Goal: Task Accomplishment & Management: Use online tool/utility

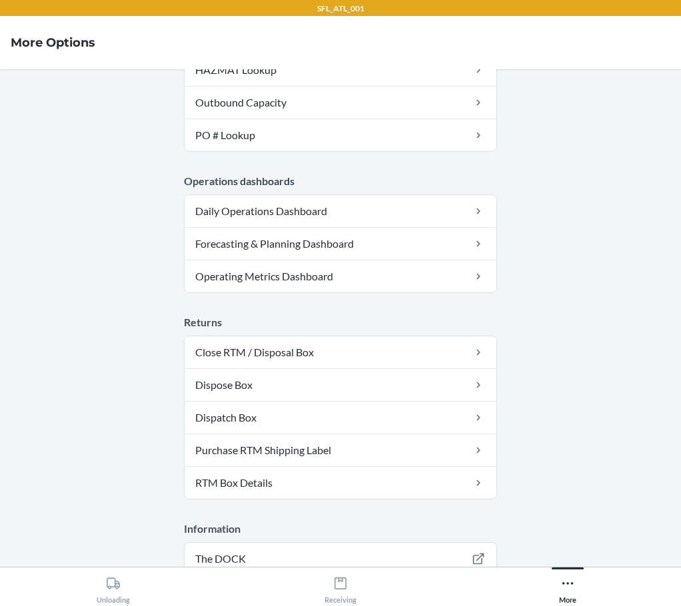
scroll to position [159, 0]
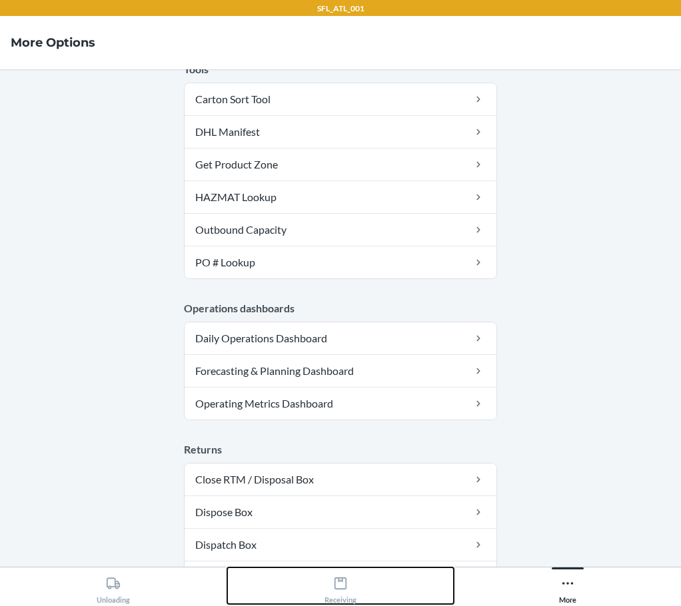
click at [340, 572] on div "Receiving" at bounding box center [341, 587] width 32 height 33
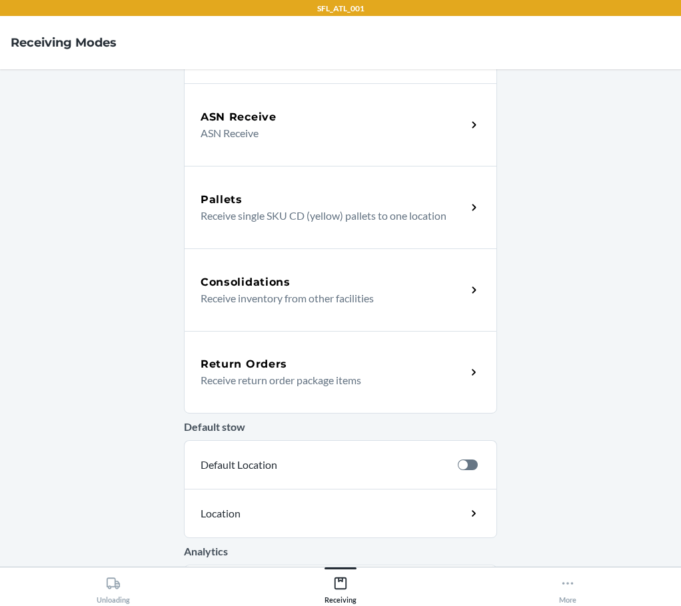
click at [314, 374] on p "Receive return order package items" at bounding box center [328, 381] width 255 height 16
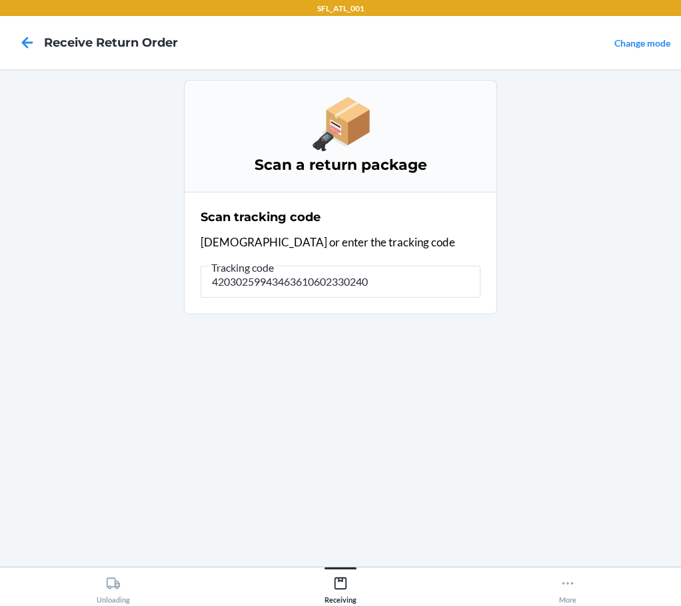
type input "420302599434636106023302408"
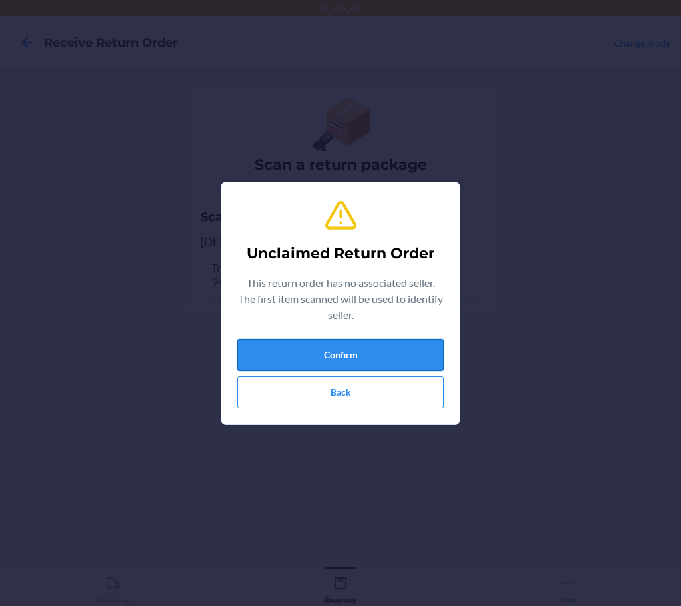
click at [304, 345] on button "Confirm" at bounding box center [340, 355] width 207 height 32
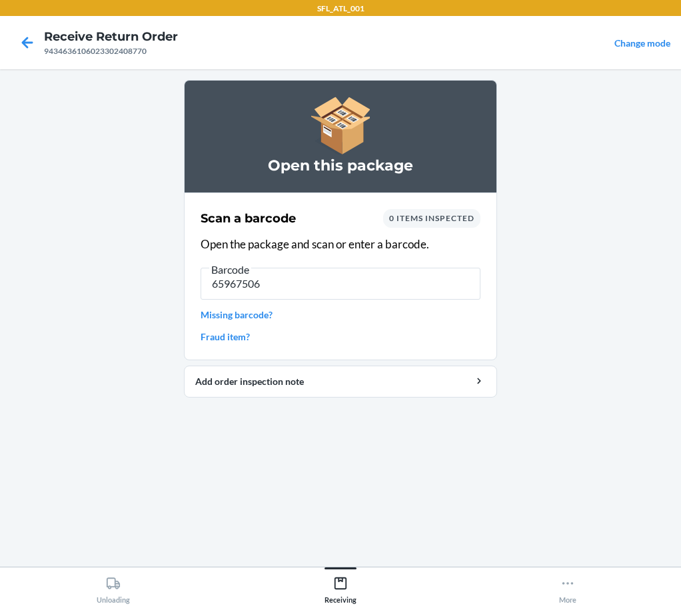
type input "659675064"
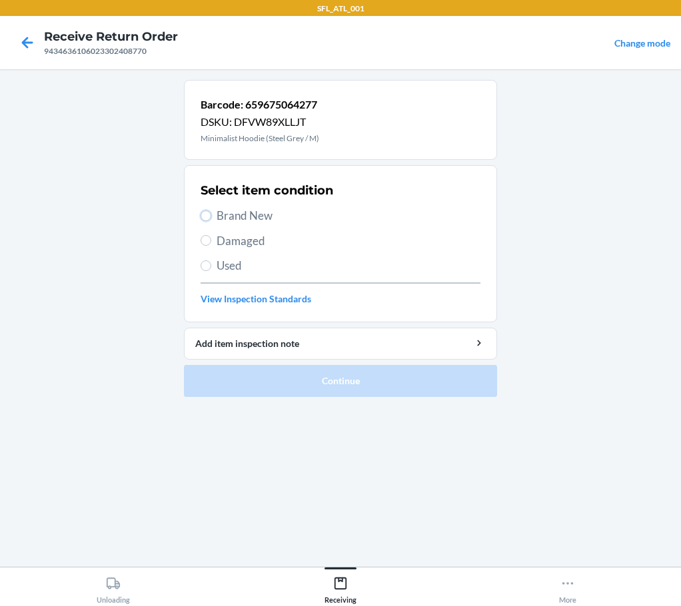
drag, startPoint x: 205, startPoint y: 210, endPoint x: 241, endPoint y: 275, distance: 74.2
click at [206, 211] on input "Brand New" at bounding box center [206, 216] width 11 height 11
radio input "true"
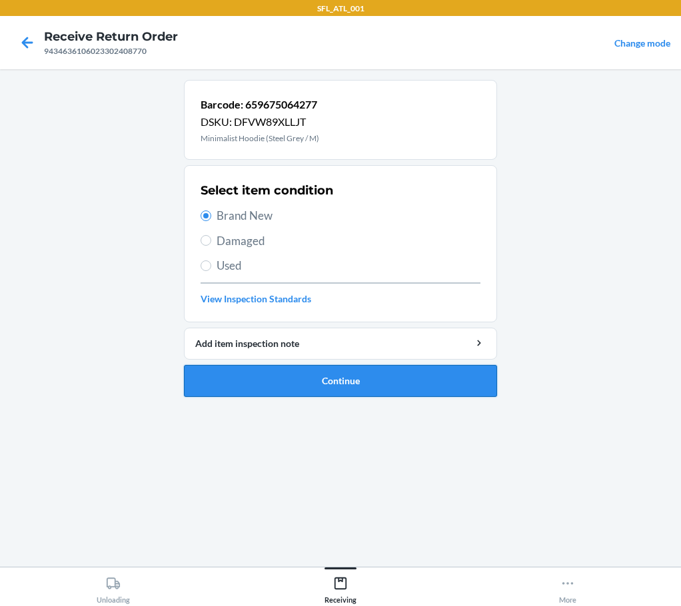
click at [300, 381] on button "Continue" at bounding box center [340, 381] width 313 height 32
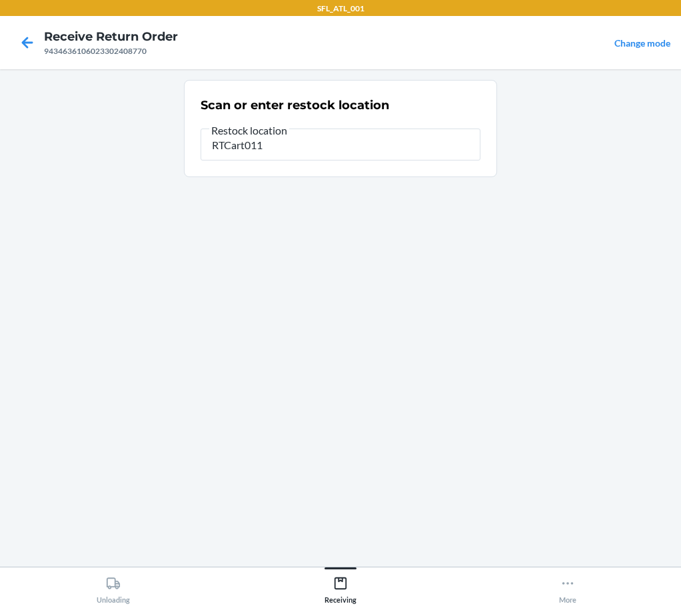
type input "RTCart011"
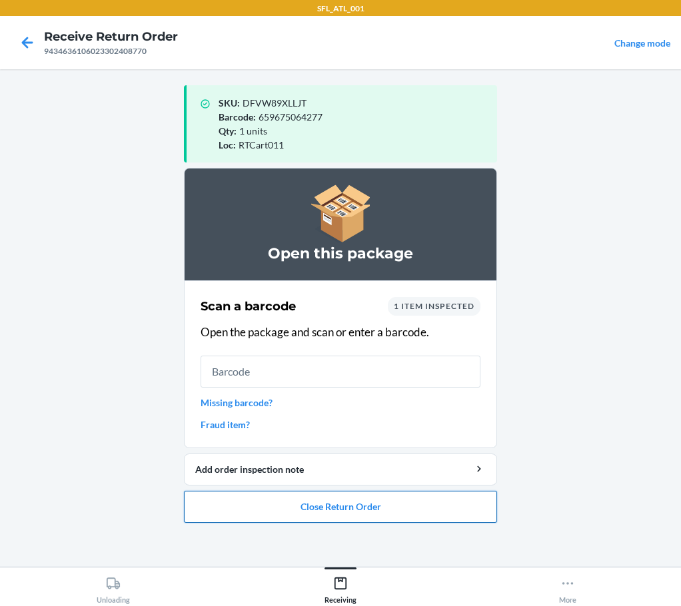
click at [353, 516] on button "Close Return Order" at bounding box center [340, 507] width 313 height 32
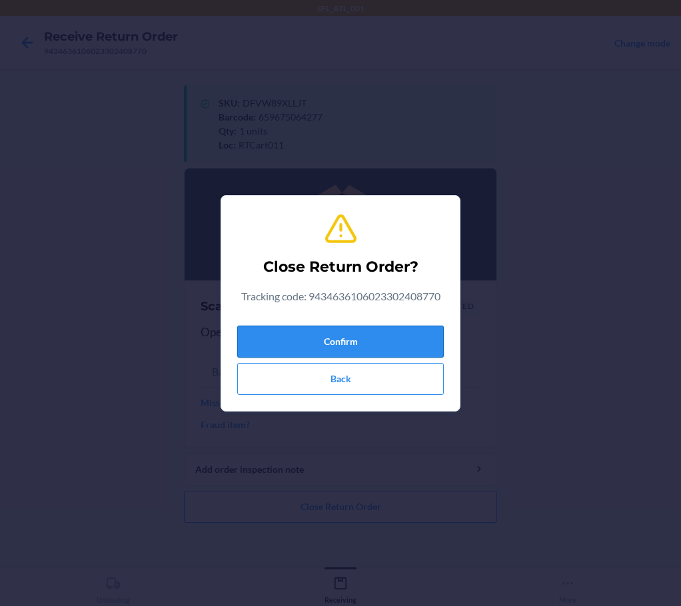
click at [392, 349] on button "Confirm" at bounding box center [340, 342] width 207 height 32
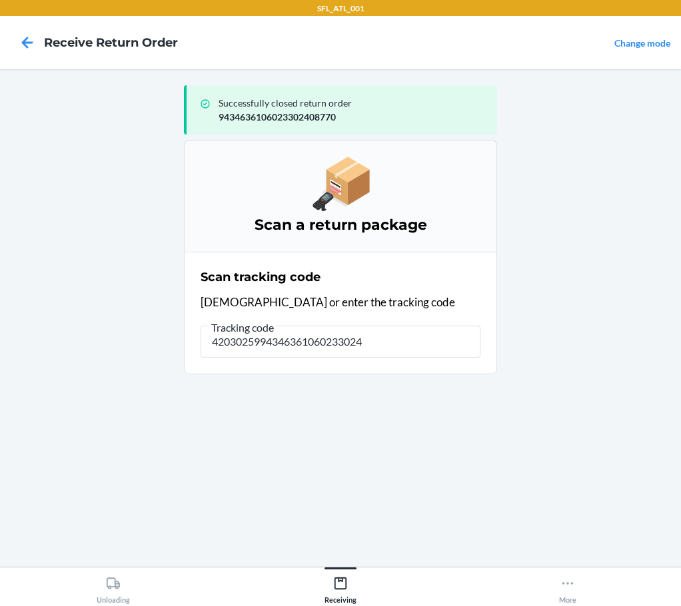
type input "42030259943463610602330246"
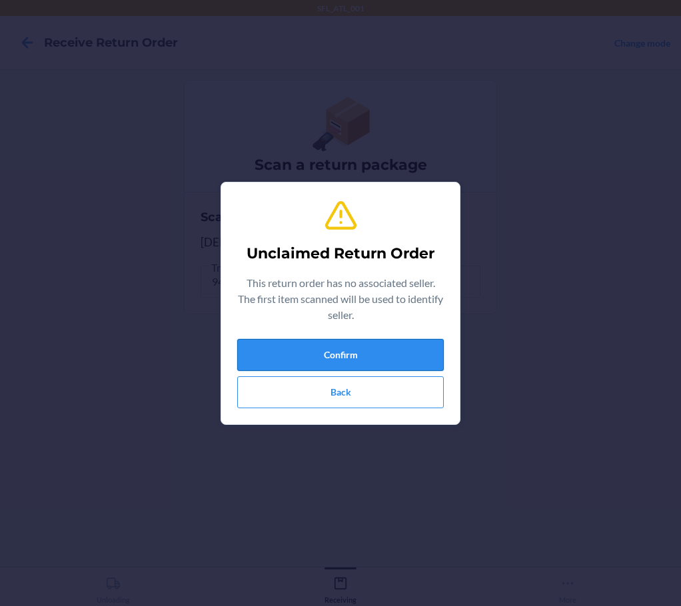
click at [420, 358] on button "Confirm" at bounding box center [340, 355] width 207 height 32
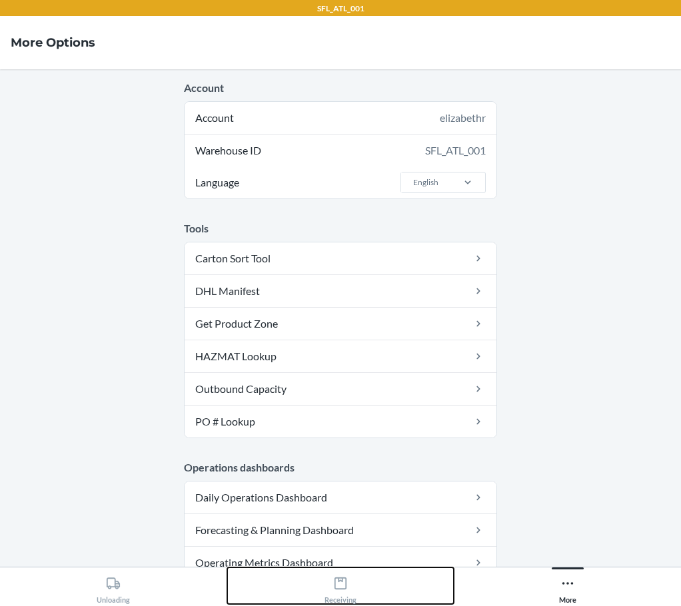
click at [341, 575] on div "Receiving" at bounding box center [341, 587] width 32 height 33
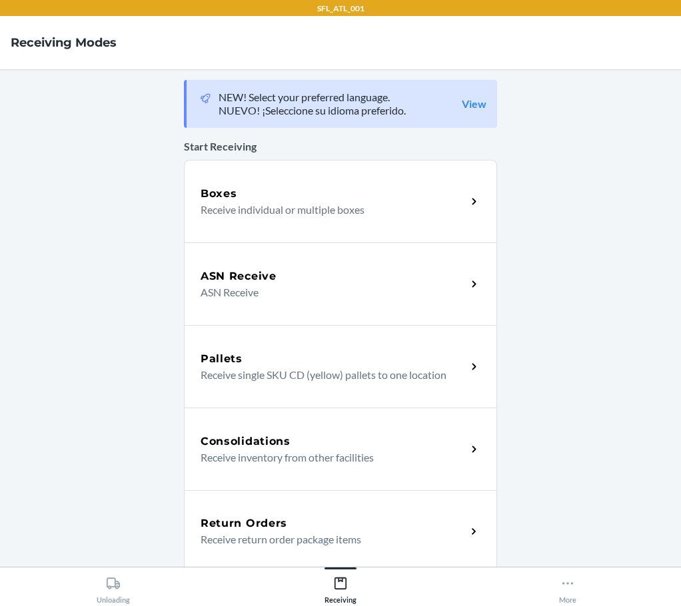
click at [342, 535] on p "Receive return order package items" at bounding box center [328, 540] width 255 height 16
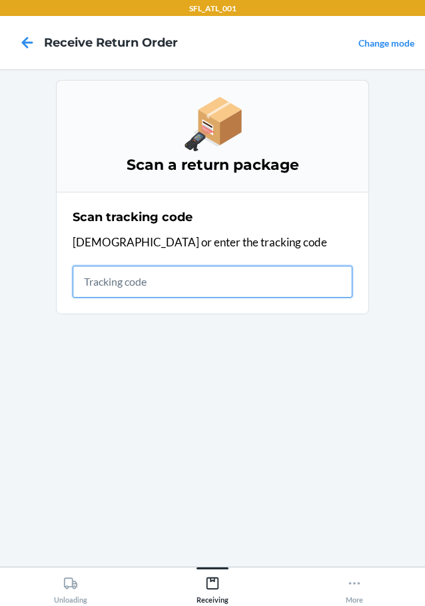
drag, startPoint x: 301, startPoint y: 270, endPoint x: 301, endPoint y: 277, distance: 6.7
click at [301, 273] on input "text" at bounding box center [213, 282] width 280 height 32
type input "42030259943463610602330246398"
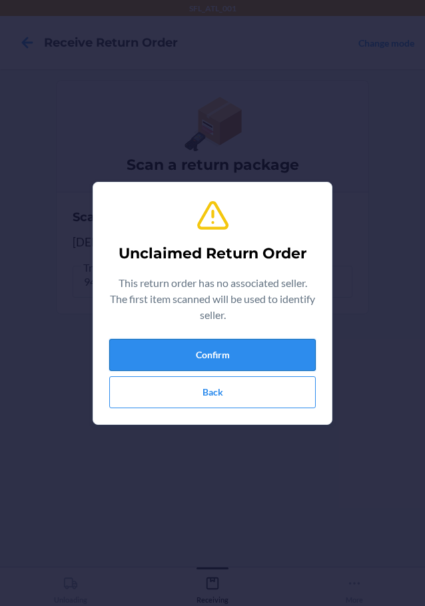
click at [266, 346] on button "Confirm" at bounding box center [212, 355] width 207 height 32
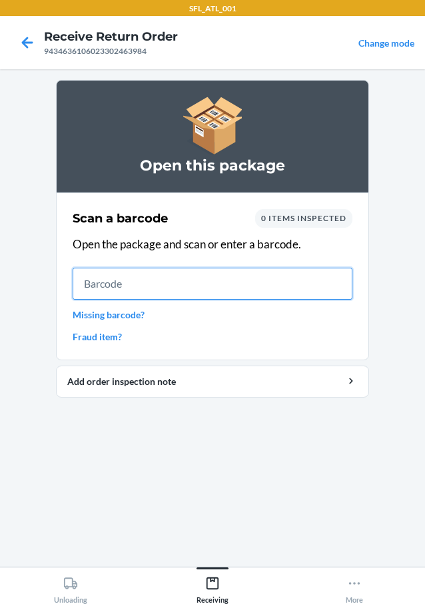
click at [257, 277] on input "text" at bounding box center [213, 284] width 280 height 32
type input "659675224"
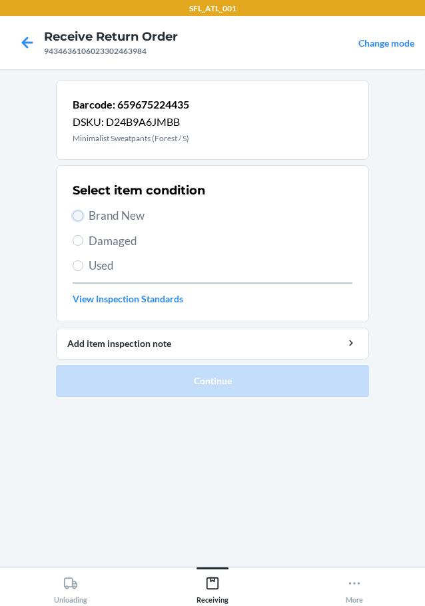
drag, startPoint x: 75, startPoint y: 215, endPoint x: 169, endPoint y: 253, distance: 101.1
click at [89, 218] on label "Brand New" at bounding box center [213, 215] width 280 height 17
click at [83, 218] on input "Brand New" at bounding box center [78, 216] width 11 height 11
radio input "true"
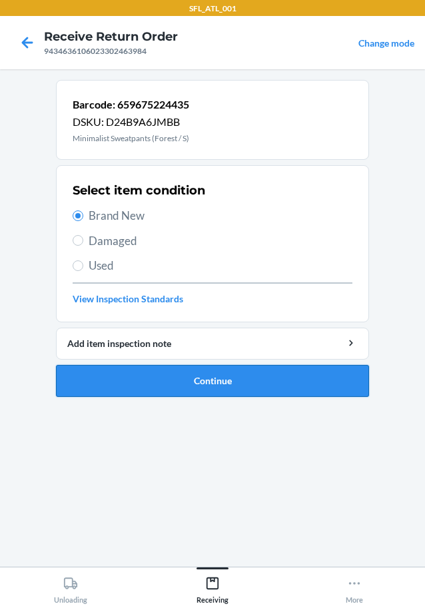
drag, startPoint x: 285, startPoint y: 381, endPoint x: 329, endPoint y: 387, distance: 43.7
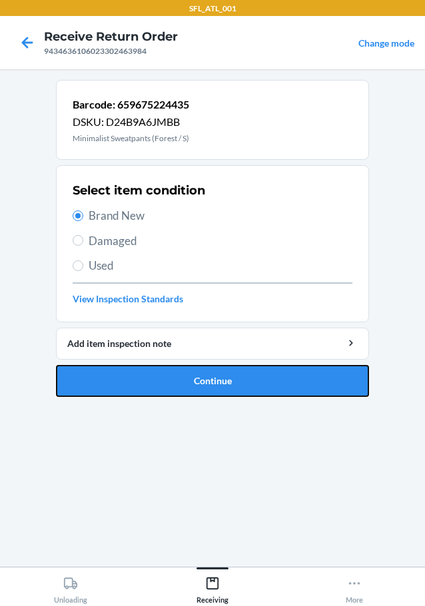
click at [287, 383] on button "Continue" at bounding box center [212, 381] width 313 height 32
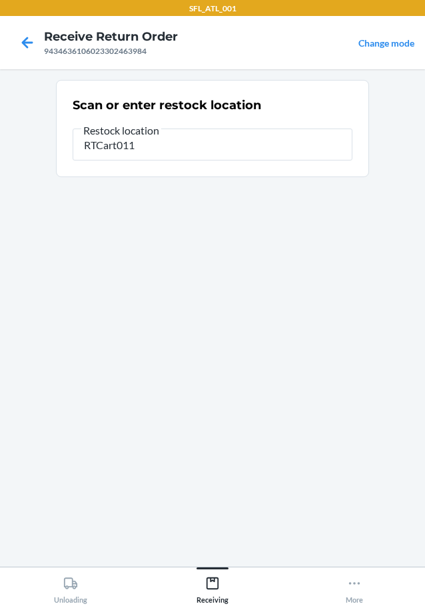
type input "RTCart011"
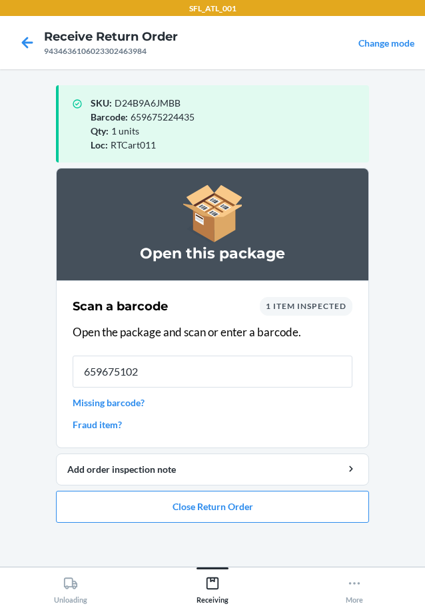
type input "6596751026"
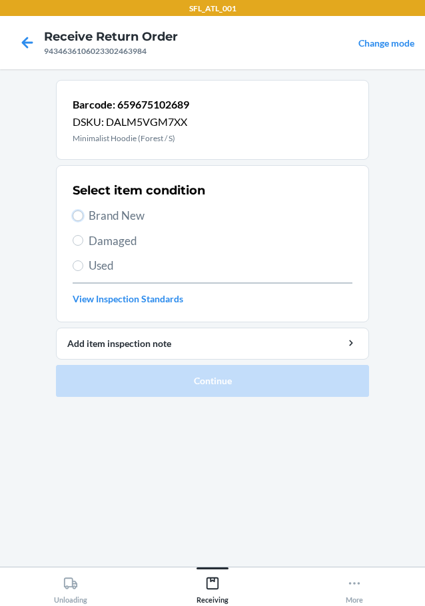
drag, startPoint x: 82, startPoint y: 212, endPoint x: 127, endPoint y: 233, distance: 49.5
click at [83, 212] on label "Brand New" at bounding box center [213, 215] width 280 height 17
click at [83, 212] on input "Brand New" at bounding box center [78, 216] width 11 height 11
radio input "true"
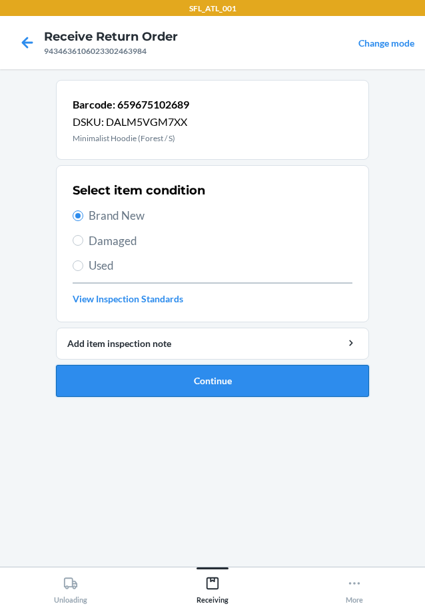
click at [237, 381] on button "Continue" at bounding box center [212, 381] width 313 height 32
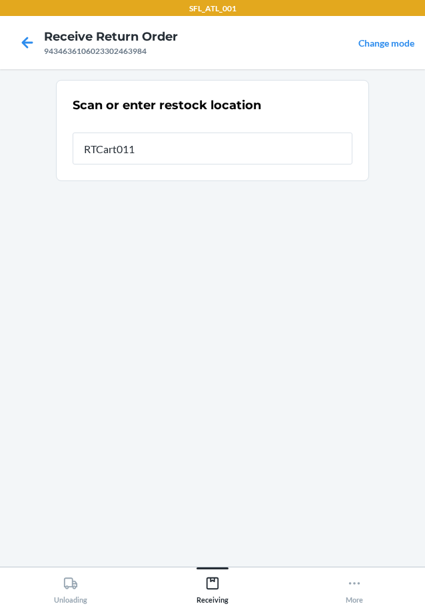
type input "RTCart011"
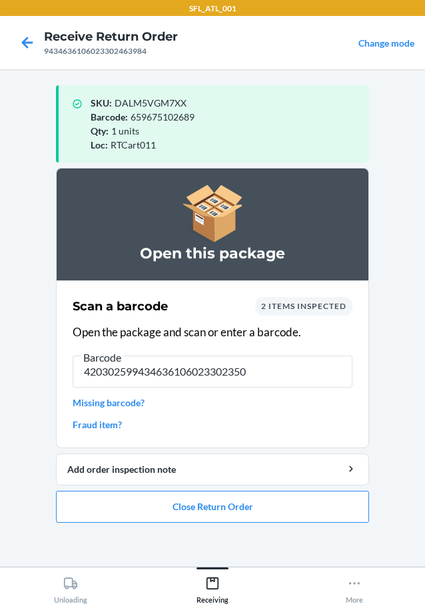
type input "4203025994346361060233023505"
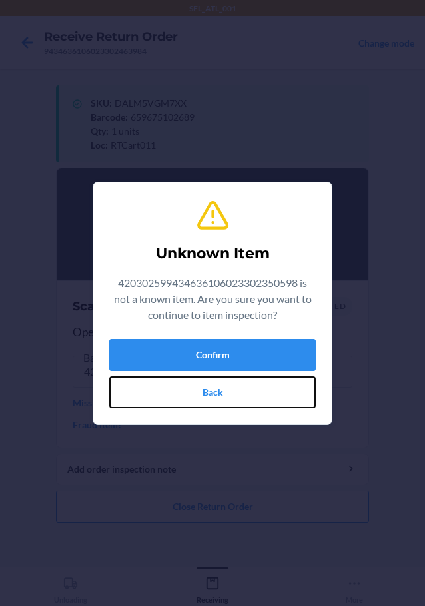
drag, startPoint x: 184, startPoint y: 386, endPoint x: 207, endPoint y: 379, distance: 24.4
click at [199, 385] on button "Back" at bounding box center [212, 393] width 207 height 32
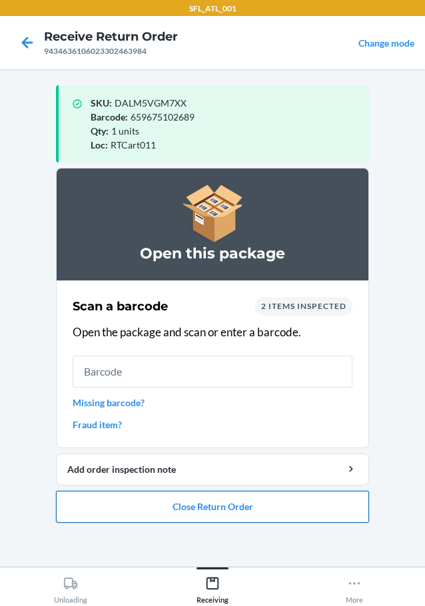
click at [281, 506] on button "Close Return Order" at bounding box center [212, 507] width 313 height 32
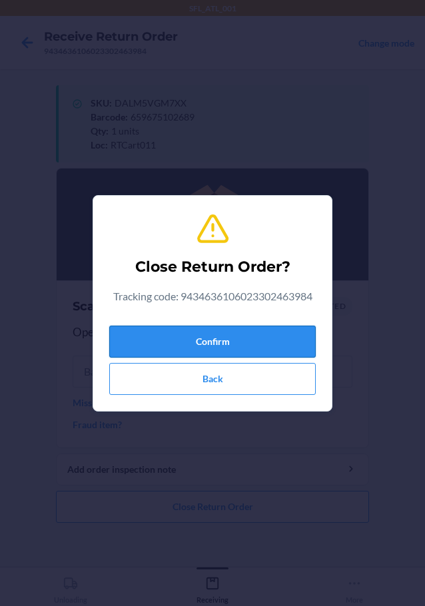
click at [296, 336] on button "Confirm" at bounding box center [212, 342] width 207 height 32
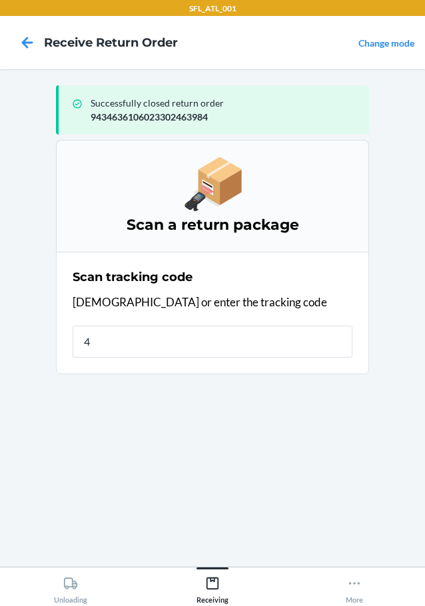
type input "42"
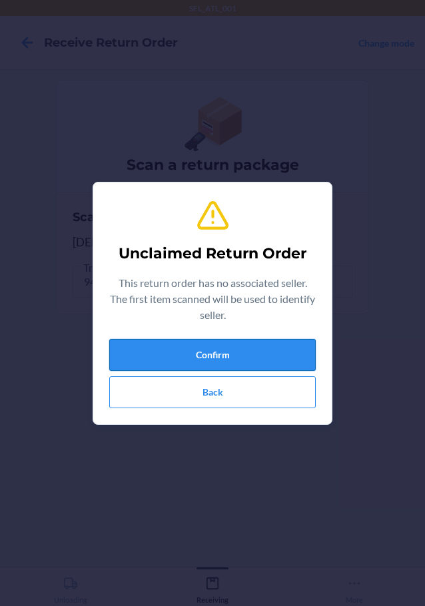
click at [301, 357] on button "Confirm" at bounding box center [212, 355] width 207 height 32
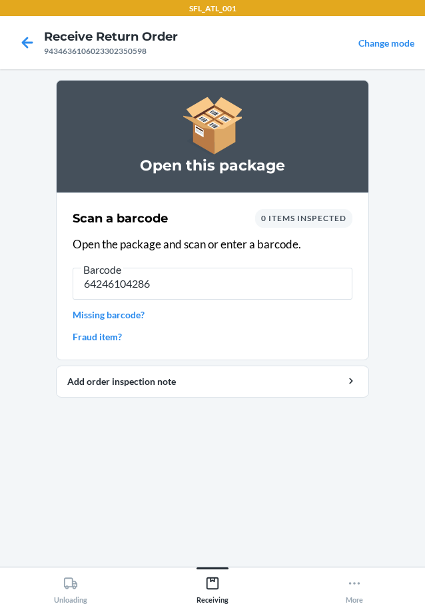
type input "642461042863"
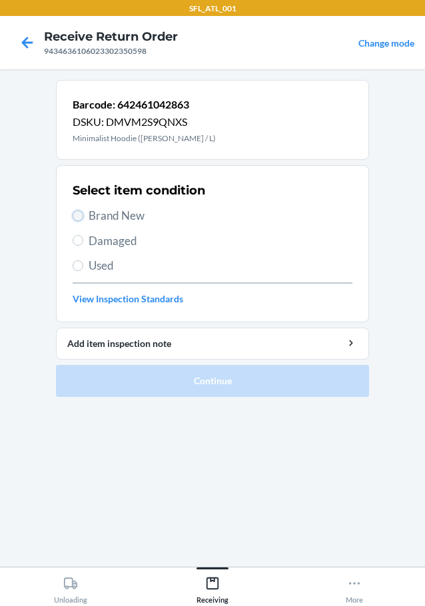
click at [80, 215] on input "Brand New" at bounding box center [78, 216] width 11 height 11
radio input "true"
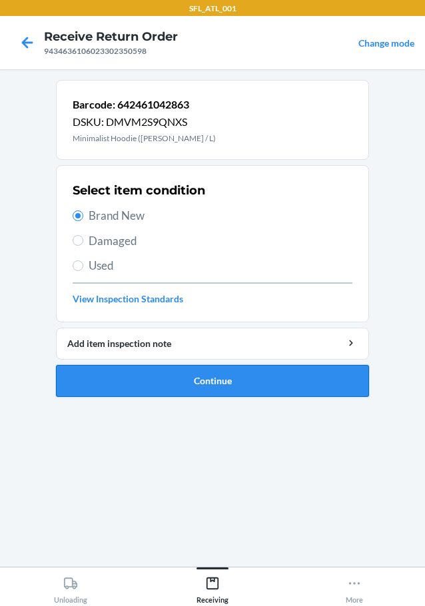
click at [163, 386] on button "Continue" at bounding box center [212, 381] width 313 height 32
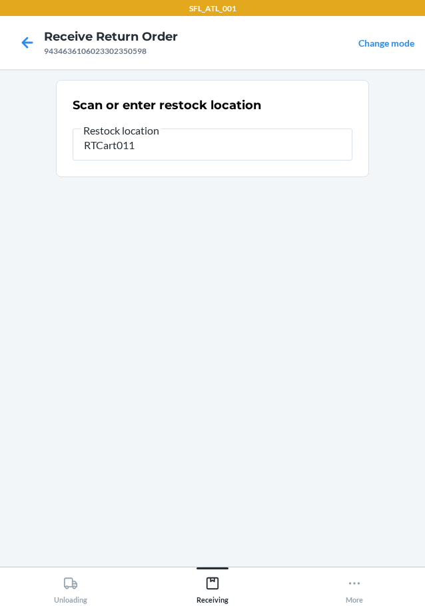
type input "RTCart011"
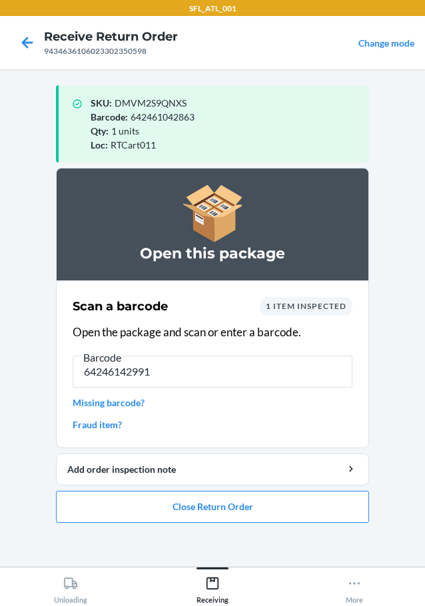
type input "642461429916"
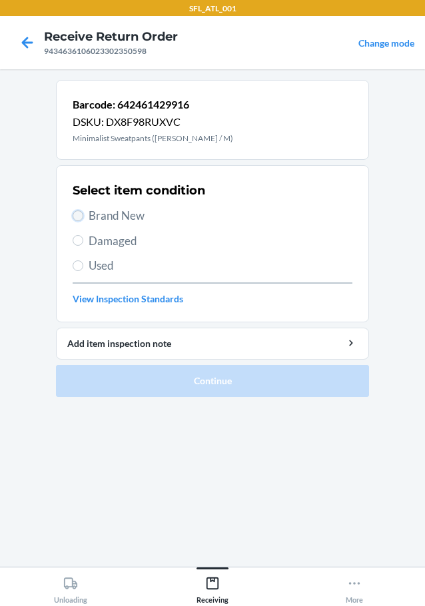
click at [79, 217] on input "Brand New" at bounding box center [78, 216] width 11 height 11
radio input "true"
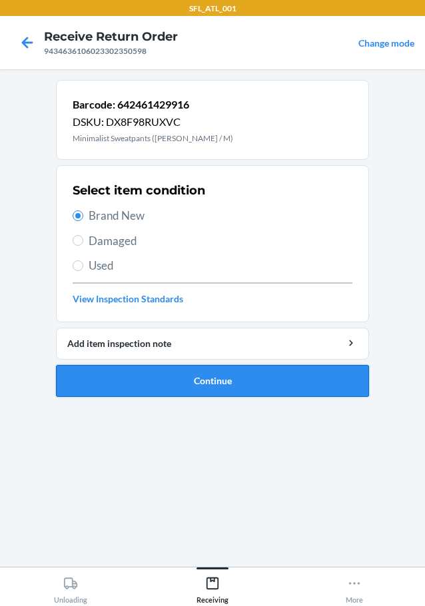
click at [201, 384] on button "Continue" at bounding box center [212, 381] width 313 height 32
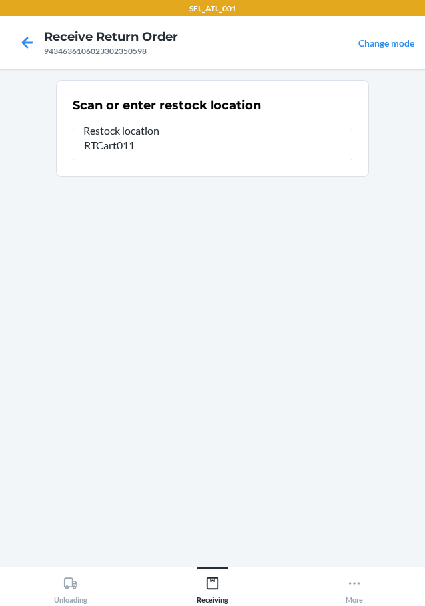
type input "RTCart011"
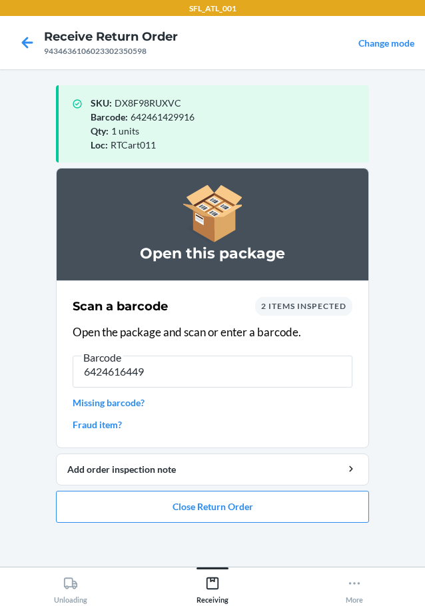
type input "64246164494"
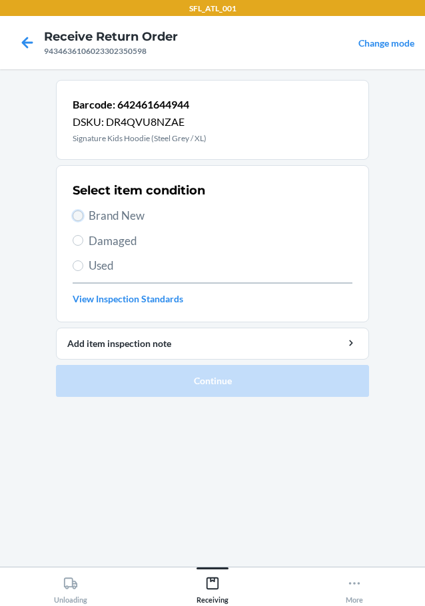
click at [82, 217] on input "Brand New" at bounding box center [78, 216] width 11 height 11
radio input "true"
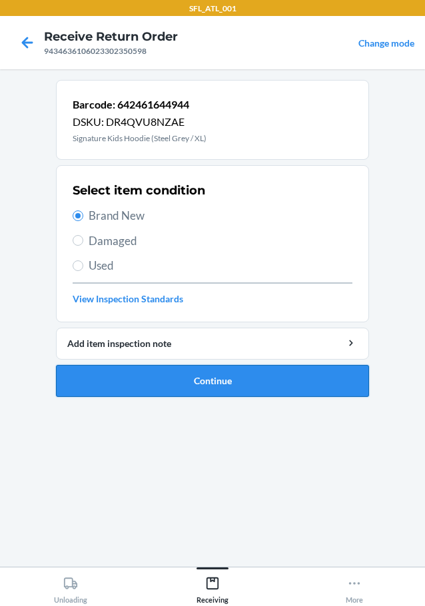
click at [177, 381] on button "Continue" at bounding box center [212, 381] width 313 height 32
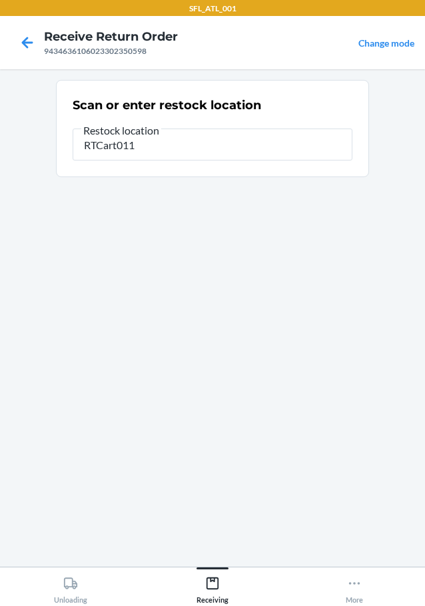
type input "RTCart011"
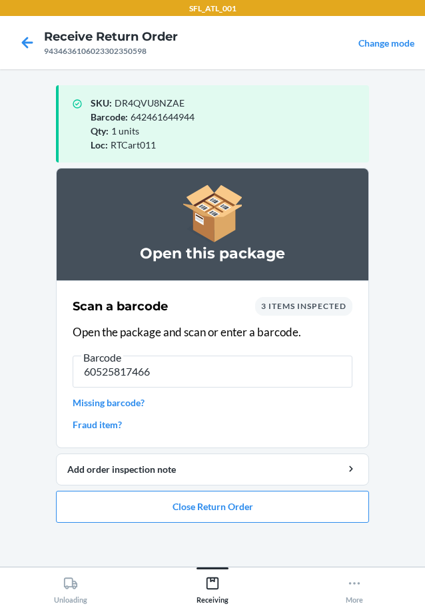
type input "605258174666"
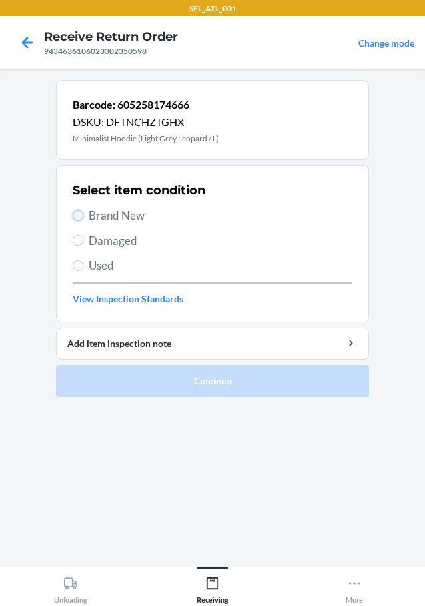
click at [77, 217] on input "Brand New" at bounding box center [78, 216] width 11 height 11
radio input "true"
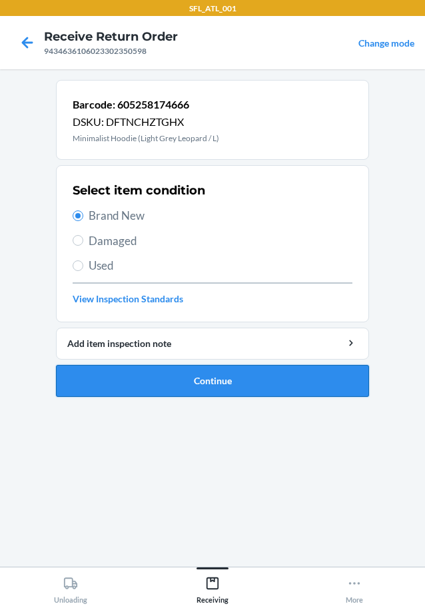
click at [154, 375] on button "Continue" at bounding box center [212, 381] width 313 height 32
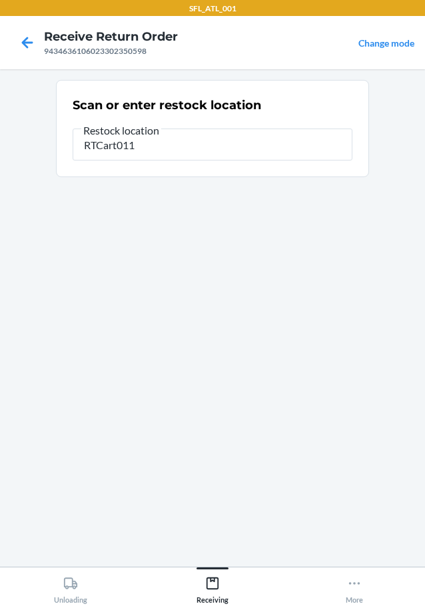
type input "RTCart011"
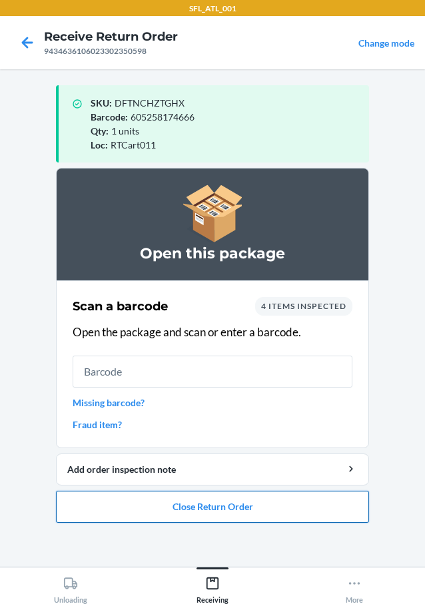
click at [314, 494] on button "Close Return Order" at bounding box center [212, 507] width 313 height 32
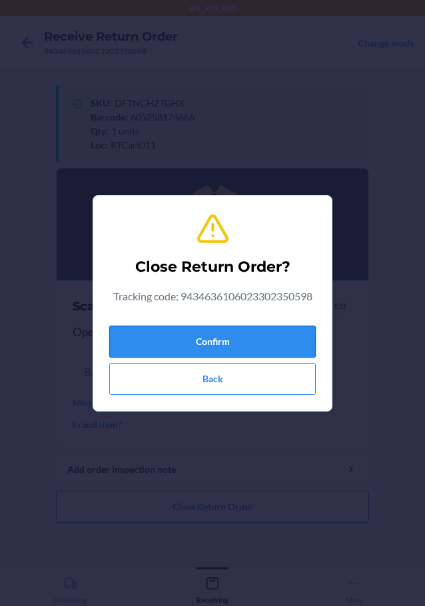
click at [292, 328] on button "Confirm" at bounding box center [212, 342] width 207 height 32
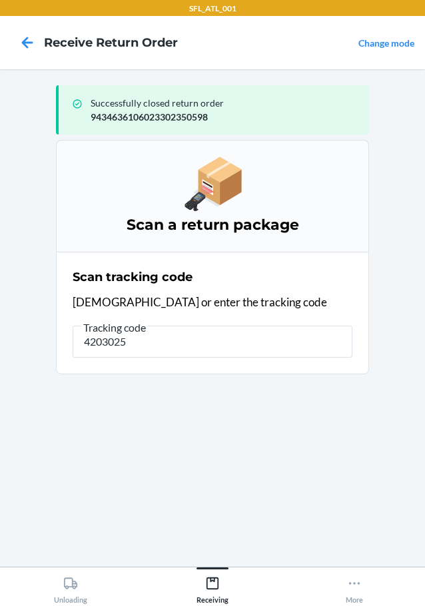
type input "42030259"
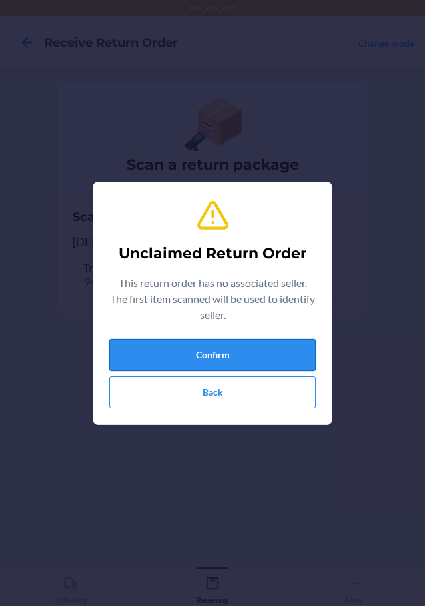
click at [242, 360] on button "Confirm" at bounding box center [212, 355] width 207 height 32
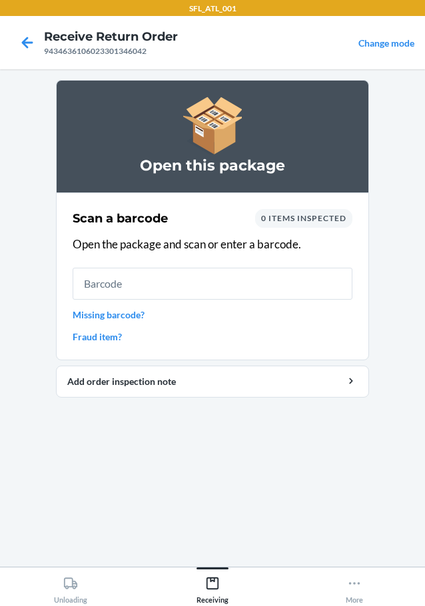
click at [115, 341] on link "Fraud item?" at bounding box center [213, 337] width 280 height 14
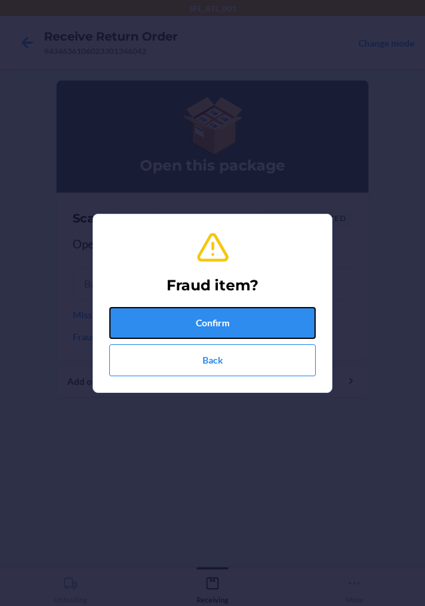
click at [155, 316] on button "Confirm" at bounding box center [212, 323] width 207 height 32
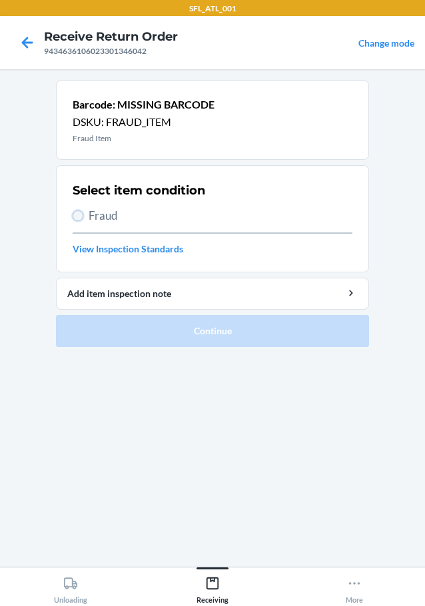
click at [78, 219] on input "Fraud" at bounding box center [78, 216] width 11 height 11
radio input "true"
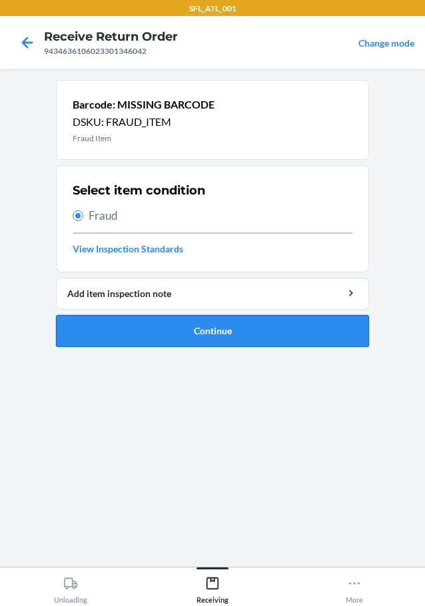
click at [149, 335] on button "Continue" at bounding box center [212, 331] width 313 height 32
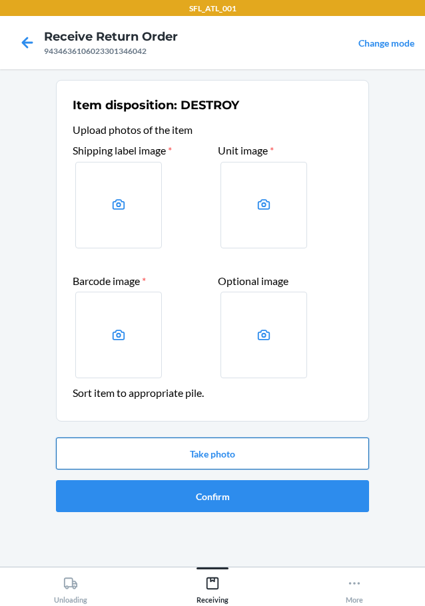
click at [195, 454] on button "Take photo" at bounding box center [212, 454] width 313 height 32
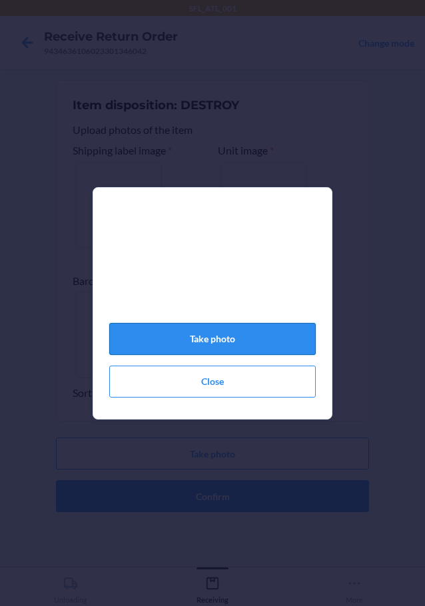
click at [197, 344] on button "Take photo" at bounding box center [212, 339] width 207 height 32
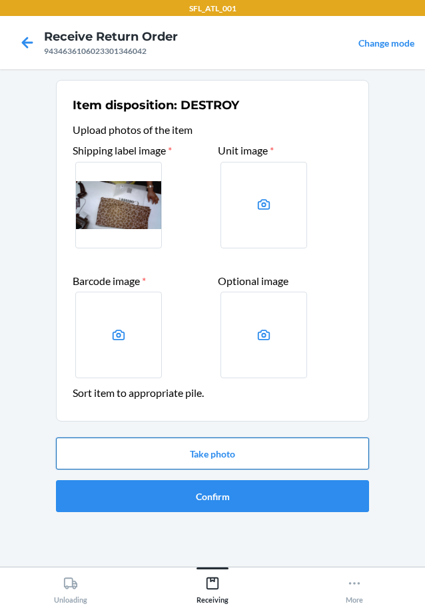
click at [251, 452] on button "Take photo" at bounding box center [212, 454] width 313 height 32
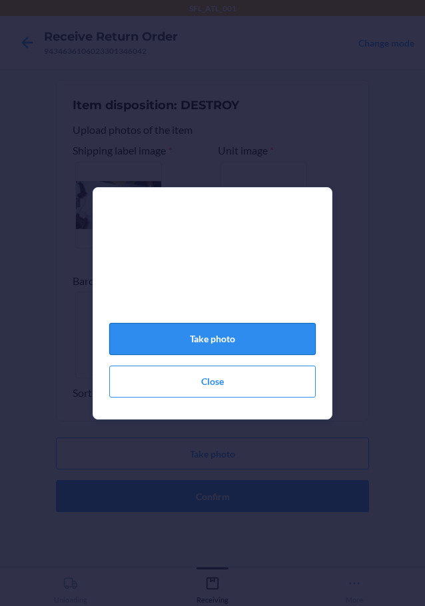
click at [227, 355] on button "Take photo" at bounding box center [212, 339] width 207 height 32
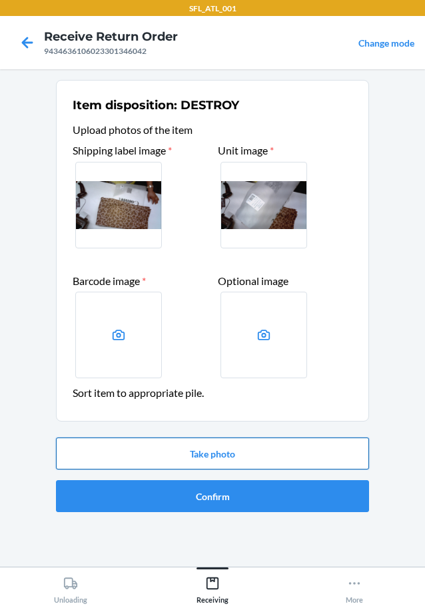
click at [207, 445] on button "Take photo" at bounding box center [212, 454] width 313 height 32
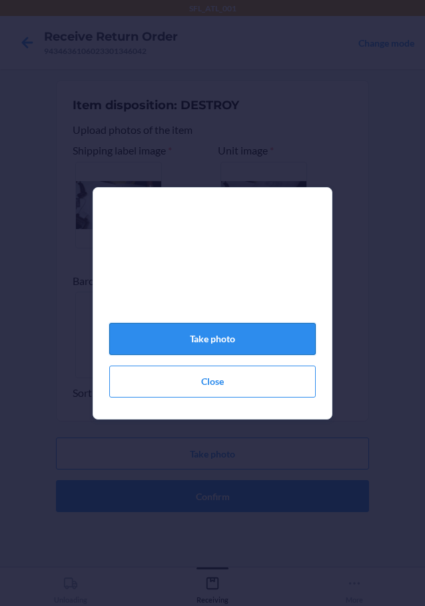
click at [225, 345] on button "Take photo" at bounding box center [212, 339] width 207 height 32
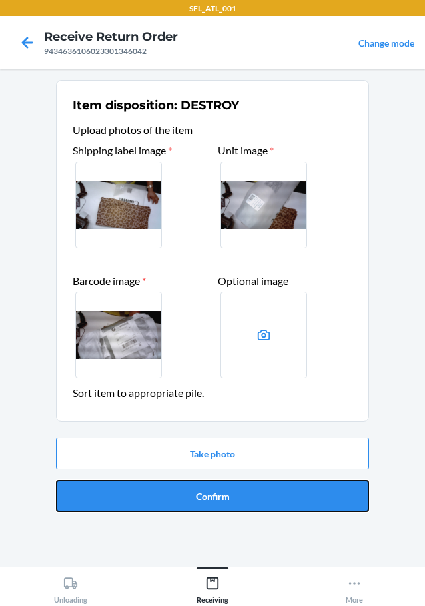
click at [274, 496] on button "Confirm" at bounding box center [212, 496] width 313 height 32
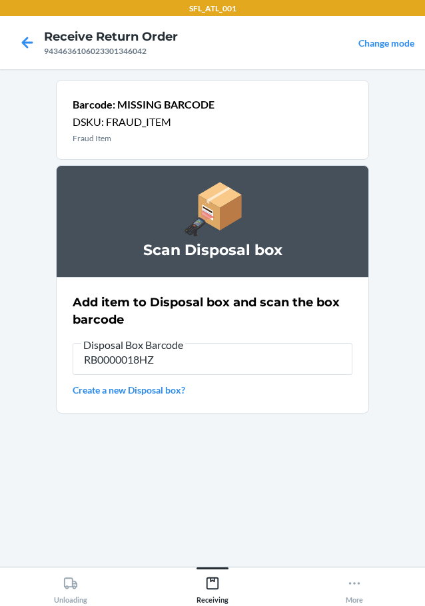
type input "RB0000018HZ"
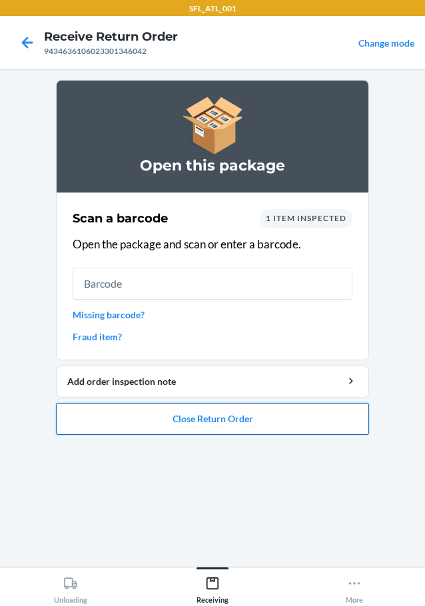
click at [277, 416] on button "Close Return Order" at bounding box center [212, 419] width 313 height 32
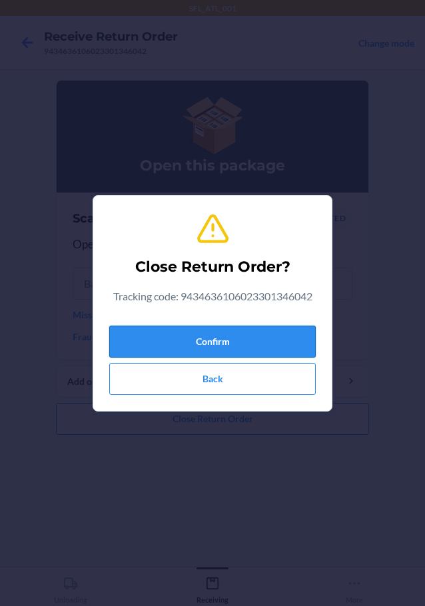
click at [247, 337] on button "Confirm" at bounding box center [212, 342] width 207 height 32
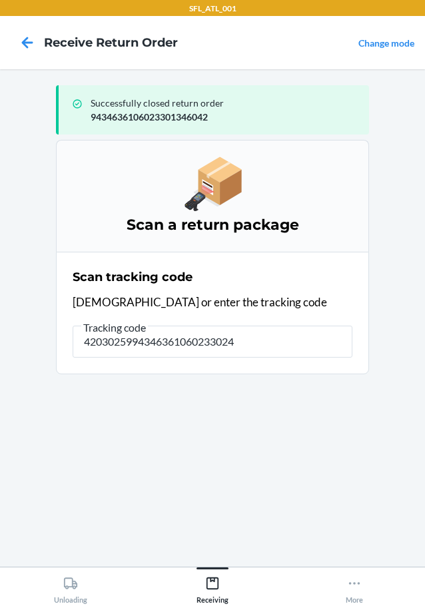
type input "42030259943463610602330245"
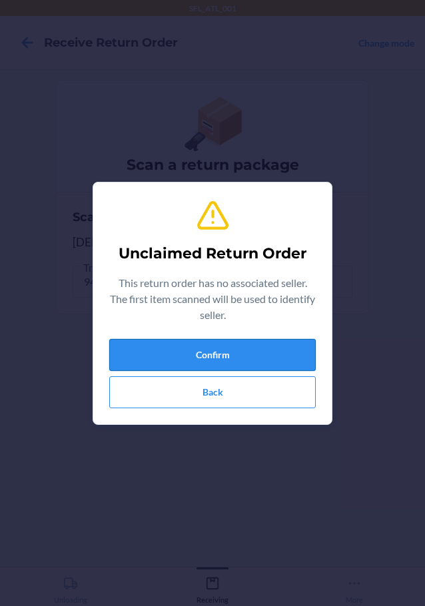
click at [226, 355] on button "Confirm" at bounding box center [212, 355] width 207 height 32
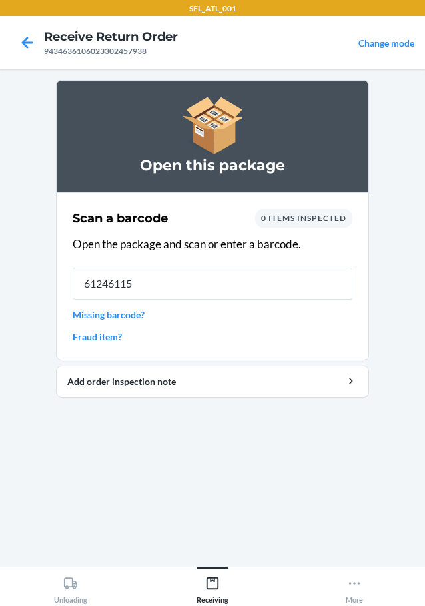
type input "612461158"
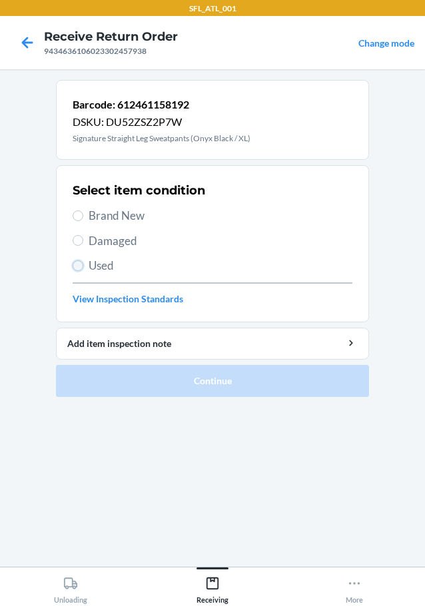
click at [76, 267] on input "Used" at bounding box center [78, 266] width 11 height 11
radio input "true"
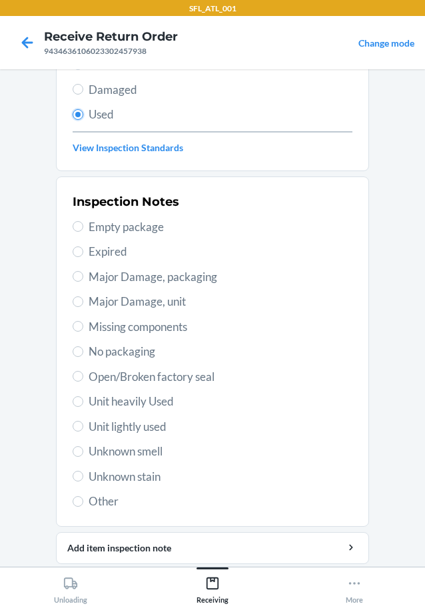
scroll to position [197, 0]
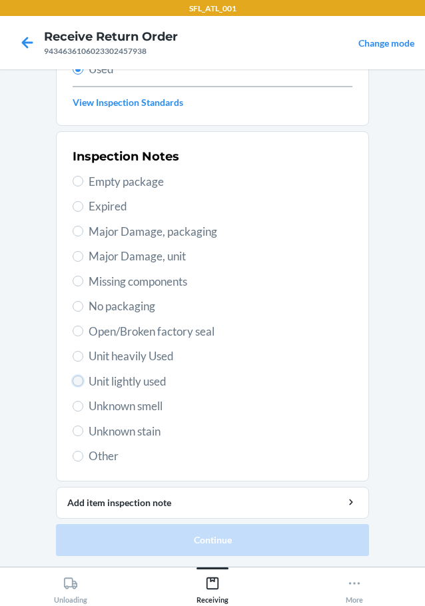
click at [77, 383] on input "Unit lightly used" at bounding box center [78, 381] width 11 height 11
radio input "true"
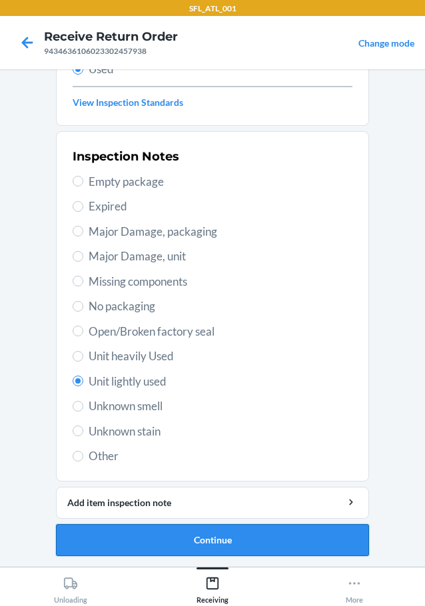
click at [235, 539] on button "Continue" at bounding box center [212, 540] width 313 height 32
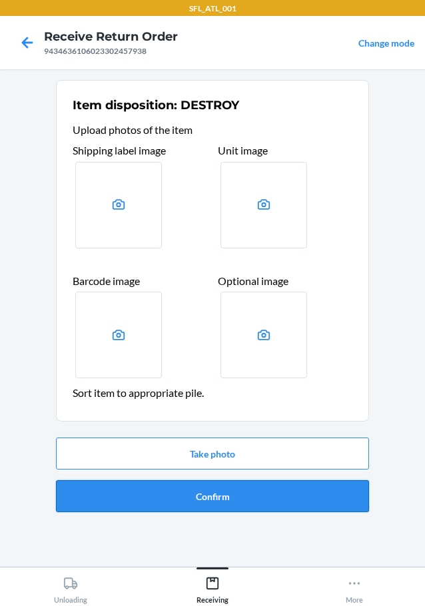
click at [253, 493] on button "Confirm" at bounding box center [212, 496] width 313 height 32
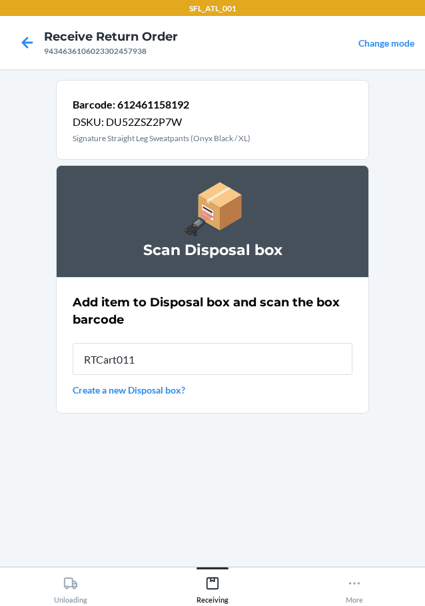
type input "RTCart011"
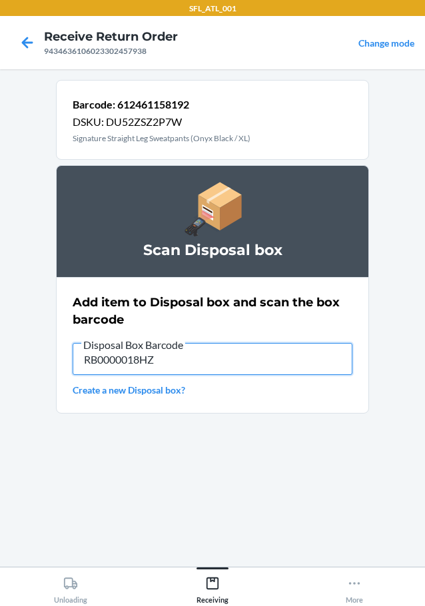
type input "RB0000018HZ"
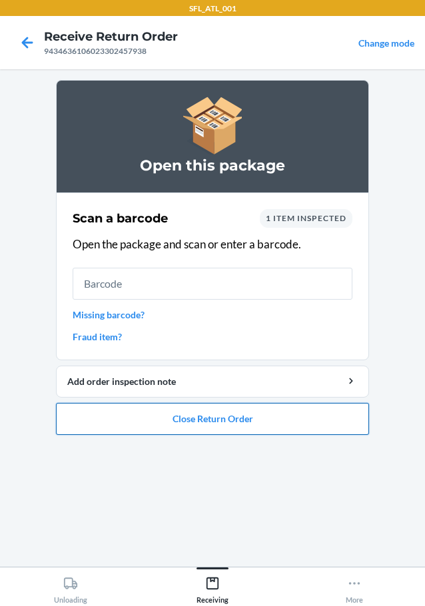
click at [284, 424] on button "Close Return Order" at bounding box center [212, 419] width 313 height 32
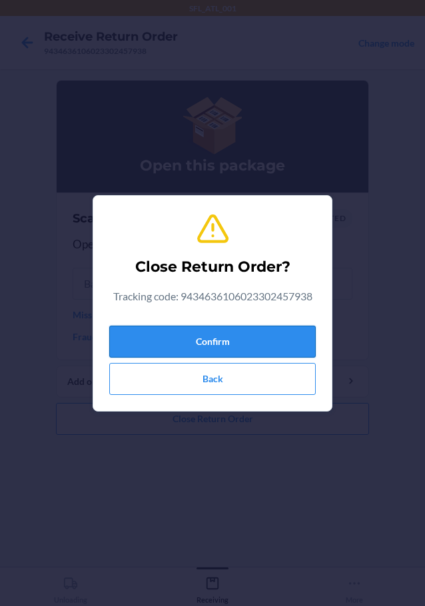
click at [279, 341] on button "Confirm" at bounding box center [212, 342] width 207 height 32
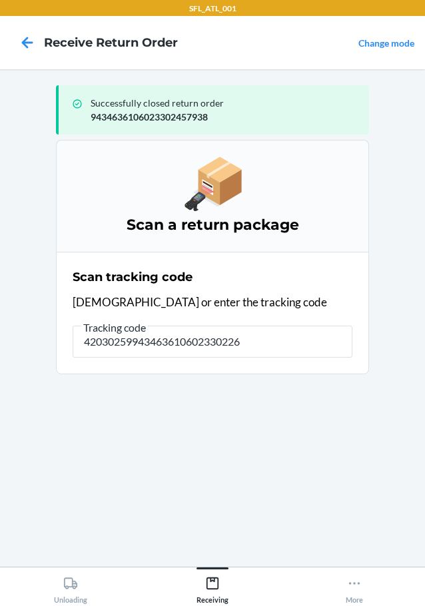
type input "420302599434636106023302267"
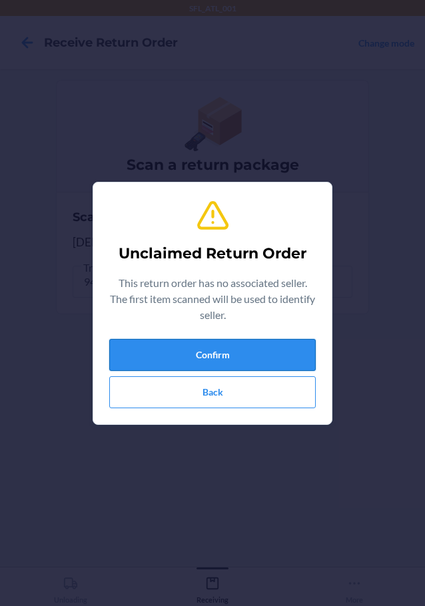
click at [284, 347] on button "Confirm" at bounding box center [212, 355] width 207 height 32
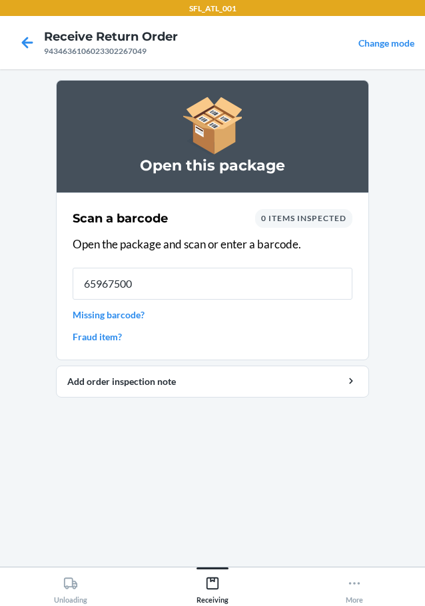
type input "659675005"
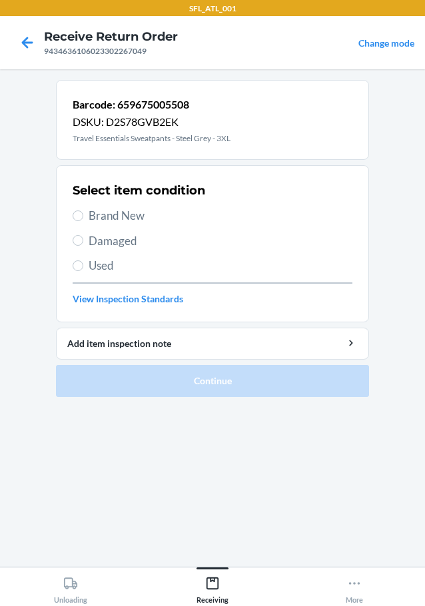
click at [71, 218] on section "Select item condition Brand New Damaged Used View Inspection Standards" at bounding box center [212, 243] width 313 height 157
click at [79, 213] on input "Brand New" at bounding box center [78, 216] width 11 height 11
radio input "true"
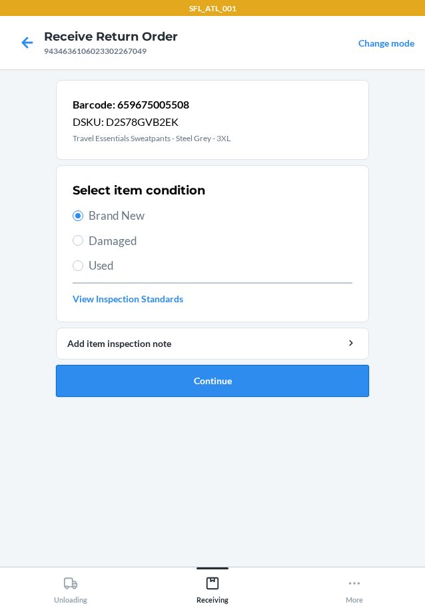
click at [149, 375] on button "Continue" at bounding box center [212, 381] width 313 height 32
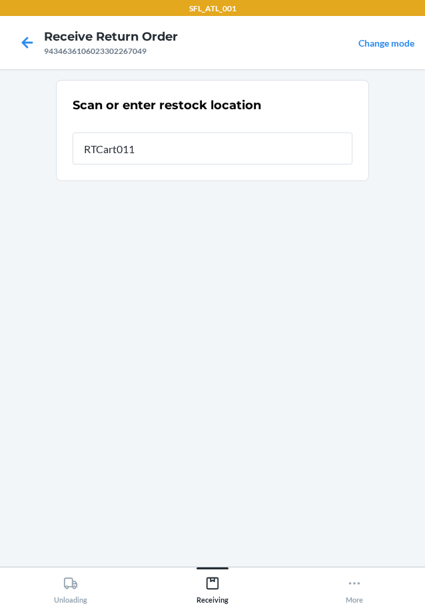
type input "RTCart011"
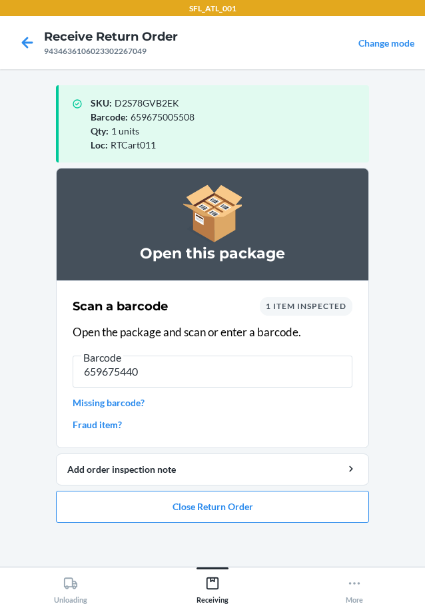
type input "6596754403"
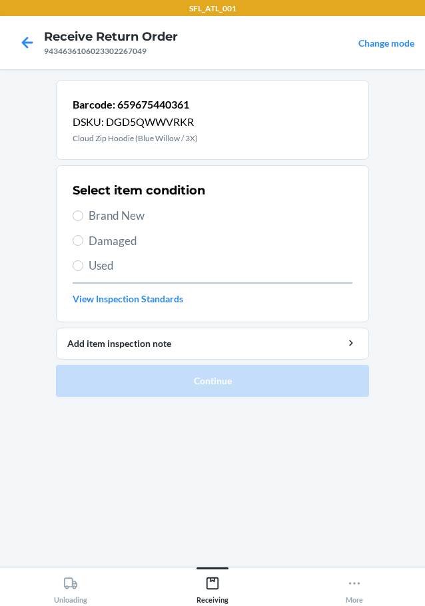
click at [72, 218] on section "Select item condition Brand New Damaged Used View Inspection Standards" at bounding box center [212, 243] width 313 height 157
click at [87, 220] on label "Brand New" at bounding box center [213, 215] width 280 height 17
click at [83, 220] on input "Brand New" at bounding box center [78, 216] width 11 height 11
radio input "true"
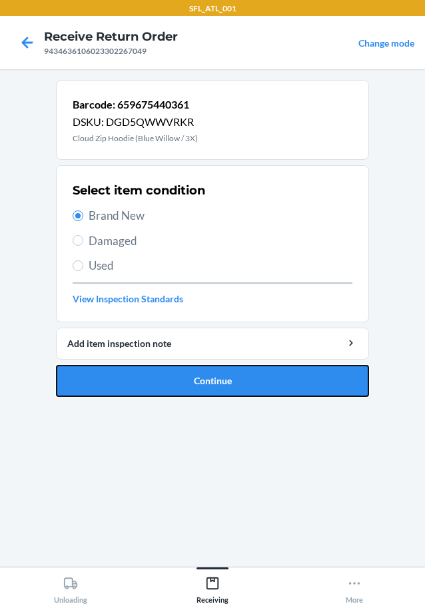
click at [148, 381] on button "Continue" at bounding box center [212, 381] width 313 height 32
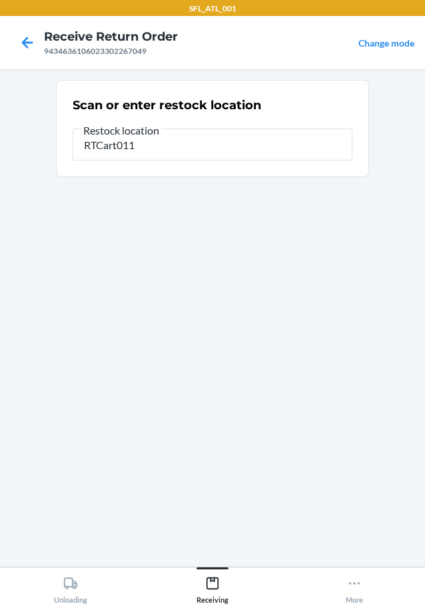
type input "RTCart011"
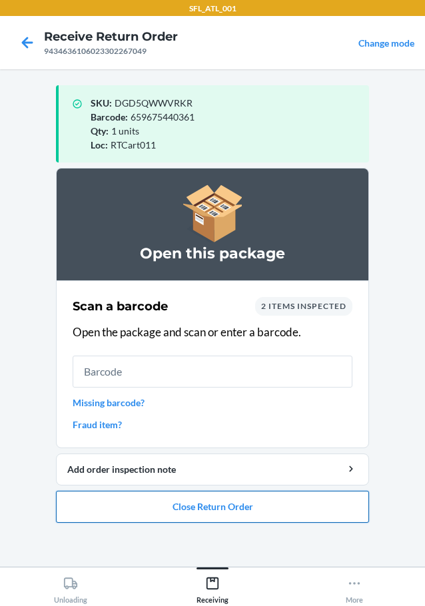
drag, startPoint x: 255, startPoint y: 492, endPoint x: 250, endPoint y: 504, distance: 12.3
click at [255, 494] on button "Close Return Order" at bounding box center [212, 507] width 313 height 32
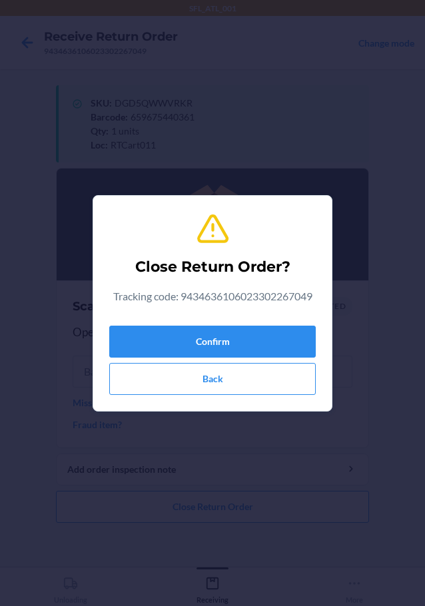
click at [251, 505] on div "Close Return Order? Tracking code: 9434636106023302267049 Confirm Back" at bounding box center [212, 303] width 425 height 606
click at [287, 350] on button "Confirm" at bounding box center [212, 342] width 207 height 32
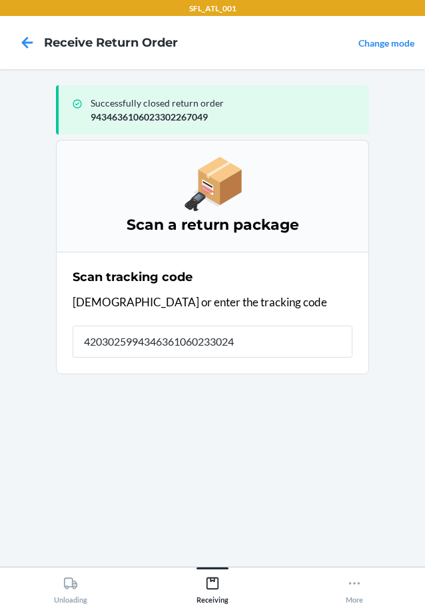
type input "42030259943463610602330240"
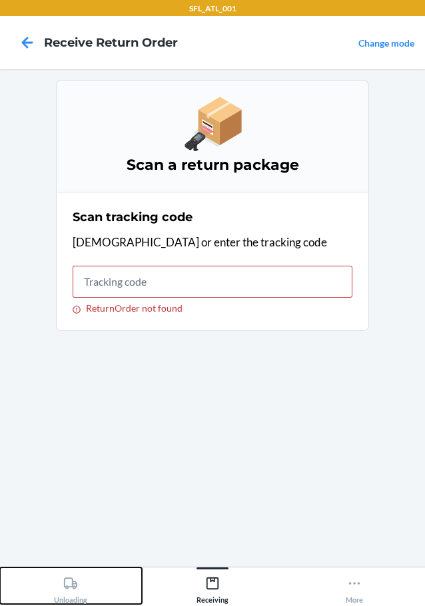
click at [80, 588] on div "Unloading" at bounding box center [70, 587] width 33 height 33
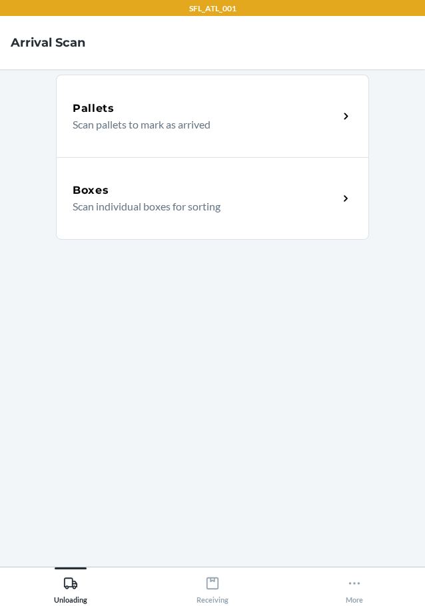
click at [195, 192] on div "Boxes" at bounding box center [206, 191] width 266 height 16
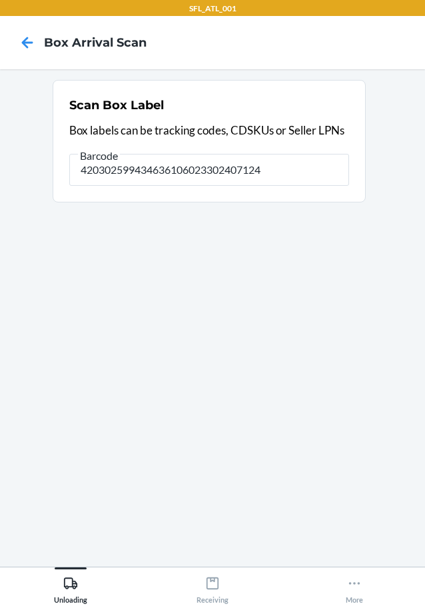
type input "420302599434636106023302407124"
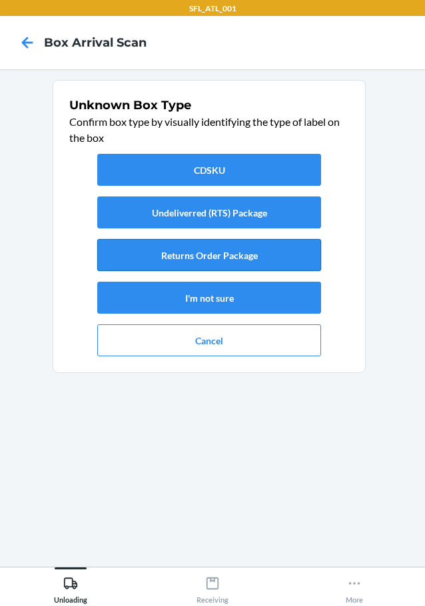
click at [273, 250] on button "Returns Order Package" at bounding box center [209, 255] width 224 height 32
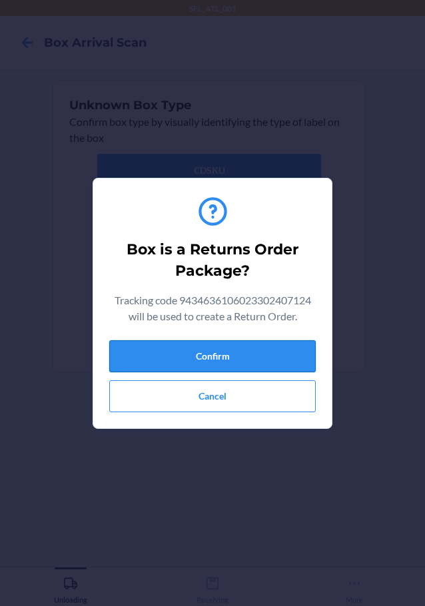
click at [251, 365] on button "Confirm" at bounding box center [212, 357] width 207 height 32
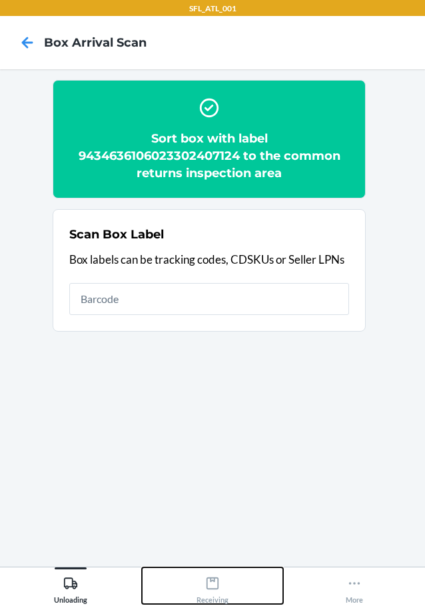
click at [219, 582] on icon at bounding box center [213, 584] width 12 height 12
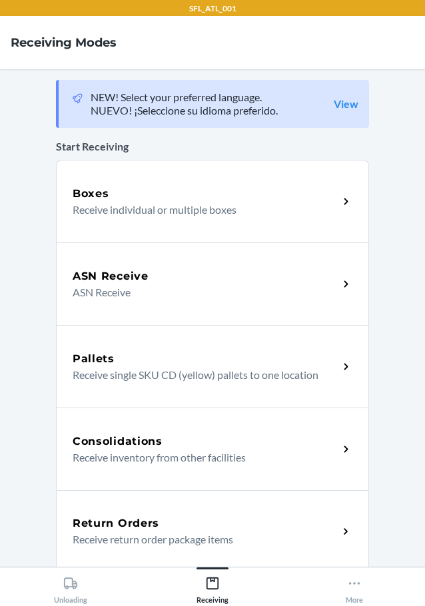
click at [219, 520] on div "Return Orders" at bounding box center [206, 524] width 266 height 16
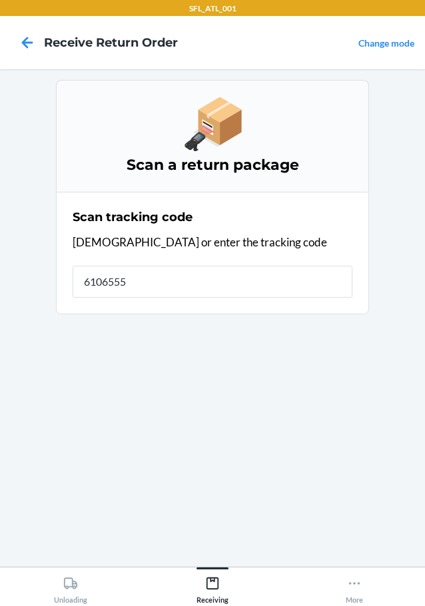
type input "61065555"
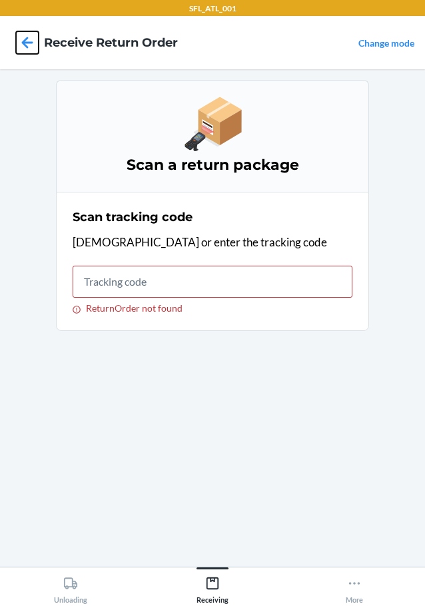
click at [34, 38] on icon at bounding box center [27, 42] width 23 height 23
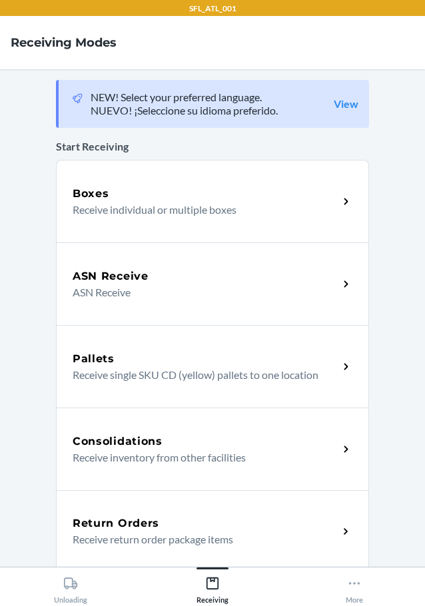
click at [179, 521] on div "Return Orders" at bounding box center [206, 524] width 266 height 16
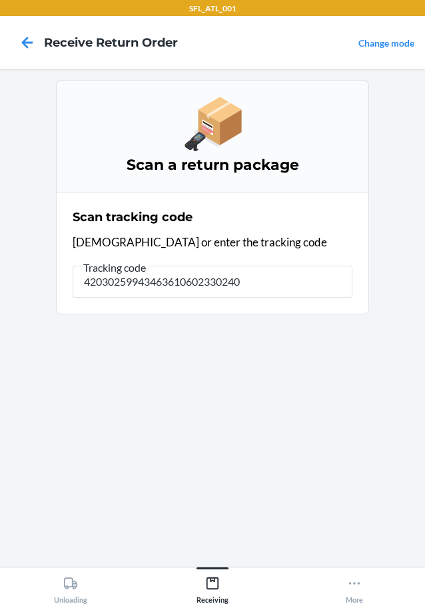
type input "420302599434636106023302407"
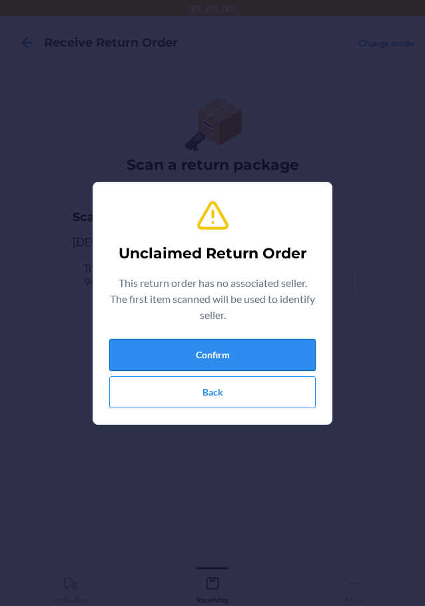
click at [279, 341] on button "Confirm" at bounding box center [212, 355] width 207 height 32
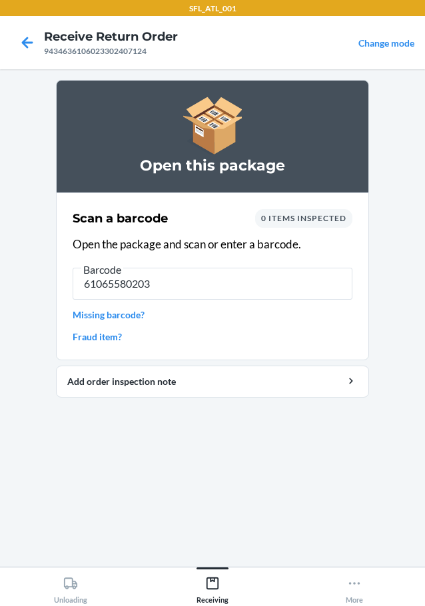
type input "610655802036"
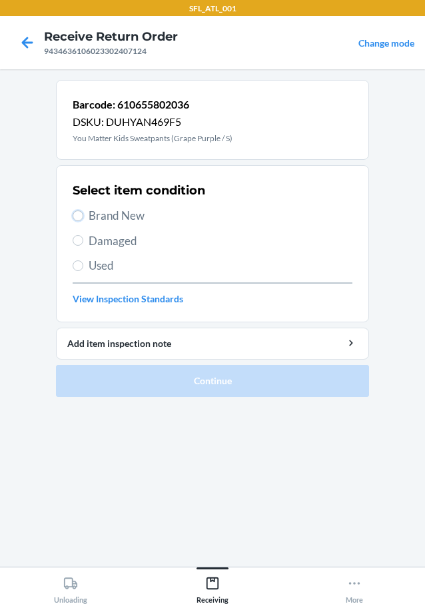
click at [82, 220] on label "Brand New" at bounding box center [213, 215] width 280 height 17
click at [82, 220] on input "Brand New" at bounding box center [78, 216] width 11 height 11
radio input "true"
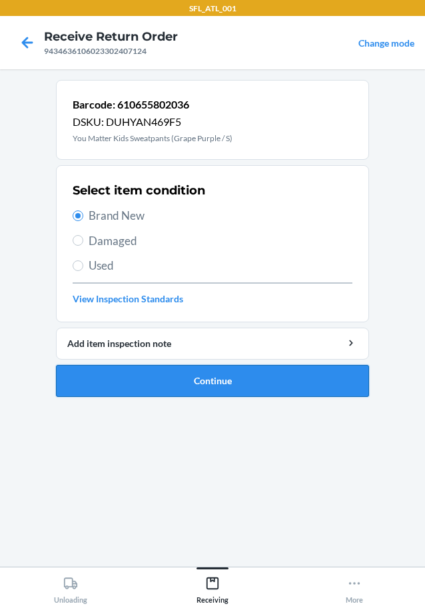
click at [171, 379] on button "Continue" at bounding box center [212, 381] width 313 height 32
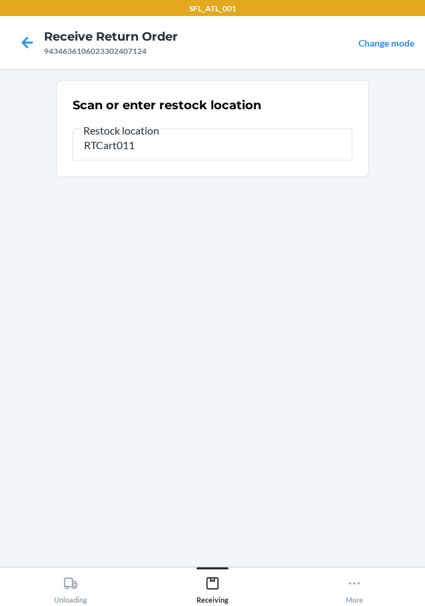
type input "RTCart011"
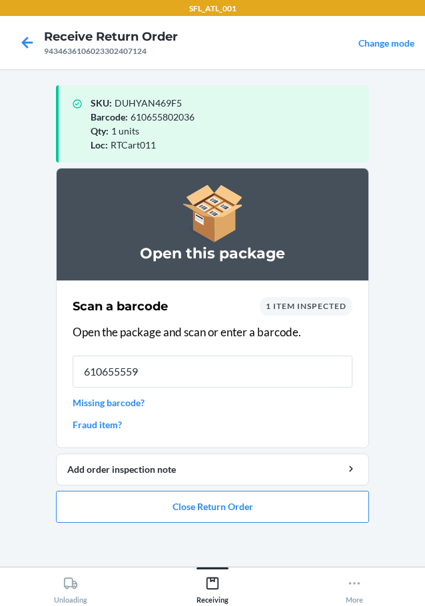
type input "6106555591"
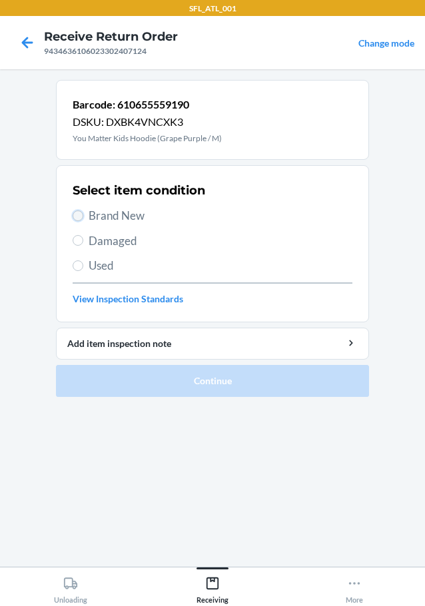
click at [74, 212] on input "Brand New" at bounding box center [78, 216] width 11 height 11
radio input "true"
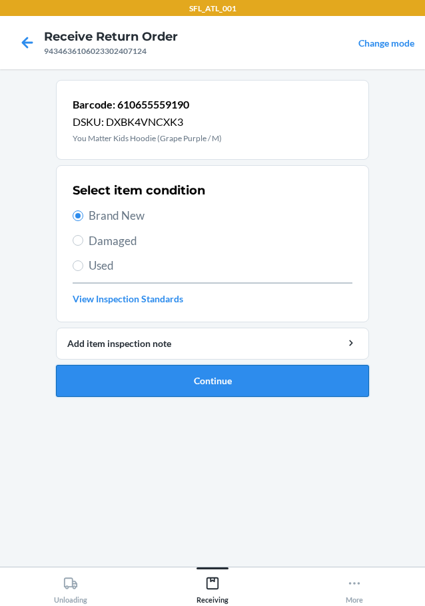
click at [127, 392] on button "Continue" at bounding box center [212, 381] width 313 height 32
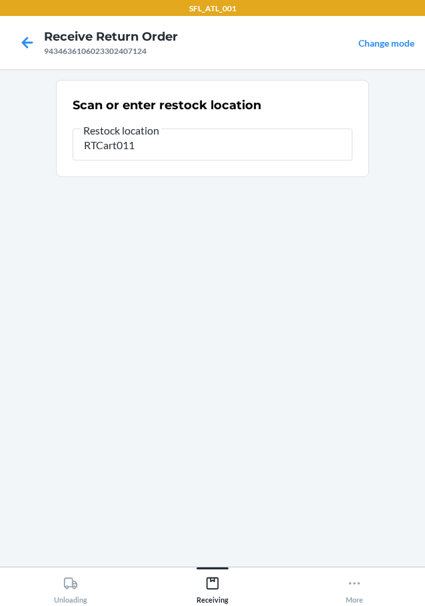
type input "RTCart011"
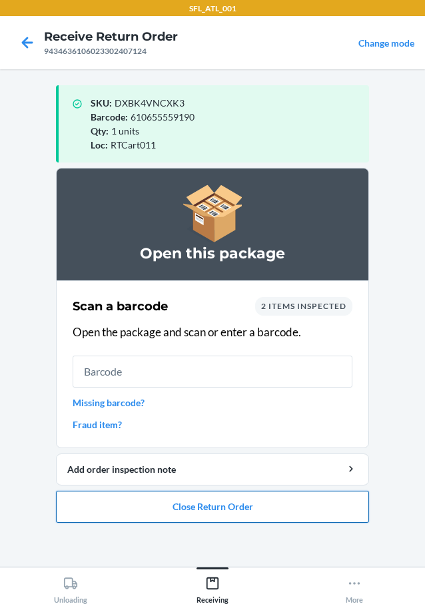
click at [235, 509] on button "Close Return Order" at bounding box center [212, 507] width 313 height 32
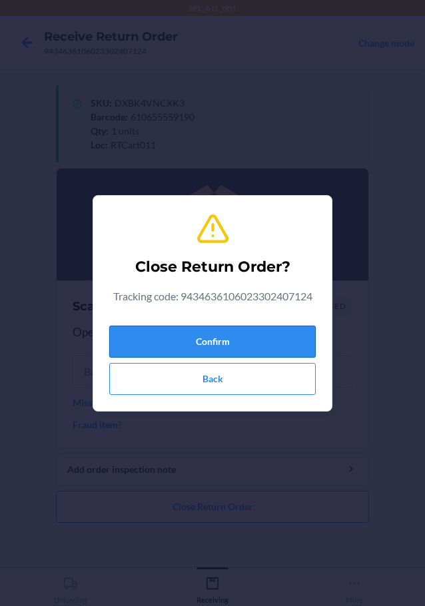
drag, startPoint x: 249, startPoint y: 337, endPoint x: 268, endPoint y: 345, distance: 20.7
click at [249, 338] on button "Confirm" at bounding box center [212, 342] width 207 height 32
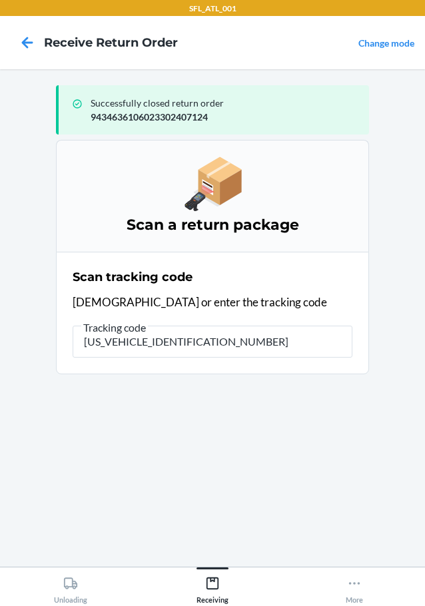
type input "1ZY9H8790306207152"
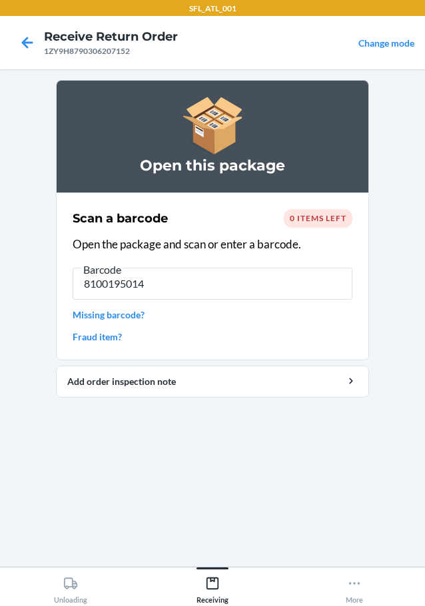
type input "81001950149"
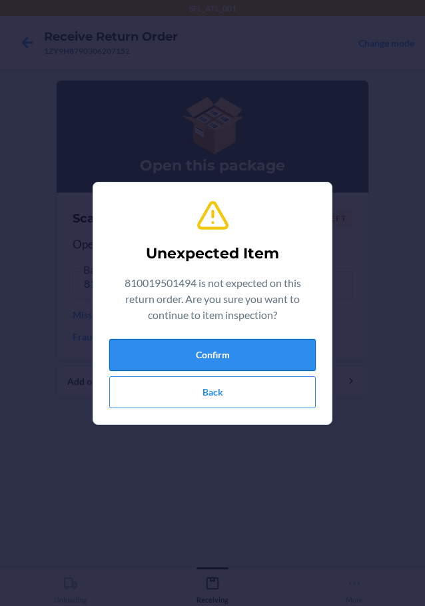
click at [247, 362] on button "Confirm" at bounding box center [212, 355] width 207 height 32
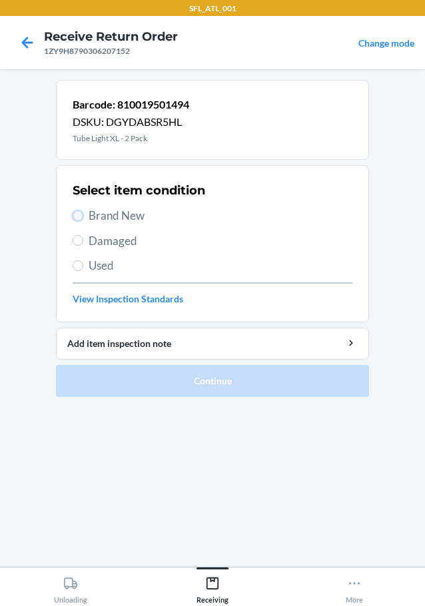
click at [83, 215] on input "Brand New" at bounding box center [78, 216] width 11 height 11
radio input "true"
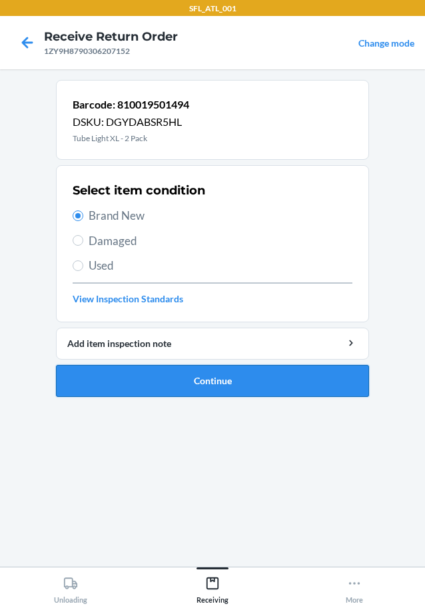
click at [140, 381] on button "Continue" at bounding box center [212, 381] width 313 height 32
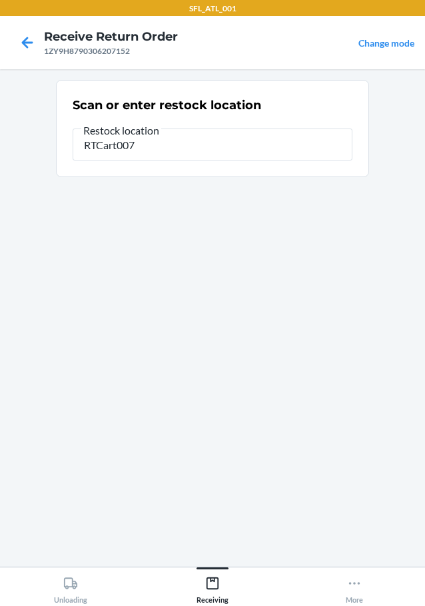
type input "RTCart007"
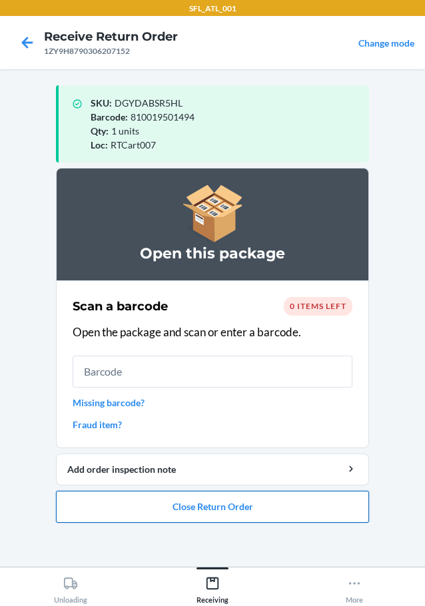
click at [227, 506] on button "Close Return Order" at bounding box center [212, 507] width 313 height 32
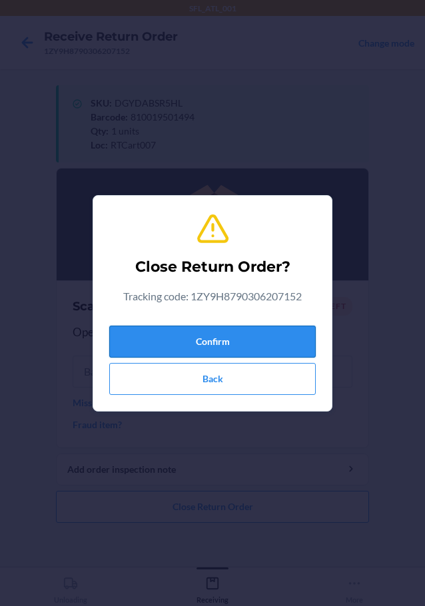
click at [237, 351] on button "Confirm" at bounding box center [212, 342] width 207 height 32
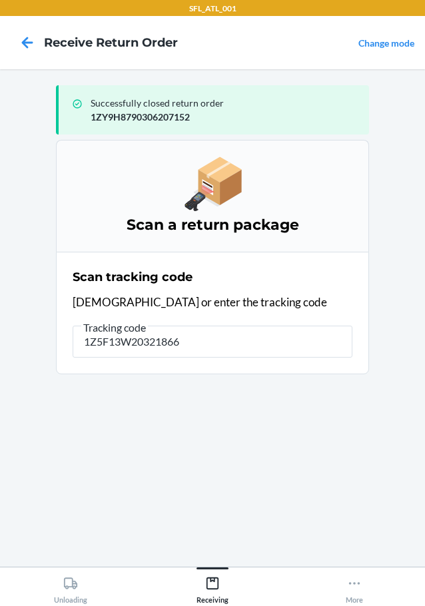
type input "1Z5F13W203218669"
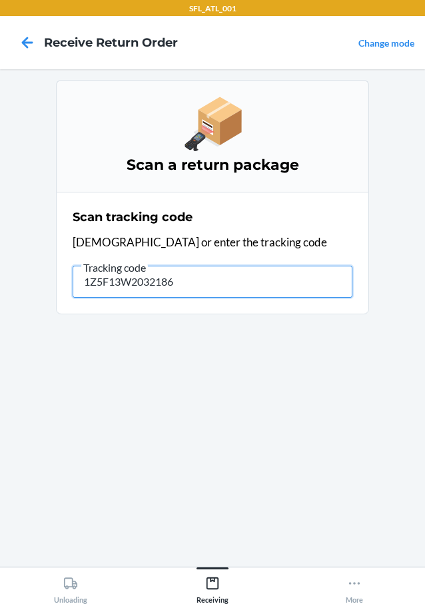
type input "1Z5F13W20321866"
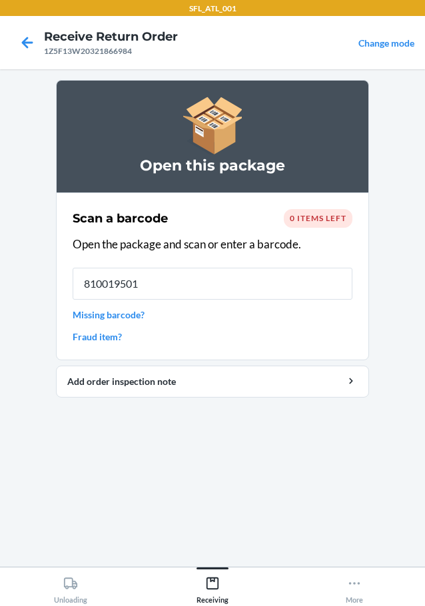
type input "8100195014"
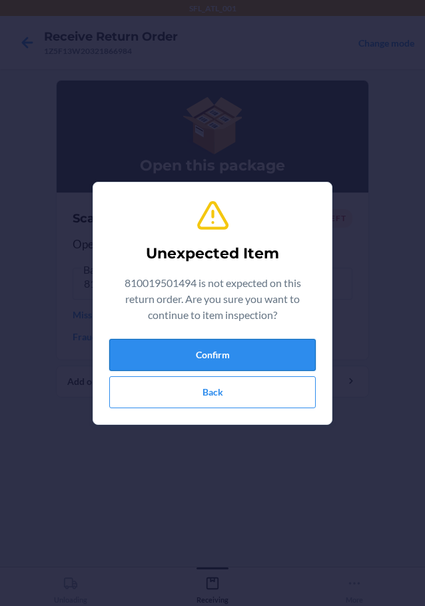
click at [253, 360] on button "Confirm" at bounding box center [212, 355] width 207 height 32
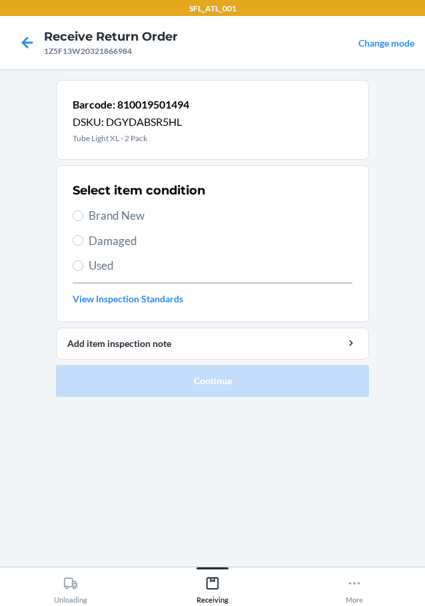
click at [73, 210] on label "Brand New" at bounding box center [213, 215] width 280 height 17
click at [73, 211] on input "Brand New" at bounding box center [78, 216] width 11 height 11
radio input "true"
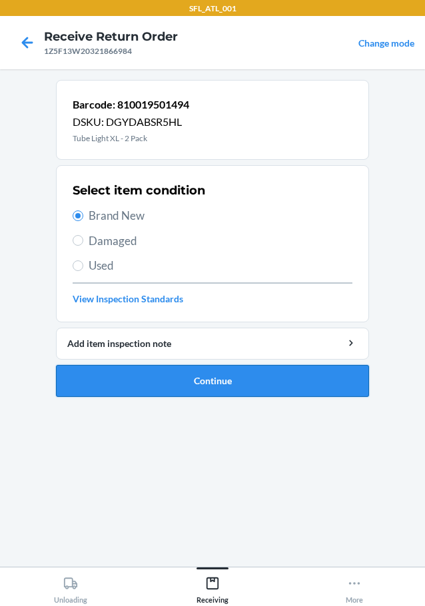
click at [127, 382] on button "Continue" at bounding box center [212, 381] width 313 height 32
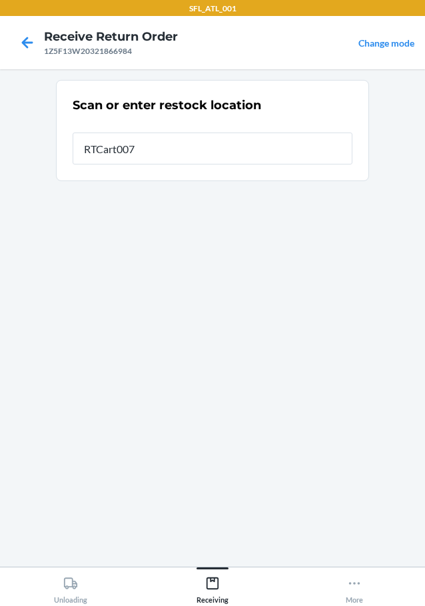
type input "RTCart007"
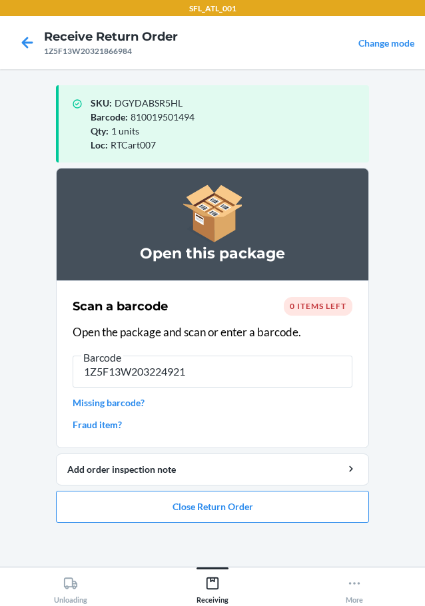
type input "1Z5F13W2032249217"
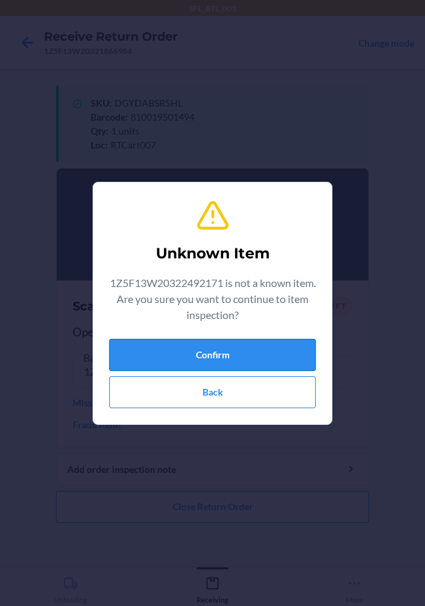
click at [275, 353] on button "Confirm" at bounding box center [212, 355] width 207 height 32
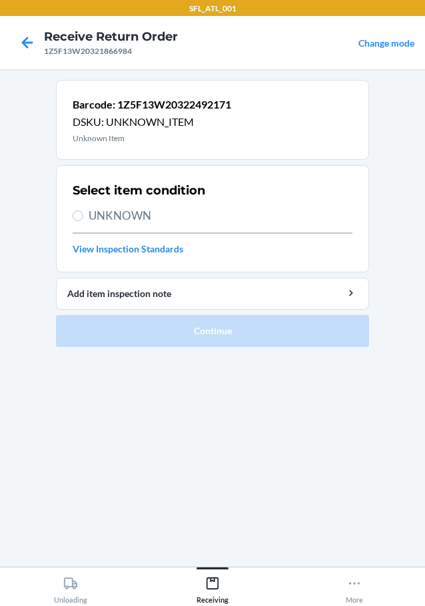
click at [84, 214] on label "UNKNOWN" at bounding box center [213, 215] width 280 height 17
click at [83, 214] on input "UNKNOWN" at bounding box center [78, 216] width 11 height 11
radio input "true"
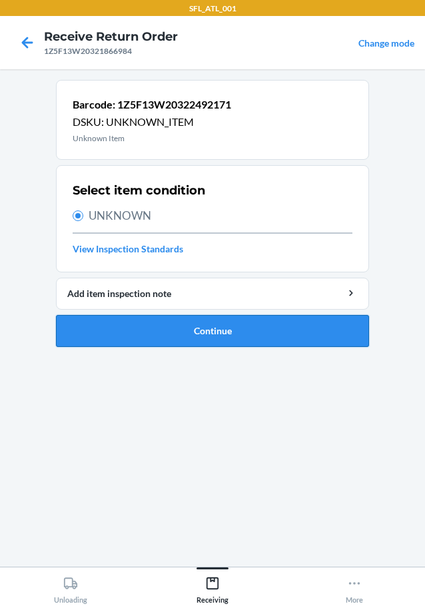
click at [150, 327] on button "Continue" at bounding box center [212, 331] width 313 height 32
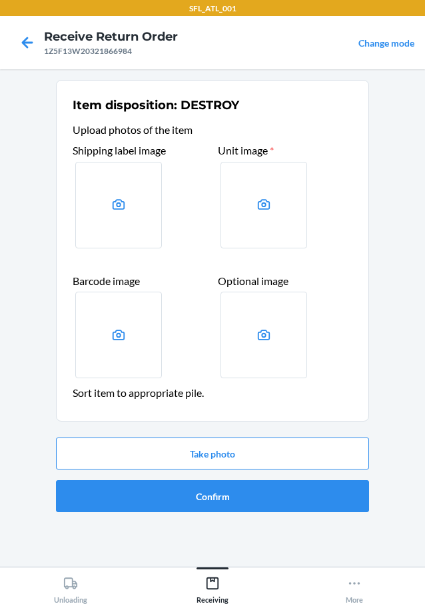
click at [39, 44] on div at bounding box center [27, 42] width 33 height 33
click at [31, 40] on icon at bounding box center [27, 42] width 23 height 23
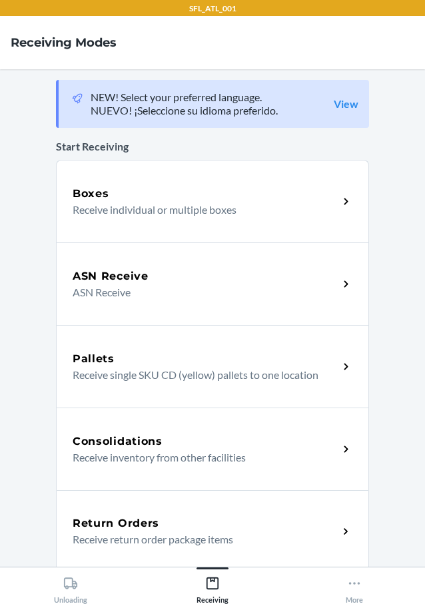
click at [111, 519] on h5 "Return Orders" at bounding box center [116, 524] width 87 height 16
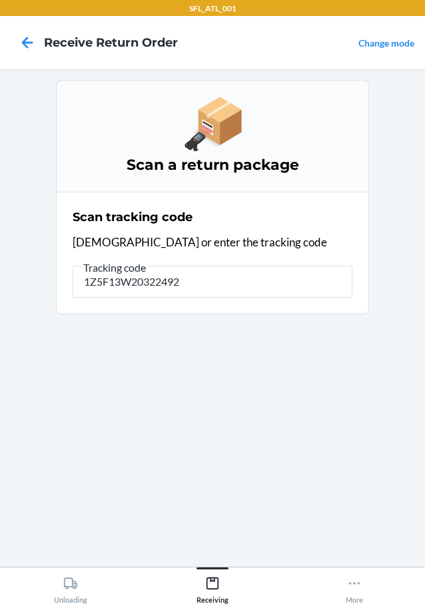
type input "1Z5F13W203224921"
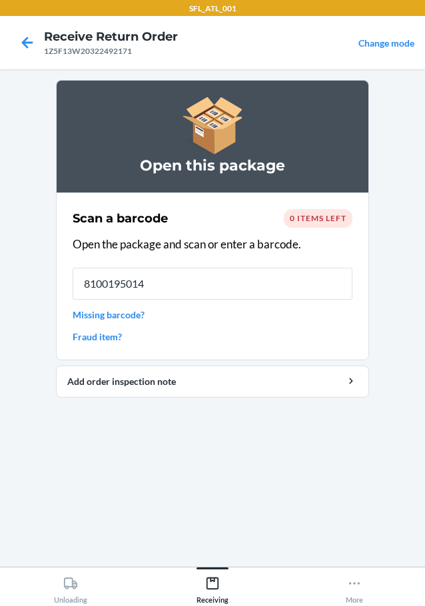
type input "81001950149"
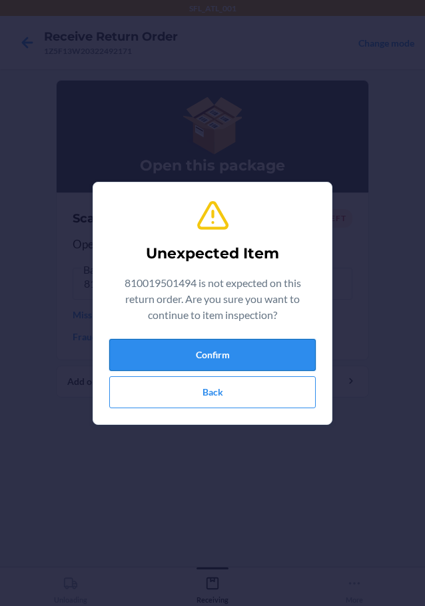
click at [244, 352] on button "Confirm" at bounding box center [212, 355] width 207 height 32
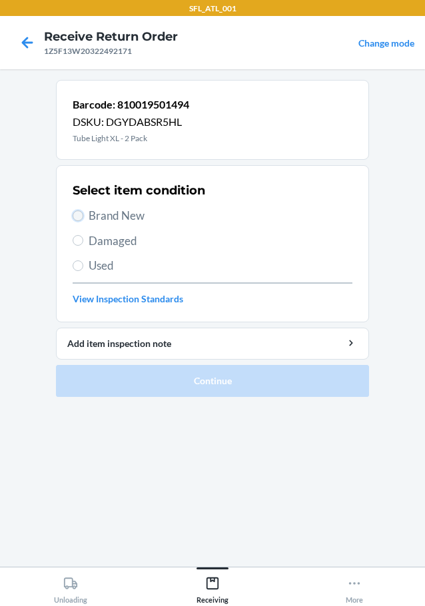
click at [77, 215] on input "Brand New" at bounding box center [78, 216] width 11 height 11
radio input "true"
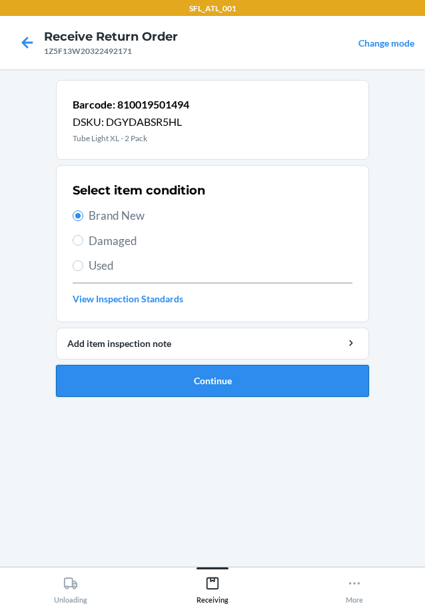
click at [137, 377] on button "Continue" at bounding box center [212, 381] width 313 height 32
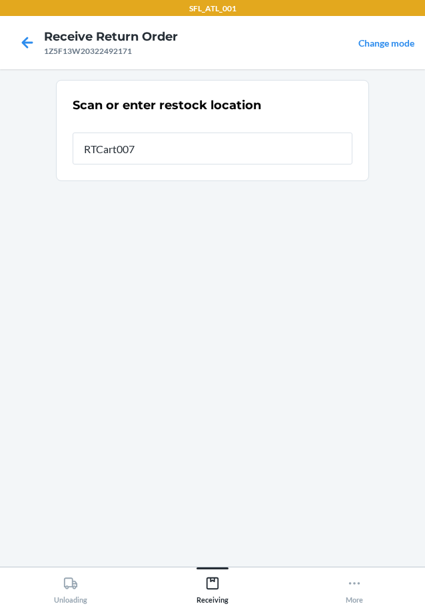
type input "RTCart007"
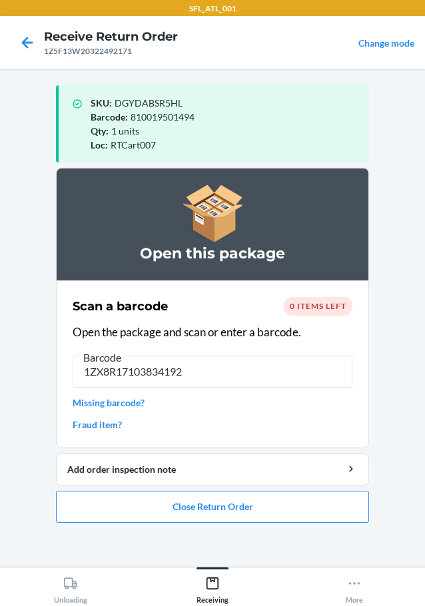
type input "1ZX8R171038341926"
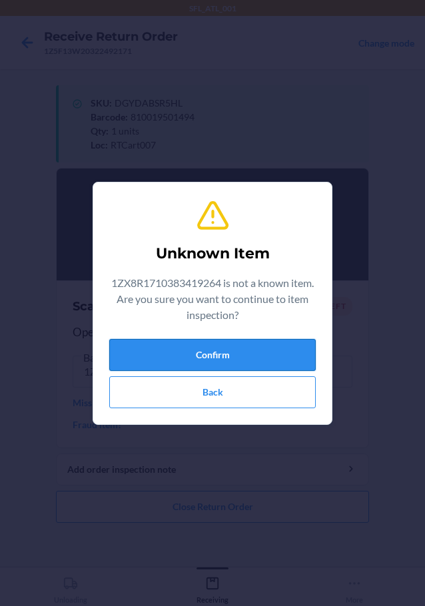
click at [271, 356] on button "Confirm" at bounding box center [212, 355] width 207 height 32
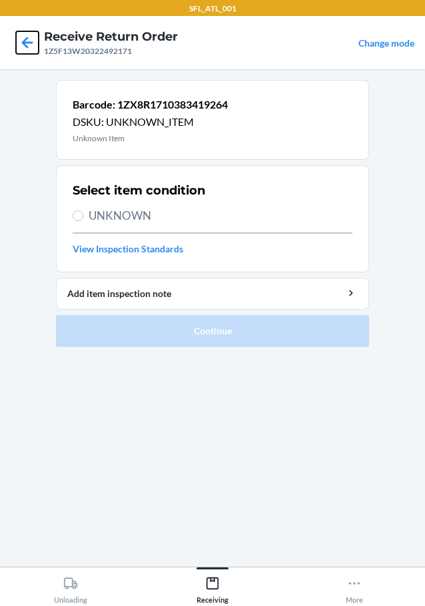
click at [37, 39] on icon at bounding box center [27, 42] width 23 height 23
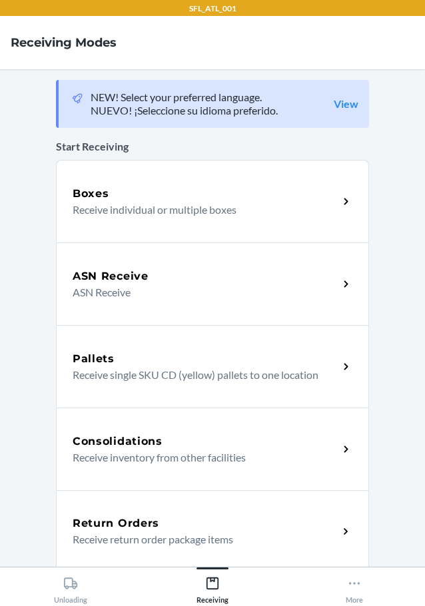
click at [206, 546] on p "Receive return order package items" at bounding box center [200, 540] width 255 height 16
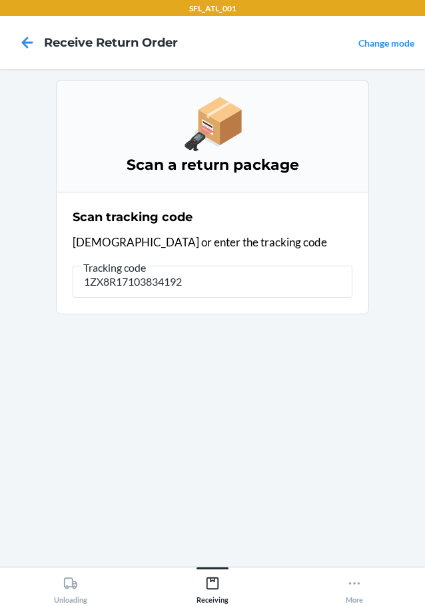
type input "1ZX8R171038341926"
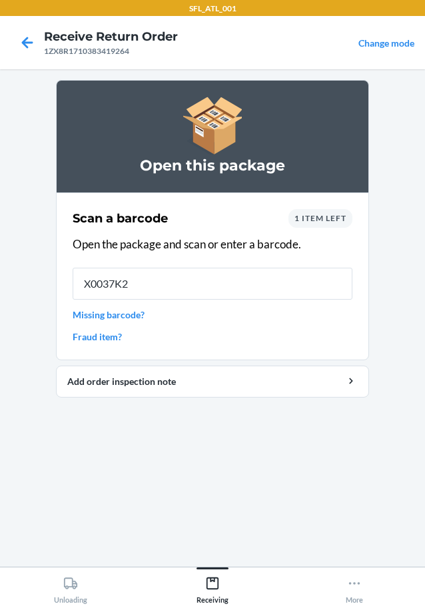
type input "X0037K2W"
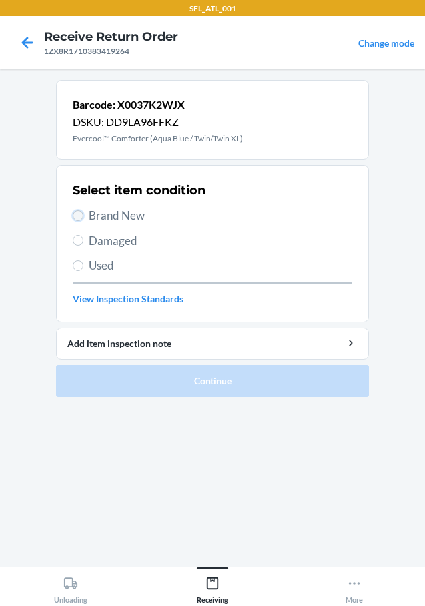
click at [80, 214] on input "Brand New" at bounding box center [78, 216] width 11 height 11
radio input "true"
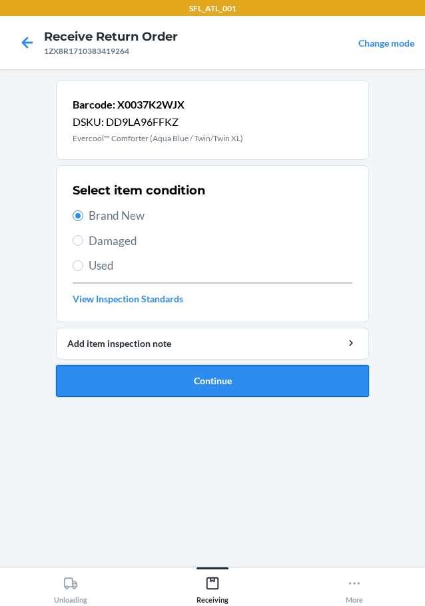
click at [149, 383] on button "Continue" at bounding box center [212, 381] width 313 height 32
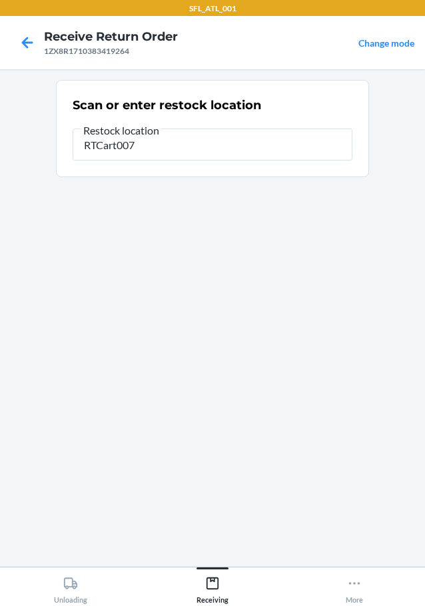
type input "RTCart007"
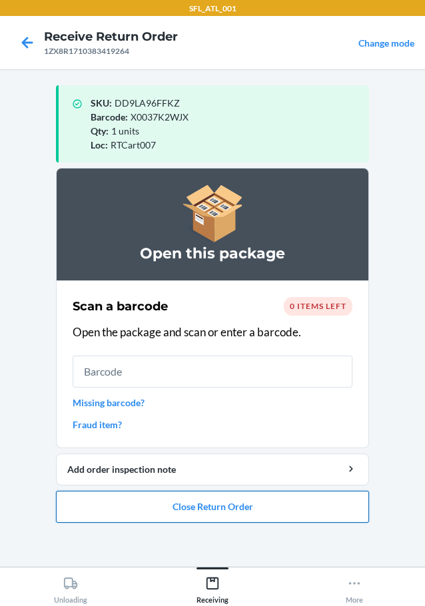
click at [283, 498] on button "Close Return Order" at bounding box center [212, 507] width 313 height 32
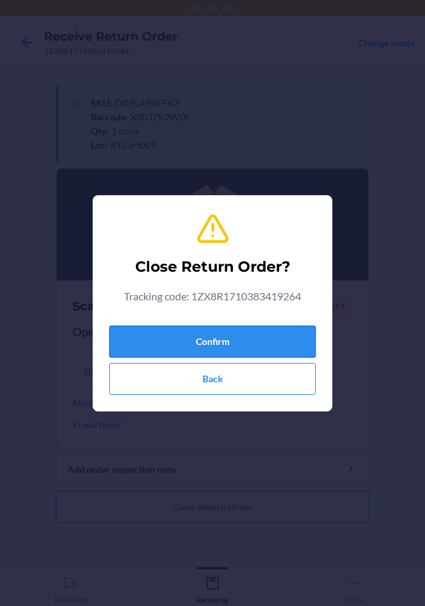
click at [252, 349] on button "Confirm" at bounding box center [212, 342] width 207 height 32
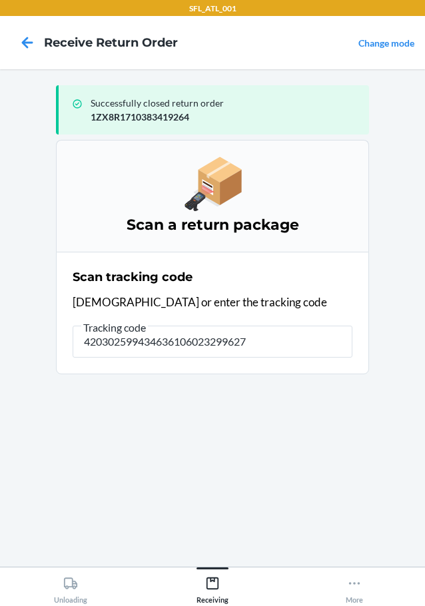
type input "4203025994346361060232996273"
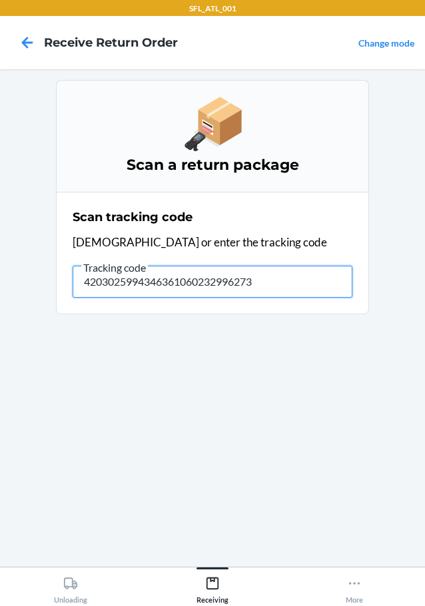
type input "42030259943463610602329962739"
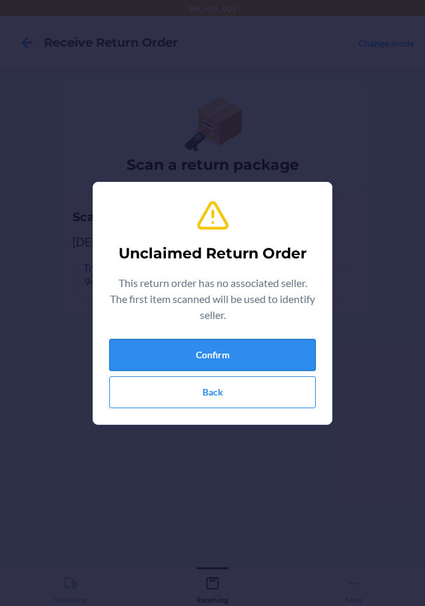
click at [309, 354] on button "Confirm" at bounding box center [212, 355] width 207 height 32
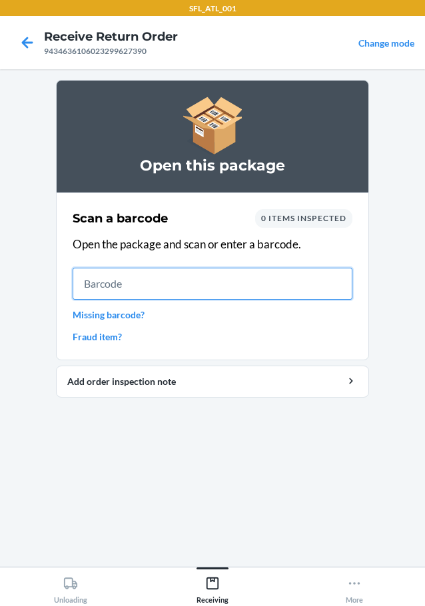
click at [321, 274] on input "text" at bounding box center [213, 284] width 280 height 32
type input "6124612122"
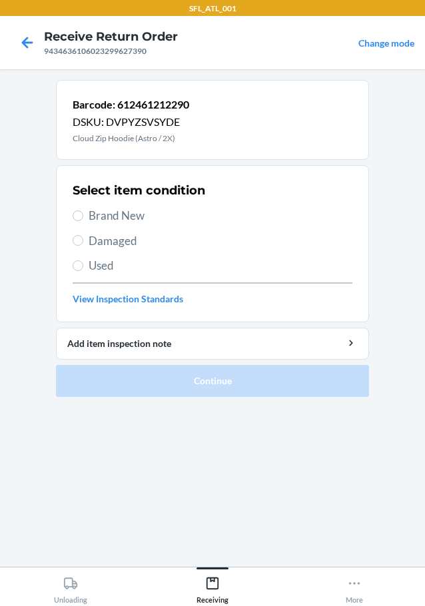
click at [85, 214] on label "Brand New" at bounding box center [213, 215] width 280 height 17
click at [83, 214] on input "Brand New" at bounding box center [78, 216] width 11 height 11
radio input "true"
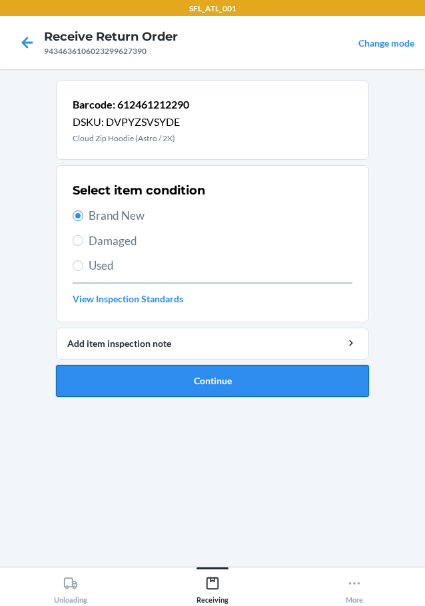
click at [112, 371] on button "Continue" at bounding box center [212, 381] width 313 height 32
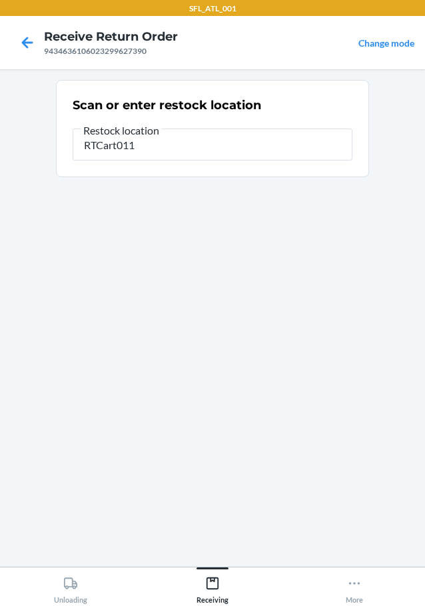
type input "RTCart011"
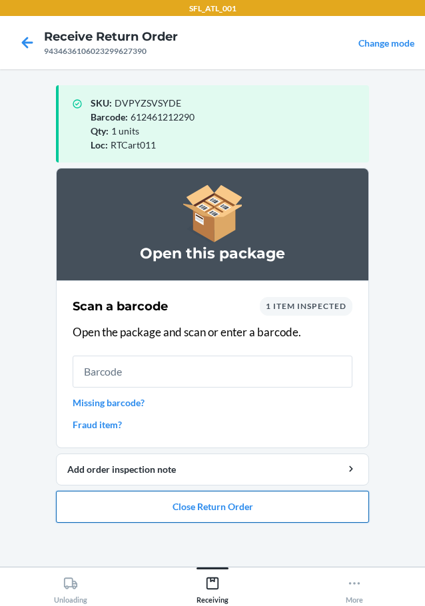
click at [157, 521] on button "Close Return Order" at bounding box center [212, 507] width 313 height 32
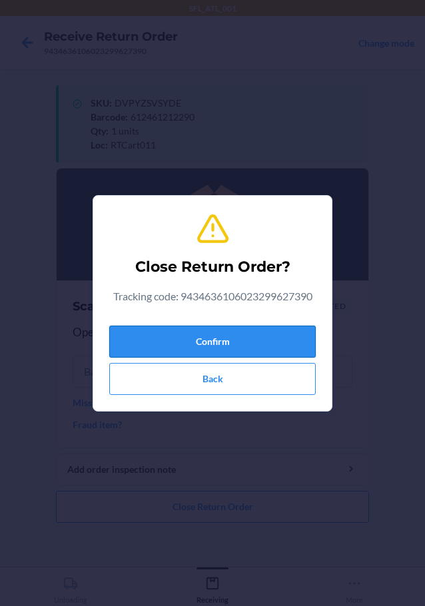
drag, startPoint x: 233, startPoint y: 339, endPoint x: 155, endPoint y: 333, distance: 78.9
click at [233, 338] on button "Confirm" at bounding box center [212, 342] width 207 height 32
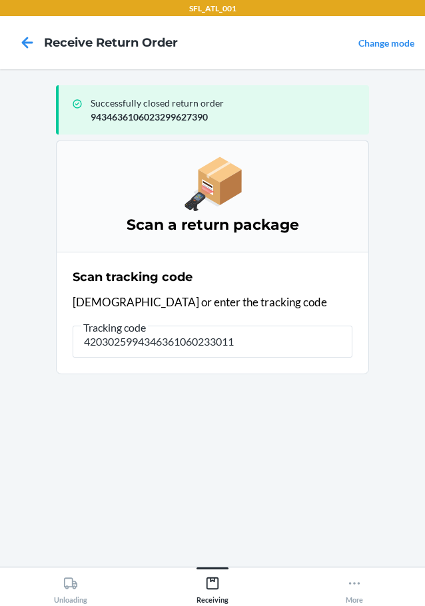
type input "42030259943463610602330115"
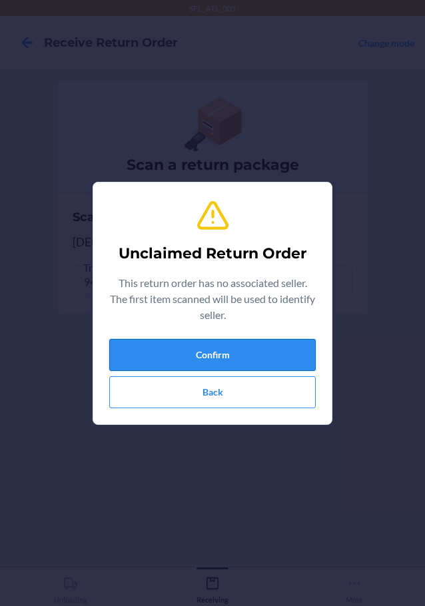
click at [297, 359] on button "Confirm" at bounding box center [212, 355] width 207 height 32
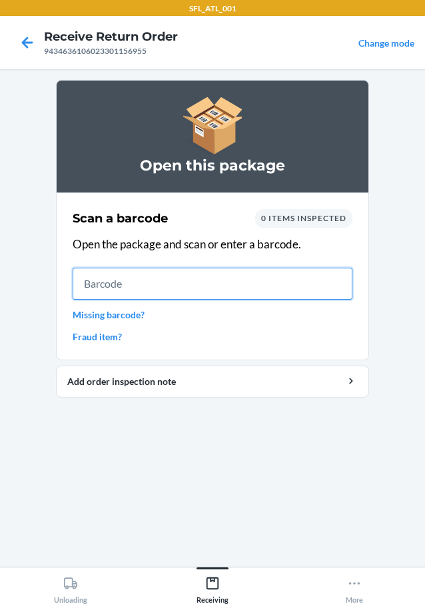
click at [273, 278] on input "text" at bounding box center [213, 284] width 280 height 32
type input "643781956557"
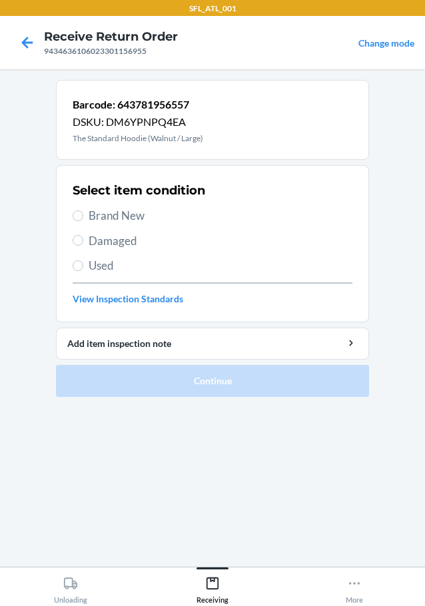
click at [71, 215] on section "Select item condition Brand New Damaged Used View Inspection Standards" at bounding box center [212, 243] width 313 height 157
click at [75, 216] on input "Brand New" at bounding box center [78, 216] width 11 height 11
radio input "true"
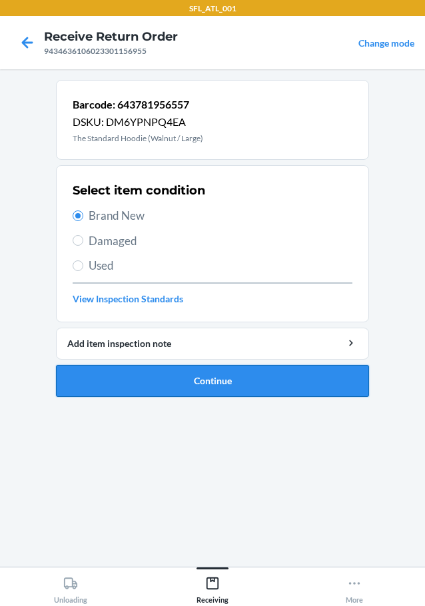
click at [134, 378] on button "Continue" at bounding box center [212, 381] width 313 height 32
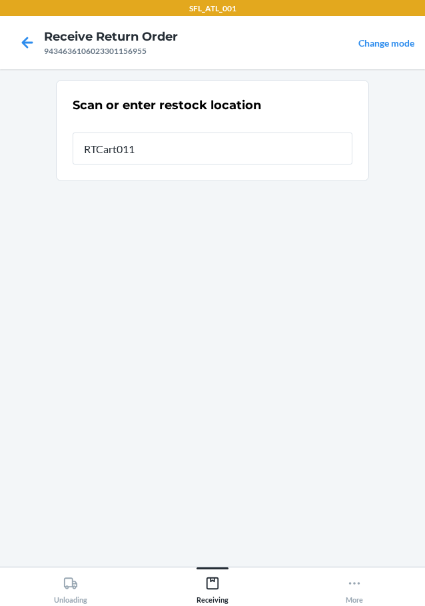
type input "RTCart011"
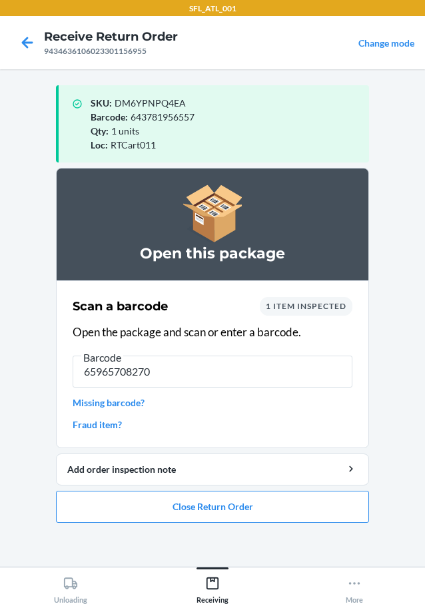
type input "659657082701"
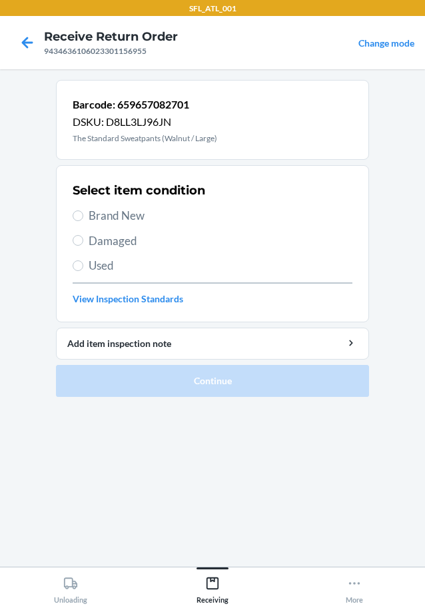
drag, startPoint x: 78, startPoint y: 209, endPoint x: 135, endPoint y: 277, distance: 88.5
click at [77, 217] on label "Brand New" at bounding box center [213, 215] width 280 height 17
click at [77, 217] on input "Brand New" at bounding box center [78, 216] width 11 height 11
radio input "true"
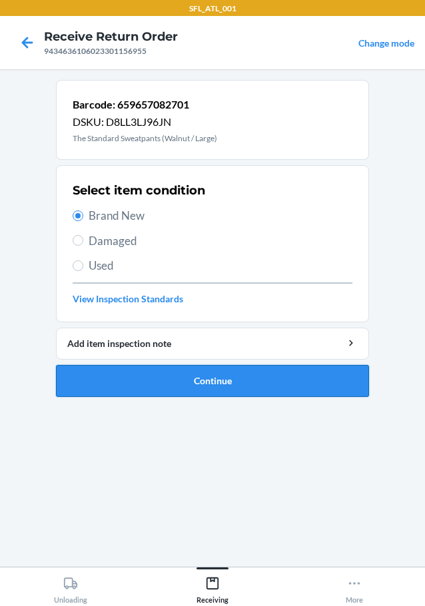
click at [187, 390] on button "Continue" at bounding box center [212, 381] width 313 height 32
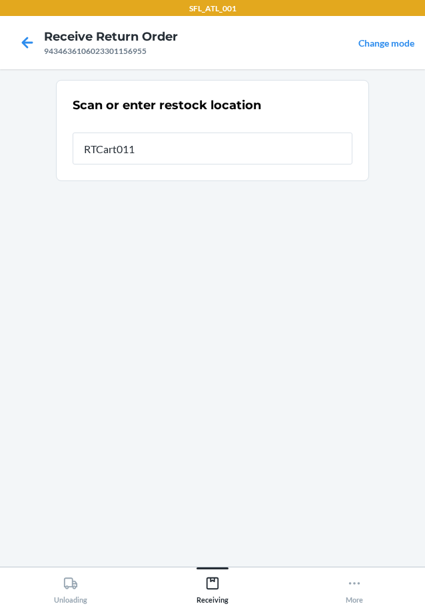
type input "RTCart011"
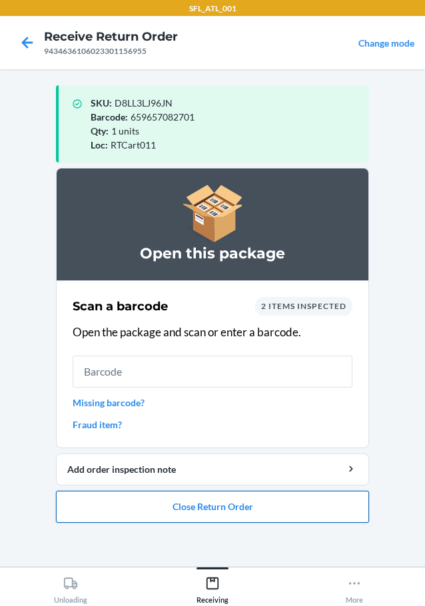
click at [228, 506] on button "Close Return Order" at bounding box center [212, 507] width 313 height 32
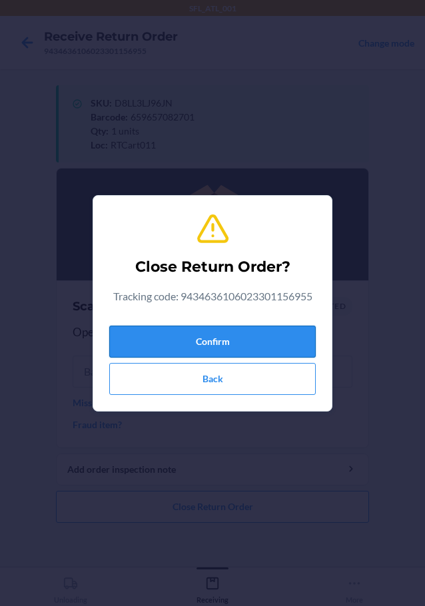
click at [271, 343] on button "Confirm" at bounding box center [212, 342] width 207 height 32
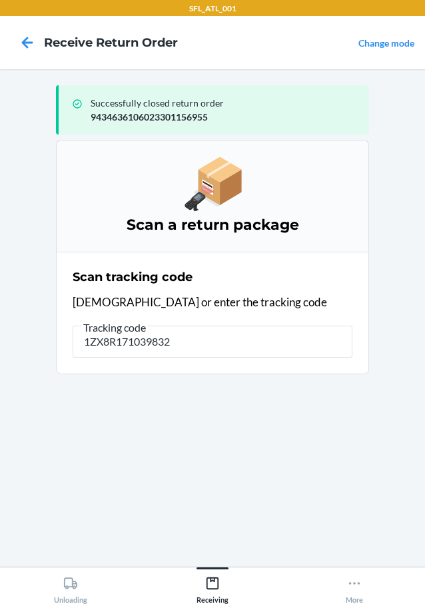
type input "1ZX8R1710398327"
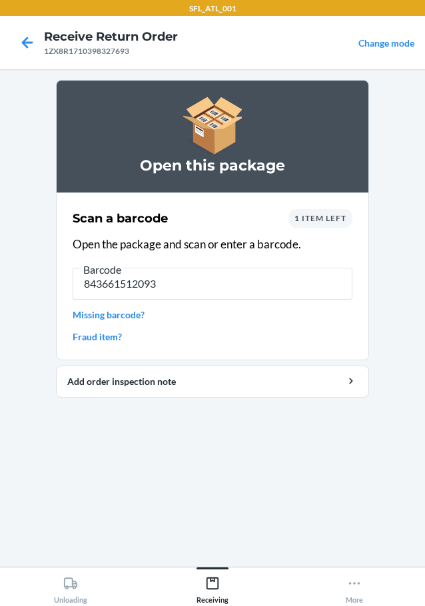
type input "8436615120932"
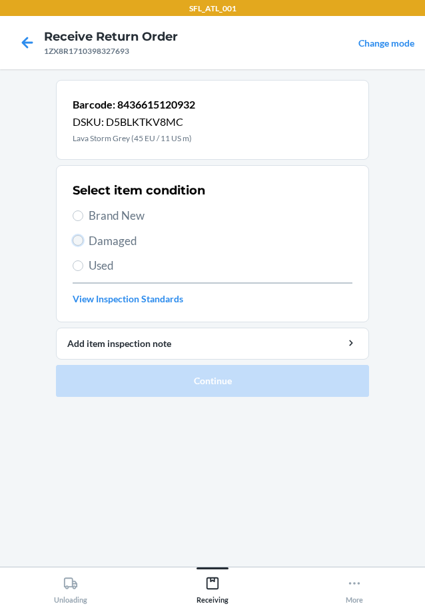
click at [81, 237] on input "Damaged" at bounding box center [78, 240] width 11 height 11
radio input "true"
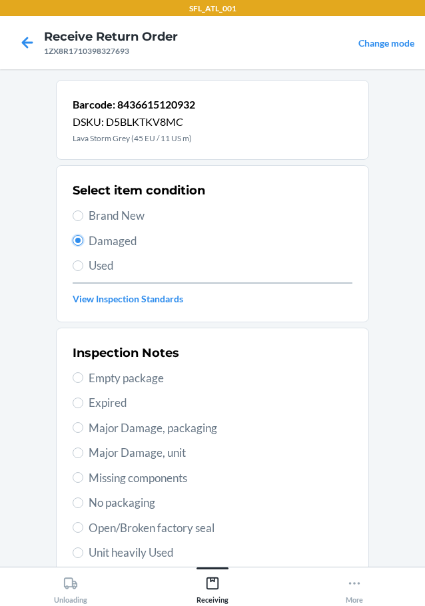
scroll to position [197, 0]
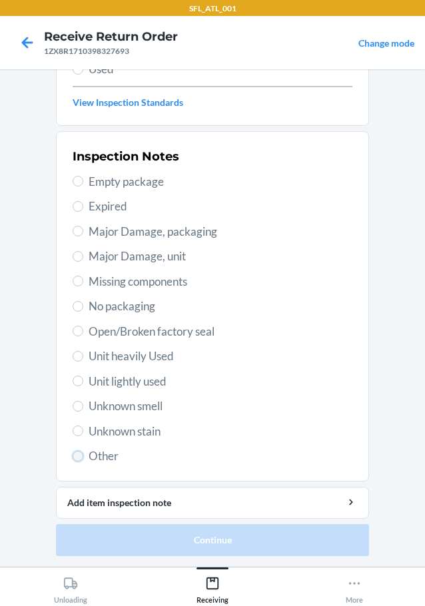
click at [73, 456] on input "Other" at bounding box center [78, 456] width 11 height 11
radio input "true"
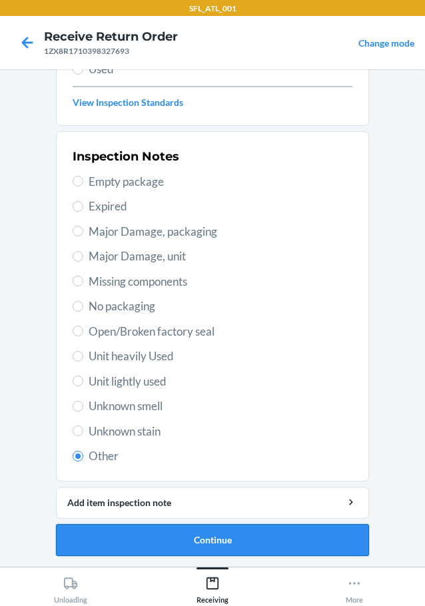
click at [149, 536] on button "Continue" at bounding box center [212, 540] width 313 height 32
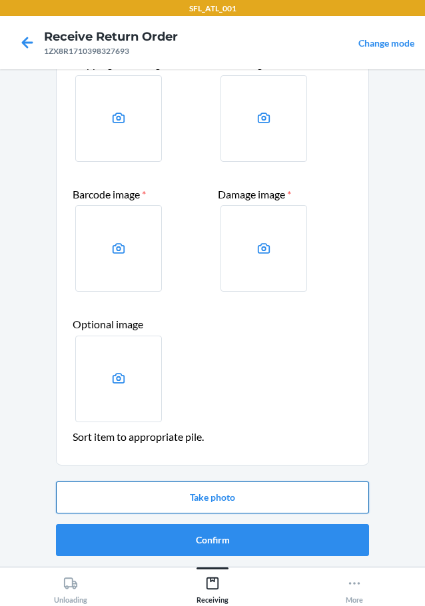
click at [191, 500] on button "Take photo" at bounding box center [212, 498] width 313 height 32
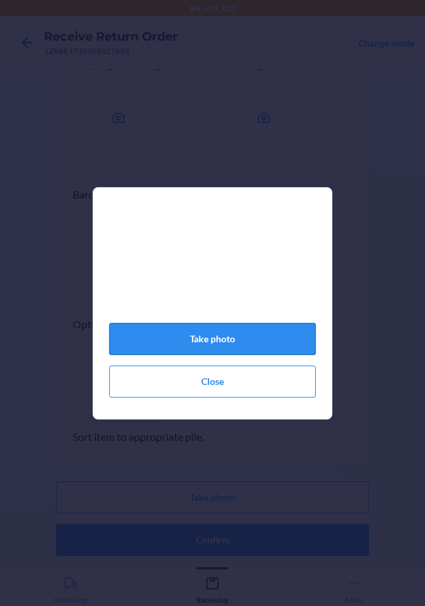
click at [240, 350] on button "Take photo" at bounding box center [212, 339] width 207 height 32
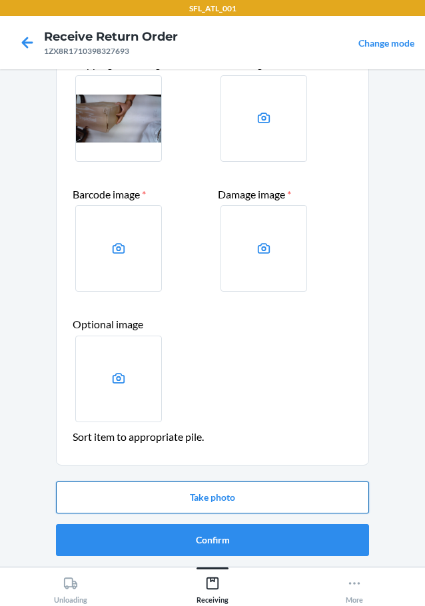
click at [249, 496] on button "Take photo" at bounding box center [212, 498] width 313 height 32
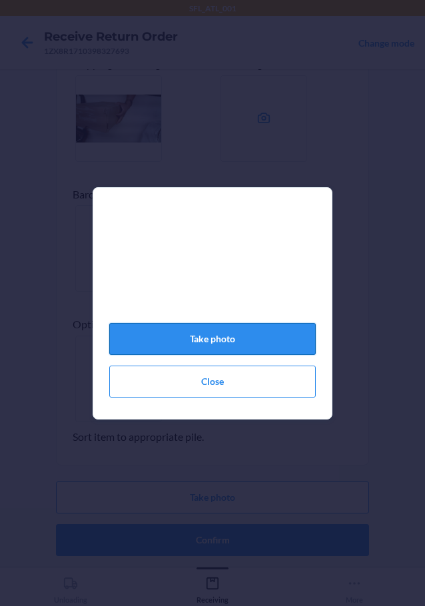
click at [245, 354] on button "Take photo" at bounding box center [212, 339] width 207 height 32
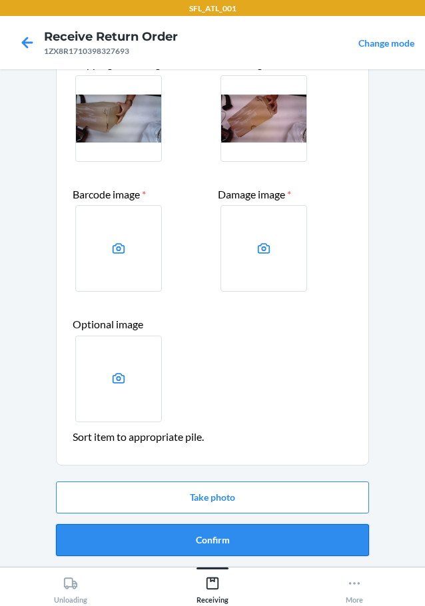
click at [263, 537] on button "Confirm" at bounding box center [212, 540] width 313 height 32
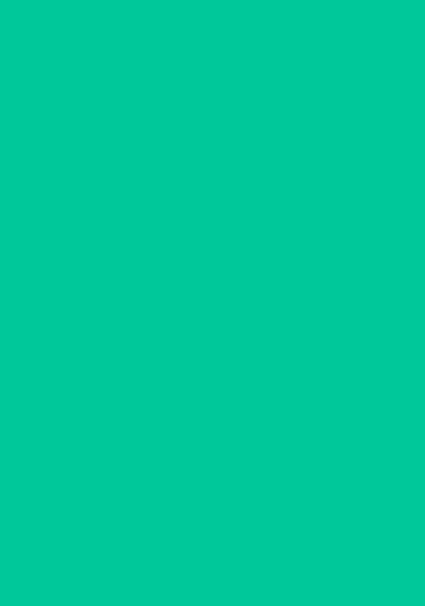
scroll to position [0, 0]
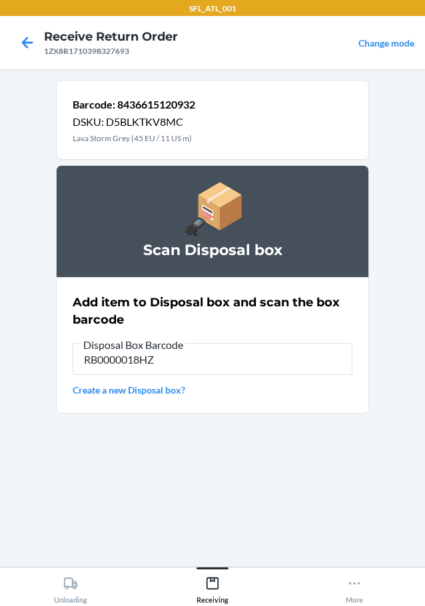
type input "RB0000018HZ"
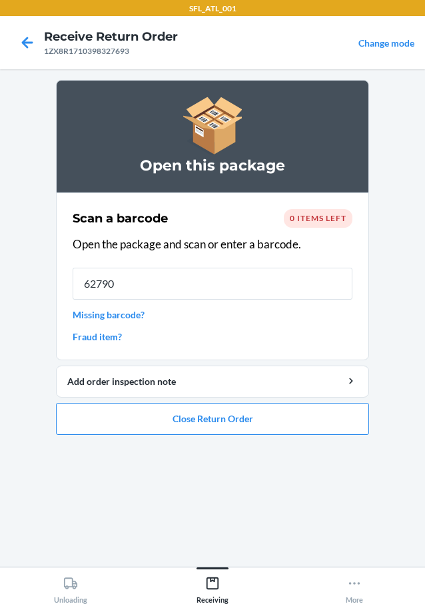
type input "627902"
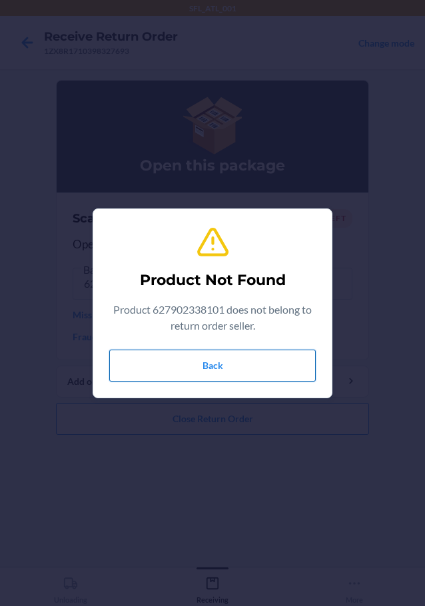
click at [289, 365] on button "Back" at bounding box center [212, 366] width 207 height 32
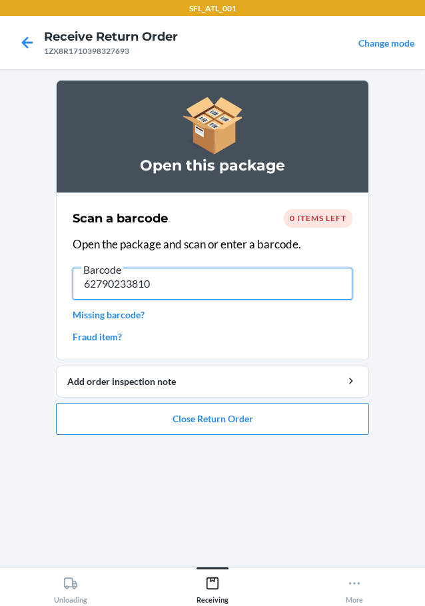
type input "627902338101"
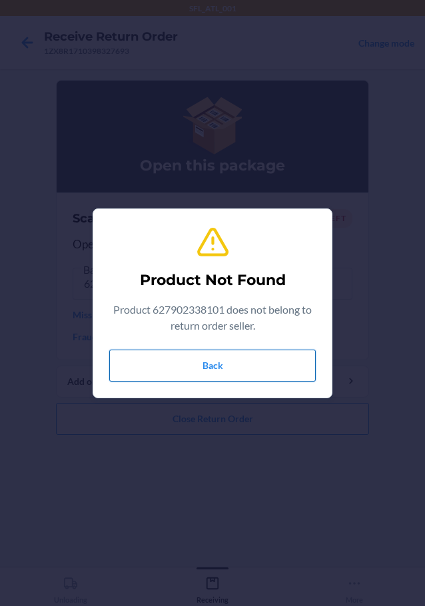
click at [227, 369] on button "Back" at bounding box center [212, 366] width 207 height 32
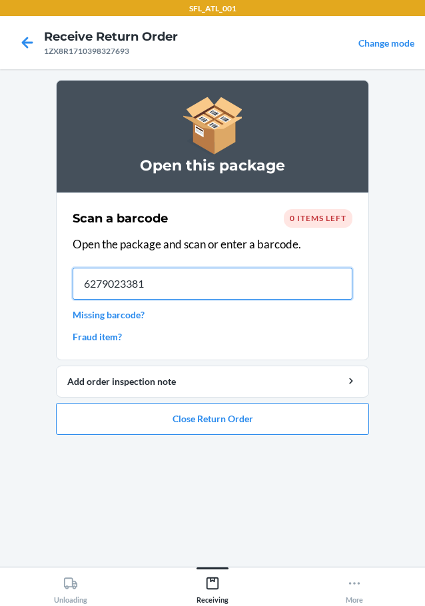
type input "62790233810"
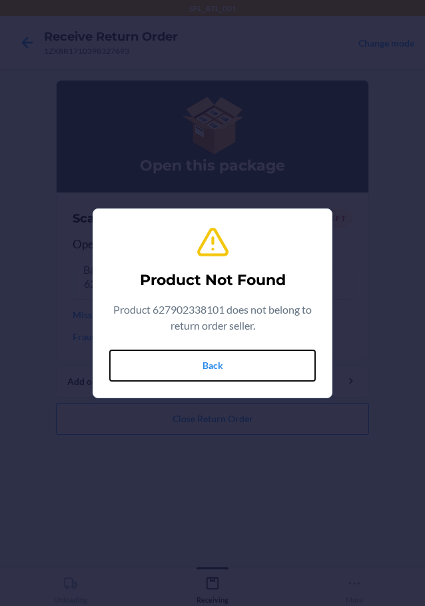
drag, startPoint x: 193, startPoint y: 365, endPoint x: 206, endPoint y: 355, distance: 16.7
click at [193, 365] on button "Back" at bounding box center [212, 366] width 207 height 32
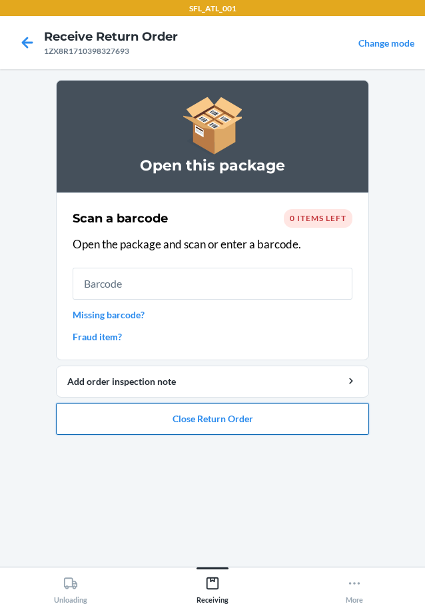
click at [215, 416] on button "Close Return Order" at bounding box center [212, 419] width 313 height 32
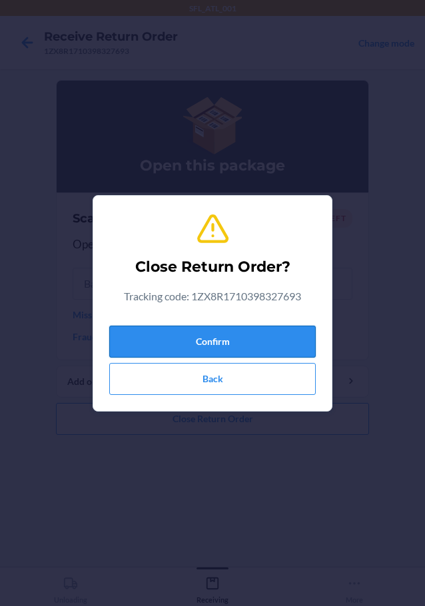
click at [229, 342] on button "Confirm" at bounding box center [212, 342] width 207 height 32
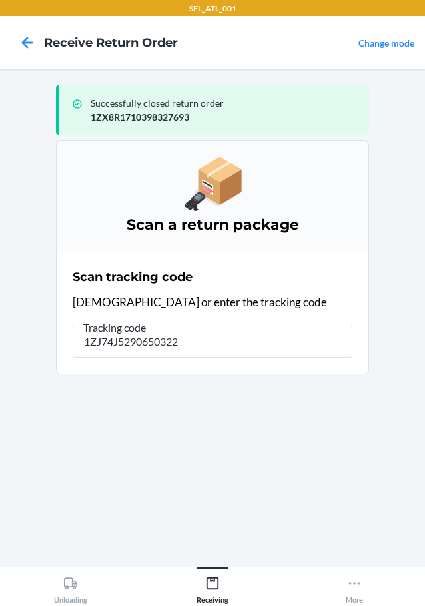
type input "1ZJ74J52906503227"
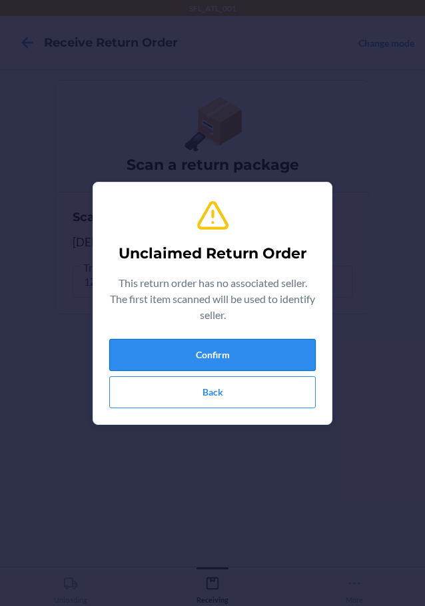
click at [151, 347] on button "Confirm" at bounding box center [212, 355] width 207 height 32
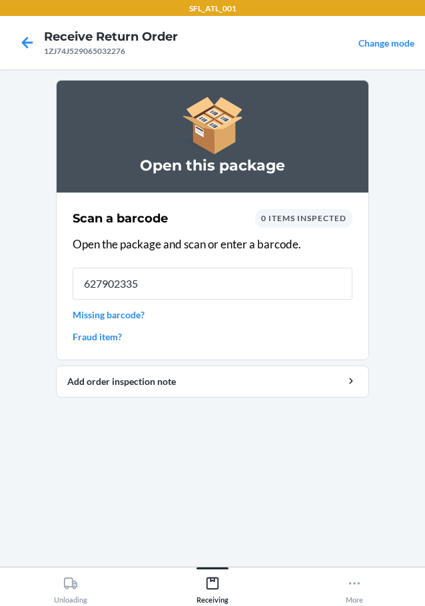
type input "6279023351"
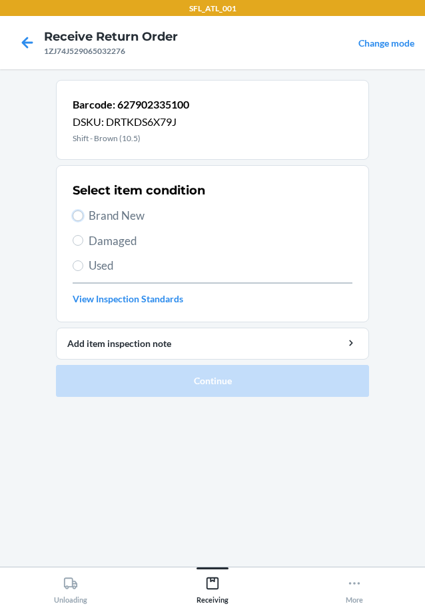
drag, startPoint x: 77, startPoint y: 211, endPoint x: 113, endPoint y: 241, distance: 46.4
click at [77, 212] on input "Brand New" at bounding box center [78, 216] width 11 height 11
radio input "true"
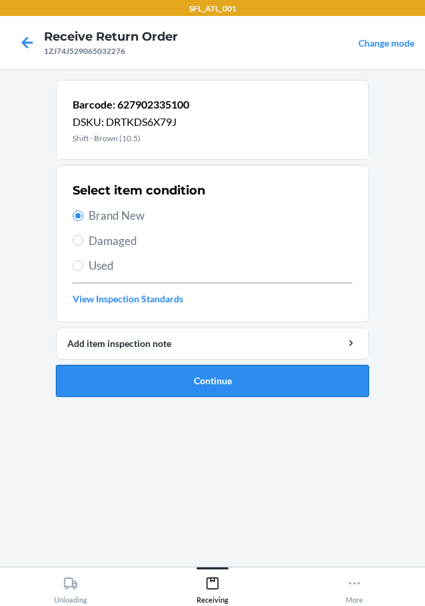
click at [207, 371] on button "Continue" at bounding box center [212, 381] width 313 height 32
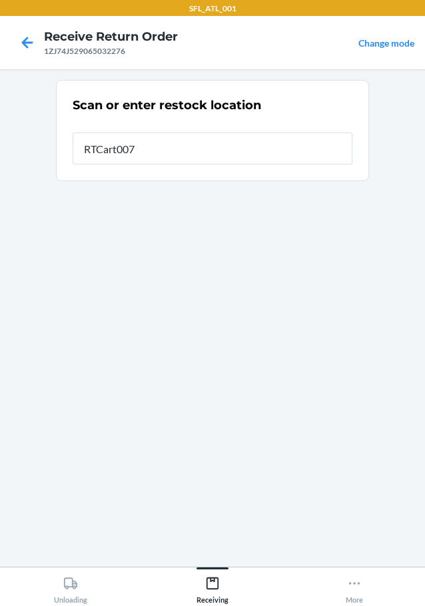
type input "RTCart007"
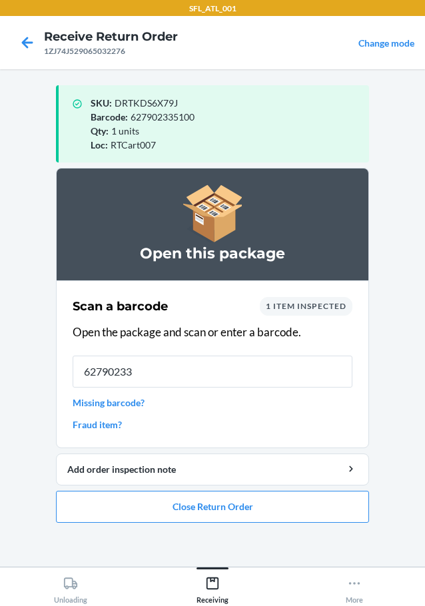
type input "627902338"
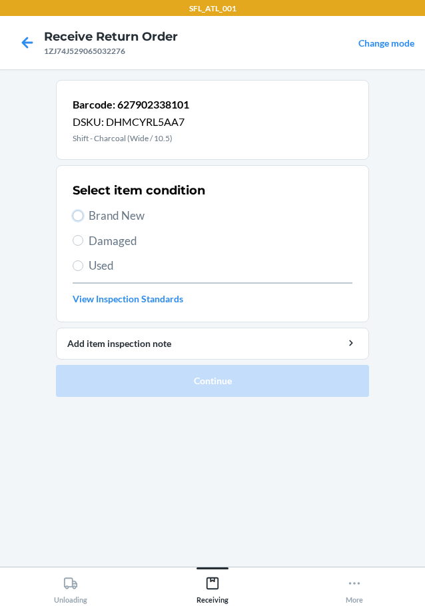
drag, startPoint x: 76, startPoint y: 211, endPoint x: 67, endPoint y: 228, distance: 19.4
click at [76, 216] on input "Brand New" at bounding box center [78, 216] width 11 height 11
radio input "true"
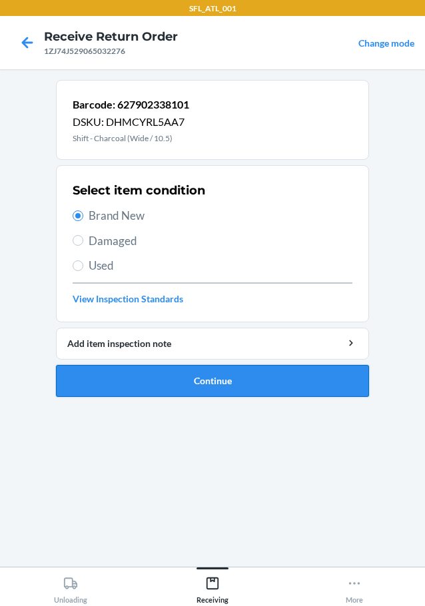
click at [87, 382] on button "Continue" at bounding box center [212, 381] width 313 height 32
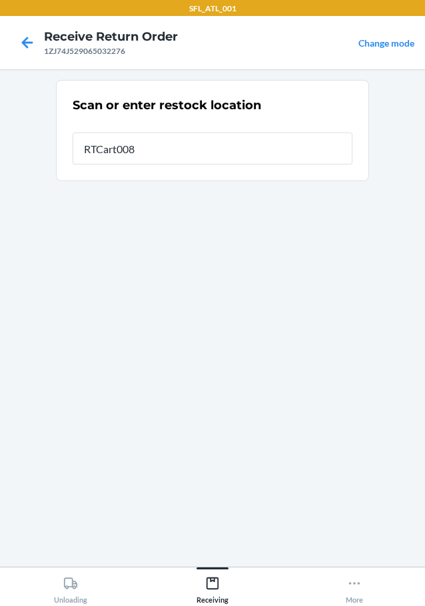
type input "RTCart008"
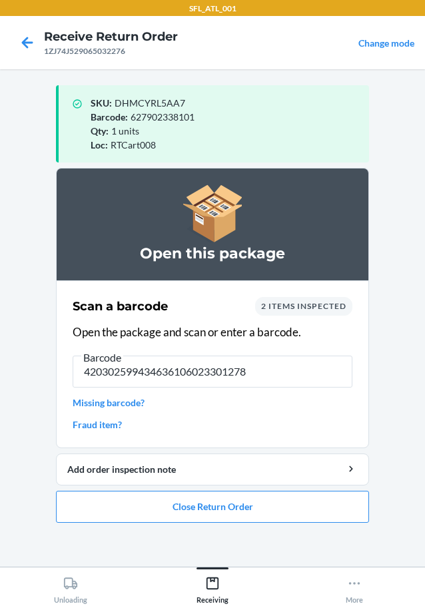
type input "4203025994346361060233012788"
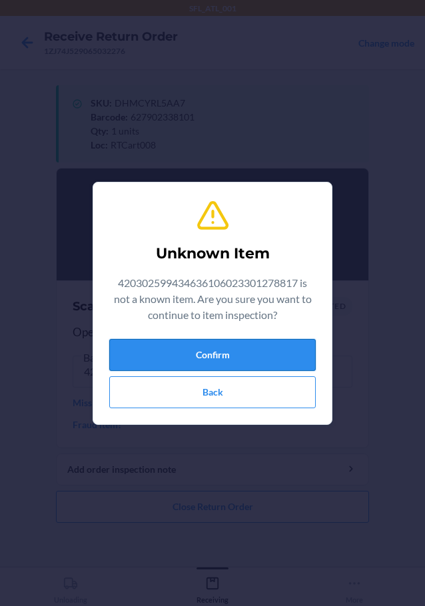
click at [187, 353] on button "Confirm" at bounding box center [212, 355] width 207 height 32
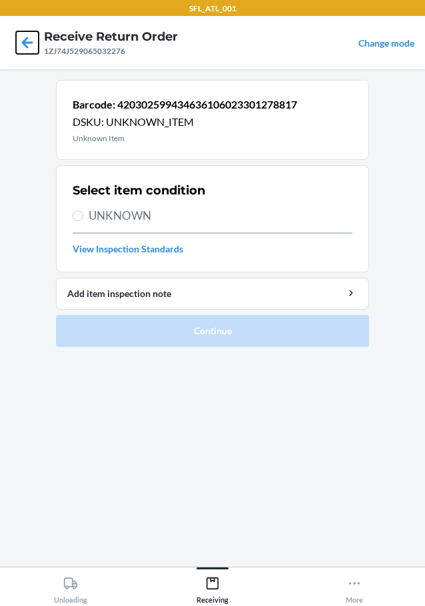
click at [22, 43] on icon at bounding box center [27, 42] width 11 height 11
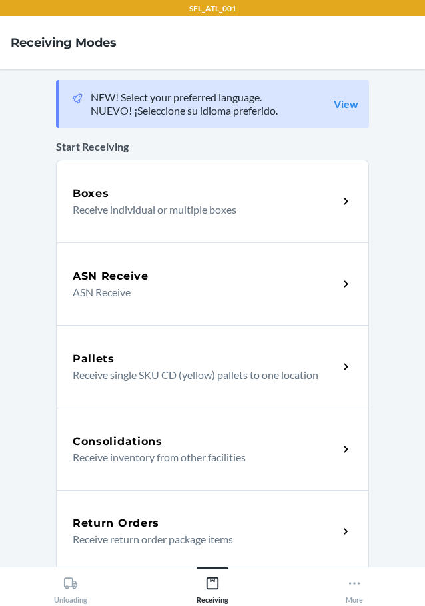
click at [179, 535] on p "Receive return order package items" at bounding box center [200, 540] width 255 height 16
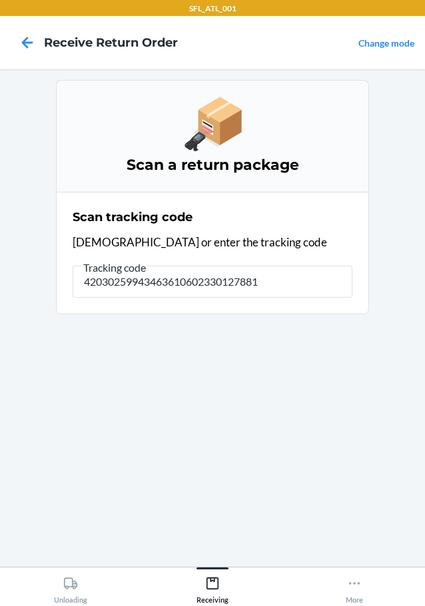
type input "420302599434636106023301278817"
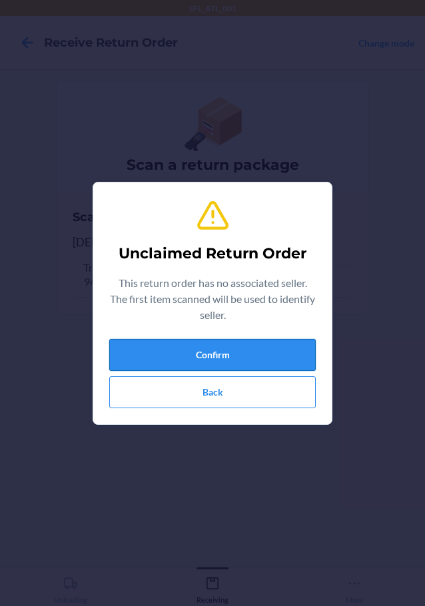
click at [258, 363] on button "Confirm" at bounding box center [212, 355] width 207 height 32
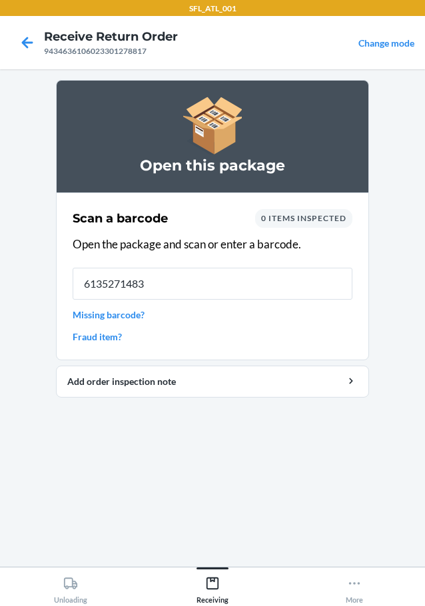
type input "61352714832"
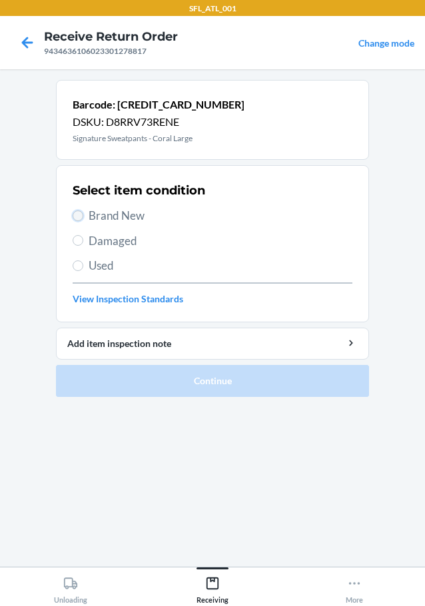
click at [74, 214] on input "Brand New" at bounding box center [78, 216] width 11 height 11
radio input "true"
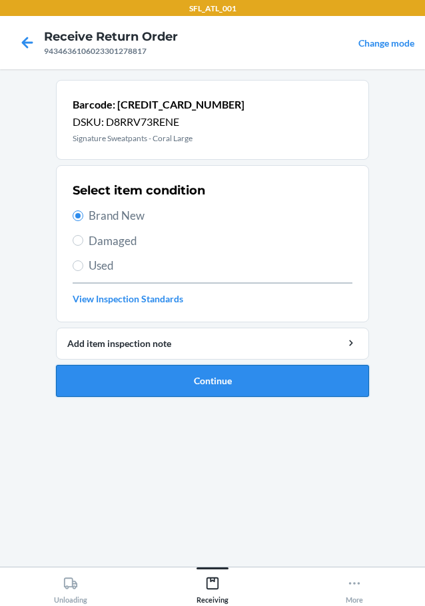
click at [165, 377] on button "Continue" at bounding box center [212, 381] width 313 height 32
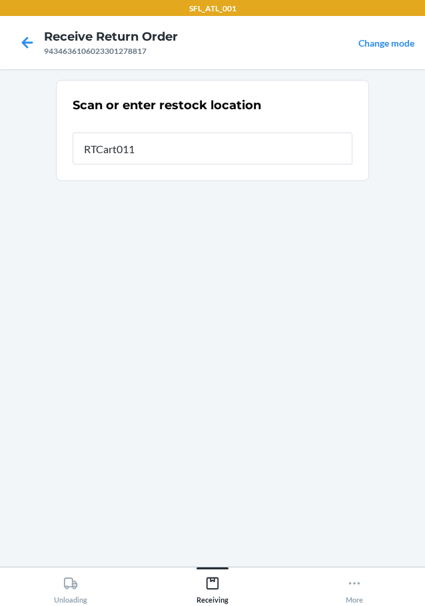
type input "RTCart011"
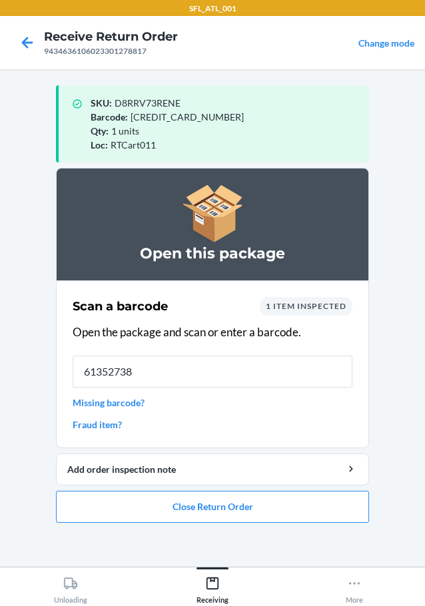
type input "613527388"
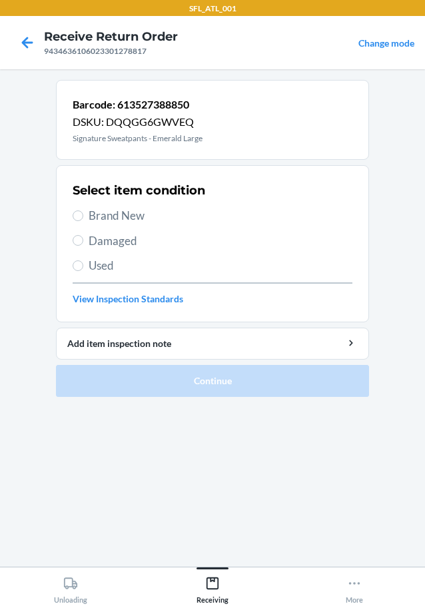
click at [75, 210] on label "Brand New" at bounding box center [213, 215] width 280 height 17
click at [75, 211] on input "Brand New" at bounding box center [78, 216] width 11 height 11
radio input "true"
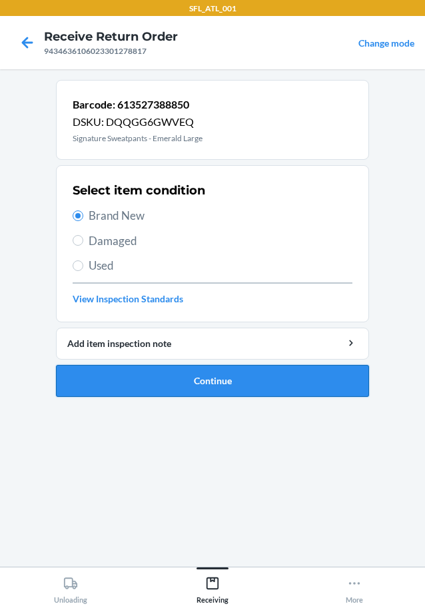
click at [131, 381] on button "Continue" at bounding box center [212, 381] width 313 height 32
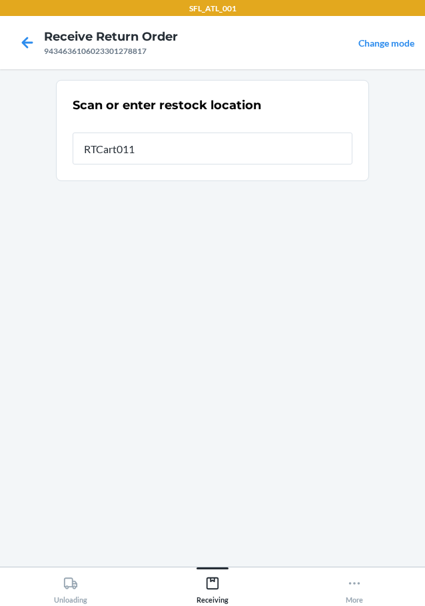
type input "RTCart011"
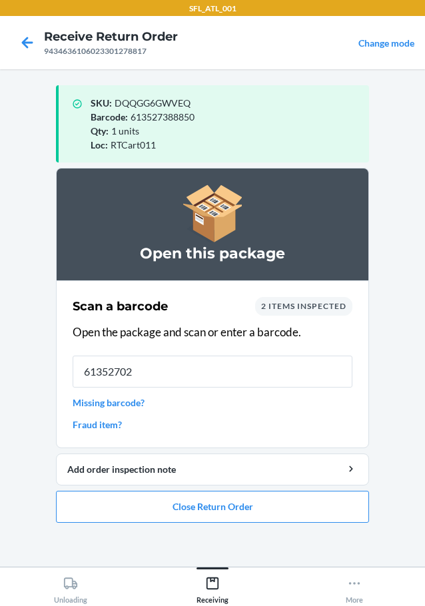
type input "613527027"
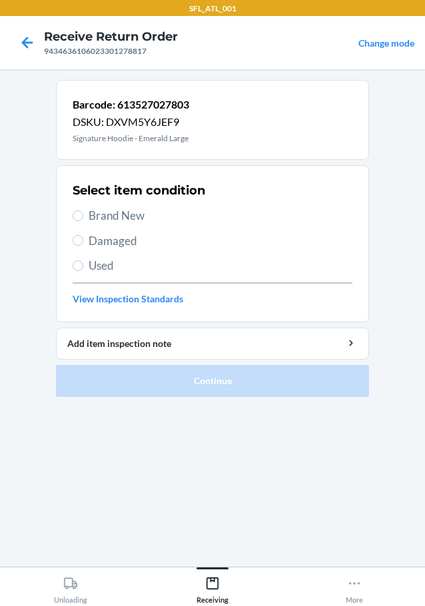
click at [85, 214] on label "Brand New" at bounding box center [213, 215] width 280 height 17
click at [83, 214] on input "Brand New" at bounding box center [78, 216] width 11 height 11
radio input "true"
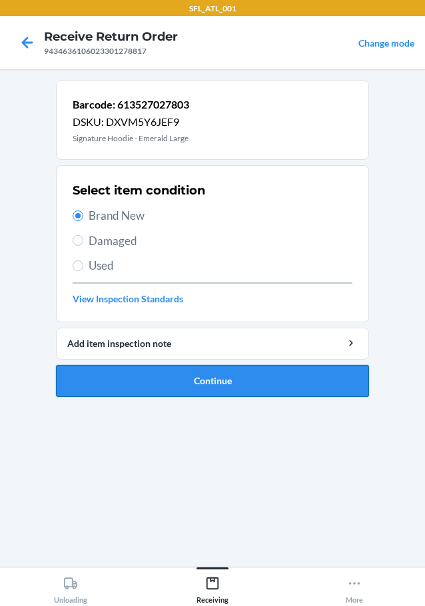
click at [167, 387] on button "Continue" at bounding box center [212, 381] width 313 height 32
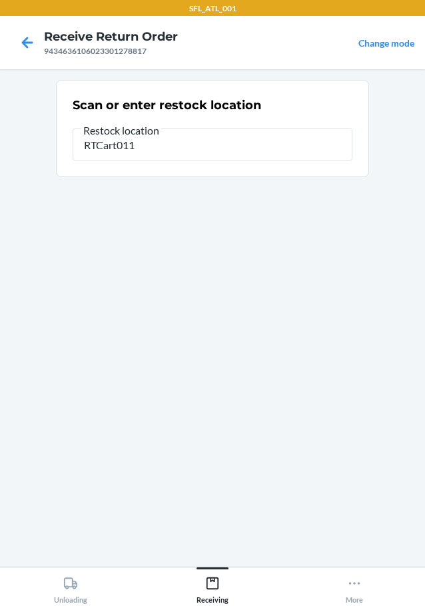
type input "RTCart011"
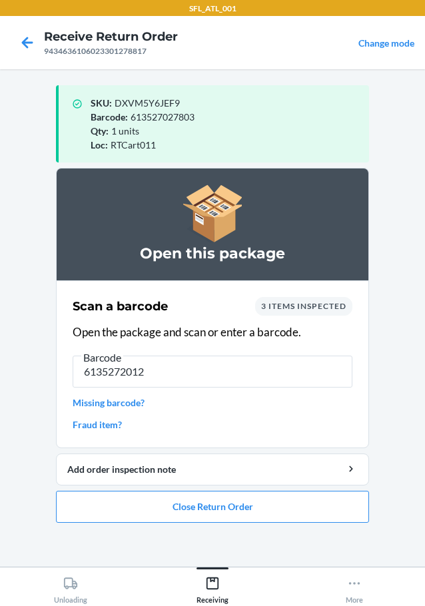
type input "61352720129"
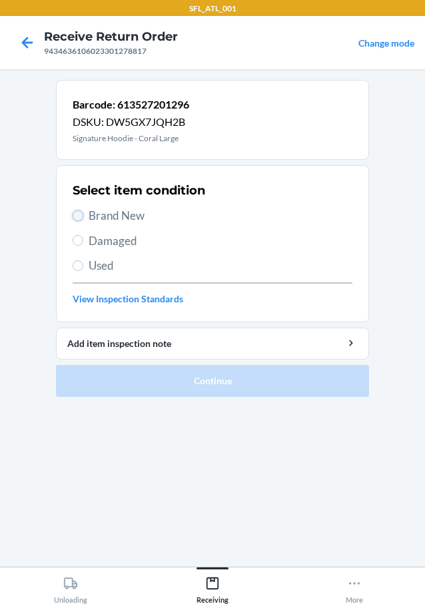
drag, startPoint x: 75, startPoint y: 211, endPoint x: 79, endPoint y: 219, distance: 8.7
click at [77, 216] on input "Brand New" at bounding box center [78, 216] width 11 height 11
radio input "true"
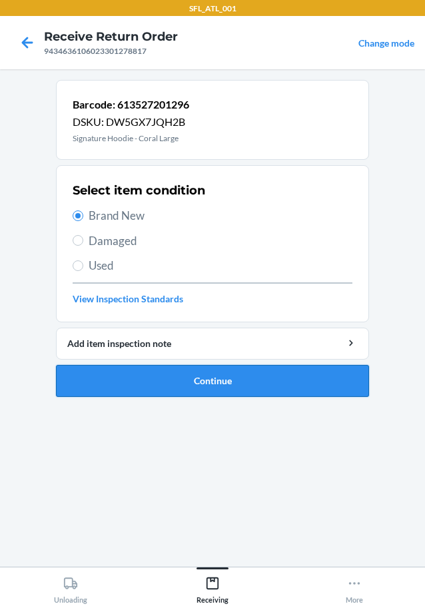
click at [158, 371] on button "Continue" at bounding box center [212, 381] width 313 height 32
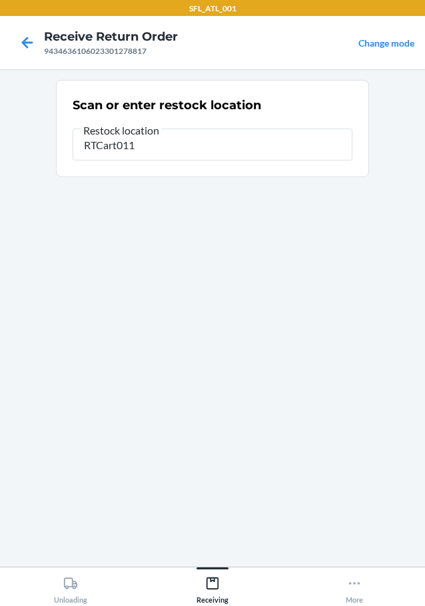
type input "RTCart011"
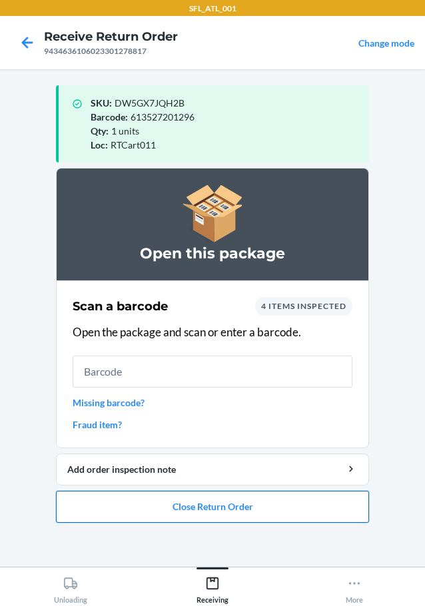
click at [175, 505] on button "Close Return Order" at bounding box center [212, 507] width 313 height 32
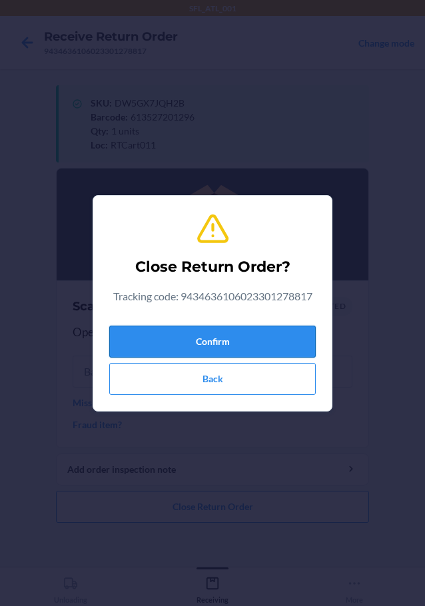
click at [229, 340] on button "Confirm" at bounding box center [212, 342] width 207 height 32
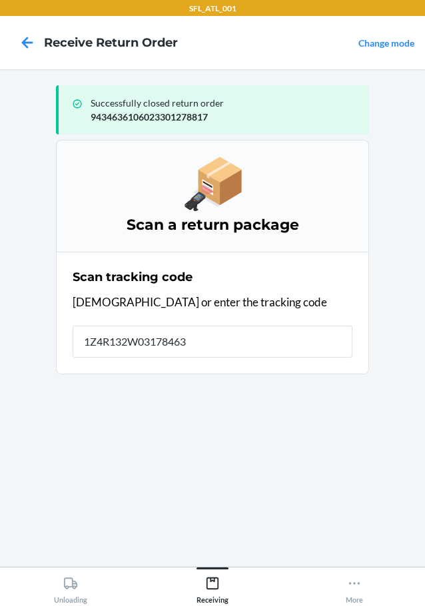
type input "1Z4R132W031784635"
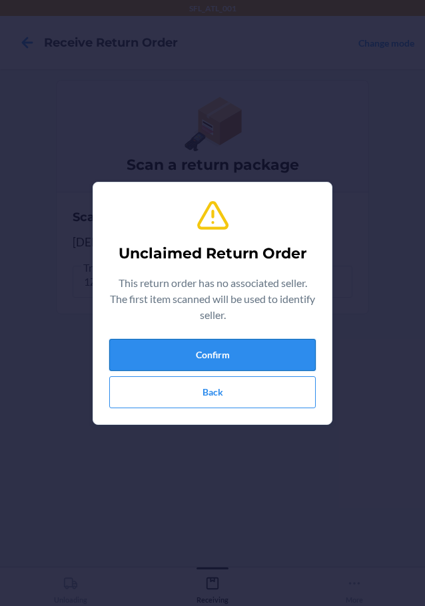
click at [171, 356] on button "Confirm" at bounding box center [212, 355] width 207 height 32
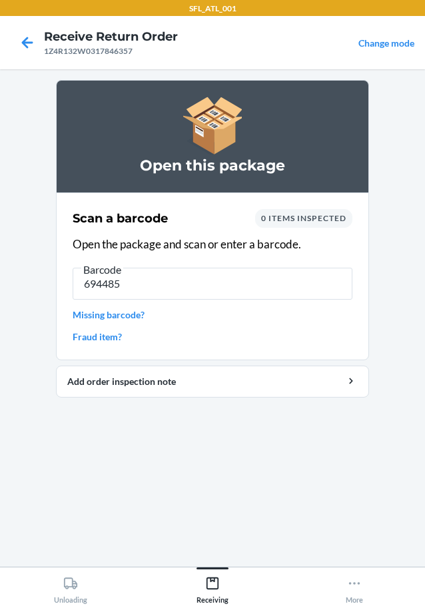
type input "6944857"
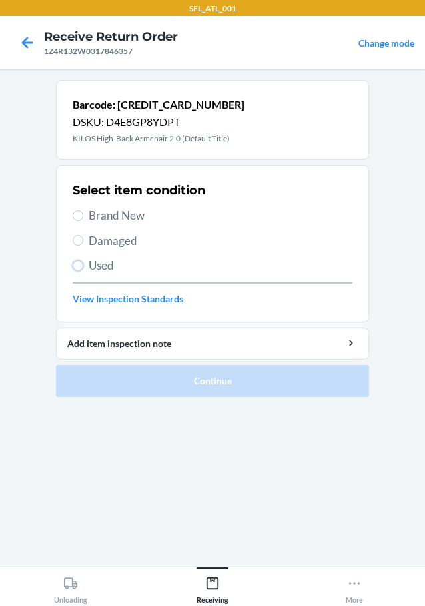
drag, startPoint x: 79, startPoint y: 265, endPoint x: 138, endPoint y: 275, distance: 59.5
click at [80, 265] on input "Used" at bounding box center [78, 266] width 11 height 11
radio input "true"
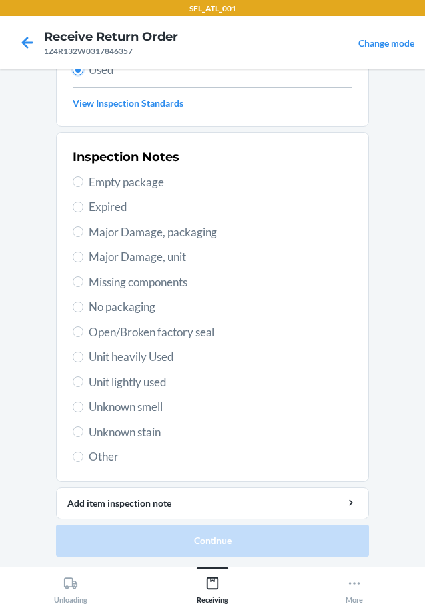
scroll to position [197, 0]
click at [77, 380] on input "Unit lightly used" at bounding box center [78, 381] width 11 height 11
radio input "true"
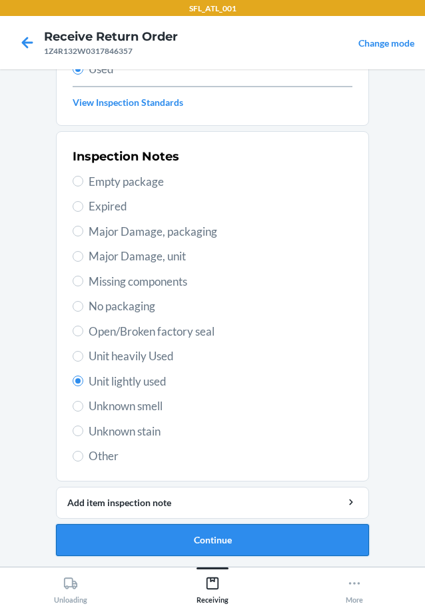
click at [177, 538] on button "Continue" at bounding box center [212, 540] width 313 height 32
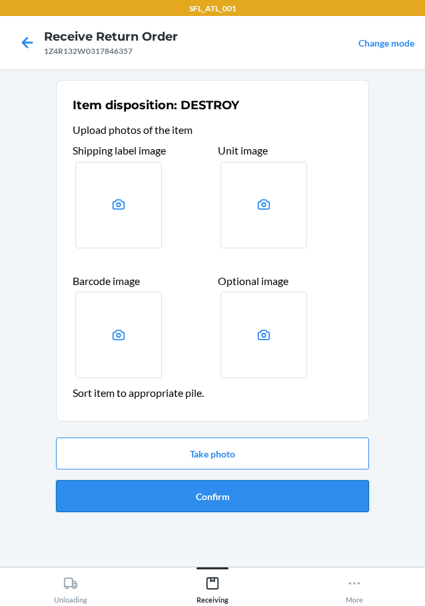
click at [187, 499] on button "Confirm" at bounding box center [212, 496] width 313 height 32
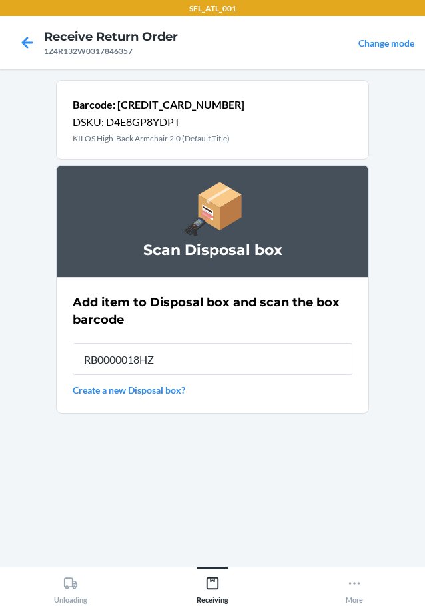
type input "RB0000018HZ"
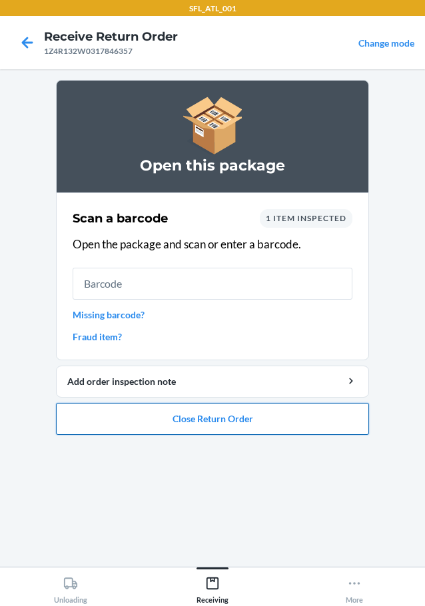
click at [117, 413] on button "Close Return Order" at bounding box center [212, 419] width 313 height 32
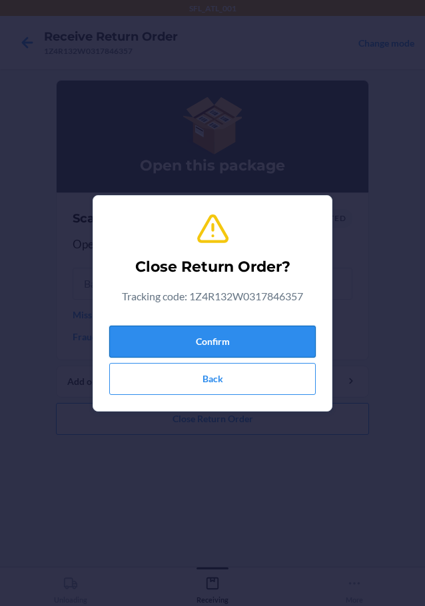
click at [173, 341] on button "Confirm" at bounding box center [212, 342] width 207 height 32
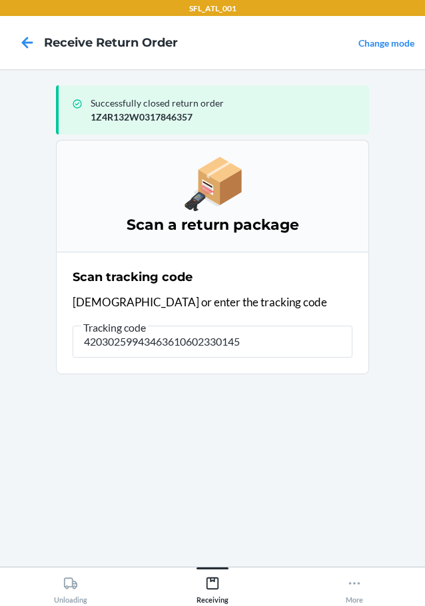
type input "420302599434636106023301459"
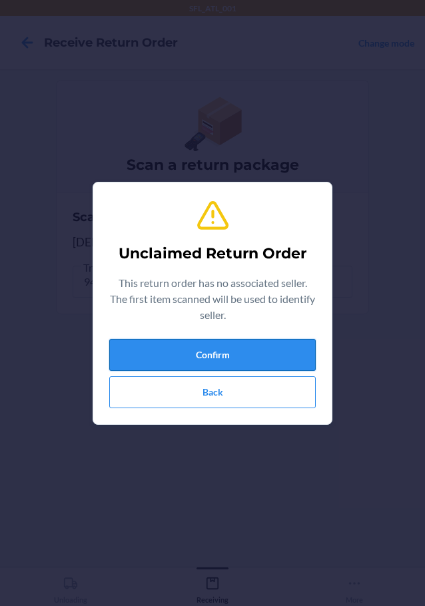
click at [167, 363] on button "Confirm" at bounding box center [212, 355] width 207 height 32
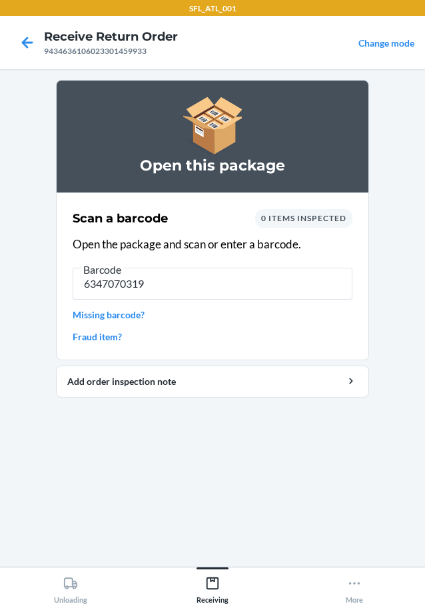
type input "63470703198"
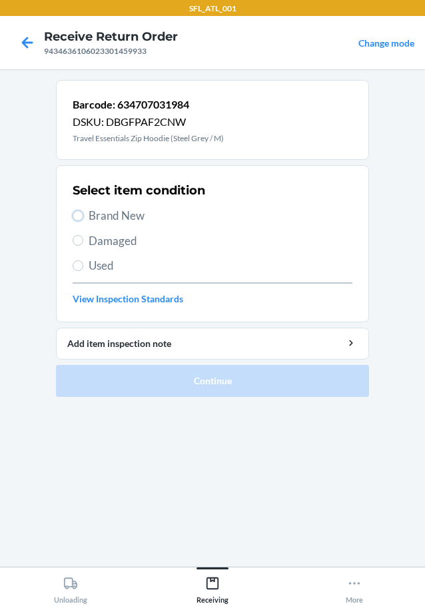
click at [84, 215] on label "Brand New" at bounding box center [213, 215] width 280 height 17
click at [83, 215] on input "Brand New" at bounding box center [78, 216] width 11 height 11
radio input "true"
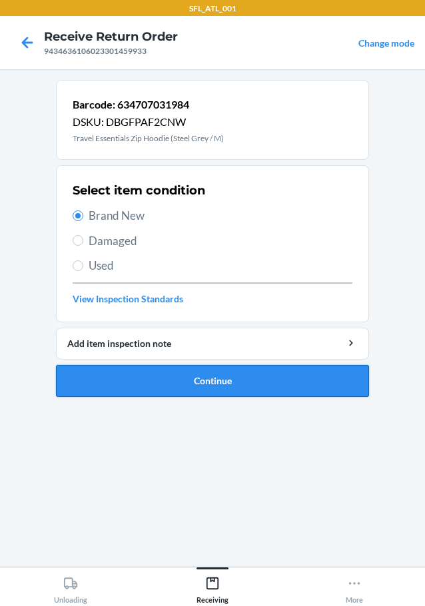
click at [256, 387] on button "Continue" at bounding box center [212, 381] width 313 height 32
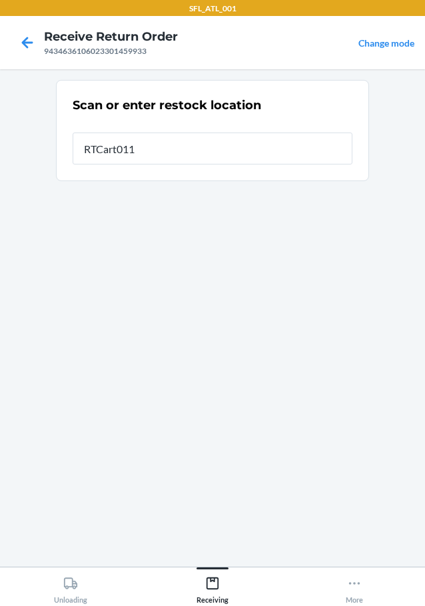
type input "RTCart011"
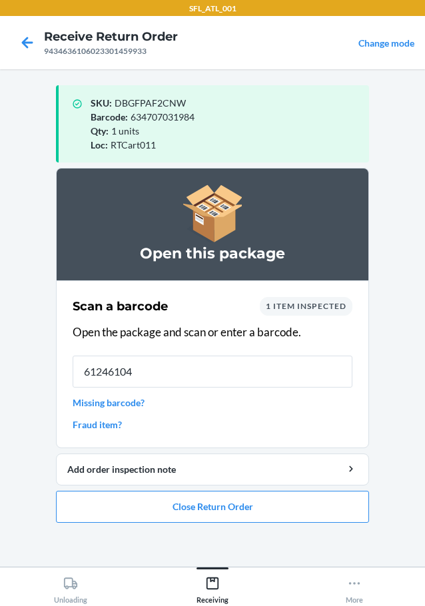
type input "612461048"
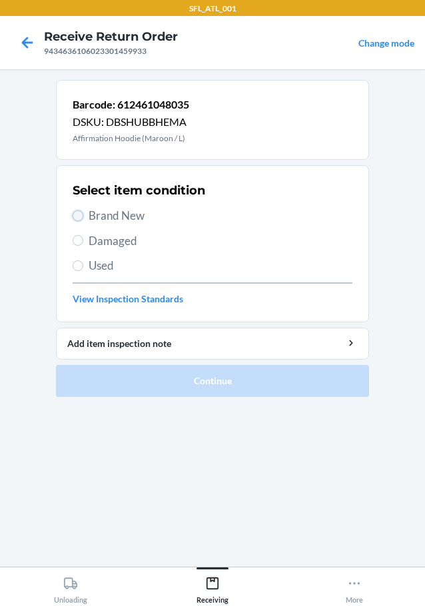
click at [79, 217] on input "Brand New" at bounding box center [78, 216] width 11 height 11
radio input "true"
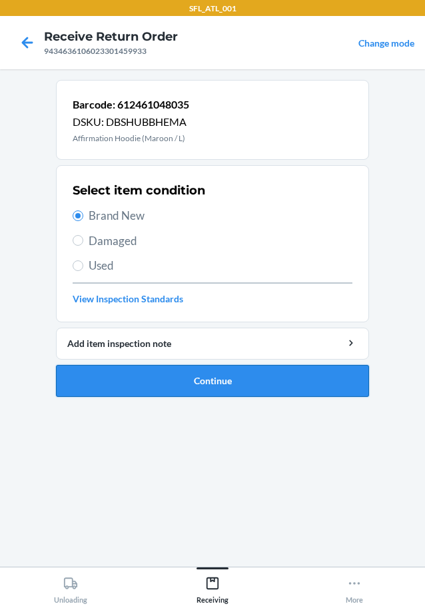
click at [206, 385] on button "Continue" at bounding box center [212, 381] width 313 height 32
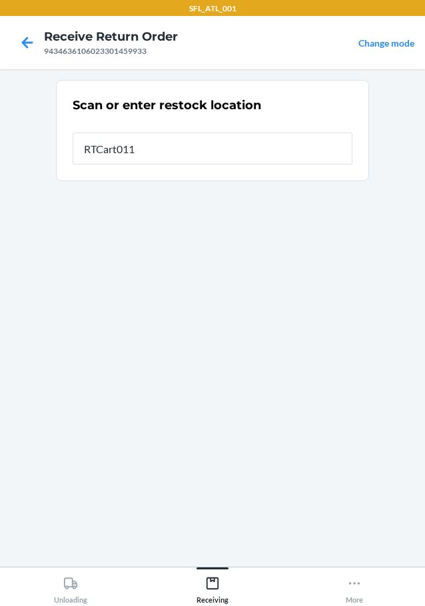
type input "RTCart011"
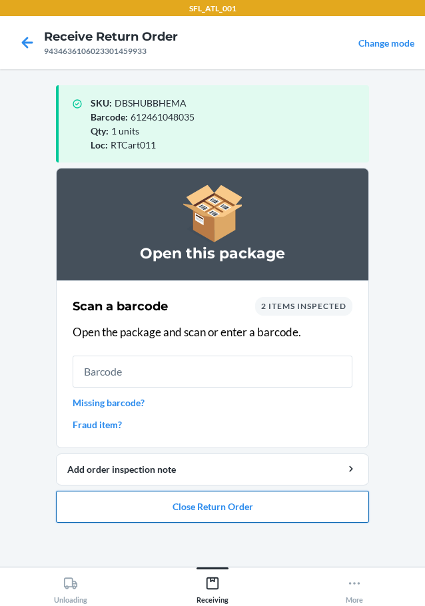
click at [210, 508] on button "Close Return Order" at bounding box center [212, 507] width 313 height 32
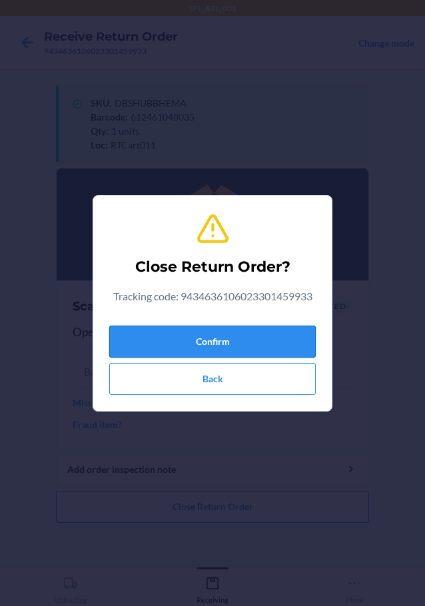
click at [210, 333] on button "Confirm" at bounding box center [212, 342] width 207 height 32
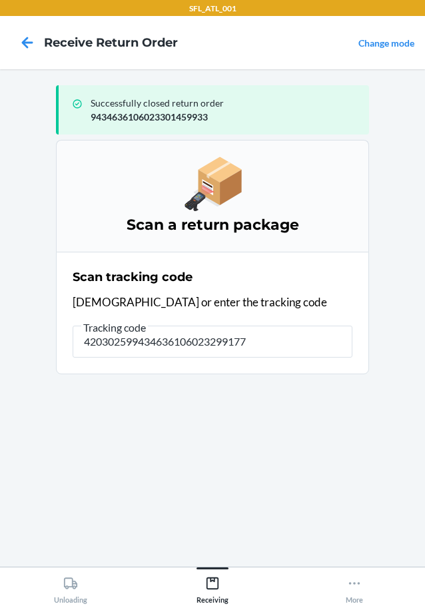
type input "4203025994346361060232991774"
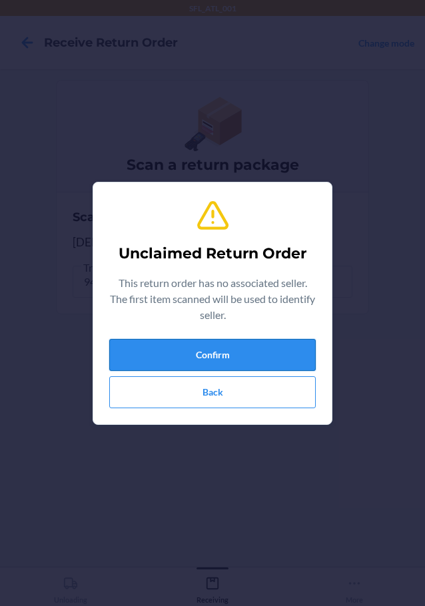
click at [180, 363] on button "Confirm" at bounding box center [212, 355] width 207 height 32
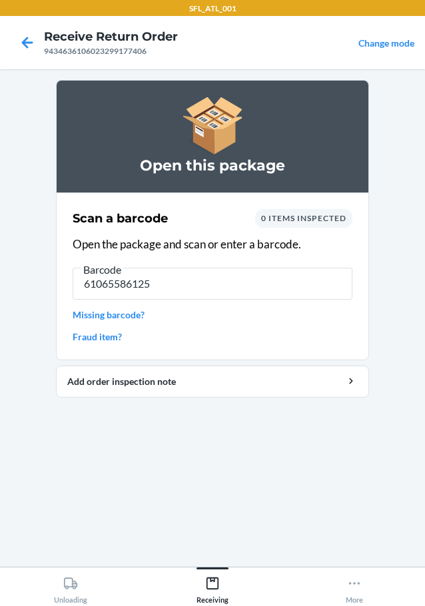
type input "610655861255"
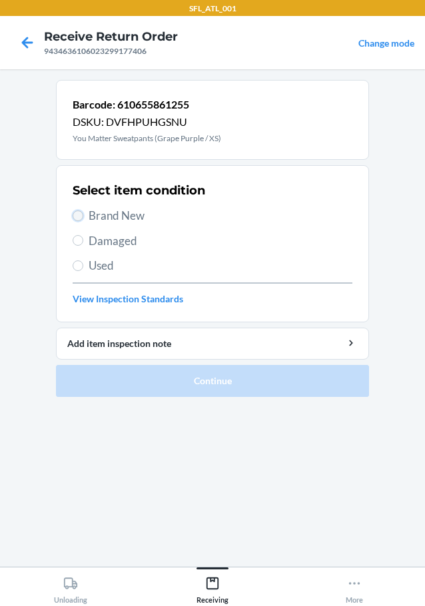
click at [79, 219] on input "Brand New" at bounding box center [78, 216] width 11 height 11
radio input "true"
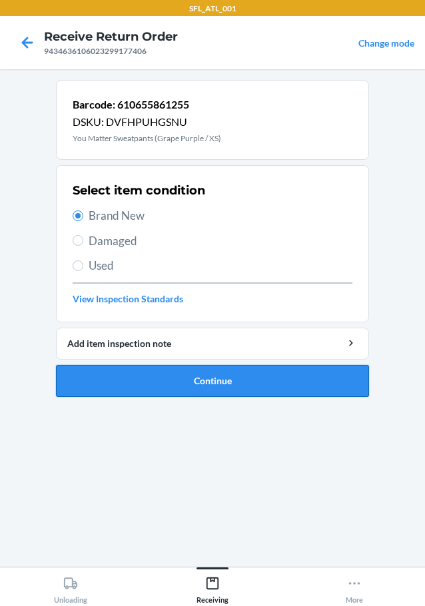
click at [237, 377] on button "Continue" at bounding box center [212, 381] width 313 height 32
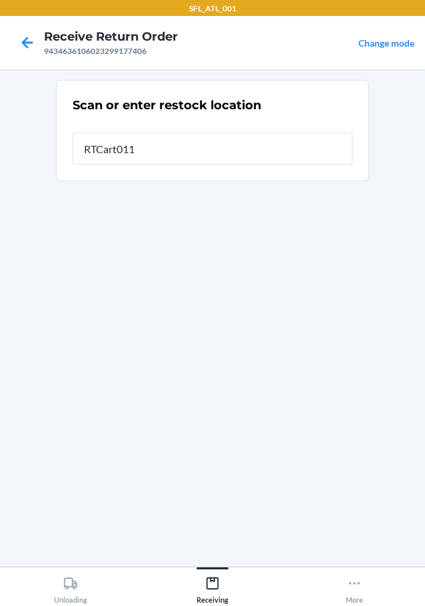
type input "RTCart011"
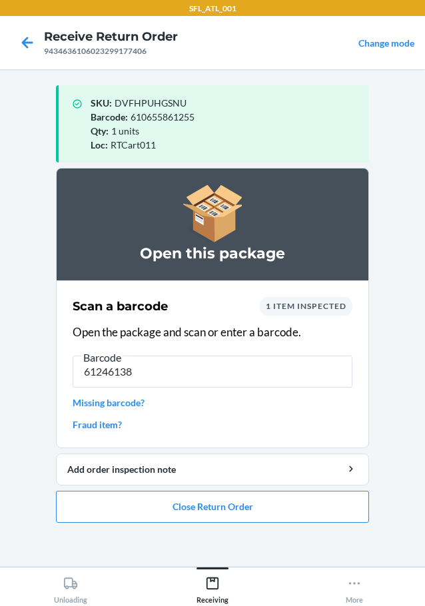
type input "612461387"
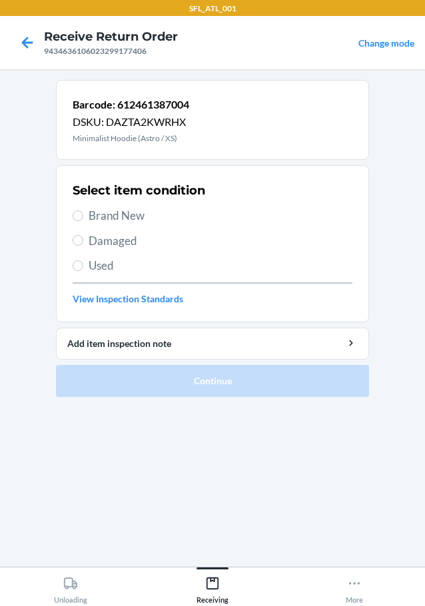
click at [87, 212] on label "Brand New" at bounding box center [213, 215] width 280 height 17
click at [83, 212] on input "Brand New" at bounding box center [78, 216] width 11 height 11
radio input "true"
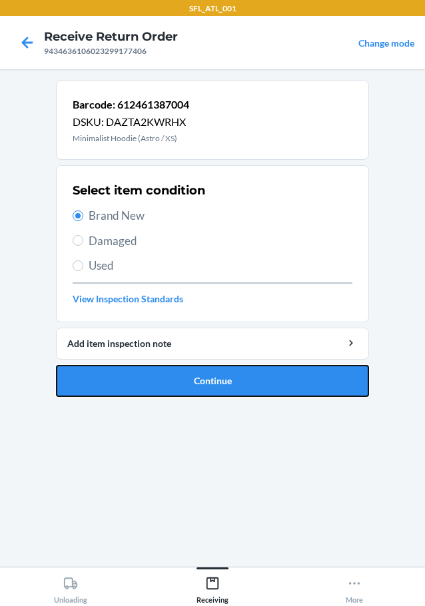
drag, startPoint x: 197, startPoint y: 373, endPoint x: 236, endPoint y: 381, distance: 40.1
click at [205, 373] on button "Continue" at bounding box center [212, 381] width 313 height 32
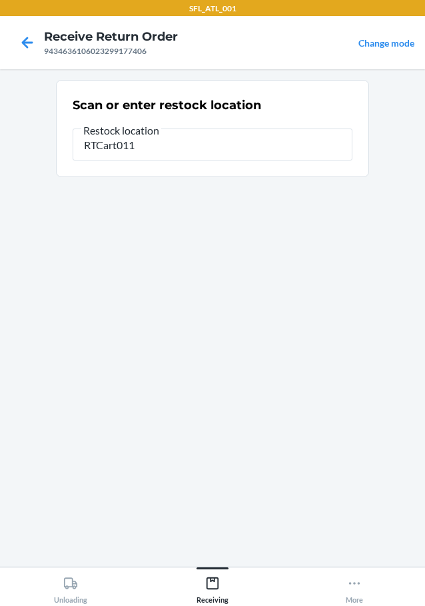
type input "RTCart011"
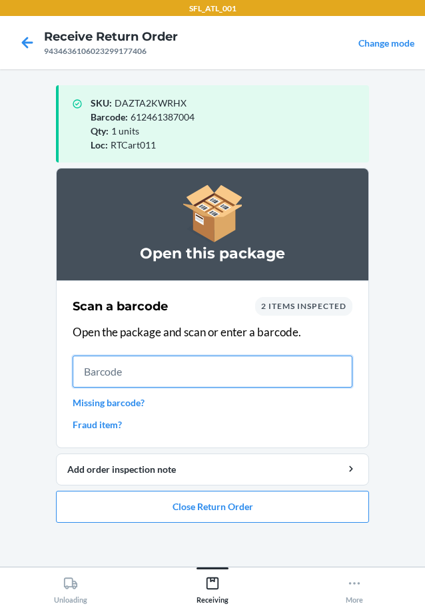
click at [233, 379] on input "text" at bounding box center [213, 372] width 280 height 32
type input "61065577969"
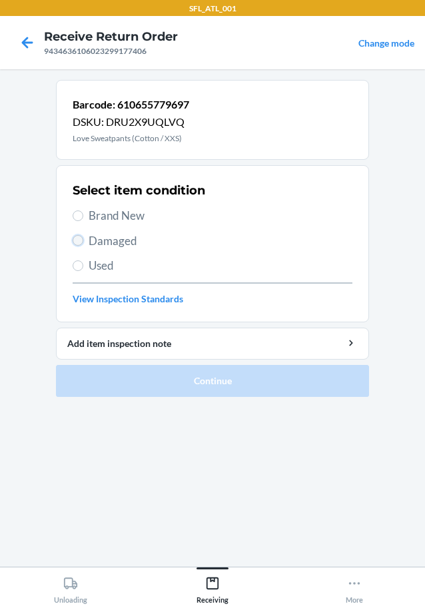
click at [73, 240] on input "Damaged" at bounding box center [78, 240] width 11 height 11
radio input "true"
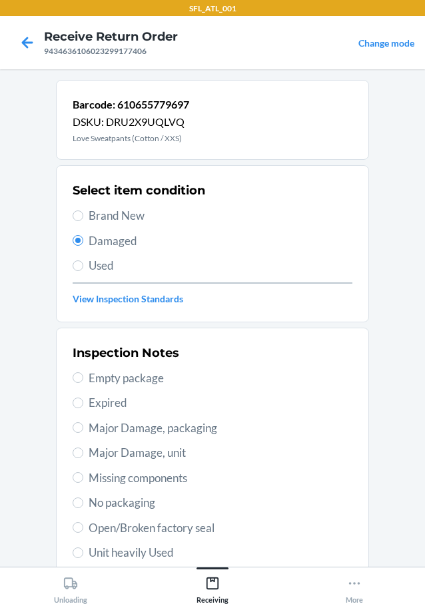
click at [81, 215] on label "Brand New" at bounding box center [213, 215] width 280 height 17
click at [81, 215] on input "Brand New" at bounding box center [78, 216] width 11 height 11
radio input "true"
radio input "false"
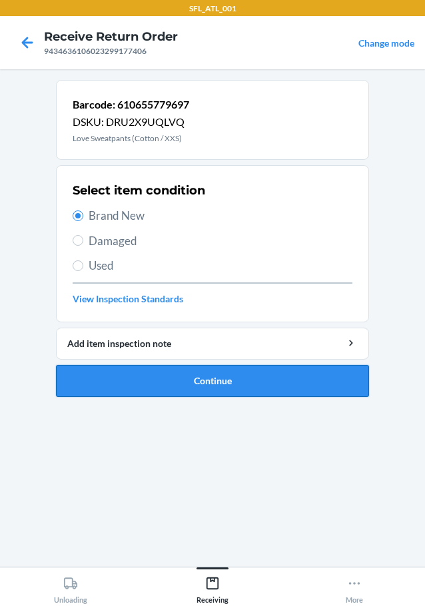
click at [187, 381] on button "Continue" at bounding box center [212, 381] width 313 height 32
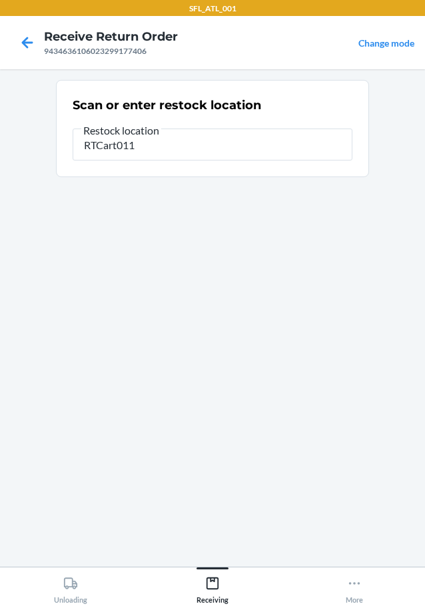
type input "RTCart011"
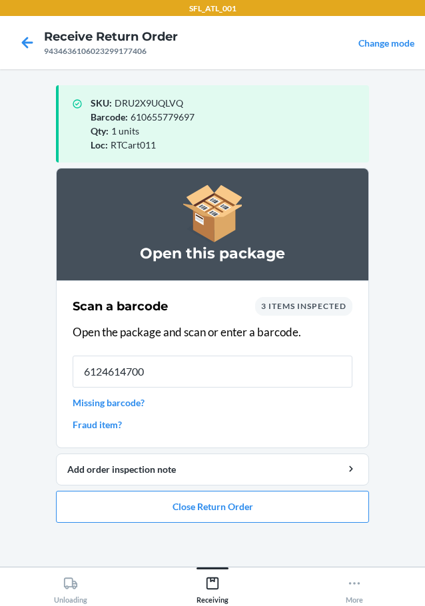
type input "61246147000"
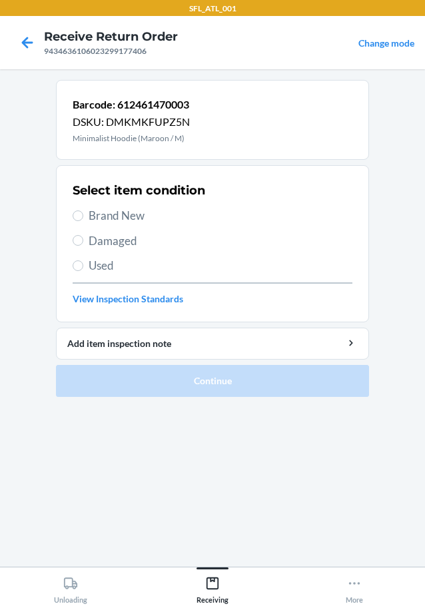
click at [83, 212] on label "Brand New" at bounding box center [213, 215] width 280 height 17
click at [83, 212] on input "Brand New" at bounding box center [78, 216] width 11 height 11
radio input "true"
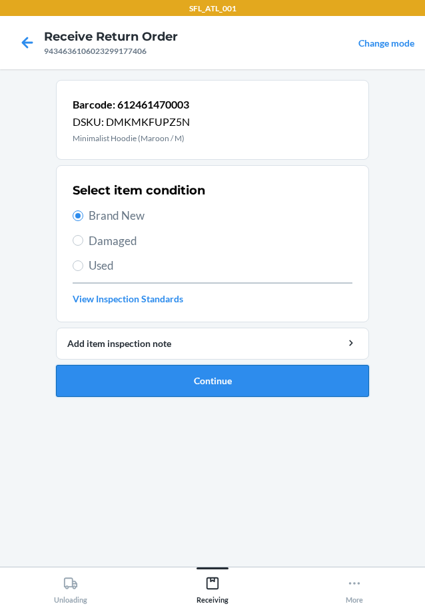
click at [209, 376] on button "Continue" at bounding box center [212, 381] width 313 height 32
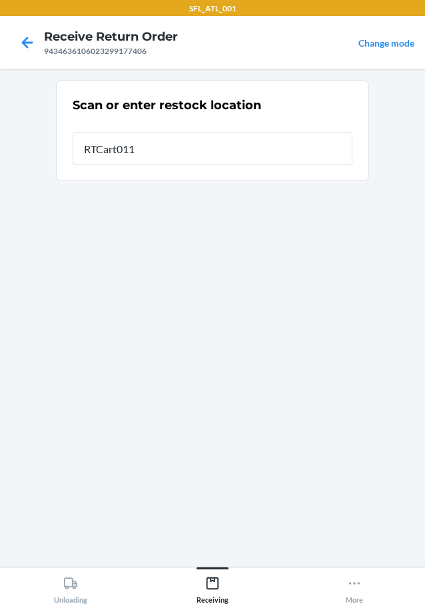
type input "RTCart011"
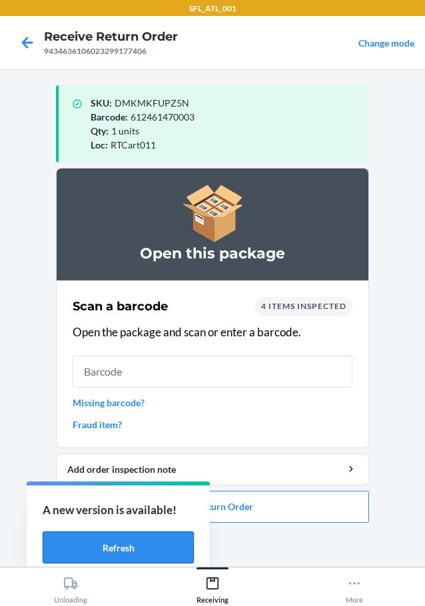
drag, startPoint x: 107, startPoint y: 558, endPoint x: 127, endPoint y: 528, distance: 35.5
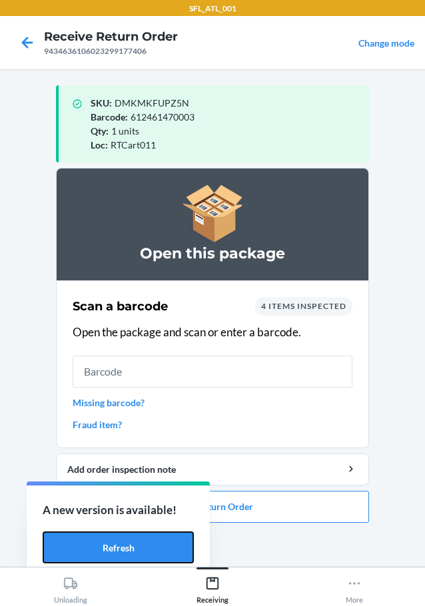
click at [107, 556] on button "Refresh" at bounding box center [118, 548] width 151 height 32
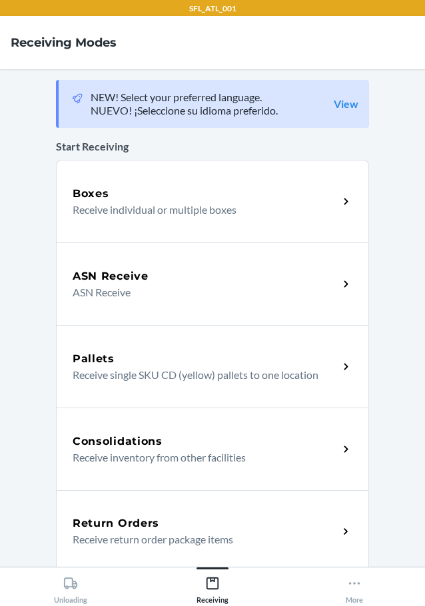
click at [190, 520] on div "Return Orders" at bounding box center [206, 524] width 266 height 16
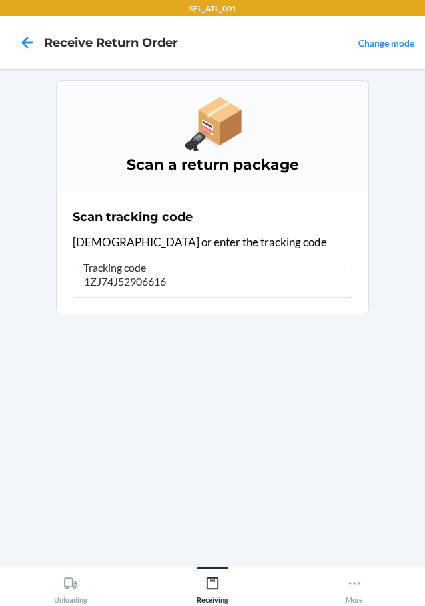
type input "1ZJ74J529066165"
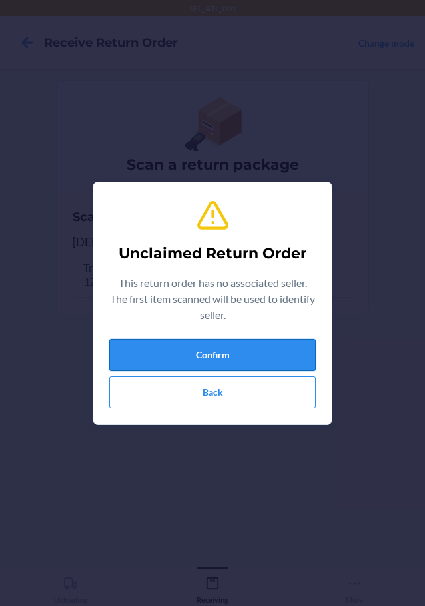
click at [304, 342] on button "Confirm" at bounding box center [212, 355] width 207 height 32
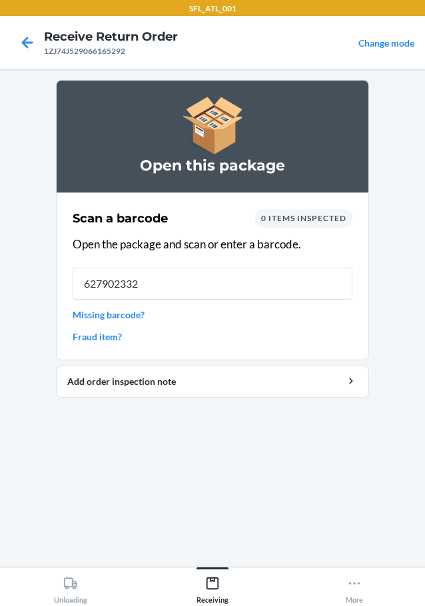
type input "6279023321"
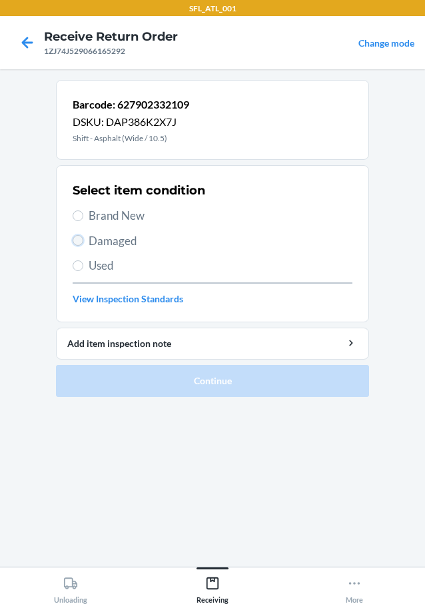
click at [77, 239] on input "Damaged" at bounding box center [78, 240] width 11 height 11
radio input "true"
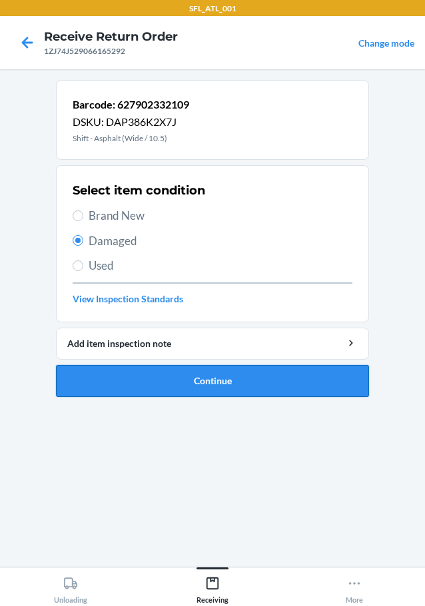
click at [187, 382] on button "Continue" at bounding box center [212, 381] width 313 height 32
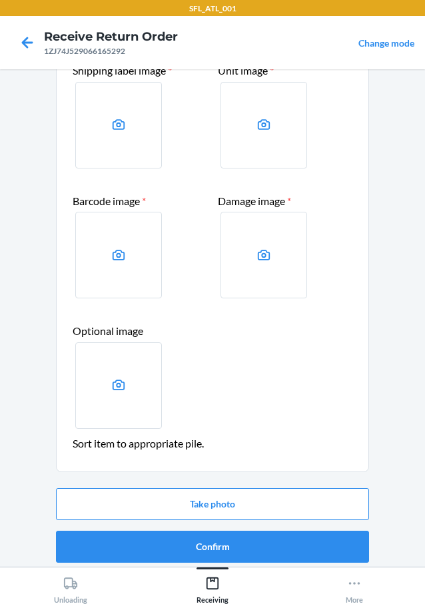
scroll to position [87, 0]
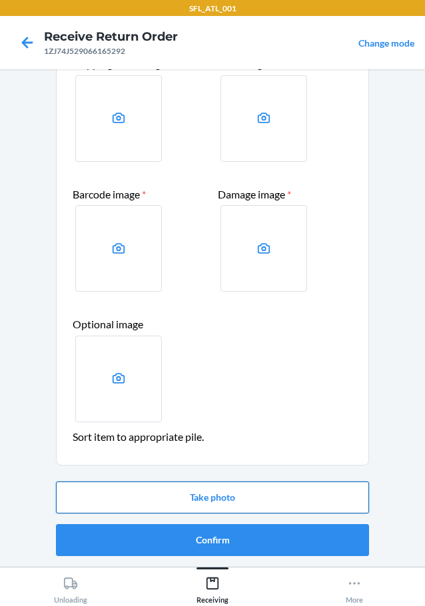
click at [238, 492] on button "Take photo" at bounding box center [212, 498] width 313 height 32
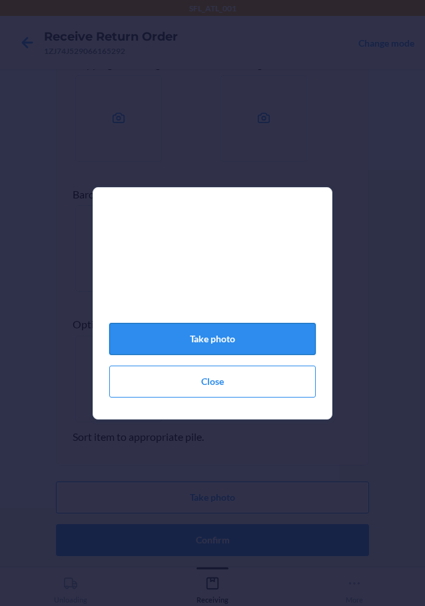
click at [231, 335] on button "Take photo" at bounding box center [212, 339] width 207 height 32
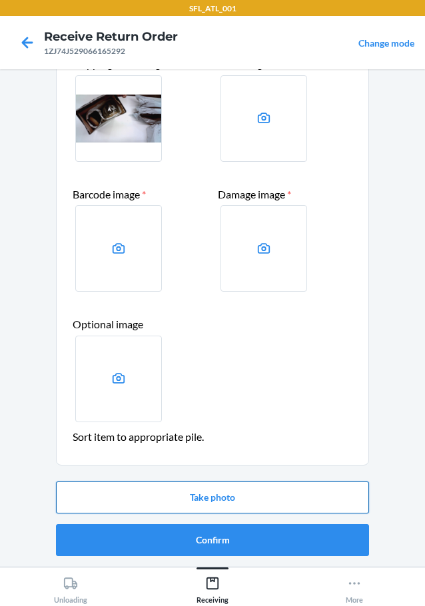
click at [233, 490] on button "Take photo" at bounding box center [212, 498] width 313 height 32
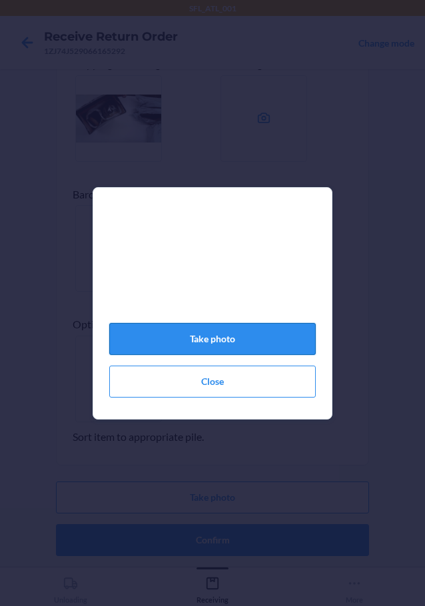
click at [271, 349] on button "Take photo" at bounding box center [212, 339] width 207 height 32
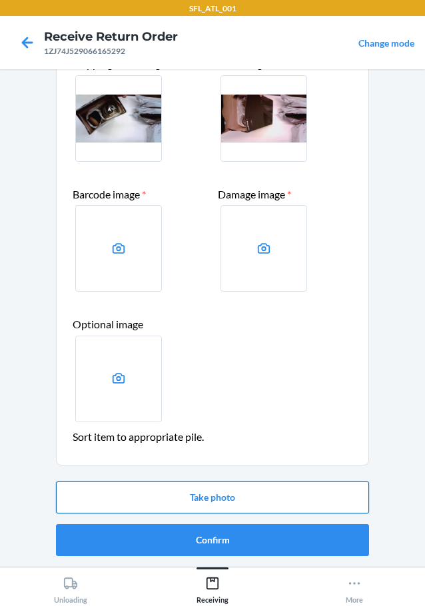
click at [208, 493] on button "Take photo" at bounding box center [212, 498] width 313 height 32
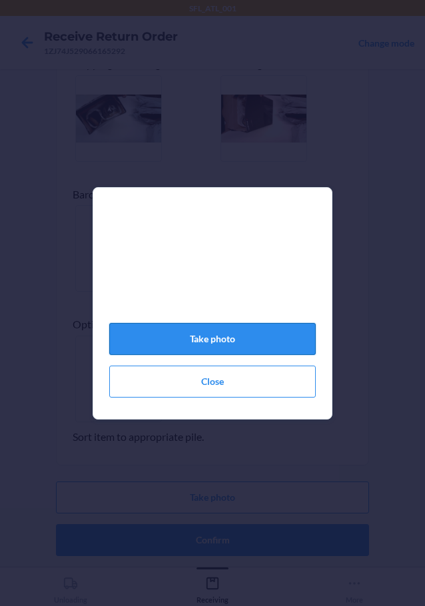
click at [211, 347] on button "Take photo" at bounding box center [212, 339] width 207 height 32
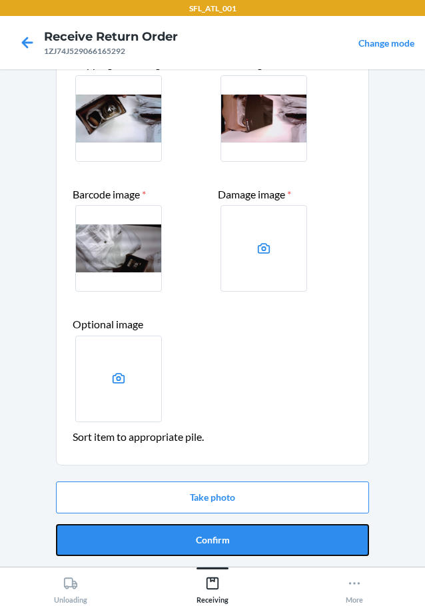
click at [218, 540] on button "Confirm" at bounding box center [212, 540] width 313 height 32
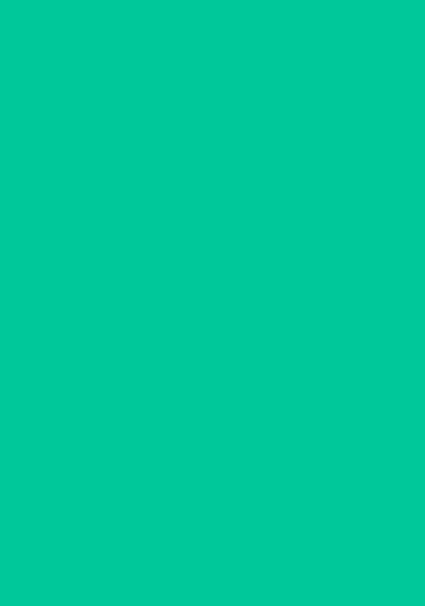
scroll to position [0, 0]
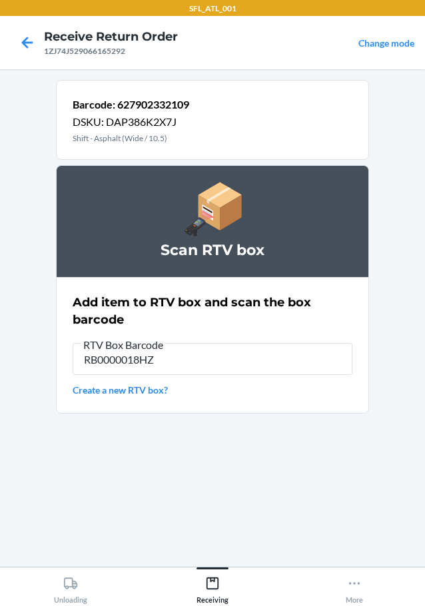
type input "RB0000018HZ"
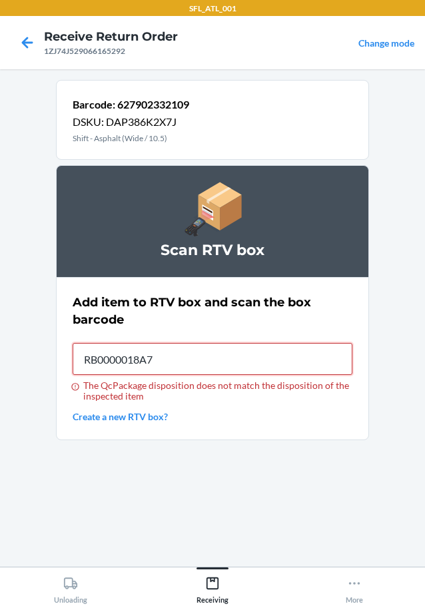
type input "RB0000018A7"
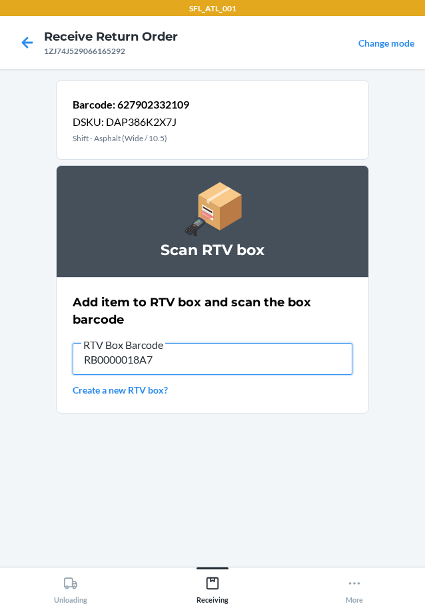
type input "RB0000018A7"
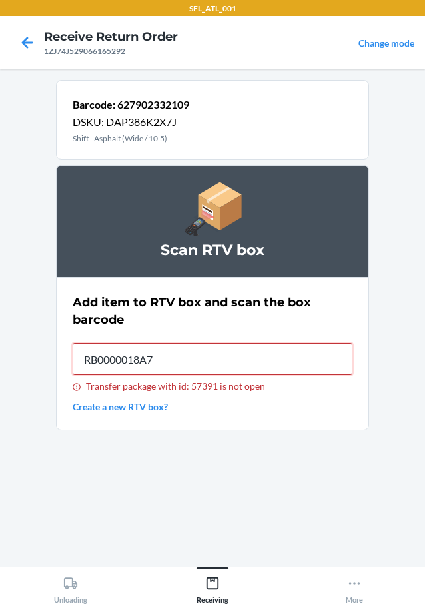
type input "RB0000018A7"
type input "rb0000018a7"
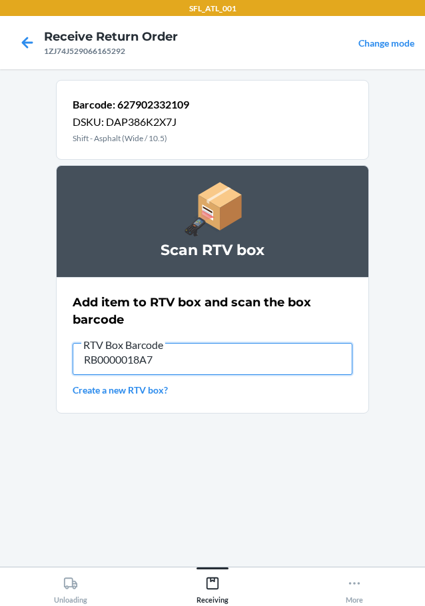
type input "RB0000018A7"
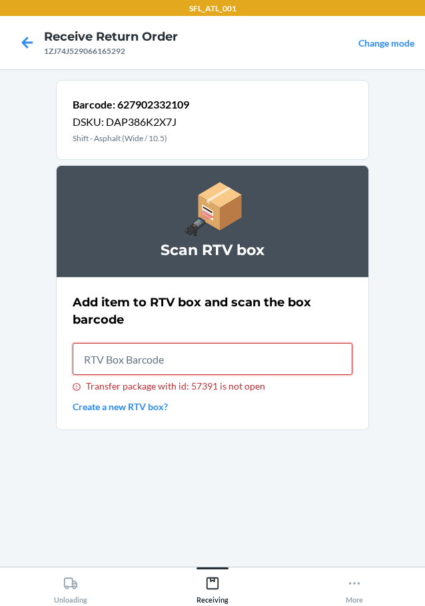
click at [174, 358] on input "Transfer package with id: 57391 is not open" at bounding box center [213, 359] width 280 height 32
type input "rb0000018a7"
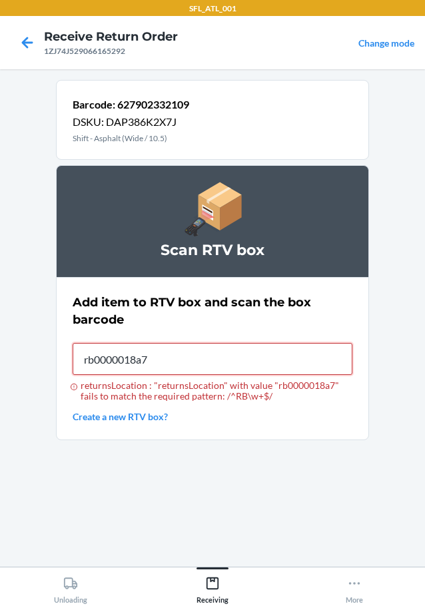
type input "rb0000018a7"
click at [227, 348] on input "returnsLocation : "returnsLocation" with value "rb0000018a7" fails to match the…" at bounding box center [213, 359] width 280 height 32
click at [227, 349] on input "returnsLocation : "returnsLocation" with value "rb0000018a7" fails to match the…" at bounding box center [213, 359] width 280 height 32
click at [228, 345] on input "returnsLocation : "returnsLocation" with value "rb0000018a7" fails to match the…" at bounding box center [213, 359] width 280 height 32
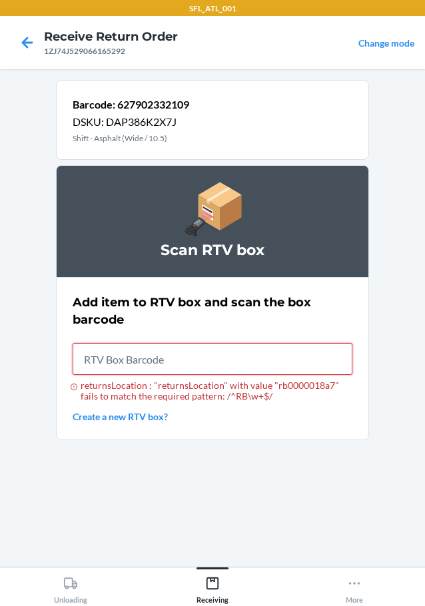
click at [238, 358] on input "returnsLocation : "returnsLocation" with value "rb0000018a7" fails to match the…" at bounding box center [213, 359] width 280 height 32
click at [239, 358] on input "returnsLocation : "returnsLocation" with value "rb0000018a7" fails to match the…" at bounding box center [213, 359] width 280 height 32
click at [244, 389] on div "returnsLocation : "returnsLocation" with value "rb0000018a7" fails to match the…" at bounding box center [213, 391] width 280 height 21
click at [244, 375] on input "returnsLocation : "returnsLocation" with value "rb0000018a7" fails to match the…" at bounding box center [213, 359] width 280 height 32
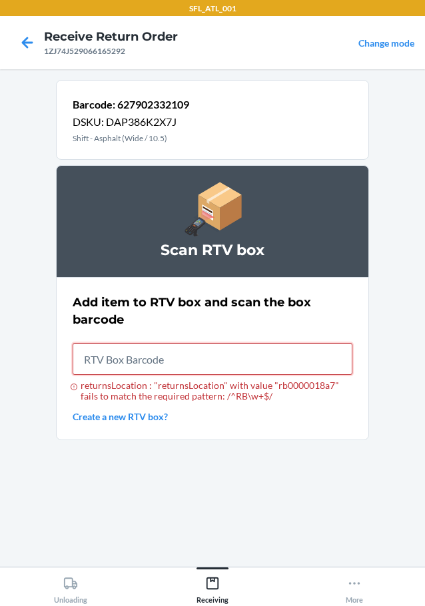
click at [224, 356] on input "returnsLocation : "returnsLocation" with value "rb0000018a7" fails to match the…" at bounding box center [213, 359] width 280 height 32
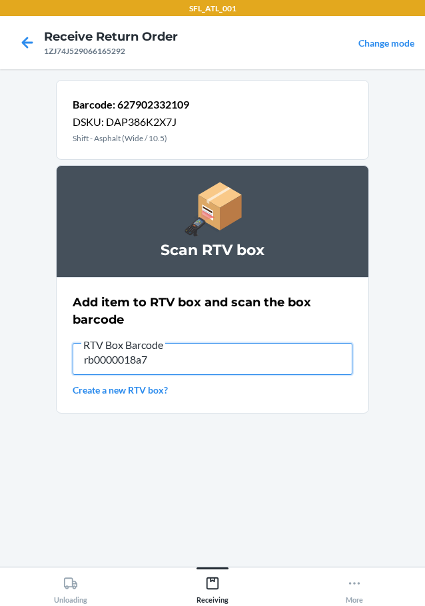
type input "rb0000018a7"
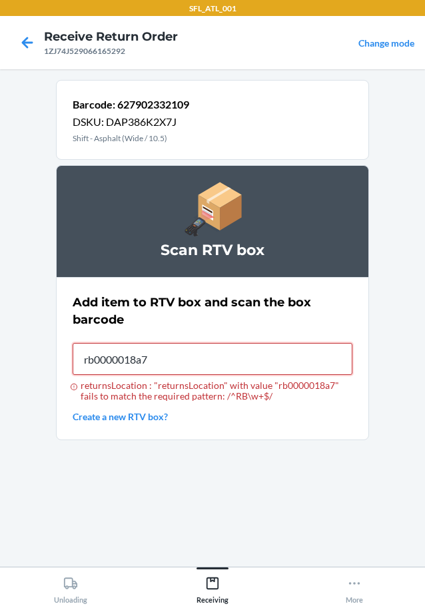
type input "rb0000018a7"
click at [293, 363] on input "returnsLocation : "returnsLocation" with value "rb0000018a7" fails to match the…" at bounding box center [213, 359] width 280 height 32
type input "RB0000018A7"
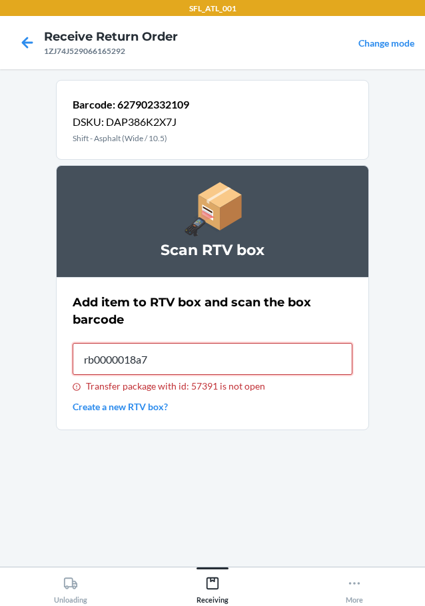
type input "rb0000018a7"
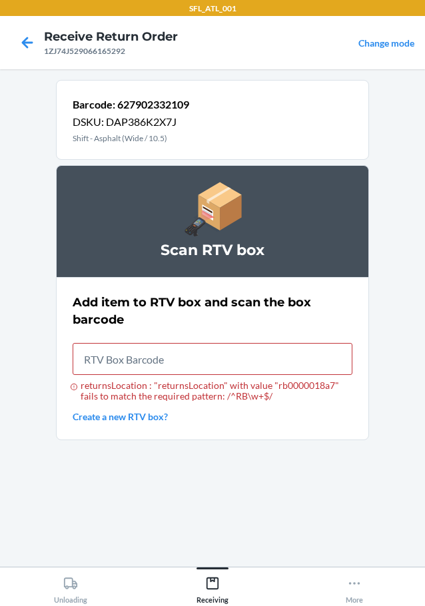
click at [114, 421] on link "Create a new RTV box?" at bounding box center [213, 417] width 280 height 14
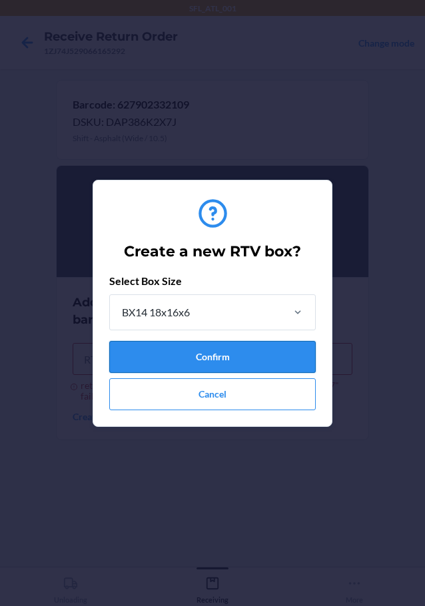
click at [179, 353] on button "Confirm" at bounding box center [212, 357] width 207 height 32
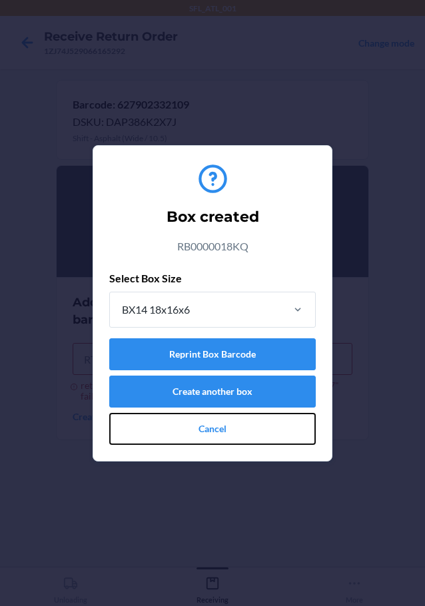
click at [226, 426] on button "Cancel" at bounding box center [212, 429] width 207 height 32
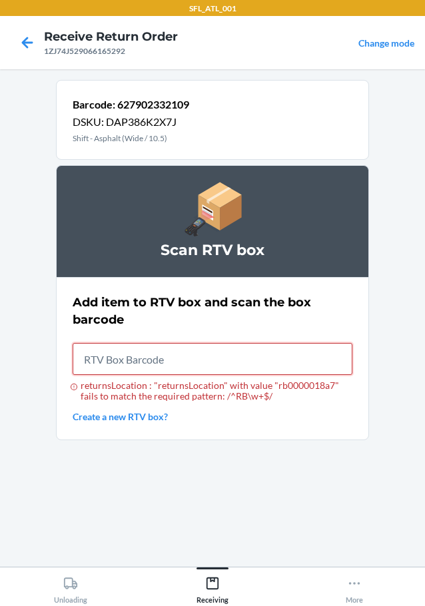
click at [195, 362] on input "returnsLocation : "returnsLocation" with value "rb0000018a7" fails to match the…" at bounding box center [213, 359] width 280 height 32
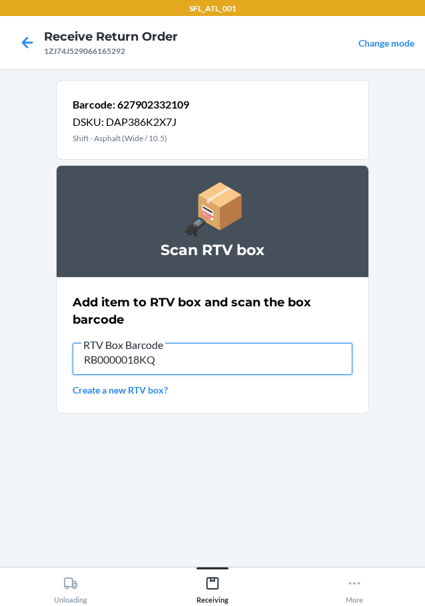
type input "RB0000018KQ"
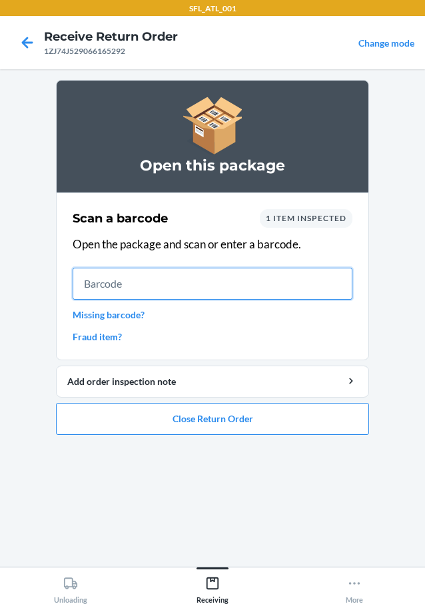
click at [174, 288] on input "text" at bounding box center [213, 284] width 280 height 32
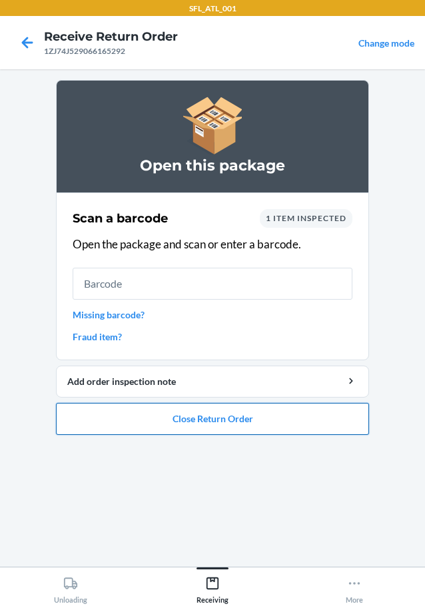
click at [272, 416] on button "Close Return Order" at bounding box center [212, 419] width 313 height 32
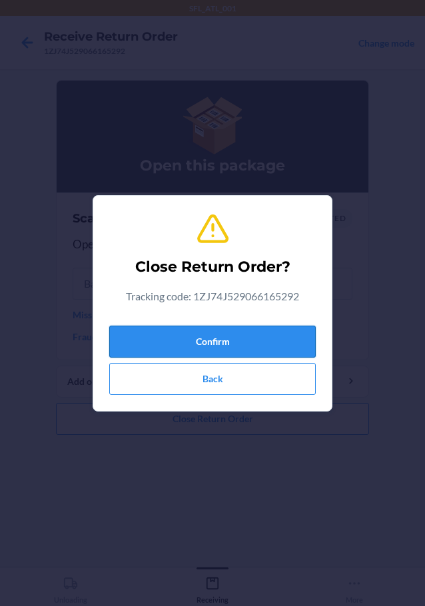
click at [265, 331] on button "Confirm" at bounding box center [212, 342] width 207 height 32
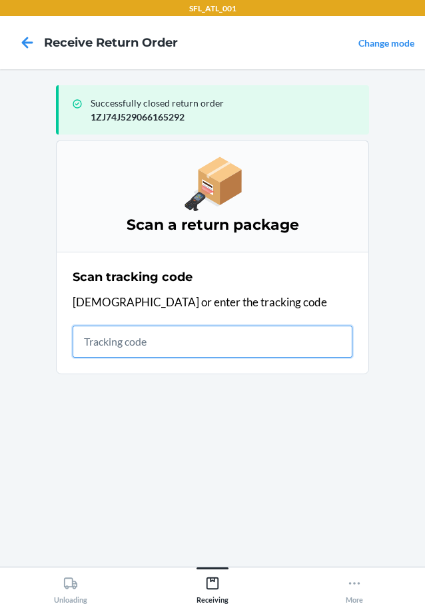
click at [264, 356] on input "text" at bounding box center [213, 342] width 280 height 32
type input "1ZJ74J529064930155"
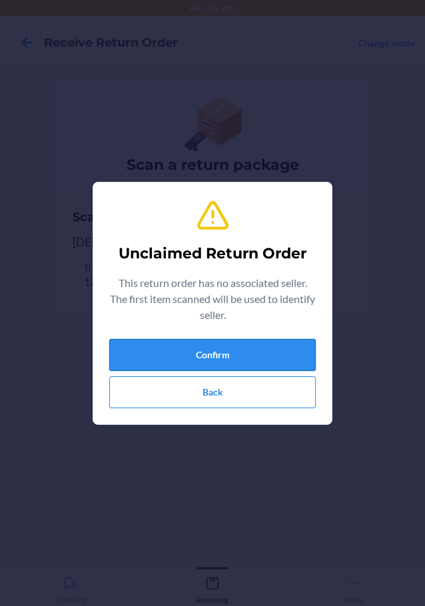
click at [279, 346] on button "Confirm" at bounding box center [212, 355] width 207 height 32
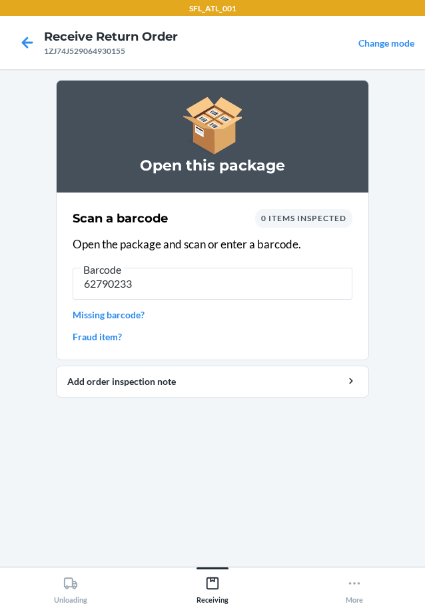
type input "627902332"
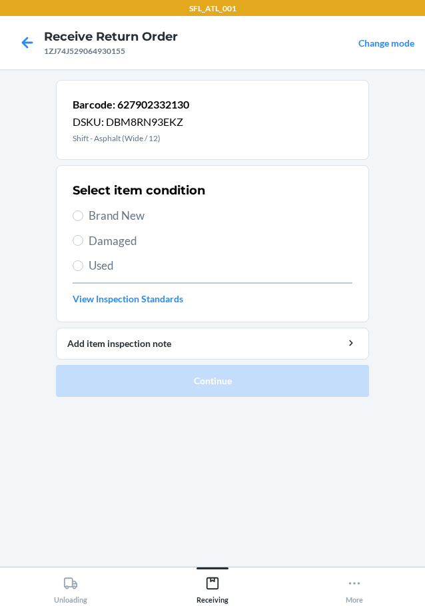
click at [89, 241] on label "Damaged" at bounding box center [213, 241] width 280 height 17
click at [83, 241] on input "Damaged" at bounding box center [78, 240] width 11 height 11
radio input "true"
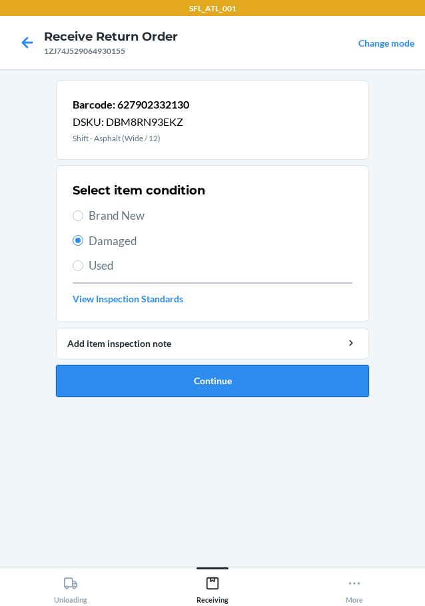
click at [233, 379] on button "Continue" at bounding box center [212, 381] width 313 height 32
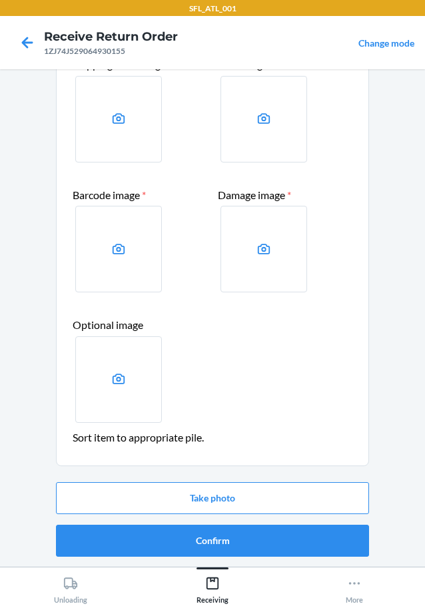
scroll to position [87, 0]
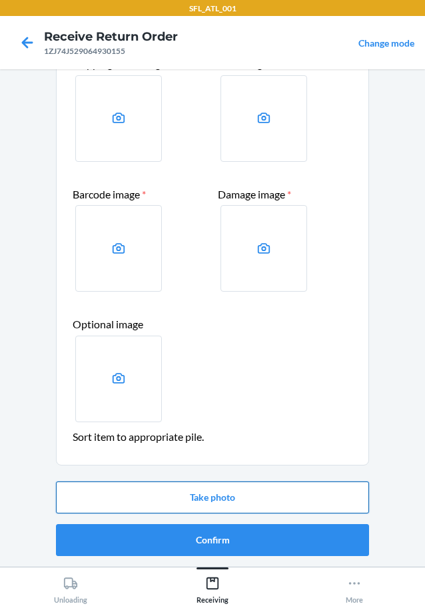
click at [196, 500] on button "Take photo" at bounding box center [212, 498] width 313 height 32
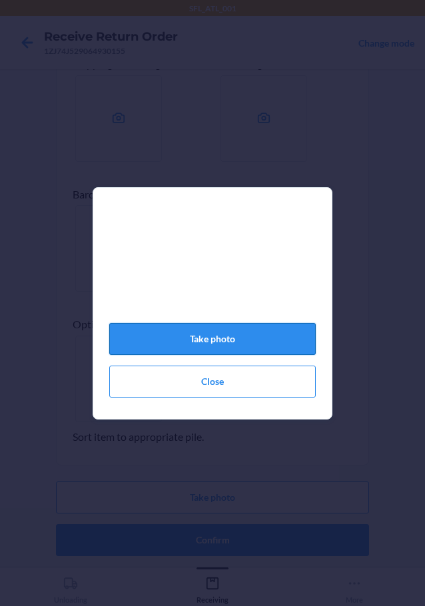
click at [263, 339] on button "Take photo" at bounding box center [212, 339] width 207 height 32
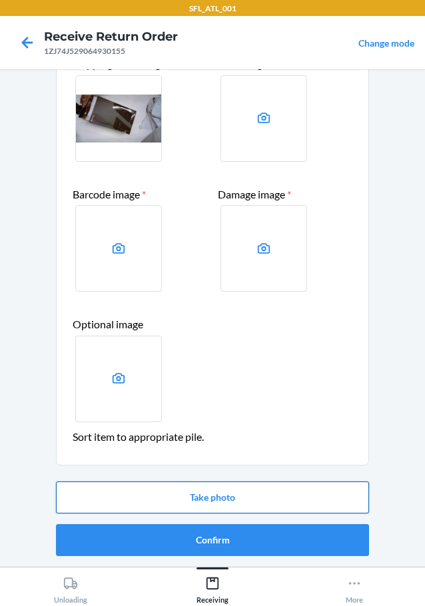
click at [205, 502] on button "Take photo" at bounding box center [212, 498] width 313 height 32
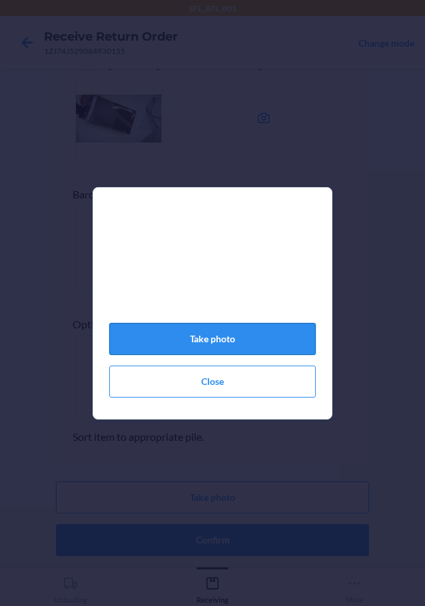
click at [227, 346] on button "Take photo" at bounding box center [212, 339] width 207 height 32
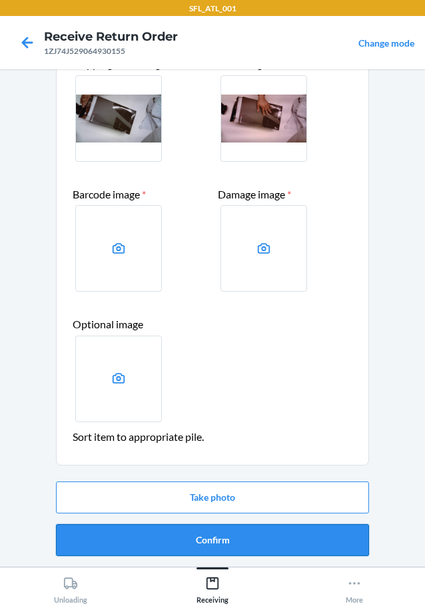
click at [245, 547] on button "Confirm" at bounding box center [212, 540] width 313 height 32
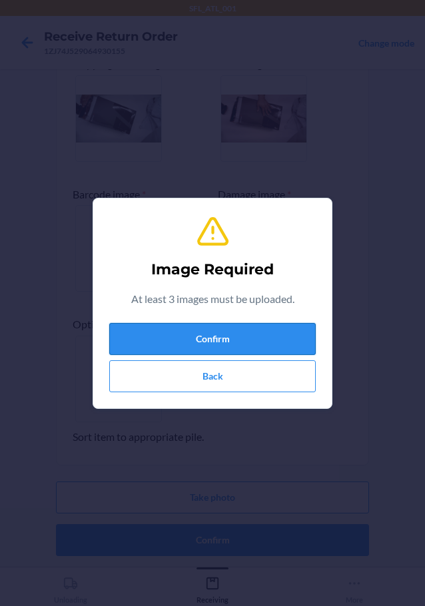
click at [256, 337] on button "Confirm" at bounding box center [212, 339] width 207 height 32
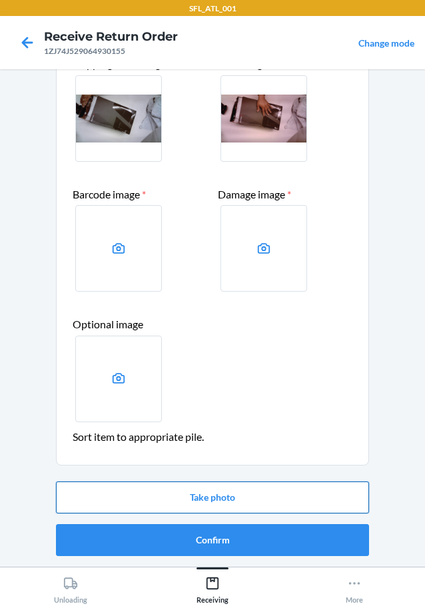
click at [231, 490] on button "Take photo" at bounding box center [212, 498] width 313 height 32
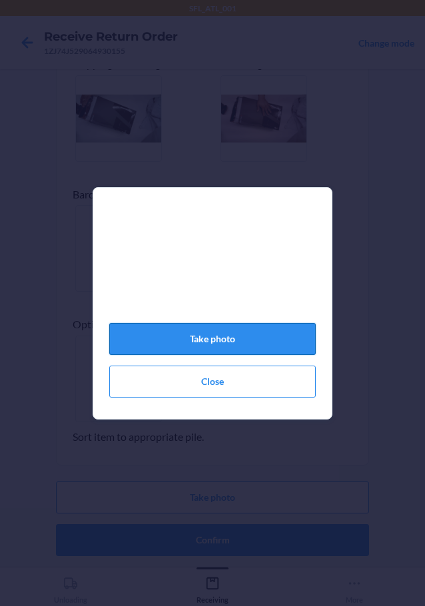
click at [228, 340] on button "Take photo" at bounding box center [212, 339] width 207 height 32
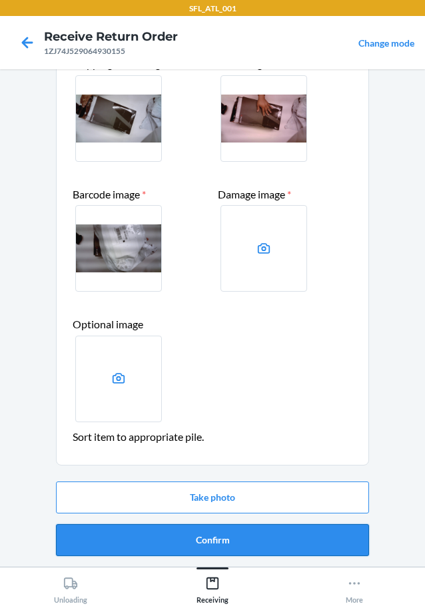
click at [293, 548] on button "Confirm" at bounding box center [212, 540] width 313 height 32
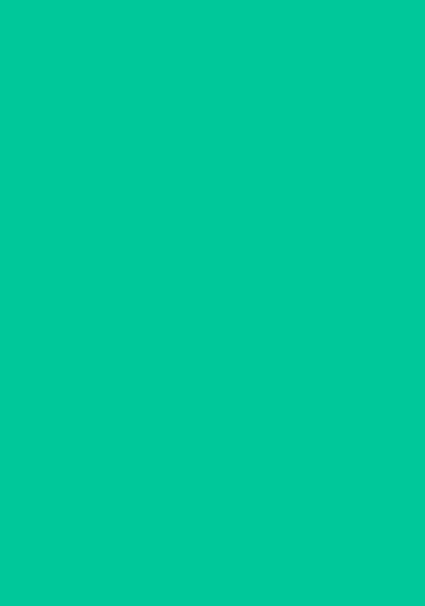
scroll to position [0, 0]
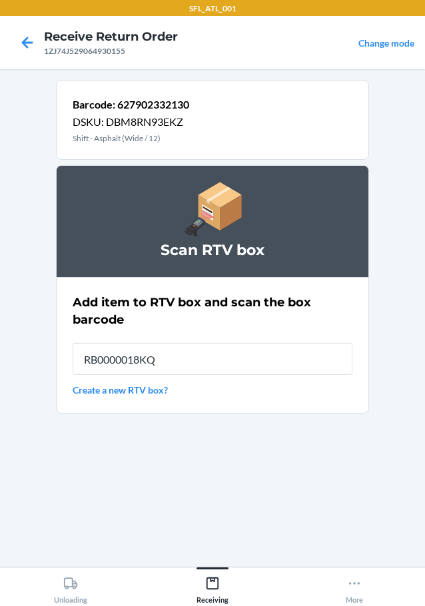
type input "RB0000018KQ"
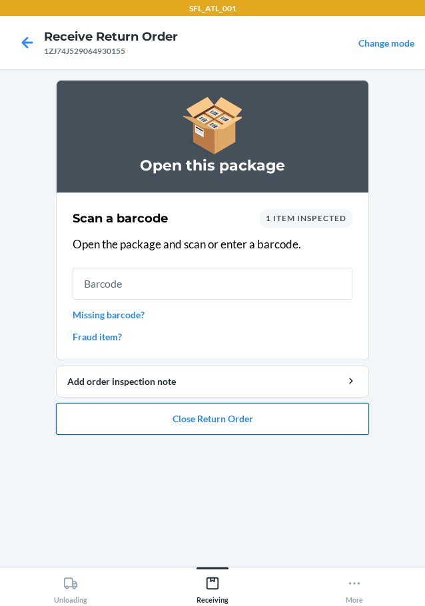
click at [331, 419] on button "Close Return Order" at bounding box center [212, 419] width 313 height 32
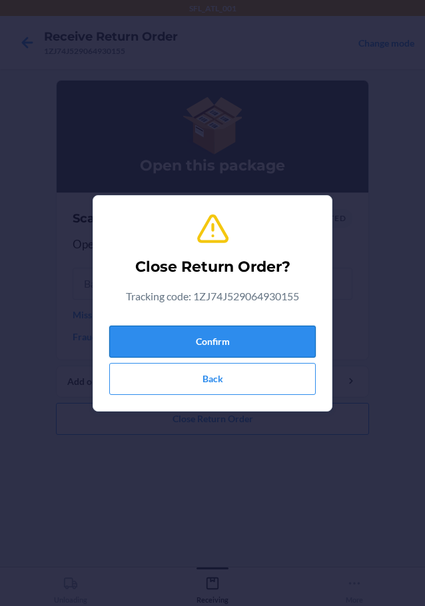
click at [269, 339] on button "Confirm" at bounding box center [212, 342] width 207 height 32
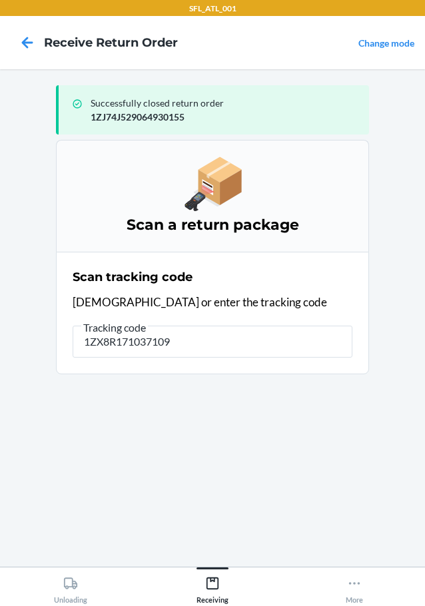
type input "1ZX8R1710371098"
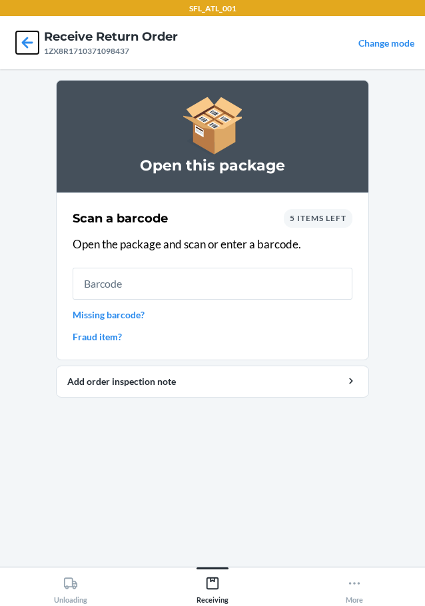
click at [39, 43] on div at bounding box center [27, 42] width 33 height 33
click at [31, 43] on icon at bounding box center [27, 42] width 23 height 23
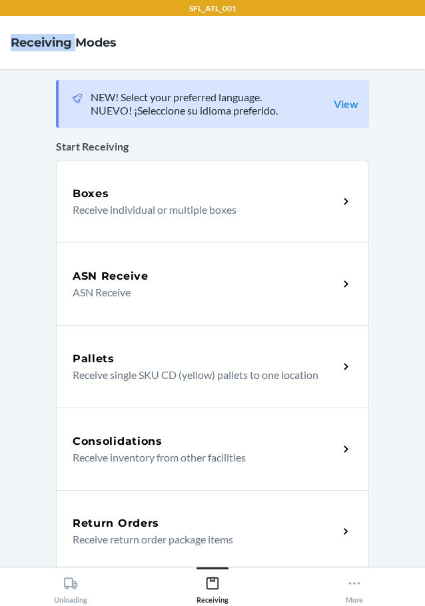
click at [31, 43] on h4 "Receiving Modes" at bounding box center [64, 42] width 106 height 17
click at [144, 538] on p "Receive return order package items" at bounding box center [200, 540] width 255 height 16
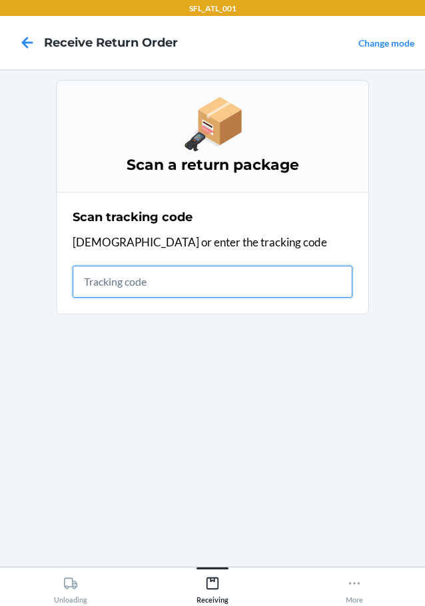
click at [151, 535] on section "Scan a return package Scan tracking code Scan or enter the tracking code" at bounding box center [212, 318] width 313 height 476
type input "[US_VEHICLE_IDENTIFICATION_NUMBER]"
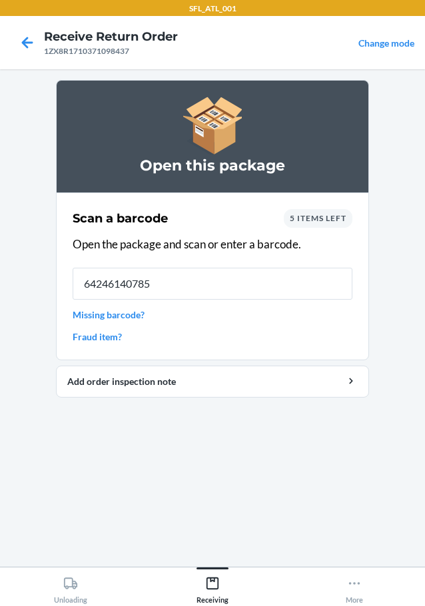
type input "642461407853"
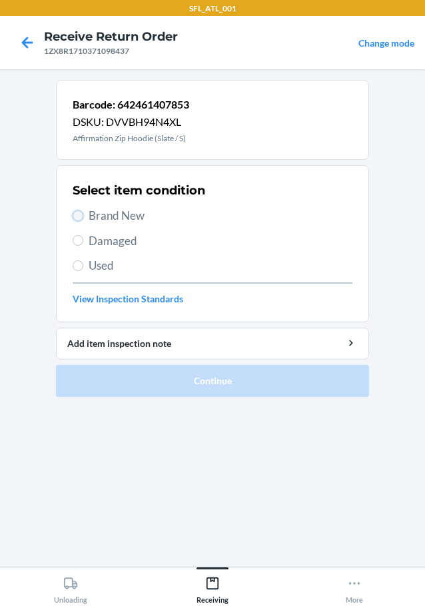
click at [76, 212] on input "Brand New" at bounding box center [78, 216] width 11 height 11
radio input "true"
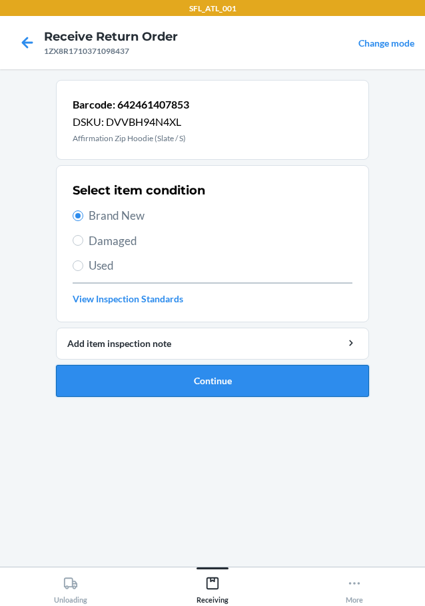
click at [139, 383] on button "Continue" at bounding box center [212, 381] width 313 height 32
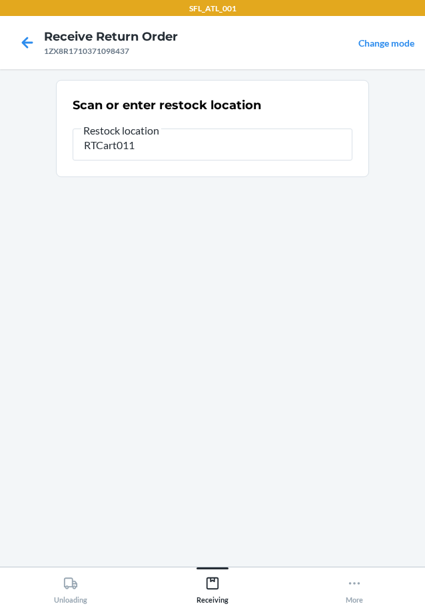
type input "RTCart011"
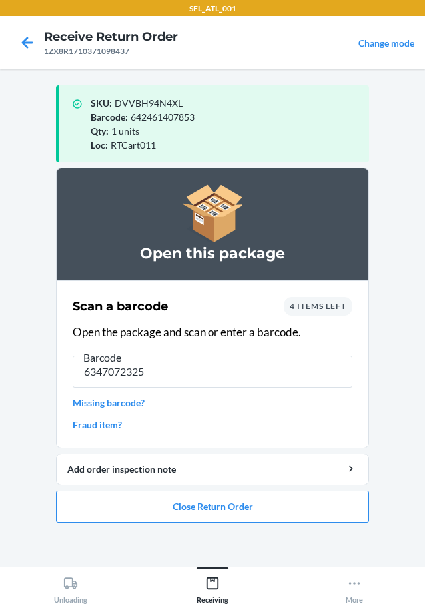
type input "63470723252"
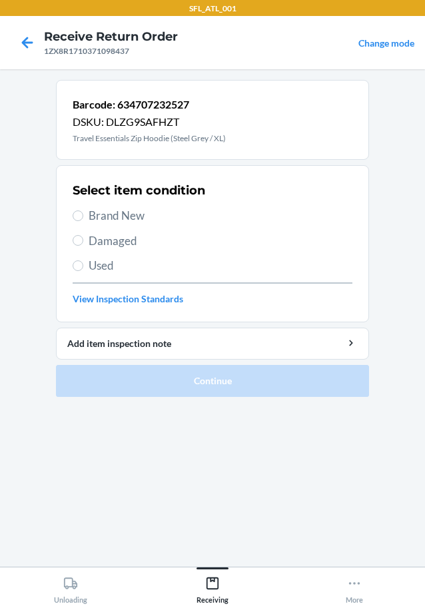
click at [85, 213] on label "Brand New" at bounding box center [213, 215] width 280 height 17
click at [83, 213] on input "Brand New" at bounding box center [78, 216] width 11 height 11
radio input "true"
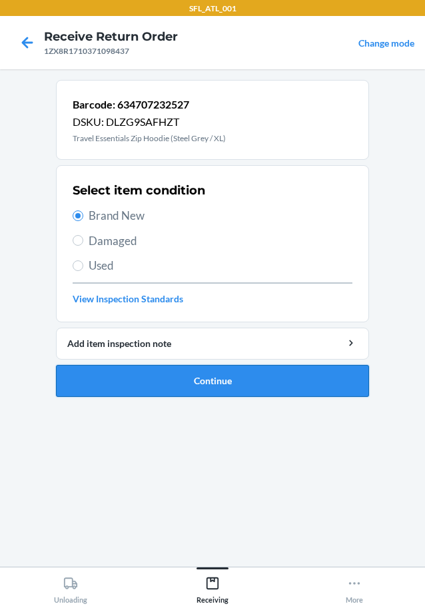
click at [197, 384] on button "Continue" at bounding box center [212, 381] width 313 height 32
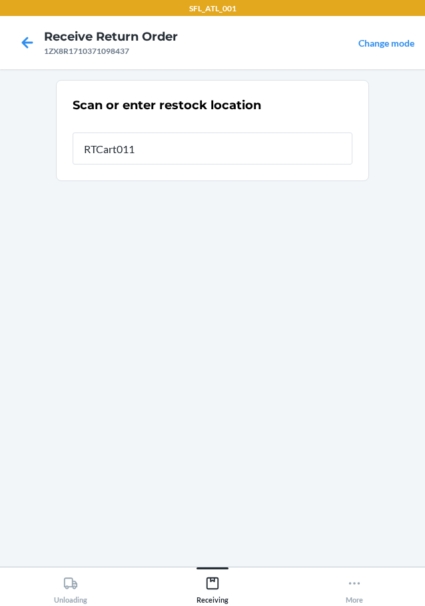
type input "RTCart011"
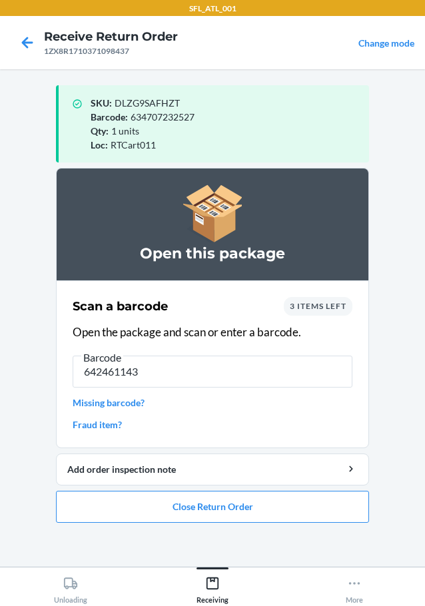
type input "6424611431"
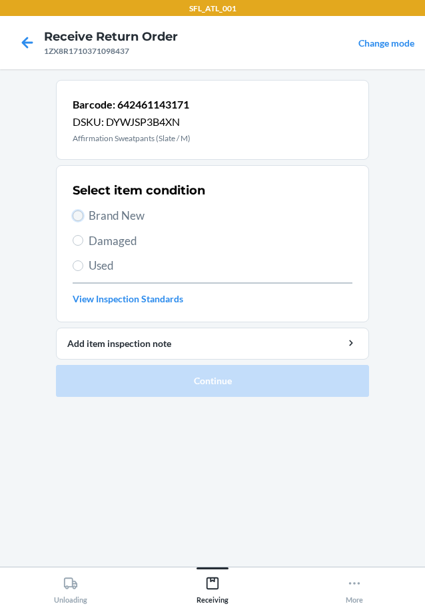
click at [79, 213] on input "Brand New" at bounding box center [78, 216] width 11 height 11
radio input "true"
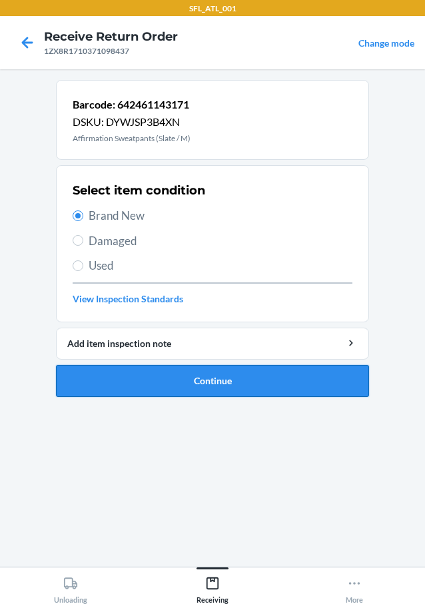
click at [144, 379] on button "Continue" at bounding box center [212, 381] width 313 height 32
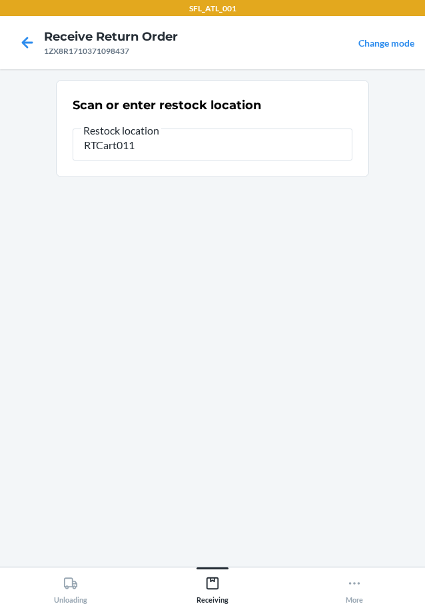
type input "RTCart011"
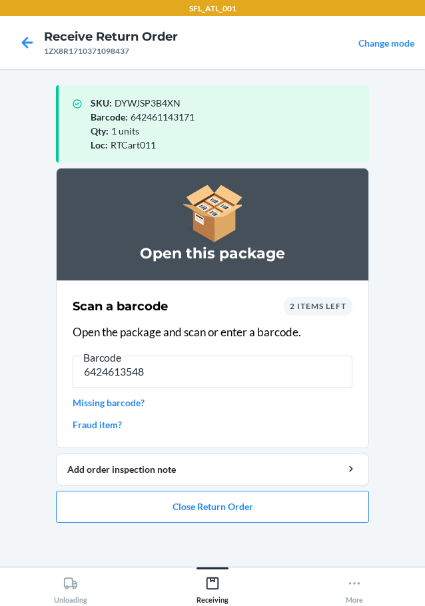
type input "64246135488"
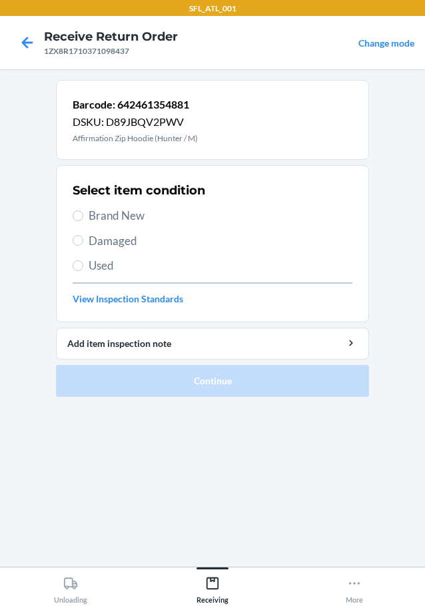
click at [85, 218] on label "Brand New" at bounding box center [213, 215] width 280 height 17
click at [83, 218] on input "Brand New" at bounding box center [78, 216] width 11 height 11
radio input "true"
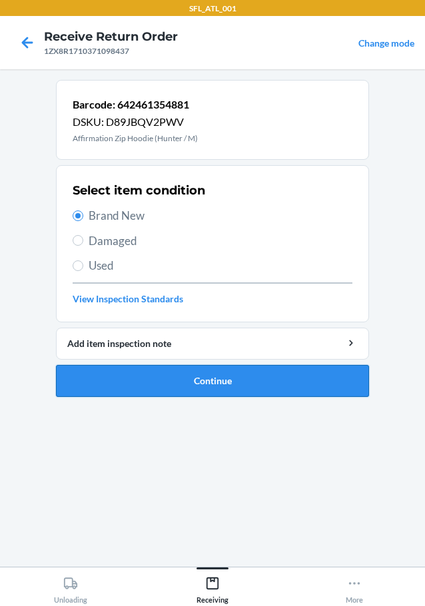
click at [243, 378] on button "Continue" at bounding box center [212, 381] width 313 height 32
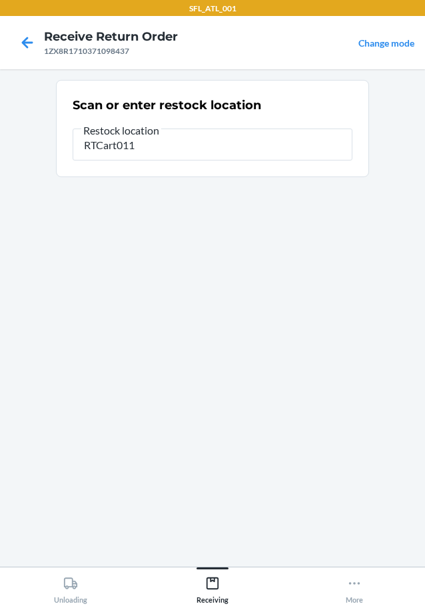
type input "RTCart011"
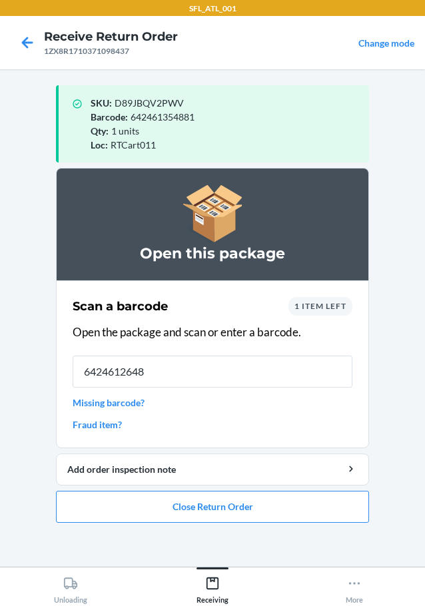
type input "64246126484"
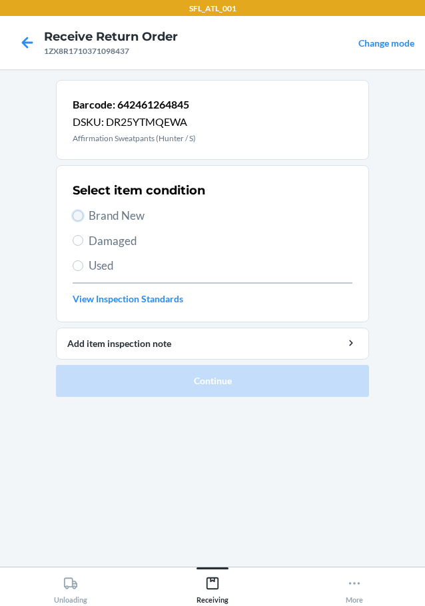
click at [73, 217] on input "Brand New" at bounding box center [78, 216] width 11 height 11
radio input "true"
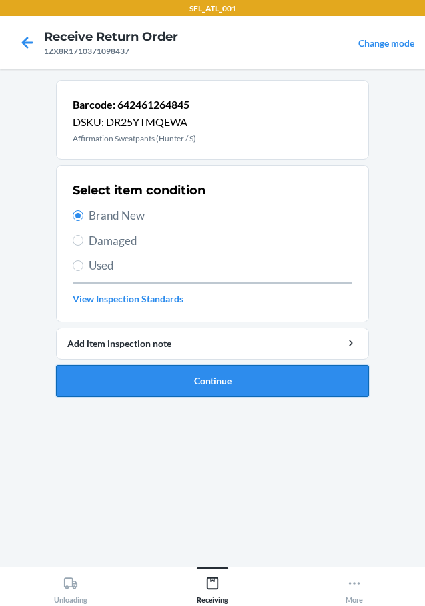
click at [98, 377] on button "Continue" at bounding box center [212, 381] width 313 height 32
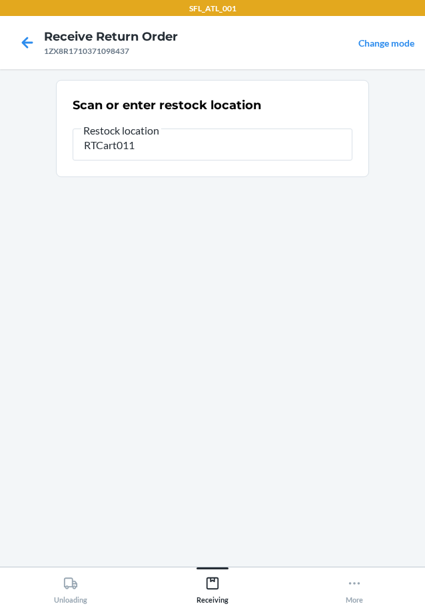
type input "RTCart011"
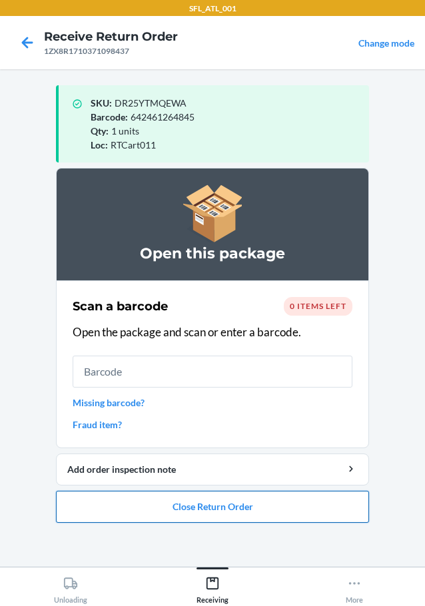
click at [293, 504] on button "Close Return Order" at bounding box center [212, 507] width 313 height 32
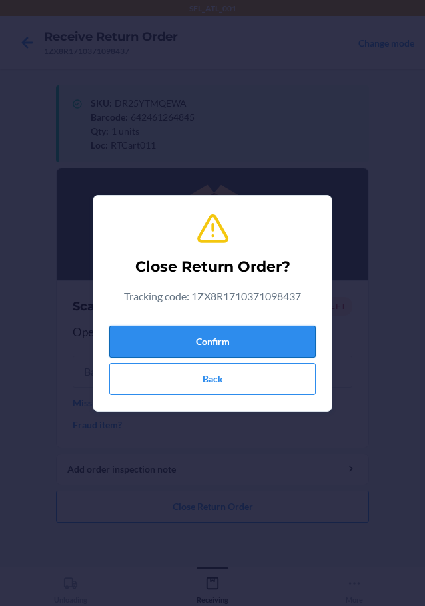
click at [269, 340] on button "Confirm" at bounding box center [212, 342] width 207 height 32
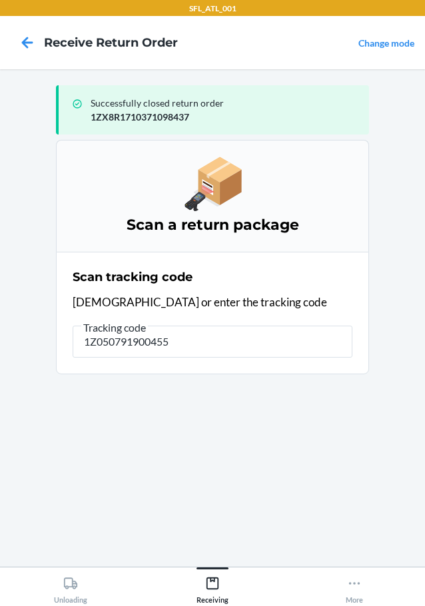
type input "1Z0507919004559"
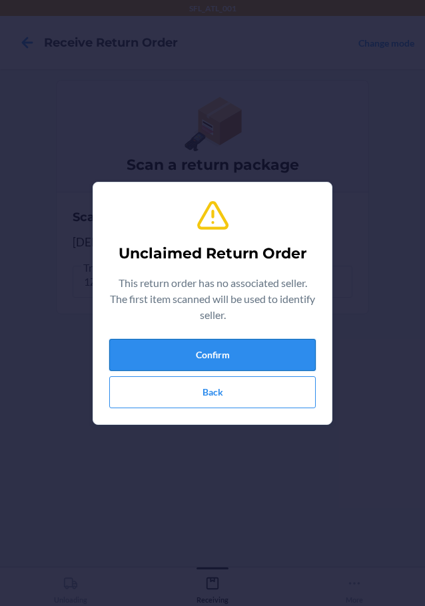
click at [253, 363] on button "Confirm" at bounding box center [212, 355] width 207 height 32
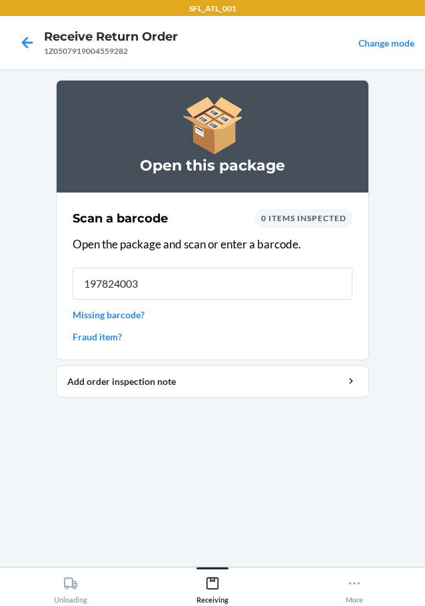
type input "1978240031"
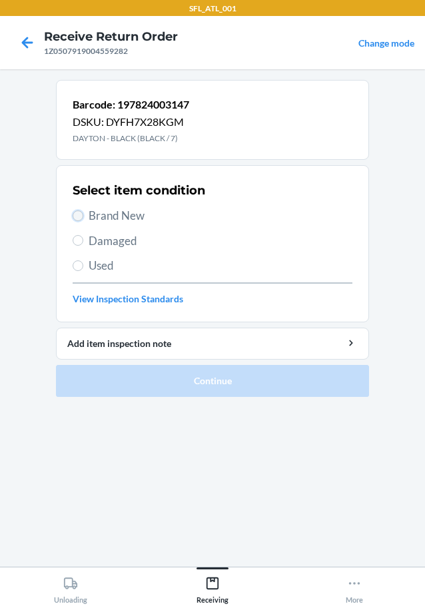
click at [78, 211] on input "Brand New" at bounding box center [78, 216] width 11 height 11
radio input "true"
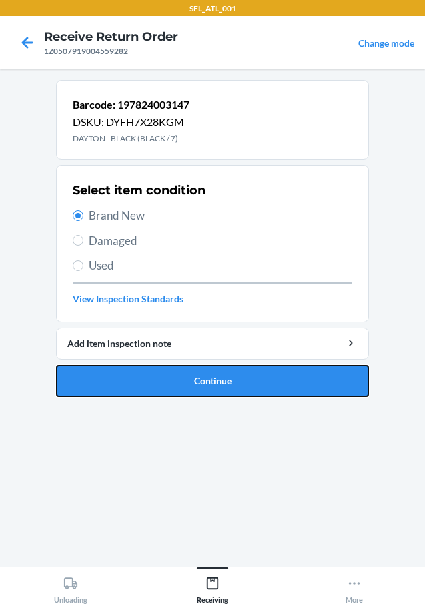
drag, startPoint x: 157, startPoint y: 375, endPoint x: 170, endPoint y: 376, distance: 12.7
click at [158, 375] on button "Continue" at bounding box center [212, 381] width 313 height 32
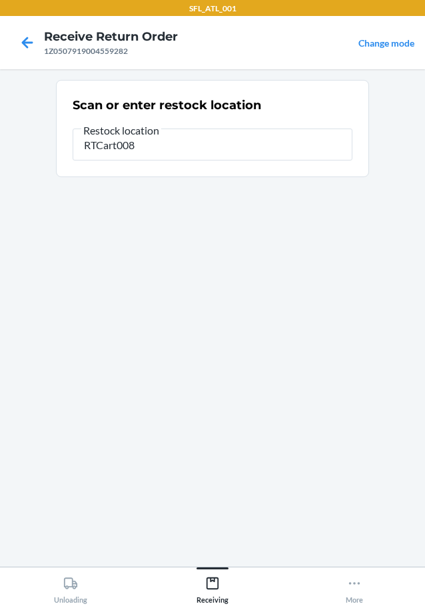
type input "RTCart008"
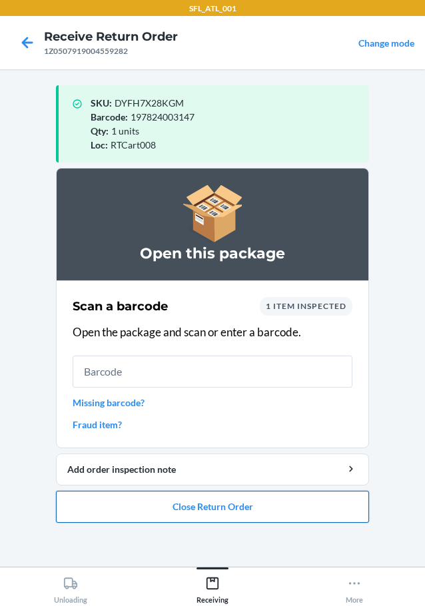
click at [281, 504] on button "Close Return Order" at bounding box center [212, 507] width 313 height 32
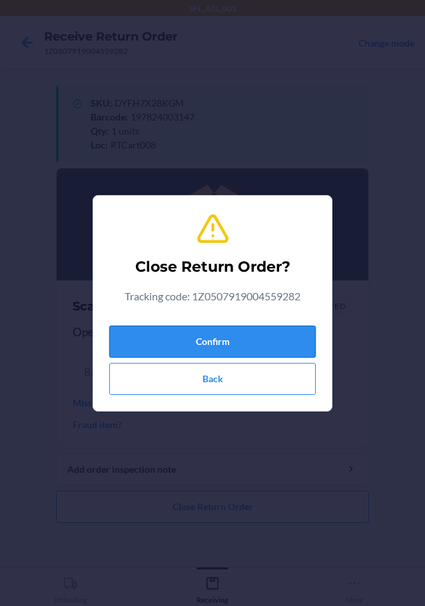
click at [235, 327] on button "Confirm" at bounding box center [212, 342] width 207 height 32
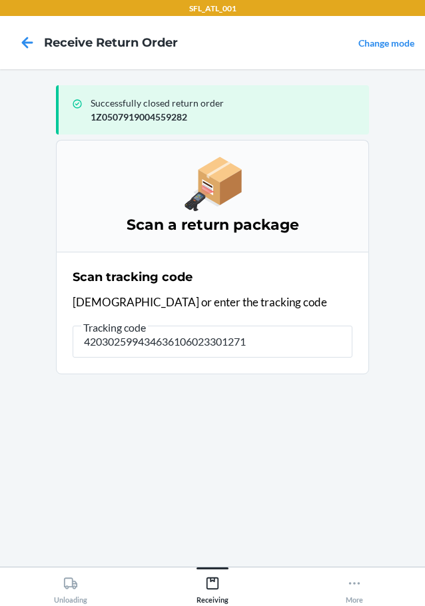
type input "4203025994346361060233012719"
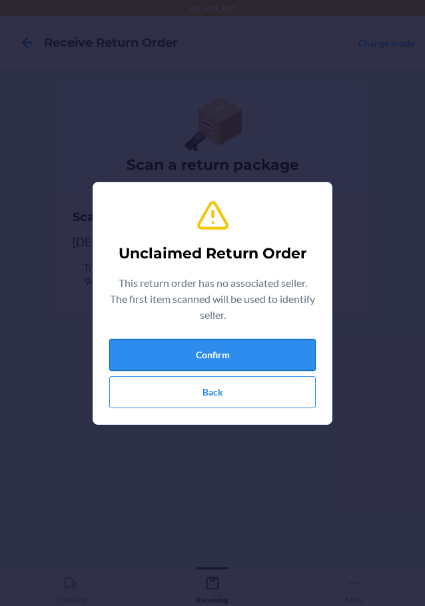
click at [279, 355] on button "Confirm" at bounding box center [212, 355] width 207 height 32
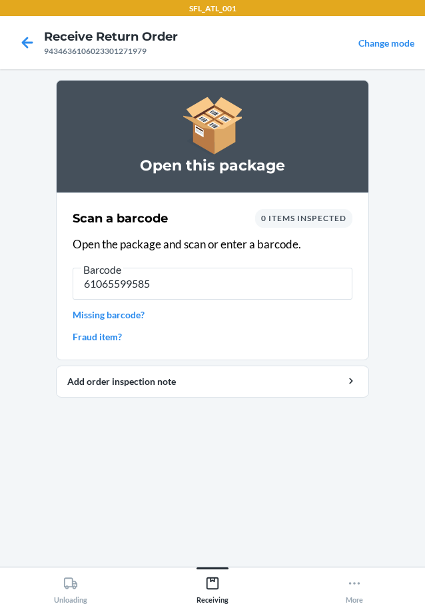
type input "610655995851"
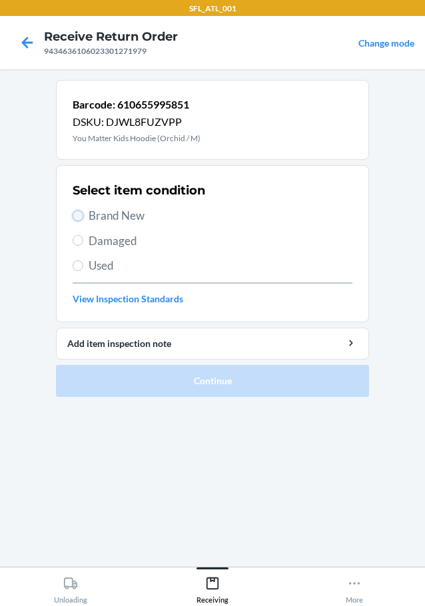
click at [78, 213] on input "Brand New" at bounding box center [78, 216] width 11 height 11
radio input "true"
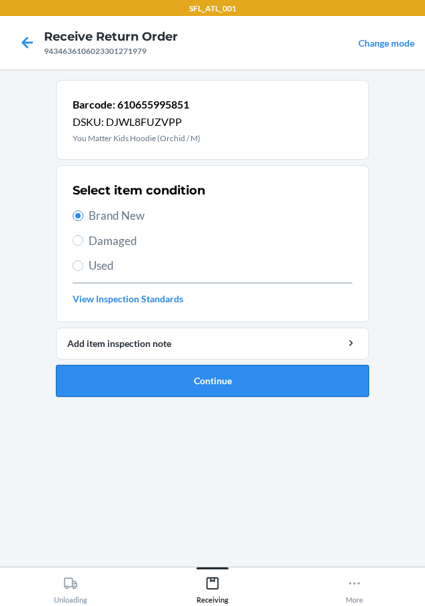
click at [165, 380] on button "Continue" at bounding box center [212, 381] width 313 height 32
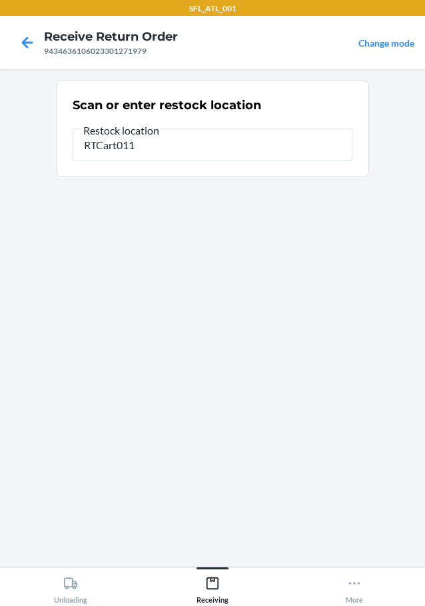
type input "RTCart011"
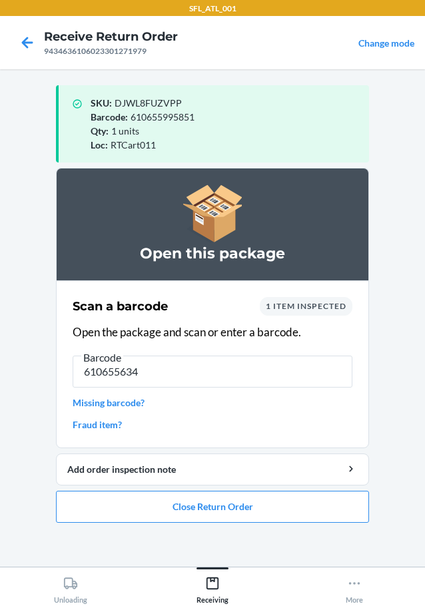
type input "6106556347"
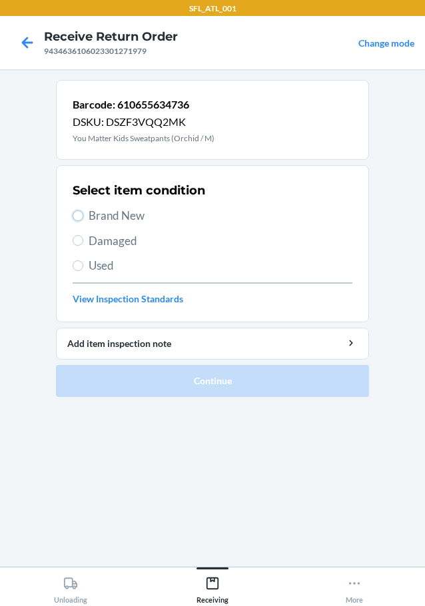
drag, startPoint x: 74, startPoint y: 215, endPoint x: 99, endPoint y: 213, distance: 24.7
click at [98, 213] on label "Brand New" at bounding box center [213, 215] width 280 height 17
click at [83, 213] on input "Brand New" at bounding box center [78, 216] width 11 height 11
radio input "true"
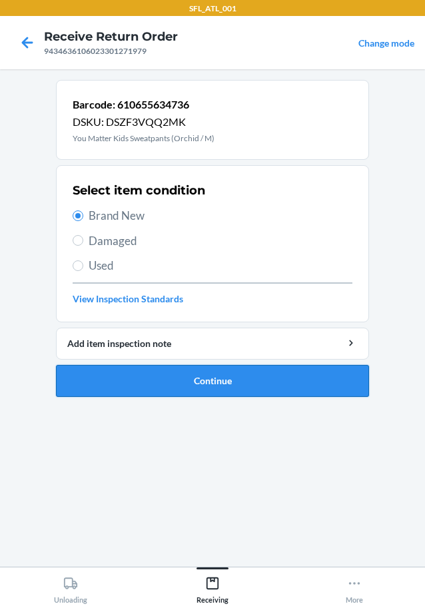
click at [109, 367] on button "Continue" at bounding box center [212, 381] width 313 height 32
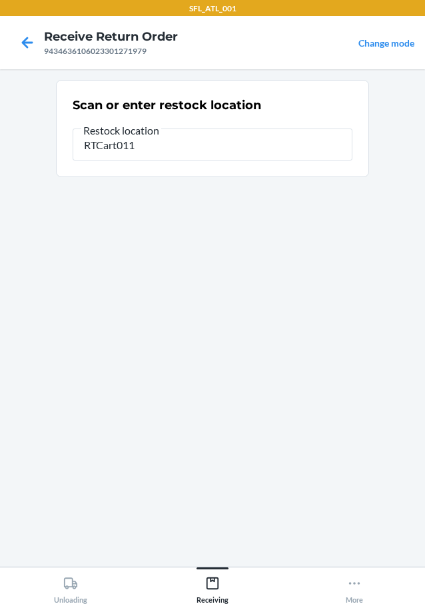
type input "RTCart011"
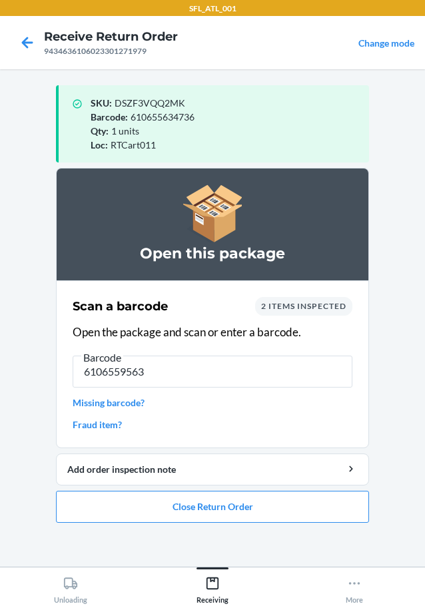
type input "61065595638"
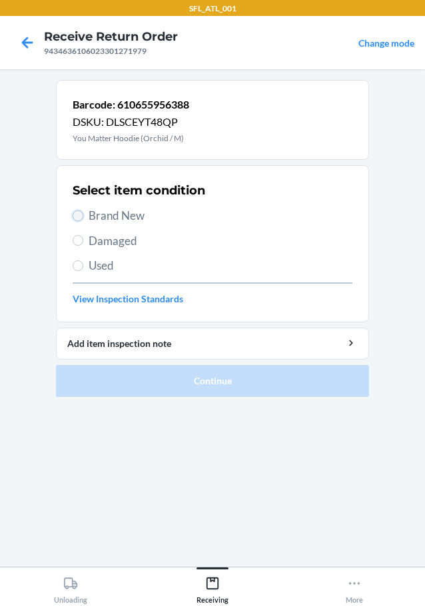
click at [81, 214] on input "Brand New" at bounding box center [78, 216] width 11 height 11
radio input "true"
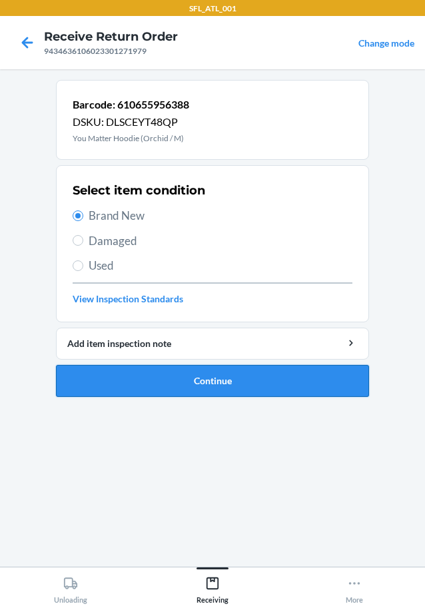
click at [275, 384] on button "Continue" at bounding box center [212, 381] width 313 height 32
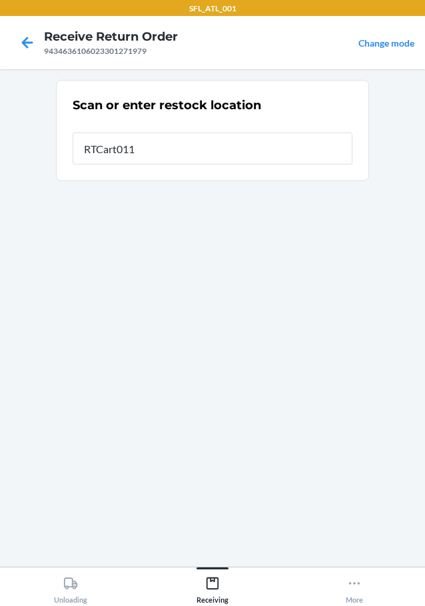
type input "RTCart011"
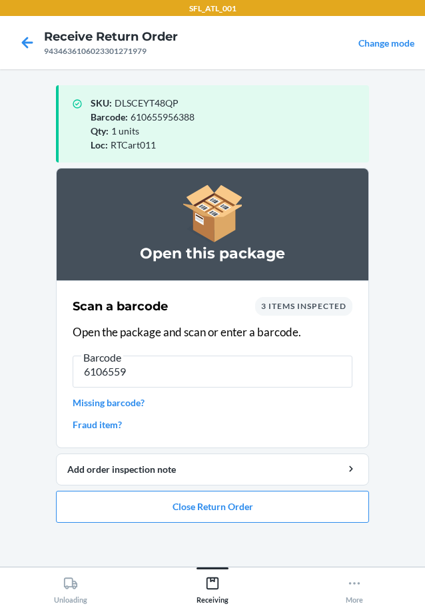
type input "61065597"
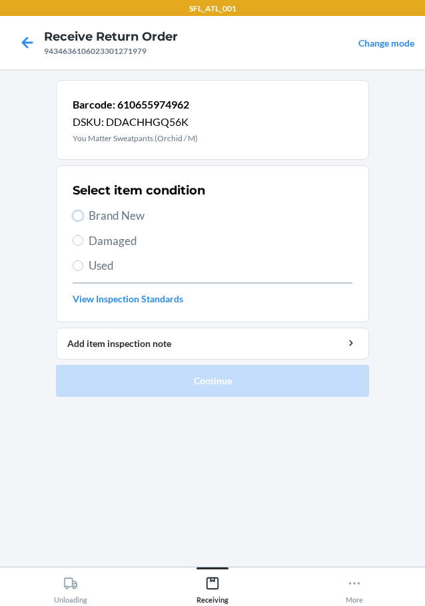
drag, startPoint x: 74, startPoint y: 215, endPoint x: 105, endPoint y: 241, distance: 39.8
click at [83, 224] on label "Brand New" at bounding box center [213, 215] width 280 height 17
click at [83, 221] on input "Brand New" at bounding box center [78, 216] width 11 height 11
radio input "true"
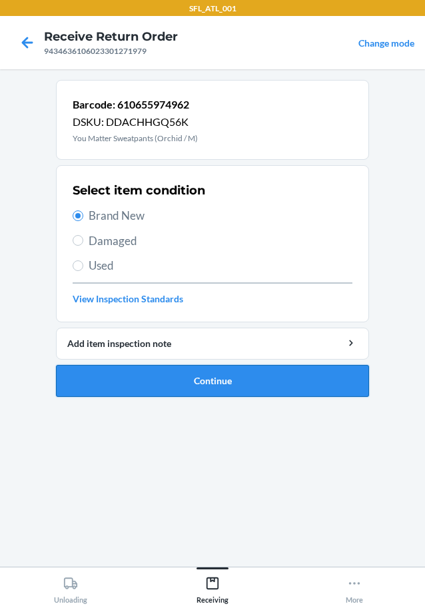
click at [239, 385] on button "Continue" at bounding box center [212, 381] width 313 height 32
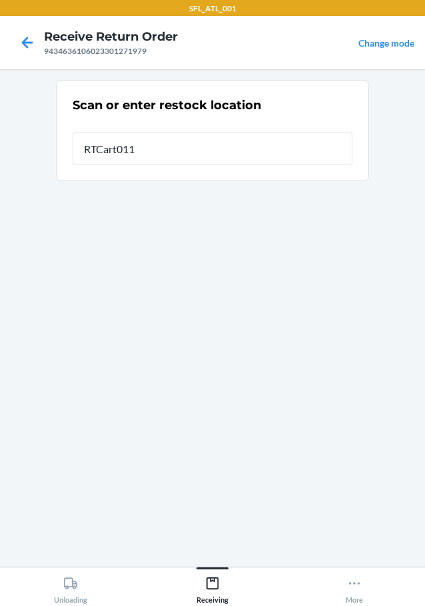
type input "RTCart011"
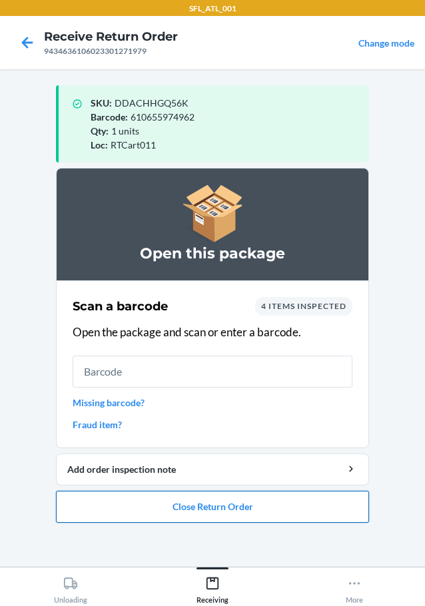
click at [251, 510] on button "Close Return Order" at bounding box center [212, 507] width 313 height 32
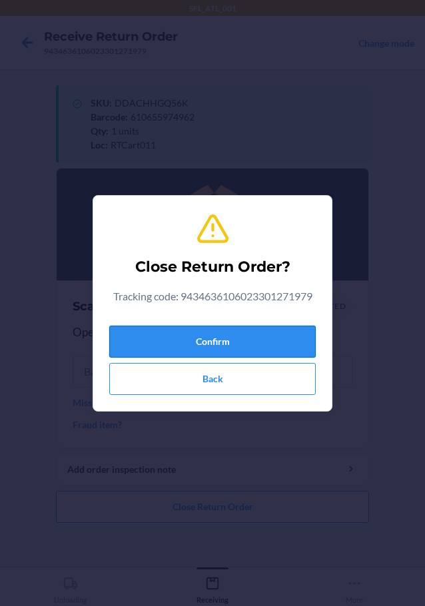
click at [245, 341] on button "Confirm" at bounding box center [212, 342] width 207 height 32
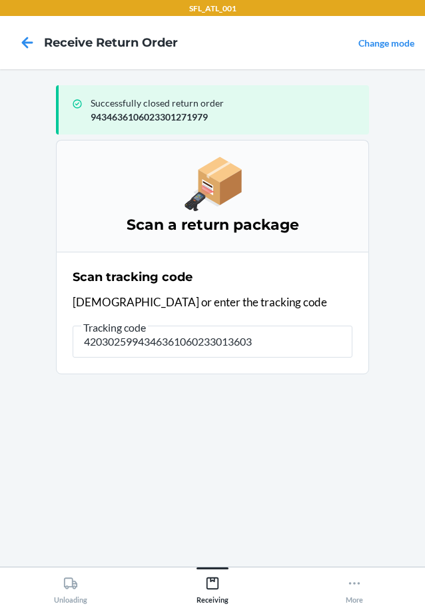
type input "42030259943463610602330136034"
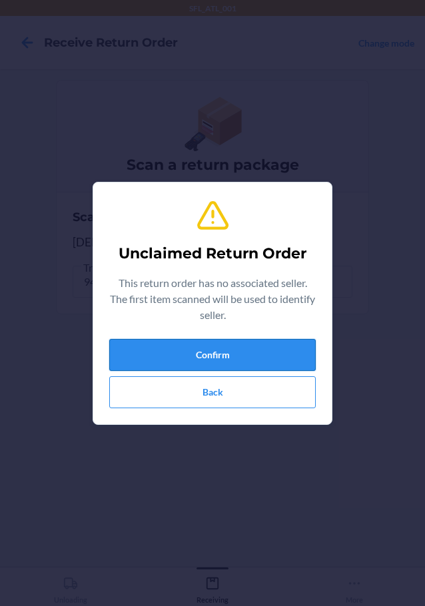
click at [223, 350] on button "Confirm" at bounding box center [212, 355] width 207 height 32
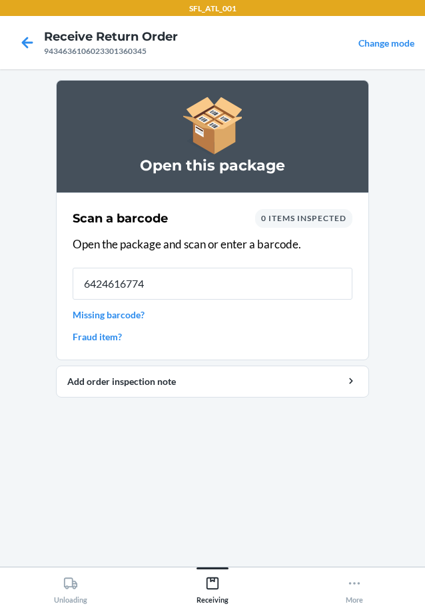
type input "64246167748"
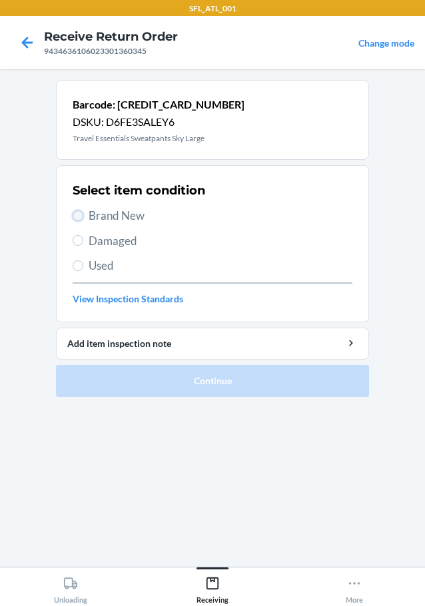
click at [80, 217] on input "Brand New" at bounding box center [78, 216] width 11 height 11
radio input "true"
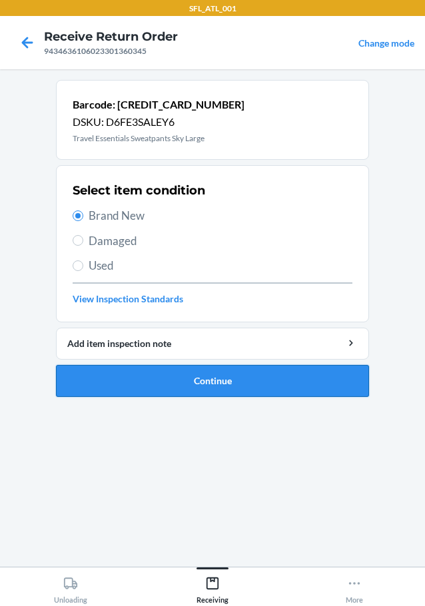
click at [185, 376] on button "Continue" at bounding box center [212, 381] width 313 height 32
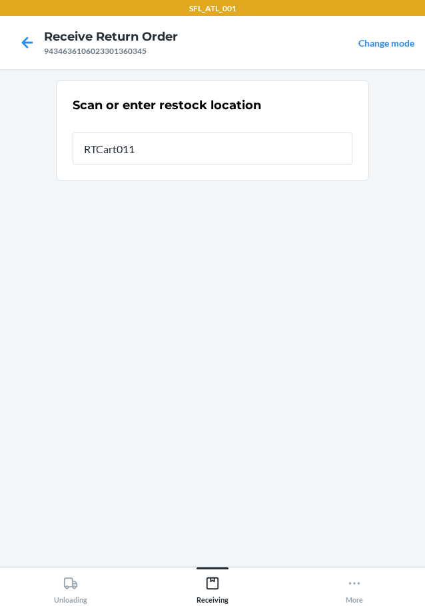
type input "RTCart011"
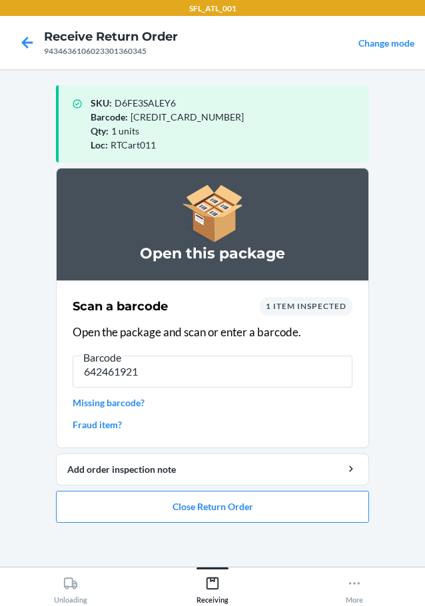
type input "6424619217"
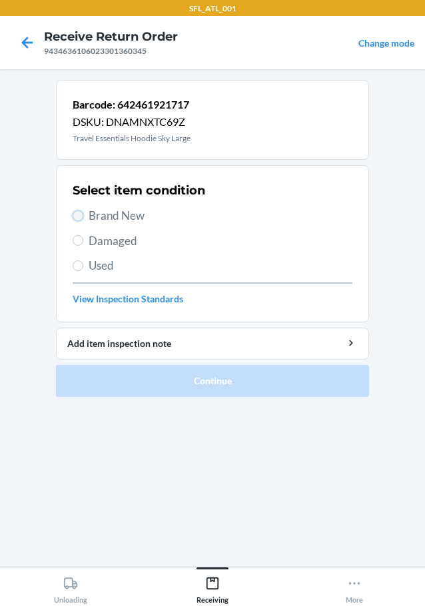
click at [76, 212] on input "Brand New" at bounding box center [78, 216] width 11 height 11
radio input "true"
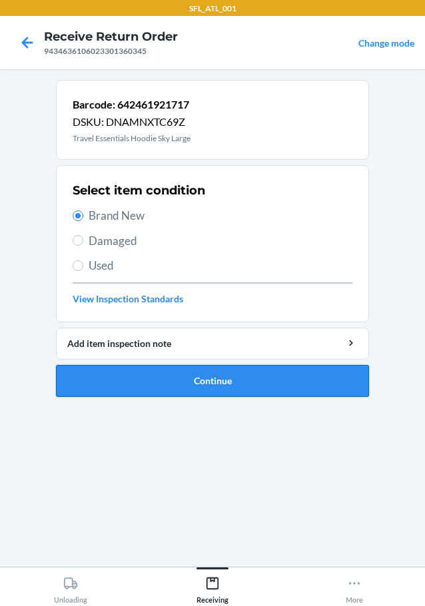
click at [110, 376] on button "Continue" at bounding box center [212, 381] width 313 height 32
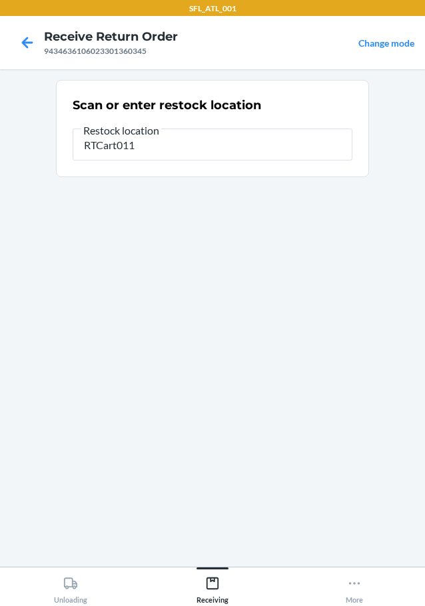
type input "RTCart011"
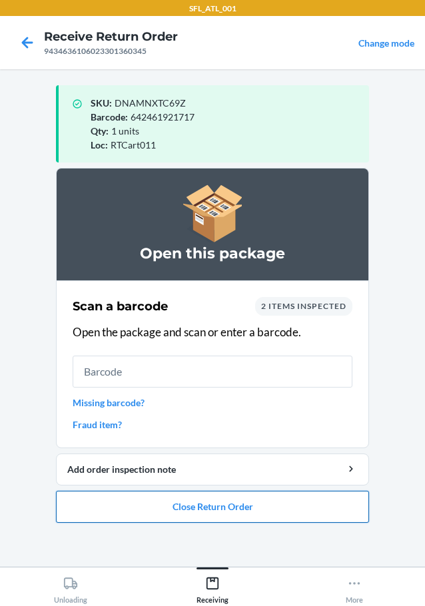
click at [235, 507] on button "Close Return Order" at bounding box center [212, 507] width 313 height 32
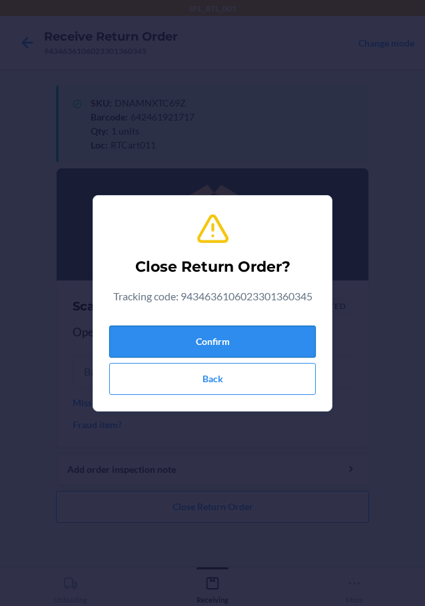
click at [237, 344] on button "Confirm" at bounding box center [212, 342] width 207 height 32
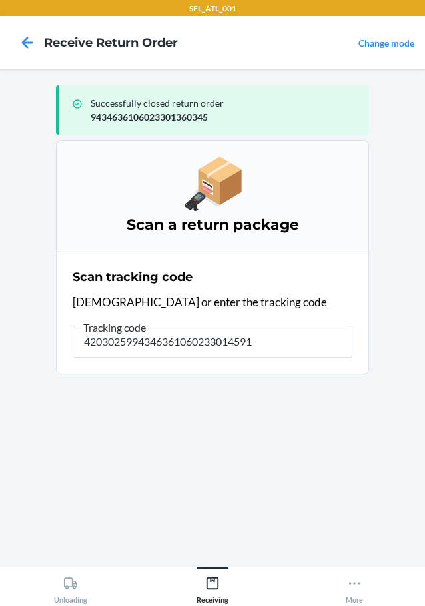
type input "42030259943463610602330145912"
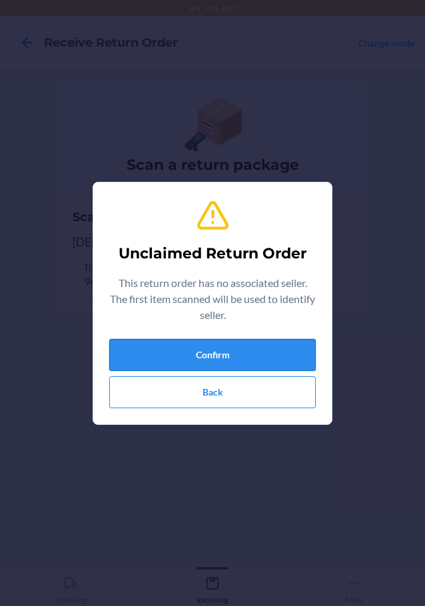
click at [279, 349] on button "Confirm" at bounding box center [212, 355] width 207 height 32
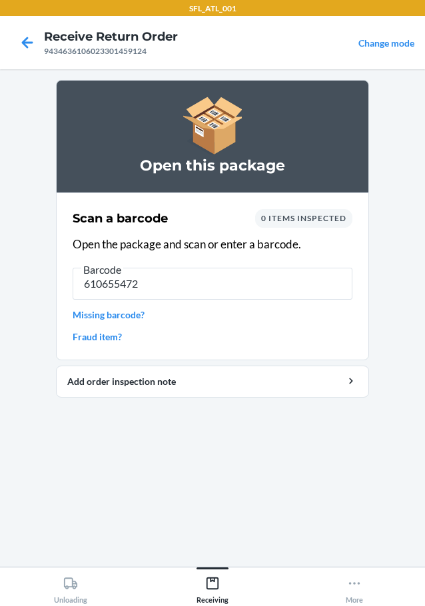
type input "6106554728"
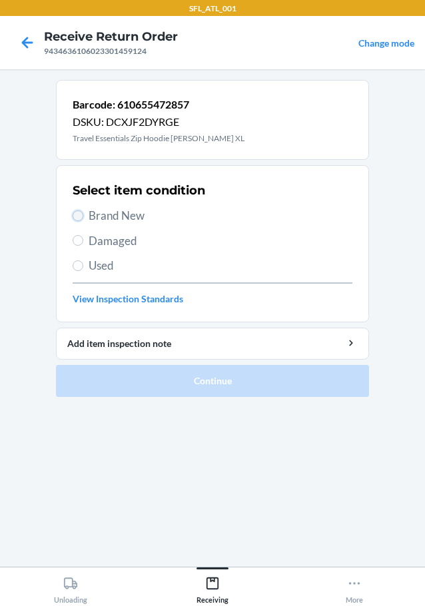
click at [81, 213] on input "Brand New" at bounding box center [78, 216] width 11 height 11
radio input "true"
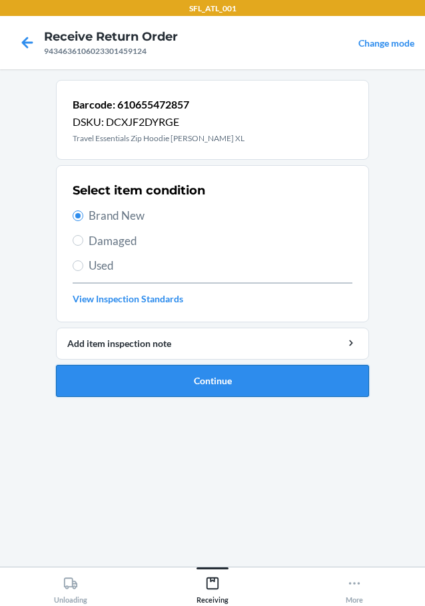
click at [147, 372] on button "Continue" at bounding box center [212, 381] width 313 height 32
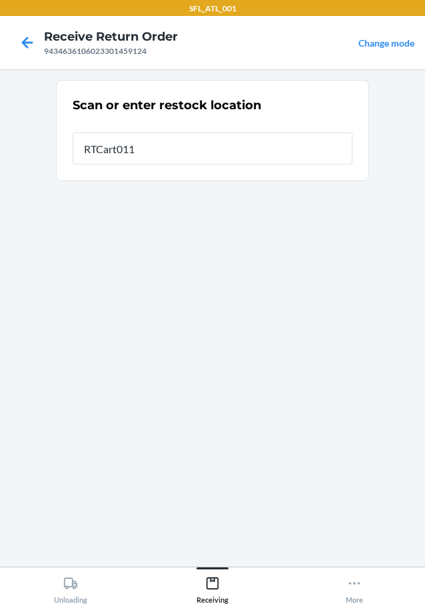
type input "RTCart011"
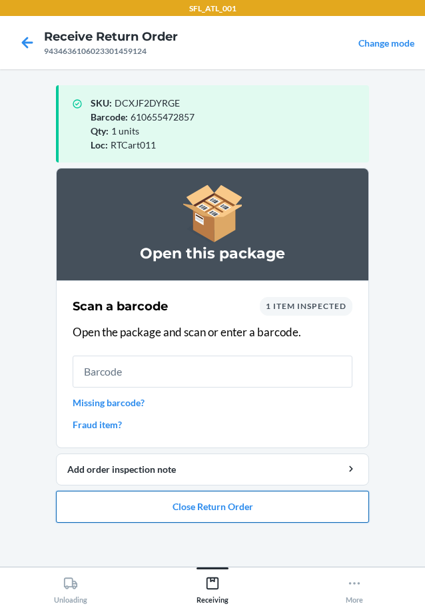
click at [270, 510] on button "Close Return Order" at bounding box center [212, 507] width 313 height 32
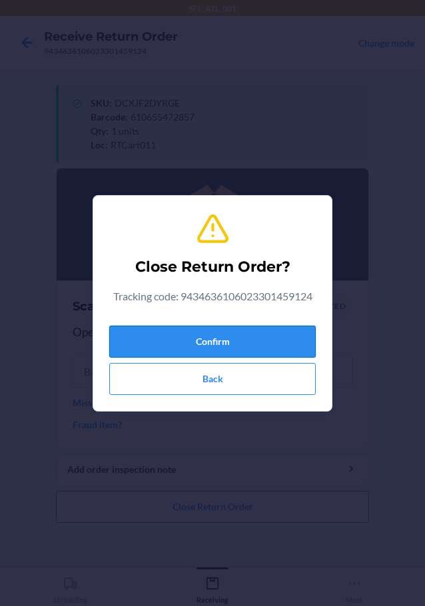
click at [242, 353] on button "Confirm" at bounding box center [212, 342] width 207 height 32
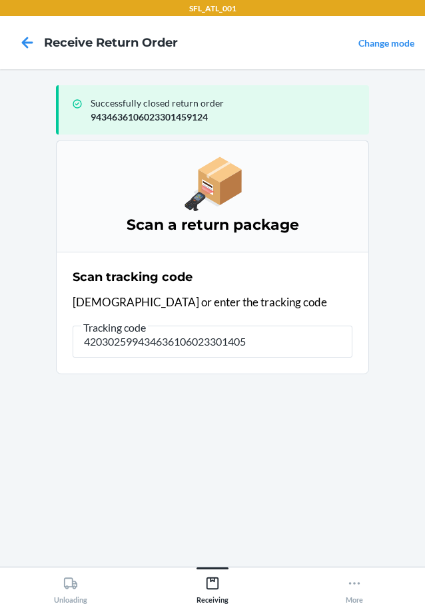
type input "4203025994346361060233014051"
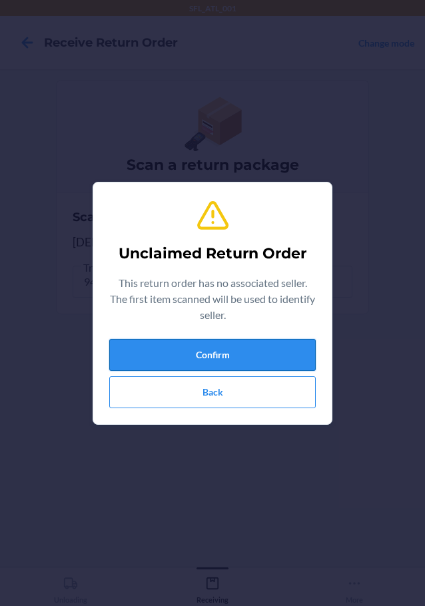
click at [255, 346] on button "Confirm" at bounding box center [212, 355] width 207 height 32
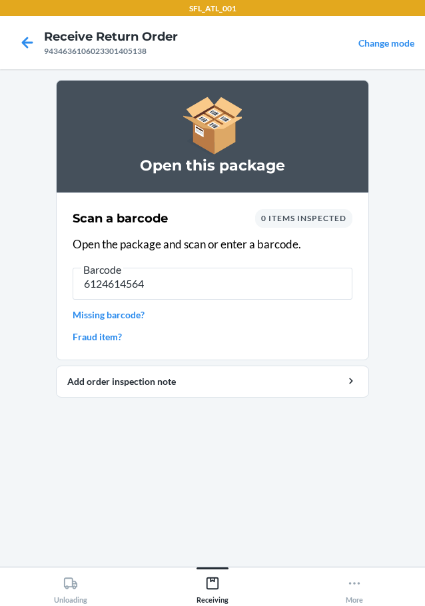
type input "61246145642"
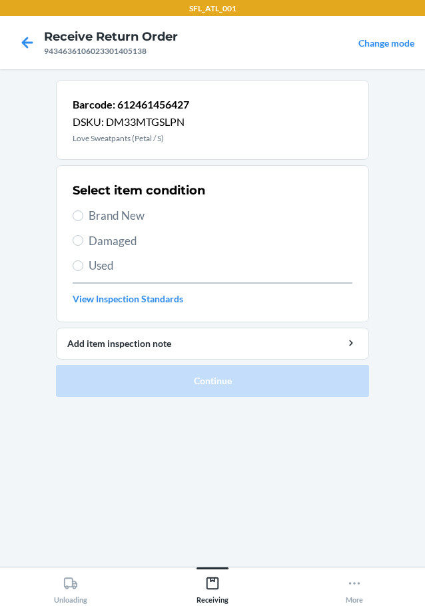
click at [85, 215] on label "Brand New" at bounding box center [213, 215] width 280 height 17
click at [83, 215] on input "Brand New" at bounding box center [78, 216] width 11 height 11
radio input "true"
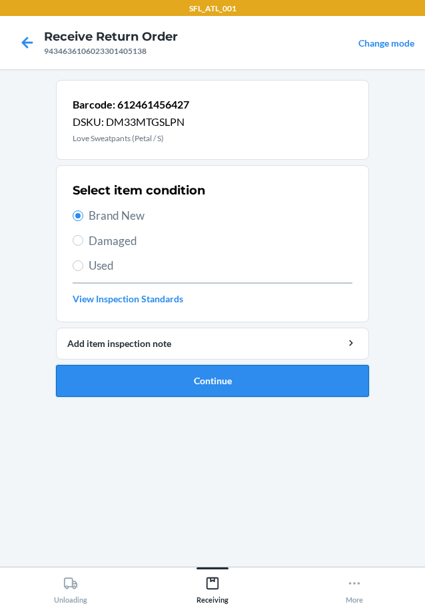
click at [224, 379] on button "Continue" at bounding box center [212, 381] width 313 height 32
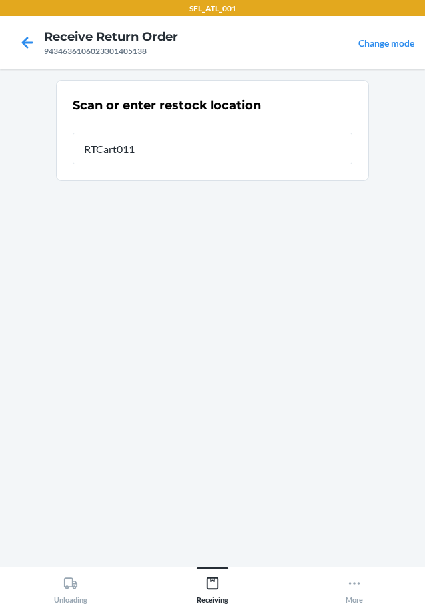
type input "RTCart011"
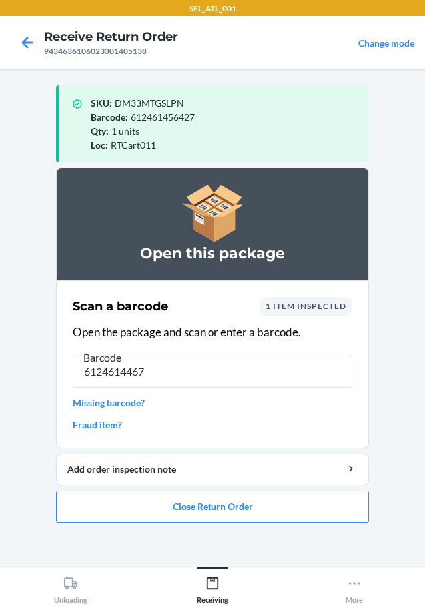
type input "61246144672"
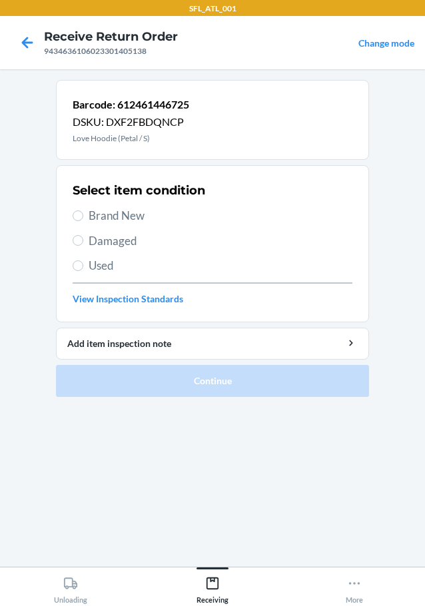
click at [82, 210] on label "Brand New" at bounding box center [213, 215] width 280 height 17
click at [82, 211] on input "Brand New" at bounding box center [78, 216] width 11 height 11
radio input "true"
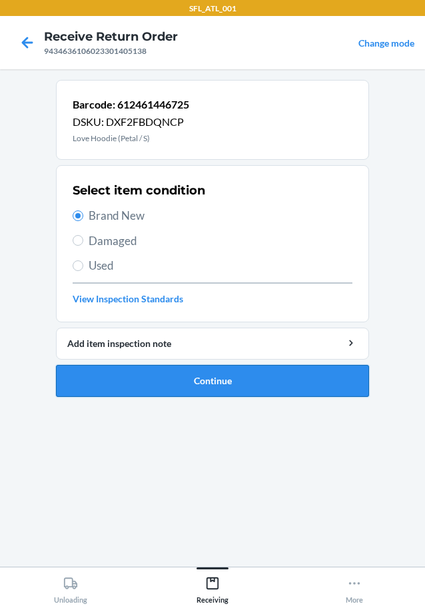
click at [215, 382] on button "Continue" at bounding box center [212, 381] width 313 height 32
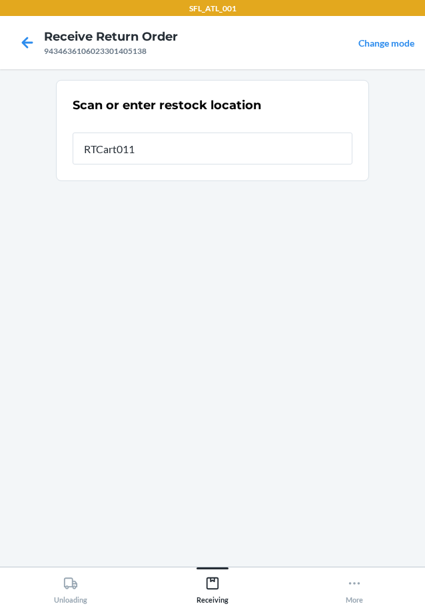
type input "RTCart011"
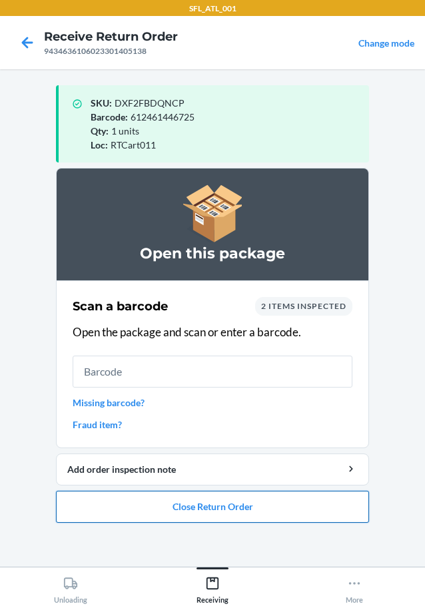
click at [246, 508] on button "Close Return Order" at bounding box center [212, 507] width 313 height 32
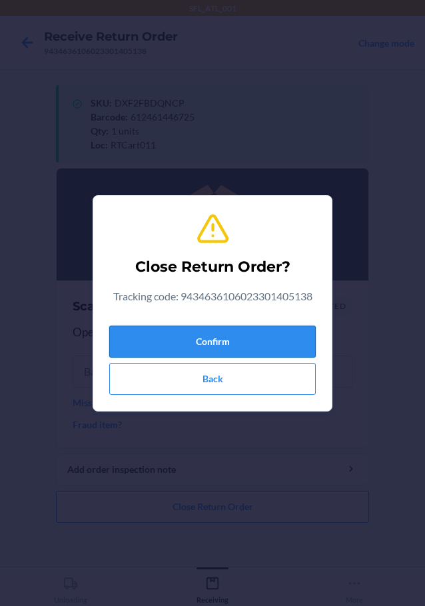
click at [270, 351] on button "Confirm" at bounding box center [212, 342] width 207 height 32
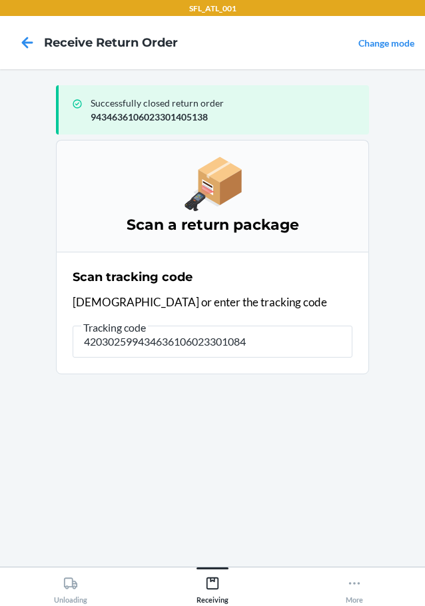
type input "4203025994346361060233010844"
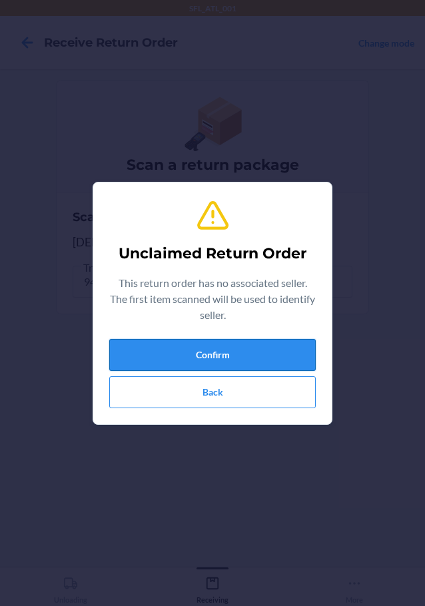
click at [262, 339] on button "Confirm" at bounding box center [212, 355] width 207 height 32
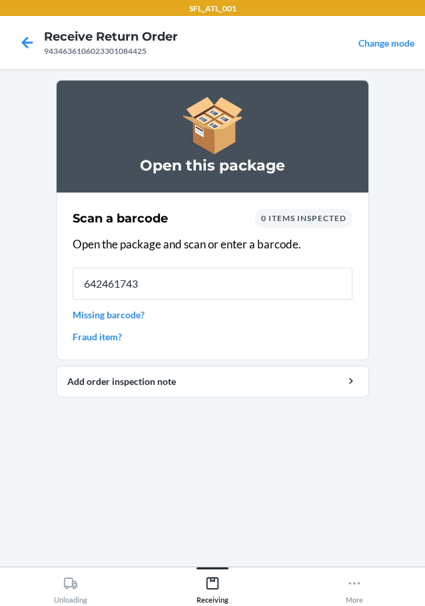
type input "6424617431"
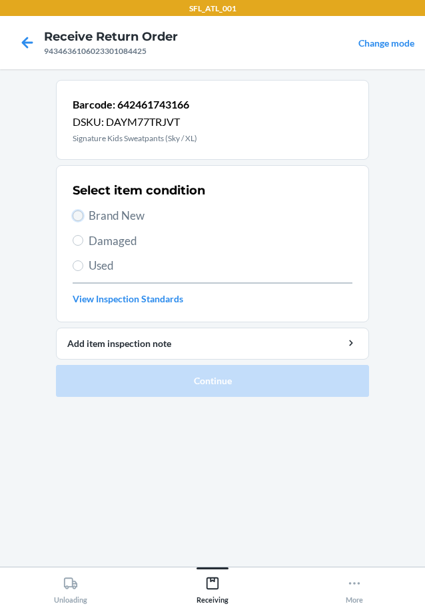
drag, startPoint x: 79, startPoint y: 217, endPoint x: 90, endPoint y: 257, distance: 41.4
click at [79, 220] on input "Brand New" at bounding box center [78, 216] width 11 height 11
radio input "true"
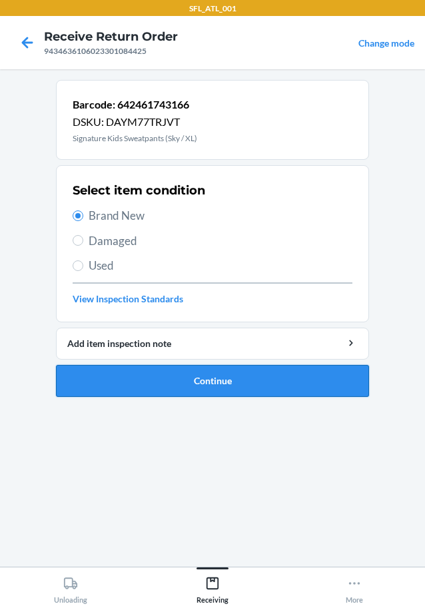
click at [140, 386] on button "Continue" at bounding box center [212, 381] width 313 height 32
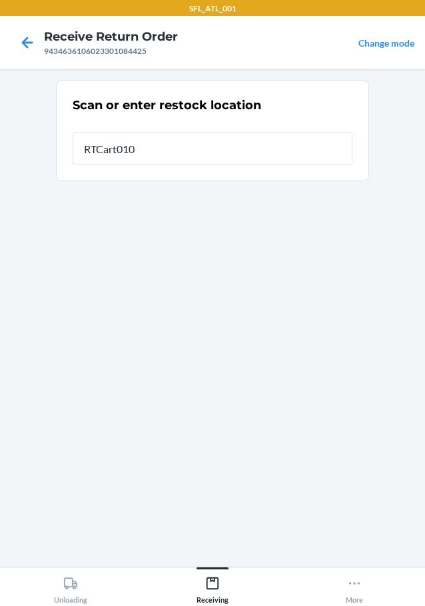
type input "RTCart010"
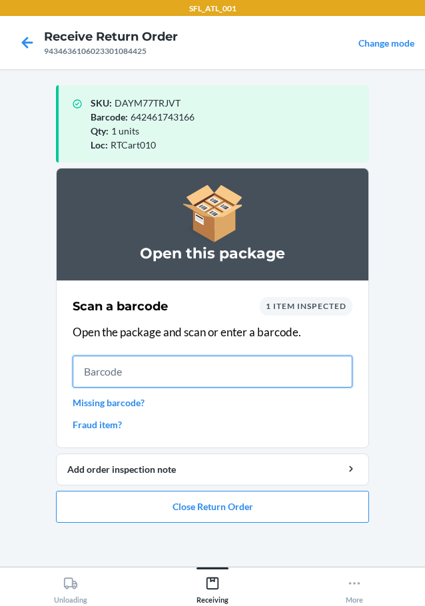
click at [258, 381] on input "text" at bounding box center [213, 372] width 280 height 32
type input "642461610"
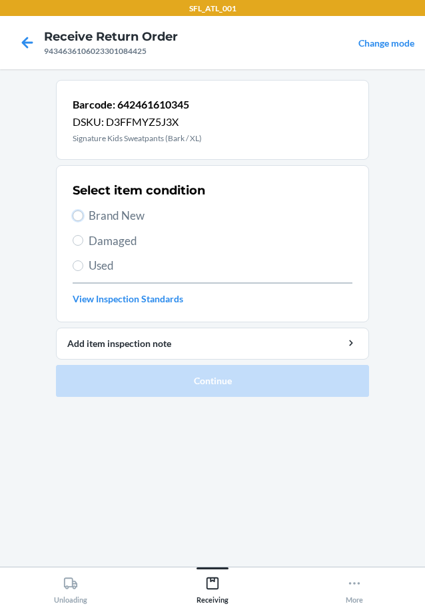
drag, startPoint x: 79, startPoint y: 217, endPoint x: 141, endPoint y: 304, distance: 106.5
click at [87, 226] on div "Select item condition Brand New Damaged Used View Inspection Standards" at bounding box center [213, 244] width 280 height 132
click at [73, 219] on input "Brand New" at bounding box center [78, 216] width 11 height 11
radio input "true"
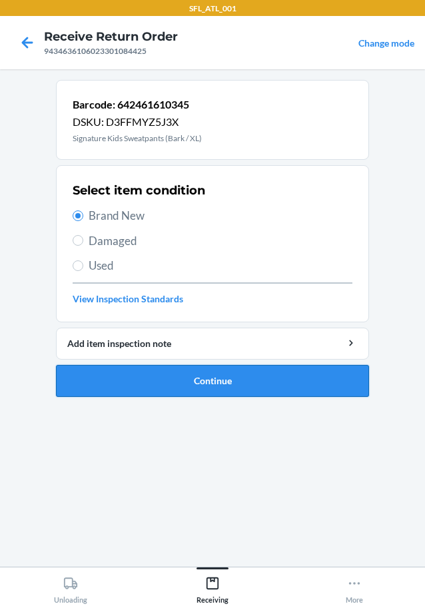
click at [156, 381] on button "Continue" at bounding box center [212, 381] width 313 height 32
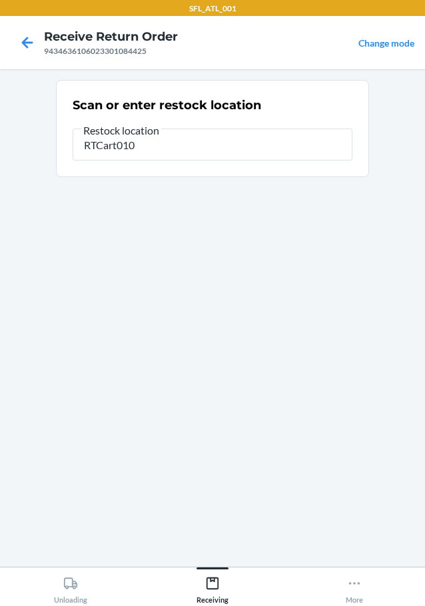
type input "RTCart010"
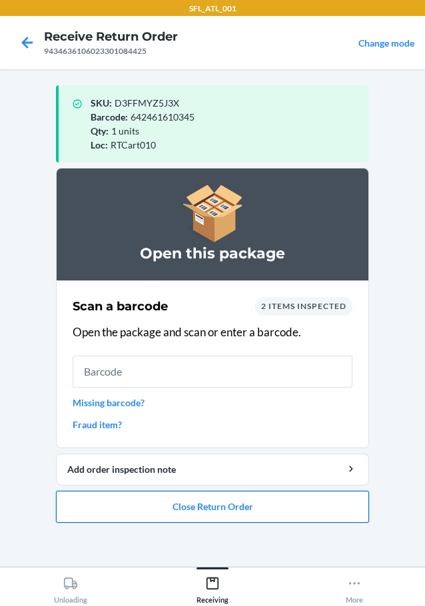
drag, startPoint x: 213, startPoint y: 505, endPoint x: 215, endPoint y: 497, distance: 8.1
click at [215, 502] on button "Close Return Order" at bounding box center [212, 507] width 313 height 32
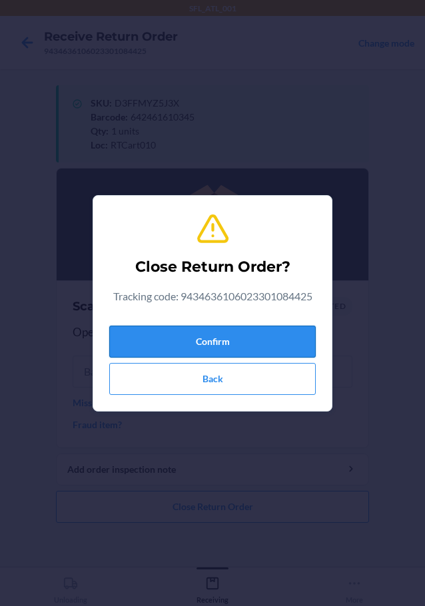
click at [237, 335] on button "Confirm" at bounding box center [212, 342] width 207 height 32
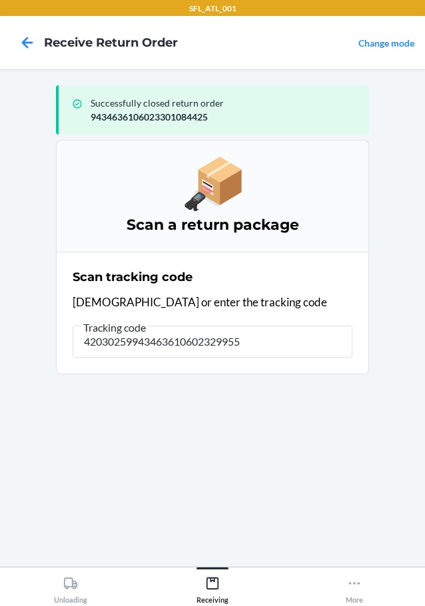
type input "420302599434636106023299552"
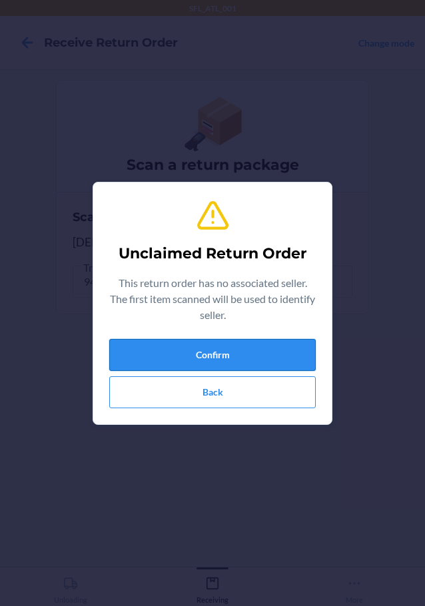
click at [290, 356] on button "Confirm" at bounding box center [212, 355] width 207 height 32
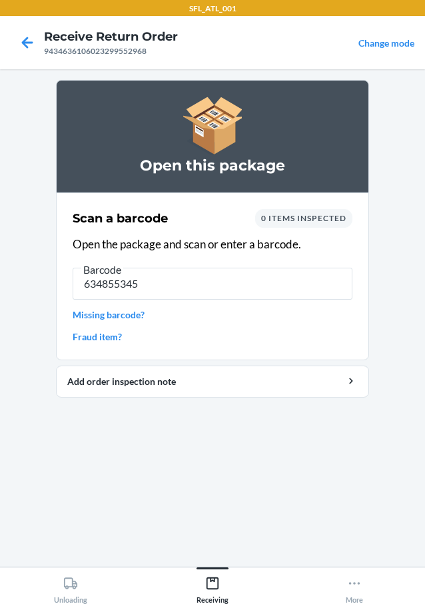
type input "6348553457"
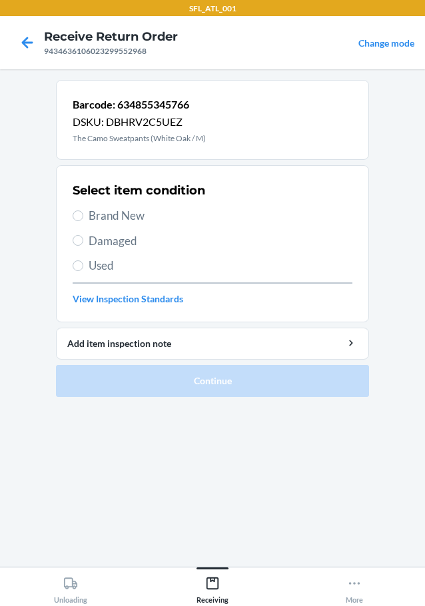
click at [83, 211] on label "Brand New" at bounding box center [213, 215] width 280 height 17
click at [83, 211] on input "Brand New" at bounding box center [78, 216] width 11 height 11
radio input "true"
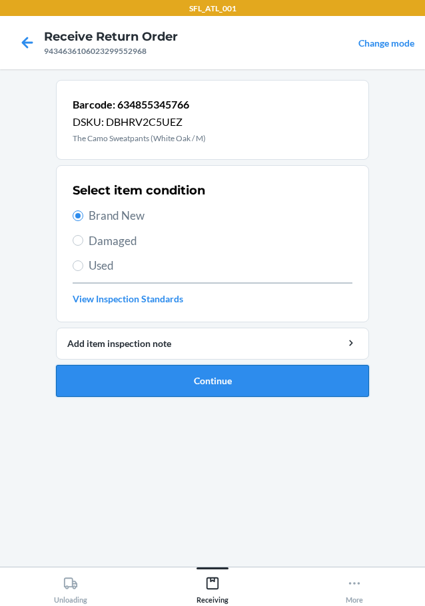
click at [244, 387] on button "Continue" at bounding box center [212, 381] width 313 height 32
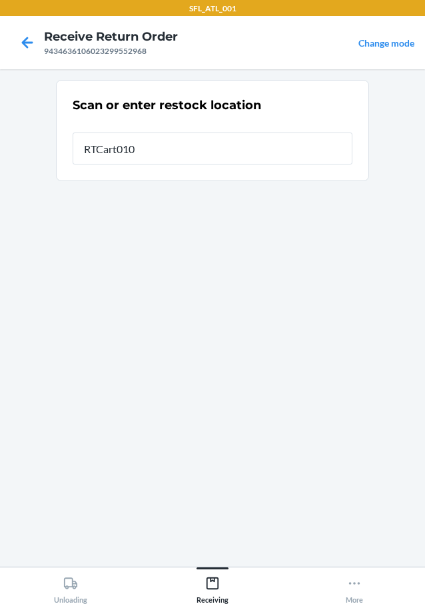
type input "RTCart010"
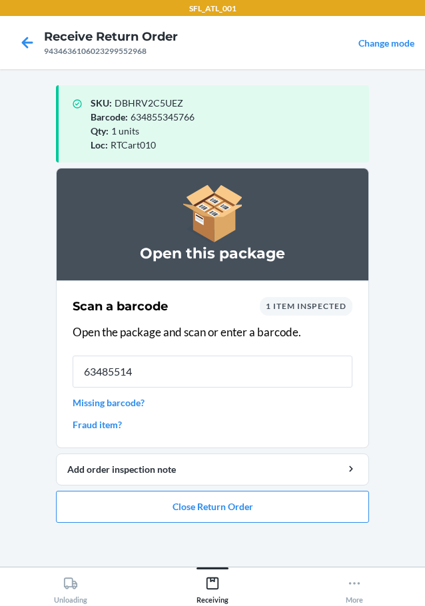
type input "634855149"
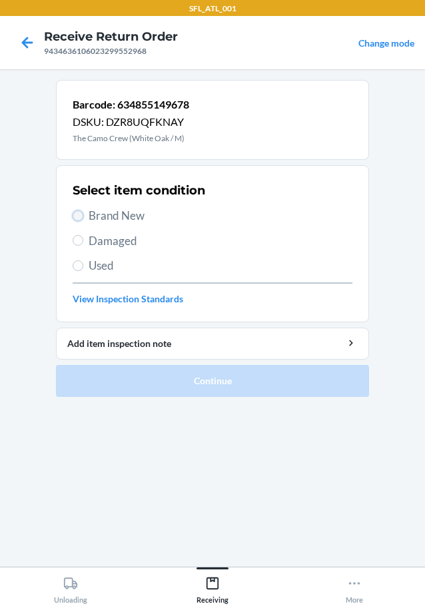
click at [83, 214] on input "Brand New" at bounding box center [78, 216] width 11 height 11
radio input "true"
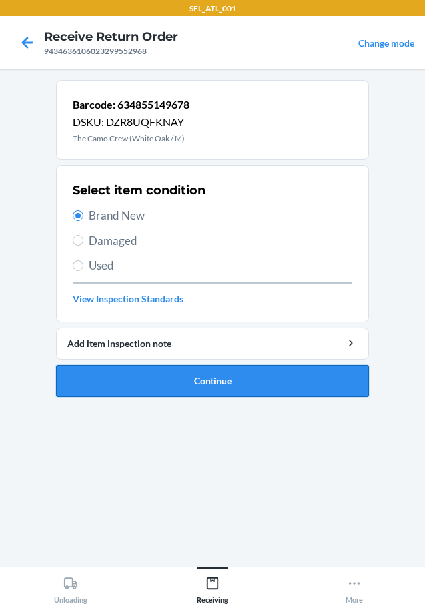
click at [237, 377] on button "Continue" at bounding box center [212, 381] width 313 height 32
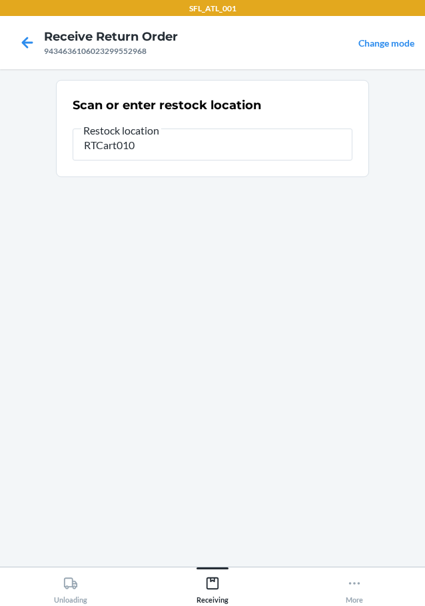
type input "RTCart010"
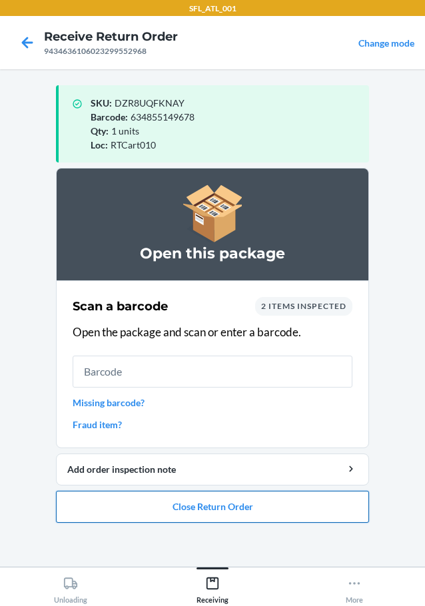
click at [270, 508] on button "Close Return Order" at bounding box center [212, 507] width 313 height 32
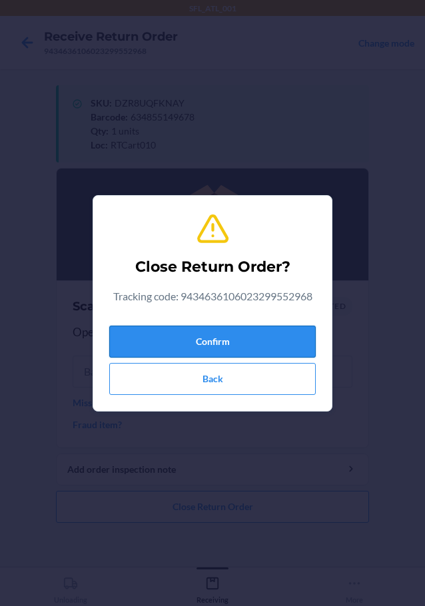
click at [303, 330] on button "Confirm" at bounding box center [212, 342] width 207 height 32
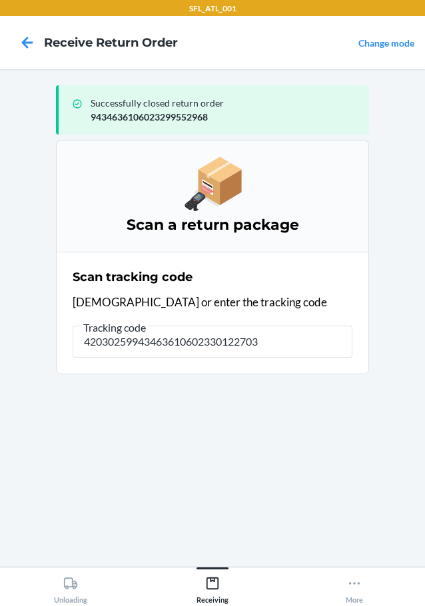
type input "420302599434636106023301227037"
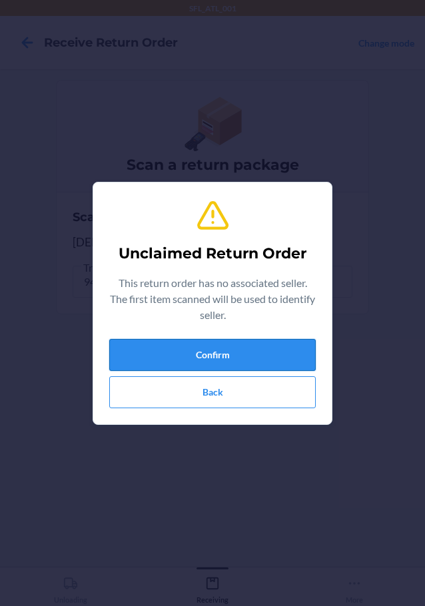
click at [299, 353] on button "Confirm" at bounding box center [212, 355] width 207 height 32
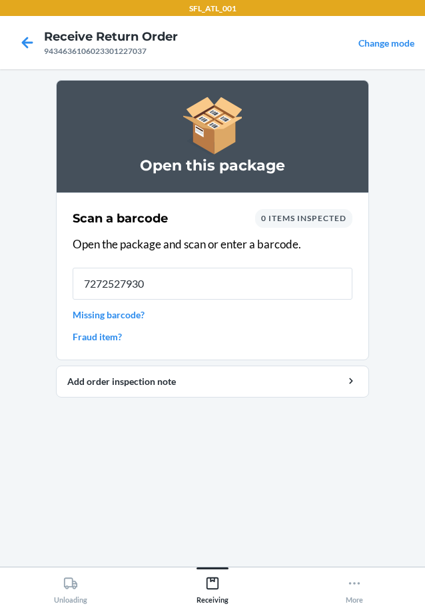
type input "72725279308"
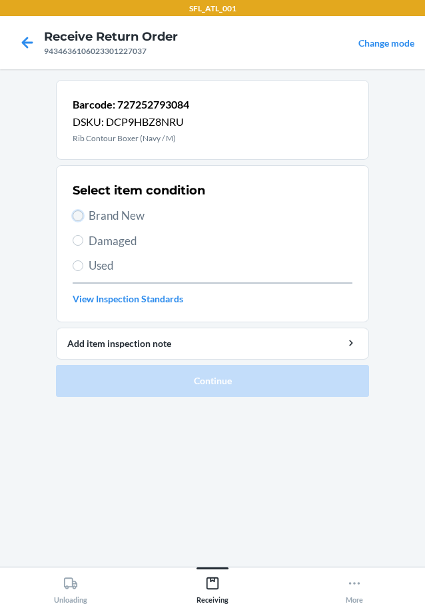
click at [77, 214] on input "Brand New" at bounding box center [78, 216] width 11 height 11
radio input "true"
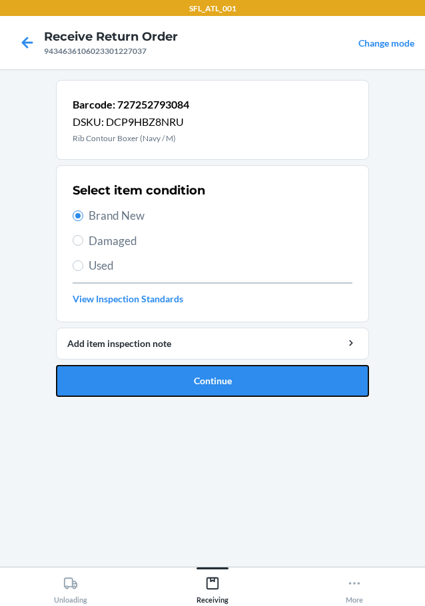
drag, startPoint x: 121, startPoint y: 377, endPoint x: 136, endPoint y: 373, distance: 15.8
click at [126, 377] on button "Continue" at bounding box center [212, 381] width 313 height 32
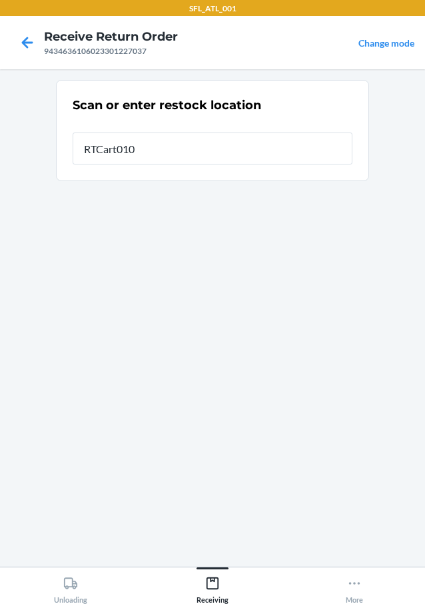
type input "RTCart010"
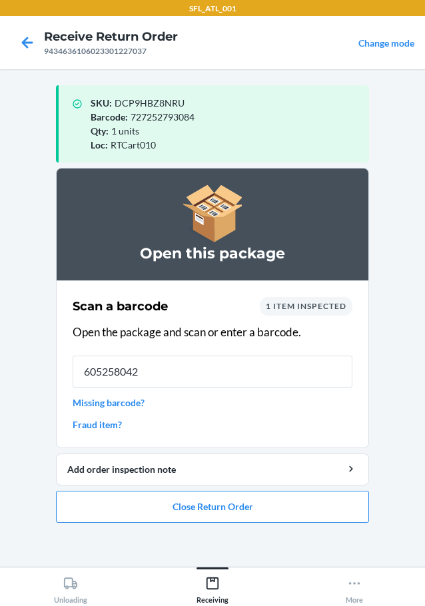
type input "6052580428"
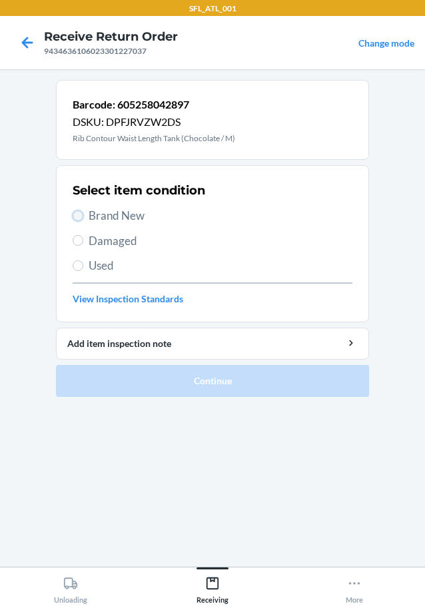
click at [81, 213] on input "Brand New" at bounding box center [78, 216] width 11 height 11
radio input "true"
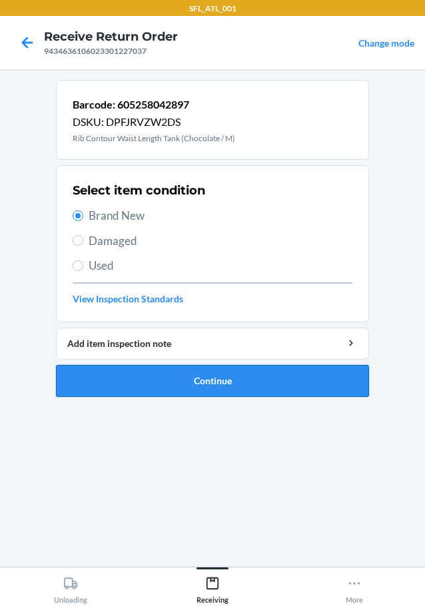
click at [209, 379] on button "Continue" at bounding box center [212, 381] width 313 height 32
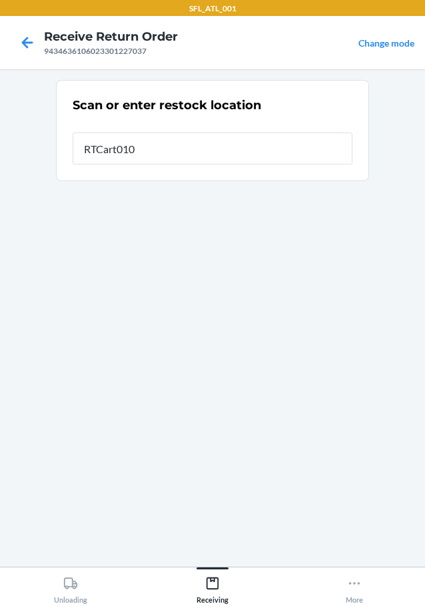
type input "RTCart010"
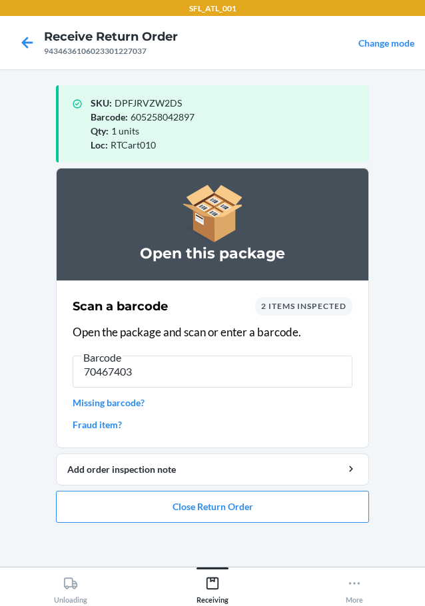
type input "704674039"
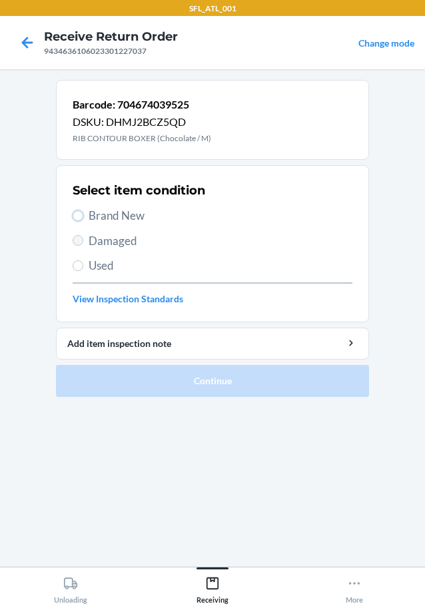
drag, startPoint x: 74, startPoint y: 213, endPoint x: 78, endPoint y: 243, distance: 30.3
click at [74, 215] on input "Brand New" at bounding box center [78, 216] width 11 height 11
radio input "true"
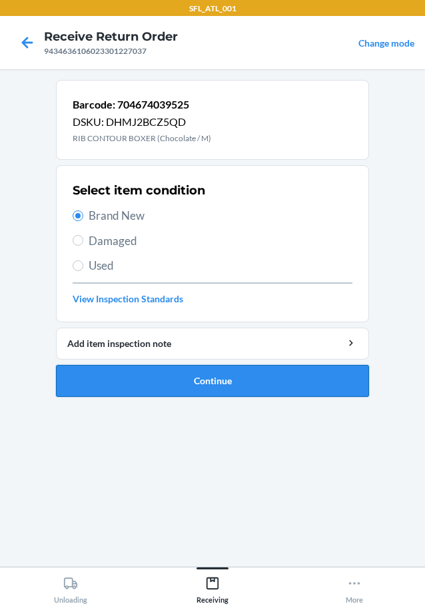
click at [131, 377] on button "Continue" at bounding box center [212, 381] width 313 height 32
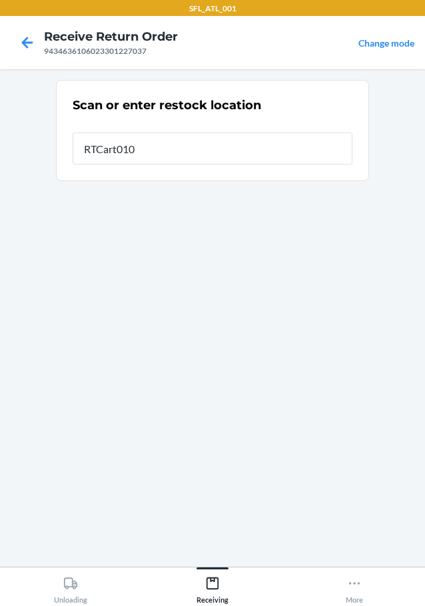
type input "RTCart010"
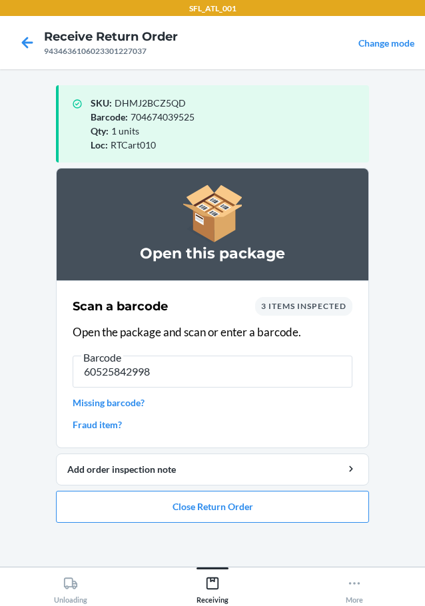
type input "605258429988"
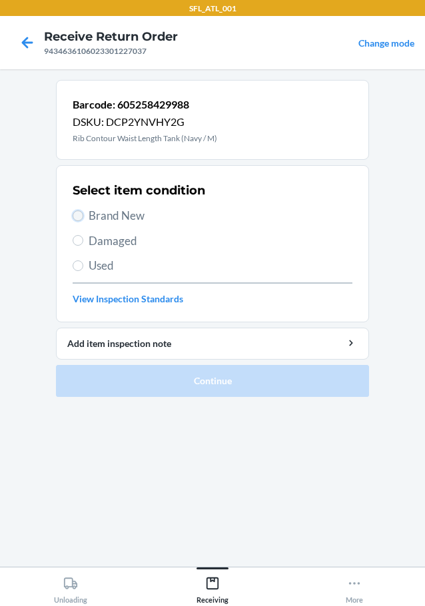
click at [75, 219] on input "Brand New" at bounding box center [78, 216] width 11 height 11
radio input "true"
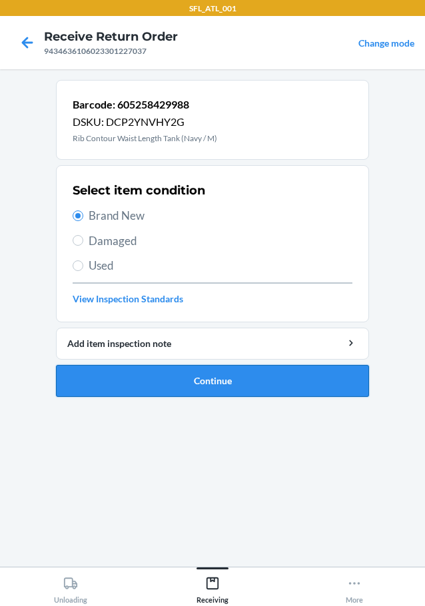
click at [163, 371] on button "Continue" at bounding box center [212, 381] width 313 height 32
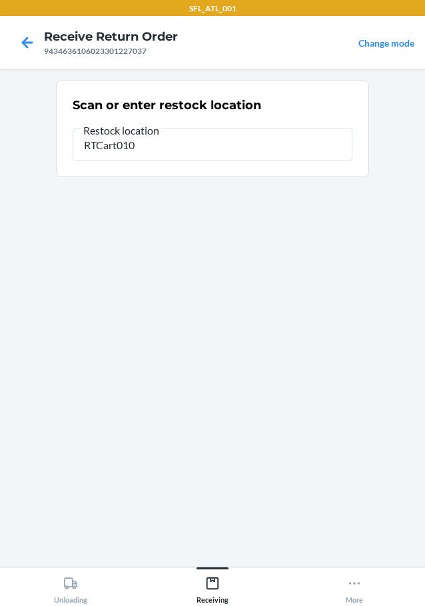
type input "RTCart010"
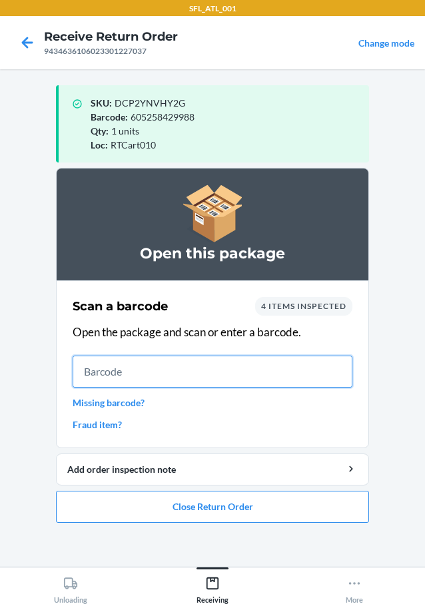
click at [227, 367] on input "text" at bounding box center [213, 372] width 280 height 32
type input "61065558418"
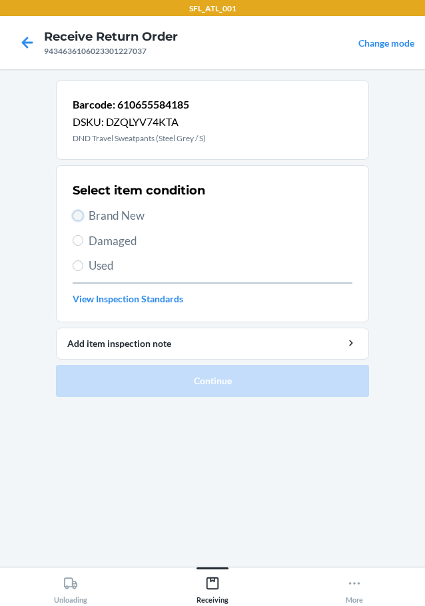
click at [75, 220] on input "Brand New" at bounding box center [78, 216] width 11 height 11
radio input "true"
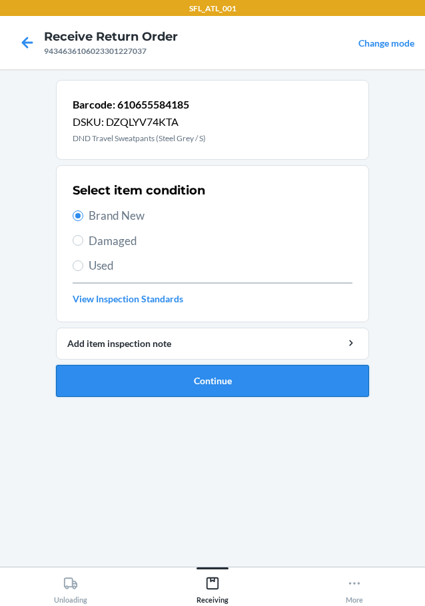
click at [133, 390] on button "Continue" at bounding box center [212, 381] width 313 height 32
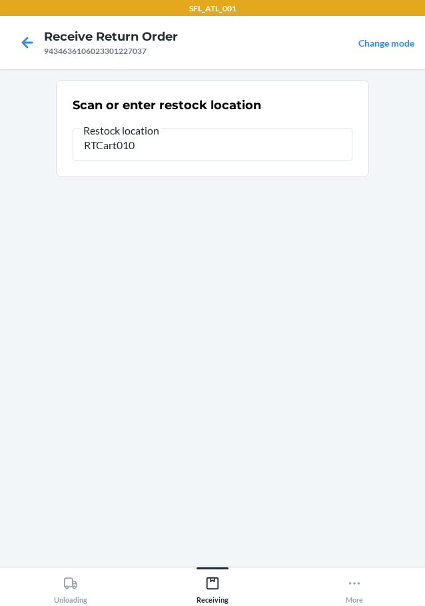
type input "RTCart010"
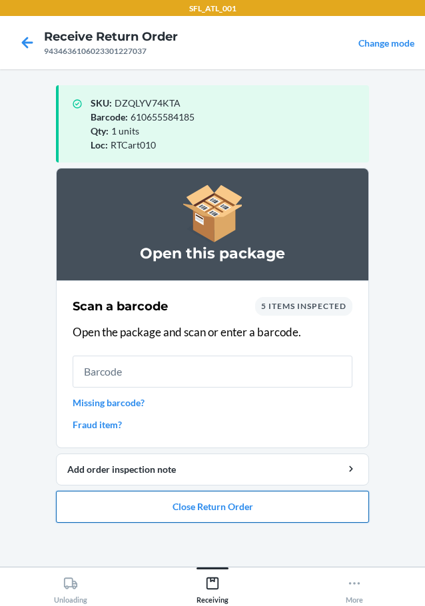
click at [254, 505] on button "Close Return Order" at bounding box center [212, 507] width 313 height 32
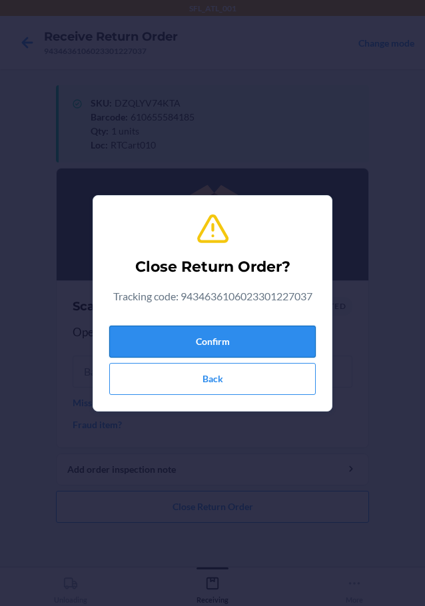
click at [291, 329] on button "Confirm" at bounding box center [212, 342] width 207 height 32
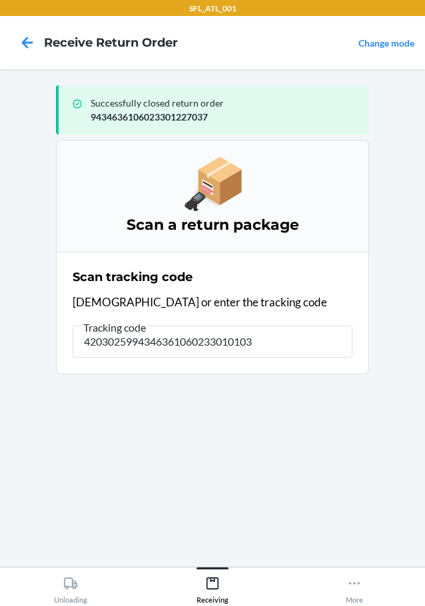
type input "42030259943463610602330101037"
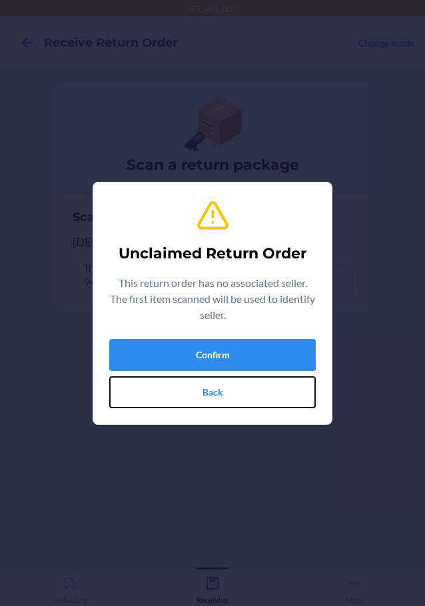
drag, startPoint x: 309, startPoint y: 379, endPoint x: 293, endPoint y: 374, distance: 16.9
click at [310, 379] on button "Back" at bounding box center [212, 393] width 207 height 32
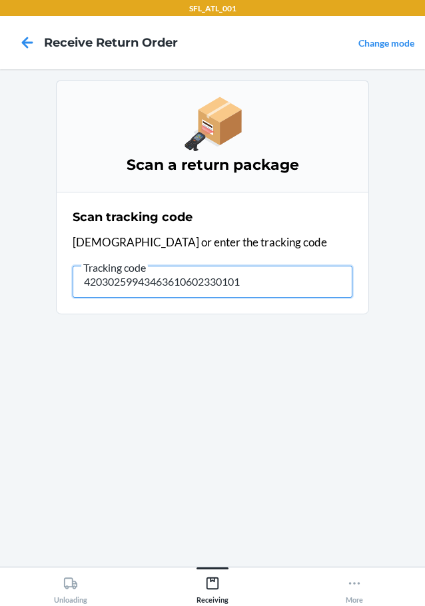
type input "420302599434636106023301010"
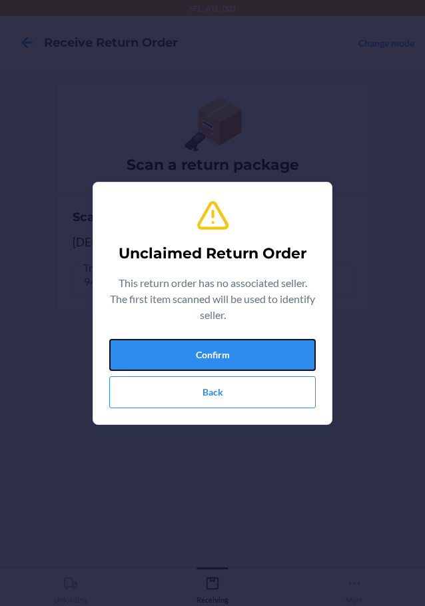
drag, startPoint x: 245, startPoint y: 345, endPoint x: 424, endPoint y: 367, distance: 180.5
click at [245, 347] on button "Confirm" at bounding box center [212, 355] width 207 height 32
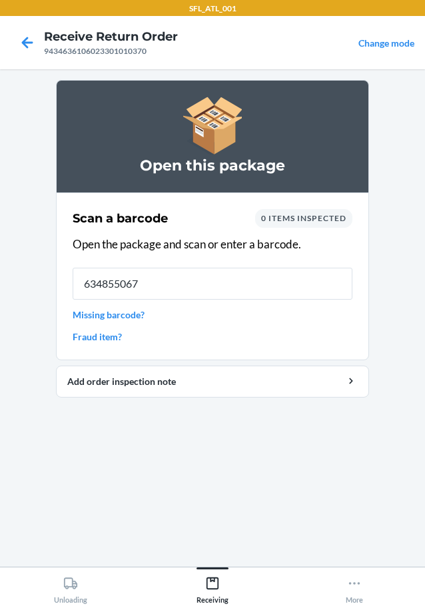
type input "6348550674"
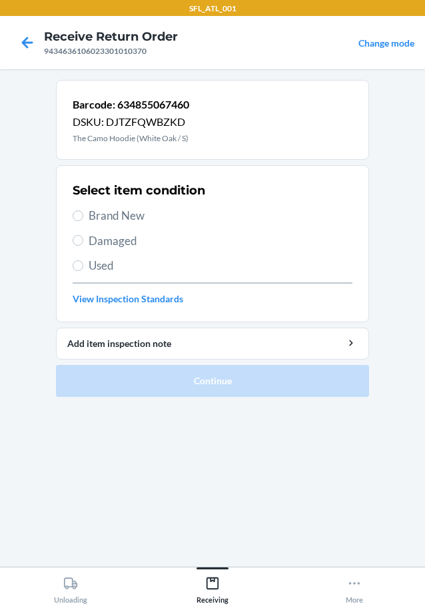
click at [77, 221] on label "Brand New" at bounding box center [213, 215] width 280 height 17
click at [77, 221] on input "Brand New" at bounding box center [78, 216] width 11 height 11
radio input "true"
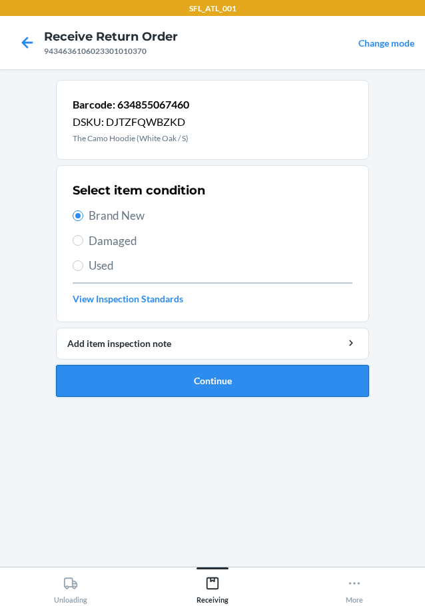
click at [198, 381] on button "Continue" at bounding box center [212, 381] width 313 height 32
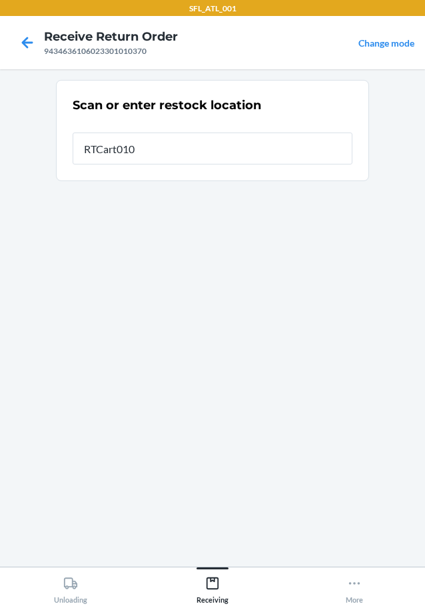
type input "RTCart010"
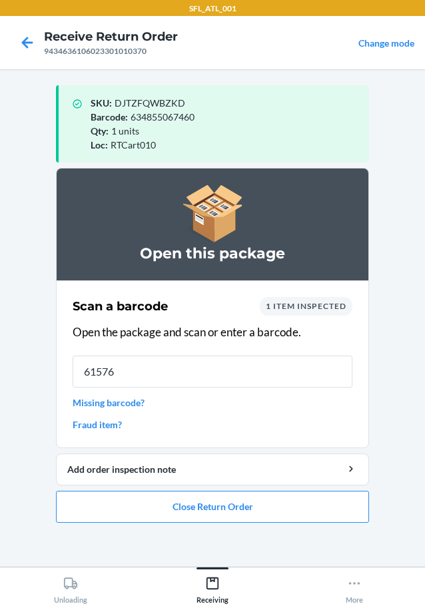
type input "615764"
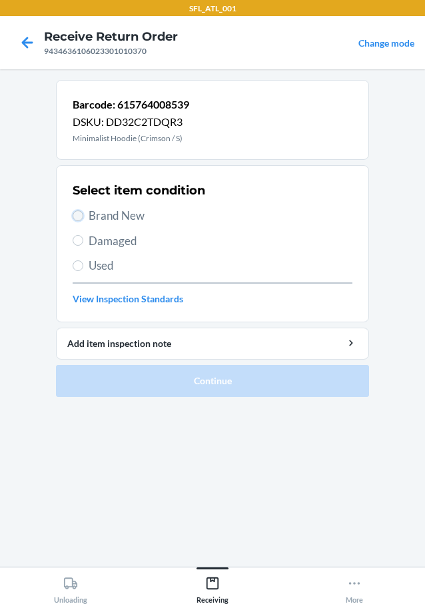
click at [77, 215] on input "Brand New" at bounding box center [78, 216] width 11 height 11
radio input "true"
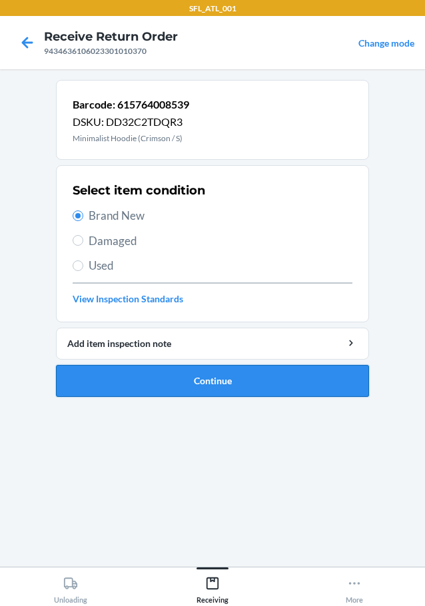
click at [171, 381] on button "Continue" at bounding box center [212, 381] width 313 height 32
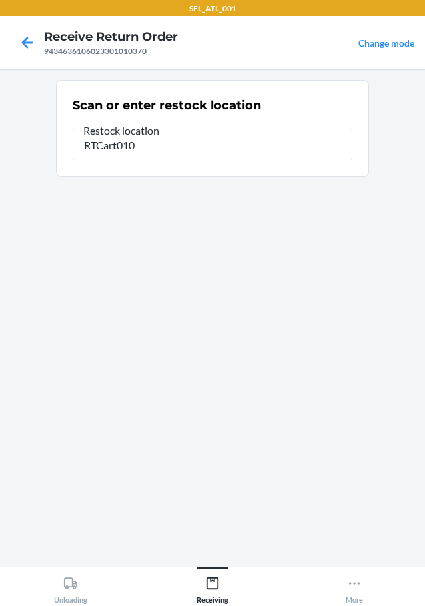
type input "RTCart010"
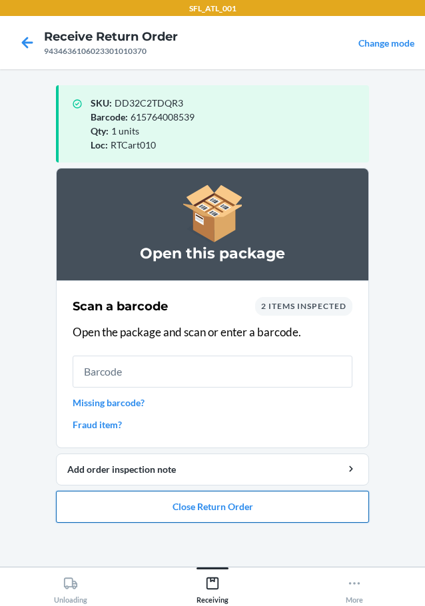
click at [263, 508] on button "Close Return Order" at bounding box center [212, 507] width 313 height 32
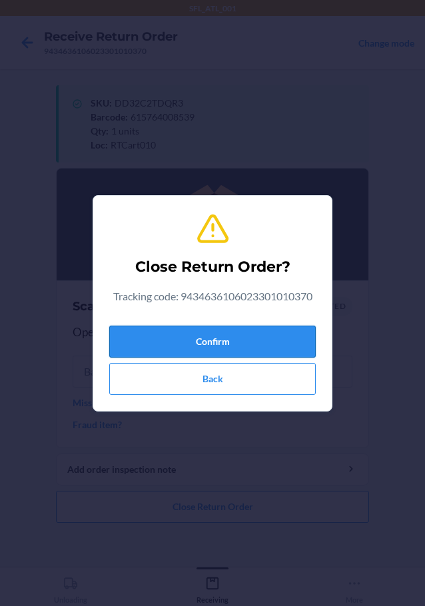
click at [223, 344] on button "Confirm" at bounding box center [212, 342] width 207 height 32
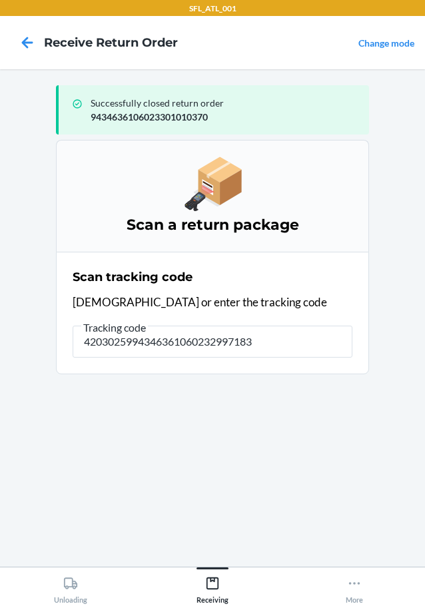
type input "42030259943463610602329971830"
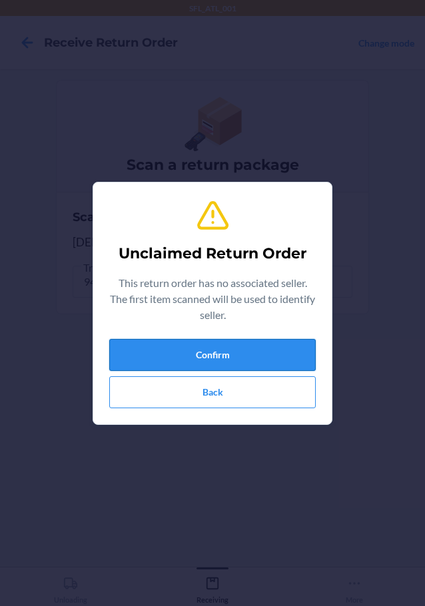
click at [182, 339] on button "Confirm" at bounding box center [212, 355] width 207 height 32
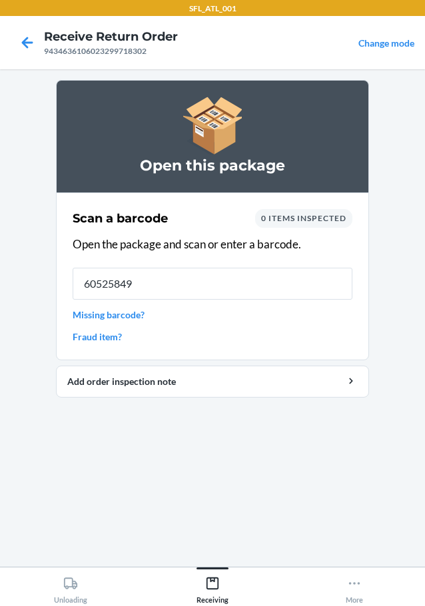
type input "605258499"
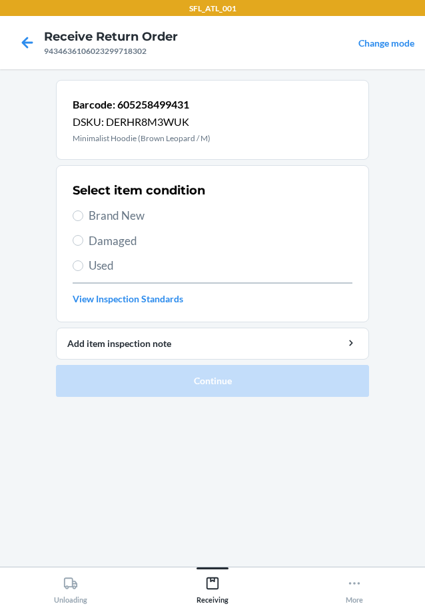
click at [71, 212] on section "Select item condition Brand New Damaged Used View Inspection Standards" at bounding box center [212, 243] width 313 height 157
click at [77, 214] on input "Brand New" at bounding box center [78, 216] width 11 height 11
radio input "true"
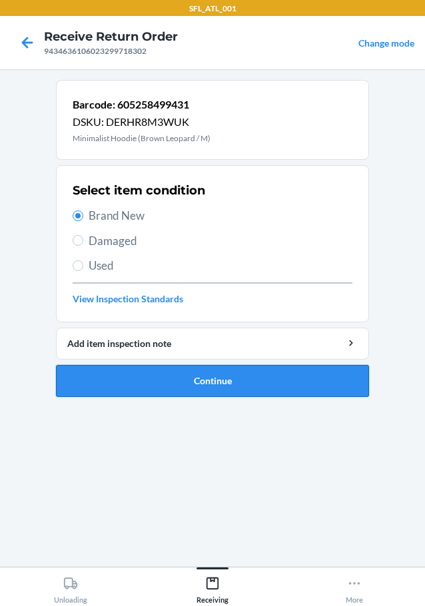
click at [171, 365] on button "Continue" at bounding box center [212, 381] width 313 height 32
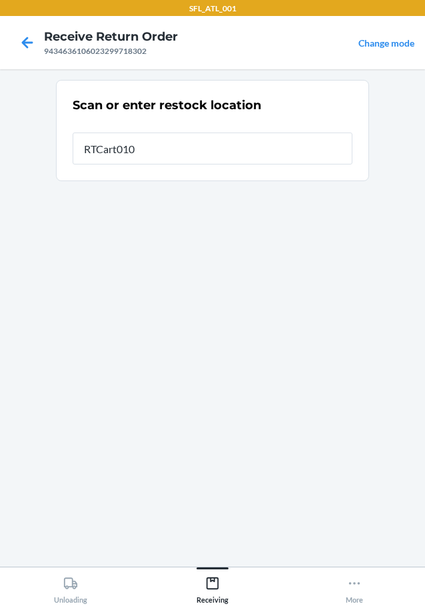
type input "RTCart010"
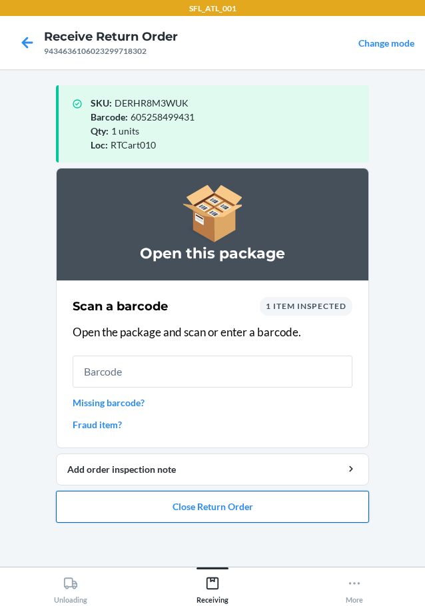
click at [254, 495] on button "Close Return Order" at bounding box center [212, 507] width 313 height 32
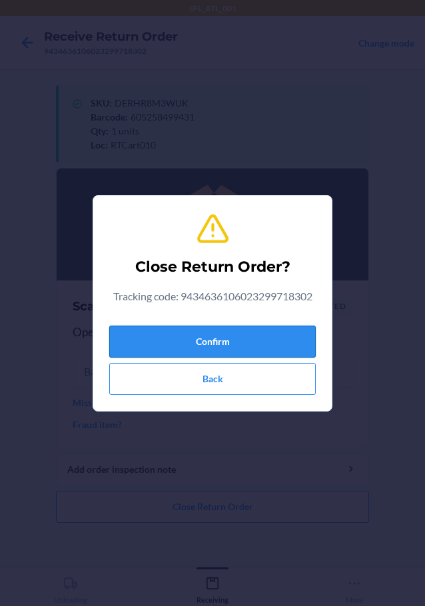
click at [286, 332] on button "Confirm" at bounding box center [212, 342] width 207 height 32
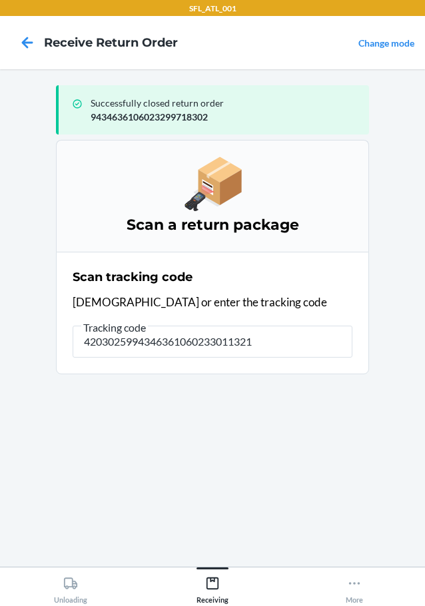
type input "42030259943463610602330113212"
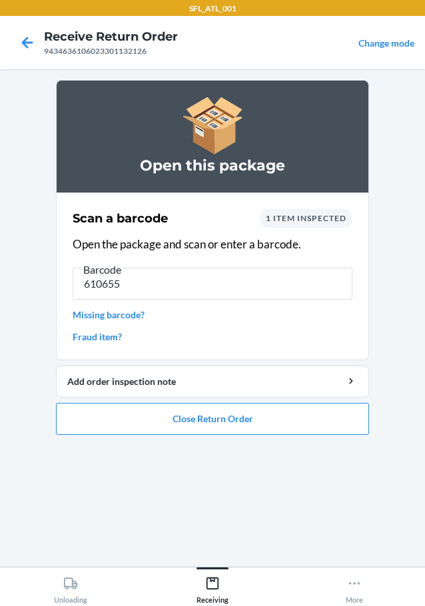
type input "6106557"
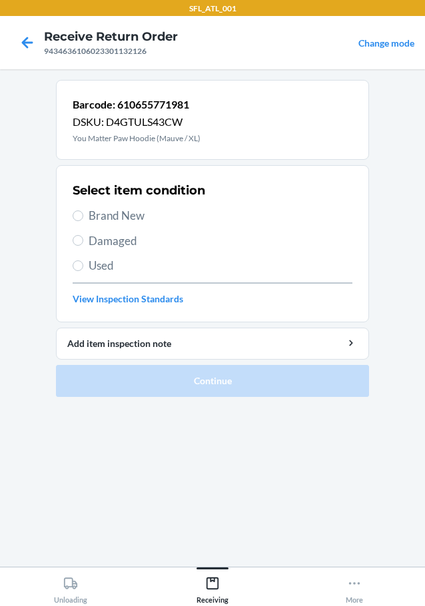
click at [77, 207] on div "Select item condition Brand New Damaged Used View Inspection Standards" at bounding box center [213, 244] width 280 height 132
drag, startPoint x: 81, startPoint y: 211, endPoint x: 91, endPoint y: 241, distance: 31.6
click at [81, 216] on input "Brand New" at bounding box center [78, 216] width 11 height 11
radio input "true"
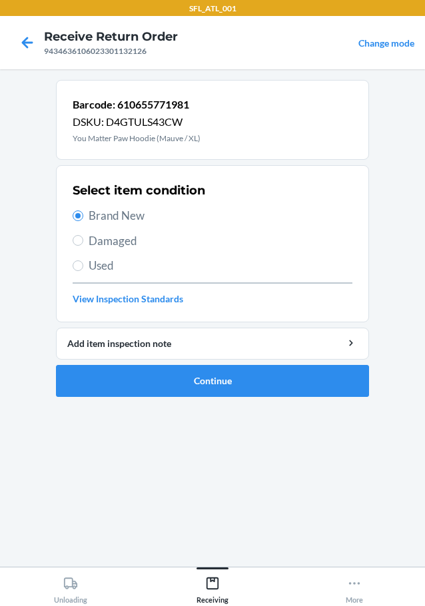
click at [136, 361] on li "Barcode: 610655771981 DSKU: D4GTULS43CW You Matter Paw Hoodie (Mauve / XL) Sele…" at bounding box center [212, 238] width 313 height 317
click at [145, 377] on button "Continue" at bounding box center [212, 381] width 313 height 32
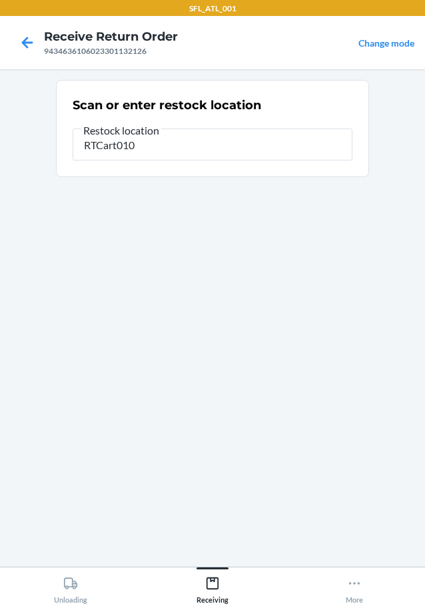
type input "RTCart010"
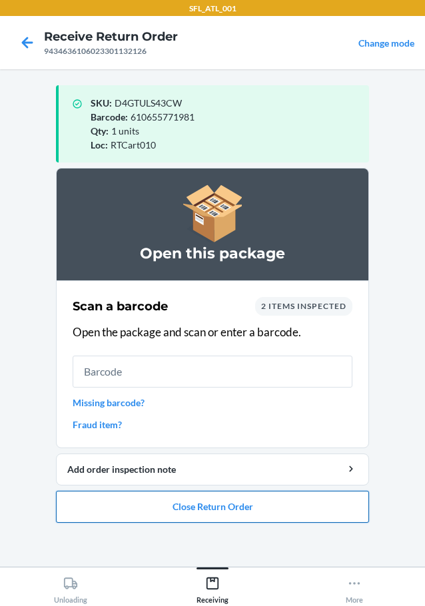
click at [154, 500] on button "Close Return Order" at bounding box center [212, 507] width 313 height 32
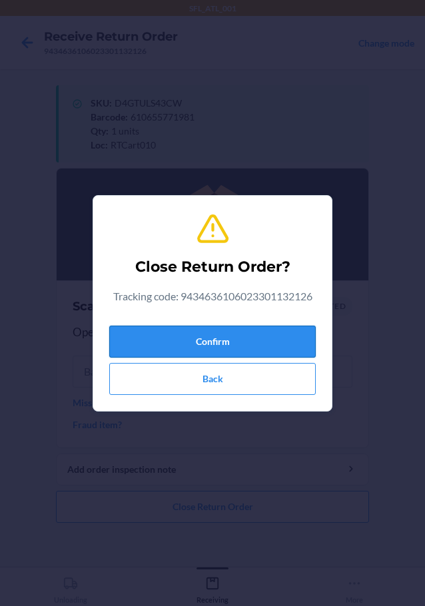
click at [214, 345] on button "Confirm" at bounding box center [212, 342] width 207 height 32
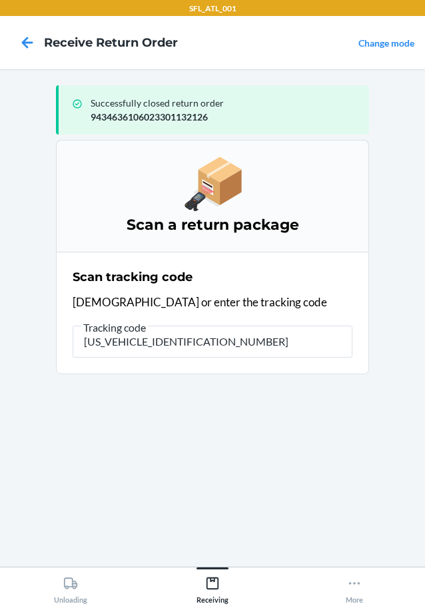
type input "1Z0507919000210244"
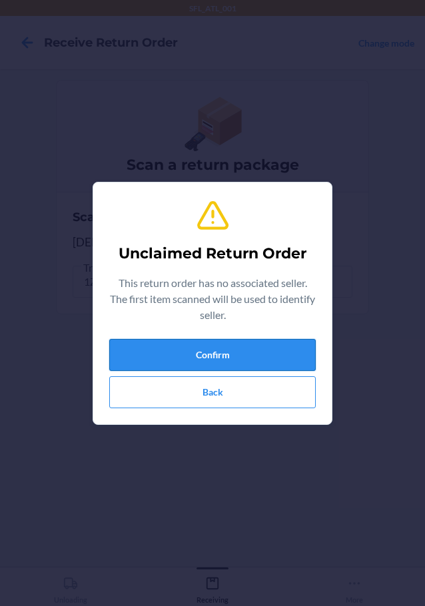
click at [217, 342] on button "Confirm" at bounding box center [212, 355] width 207 height 32
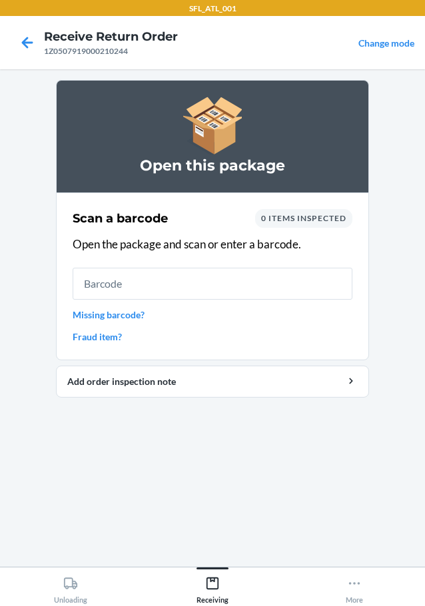
click at [135, 337] on link "Fraud item?" at bounding box center [213, 337] width 280 height 14
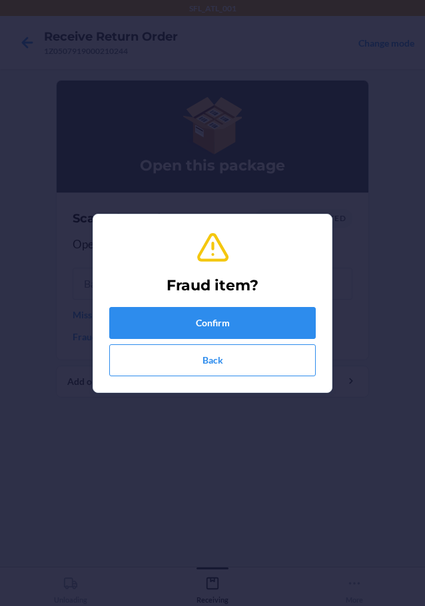
click at [181, 305] on div "Fraud item? Confirm Back" at bounding box center [212, 303] width 207 height 157
click at [179, 314] on button "Confirm" at bounding box center [212, 323] width 207 height 32
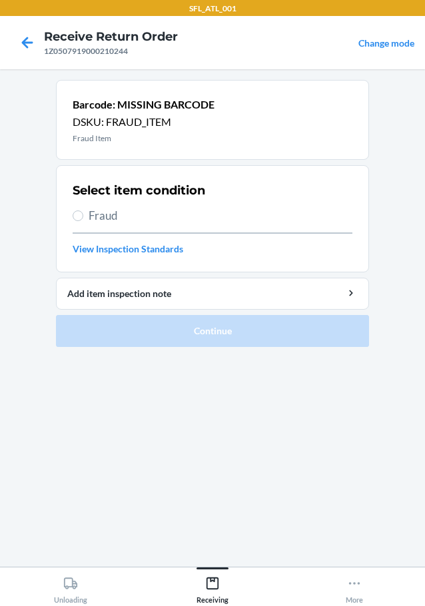
click at [85, 215] on label "Fraud" at bounding box center [213, 215] width 280 height 17
click at [83, 215] on input "Fraud" at bounding box center [78, 216] width 11 height 11
radio input "true"
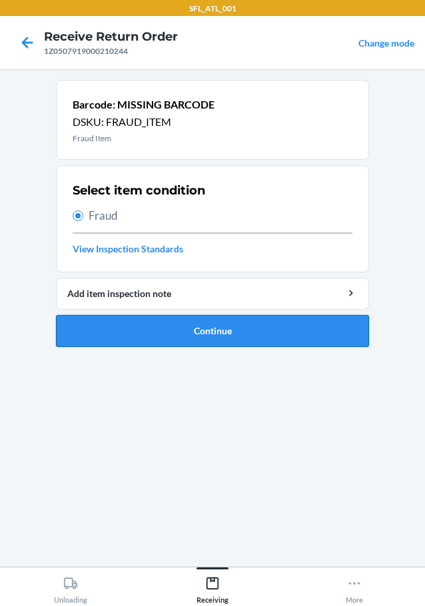
click at [175, 329] on button "Continue" at bounding box center [212, 331] width 313 height 32
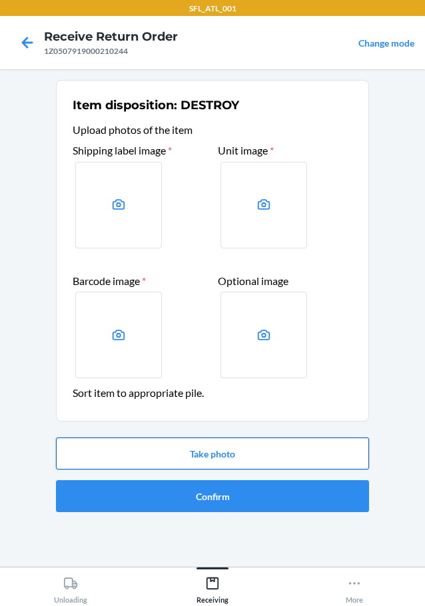
click at [211, 455] on button "Take photo" at bounding box center [212, 454] width 313 height 32
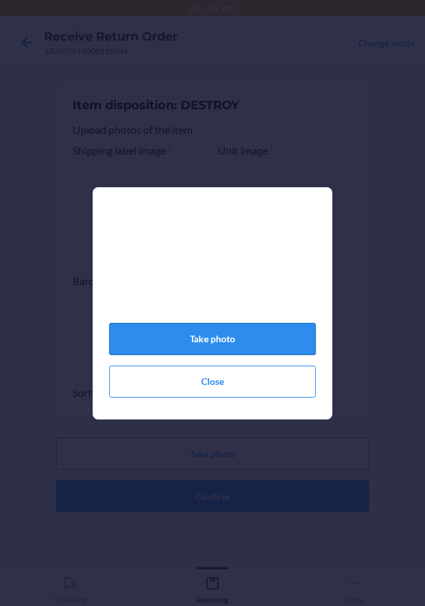
click at [205, 341] on button "Take photo" at bounding box center [212, 339] width 207 height 32
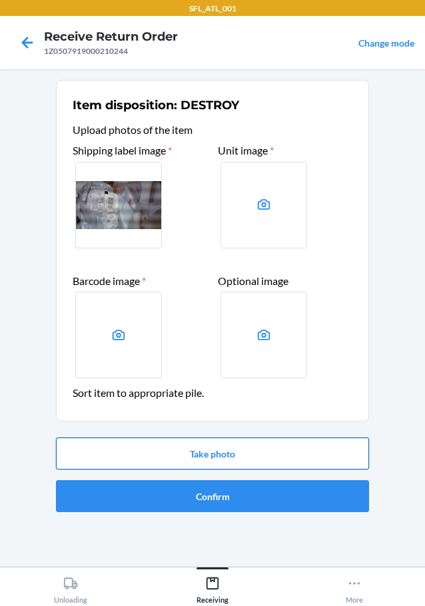
drag, startPoint x: 317, startPoint y: 432, endPoint x: 328, endPoint y: 452, distance: 22.7
click at [317, 433] on div "Take photo Confirm" at bounding box center [212, 474] width 313 height 85
click at [332, 448] on button "Take photo" at bounding box center [212, 454] width 313 height 32
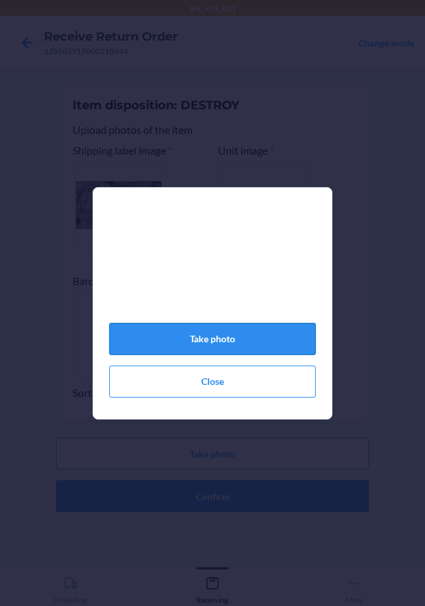
click at [262, 341] on button "Take photo" at bounding box center [212, 339] width 207 height 32
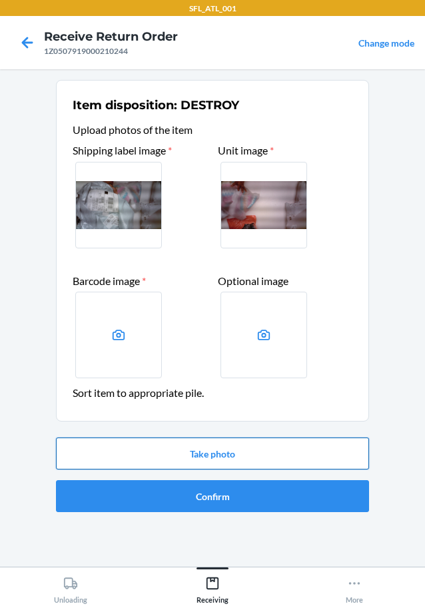
click at [230, 446] on button "Take photo" at bounding box center [212, 454] width 313 height 32
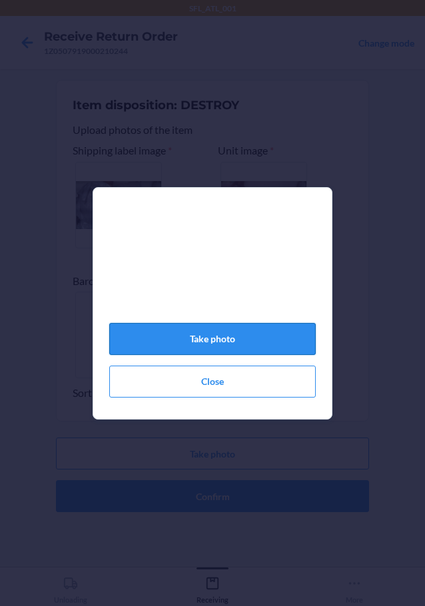
click at [227, 355] on button "Take photo" at bounding box center [212, 339] width 207 height 32
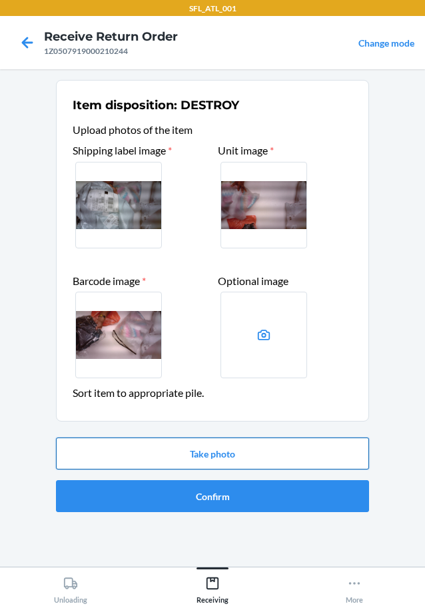
click at [237, 452] on button "Take photo" at bounding box center [212, 454] width 313 height 32
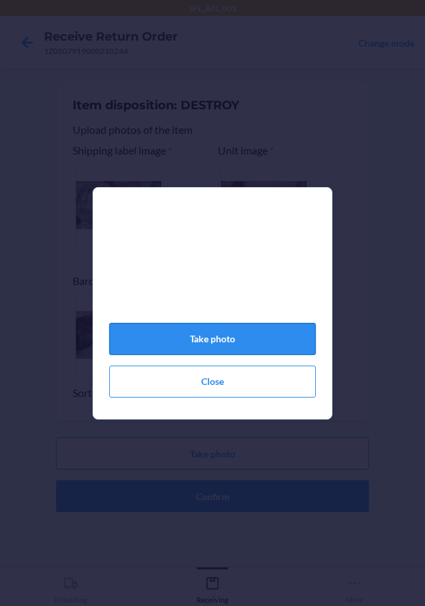
click at [197, 351] on button "Take photo" at bounding box center [212, 339] width 207 height 32
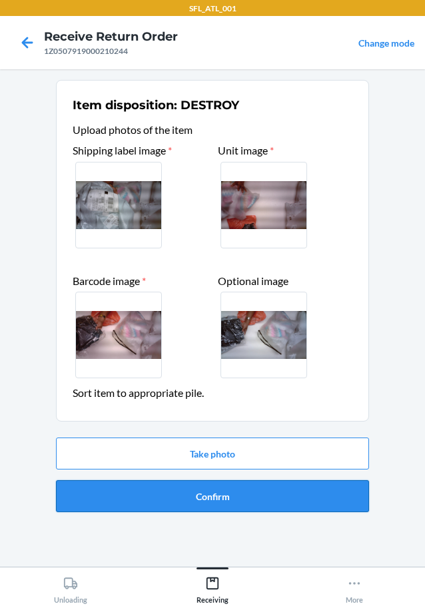
click at [227, 496] on button "Confirm" at bounding box center [212, 496] width 313 height 32
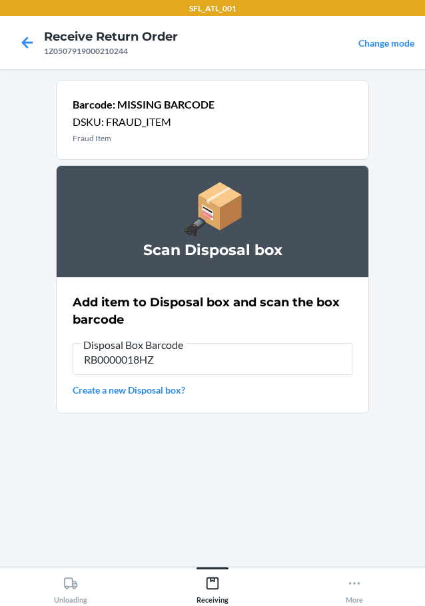
type input "RB0000018HZ"
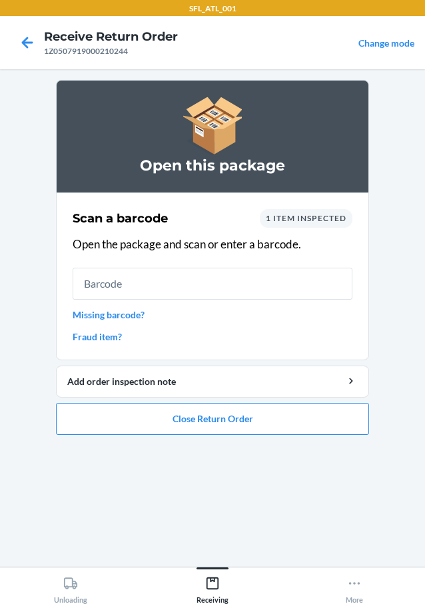
click at [120, 341] on link "Fraud item?" at bounding box center [213, 337] width 280 height 14
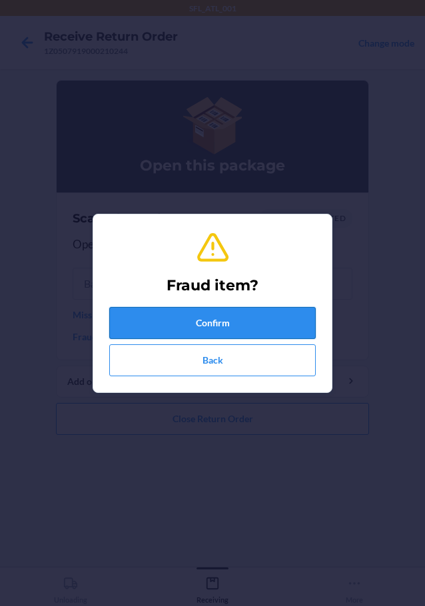
click at [145, 325] on button "Confirm" at bounding box center [212, 323] width 207 height 32
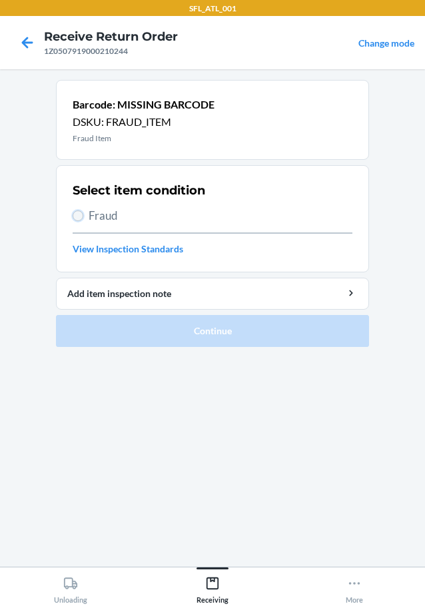
click at [80, 212] on input "Fraud" at bounding box center [78, 216] width 11 height 11
radio input "true"
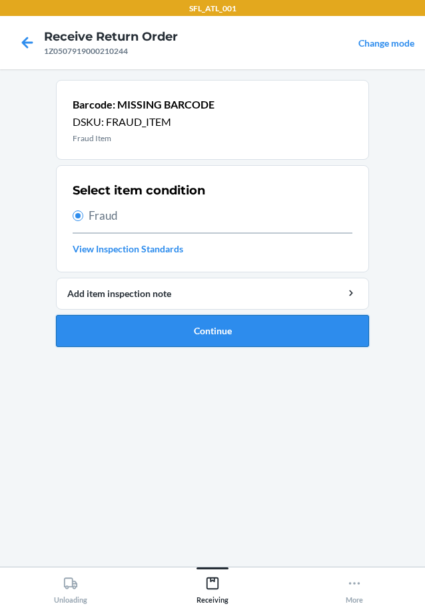
click at [163, 334] on button "Continue" at bounding box center [212, 331] width 313 height 32
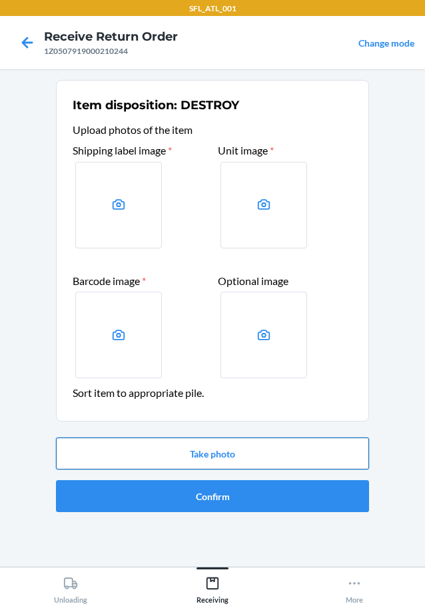
click at [203, 464] on button "Take photo" at bounding box center [212, 454] width 313 height 32
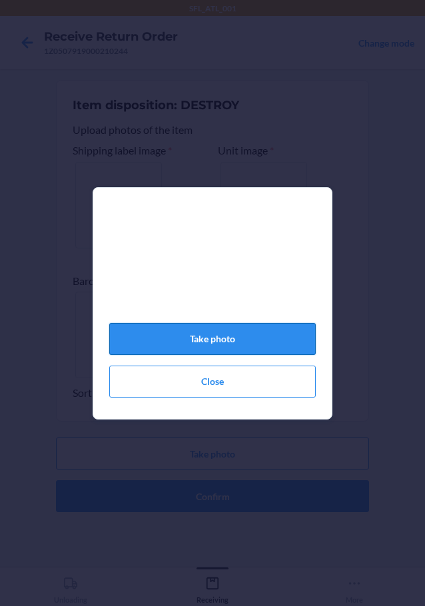
click at [214, 343] on button "Take photo" at bounding box center [212, 339] width 207 height 32
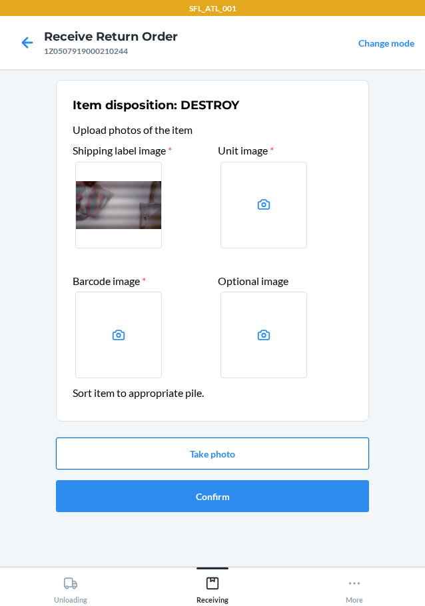
click at [215, 449] on button "Take photo" at bounding box center [212, 454] width 313 height 32
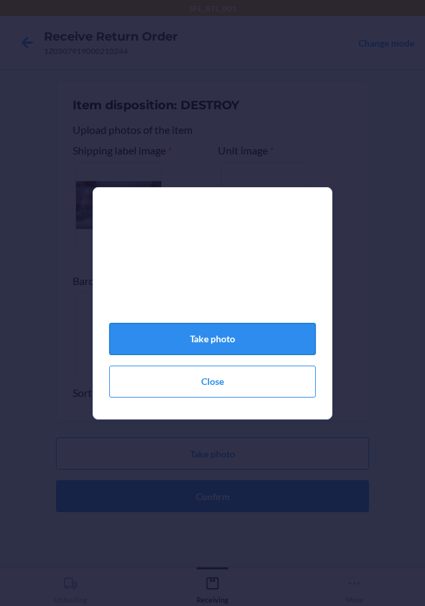
click at [215, 345] on button "Take photo" at bounding box center [212, 339] width 207 height 32
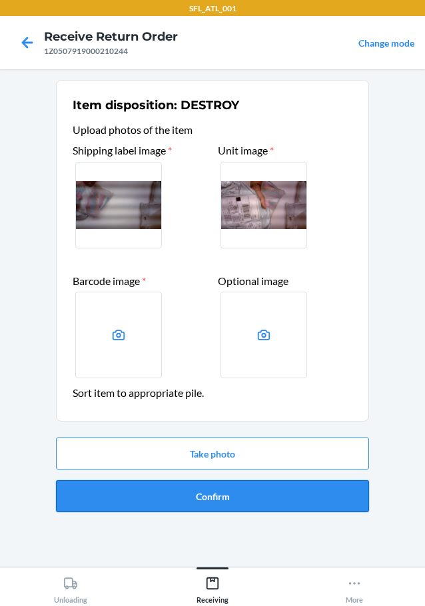
click at [241, 492] on button "Confirm" at bounding box center [212, 496] width 313 height 32
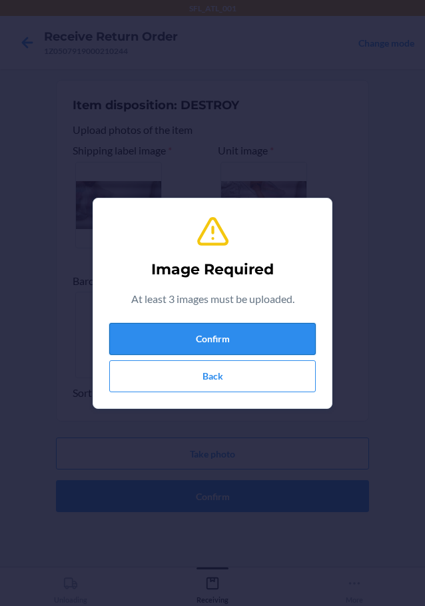
click at [209, 341] on button "Confirm" at bounding box center [212, 339] width 207 height 32
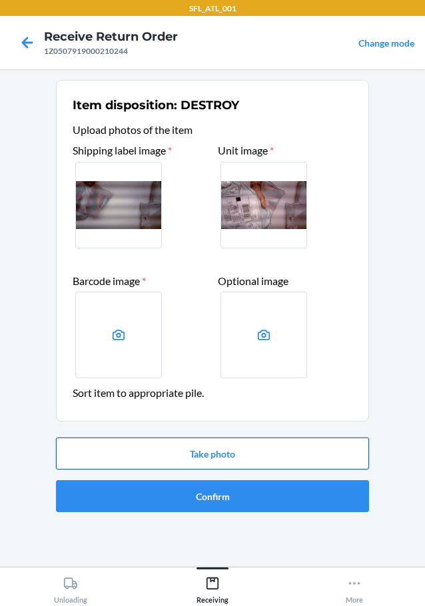
click at [227, 454] on button "Take photo" at bounding box center [212, 454] width 313 height 32
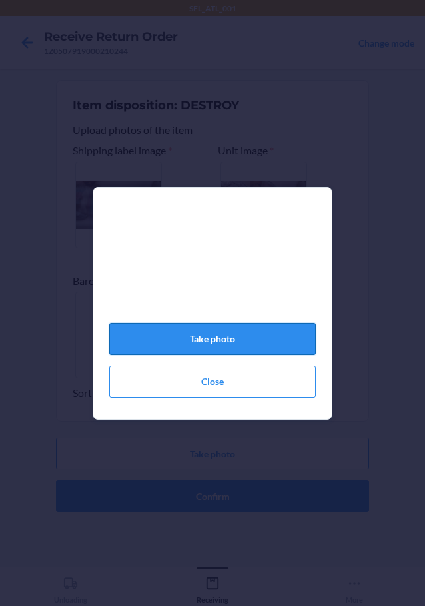
click at [205, 344] on button "Take photo" at bounding box center [212, 339] width 207 height 32
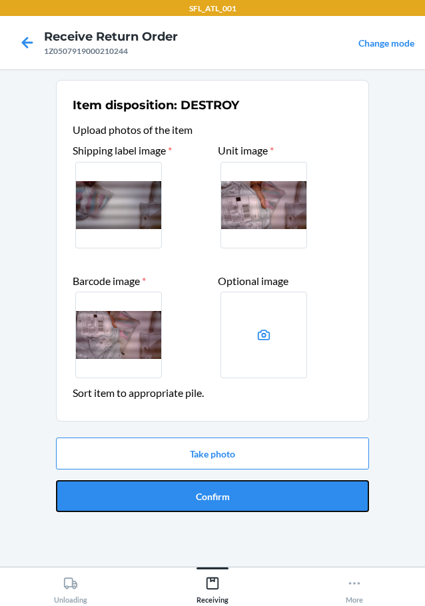
click at [240, 494] on button "Confirm" at bounding box center [212, 496] width 313 height 32
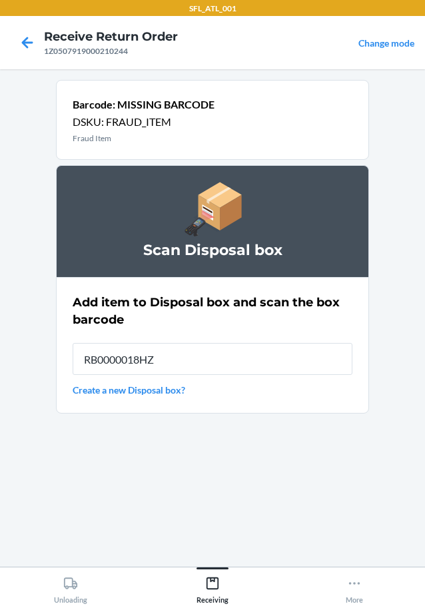
type input "RB0000018HZ"
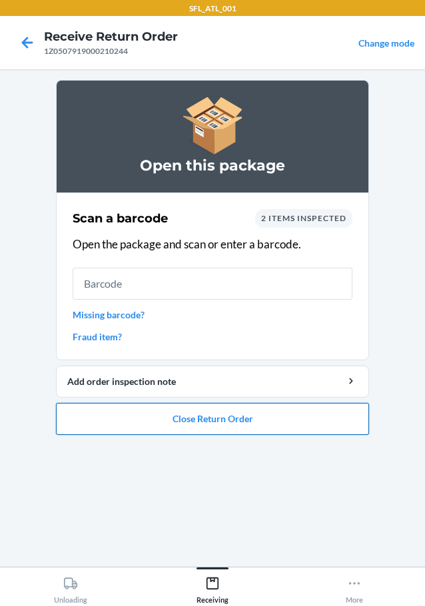
click at [171, 412] on button "Close Return Order" at bounding box center [212, 419] width 313 height 32
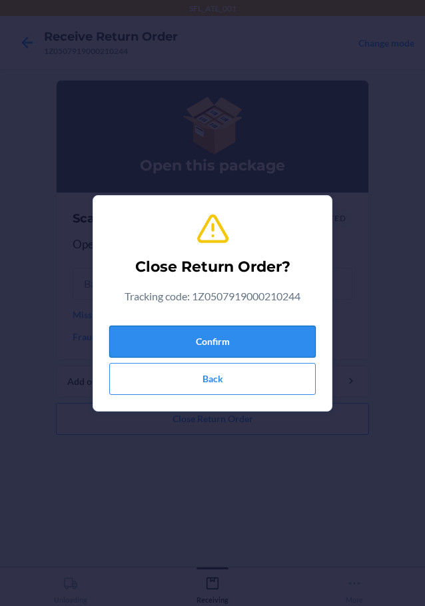
click at [238, 349] on button "Confirm" at bounding box center [212, 342] width 207 height 32
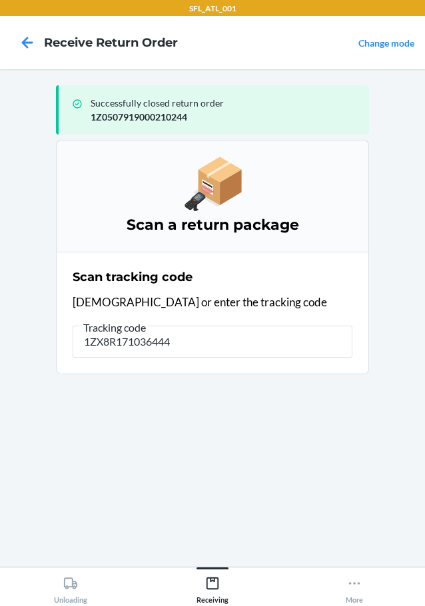
type input "1ZX8R1710364441"
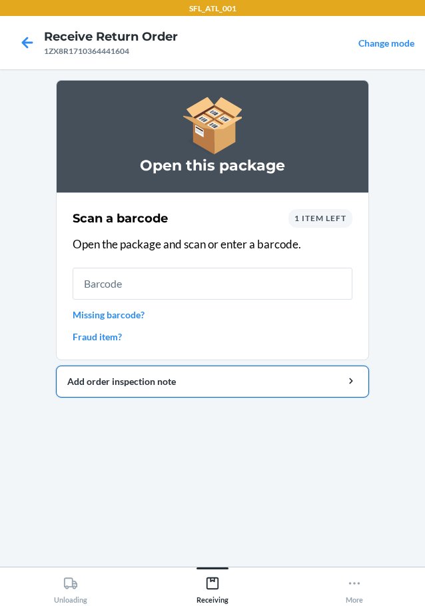
click at [137, 383] on div "Add order inspection note" at bounding box center [212, 382] width 291 height 14
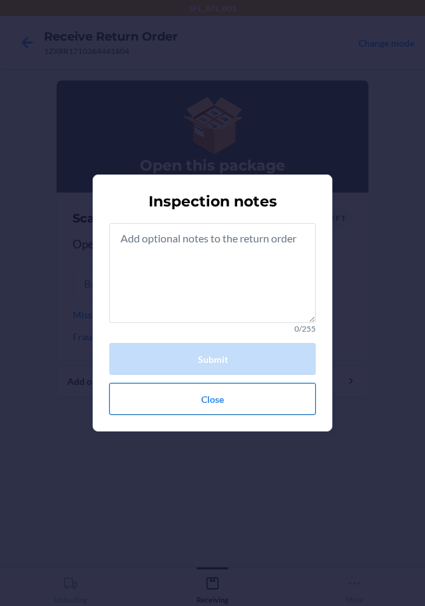
click at [181, 392] on button "Close" at bounding box center [212, 399] width 207 height 32
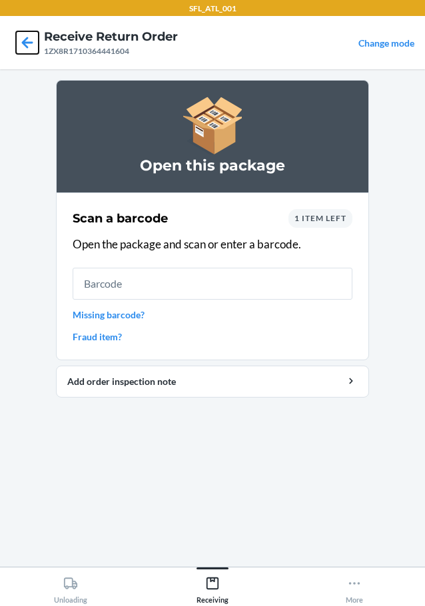
click at [25, 42] on icon at bounding box center [27, 42] width 11 height 11
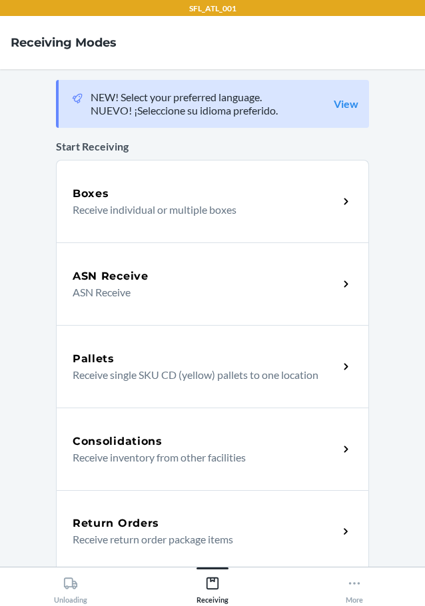
click at [153, 518] on div "Return Orders" at bounding box center [206, 524] width 266 height 16
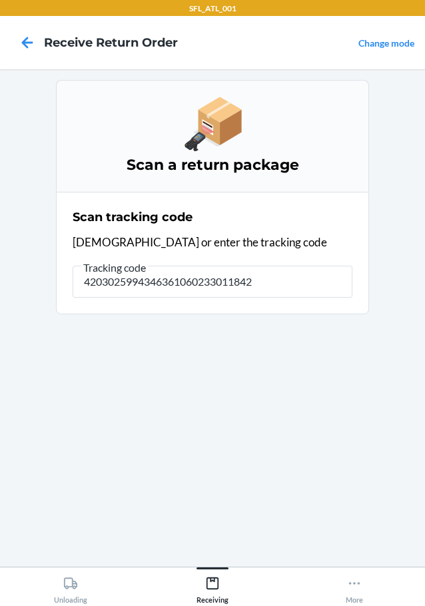
type input "42030259943463610602330118425"
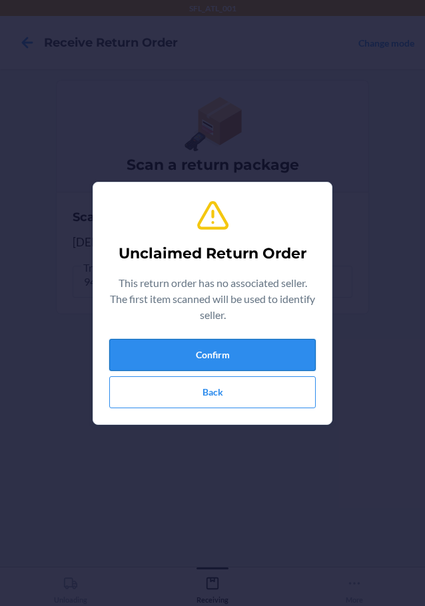
click at [189, 362] on button "Confirm" at bounding box center [212, 355] width 207 height 32
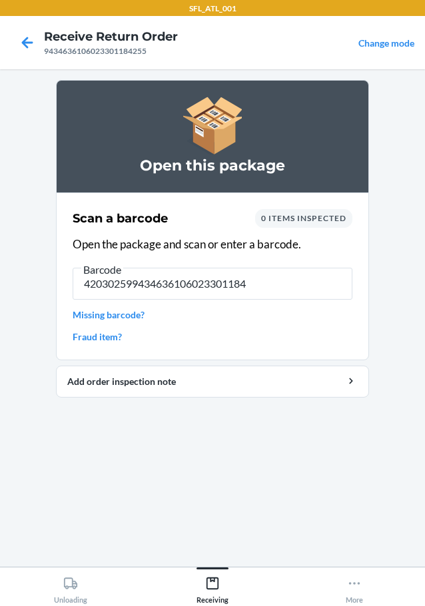
type input "4203025994346361060233011842"
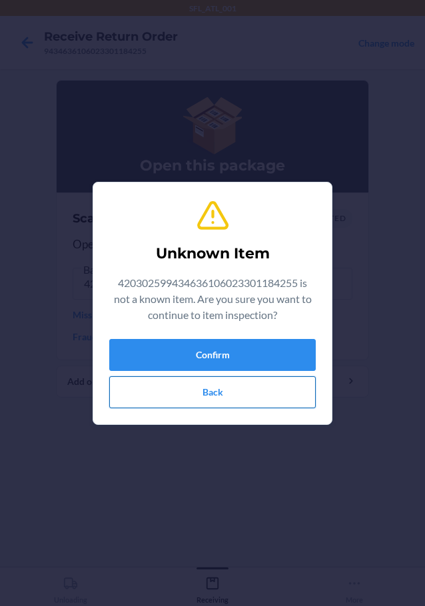
click at [211, 387] on button "Back" at bounding box center [212, 393] width 207 height 32
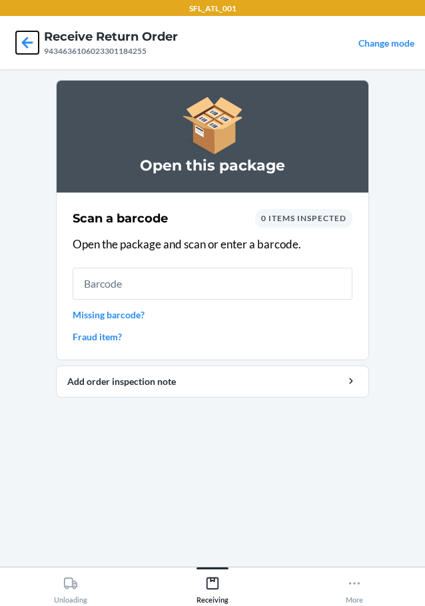
click at [28, 43] on icon at bounding box center [27, 42] width 11 height 11
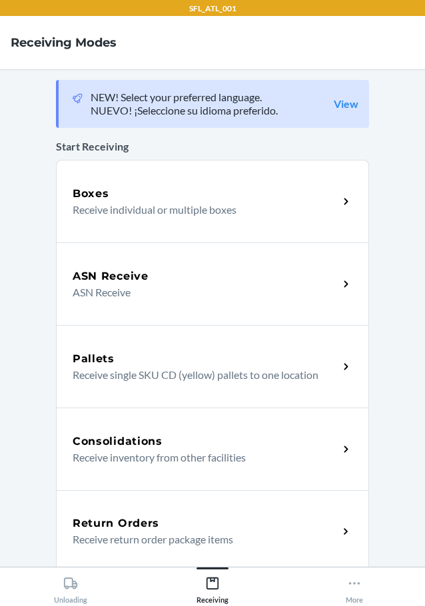
click at [149, 521] on h5 "Return Orders" at bounding box center [116, 524] width 87 height 16
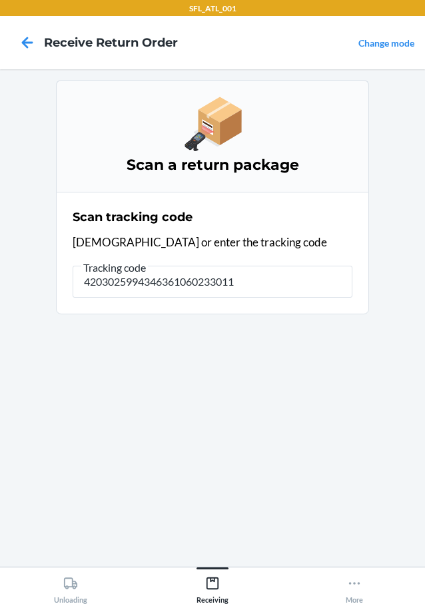
type input "42030259943463610602330118"
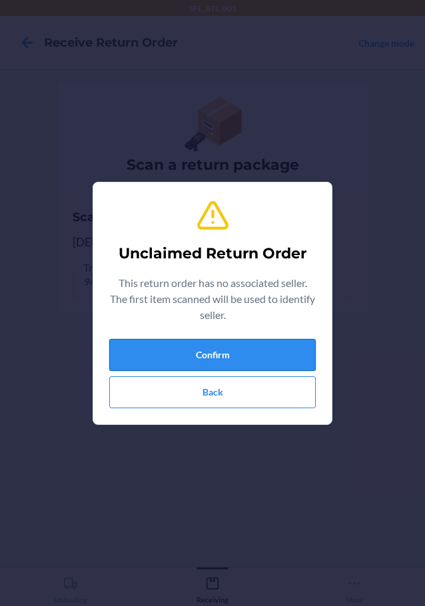
click at [189, 342] on button "Confirm" at bounding box center [212, 355] width 207 height 32
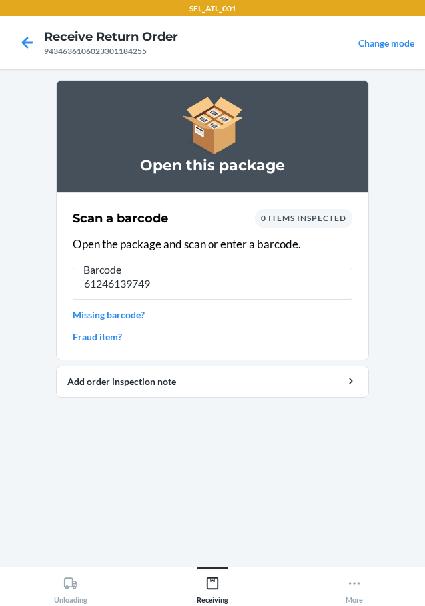
type input "612461397492"
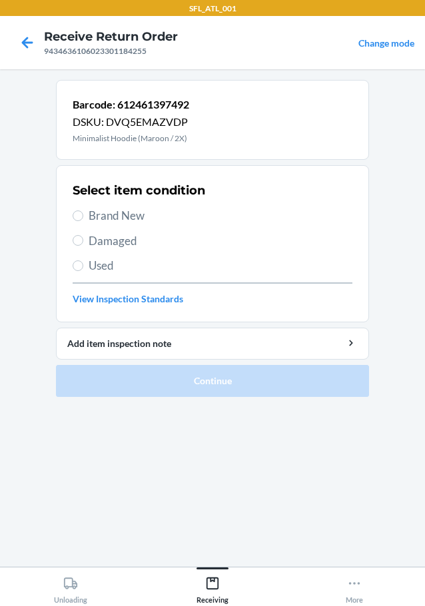
drag, startPoint x: 72, startPoint y: 213, endPoint x: 106, endPoint y: 237, distance: 41.2
click at [73, 213] on section "Select item condition Brand New Damaged Used View Inspection Standards" at bounding box center [212, 243] width 313 height 157
drag, startPoint x: 79, startPoint y: 217, endPoint x: 138, endPoint y: 315, distance: 115.1
click at [79, 218] on input "Brand New" at bounding box center [78, 216] width 11 height 11
radio input "true"
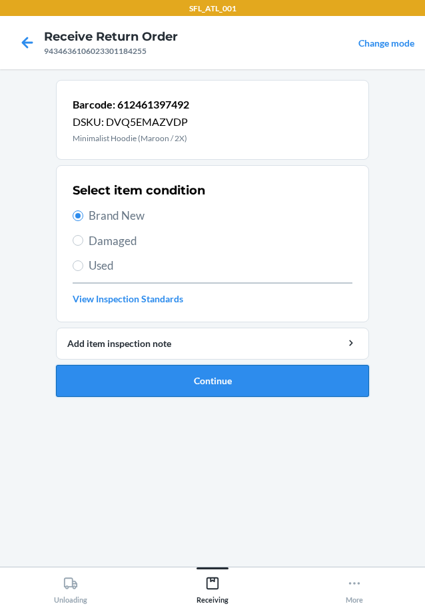
click at [187, 389] on button "Continue" at bounding box center [212, 381] width 313 height 32
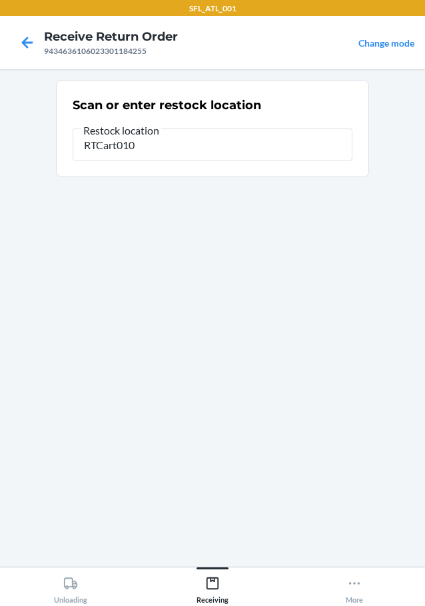
type input "RTCart010"
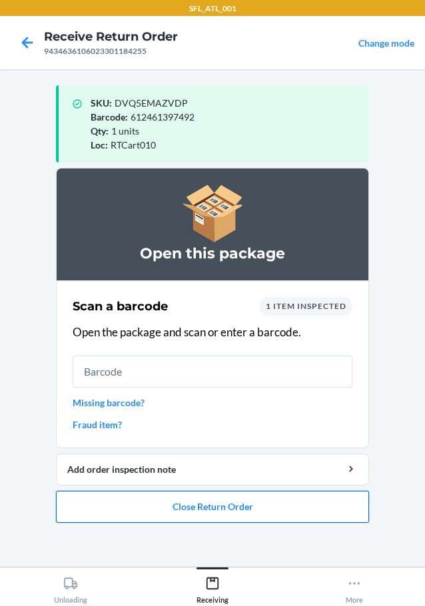
click at [254, 516] on button "Close Return Order" at bounding box center [212, 507] width 313 height 32
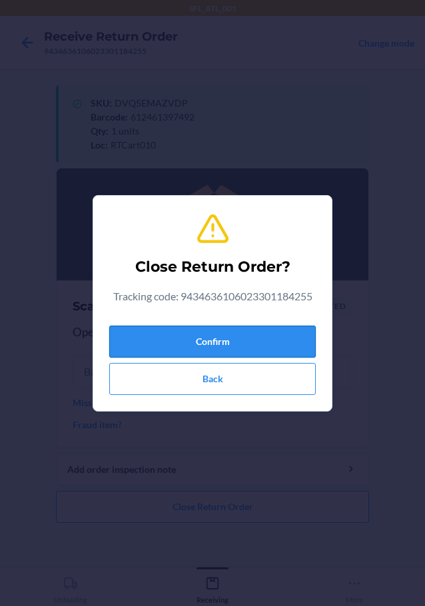
drag, startPoint x: 296, startPoint y: 323, endPoint x: 293, endPoint y: 333, distance: 10.3
click at [295, 327] on div "Confirm Back" at bounding box center [212, 358] width 207 height 75
click at [293, 333] on button "Confirm" at bounding box center [212, 342] width 207 height 32
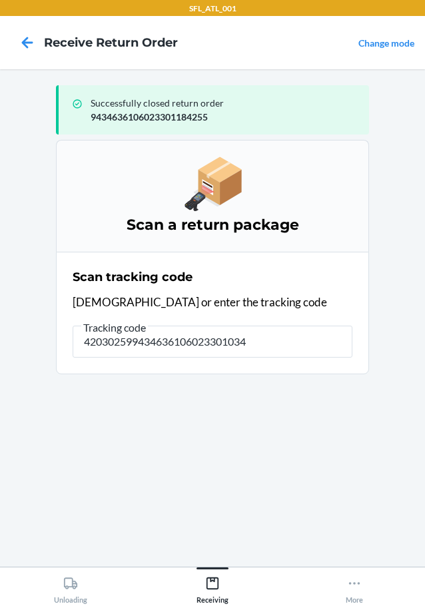
type input "4203025994346361060233010342"
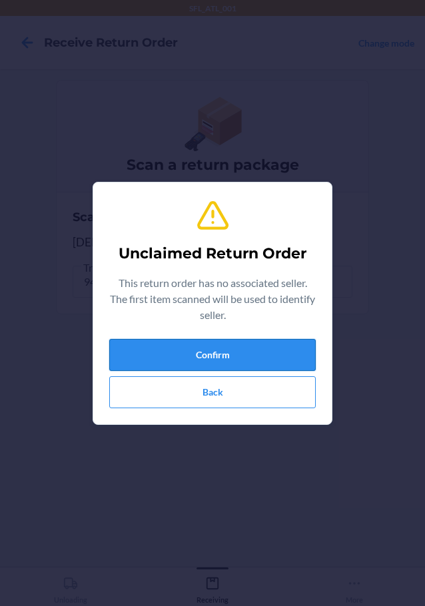
click at [198, 352] on button "Confirm" at bounding box center [212, 355] width 207 height 32
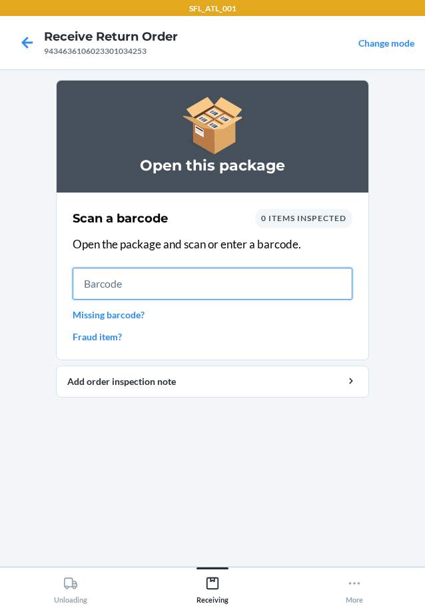
click at [320, 279] on input "text" at bounding box center [213, 284] width 280 height 32
type input "61246118309"
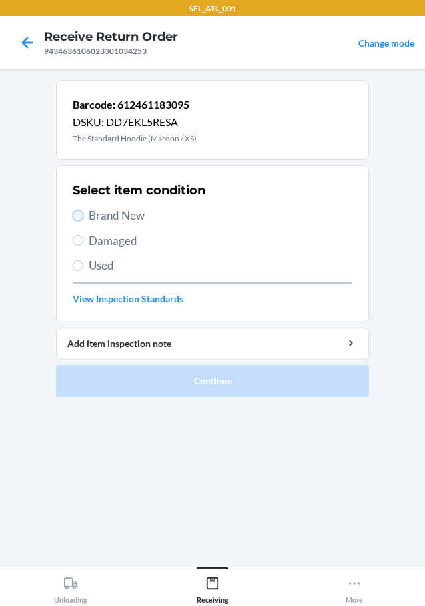
click at [75, 212] on input "Brand New" at bounding box center [78, 216] width 11 height 11
radio input "true"
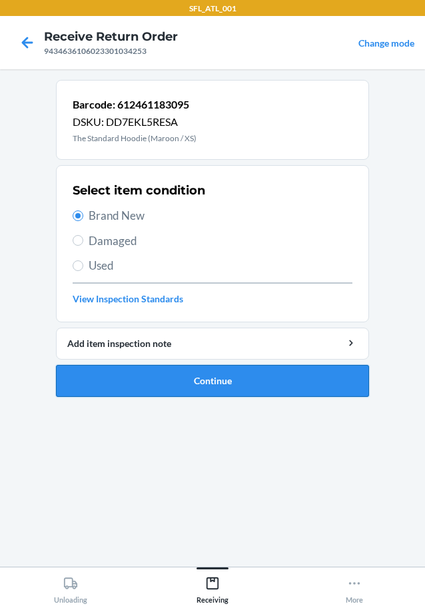
click at [170, 381] on button "Continue" at bounding box center [212, 381] width 313 height 32
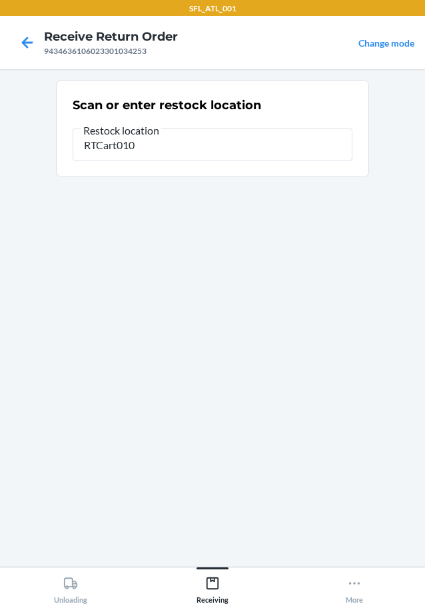
type input "RTCart010"
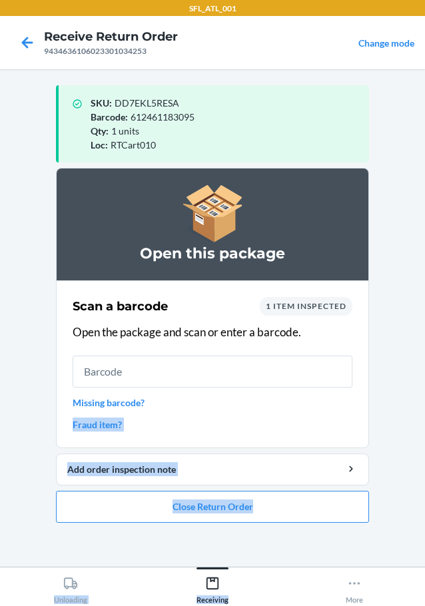
drag, startPoint x: 158, startPoint y: 407, endPoint x: 270, endPoint y: 638, distance: 256.9
click at [270, 606] on html "SFL_ATL_001 Receive Return Order 9434636106023301034253 Change mode SKU : DD7EK…" at bounding box center [212, 303] width 425 height 606
click at [389, 472] on main "SKU : DD7EKL5RESA Barcode : 612461183095 Qty : 1 units Loc : RTCart010 Open thi…" at bounding box center [212, 318] width 425 height 498
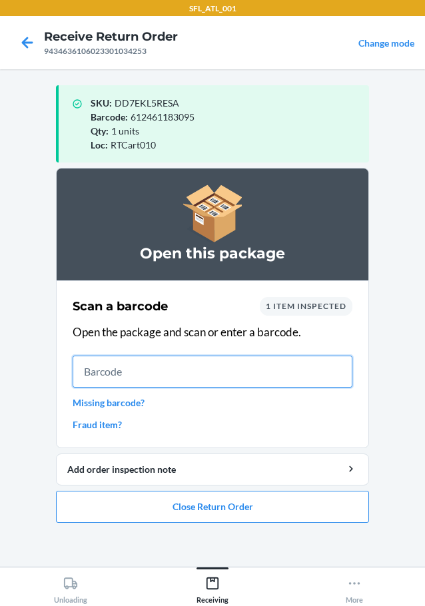
click at [322, 373] on input "text" at bounding box center [213, 372] width 280 height 32
type input "61352700300"
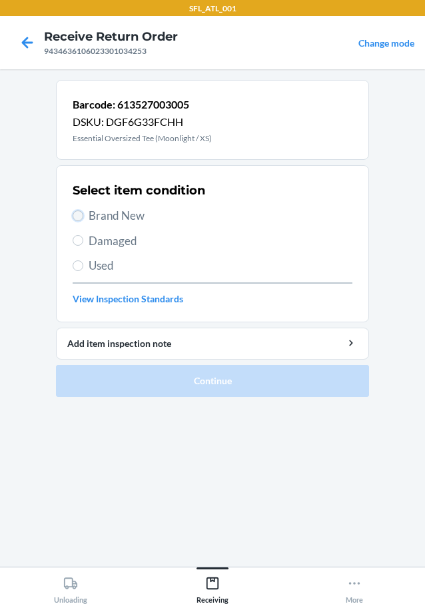
click at [81, 213] on input "Brand New" at bounding box center [78, 216] width 11 height 11
radio input "true"
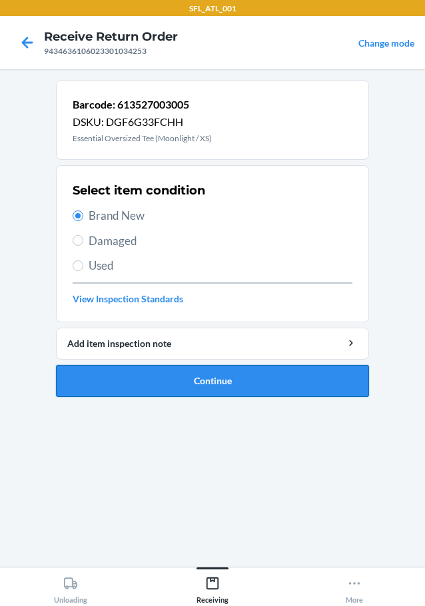
click at [179, 372] on button "Continue" at bounding box center [212, 381] width 313 height 32
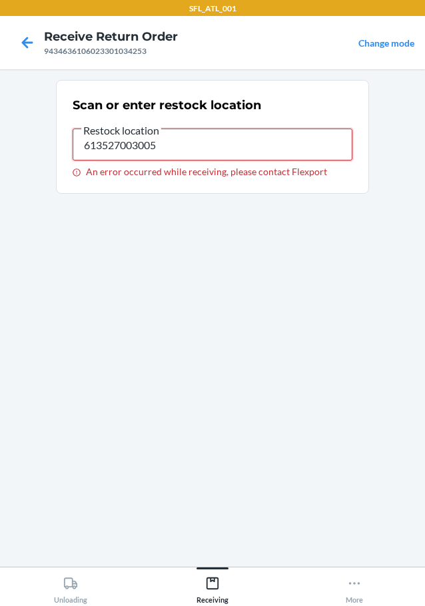
click at [174, 141] on input "613527003005" at bounding box center [213, 145] width 280 height 32
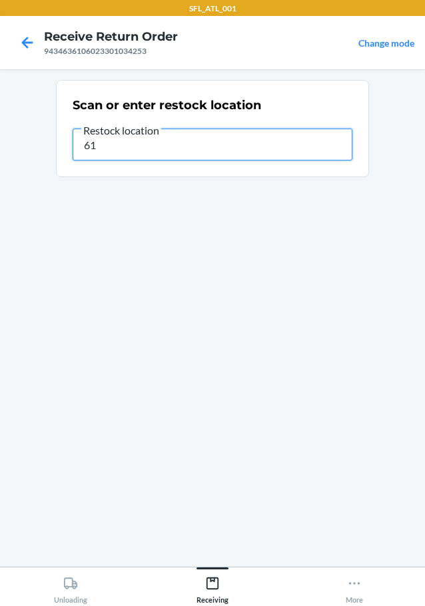
type input "6"
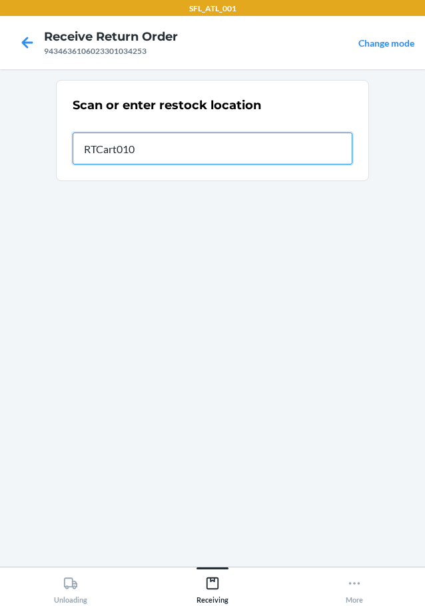
type input "RTCart010"
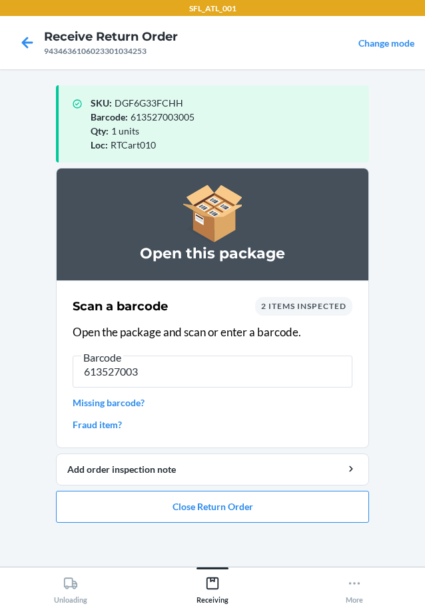
type input "6135270030"
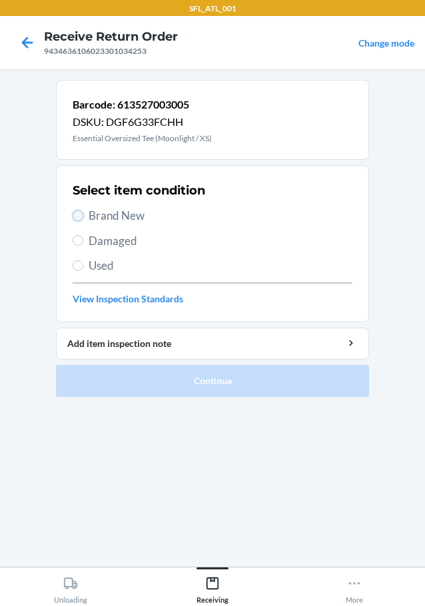
click at [77, 215] on input "Brand New" at bounding box center [78, 216] width 11 height 11
radio input "true"
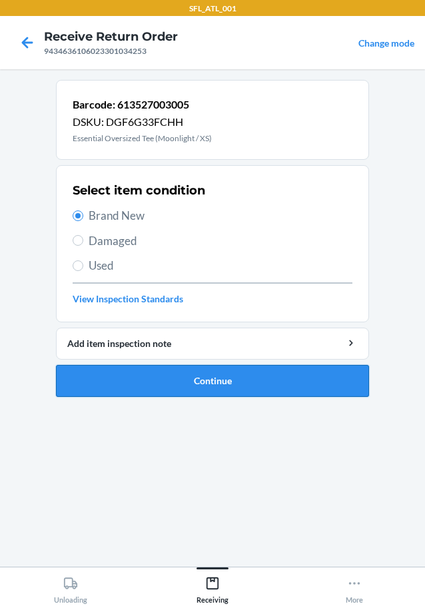
click at [172, 388] on button "Continue" at bounding box center [212, 381] width 313 height 32
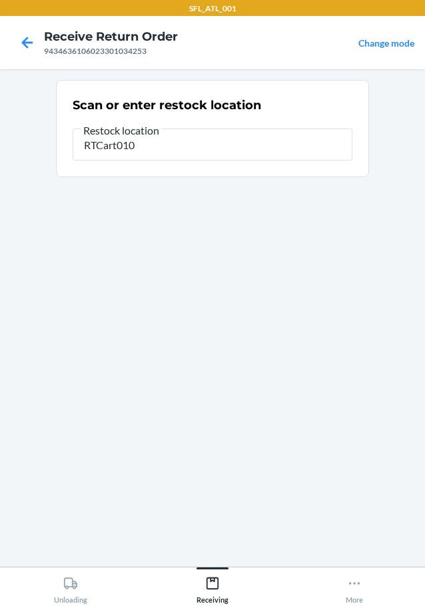
type input "RTCart010"
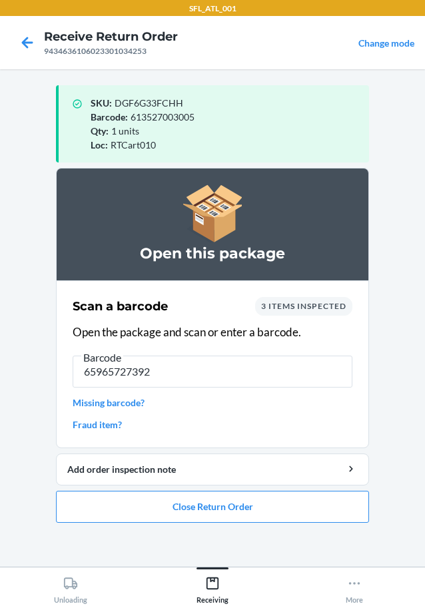
type input "659657273925"
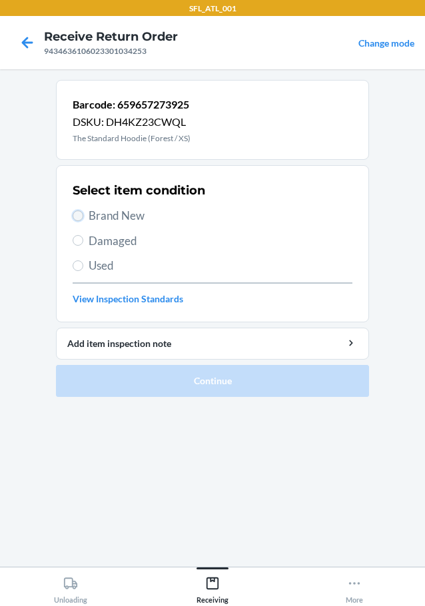
click at [79, 213] on input "Brand New" at bounding box center [78, 216] width 11 height 11
radio input "true"
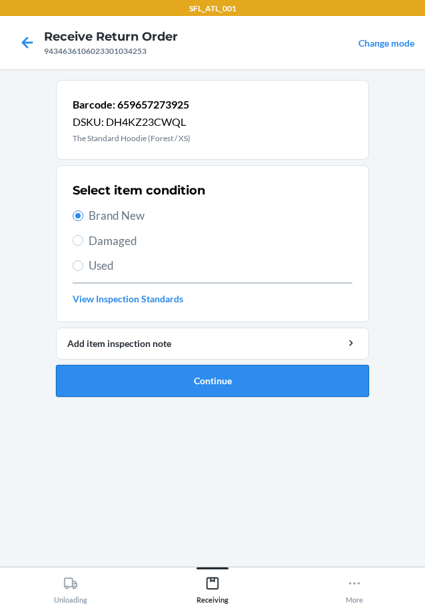
click at [159, 383] on button "Continue" at bounding box center [212, 381] width 313 height 32
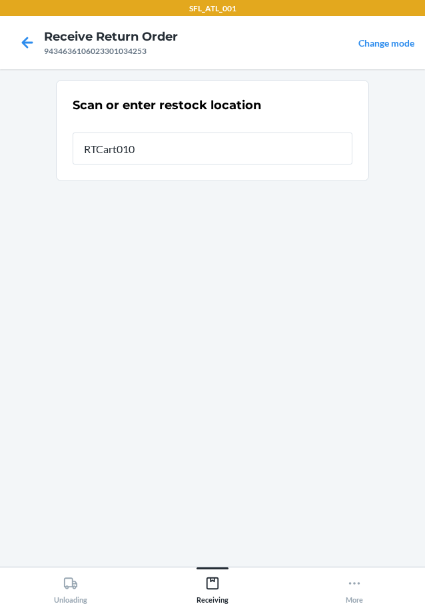
type input "RTCart010"
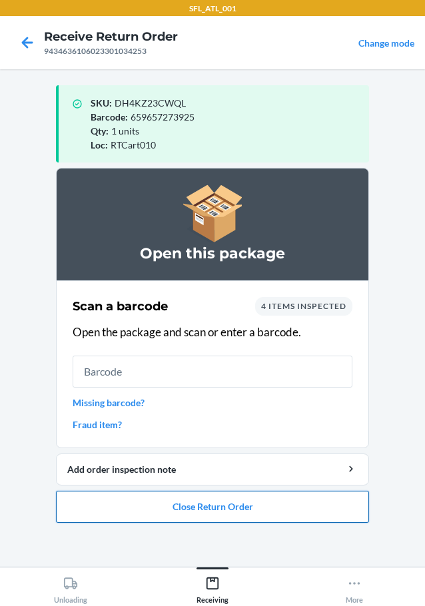
click at [254, 507] on button "Close Return Order" at bounding box center [212, 507] width 313 height 32
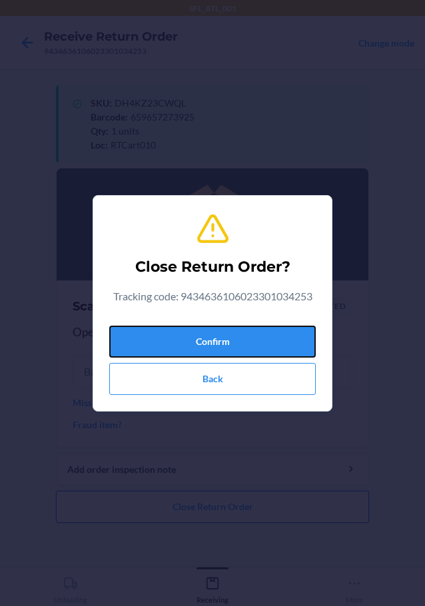
click at [277, 355] on button "Confirm" at bounding box center [212, 342] width 207 height 32
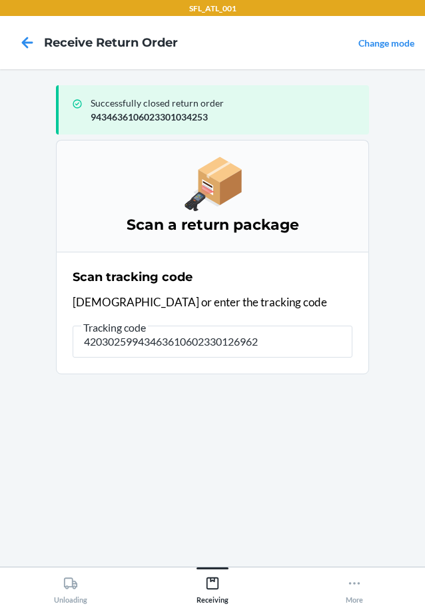
type input "420302599434636106023301269624"
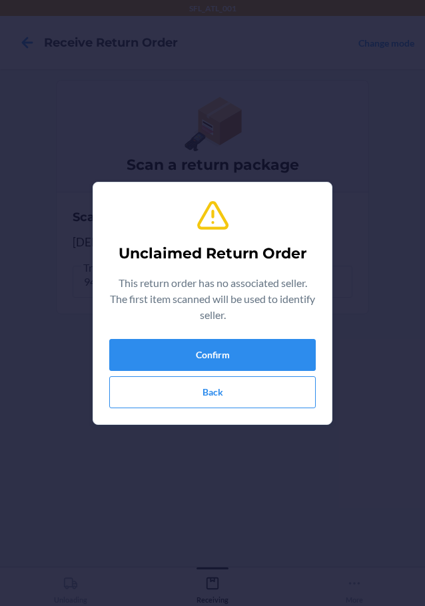
type input "655466750947"
click at [247, 383] on button "Back" at bounding box center [212, 393] width 207 height 32
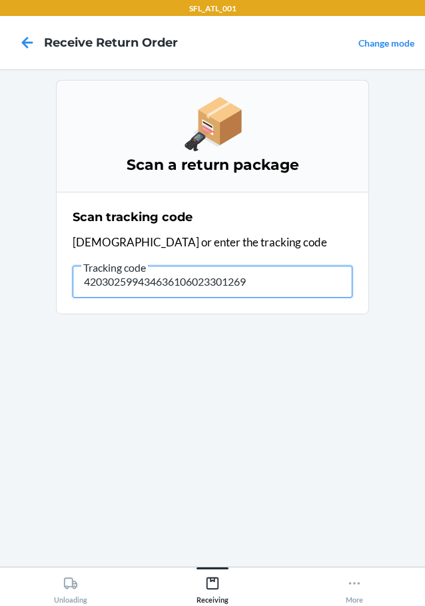
type input "4203025994346361060233012696"
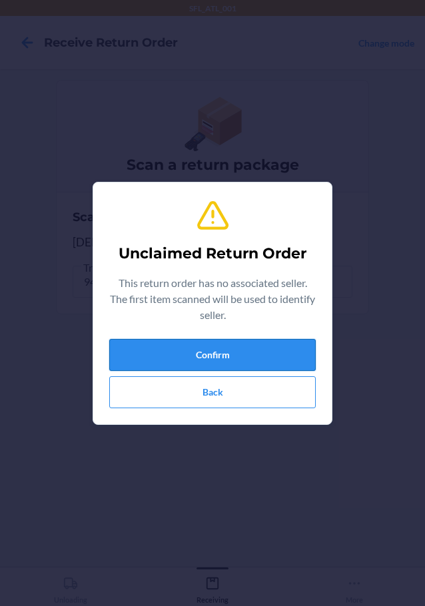
click at [244, 359] on button "Confirm" at bounding box center [212, 355] width 207 height 32
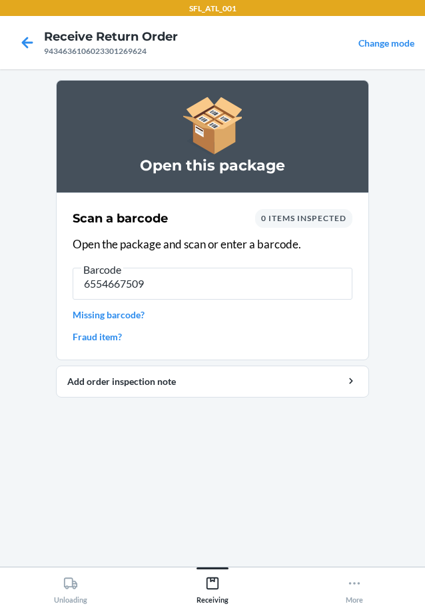
type input "65546675094"
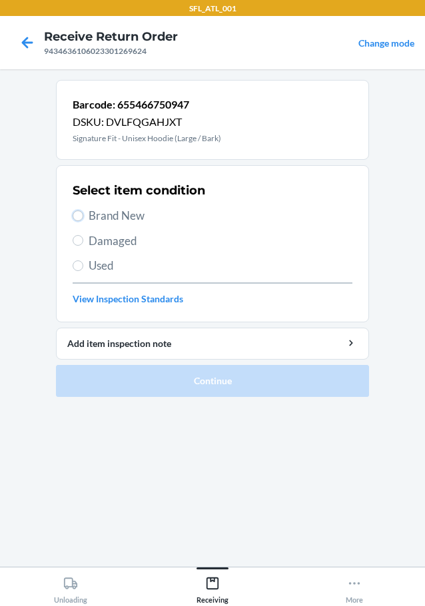
drag, startPoint x: 80, startPoint y: 219, endPoint x: 87, endPoint y: 226, distance: 9.9
click at [81, 219] on input "Brand New" at bounding box center [78, 216] width 11 height 11
radio input "true"
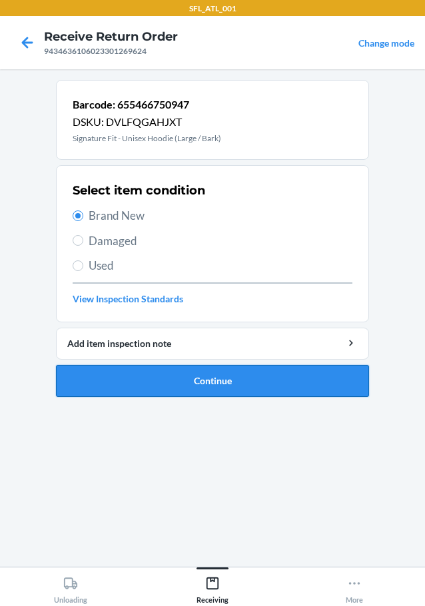
click at [151, 387] on button "Continue" at bounding box center [212, 381] width 313 height 32
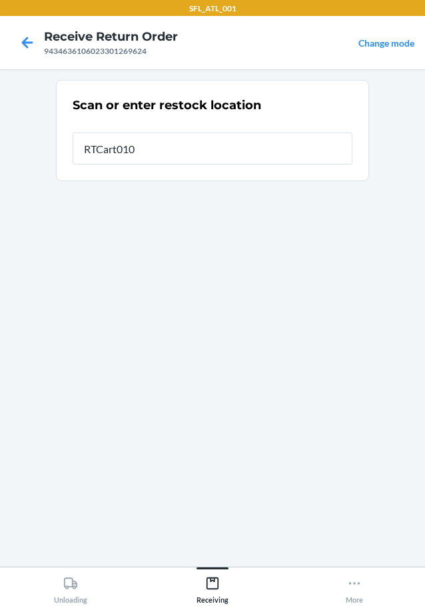
type input "RTCart010"
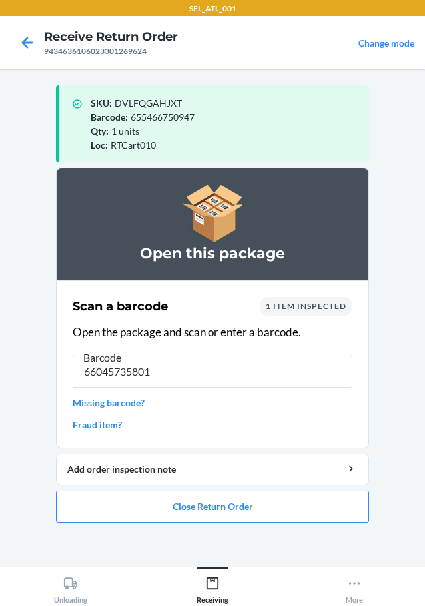
type input "[CREDIT_CARD_NUMBER]"
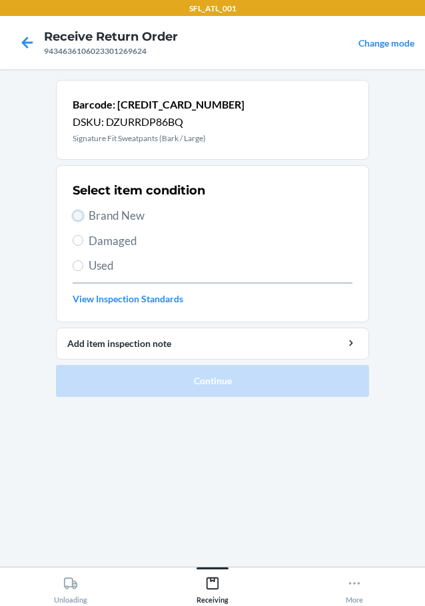
click at [81, 212] on input "Brand New" at bounding box center [78, 216] width 11 height 11
radio input "true"
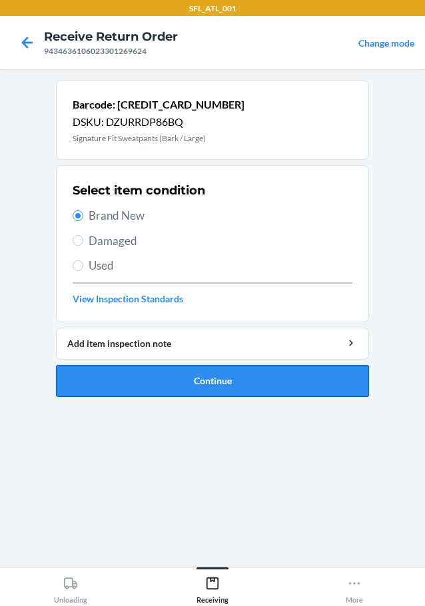
click at [197, 387] on button "Continue" at bounding box center [212, 381] width 313 height 32
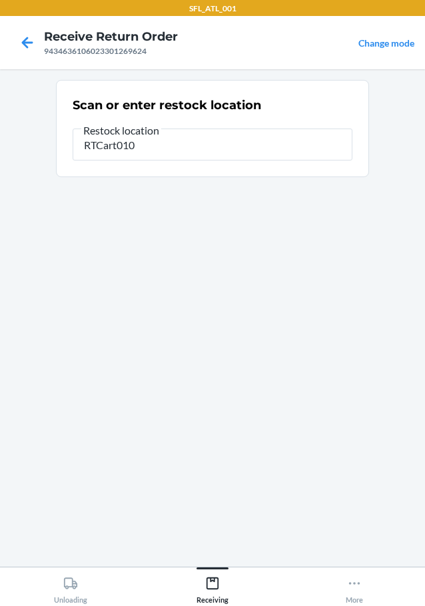
type input "RTCart010"
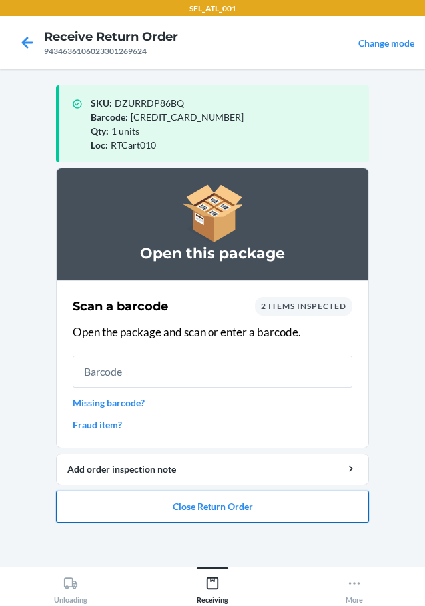
click at [194, 509] on button "Close Return Order" at bounding box center [212, 507] width 313 height 32
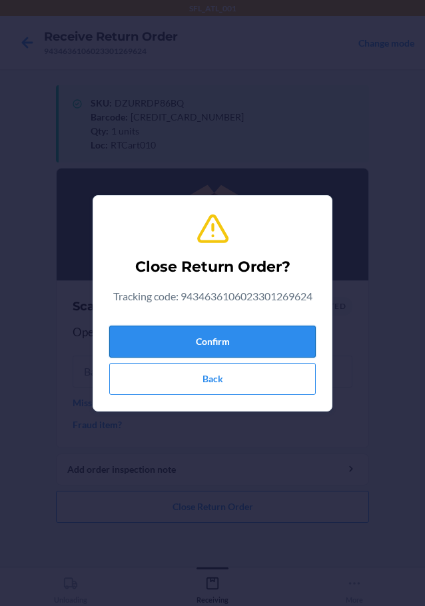
click at [242, 349] on button "Confirm" at bounding box center [212, 342] width 207 height 32
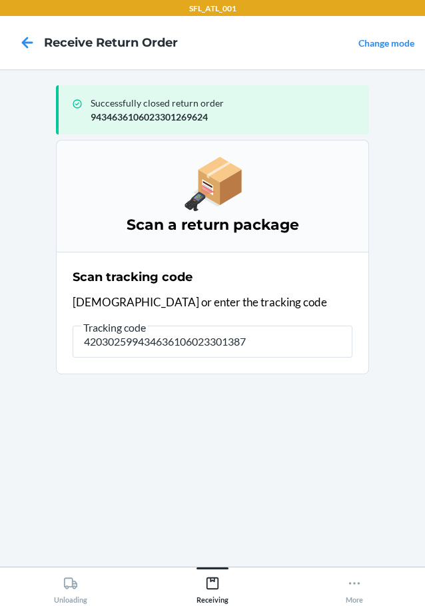
type input "4203025994346361060233013876"
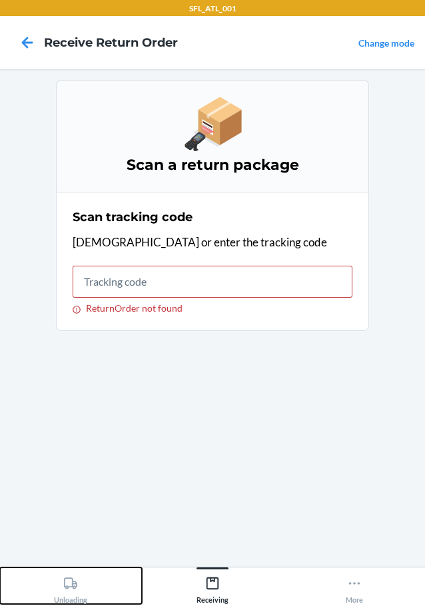
click at [65, 588] on icon at bounding box center [70, 583] width 15 height 15
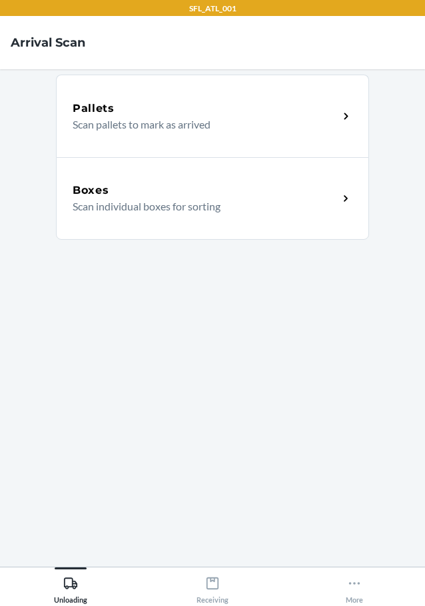
click at [144, 208] on p "Scan individual boxes for sorting" at bounding box center [200, 207] width 255 height 16
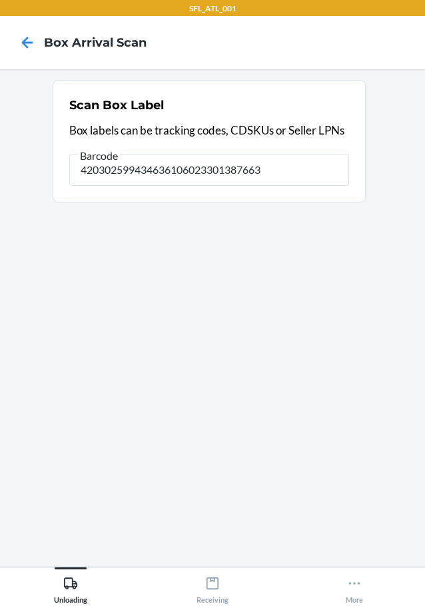
type input "420302599434636106023301387663"
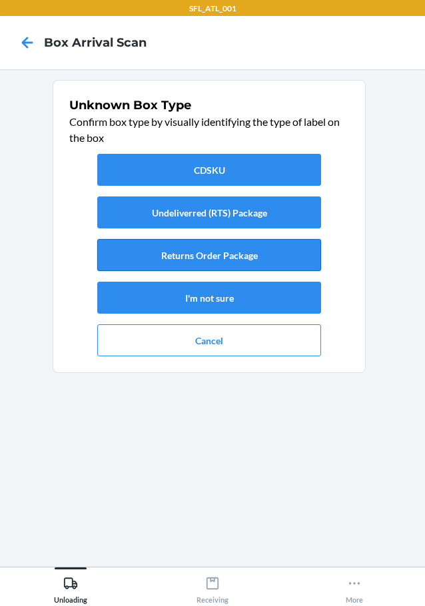
click at [177, 257] on button "Returns Order Package" at bounding box center [209, 255] width 224 height 32
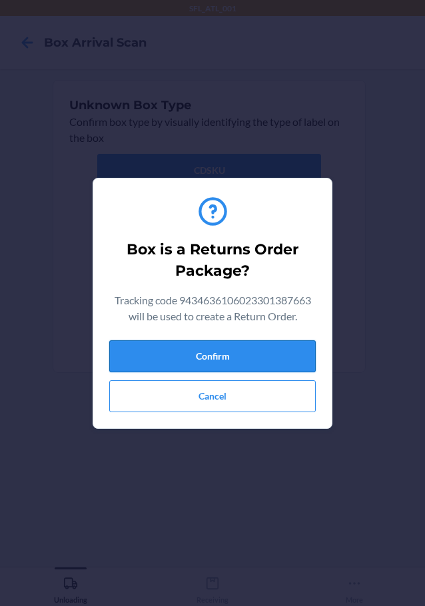
click at [240, 353] on button "Confirm" at bounding box center [212, 357] width 207 height 32
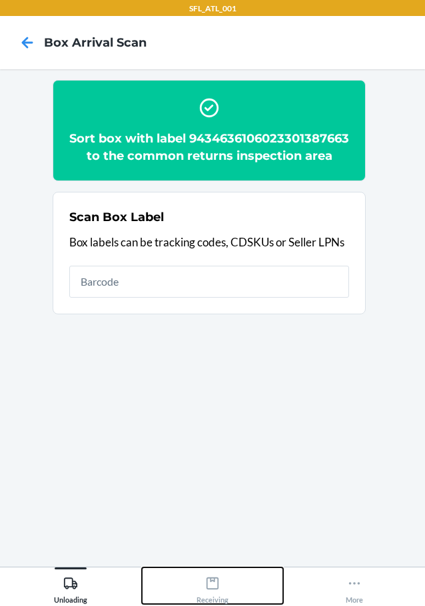
click at [217, 586] on icon at bounding box center [212, 583] width 15 height 15
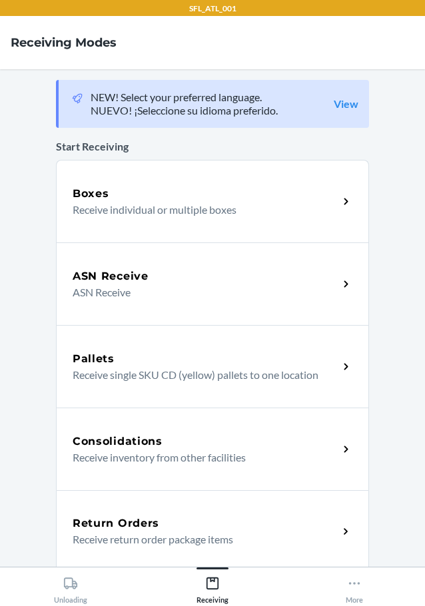
click at [223, 520] on div "Return Orders" at bounding box center [206, 524] width 266 height 16
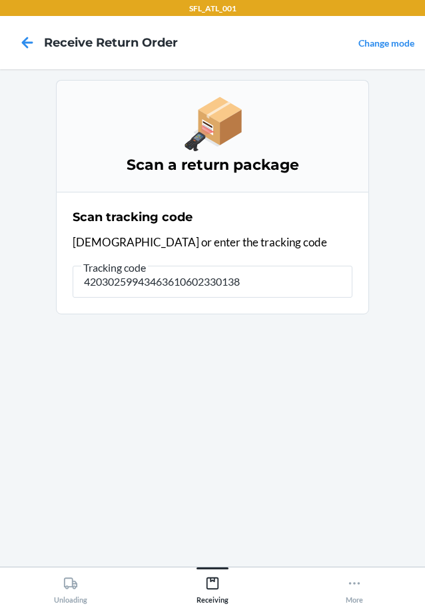
type input "420302599434636106023301387"
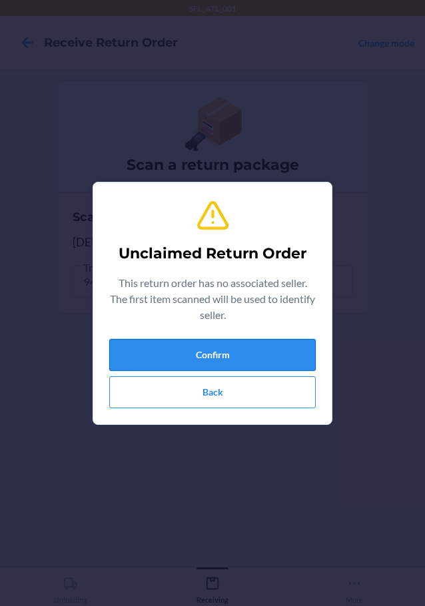
click at [267, 351] on button "Confirm" at bounding box center [212, 355] width 207 height 32
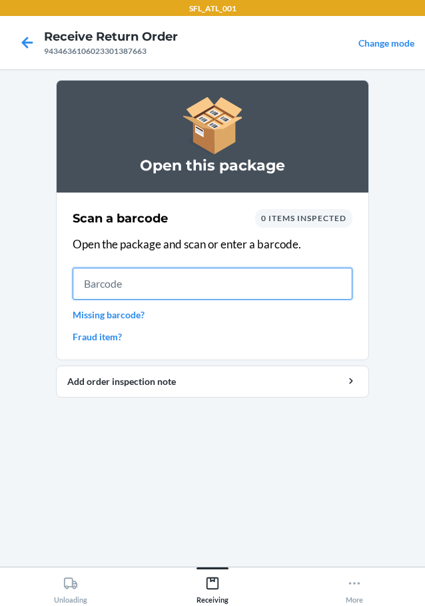
click at [263, 279] on input "text" at bounding box center [213, 284] width 280 height 32
type input "61065526832"
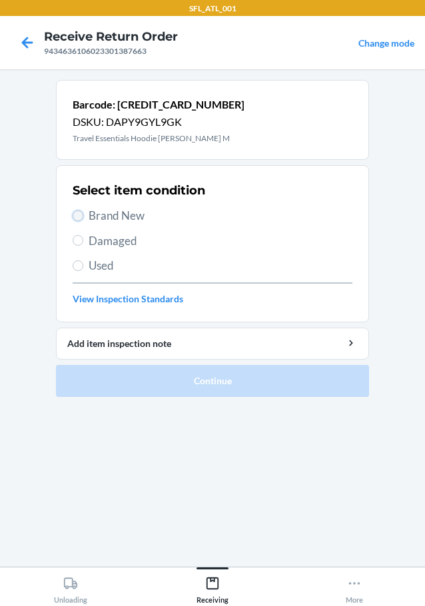
click at [82, 217] on input "Brand New" at bounding box center [78, 216] width 11 height 11
radio input "true"
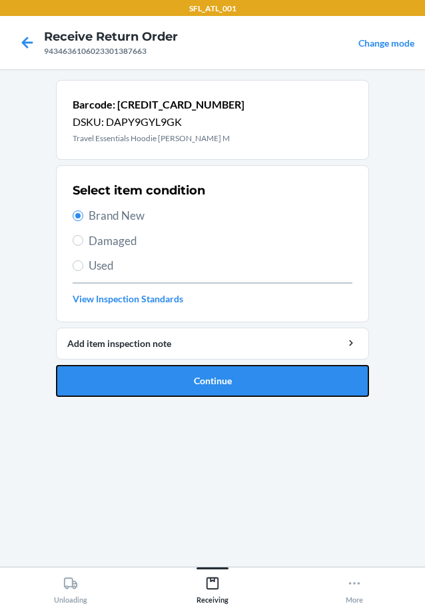
click at [146, 384] on button "Continue" at bounding box center [212, 381] width 313 height 32
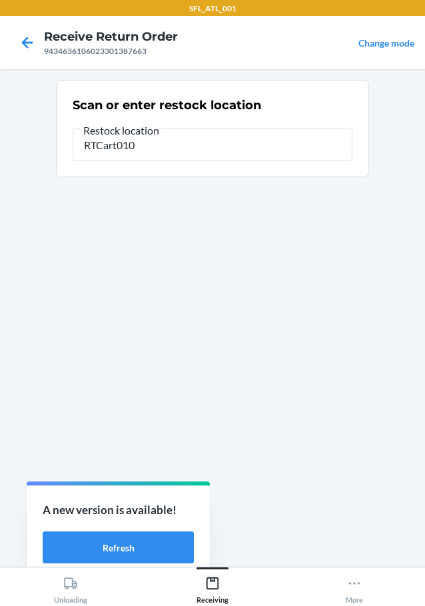
type input "RTCart010"
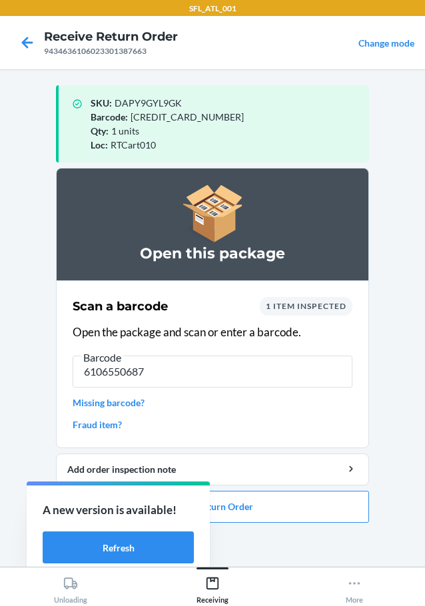
type input "61065506877"
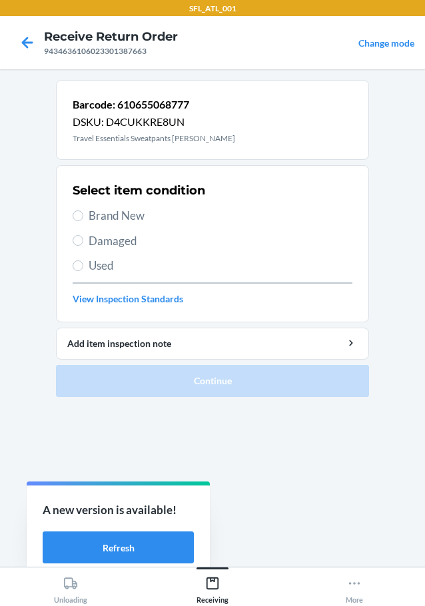
click at [83, 211] on label "Brand New" at bounding box center [213, 215] width 280 height 17
click at [83, 211] on input "Brand New" at bounding box center [78, 216] width 11 height 11
radio input "true"
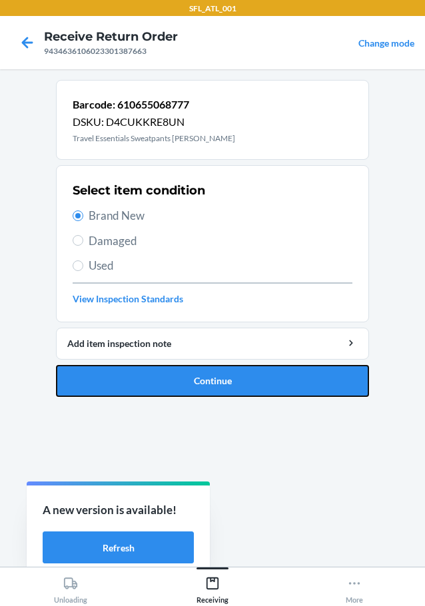
drag, startPoint x: 170, startPoint y: 387, endPoint x: 190, endPoint y: 384, distance: 20.3
click at [172, 386] on button "Continue" at bounding box center [212, 381] width 313 height 32
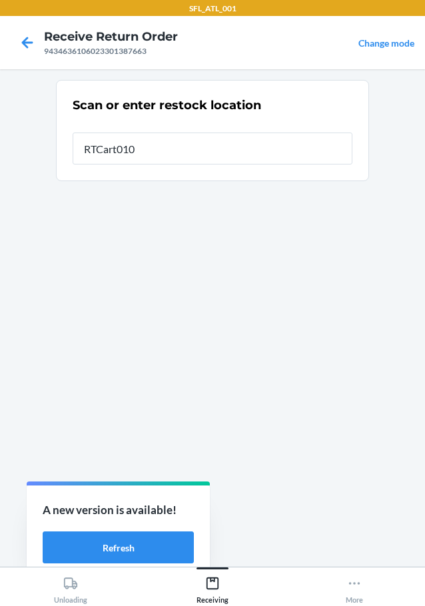
type input "RTCart010"
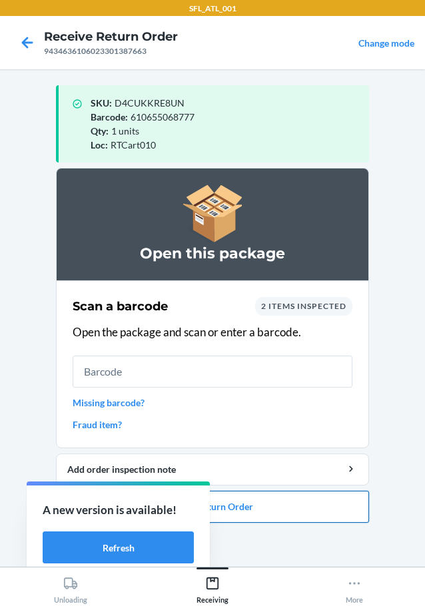
click at [221, 514] on button "Close Return Order" at bounding box center [212, 507] width 313 height 32
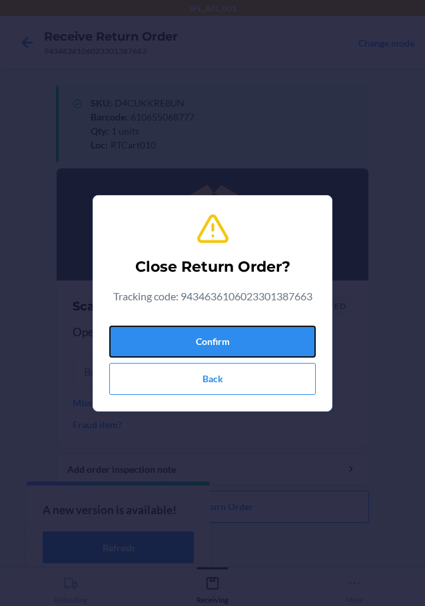
drag, startPoint x: 229, startPoint y: 343, endPoint x: 239, endPoint y: 359, distance: 19.1
click at [230, 343] on button "Confirm" at bounding box center [212, 342] width 207 height 32
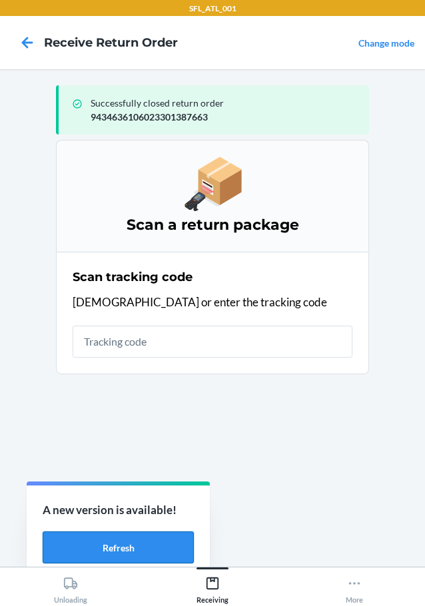
click at [162, 549] on button "Refresh" at bounding box center [118, 548] width 151 height 32
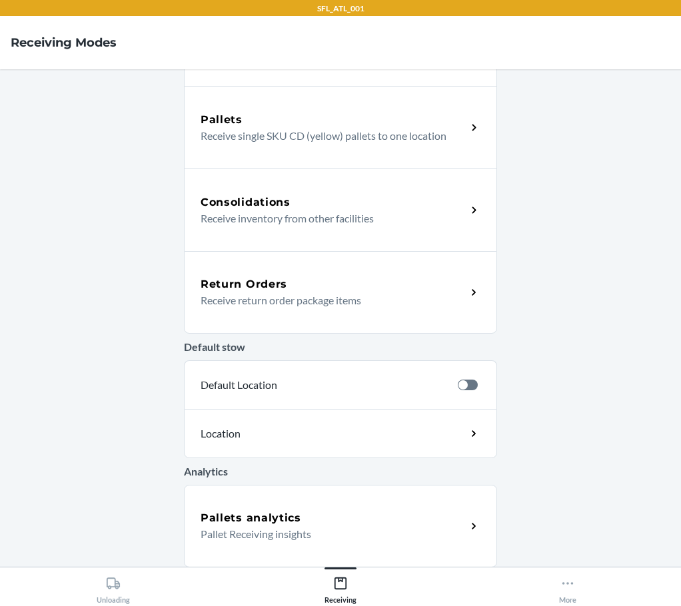
scroll to position [240, 0]
drag, startPoint x: 580, startPoint y: 591, endPoint x: 510, endPoint y: 576, distance: 71.6
click at [581, 591] on button "More" at bounding box center [567, 586] width 227 height 37
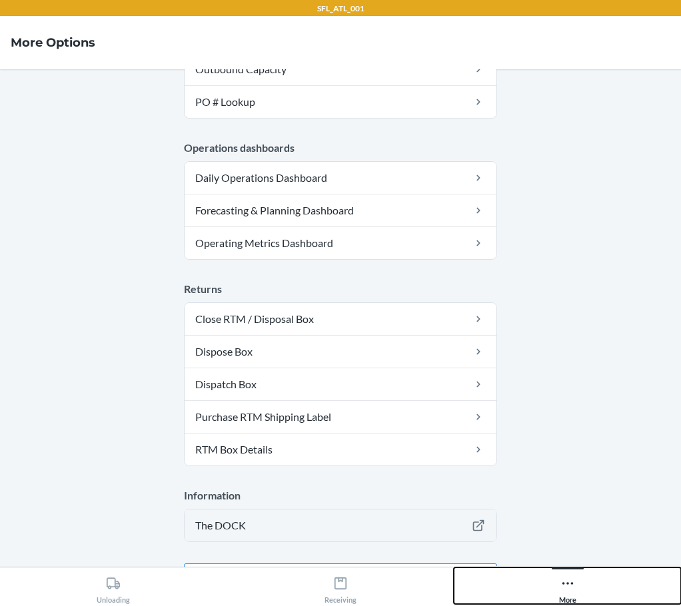
scroll to position [359, 0]
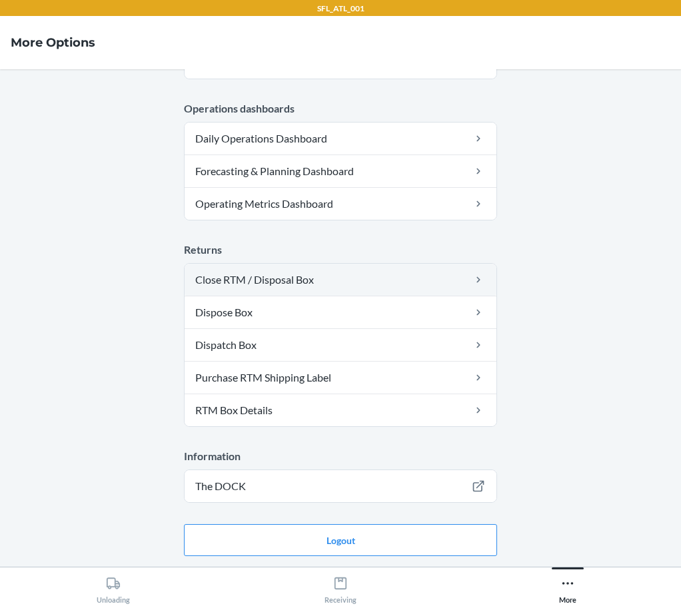
click at [280, 277] on link "Close RTM / Disposal Box" at bounding box center [341, 280] width 312 height 32
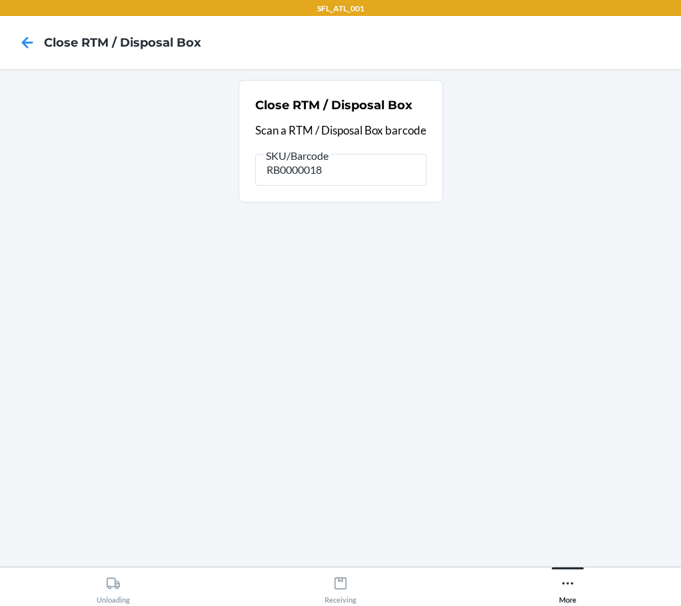
type input "RB0000018A"
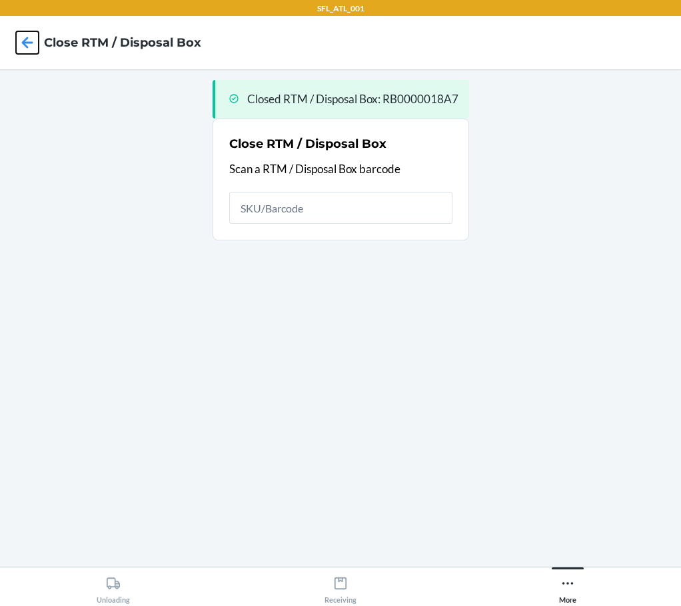
drag, startPoint x: 27, startPoint y: 38, endPoint x: 73, endPoint y: 6, distance: 56.6
click at [32, 38] on icon at bounding box center [27, 42] width 23 height 23
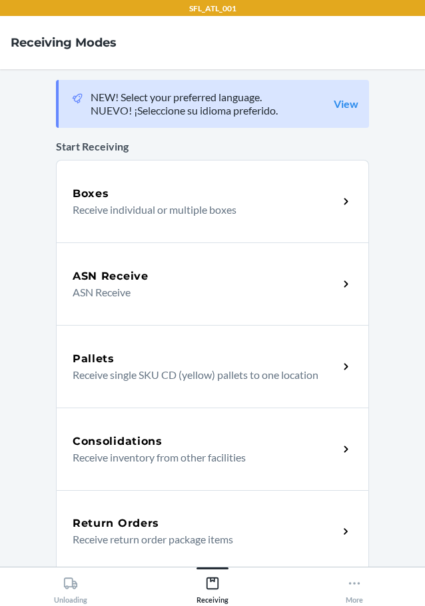
click at [115, 530] on h5 "Return Orders" at bounding box center [116, 524] width 87 height 16
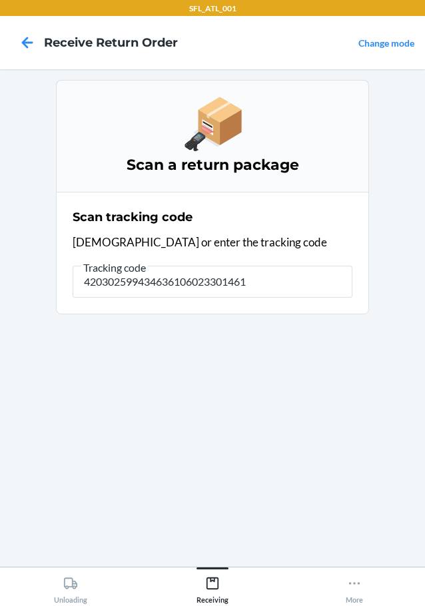
type input "4203025994346361060233014617"
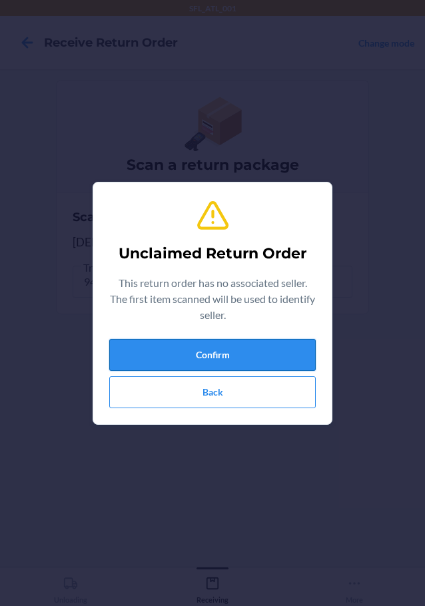
click at [223, 361] on button "Confirm" at bounding box center [212, 355] width 207 height 32
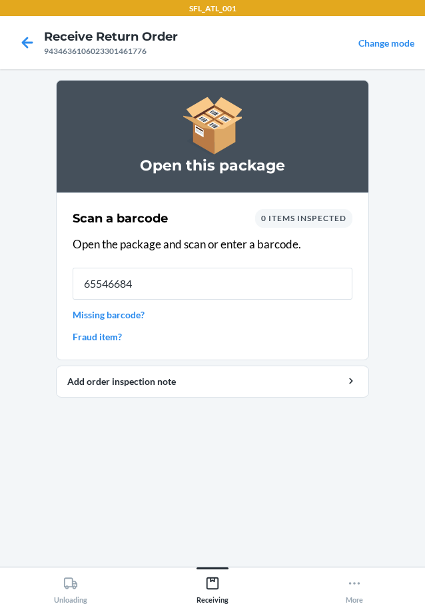
type input "655466849"
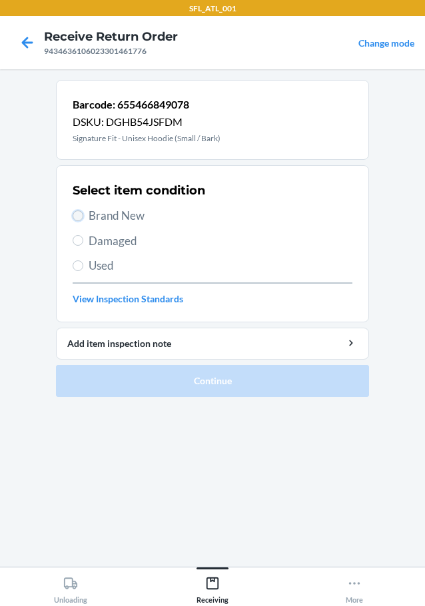
click at [81, 217] on input "Brand New" at bounding box center [78, 216] width 11 height 11
radio input "true"
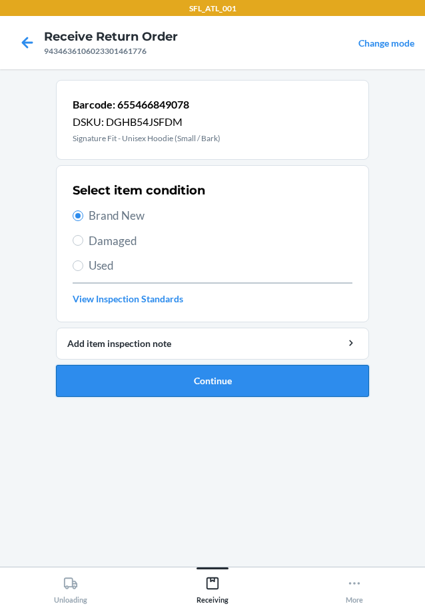
click at [172, 392] on button "Continue" at bounding box center [212, 381] width 313 height 32
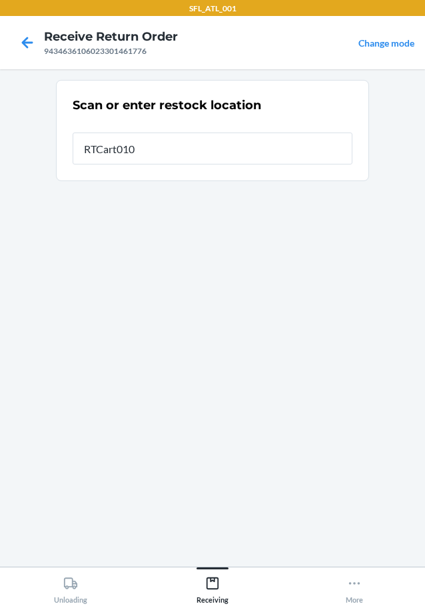
type input "RTCart010"
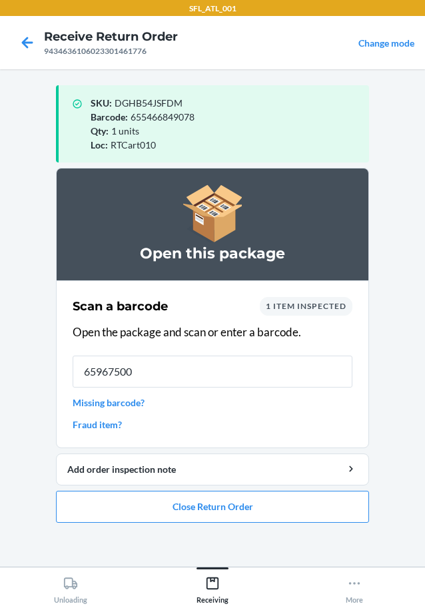
type input "659675007"
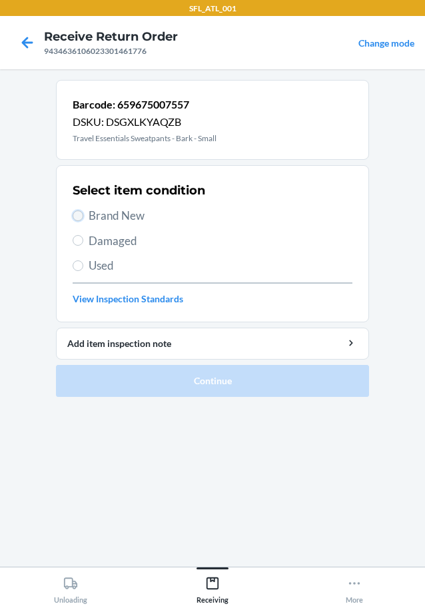
click at [77, 214] on input "Brand New" at bounding box center [78, 216] width 11 height 11
radio input "true"
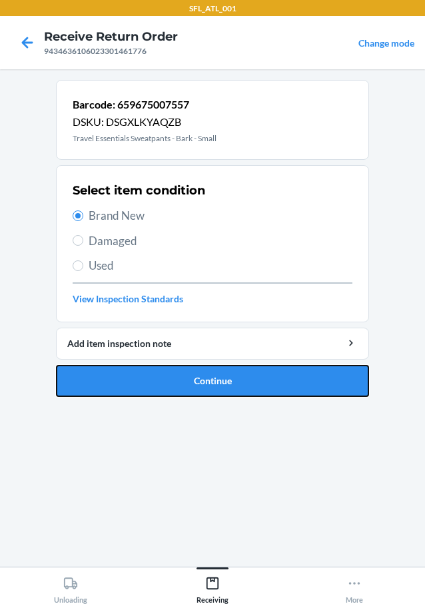
drag, startPoint x: 117, startPoint y: 371, endPoint x: 150, endPoint y: 365, distance: 33.1
click at [131, 367] on button "Continue" at bounding box center [212, 381] width 313 height 32
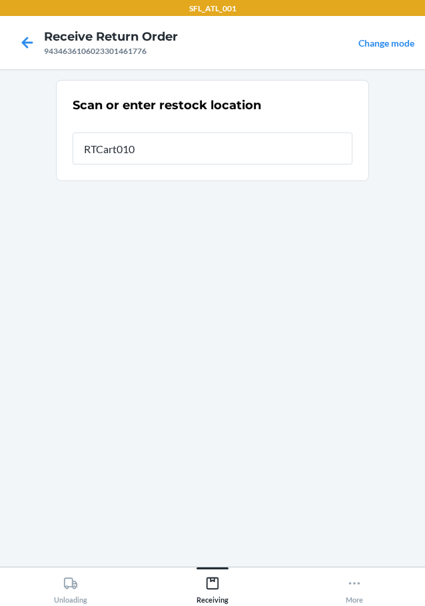
type input "RTCart010"
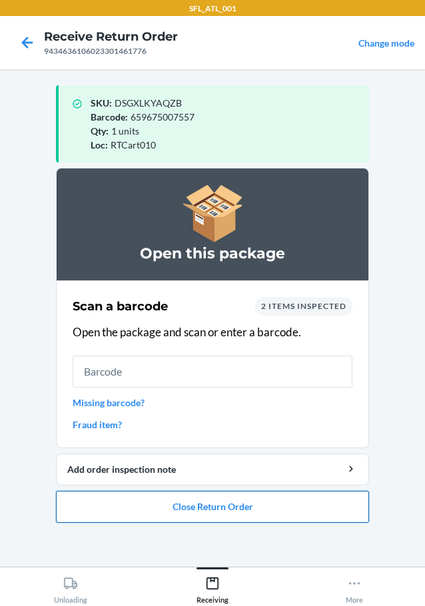
click at [173, 501] on button "Close Return Order" at bounding box center [212, 507] width 313 height 32
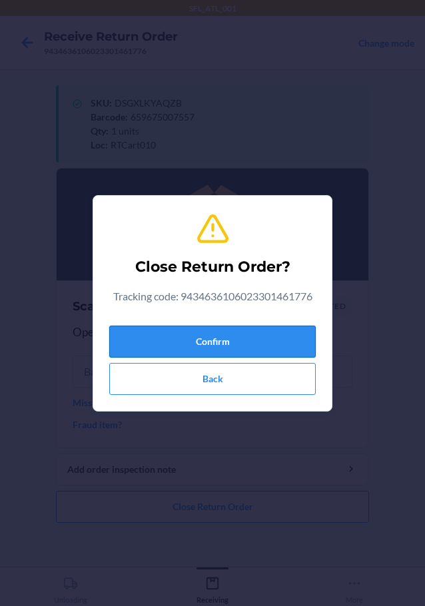
click at [258, 343] on button "Confirm" at bounding box center [212, 342] width 207 height 32
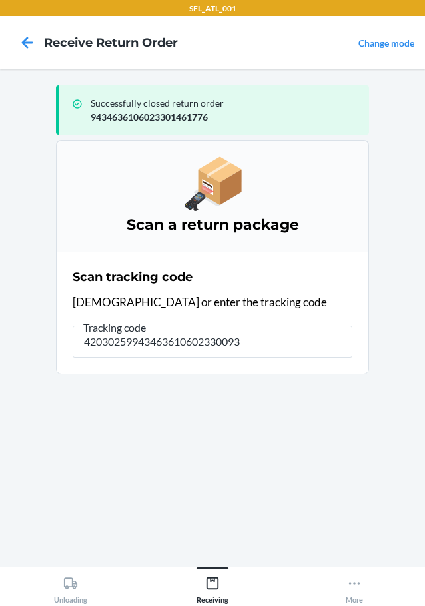
type input "420302599434636106023300934"
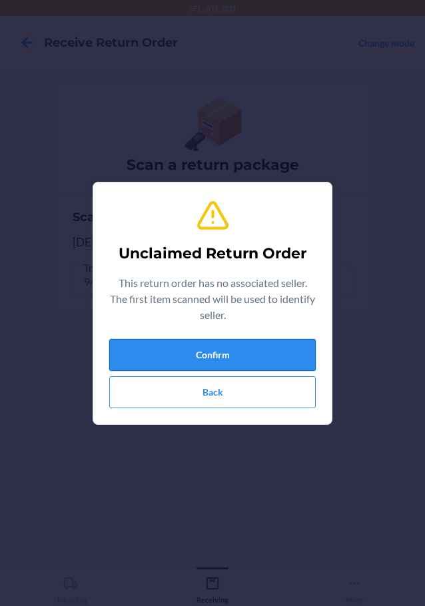
drag, startPoint x: 235, startPoint y: 357, endPoint x: 253, endPoint y: 357, distance: 18.0
click at [246, 357] on button "Confirm" at bounding box center [212, 355] width 207 height 32
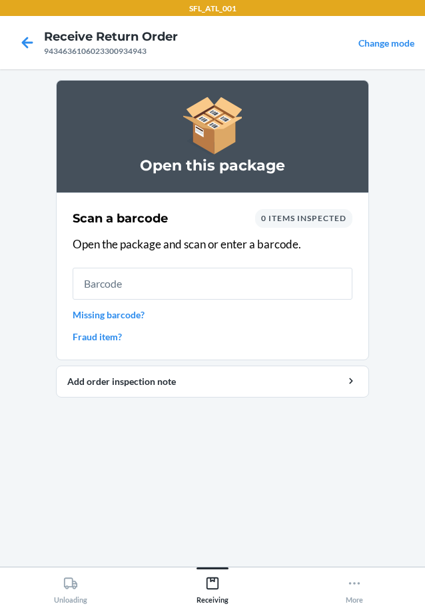
click at [150, 315] on link "Missing barcode?" at bounding box center [213, 315] width 280 height 14
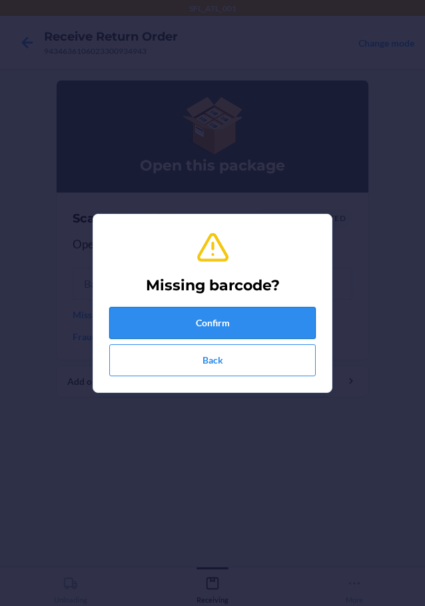
click at [213, 333] on button "Confirm" at bounding box center [212, 323] width 207 height 32
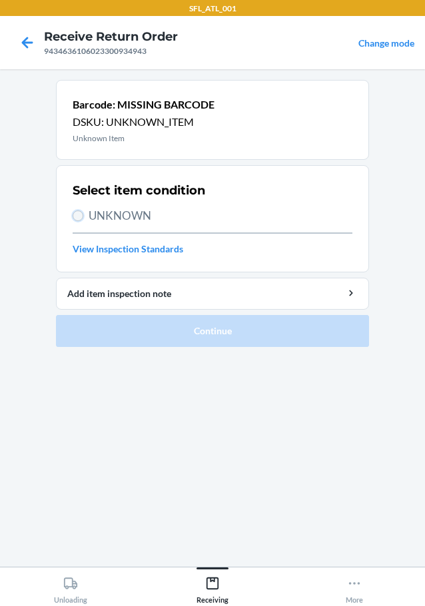
click at [79, 217] on input "UNKNOWN" at bounding box center [78, 216] width 11 height 11
radio input "true"
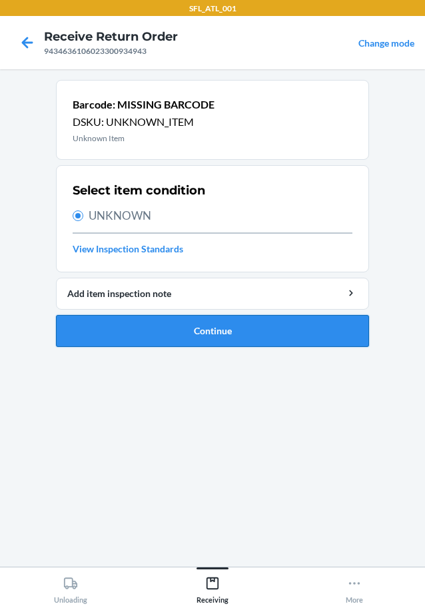
click at [199, 325] on button "Continue" at bounding box center [212, 331] width 313 height 32
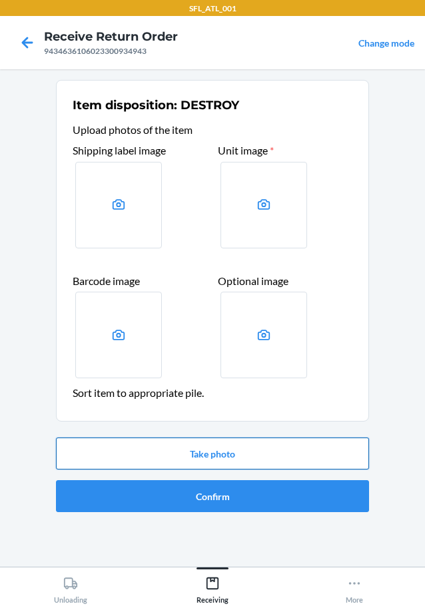
click at [239, 451] on button "Take photo" at bounding box center [212, 454] width 313 height 32
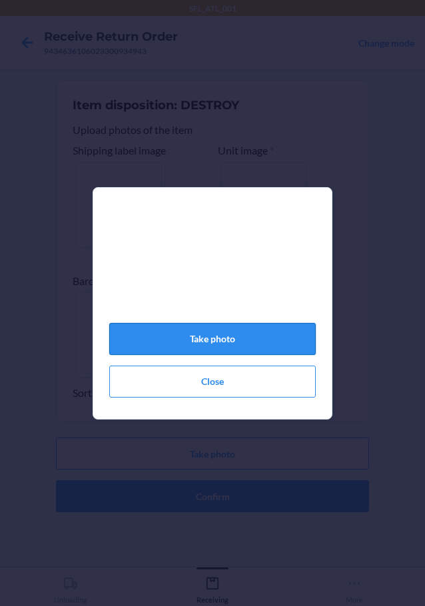
click at [225, 355] on button "Take photo" at bounding box center [212, 339] width 207 height 32
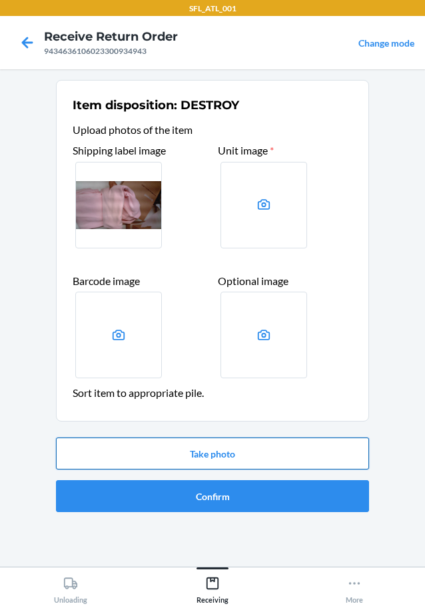
click at [219, 455] on button "Take photo" at bounding box center [212, 454] width 313 height 32
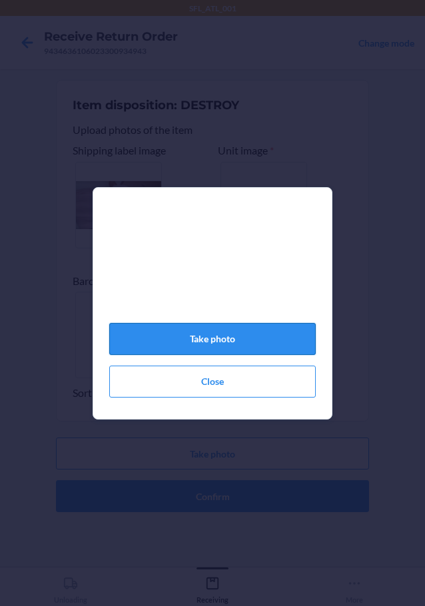
click at [196, 353] on button "Take photo" at bounding box center [212, 339] width 207 height 32
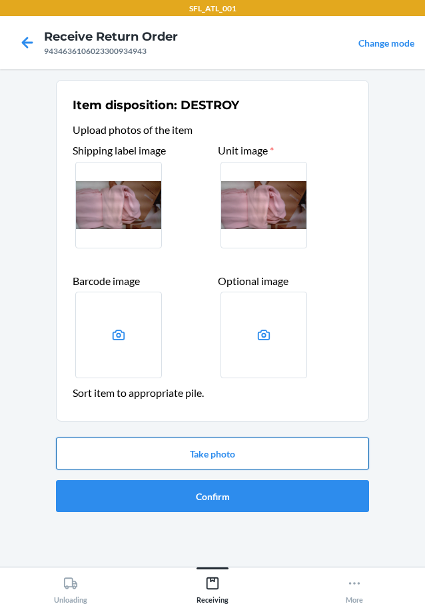
click at [179, 448] on button "Take photo" at bounding box center [212, 454] width 313 height 32
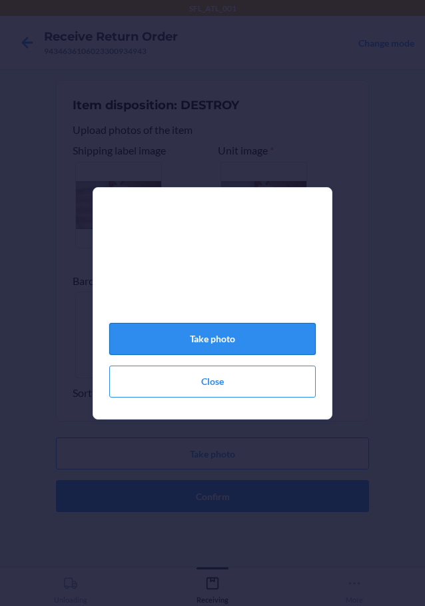
click at [214, 349] on button "Take photo" at bounding box center [212, 339] width 207 height 32
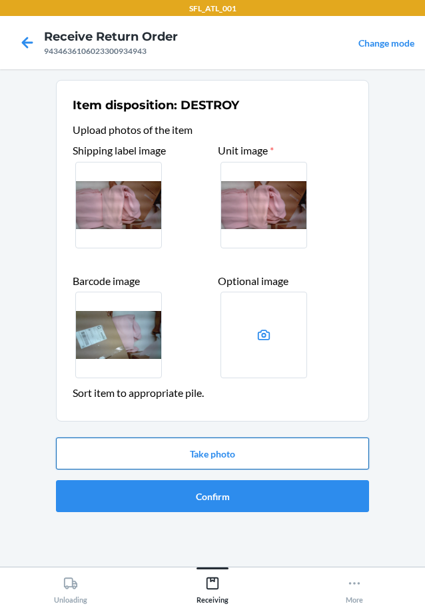
click at [218, 450] on button "Take photo" at bounding box center [212, 454] width 313 height 32
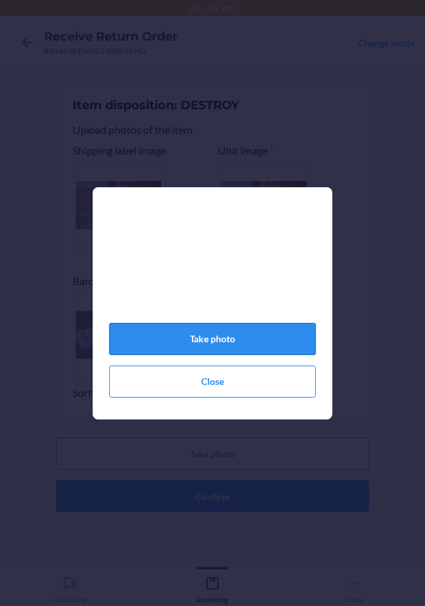
click at [225, 337] on button "Take photo" at bounding box center [212, 339] width 207 height 32
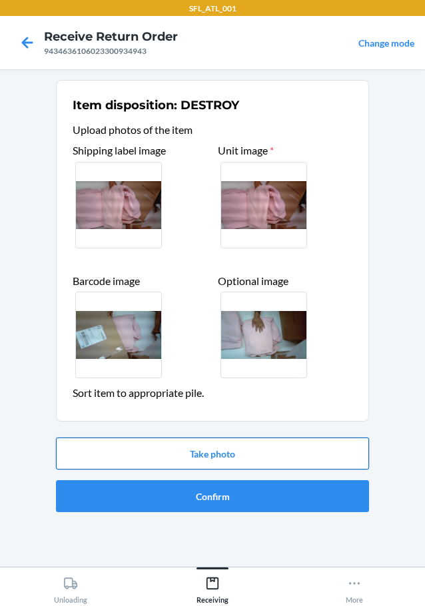
click at [232, 444] on button "Take photo" at bounding box center [212, 454] width 313 height 32
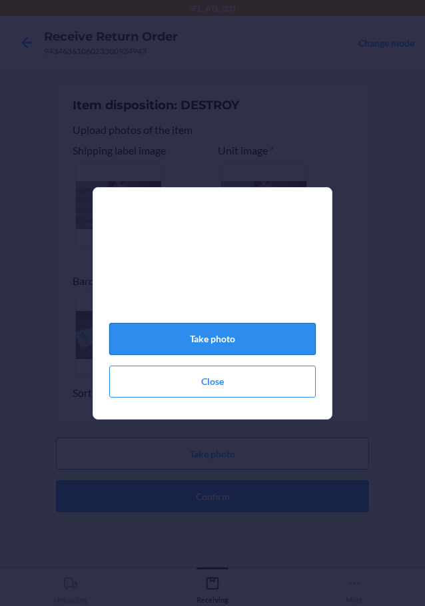
click at [250, 339] on button "Take photo" at bounding box center [212, 339] width 207 height 32
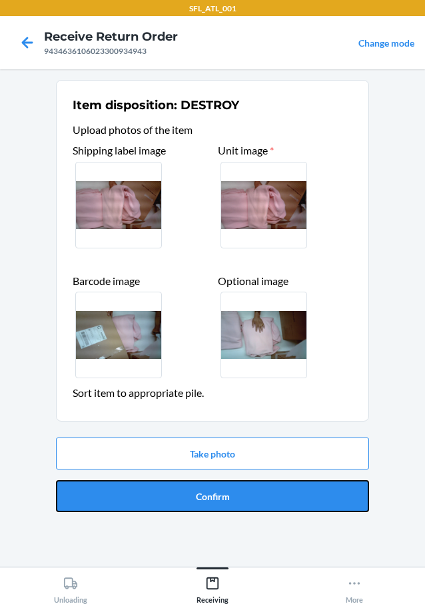
click at [211, 493] on button "Confirm" at bounding box center [212, 496] width 313 height 32
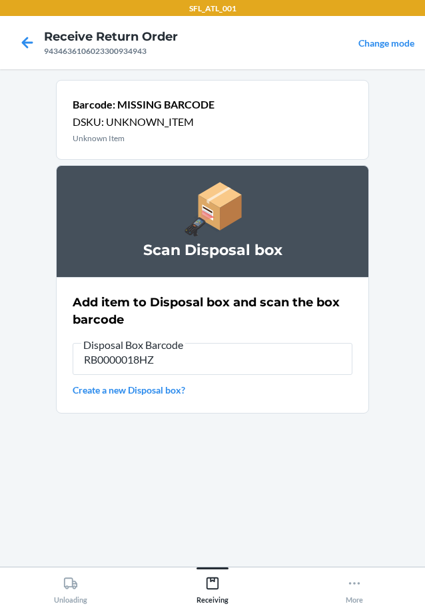
type input "RB0000018HZ"
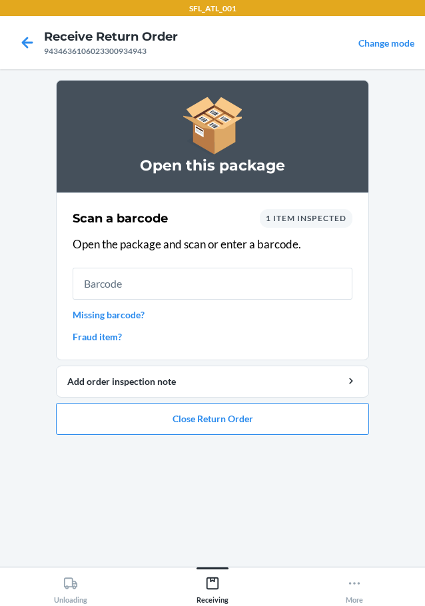
click at [132, 316] on link "Missing barcode?" at bounding box center [213, 315] width 280 height 14
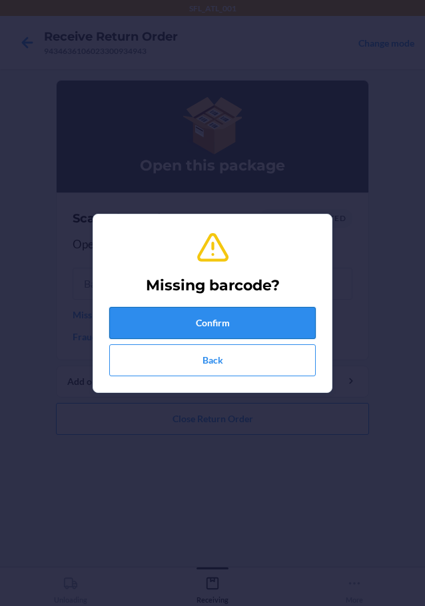
click at [150, 317] on button "Confirm" at bounding box center [212, 323] width 207 height 32
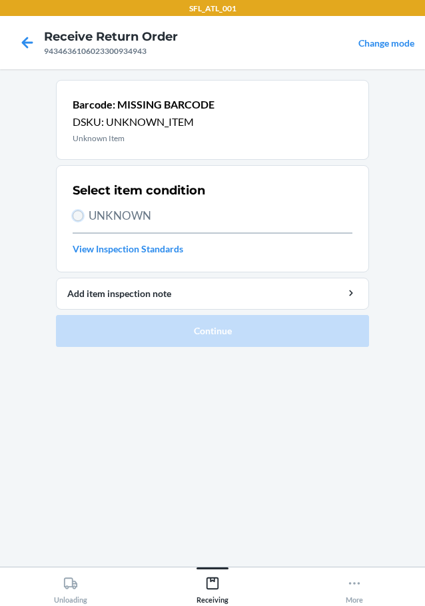
click at [81, 216] on input "UNKNOWN" at bounding box center [78, 216] width 11 height 11
radio input "true"
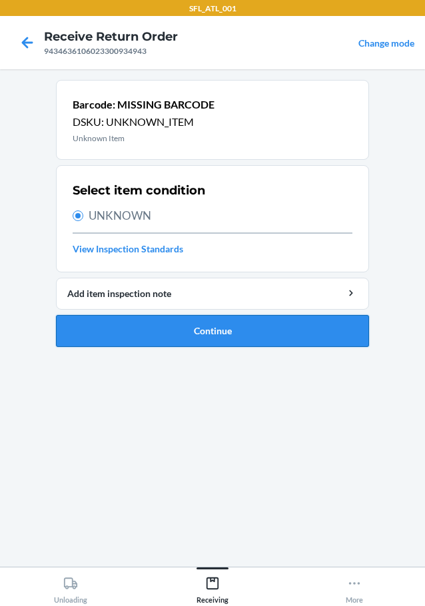
click at [200, 337] on button "Continue" at bounding box center [212, 331] width 313 height 32
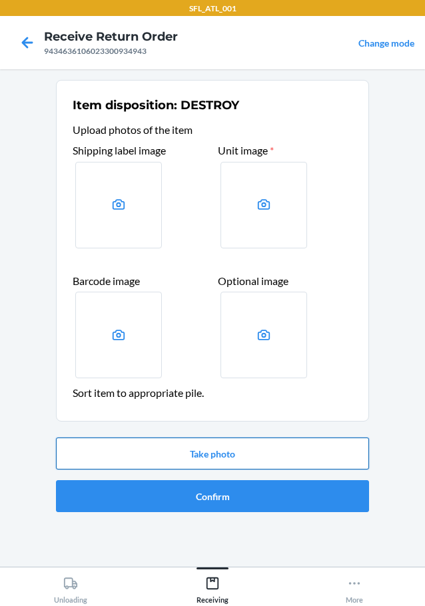
drag, startPoint x: 189, startPoint y: 432, endPoint x: 191, endPoint y: 444, distance: 12.2
click at [191, 444] on div "Take photo Confirm" at bounding box center [212, 474] width 313 height 85
click at [192, 442] on button "Take photo" at bounding box center [212, 454] width 313 height 32
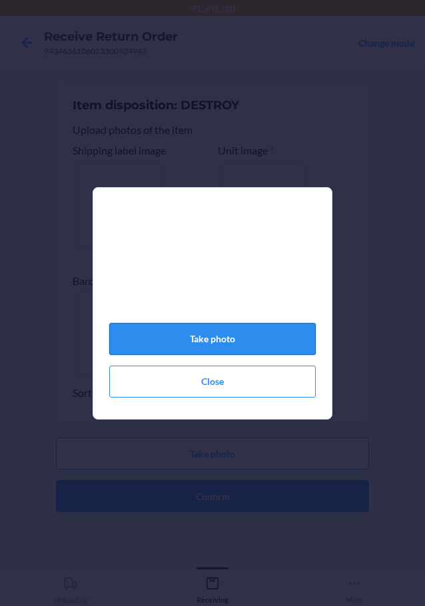
click at [201, 339] on button "Take photo" at bounding box center [212, 339] width 207 height 32
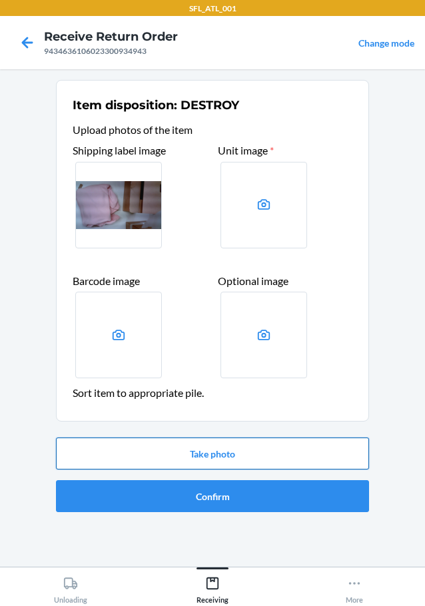
click at [250, 456] on button "Take photo" at bounding box center [212, 454] width 313 height 32
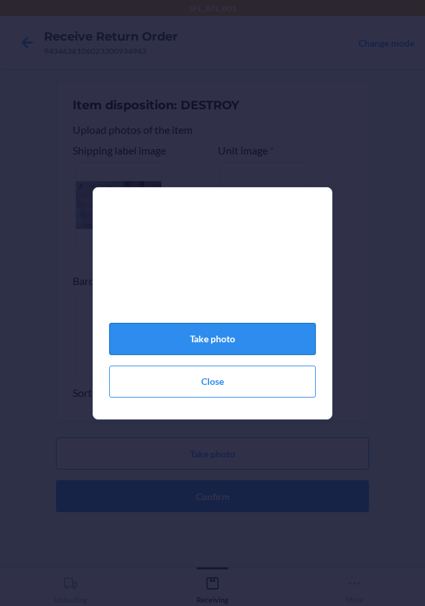
click at [238, 352] on button "Take photo" at bounding box center [212, 339] width 207 height 32
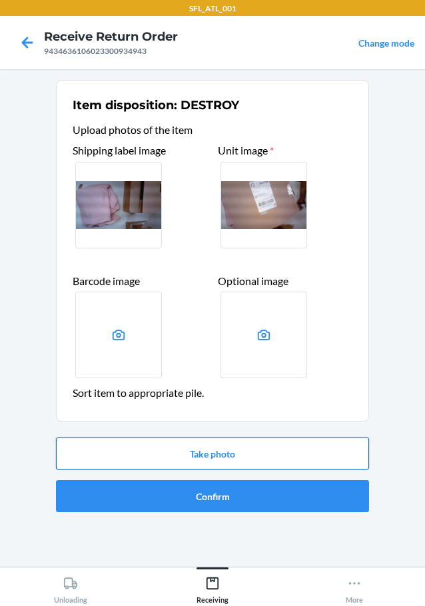
click at [248, 463] on button "Take photo" at bounding box center [212, 454] width 313 height 32
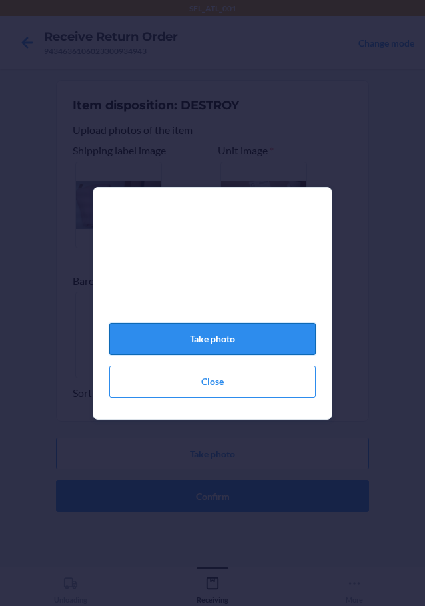
click at [280, 352] on button "Take photo" at bounding box center [212, 339] width 207 height 32
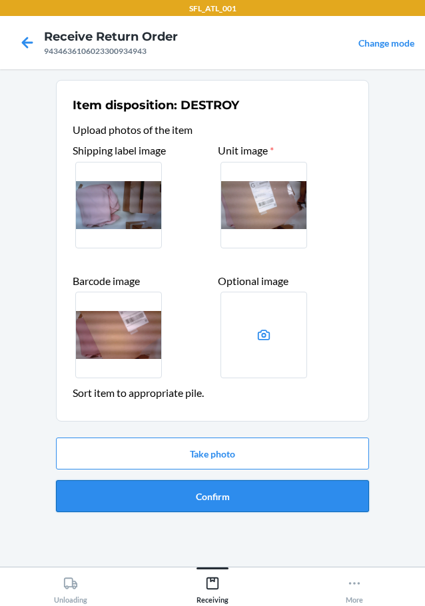
click at [261, 497] on button "Confirm" at bounding box center [212, 496] width 313 height 32
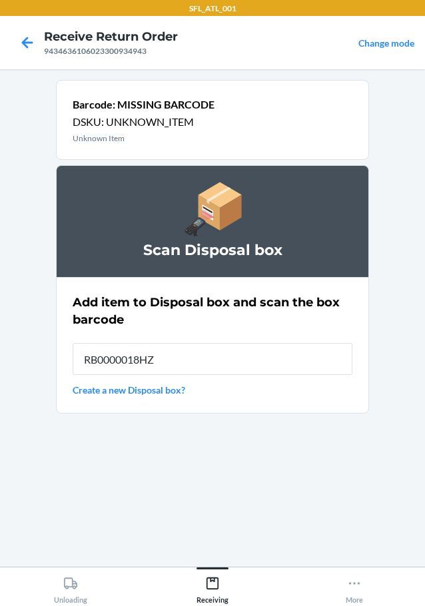
type input "RB0000018HZ"
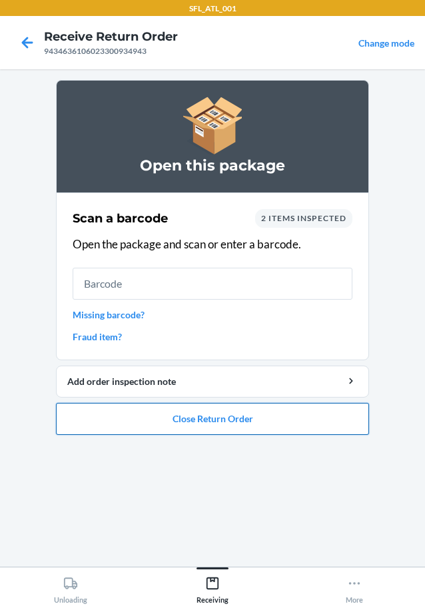
click at [243, 423] on button "Close Return Order" at bounding box center [212, 419] width 313 height 32
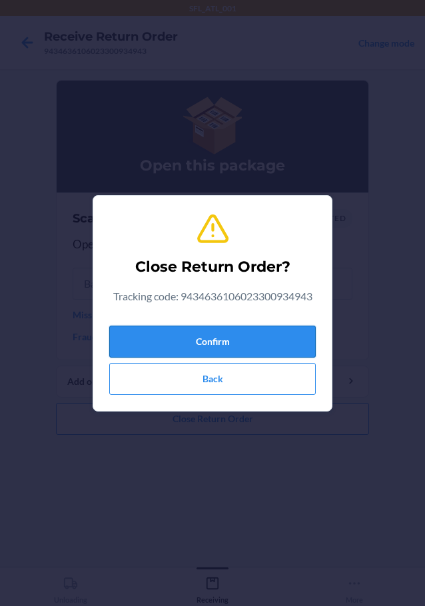
click at [272, 334] on button "Confirm" at bounding box center [212, 342] width 207 height 32
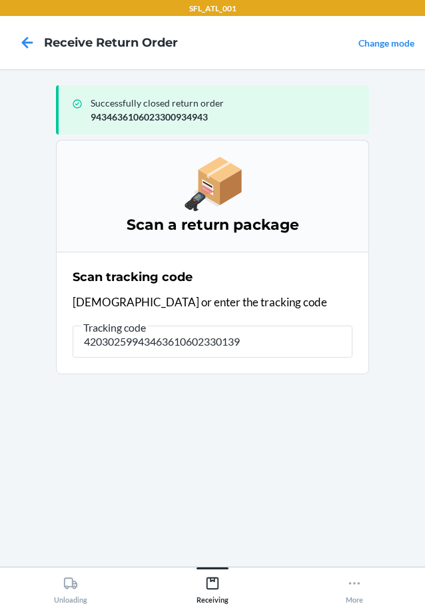
type input "420302599434636106023301399"
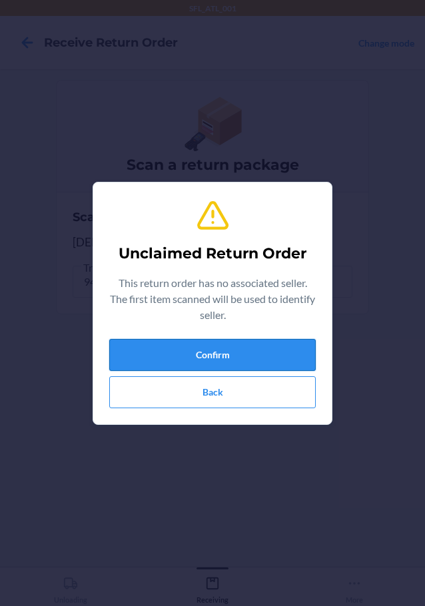
click at [256, 353] on button "Confirm" at bounding box center [212, 355] width 207 height 32
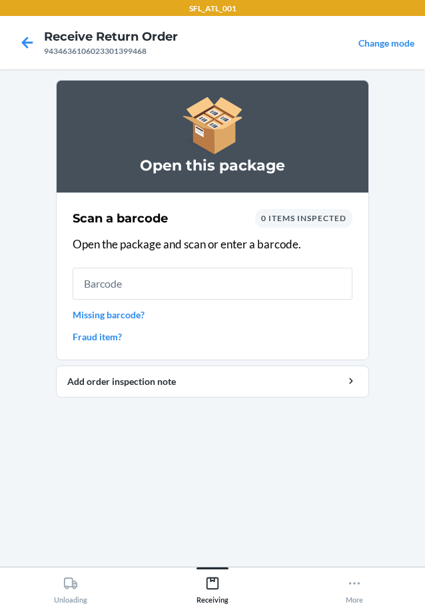
click at [96, 321] on link "Missing barcode?" at bounding box center [213, 315] width 280 height 14
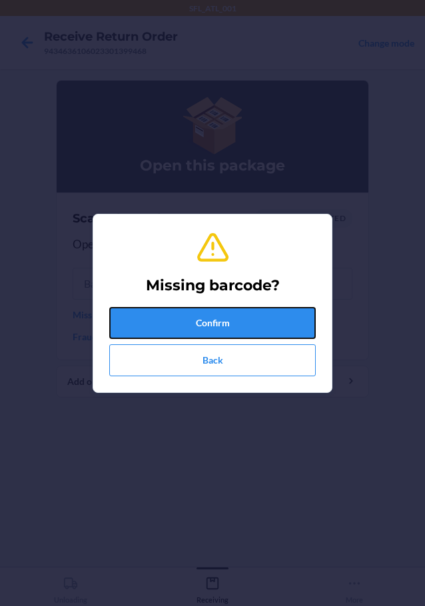
click at [181, 332] on button "Confirm" at bounding box center [212, 323] width 207 height 32
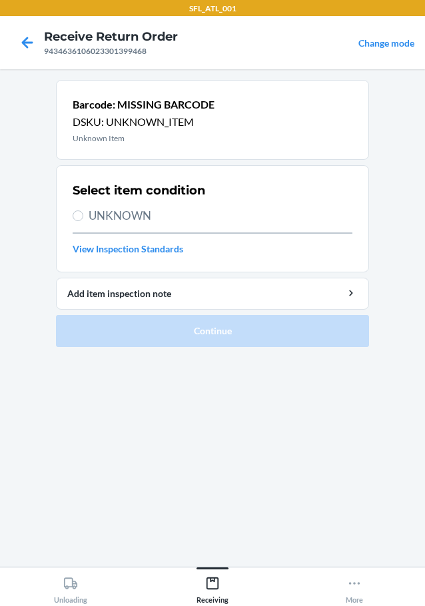
click at [86, 217] on label "UNKNOWN" at bounding box center [213, 215] width 280 height 17
click at [83, 217] on input "UNKNOWN" at bounding box center [78, 216] width 11 height 11
radio input "true"
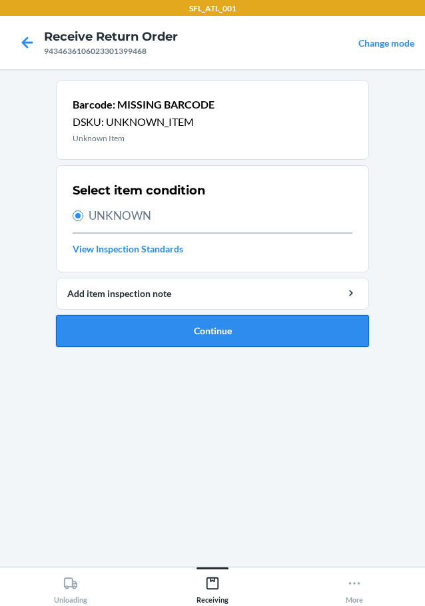
click at [137, 324] on button "Continue" at bounding box center [212, 331] width 313 height 32
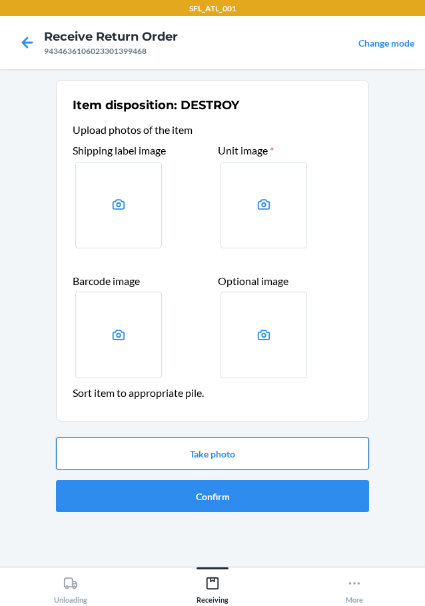
click at [170, 450] on button "Take photo" at bounding box center [212, 454] width 313 height 32
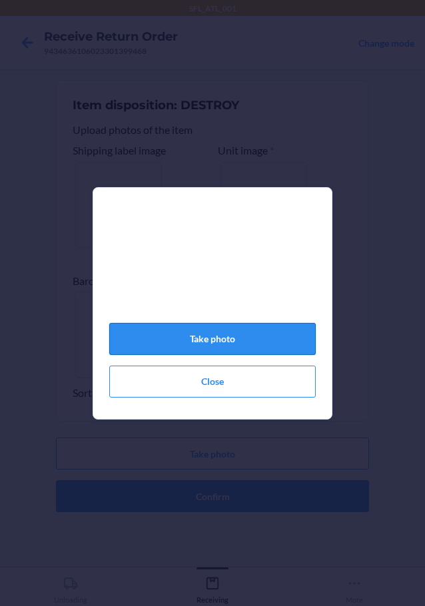
click at [223, 345] on button "Take photo" at bounding box center [212, 339] width 207 height 32
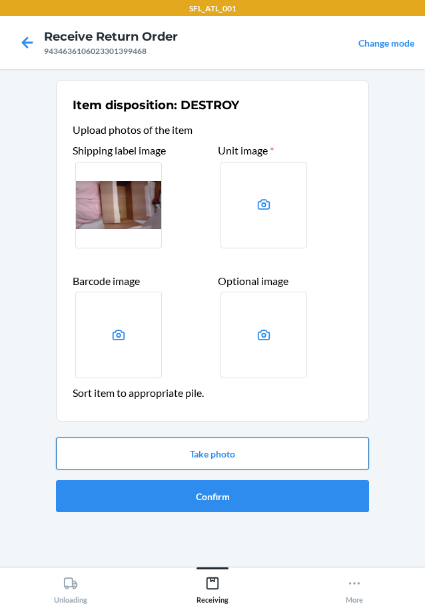
click at [246, 451] on button "Take photo" at bounding box center [212, 454] width 313 height 32
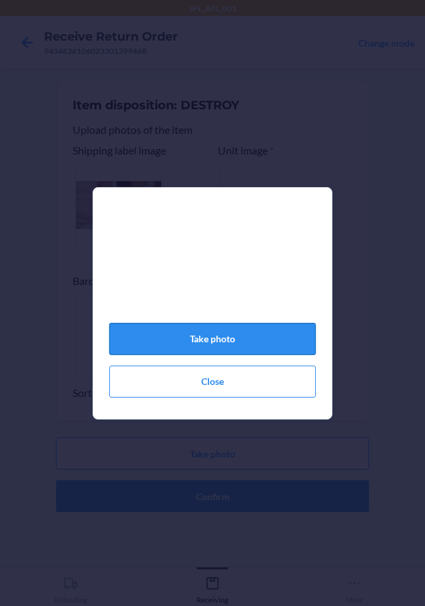
click at [237, 346] on button "Take photo" at bounding box center [212, 339] width 207 height 32
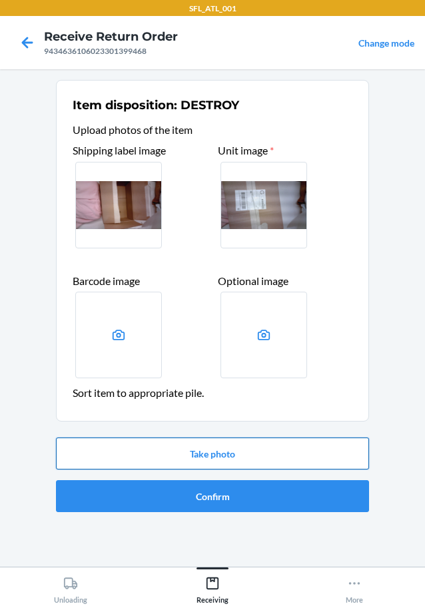
click at [258, 446] on button "Take photo" at bounding box center [212, 454] width 313 height 32
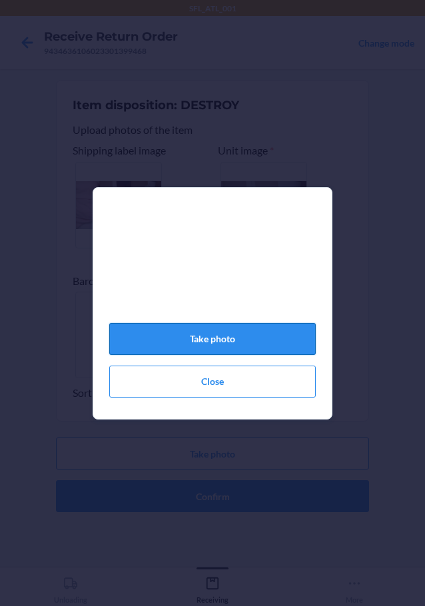
click at [262, 346] on button "Take photo" at bounding box center [212, 339] width 207 height 32
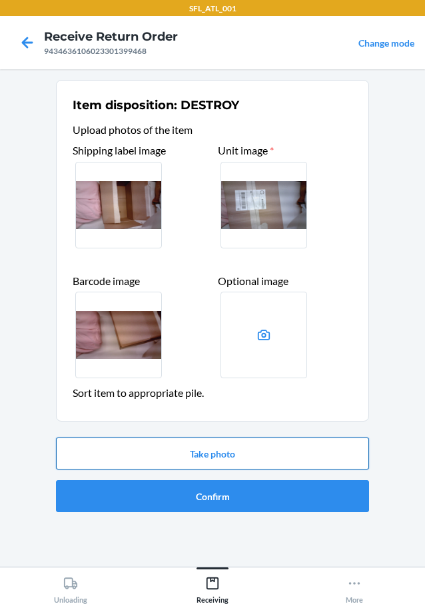
click at [255, 453] on button "Take photo" at bounding box center [212, 454] width 313 height 32
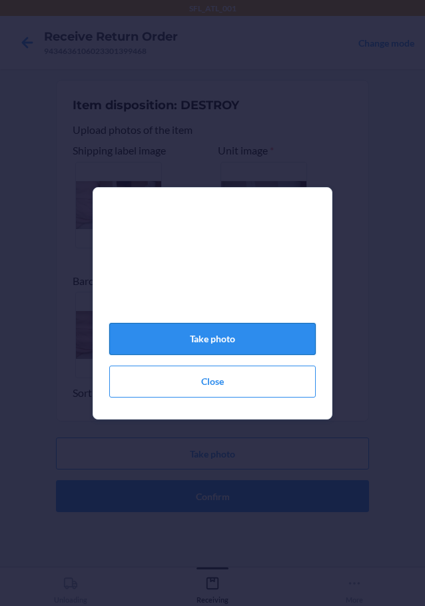
drag, startPoint x: 248, startPoint y: 331, endPoint x: 239, endPoint y: 355, distance: 25.5
click at [247, 334] on button "Take photo" at bounding box center [212, 339] width 207 height 32
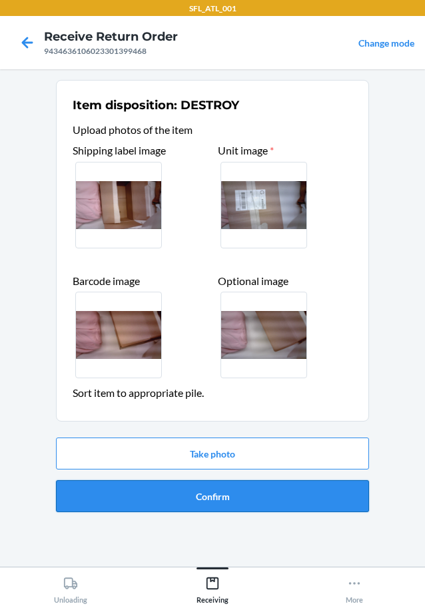
click at [241, 488] on button "Confirm" at bounding box center [212, 496] width 313 height 32
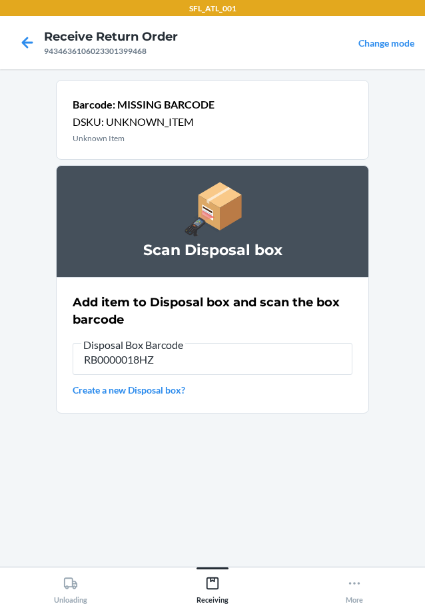
type input "RB0000018HZ"
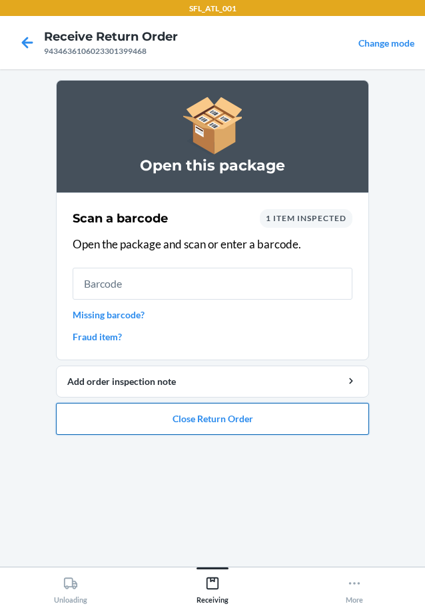
click at [329, 418] on button "Close Return Order" at bounding box center [212, 419] width 313 height 32
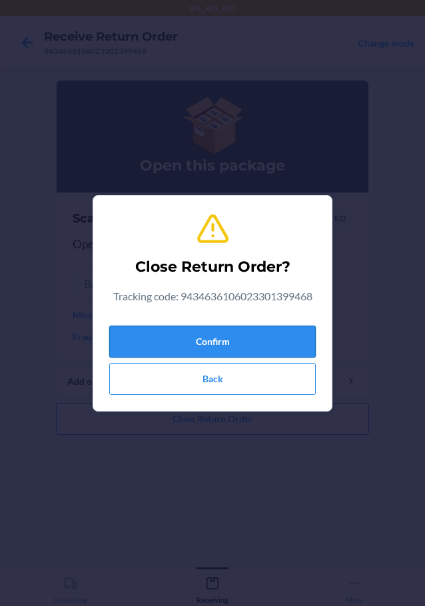
click at [276, 348] on button "Confirm" at bounding box center [212, 342] width 207 height 32
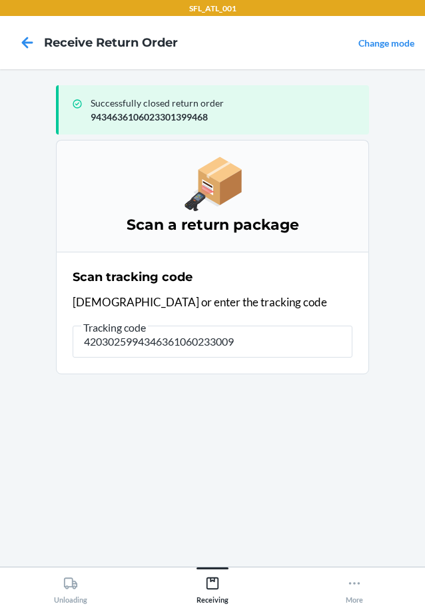
type input "42030259943463610602330092"
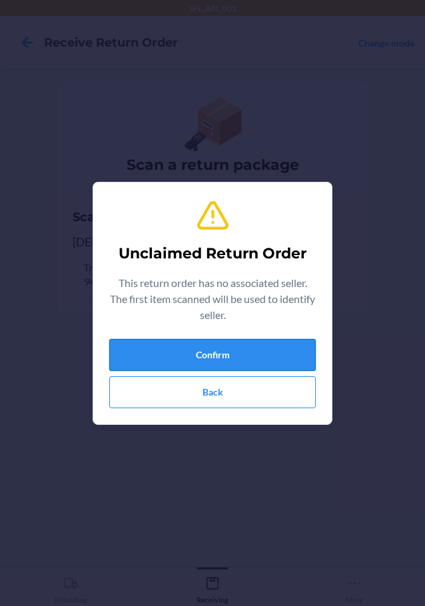
click at [258, 367] on button "Confirm" at bounding box center [212, 355] width 207 height 32
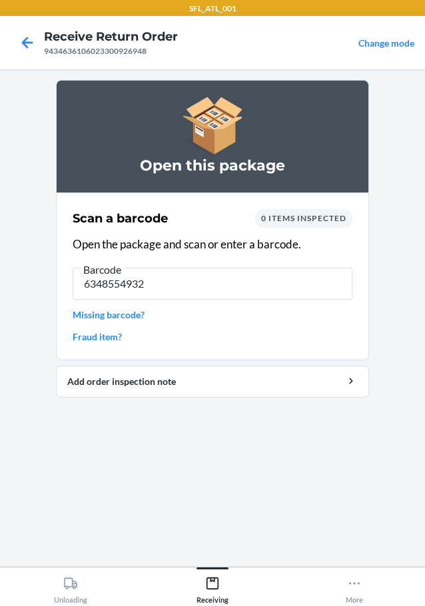
type input "63485549325"
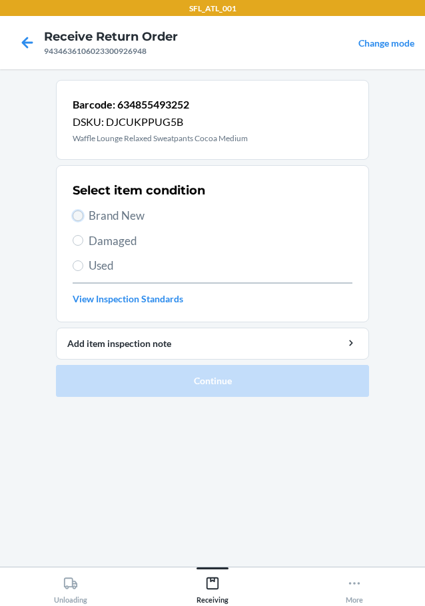
click at [76, 219] on input "Brand New" at bounding box center [78, 216] width 11 height 11
radio input "true"
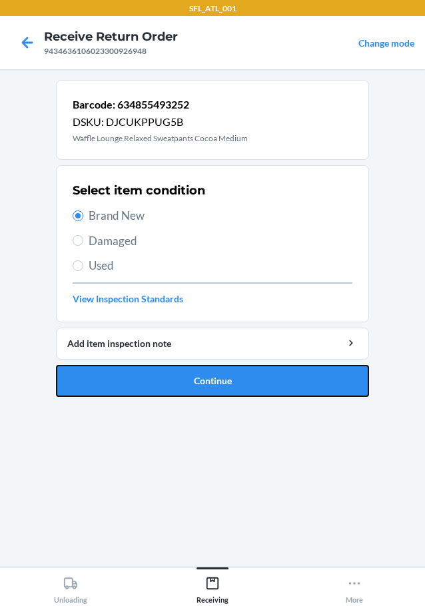
click at [138, 381] on button "Continue" at bounding box center [212, 381] width 313 height 32
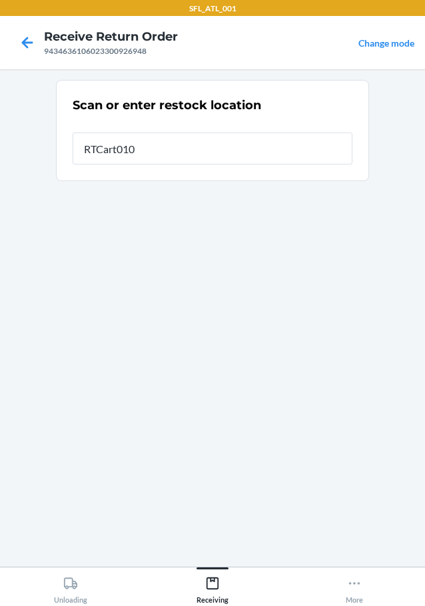
type input "RTCart010"
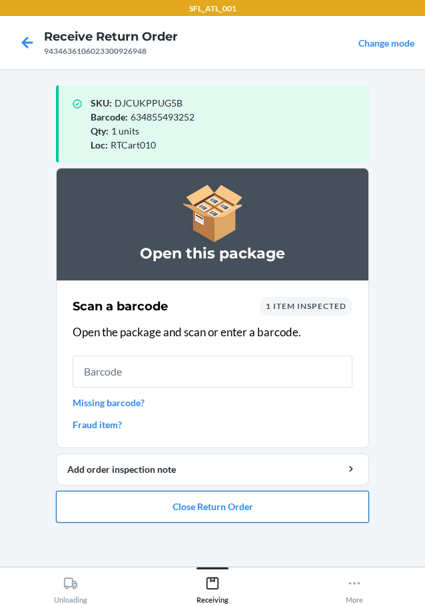
click at [225, 501] on button "Close Return Order" at bounding box center [212, 507] width 313 height 32
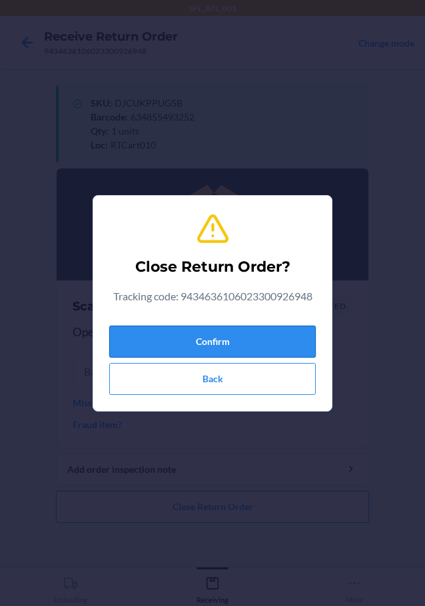
click at [263, 350] on button "Confirm" at bounding box center [212, 342] width 207 height 32
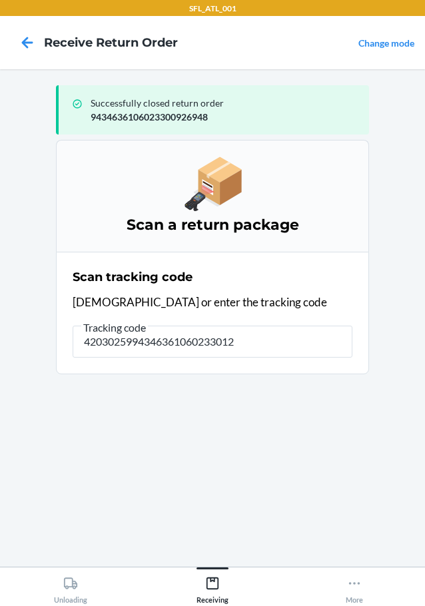
type input "42030259943463610602330125"
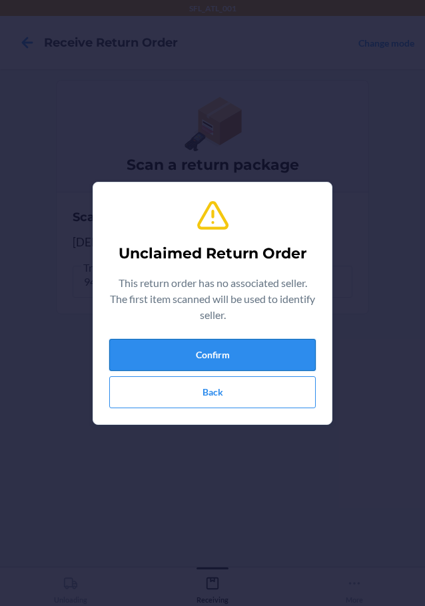
click at [257, 349] on button "Confirm" at bounding box center [212, 355] width 207 height 32
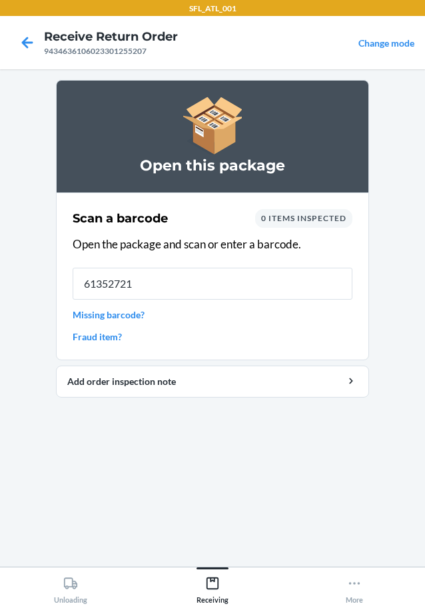
type input "613527214"
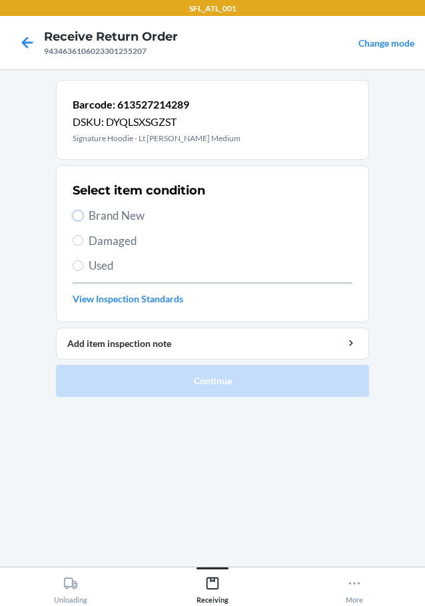
drag, startPoint x: 75, startPoint y: 215, endPoint x: 109, endPoint y: 229, distance: 37.4
click at [75, 216] on input "Brand New" at bounding box center [78, 216] width 11 height 11
radio input "true"
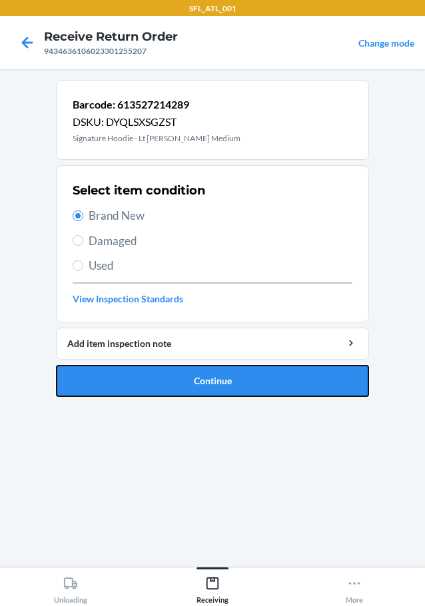
click at [207, 386] on button "Continue" at bounding box center [212, 381] width 313 height 32
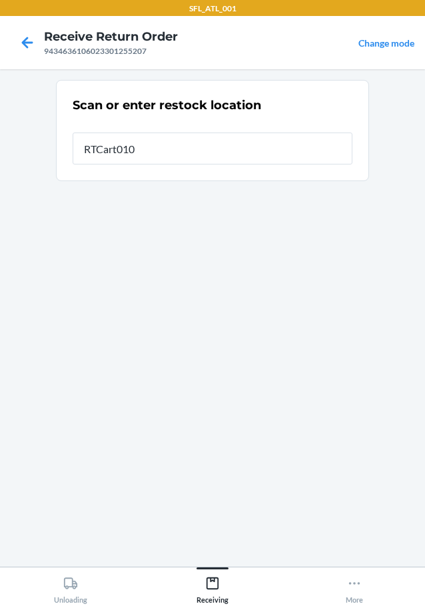
type input "RTCart010"
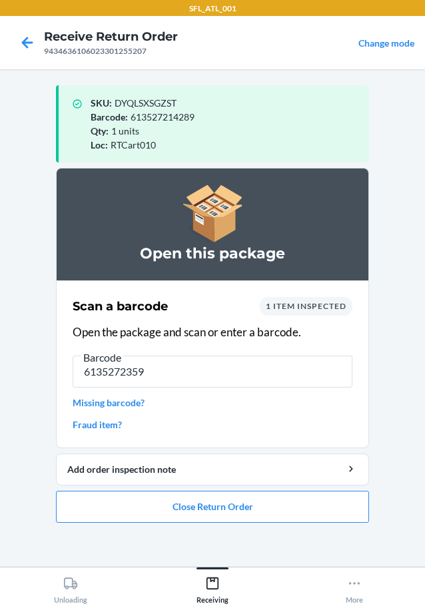
type input "61352723591"
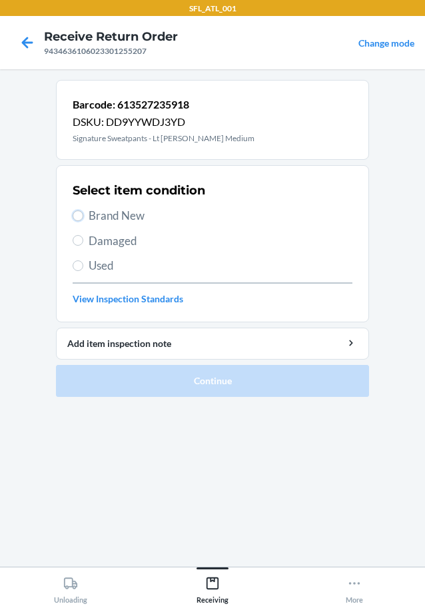
drag, startPoint x: 73, startPoint y: 215, endPoint x: 88, endPoint y: 223, distance: 16.4
click at [77, 219] on input "Brand New" at bounding box center [78, 216] width 11 height 11
radio input "true"
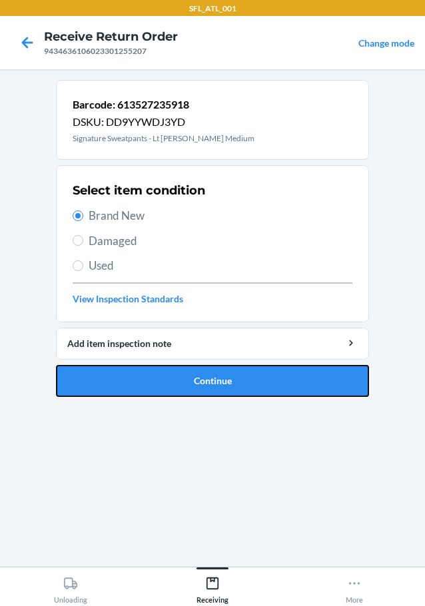
drag, startPoint x: 161, startPoint y: 383, endPoint x: 193, endPoint y: 383, distance: 32.7
click at [161, 383] on button "Continue" at bounding box center [212, 381] width 313 height 32
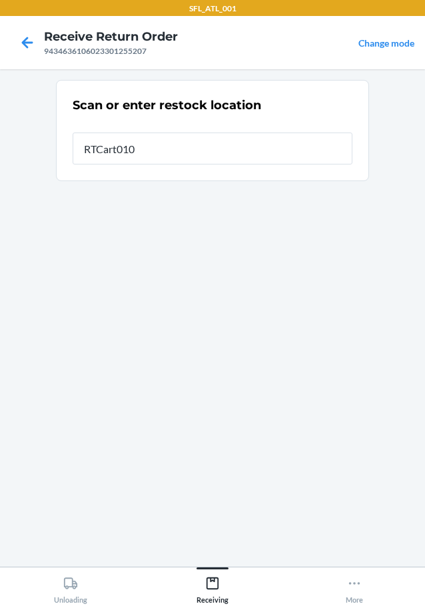
type input "RTCart010"
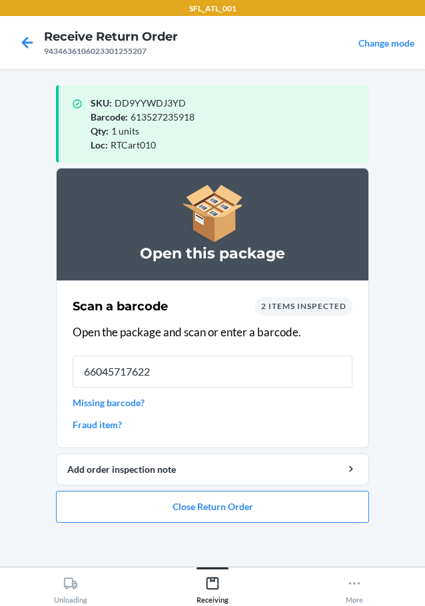
type input "660457176224"
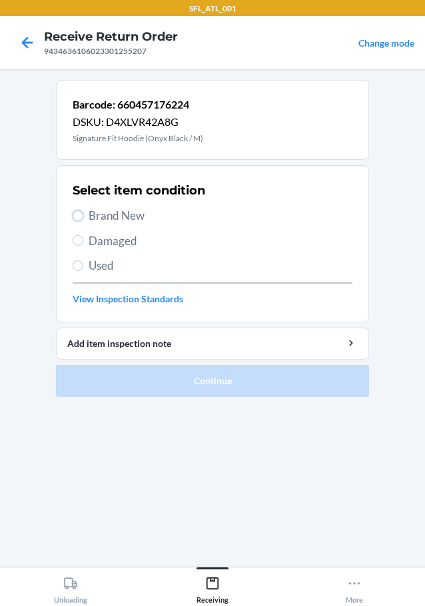
drag, startPoint x: 79, startPoint y: 216, endPoint x: 77, endPoint y: 250, distance: 34.1
click at [77, 220] on input "Brand New" at bounding box center [78, 216] width 11 height 11
radio input "true"
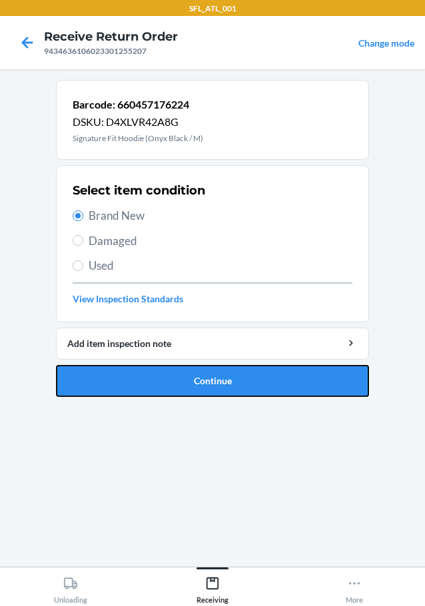
drag, startPoint x: 125, startPoint y: 381, endPoint x: 161, endPoint y: 376, distance: 35.7
click at [127, 381] on button "Continue" at bounding box center [212, 381] width 313 height 32
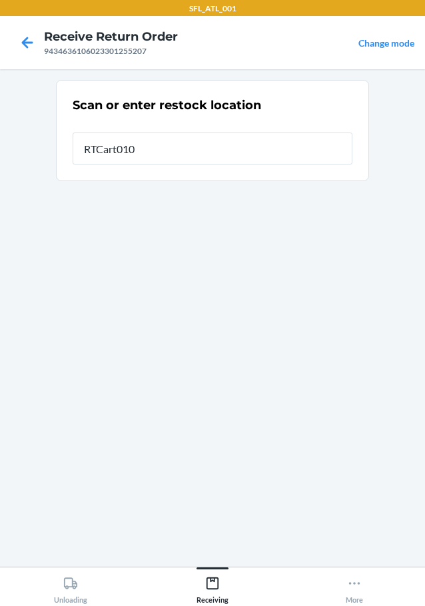
type input "RTCart010"
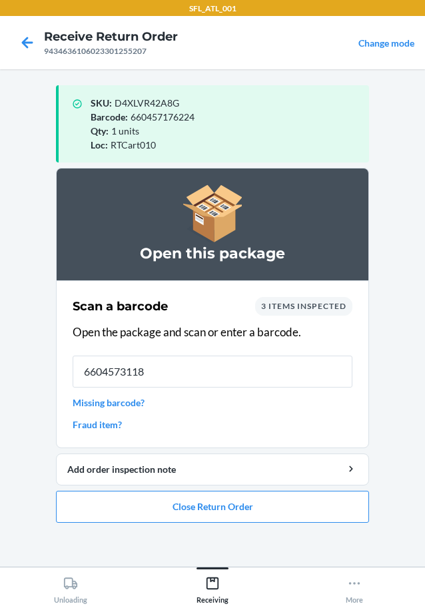
type input "66045731181"
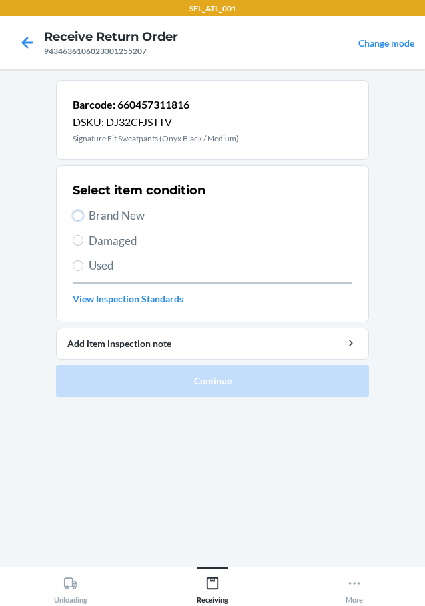
drag, startPoint x: 81, startPoint y: 213, endPoint x: 111, endPoint y: 217, distance: 30.3
click at [81, 212] on input "Brand New" at bounding box center [78, 216] width 11 height 11
radio input "true"
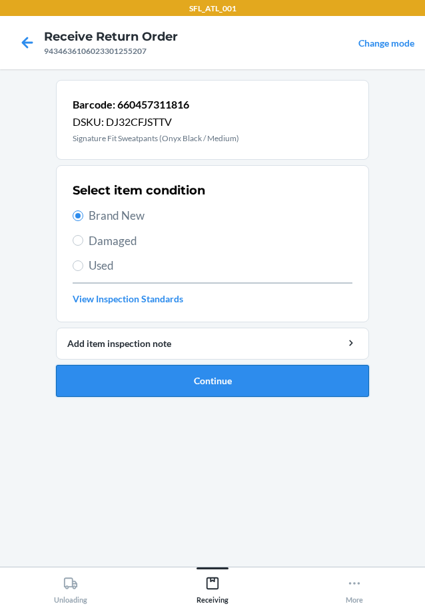
click at [193, 379] on button "Continue" at bounding box center [212, 381] width 313 height 32
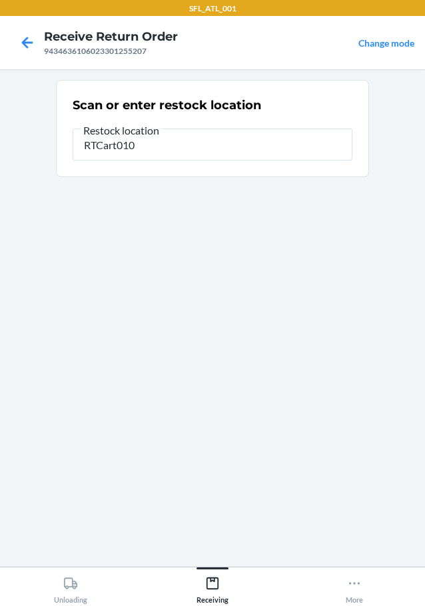
type input "RTCart010"
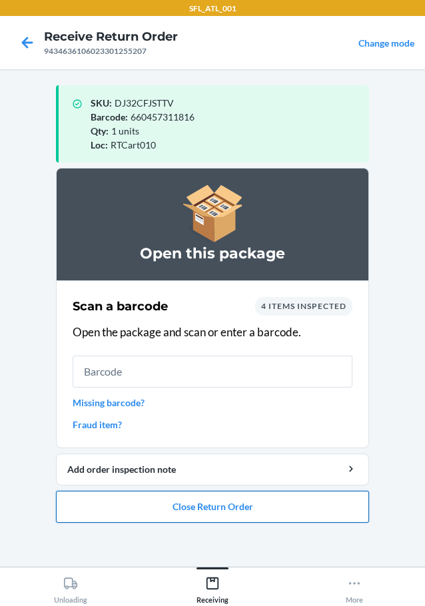
drag, startPoint x: 203, startPoint y: 500, endPoint x: 210, endPoint y: 492, distance: 10.4
click at [205, 498] on button "Close Return Order" at bounding box center [212, 507] width 313 height 32
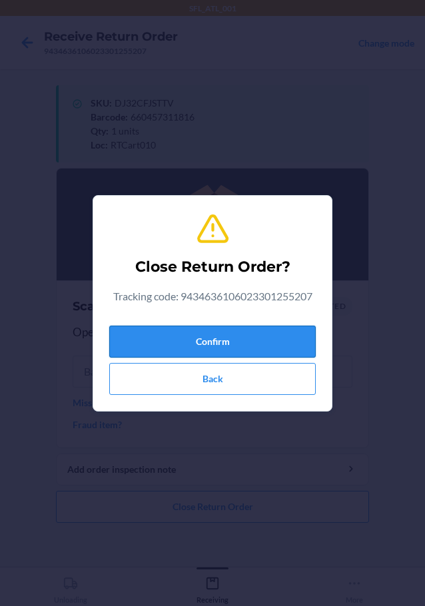
click at [227, 337] on button "Confirm" at bounding box center [212, 342] width 207 height 32
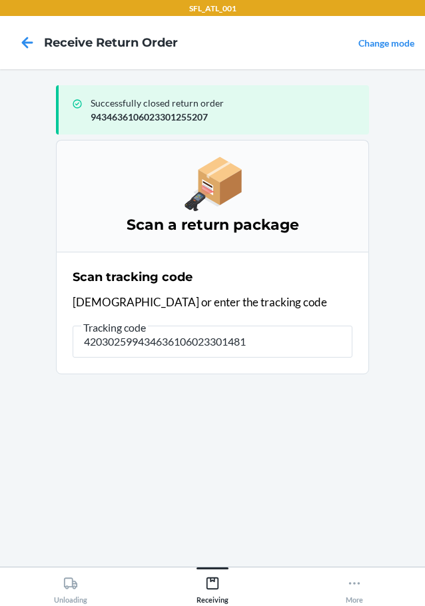
type input "4203025994346361060233014814"
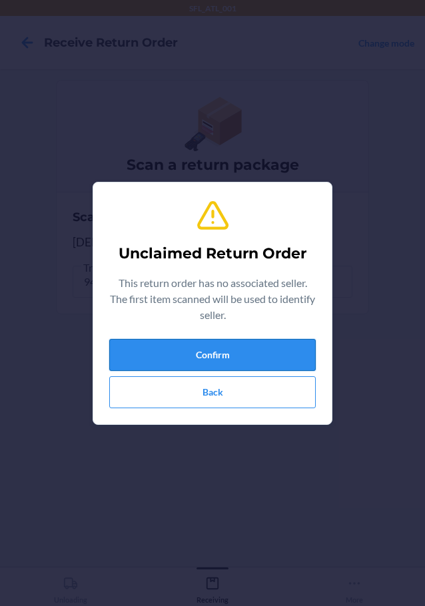
click at [215, 339] on button "Confirm" at bounding box center [212, 355] width 207 height 32
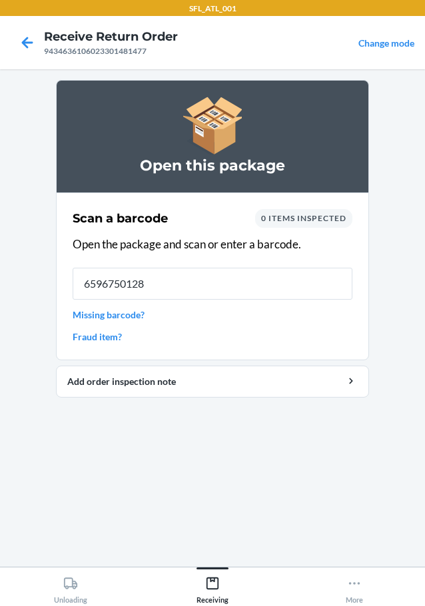
type input "65967501283"
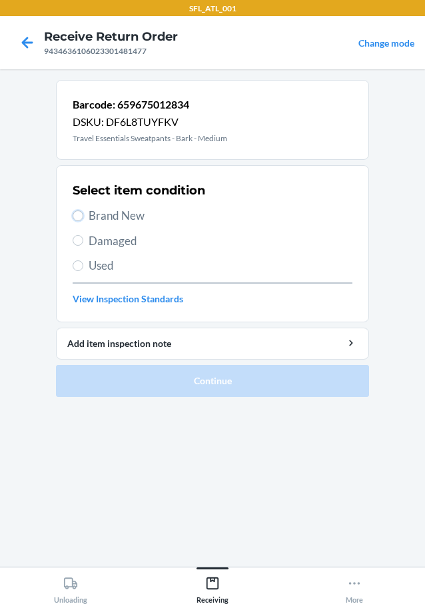
drag, startPoint x: 79, startPoint y: 213, endPoint x: 140, endPoint y: 253, distance: 72.8
click at [83, 213] on input "Brand New" at bounding box center [78, 216] width 11 height 11
radio input "true"
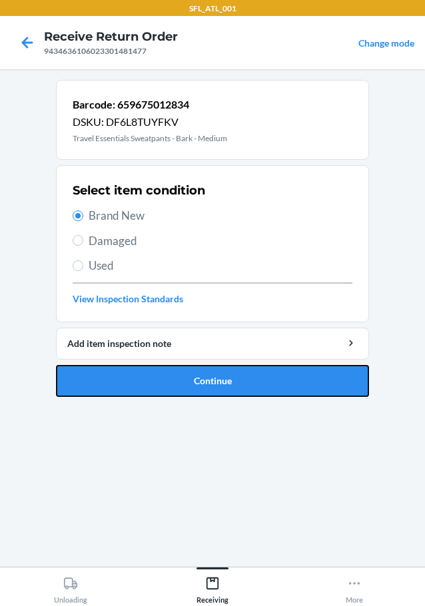
click at [179, 367] on button "Continue" at bounding box center [212, 381] width 313 height 32
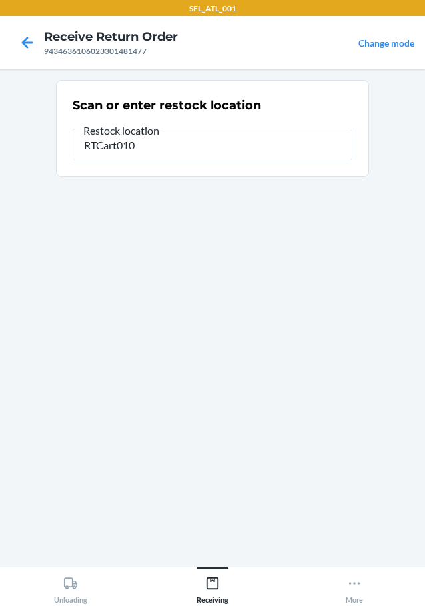
type input "RTCart010"
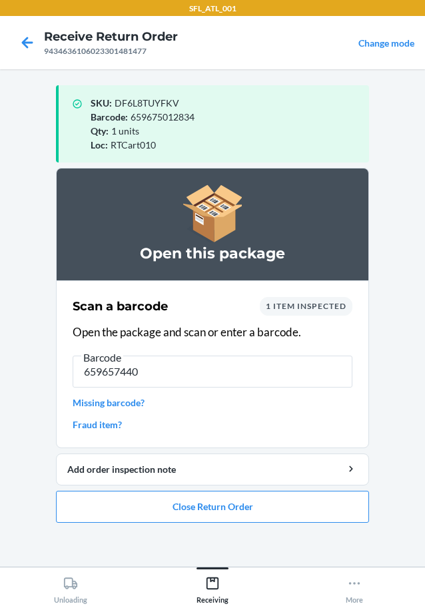
type input "6596574400"
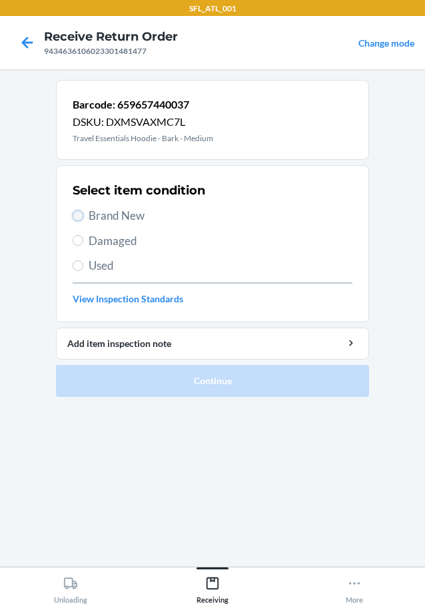
click at [81, 217] on input "Brand New" at bounding box center [78, 216] width 11 height 11
radio input "true"
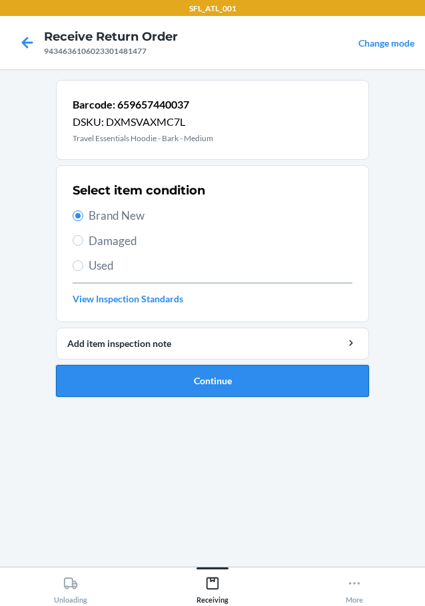
click at [219, 376] on button "Continue" at bounding box center [212, 381] width 313 height 32
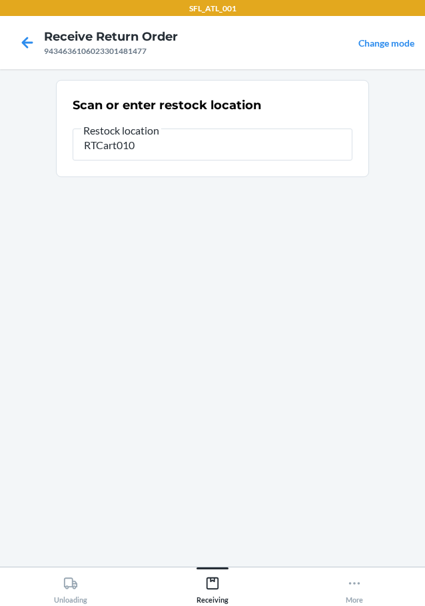
type input "RTCart010"
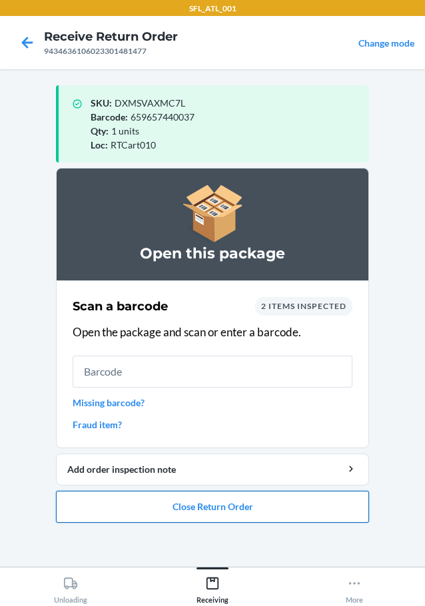
drag, startPoint x: 217, startPoint y: 512, endPoint x: 220, endPoint y: 504, distance: 7.8
click at [220, 504] on button "Close Return Order" at bounding box center [212, 507] width 313 height 32
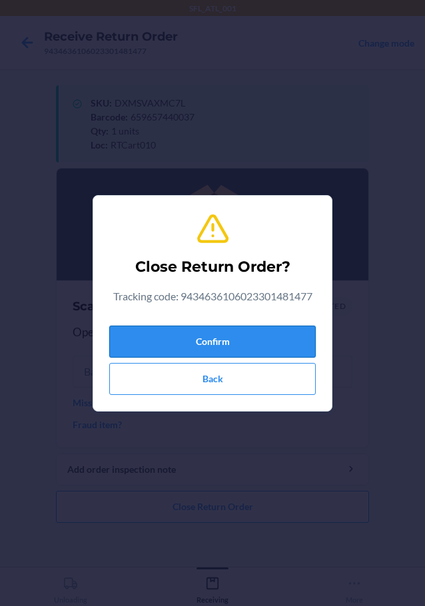
click at [257, 337] on button "Confirm" at bounding box center [212, 342] width 207 height 32
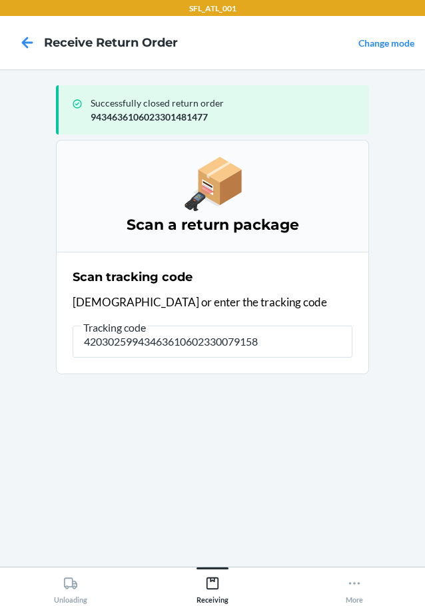
type input "420302599434636106023300791584"
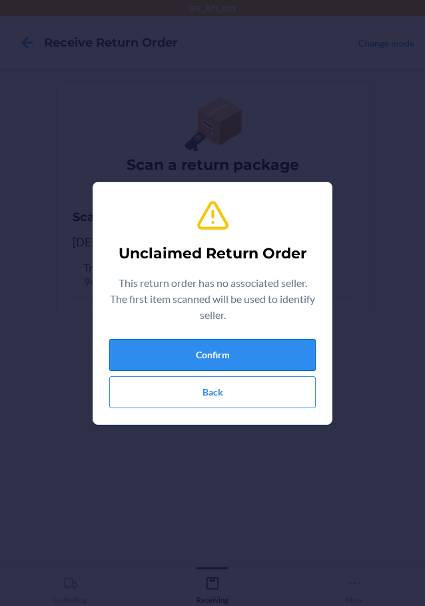
click at [272, 349] on button "Confirm" at bounding box center [212, 355] width 207 height 32
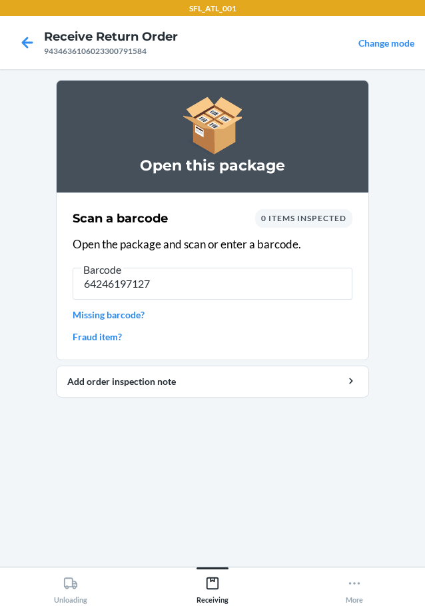
type input "642461971279"
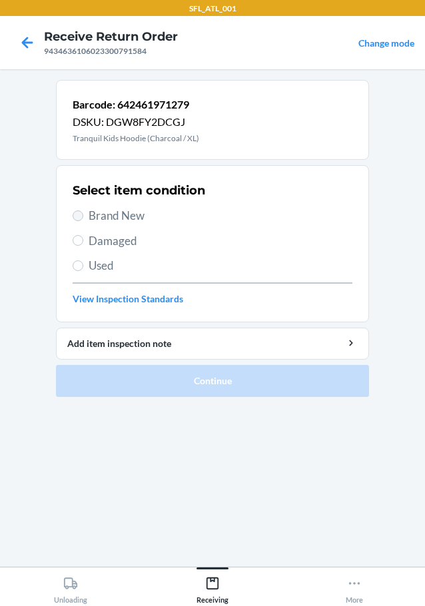
drag, startPoint x: 71, startPoint y: 209, endPoint x: 77, endPoint y: 220, distance: 11.9
click at [77, 220] on section "Select item condition Brand New Damaged Used View Inspection Standards" at bounding box center [212, 243] width 313 height 157
click at [81, 219] on label "Brand New" at bounding box center [213, 215] width 280 height 17
click at [81, 219] on input "Brand New" at bounding box center [78, 216] width 11 height 11
radio input "true"
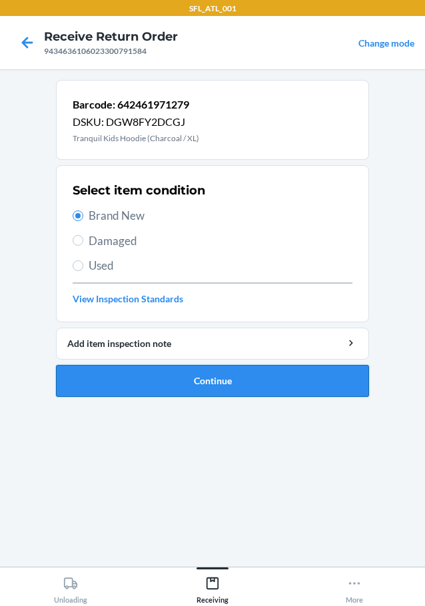
click at [172, 379] on button "Continue" at bounding box center [212, 381] width 313 height 32
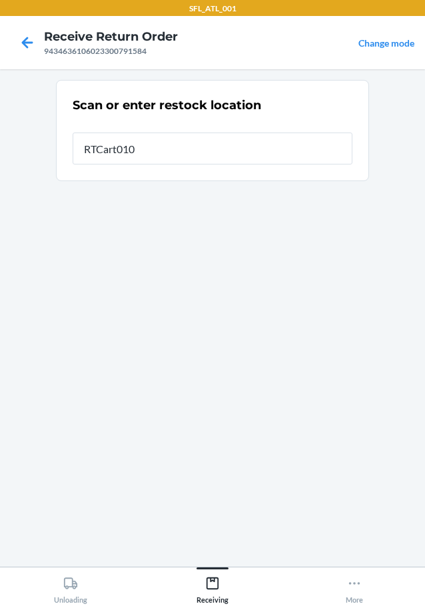
type input "RTCart010"
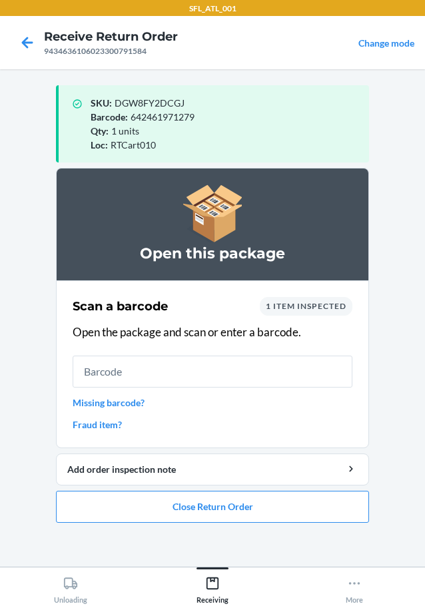
click at [122, 426] on link "Fraud item?" at bounding box center [213, 425] width 280 height 14
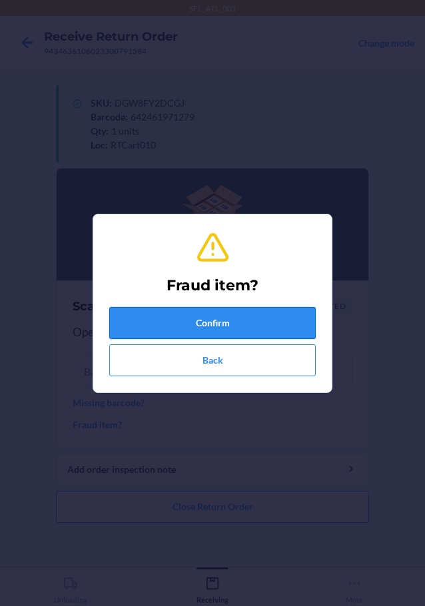
click at [196, 330] on button "Confirm" at bounding box center [212, 323] width 207 height 32
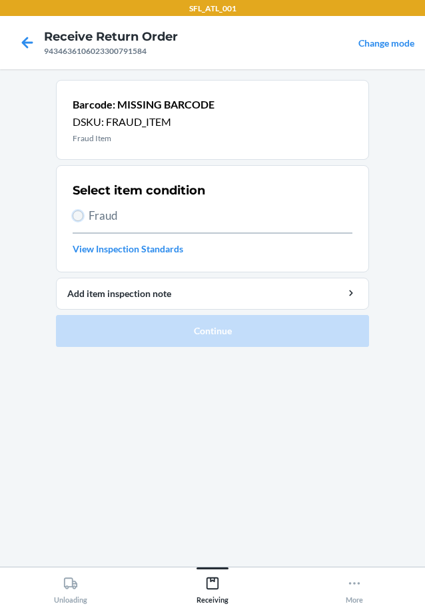
click at [81, 213] on input "Fraud" at bounding box center [78, 216] width 11 height 11
radio input "true"
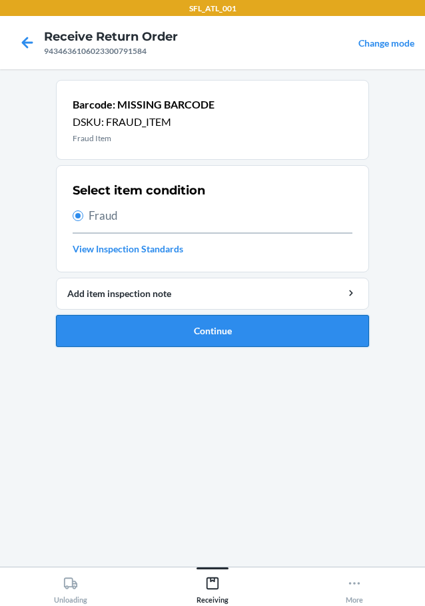
click at [137, 321] on button "Continue" at bounding box center [212, 331] width 313 height 32
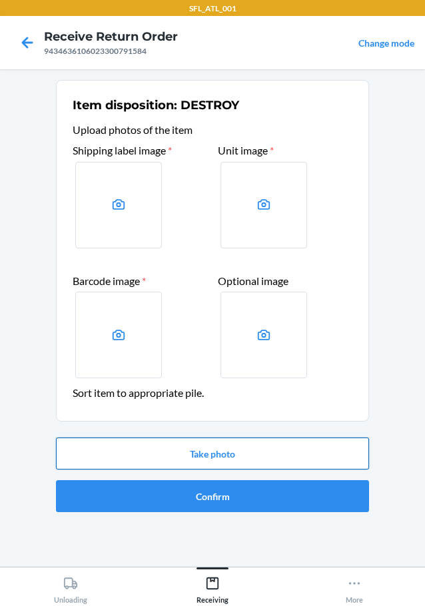
click at [172, 462] on button "Take photo" at bounding box center [212, 454] width 313 height 32
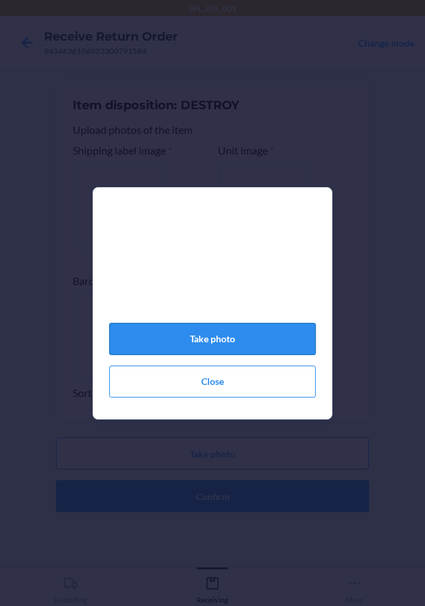
click at [206, 336] on button "Take photo" at bounding box center [212, 339] width 207 height 32
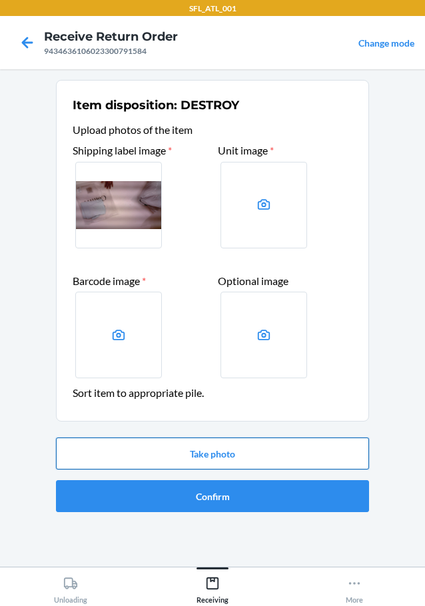
click at [215, 454] on button "Take photo" at bounding box center [212, 454] width 313 height 32
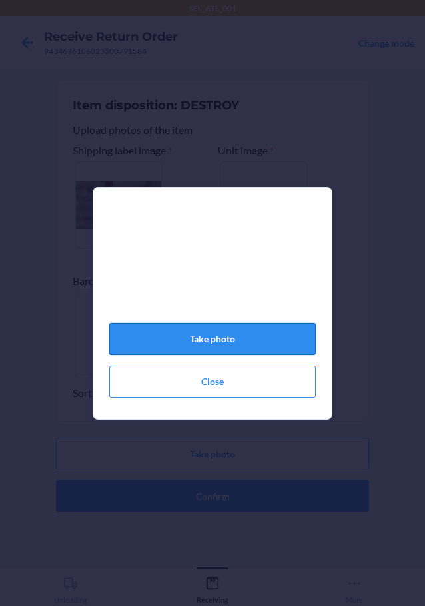
click at [209, 339] on button "Take photo" at bounding box center [212, 339] width 207 height 32
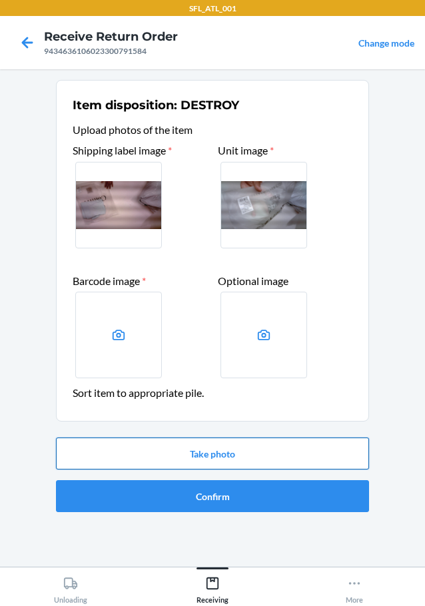
click at [215, 450] on button "Take photo" at bounding box center [212, 454] width 313 height 32
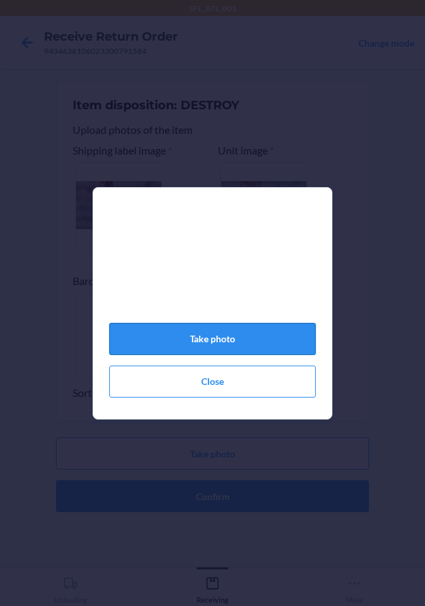
click at [209, 346] on button "Take photo" at bounding box center [212, 339] width 207 height 32
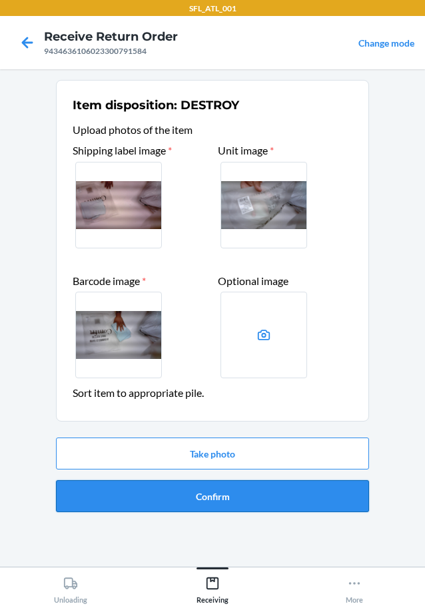
click at [235, 490] on button "Confirm" at bounding box center [212, 496] width 313 height 32
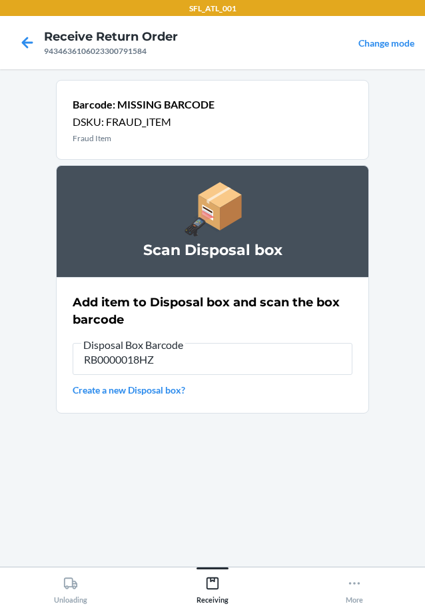
type input "RB0000018HZ"
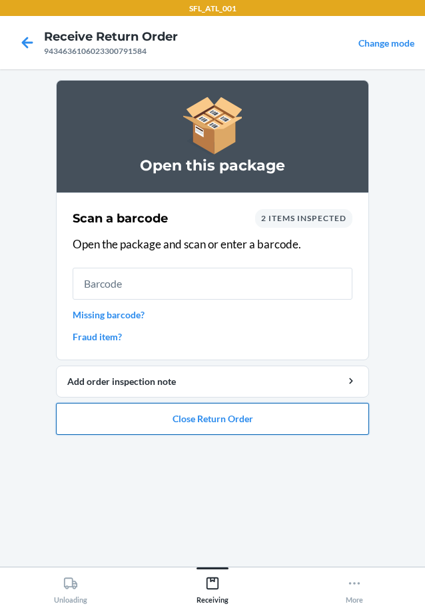
click at [237, 416] on button "Close Return Order" at bounding box center [212, 419] width 313 height 32
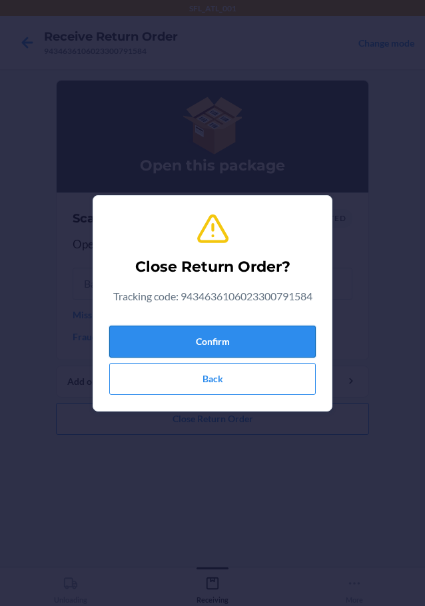
click at [237, 349] on button "Confirm" at bounding box center [212, 342] width 207 height 32
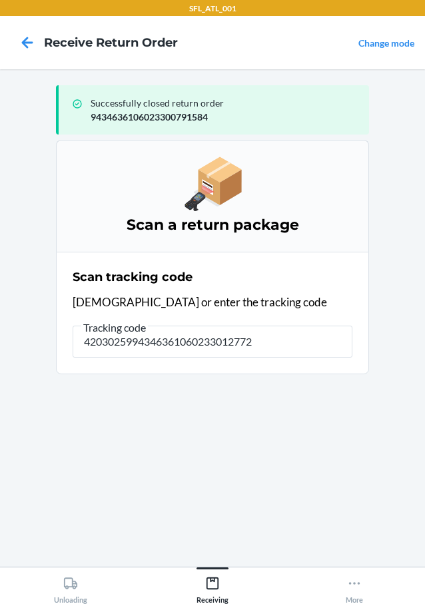
type input "42030259943463610602330127722"
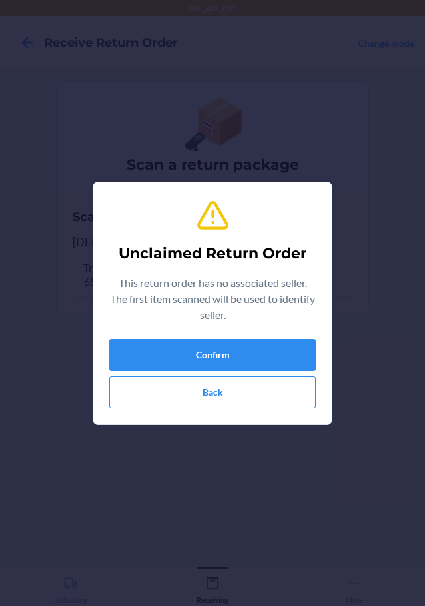
type input "659675107677"
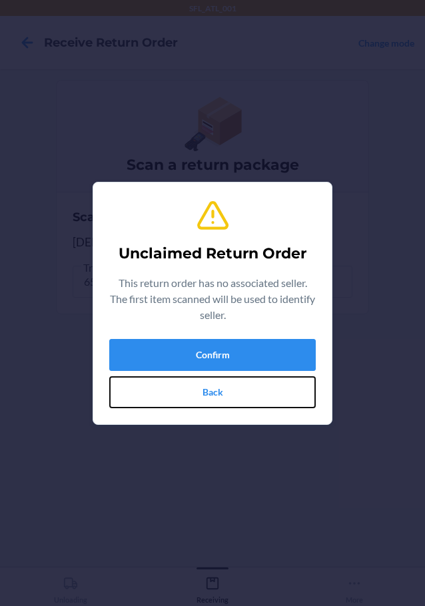
click at [239, 399] on button "Back" at bounding box center [212, 393] width 207 height 32
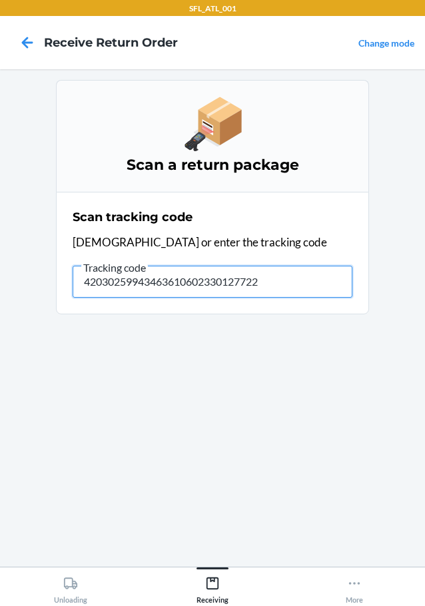
type input "420302599434636106023301277223"
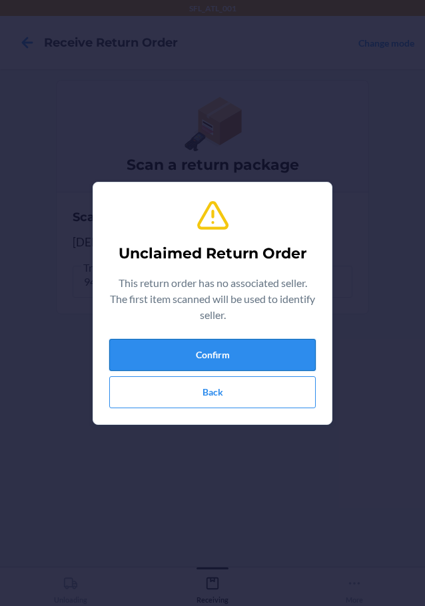
click at [267, 347] on button "Confirm" at bounding box center [212, 355] width 207 height 32
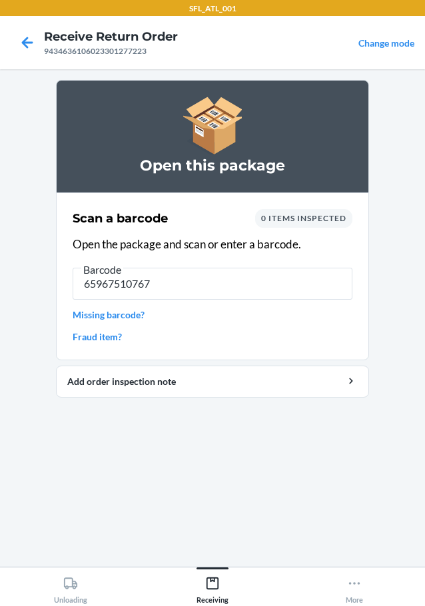
type input "659675107677"
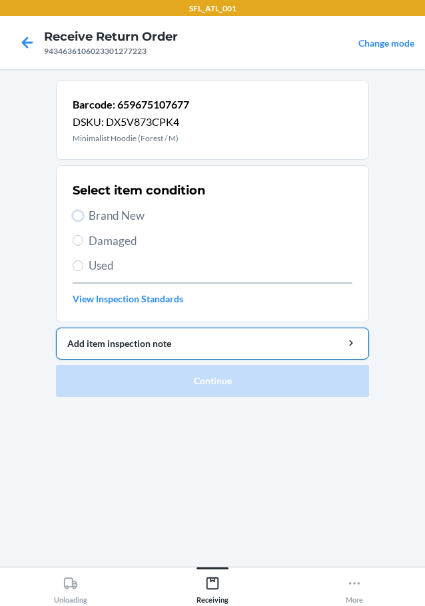
drag, startPoint x: 76, startPoint y: 213, endPoint x: 108, endPoint y: 328, distance: 119.0
click at [77, 213] on input "Brand New" at bounding box center [78, 216] width 11 height 11
radio input "true"
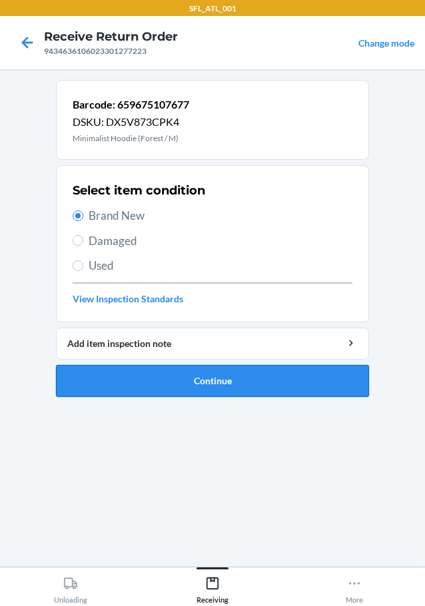
click at [168, 370] on button "Continue" at bounding box center [212, 381] width 313 height 32
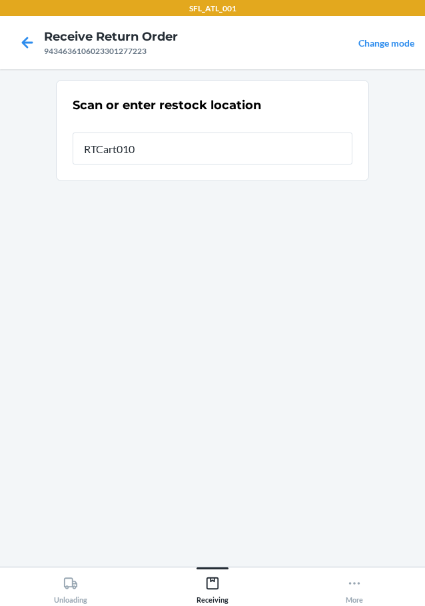
type input "RTCart010"
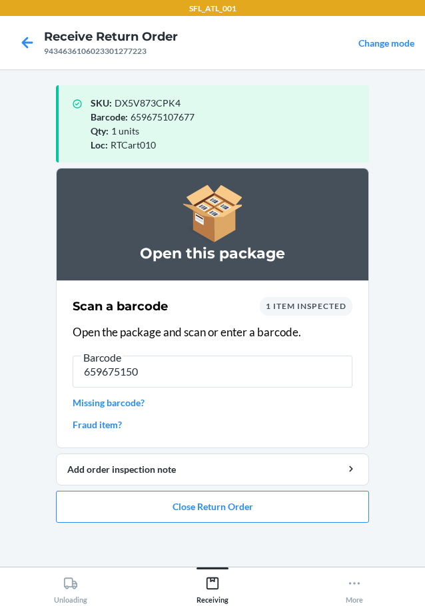
type input "6596751506"
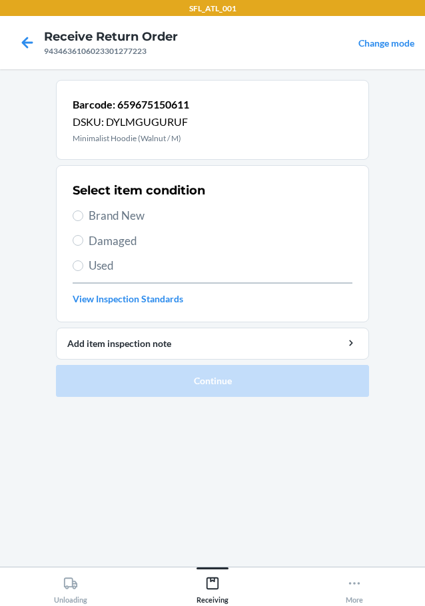
drag, startPoint x: 77, startPoint y: 209, endPoint x: 102, endPoint y: 231, distance: 32.6
click at [84, 220] on label "Brand New" at bounding box center [213, 215] width 280 height 17
click at [83, 220] on input "Brand New" at bounding box center [78, 216] width 11 height 11
radio input "true"
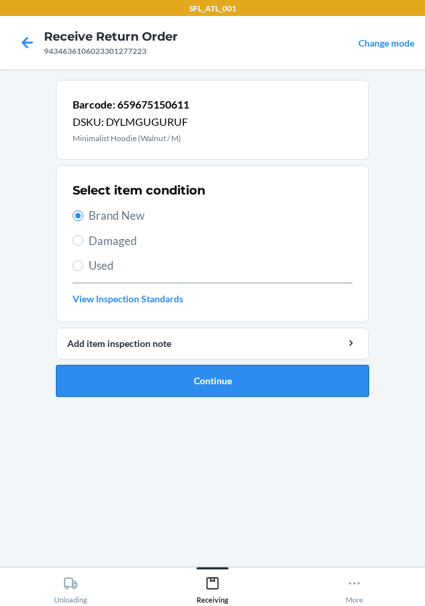
click at [175, 370] on li "Barcode: 659675150611 DSKU: DYLMGUGURUF Minimalist Hoodie (Walnut / M) Select i…" at bounding box center [212, 238] width 313 height 317
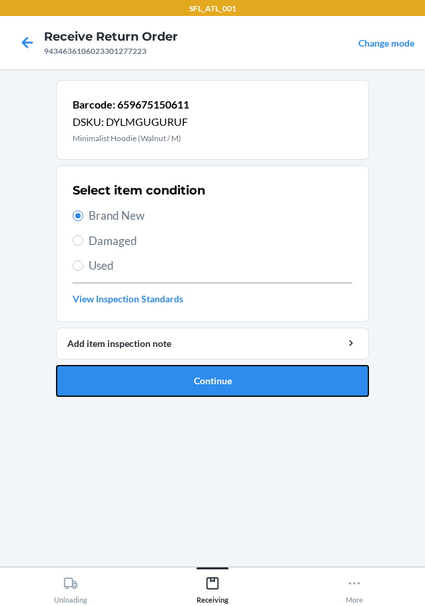
drag, startPoint x: 187, startPoint y: 371, endPoint x: 198, endPoint y: 362, distance: 14.7
click at [189, 370] on button "Continue" at bounding box center [212, 381] width 313 height 32
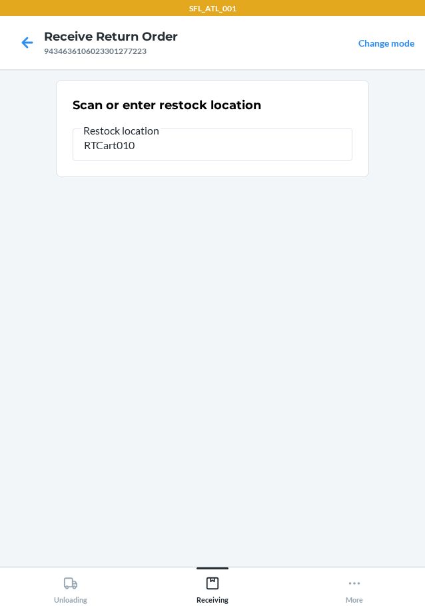
type input "RTCart010"
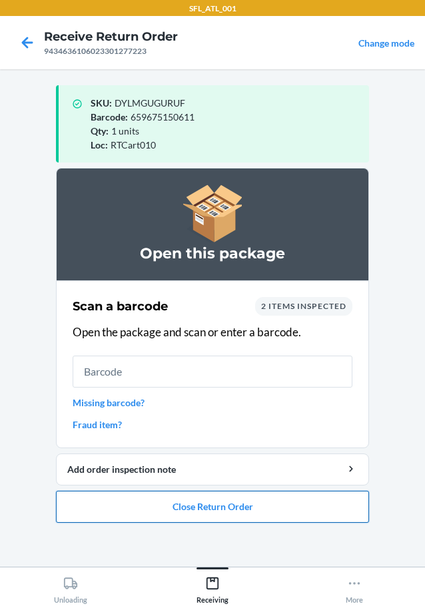
click at [259, 507] on button "Close Return Order" at bounding box center [212, 507] width 313 height 32
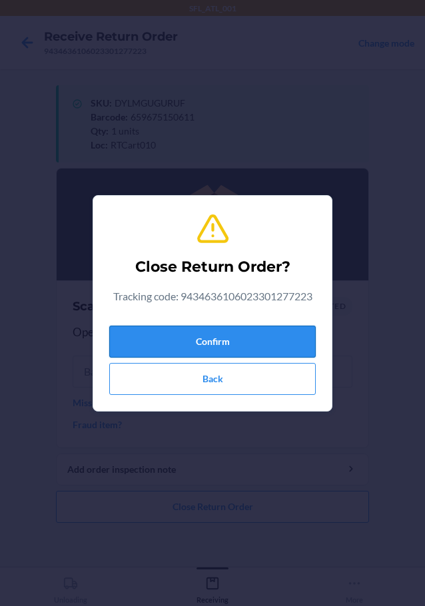
click at [251, 345] on button "Confirm" at bounding box center [212, 342] width 207 height 32
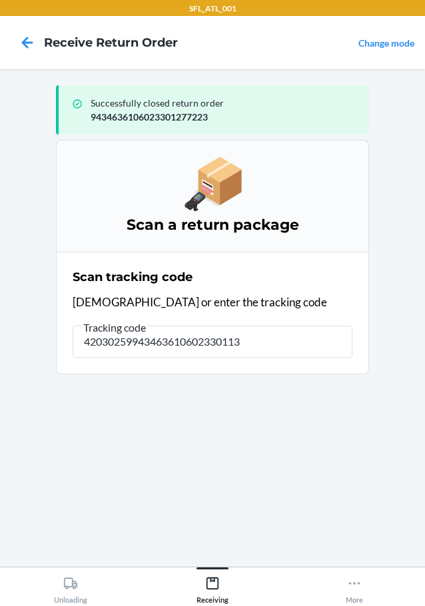
type input "420302599434636106023301135"
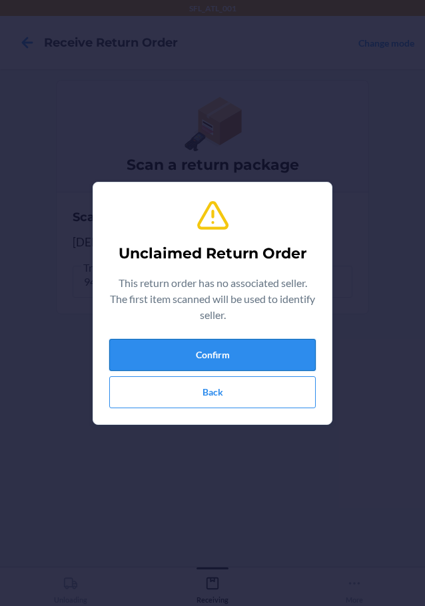
click at [216, 344] on button "Confirm" at bounding box center [212, 355] width 207 height 32
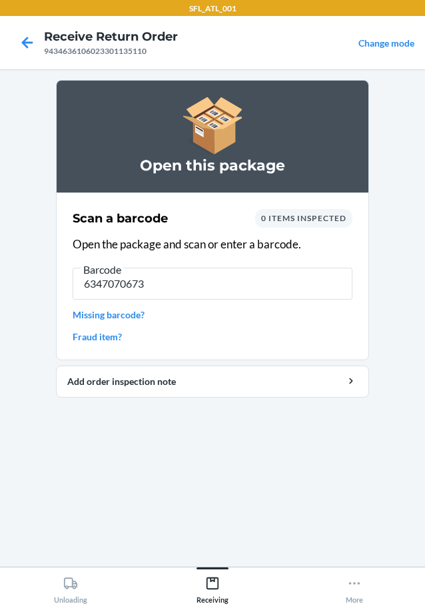
type input "63470706735"
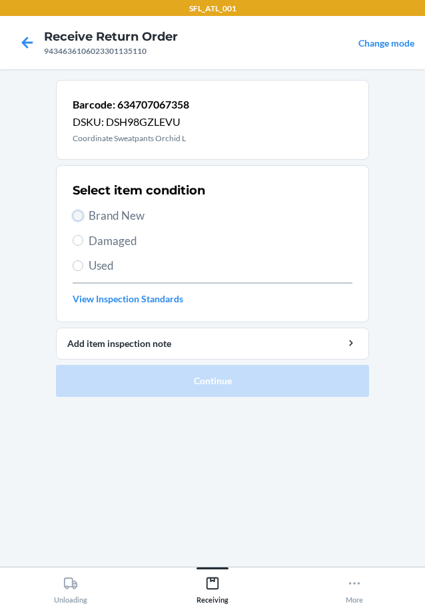
click at [78, 217] on input "Brand New" at bounding box center [78, 216] width 11 height 11
radio input "true"
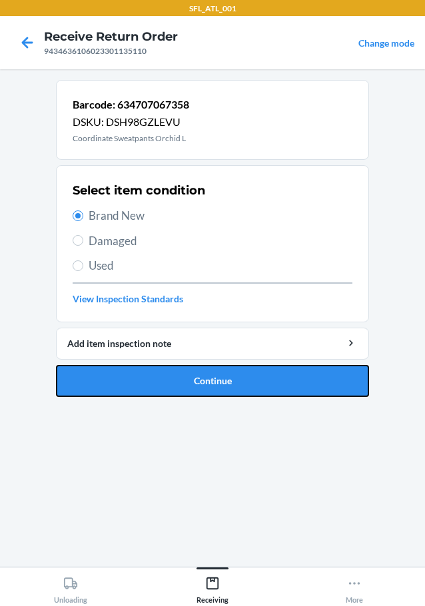
drag, startPoint x: 167, startPoint y: 379, endPoint x: 190, endPoint y: 371, distance: 24.7
click at [168, 377] on button "Continue" at bounding box center [212, 381] width 313 height 32
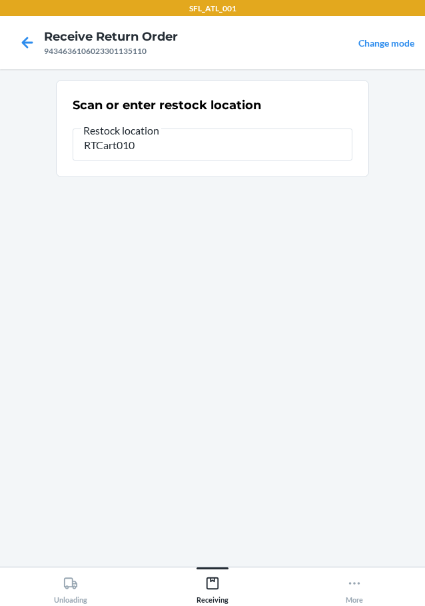
type input "RTCart010"
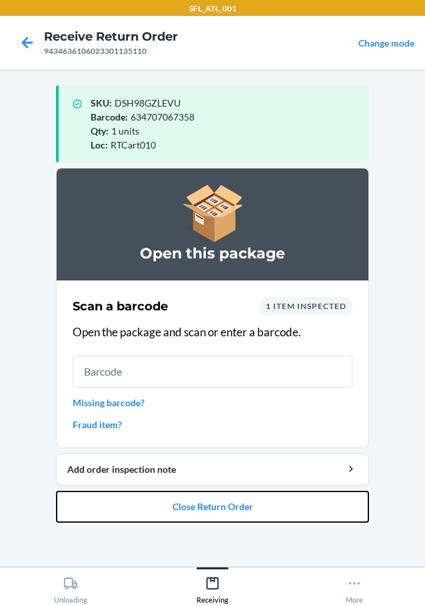
click at [167, 491] on button "Close Return Order" at bounding box center [212, 507] width 313 height 32
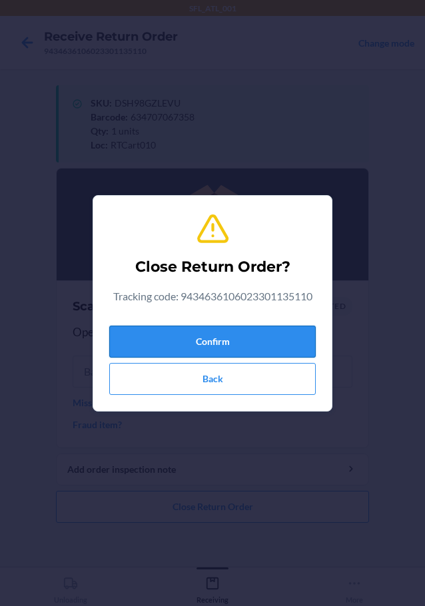
click at [185, 348] on button "Confirm" at bounding box center [212, 342] width 207 height 32
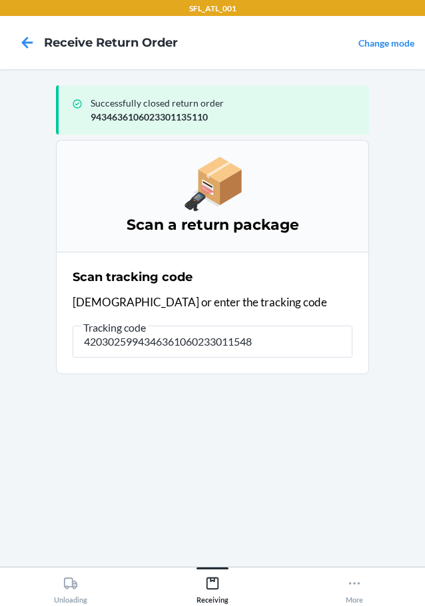
type input "42030259943463610602330115485"
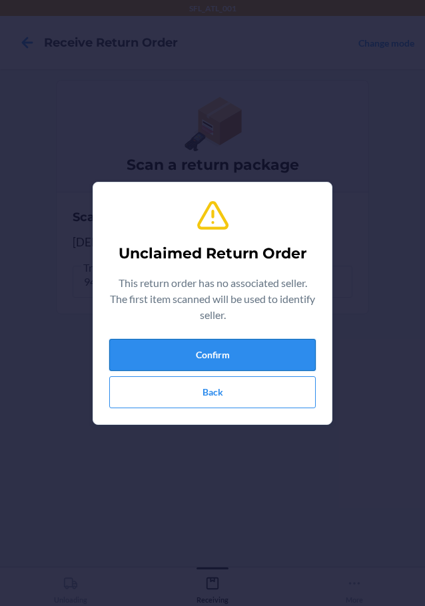
click at [295, 353] on button "Confirm" at bounding box center [212, 355] width 207 height 32
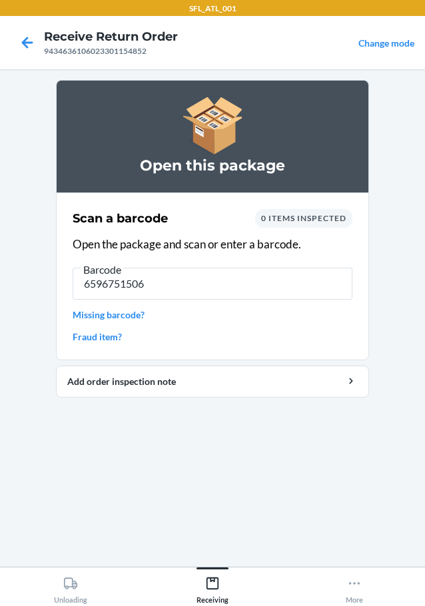
type input "65967515061"
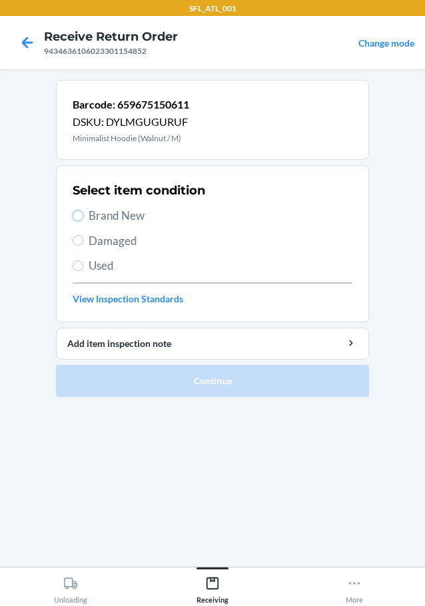
drag, startPoint x: 77, startPoint y: 211, endPoint x: 130, endPoint y: 243, distance: 61.6
click at [89, 218] on label "Brand New" at bounding box center [213, 215] width 280 height 17
click at [83, 218] on input "Brand New" at bounding box center [78, 216] width 11 height 11
radio input "true"
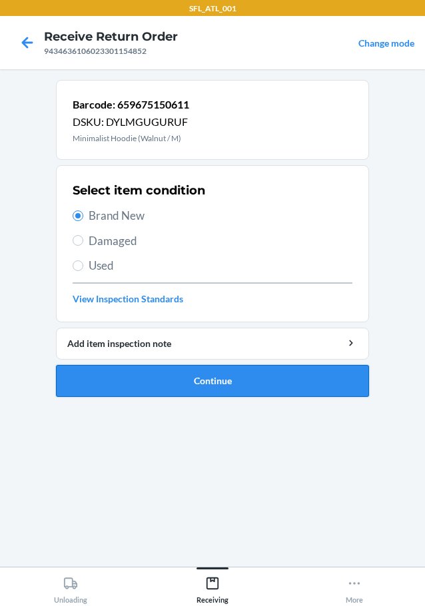
click at [171, 384] on button "Continue" at bounding box center [212, 381] width 313 height 32
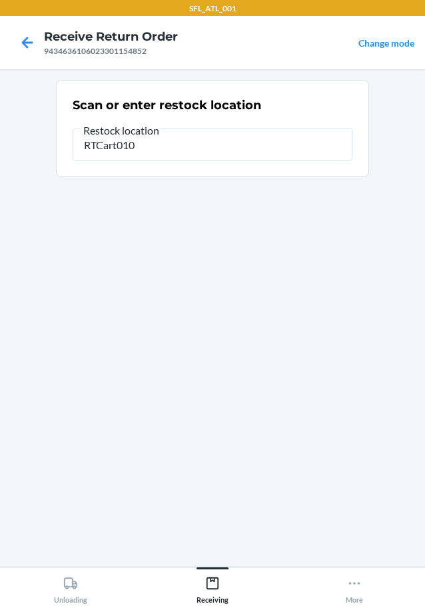
type input "RTCart010"
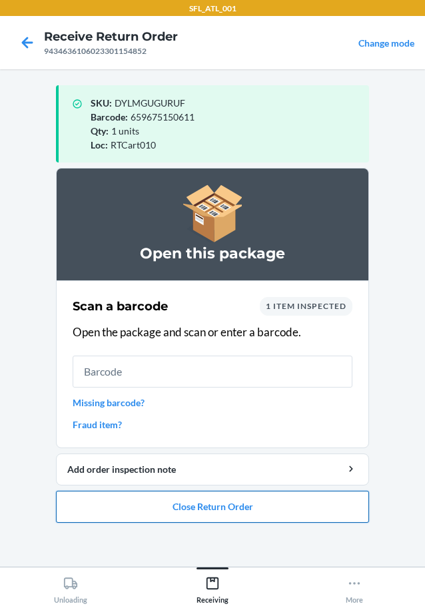
click at [167, 504] on button "Close Return Order" at bounding box center [212, 507] width 313 height 32
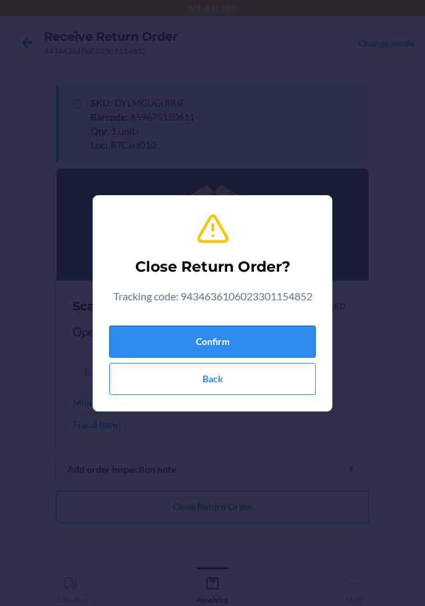
click at [243, 327] on button "Confirm" at bounding box center [212, 342] width 207 height 32
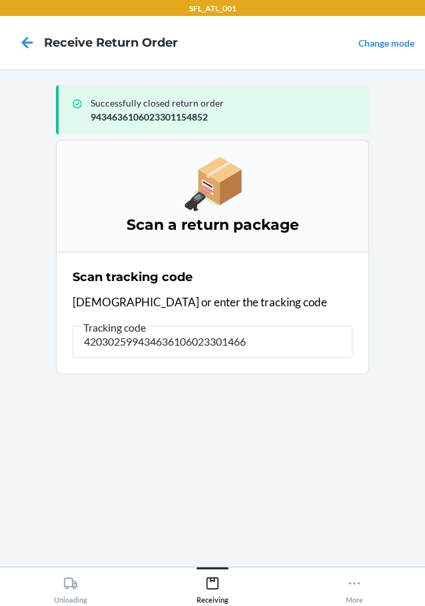
type input "4203025994346361060233014660"
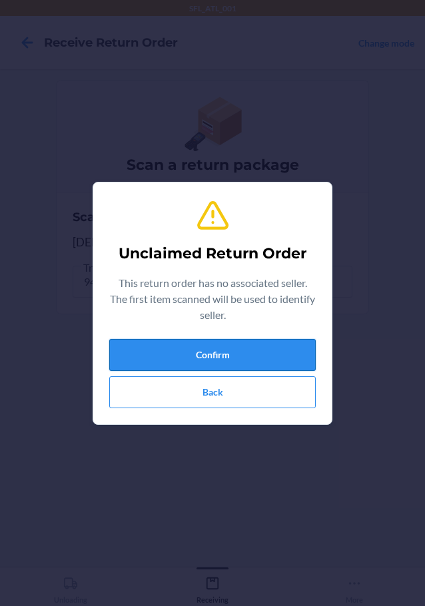
click at [272, 363] on button "Confirm" at bounding box center [212, 355] width 207 height 32
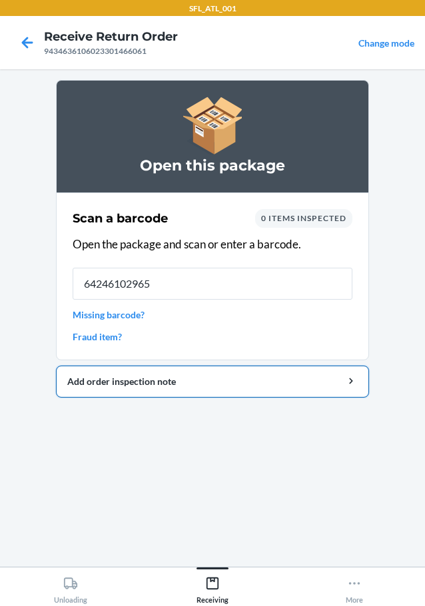
type input "642461029659"
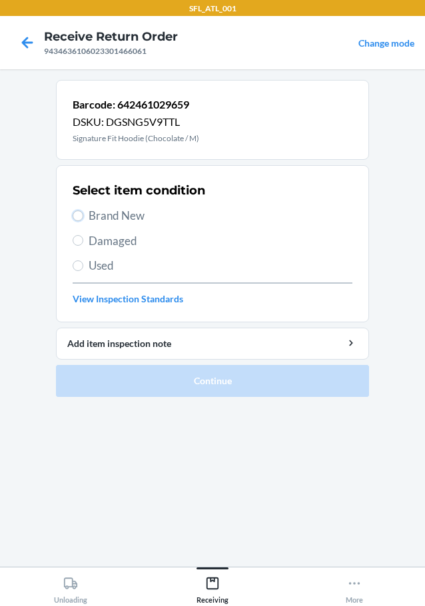
drag, startPoint x: 73, startPoint y: 215, endPoint x: 78, endPoint y: 231, distance: 16.7
click at [74, 215] on input "Brand New" at bounding box center [78, 216] width 11 height 11
radio input "true"
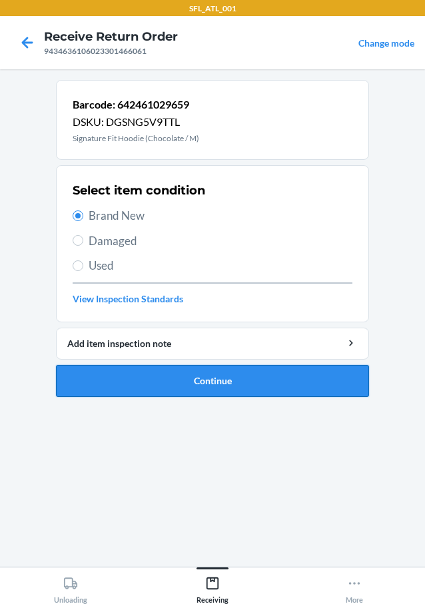
click at [97, 373] on button "Continue" at bounding box center [212, 381] width 313 height 32
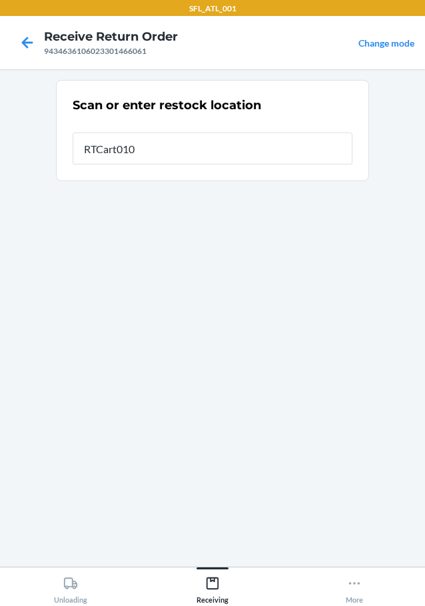
type input "RTCart010"
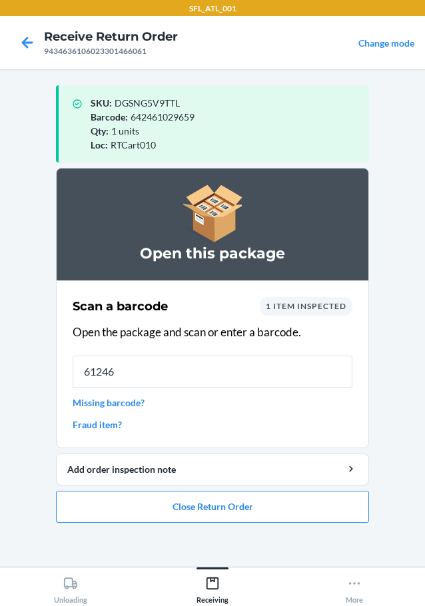
type input "612461"
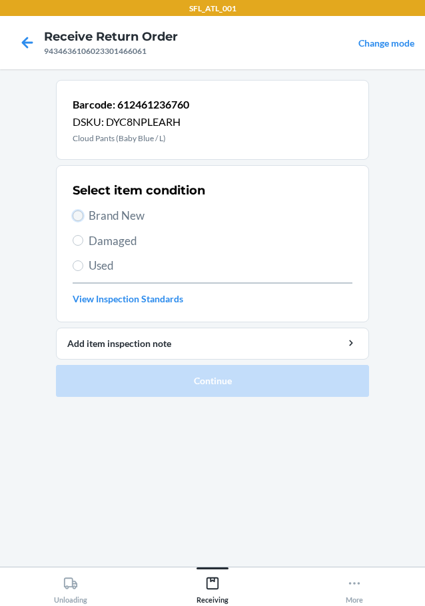
click at [75, 217] on input "Brand New" at bounding box center [78, 216] width 11 height 11
radio input "true"
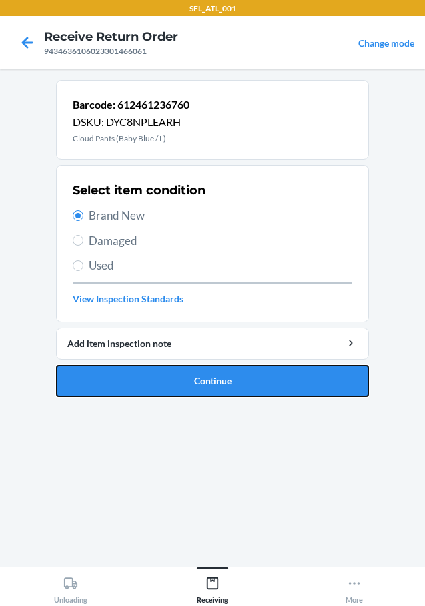
drag, startPoint x: 149, startPoint y: 386, endPoint x: 167, endPoint y: 383, distance: 19.0
click at [149, 386] on button "Continue" at bounding box center [212, 381] width 313 height 32
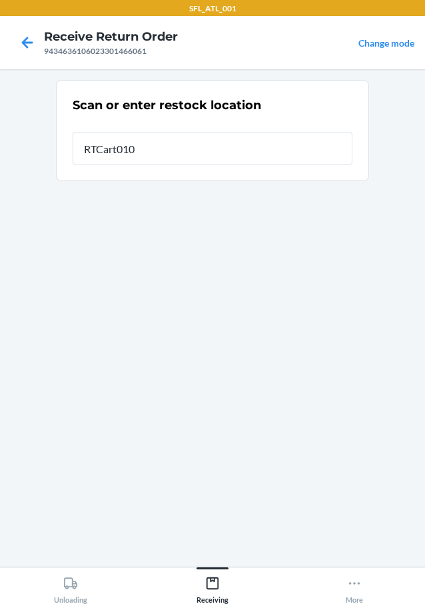
type input "RTCart010"
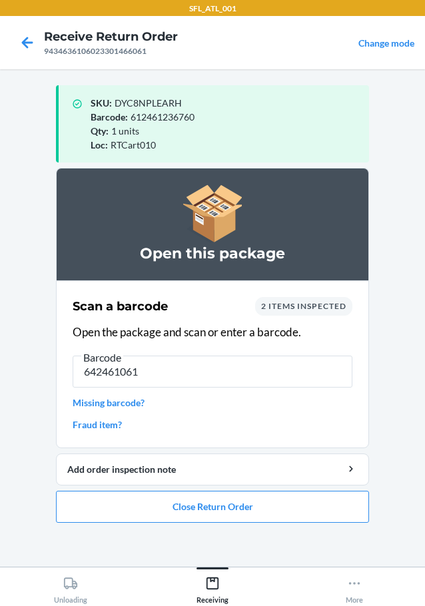
type input "6424610611"
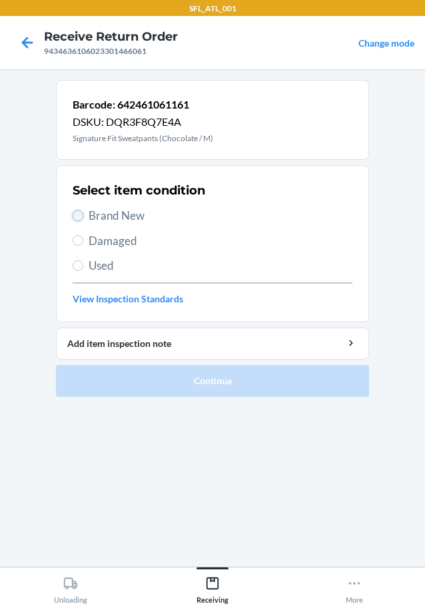
click at [80, 211] on input "Brand New" at bounding box center [78, 216] width 11 height 11
radio input "true"
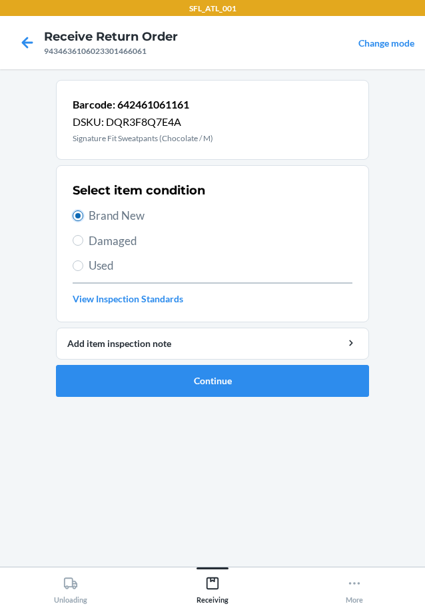
click at [80, 211] on input "Brand New" at bounding box center [78, 216] width 11 height 11
click at [161, 387] on button "Continue" at bounding box center [212, 381] width 313 height 32
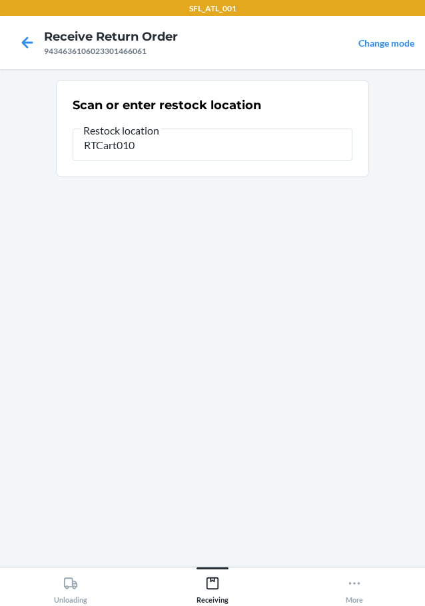
type input "RTCart010"
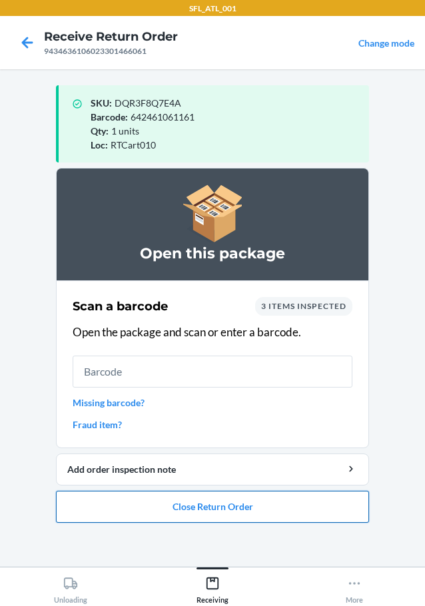
click at [185, 504] on button "Close Return Order" at bounding box center [212, 507] width 313 height 32
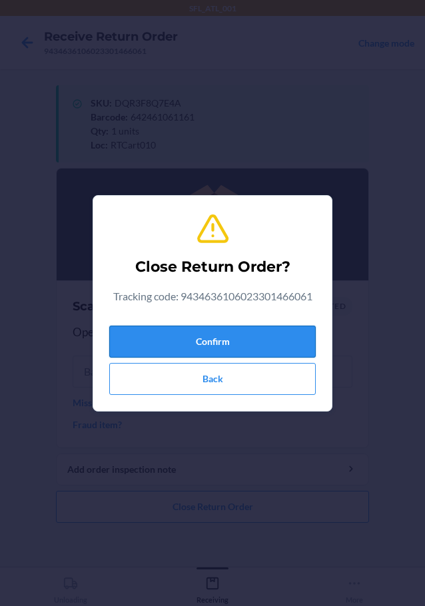
click at [223, 338] on button "Confirm" at bounding box center [212, 342] width 207 height 32
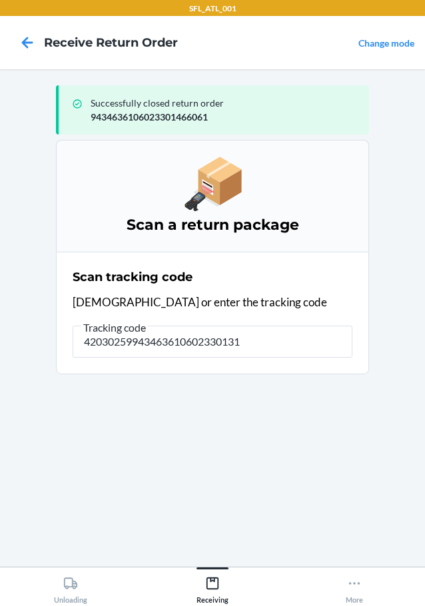
type input "420302599434636106023301317"
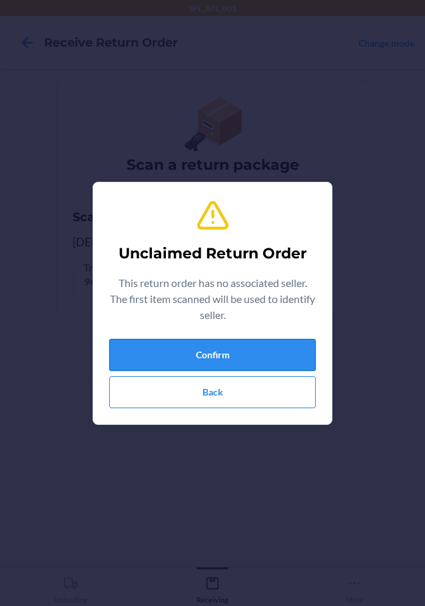
click at [177, 357] on button "Confirm" at bounding box center [212, 355] width 207 height 32
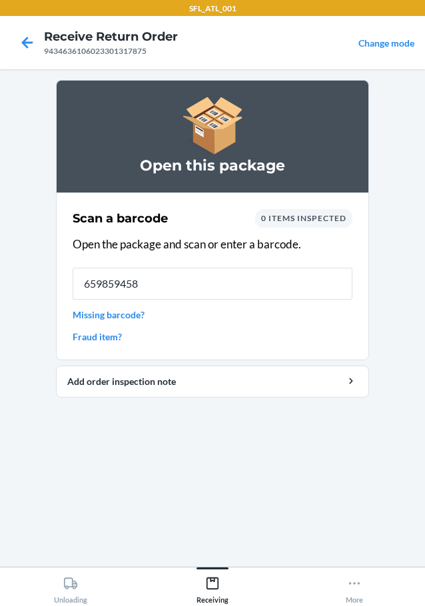
type input "6598594581"
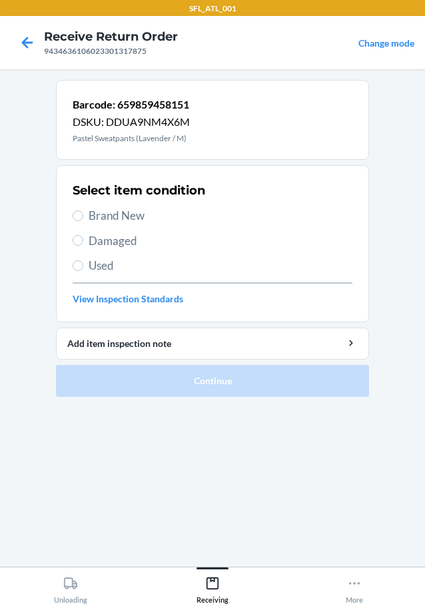
click at [85, 215] on label "Brand New" at bounding box center [213, 215] width 280 height 17
click at [83, 215] on input "Brand New" at bounding box center [78, 216] width 11 height 11
radio input "true"
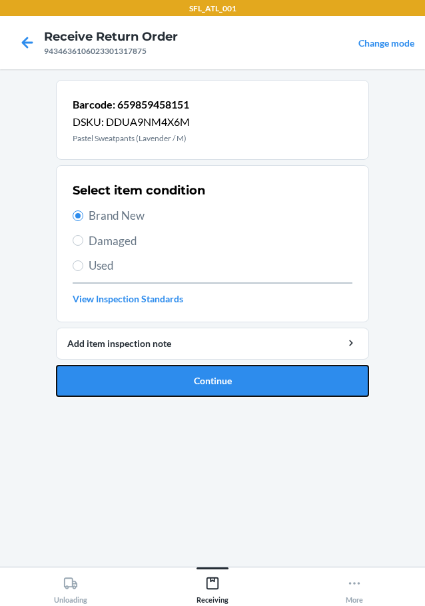
click at [141, 382] on button "Continue" at bounding box center [212, 381] width 313 height 32
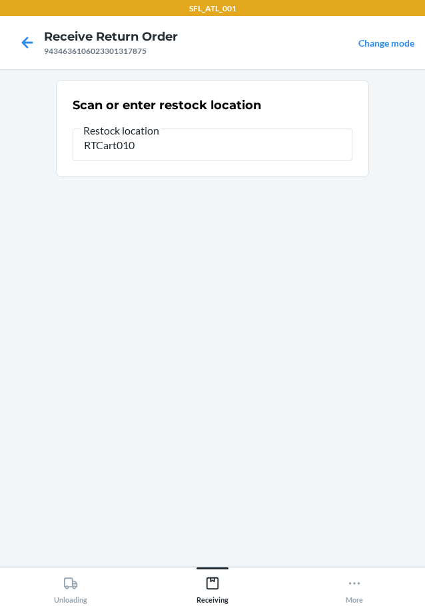
type input "RTCart010"
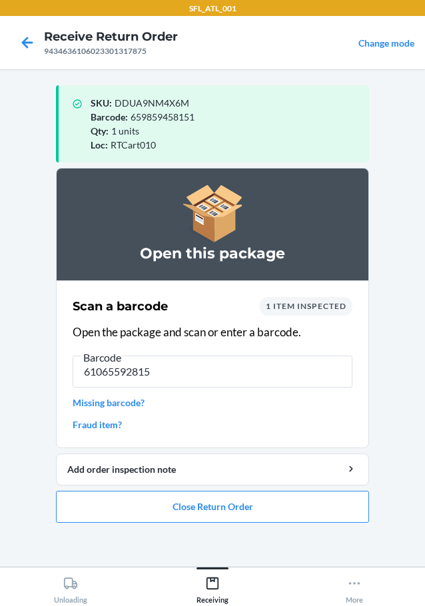
type input "610655928156"
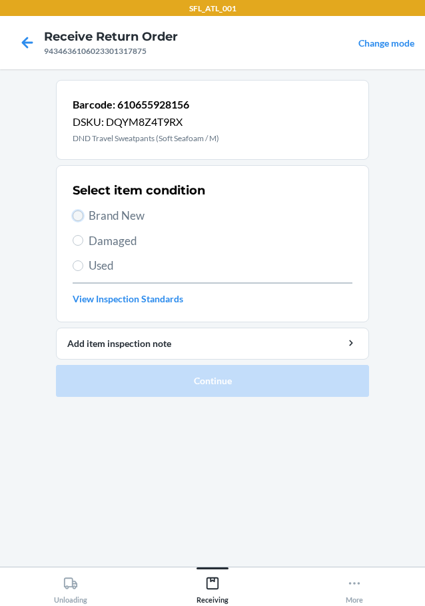
click at [76, 215] on input "Brand New" at bounding box center [78, 216] width 11 height 11
radio input "true"
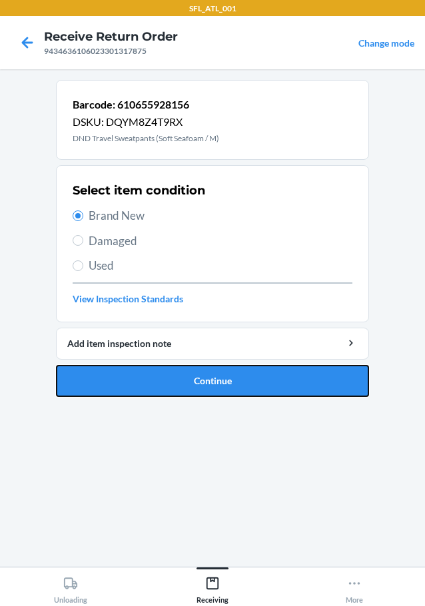
drag, startPoint x: 153, startPoint y: 391, endPoint x: 163, endPoint y: 383, distance: 13.7
click at [153, 391] on button "Continue" at bounding box center [212, 381] width 313 height 32
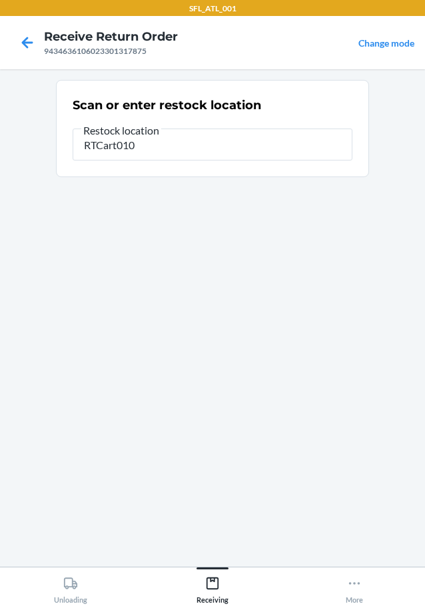
type input "RTCart010"
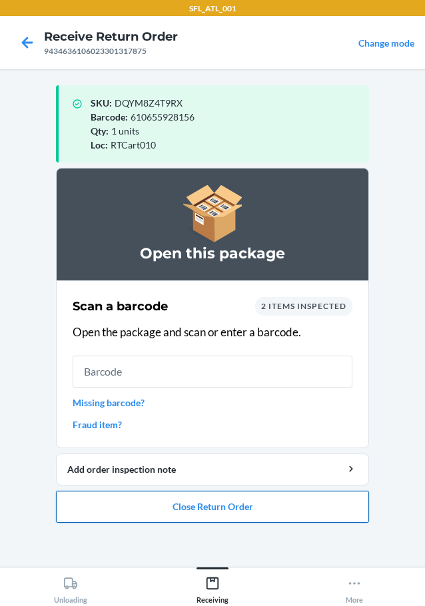
click at [197, 510] on button "Close Return Order" at bounding box center [212, 507] width 313 height 32
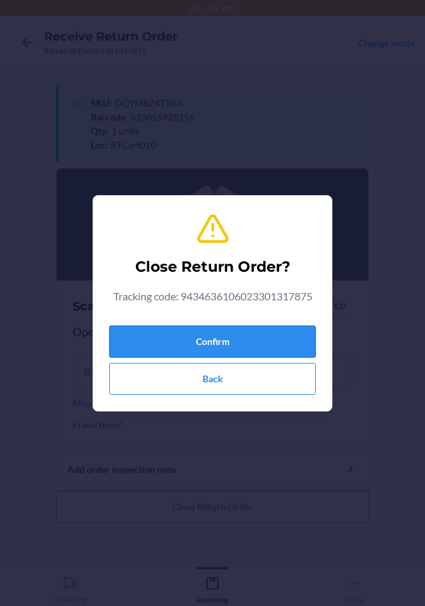
click at [233, 339] on button "Confirm" at bounding box center [212, 342] width 207 height 32
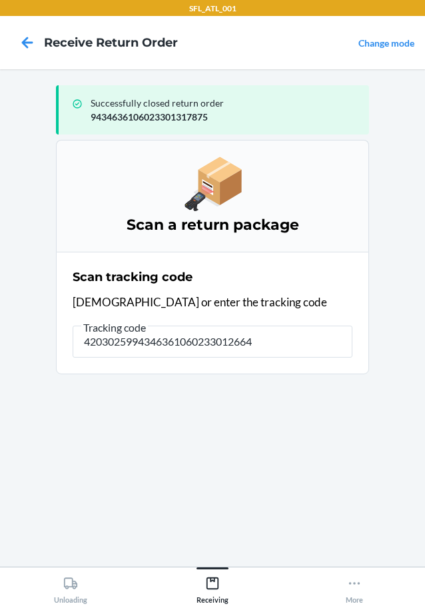
type input "42030259943463610602330126644"
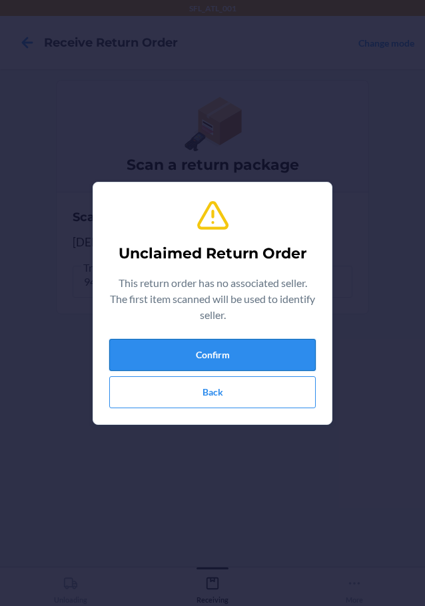
click at [196, 349] on button "Confirm" at bounding box center [212, 355] width 207 height 32
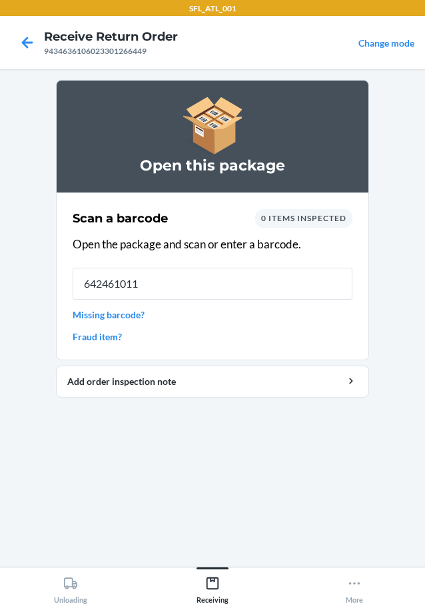
type input "6424610114"
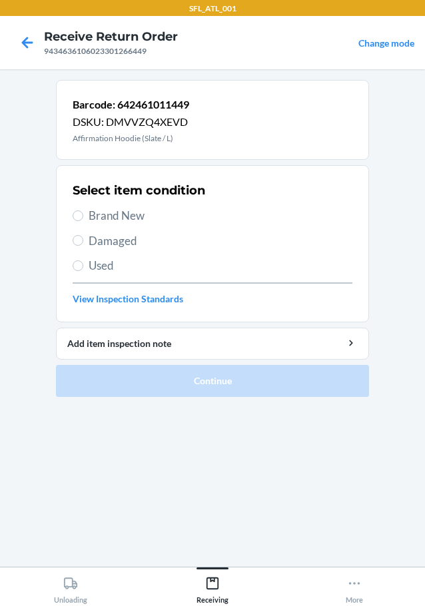
drag, startPoint x: 80, startPoint y: 210, endPoint x: 114, endPoint y: 264, distance: 63.8
click at [80, 213] on label "Brand New" at bounding box center [213, 215] width 280 height 17
click at [80, 213] on input "Brand New" at bounding box center [78, 216] width 11 height 11
radio input "true"
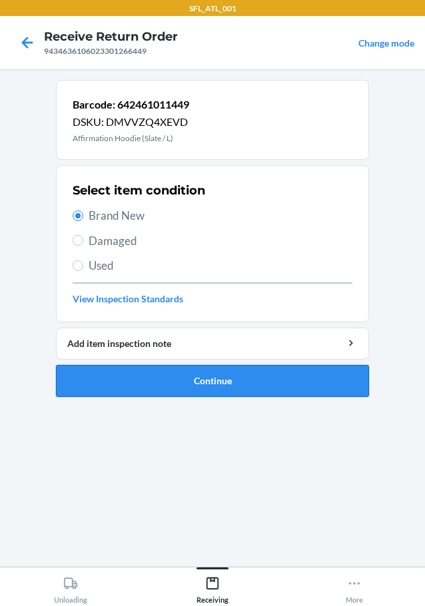
click at [148, 376] on button "Continue" at bounding box center [212, 381] width 313 height 32
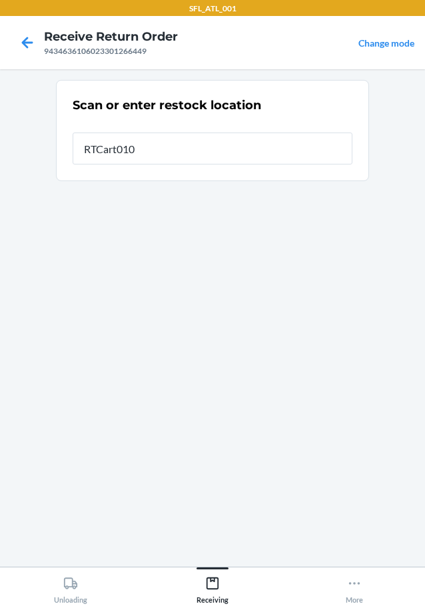
type input "RTCart010"
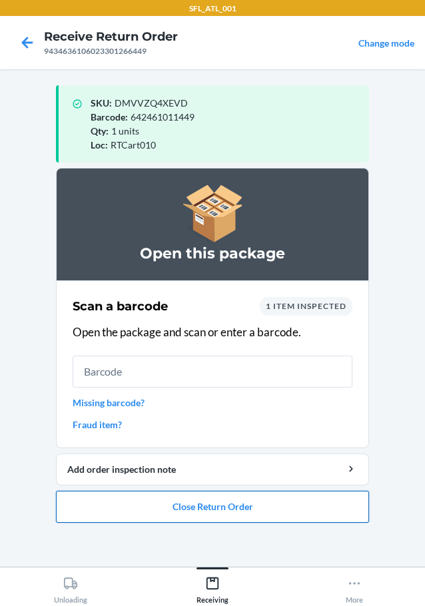
click at [297, 506] on button "Close Return Order" at bounding box center [212, 507] width 313 height 32
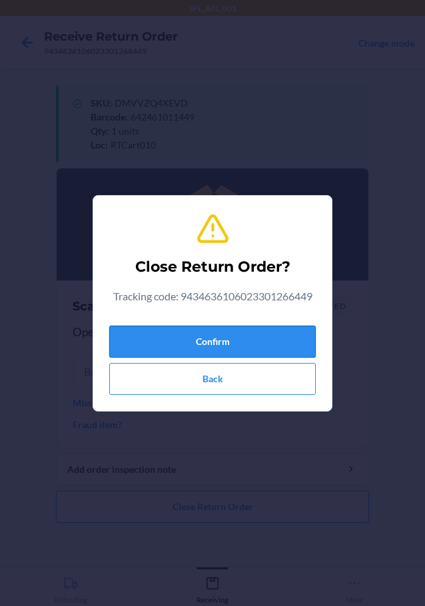
click at [261, 329] on button "Confirm" at bounding box center [212, 342] width 207 height 32
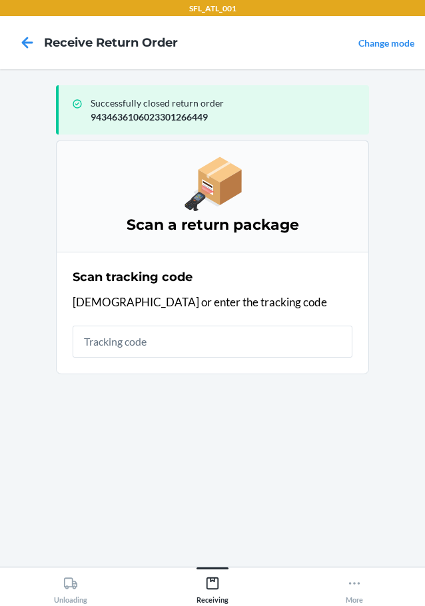
drag, startPoint x: 237, startPoint y: 322, endPoint x: 243, endPoint y: 337, distance: 16.1
click at [243, 333] on div "Scan tracking code Scan or enter the tracking code" at bounding box center [213, 313] width 280 height 97
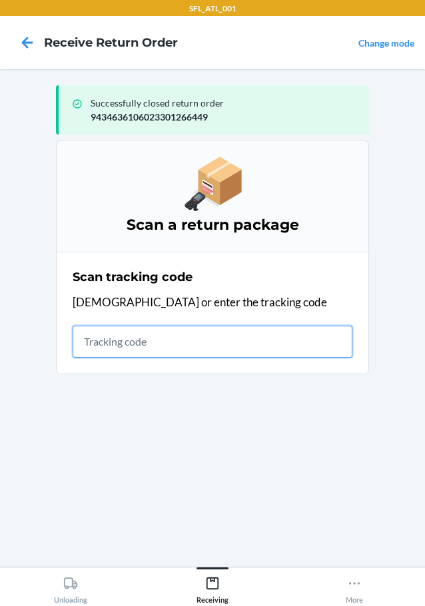
click at [249, 339] on input "text" at bounding box center [213, 342] width 280 height 32
click at [215, 331] on input "text" at bounding box center [213, 342] width 280 height 32
type input "420302599434636106023301213"
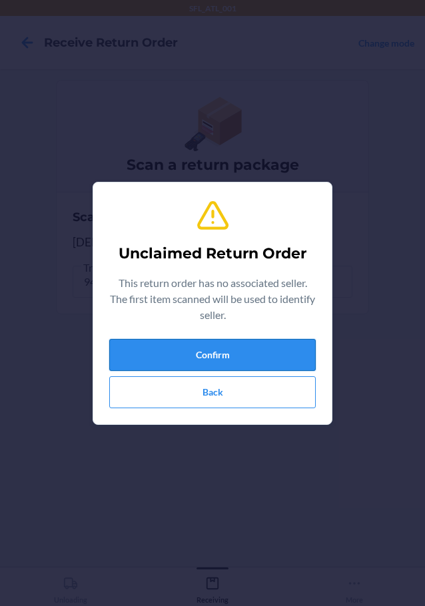
click at [227, 357] on button "Confirm" at bounding box center [212, 355] width 207 height 32
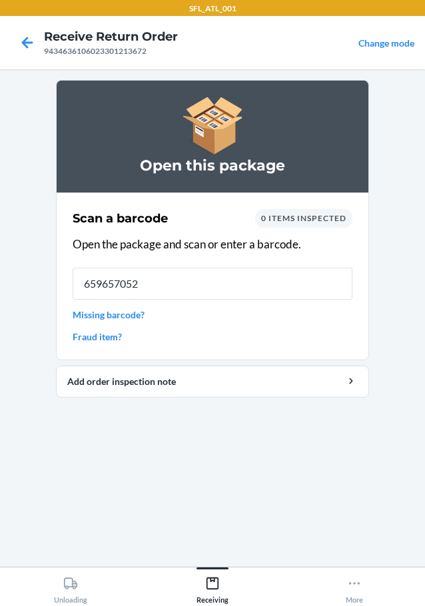
type input "6596570522"
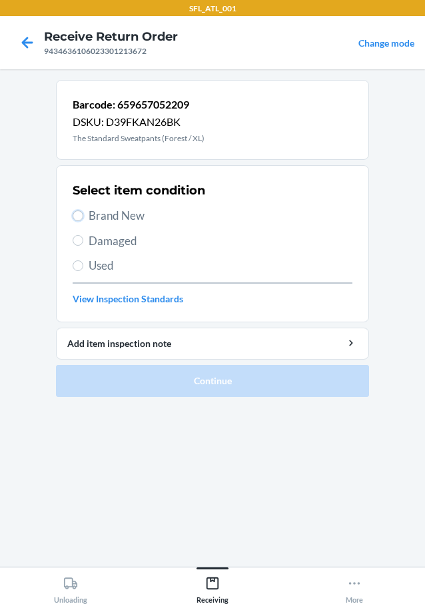
click at [75, 220] on input "Brand New" at bounding box center [78, 216] width 11 height 11
radio input "true"
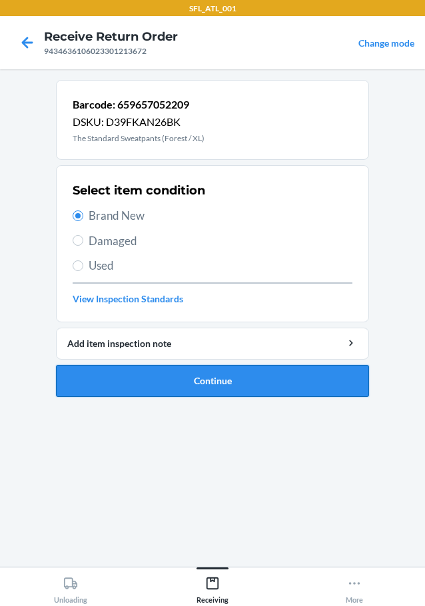
click at [139, 379] on button "Continue" at bounding box center [212, 381] width 313 height 32
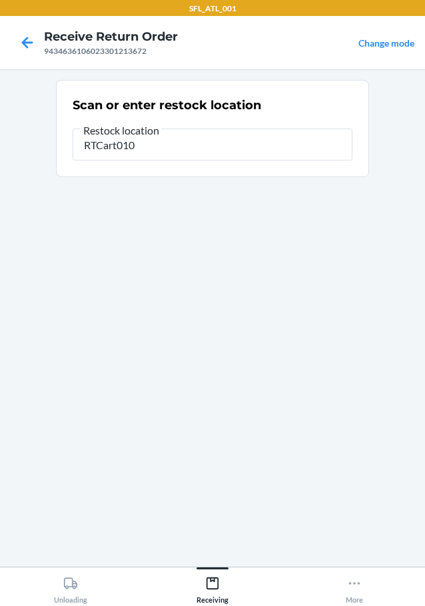
type input "RTCart010"
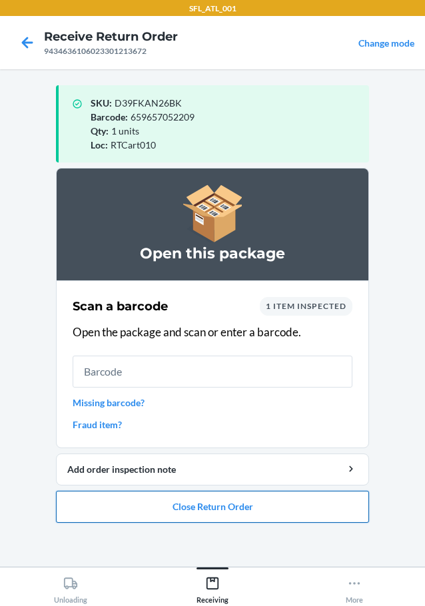
click at [278, 505] on button "Close Return Order" at bounding box center [212, 507] width 313 height 32
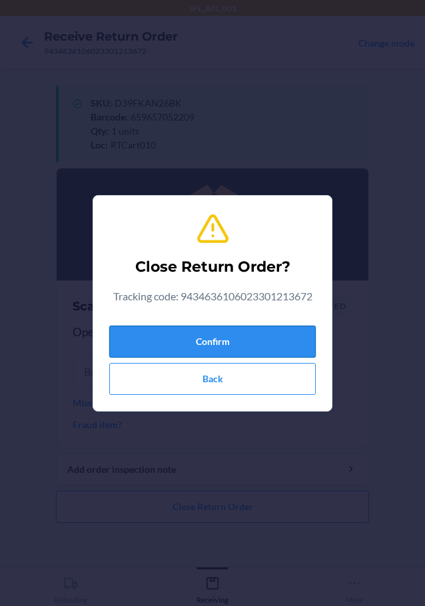
click at [231, 341] on button "Confirm" at bounding box center [212, 342] width 207 height 32
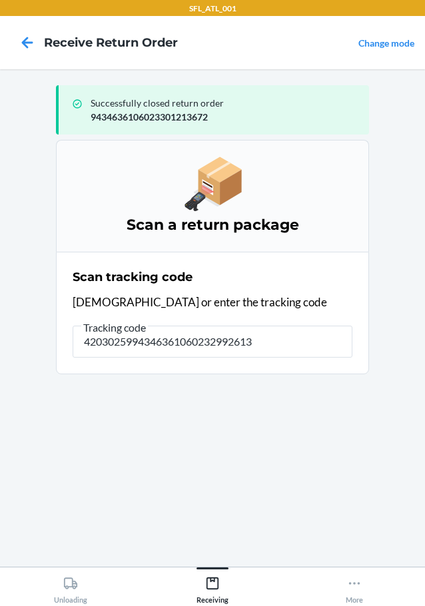
type input "42030259943463610602329926130"
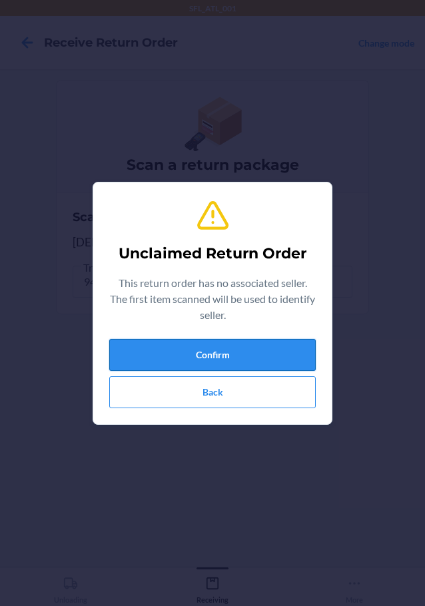
click at [225, 343] on button "Confirm" at bounding box center [212, 355] width 207 height 32
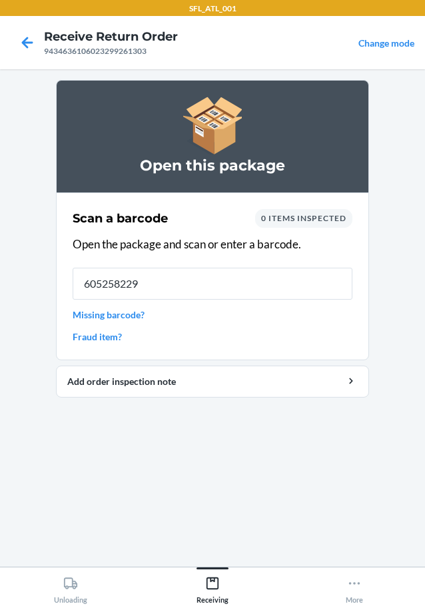
type input "6052582293"
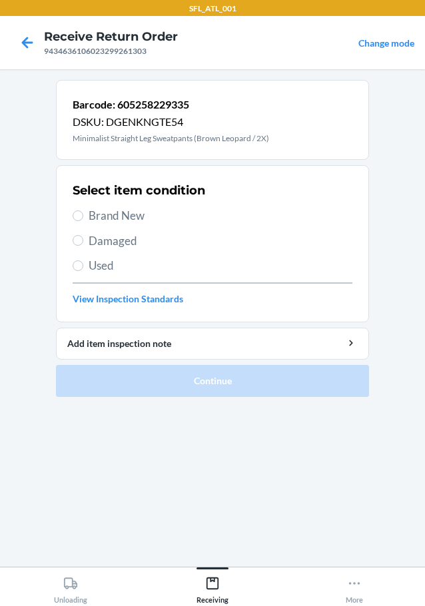
click at [83, 217] on label "Brand New" at bounding box center [213, 215] width 280 height 17
click at [83, 217] on input "Brand New" at bounding box center [78, 216] width 11 height 11
radio input "true"
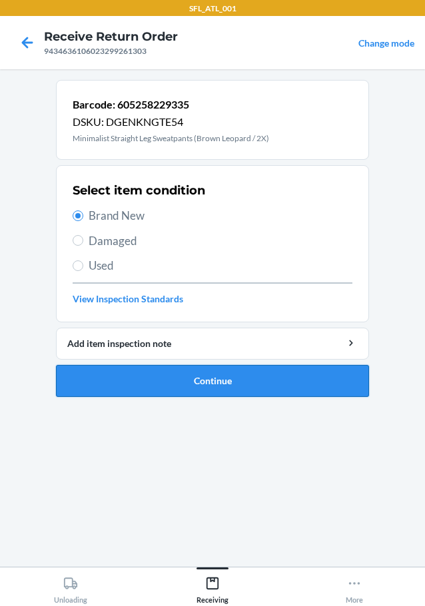
click at [124, 377] on button "Continue" at bounding box center [212, 381] width 313 height 32
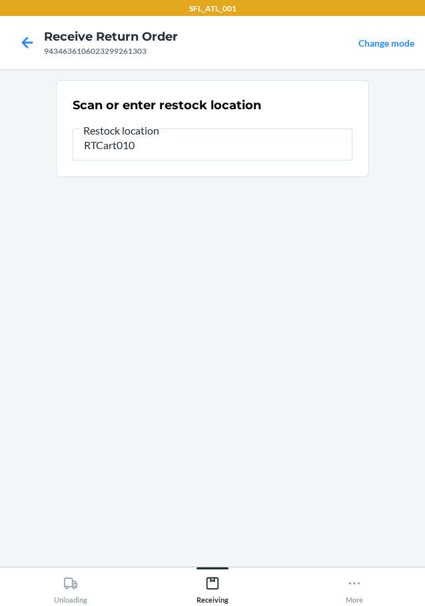
type input "RTCart010"
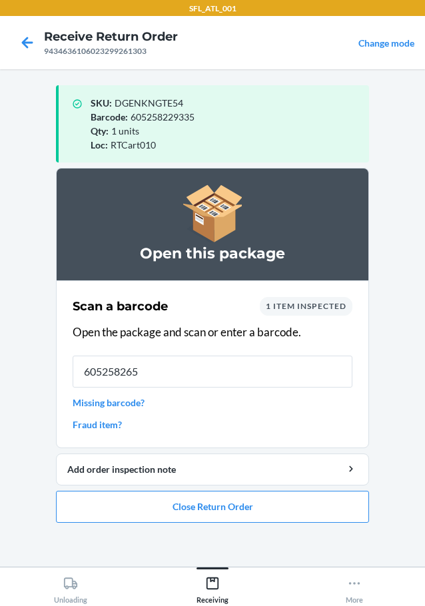
type input "6052582659"
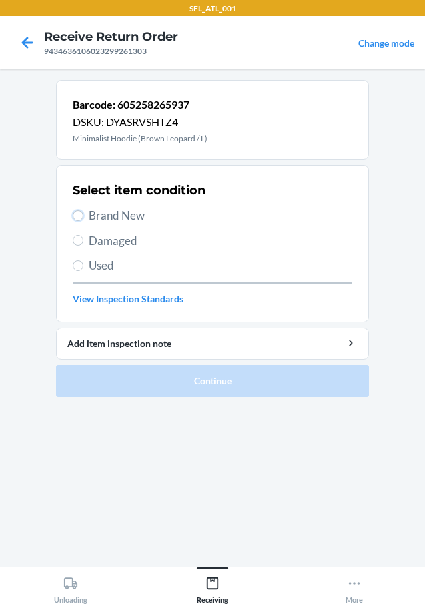
drag, startPoint x: 81, startPoint y: 213, endPoint x: 62, endPoint y: 215, distance: 19.5
click at [83, 210] on label "Brand New" at bounding box center [213, 215] width 280 height 17
click at [83, 211] on input "Brand New" at bounding box center [78, 216] width 11 height 11
radio input "true"
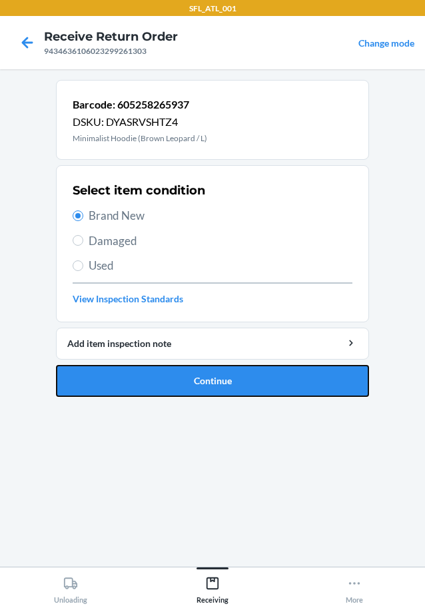
drag, startPoint x: 139, startPoint y: 385, endPoint x: 209, endPoint y: 383, distance: 70.6
click at [139, 384] on button "Continue" at bounding box center [212, 381] width 313 height 32
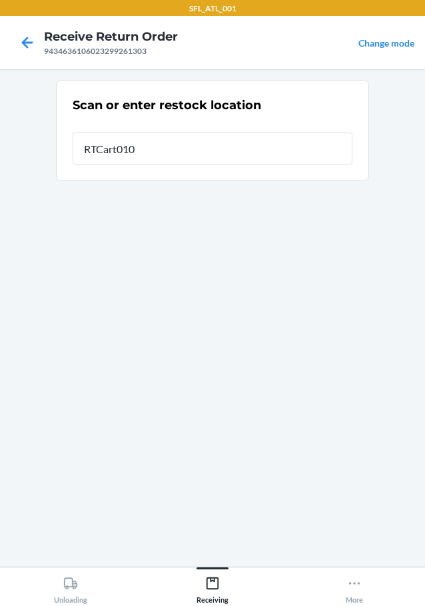
type input "RTCart010"
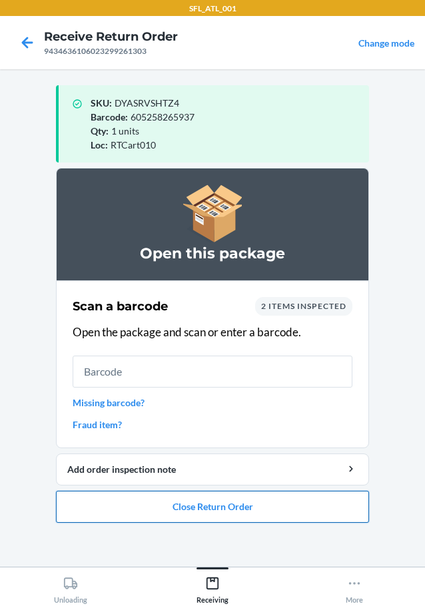
click at [135, 513] on button "Close Return Order" at bounding box center [212, 507] width 313 height 32
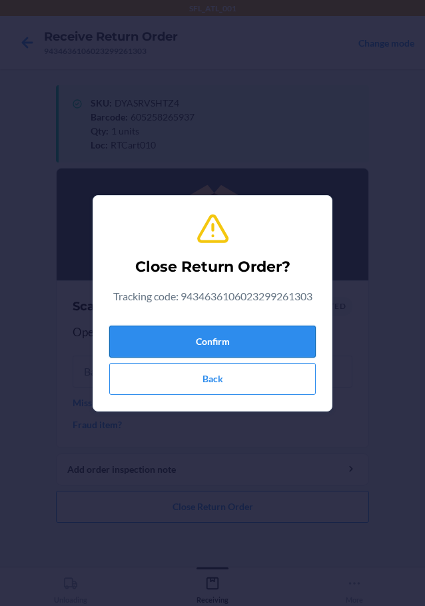
click at [257, 337] on button "Confirm" at bounding box center [212, 342] width 207 height 32
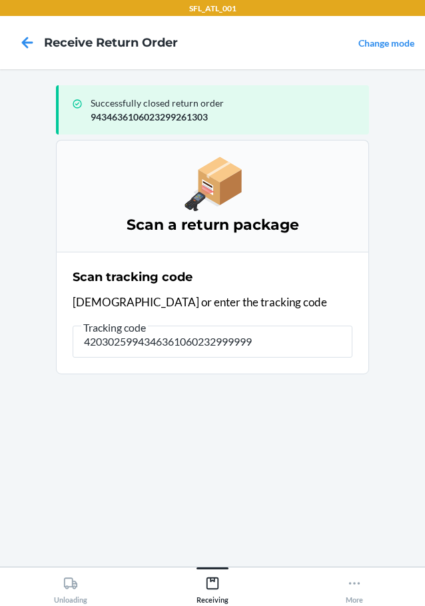
type input "42030259943463610602329999996"
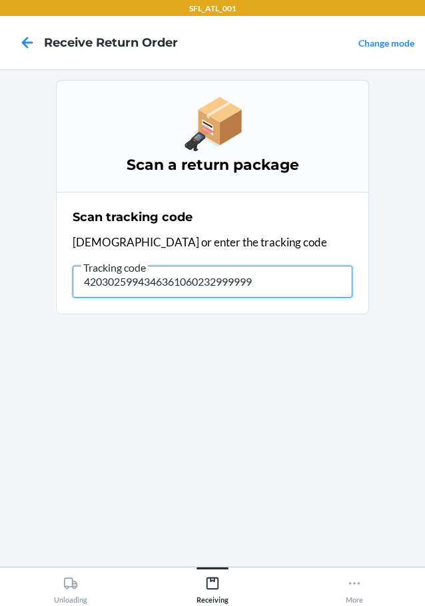
type input "42030259943463610602329999996"
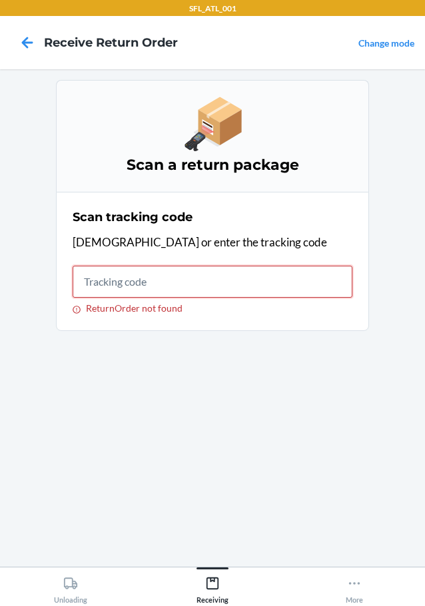
click at [303, 269] on input "ReturnOrder not found" at bounding box center [213, 282] width 280 height 32
click at [87, 591] on div "Unloading" at bounding box center [70, 587] width 33 height 33
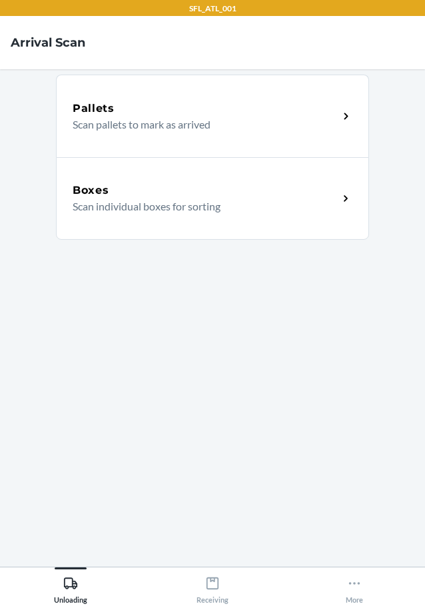
click at [254, 215] on div "Boxes Scan individual boxes for sorting" at bounding box center [212, 198] width 313 height 83
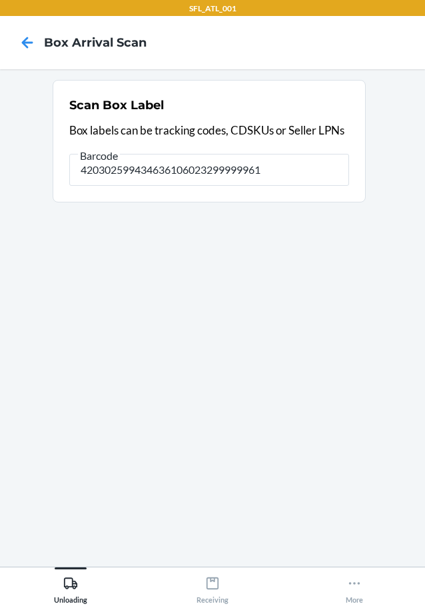
type input "420302599434636106023299999961"
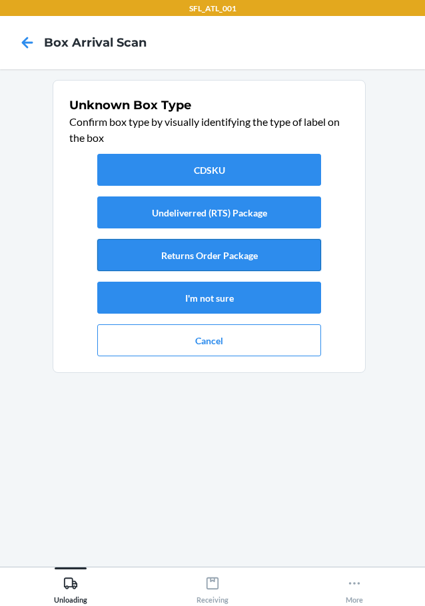
click at [299, 258] on button "Returns Order Package" at bounding box center [209, 255] width 224 height 32
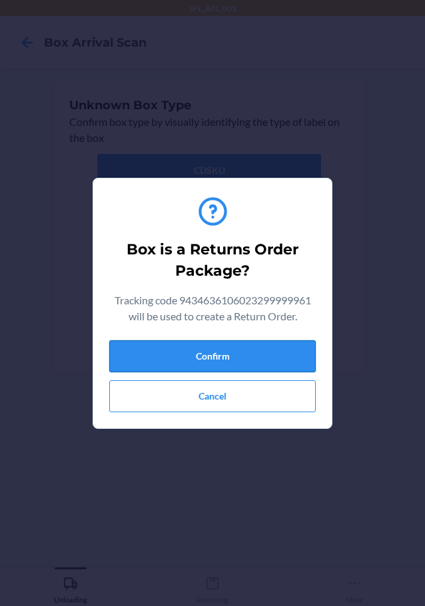
click at [276, 349] on button "Confirm" at bounding box center [212, 357] width 207 height 32
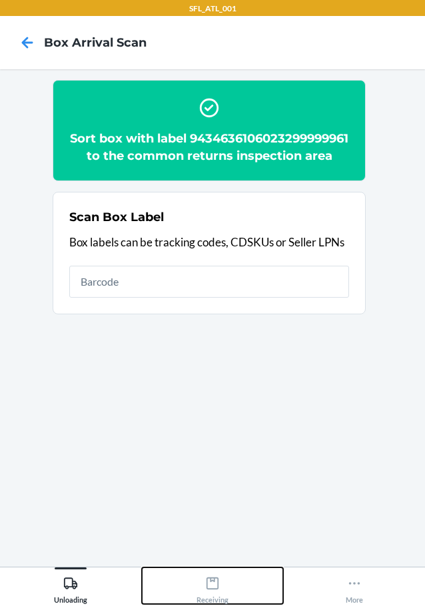
click at [210, 586] on icon at bounding box center [212, 583] width 15 height 15
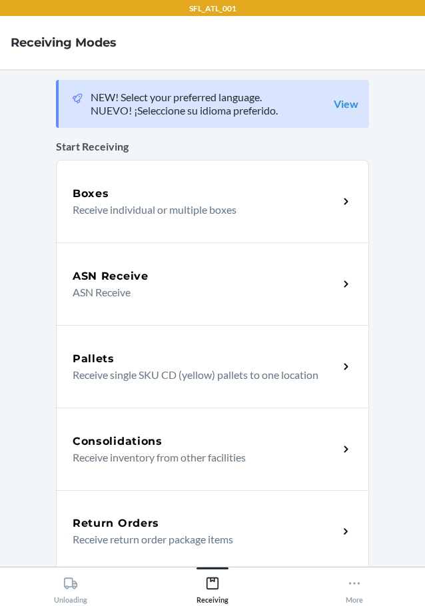
click at [169, 522] on div "Return Orders" at bounding box center [206, 524] width 266 height 16
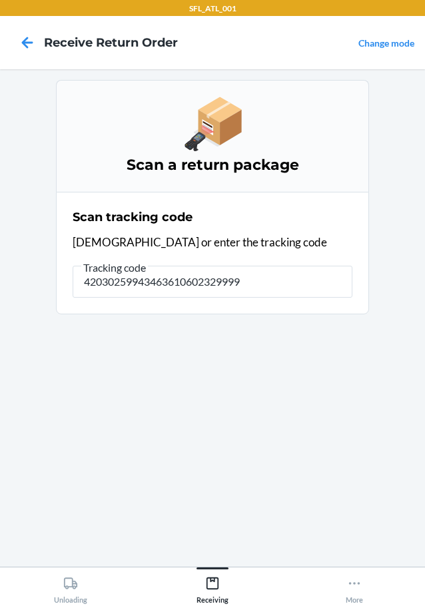
type input "420302599434636106023299999"
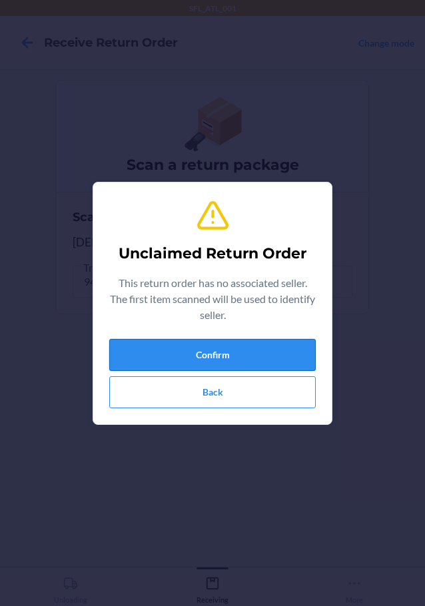
click at [271, 352] on button "Confirm" at bounding box center [212, 355] width 207 height 32
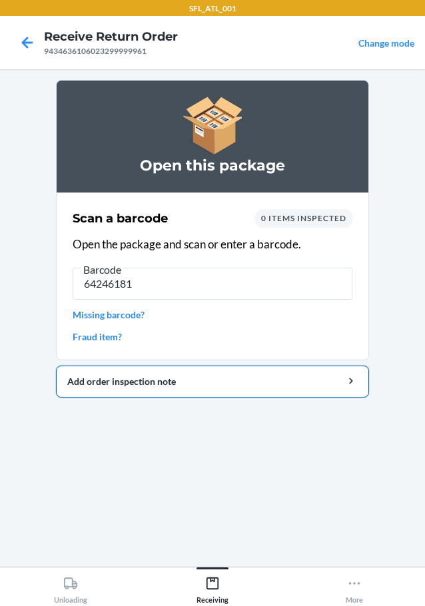
type input "642461815"
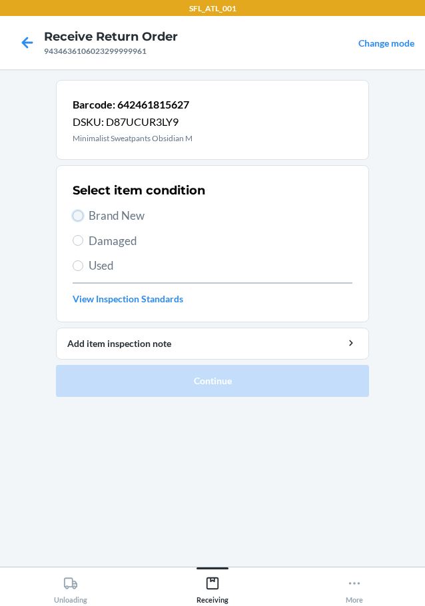
drag, startPoint x: 76, startPoint y: 213, endPoint x: 91, endPoint y: 242, distance: 32.5
click at [76, 214] on input "Brand New" at bounding box center [78, 216] width 11 height 11
radio input "true"
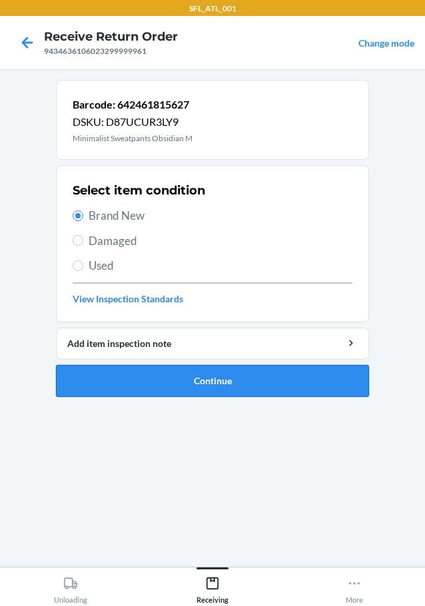
click at [145, 379] on button "Continue" at bounding box center [212, 381] width 313 height 32
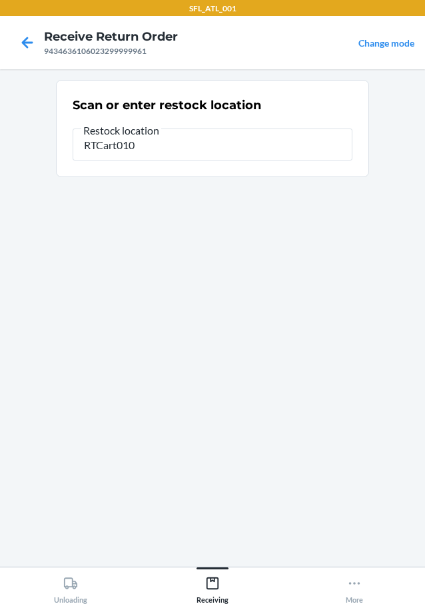
type input "RTCart010"
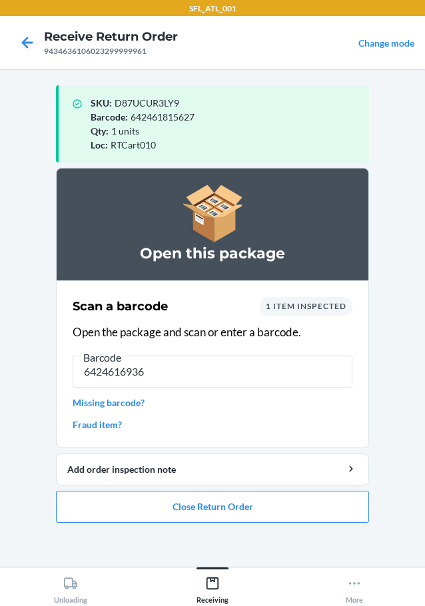
type input "64246169366"
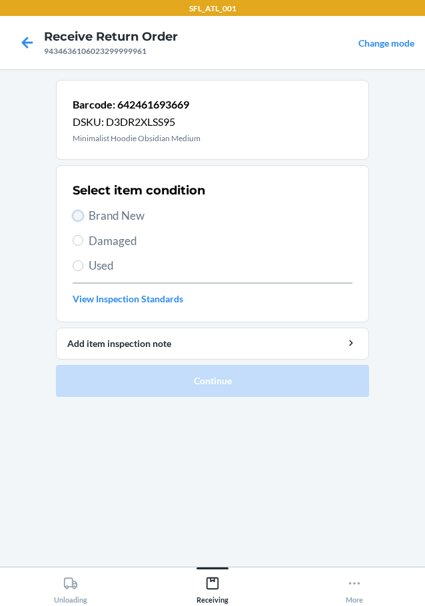
click at [81, 214] on input "Brand New" at bounding box center [78, 216] width 11 height 11
radio input "true"
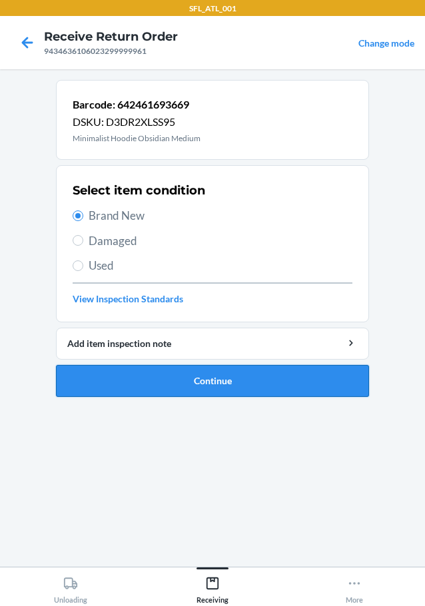
click at [139, 381] on button "Continue" at bounding box center [212, 381] width 313 height 32
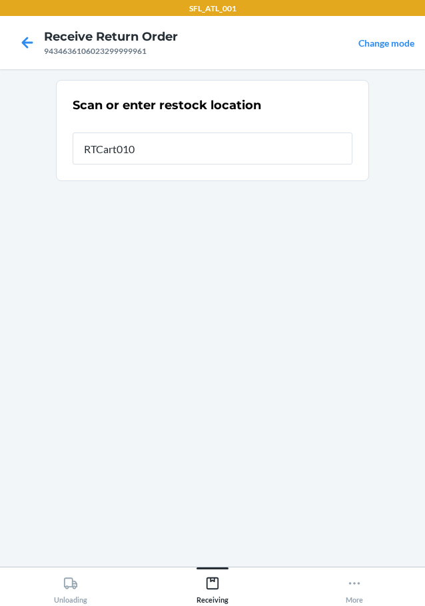
type input "RTCart010"
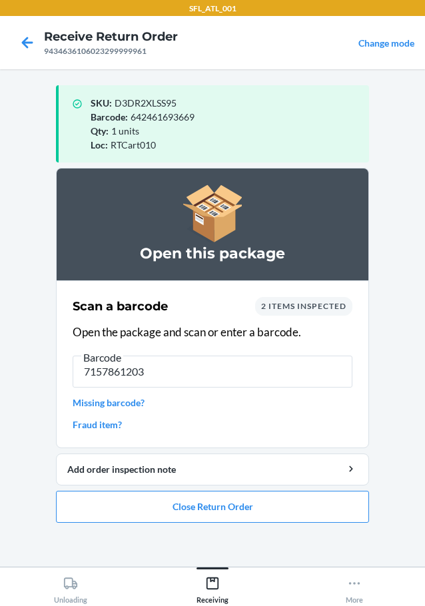
type input "71578612037"
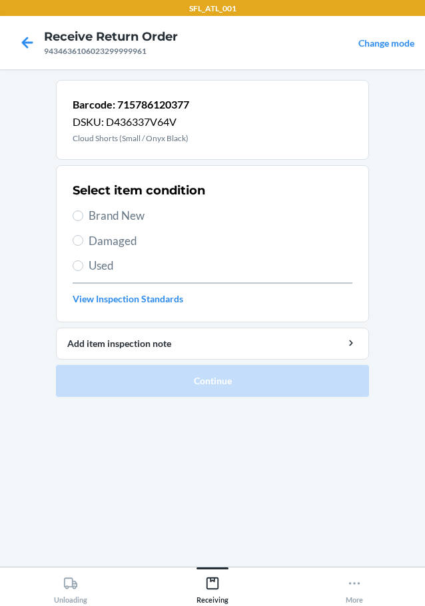
click at [73, 211] on label "Brand New" at bounding box center [213, 215] width 280 height 17
click at [73, 211] on input "Brand New" at bounding box center [78, 216] width 11 height 11
radio input "true"
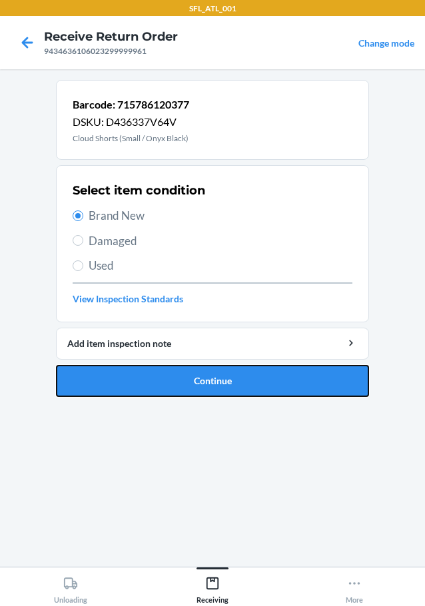
drag, startPoint x: 154, startPoint y: 388, endPoint x: 178, endPoint y: 381, distance: 25.1
click at [157, 388] on button "Continue" at bounding box center [212, 381] width 313 height 32
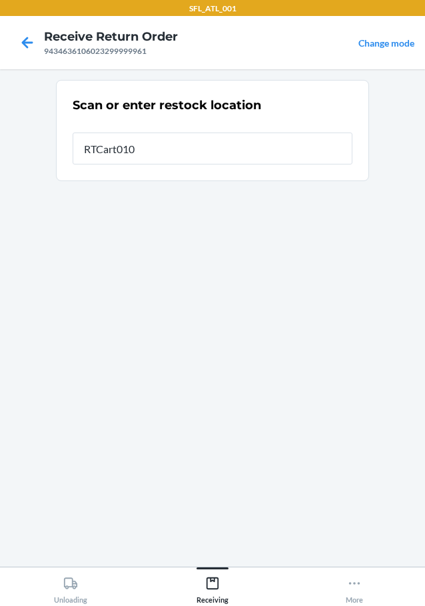
type input "RTCart010"
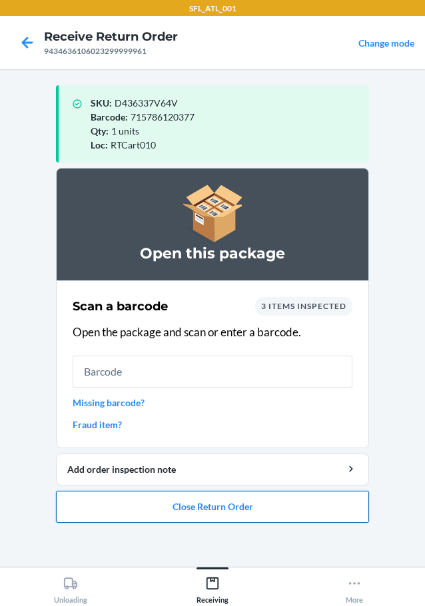
click at [255, 501] on button "Close Return Order" at bounding box center [212, 507] width 313 height 32
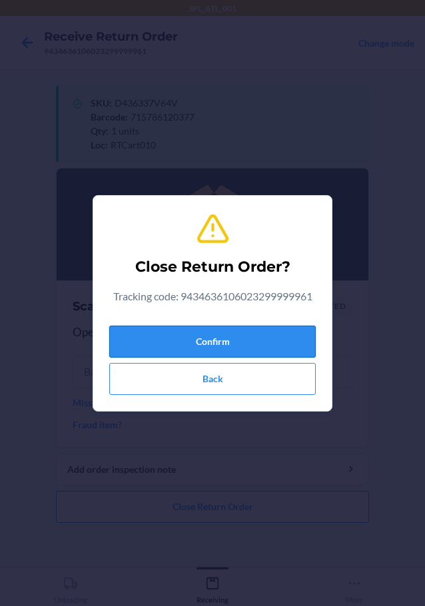
click at [256, 347] on button "Confirm" at bounding box center [212, 342] width 207 height 32
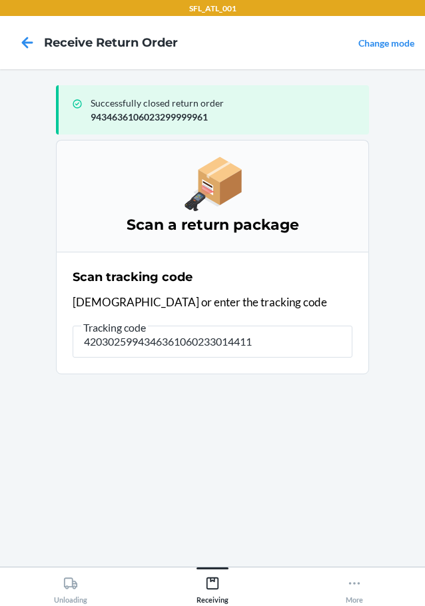
type input "42030259943463610602330144115"
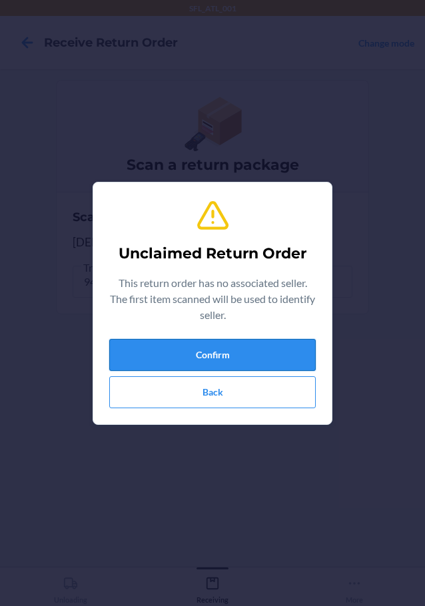
click at [259, 362] on button "Confirm" at bounding box center [212, 355] width 207 height 32
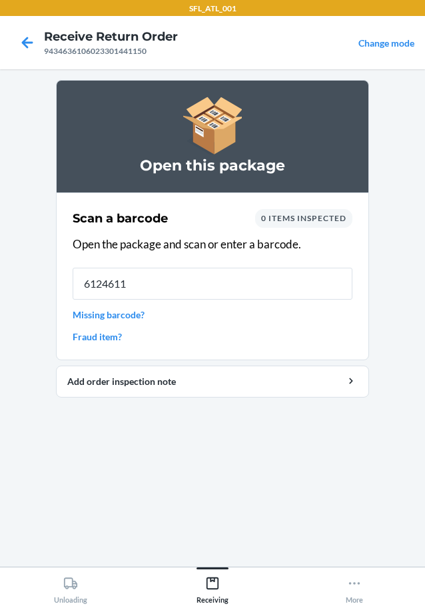
type input "61246112"
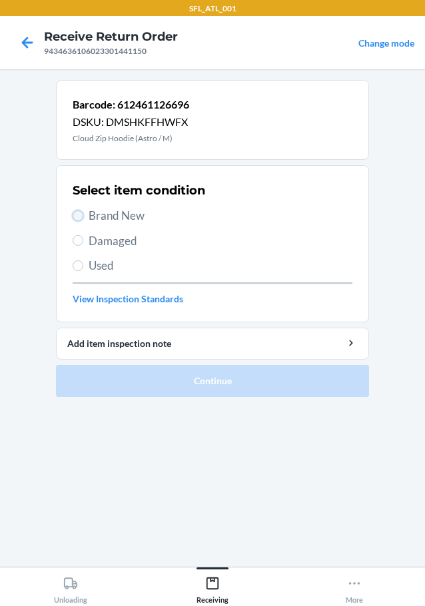
click at [75, 216] on input "Brand New" at bounding box center [78, 216] width 11 height 11
radio input "true"
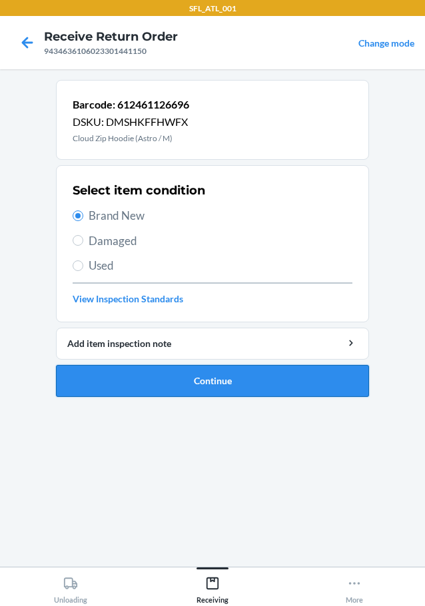
click at [181, 378] on button "Continue" at bounding box center [212, 381] width 313 height 32
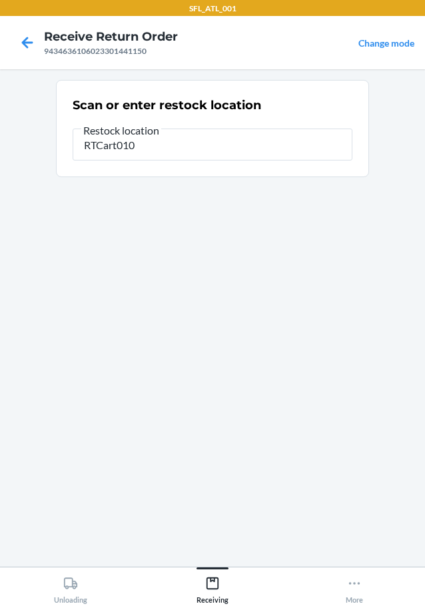
type input "RTCart010"
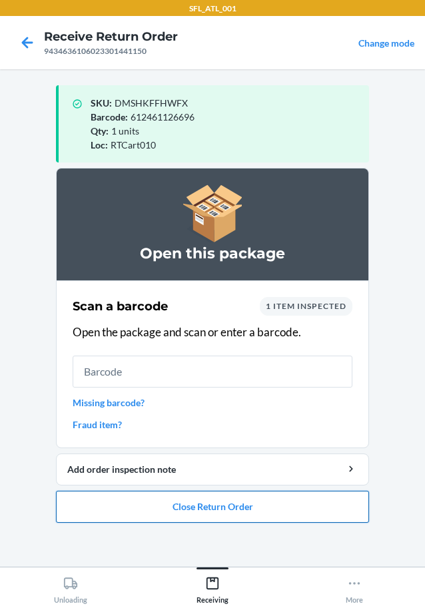
click at [276, 501] on button "Close Return Order" at bounding box center [212, 507] width 313 height 32
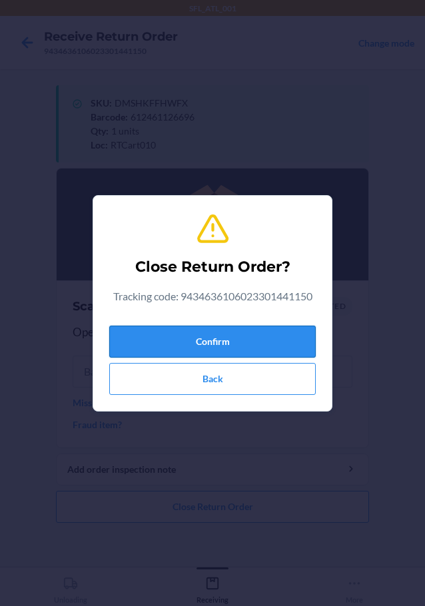
click at [247, 344] on button "Confirm" at bounding box center [212, 342] width 207 height 32
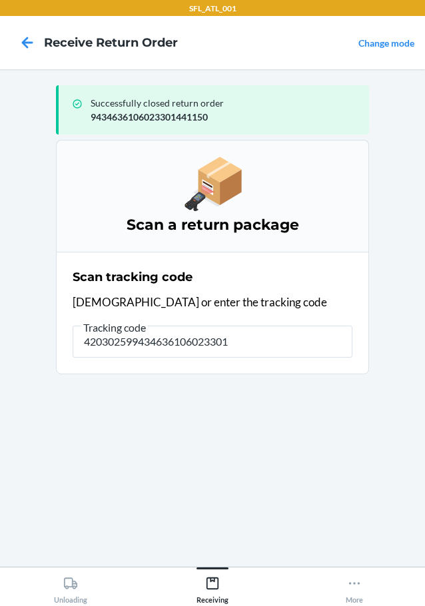
type input "4203025994346361060233011"
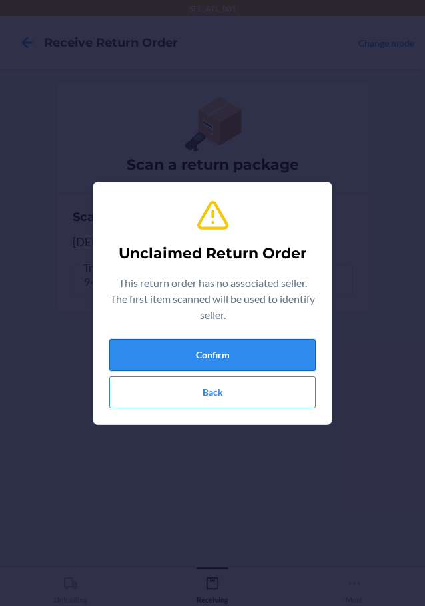
click at [180, 347] on button "Confirm" at bounding box center [212, 355] width 207 height 32
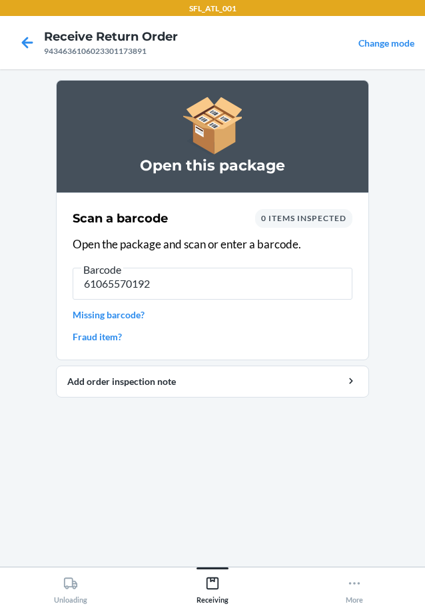
type input "610655701926"
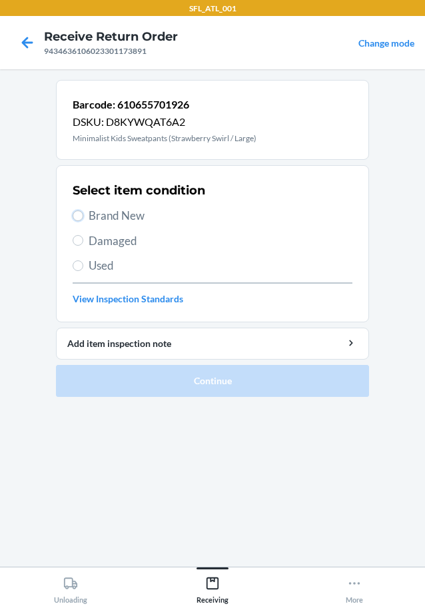
drag, startPoint x: 79, startPoint y: 212, endPoint x: 104, endPoint y: 300, distance: 91.4
click at [81, 223] on label "Brand New" at bounding box center [213, 215] width 280 height 17
click at [81, 221] on input "Brand New" at bounding box center [78, 216] width 11 height 11
radio input "true"
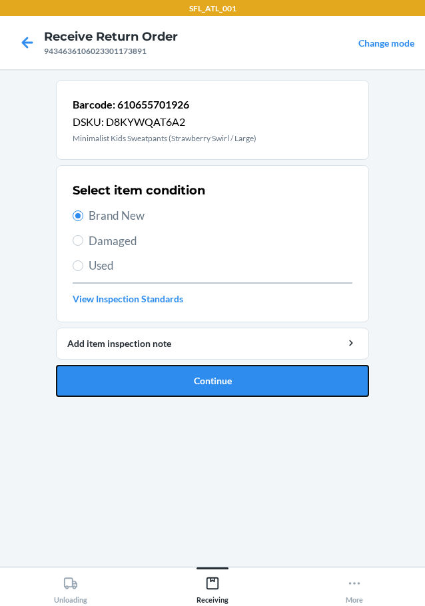
drag, startPoint x: 140, startPoint y: 379, endPoint x: 185, endPoint y: 369, distance: 46.6
click at [141, 379] on button "Continue" at bounding box center [212, 381] width 313 height 32
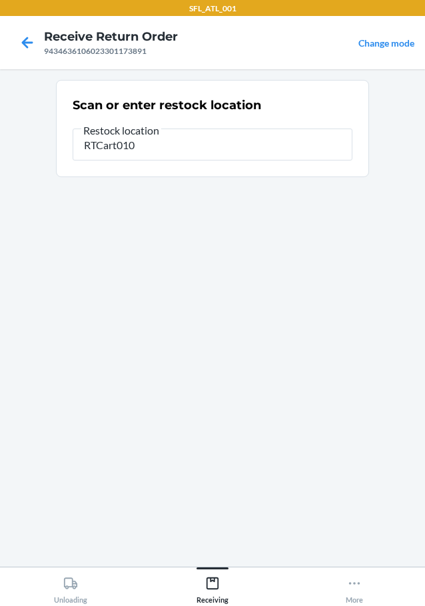
type input "RTCart010"
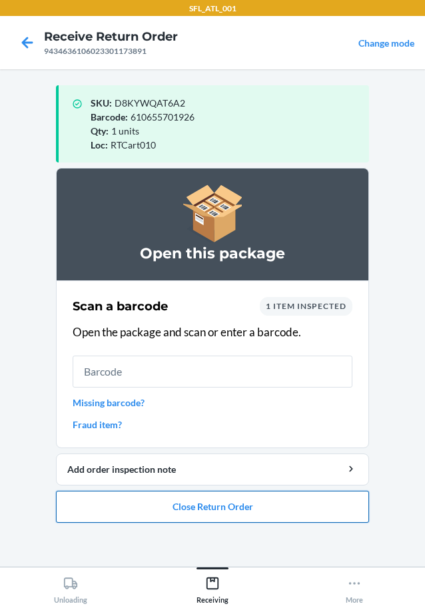
click at [259, 508] on button "Close Return Order" at bounding box center [212, 507] width 313 height 32
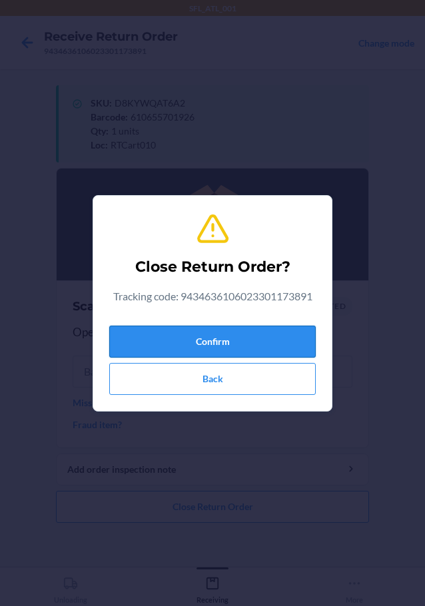
click at [212, 335] on button "Confirm" at bounding box center [212, 342] width 207 height 32
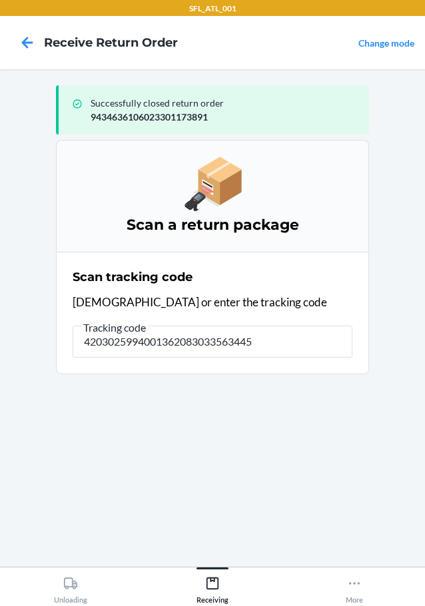
type input "42030259940013620830335634451"
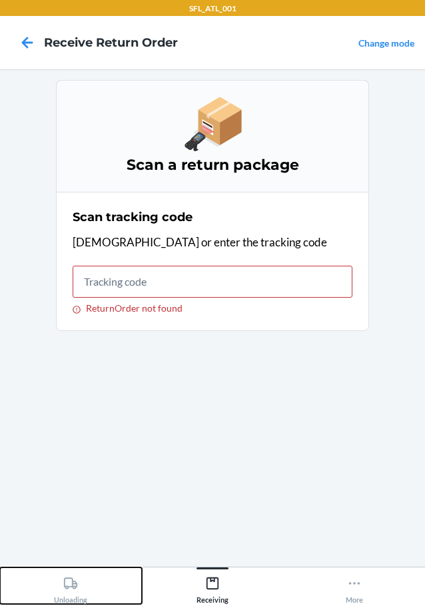
drag, startPoint x: 74, startPoint y: 574, endPoint x: 83, endPoint y: 562, distance: 15.2
click at [76, 575] on div "Unloading" at bounding box center [70, 587] width 33 height 33
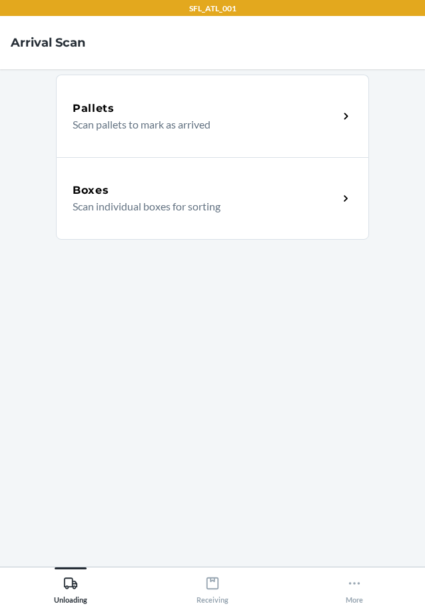
click at [151, 217] on div "Boxes Scan individual boxes for sorting" at bounding box center [212, 198] width 313 height 83
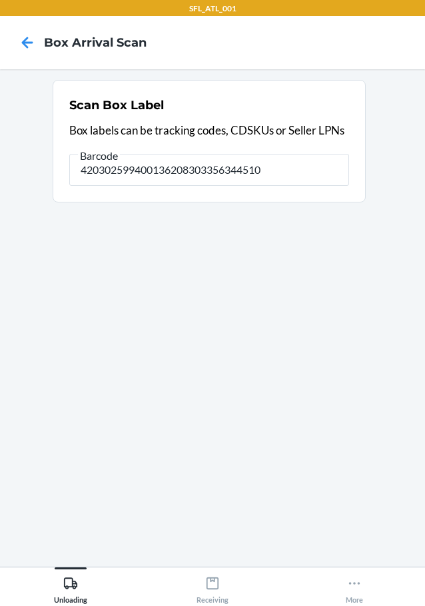
type input "420302599400136208303356344510"
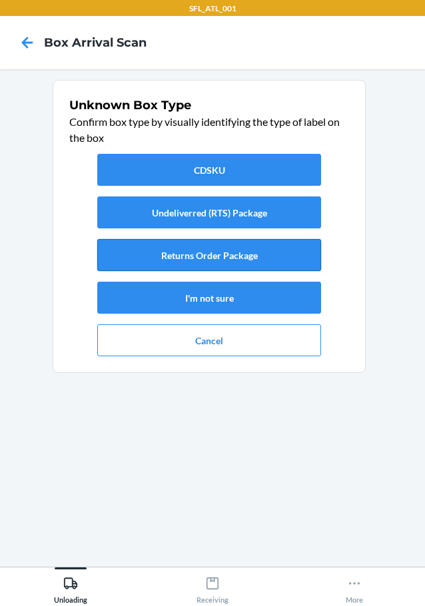
click at [197, 255] on button "Returns Order Package" at bounding box center [209, 255] width 224 height 32
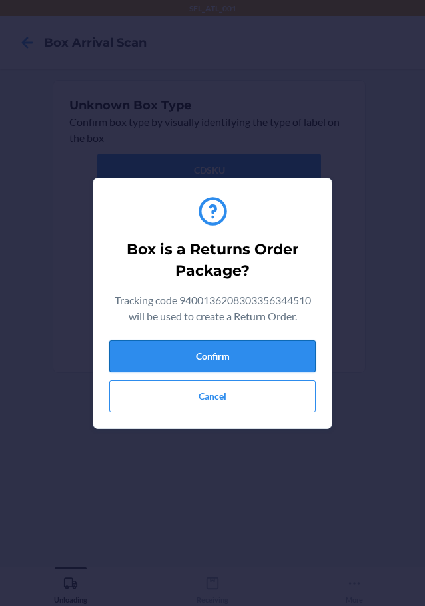
click at [285, 355] on button "Confirm" at bounding box center [212, 357] width 207 height 32
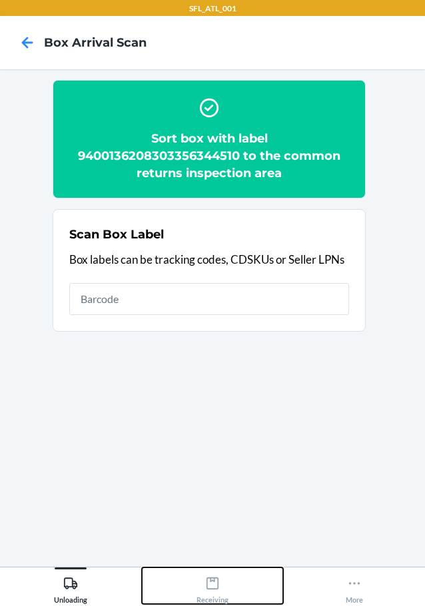
click at [211, 587] on icon at bounding box center [212, 583] width 15 height 15
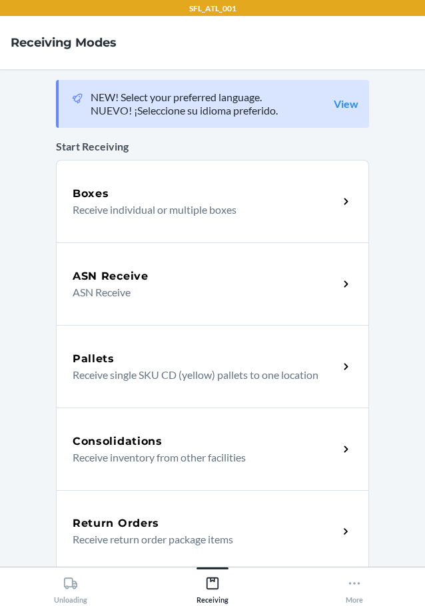
click at [215, 530] on div "Return Orders" at bounding box center [206, 524] width 266 height 16
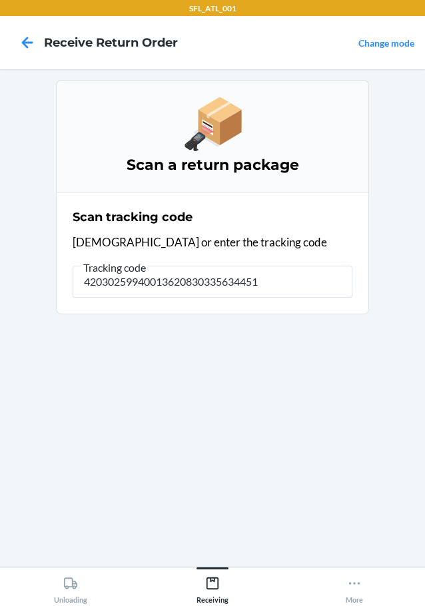
type input "420302599400136208303356344510"
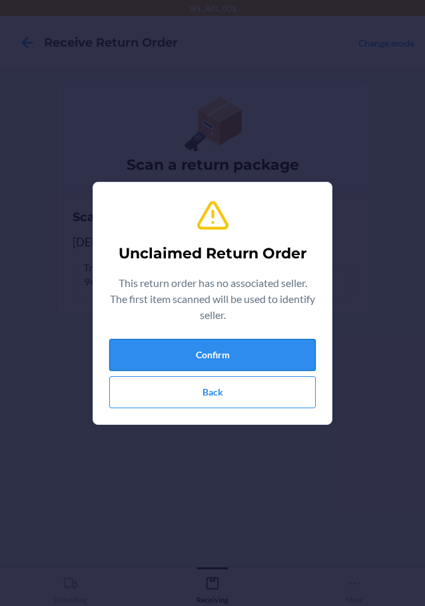
click at [262, 349] on button "Confirm" at bounding box center [212, 355] width 207 height 32
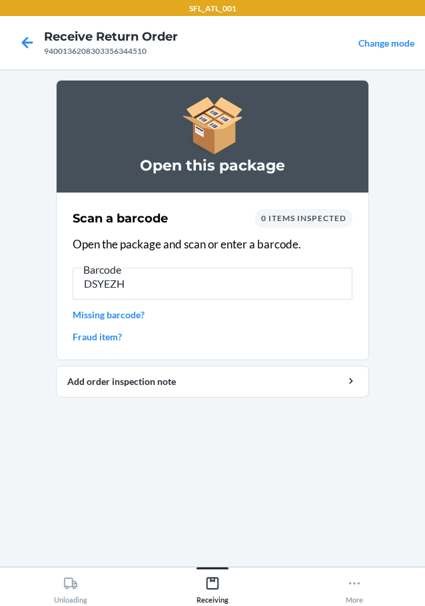
type input "DSYEZHU"
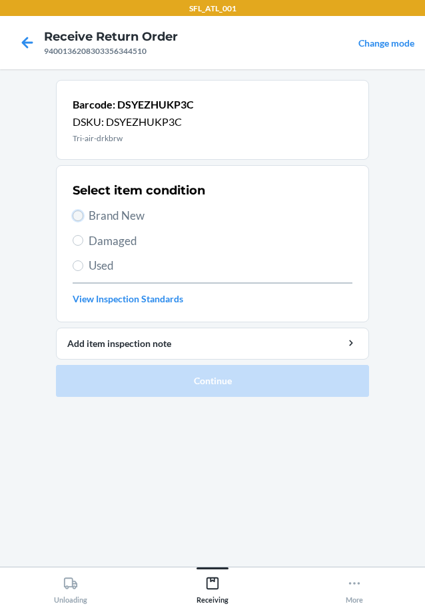
click at [79, 217] on input "Brand New" at bounding box center [78, 216] width 11 height 11
radio input "true"
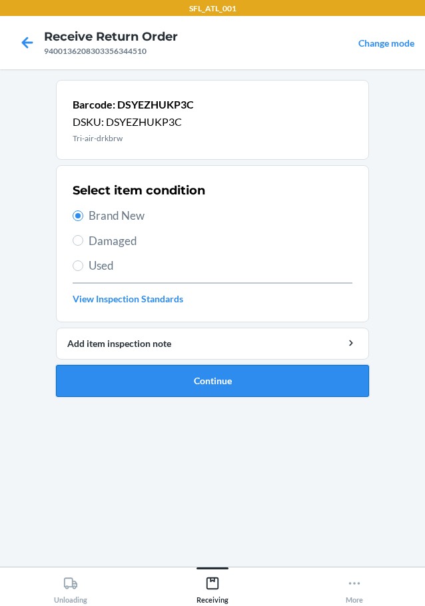
click at [201, 388] on button "Continue" at bounding box center [212, 381] width 313 height 32
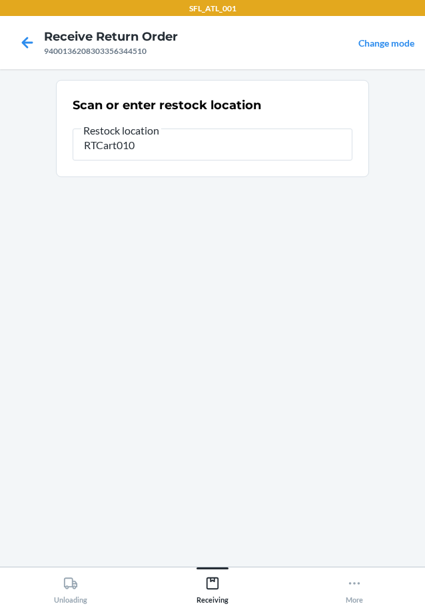
type input "RTCart010"
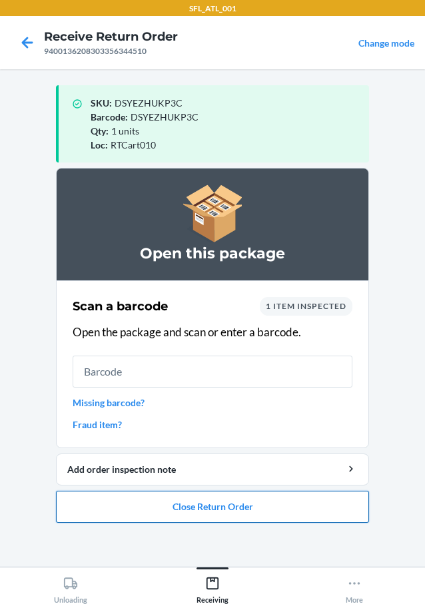
drag, startPoint x: 219, startPoint y: 508, endPoint x: 225, endPoint y: 492, distance: 16.5
click at [225, 492] on button "Close Return Order" at bounding box center [212, 507] width 313 height 32
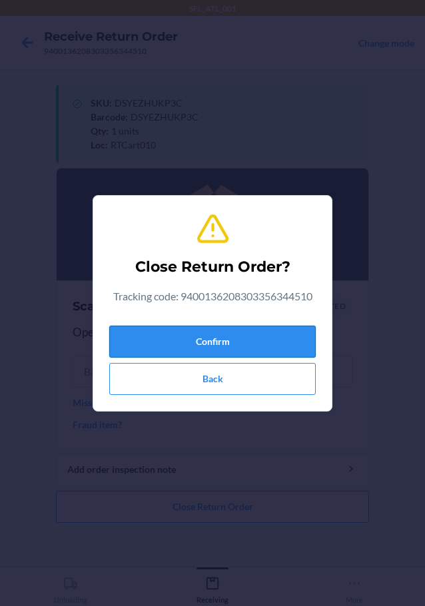
click at [208, 354] on button "Confirm" at bounding box center [212, 342] width 207 height 32
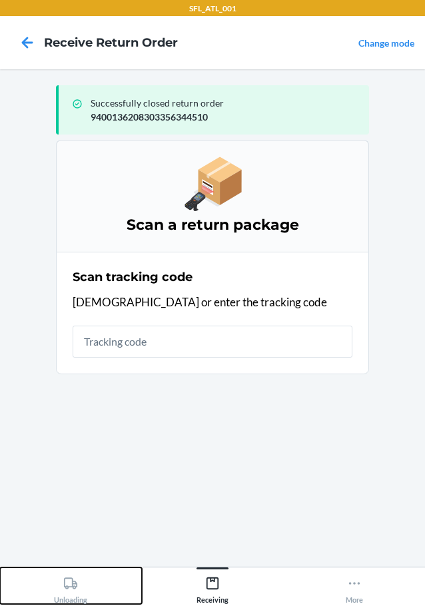
drag, startPoint x: 75, startPoint y: 586, endPoint x: 102, endPoint y: 560, distance: 37.2
click at [77, 584] on icon at bounding box center [70, 583] width 13 height 11
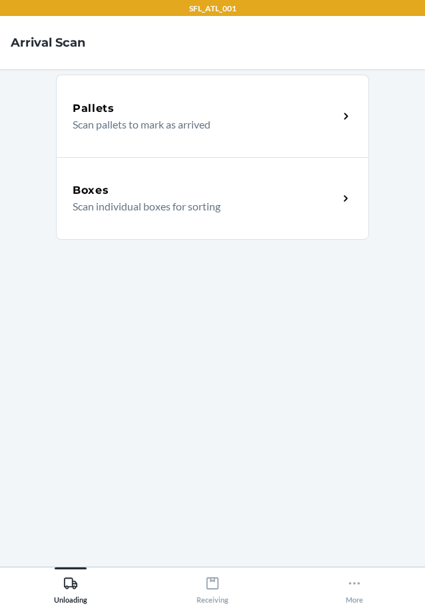
click at [143, 219] on div "Boxes Scan individual boxes for sorting" at bounding box center [212, 198] width 313 height 83
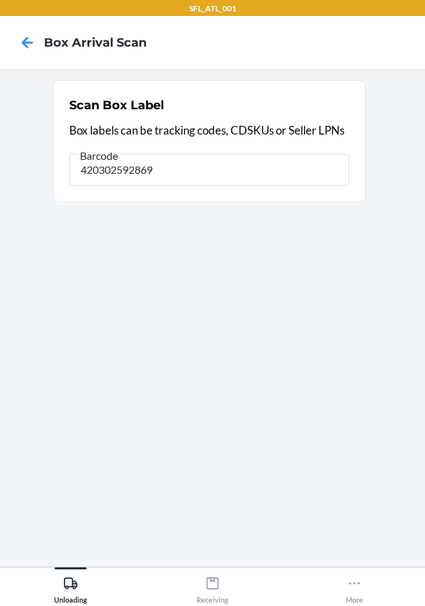
type input "420302592869"
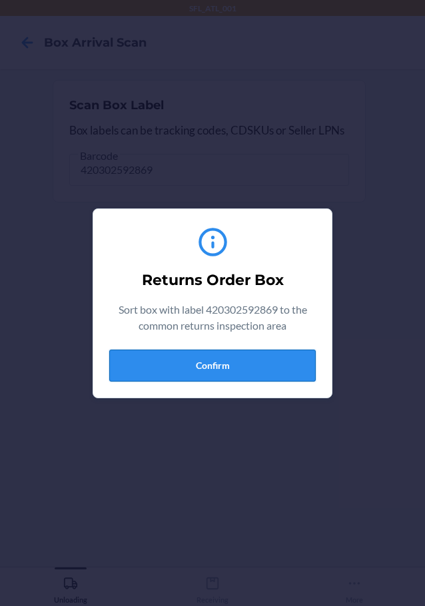
click at [161, 361] on button "Confirm" at bounding box center [212, 366] width 207 height 32
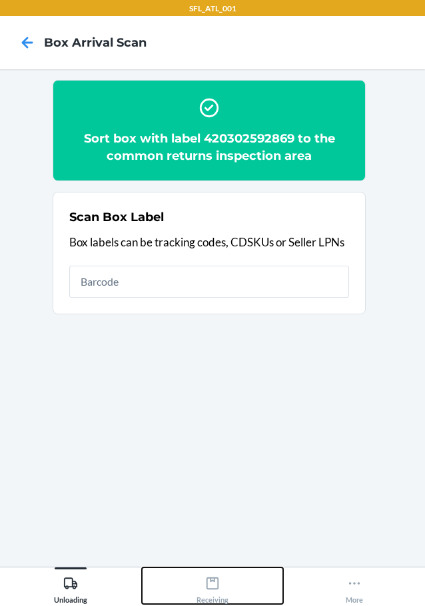
click at [209, 590] on div "Receiving" at bounding box center [213, 587] width 32 height 33
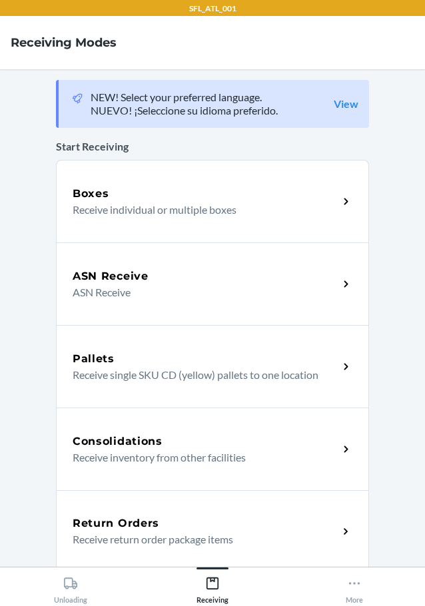
click at [199, 532] on p "Receive return order package items" at bounding box center [200, 540] width 255 height 16
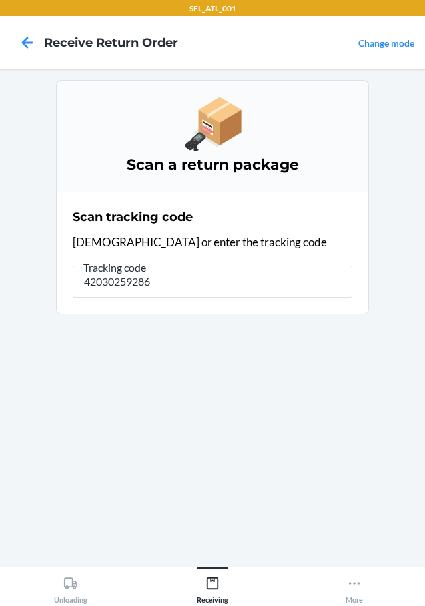
type input "420302592869"
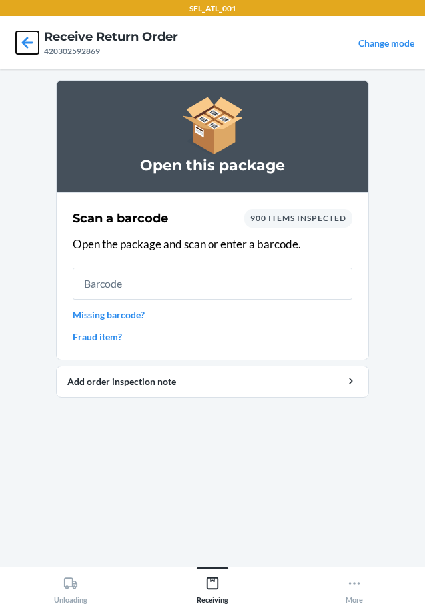
click at [31, 36] on icon at bounding box center [27, 42] width 23 height 23
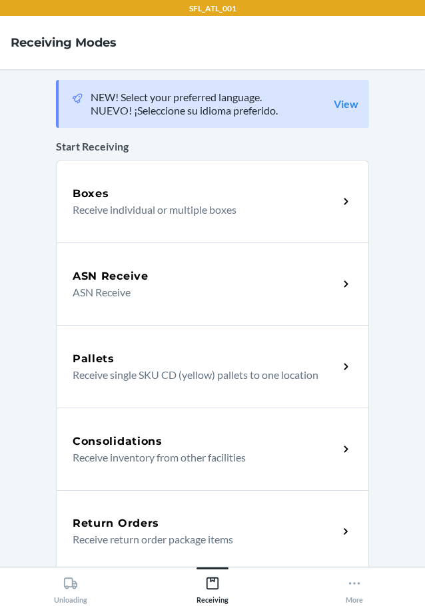
click at [180, 553] on div "Return Orders Receive return order package items" at bounding box center [212, 531] width 313 height 83
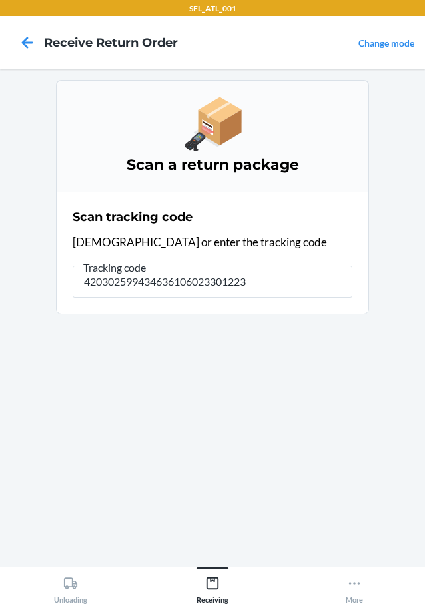
type input "4203025994346361060233012234"
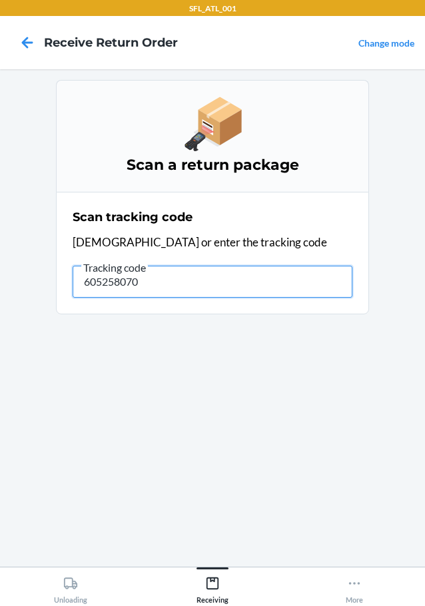
type input "6052580703"
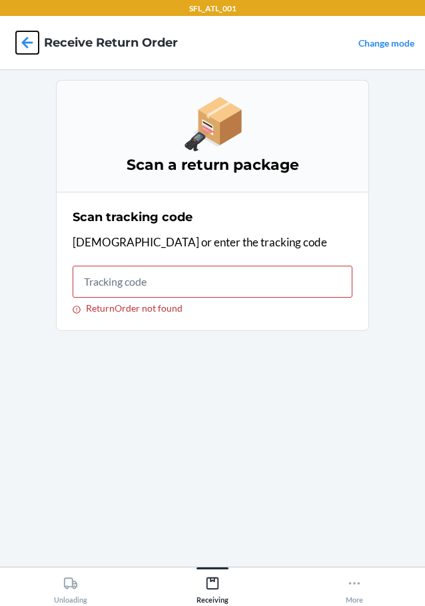
click at [25, 42] on icon at bounding box center [27, 42] width 11 height 11
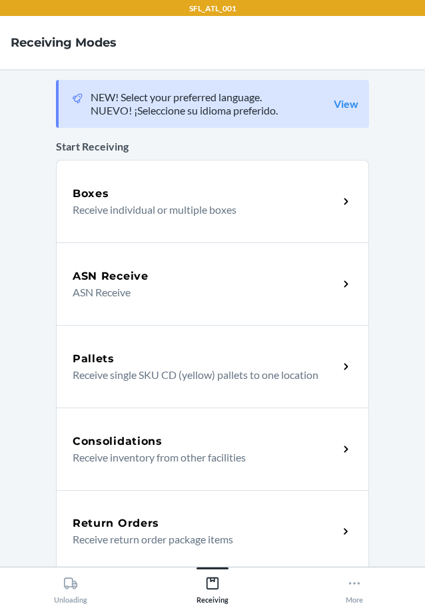
click at [184, 512] on div "Return Orders Receive return order package items" at bounding box center [212, 531] width 313 height 83
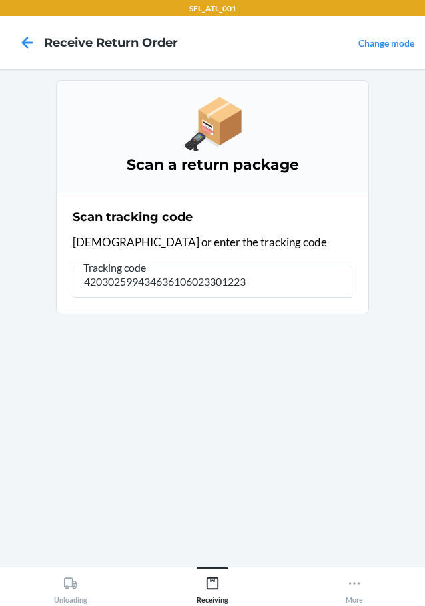
type input "4203025994346361060233012234"
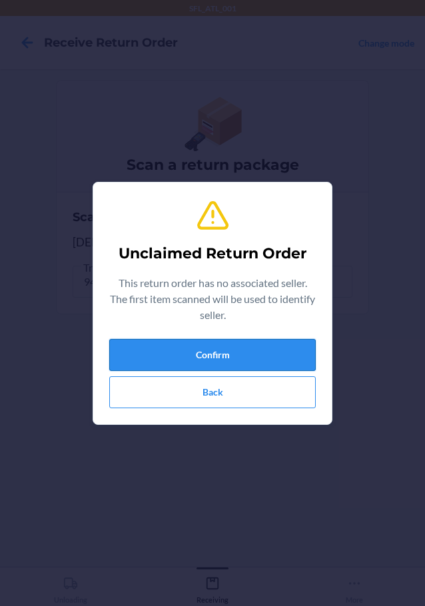
click at [189, 356] on button "Confirm" at bounding box center [212, 355] width 207 height 32
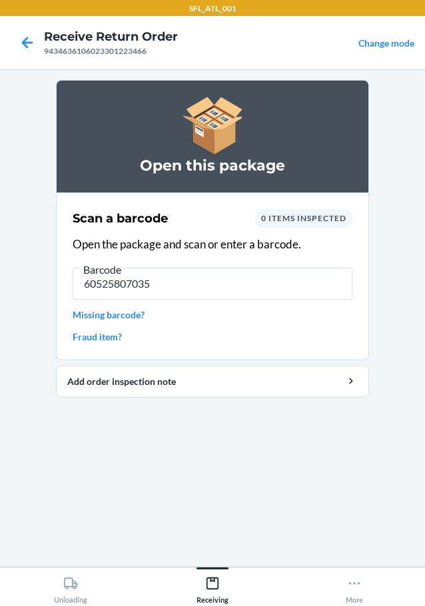
type input "605258070357"
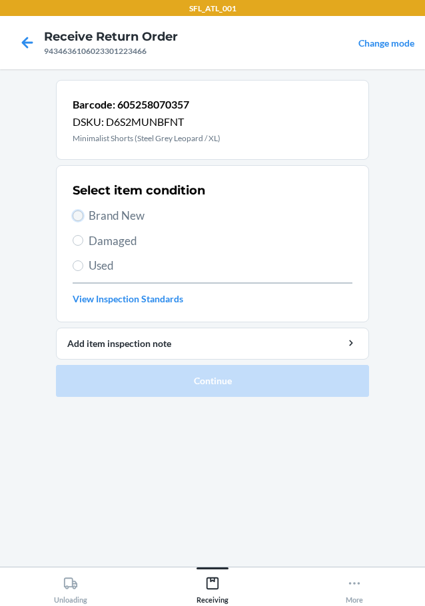
drag, startPoint x: 81, startPoint y: 213, endPoint x: 109, endPoint y: 263, distance: 56.4
click at [81, 215] on input "Brand New" at bounding box center [78, 216] width 11 height 11
radio input "true"
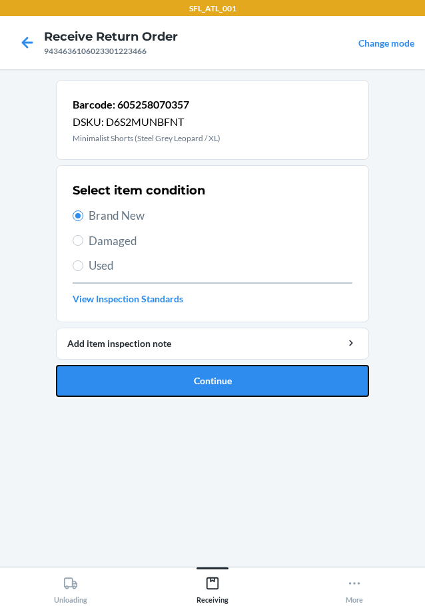
drag, startPoint x: 122, startPoint y: 390, endPoint x: 131, endPoint y: 392, distance: 8.9
click at [123, 390] on button "Continue" at bounding box center [212, 381] width 313 height 32
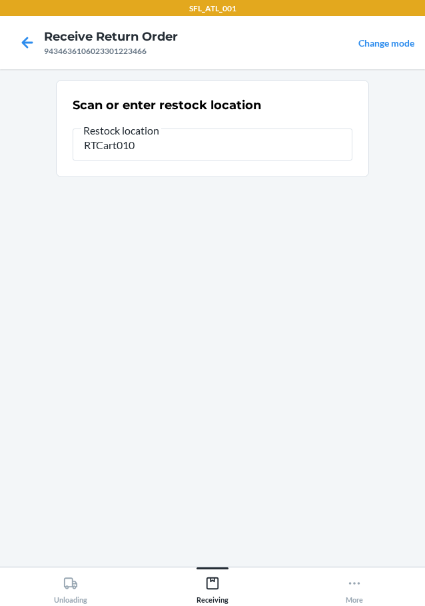
type input "RTCart010"
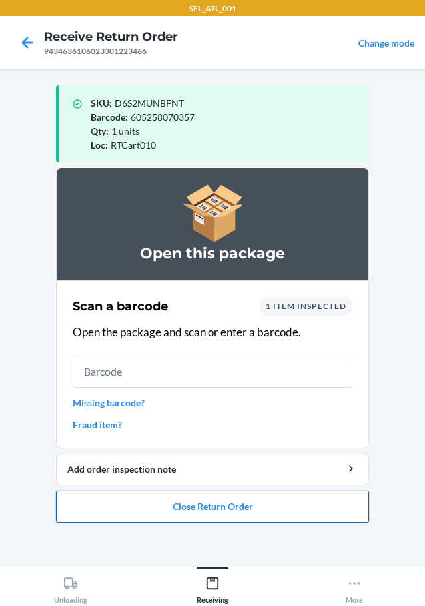
drag, startPoint x: 165, startPoint y: 508, endPoint x: 170, endPoint y: 494, distance: 14.4
click at [169, 497] on button "Close Return Order" at bounding box center [212, 507] width 313 height 32
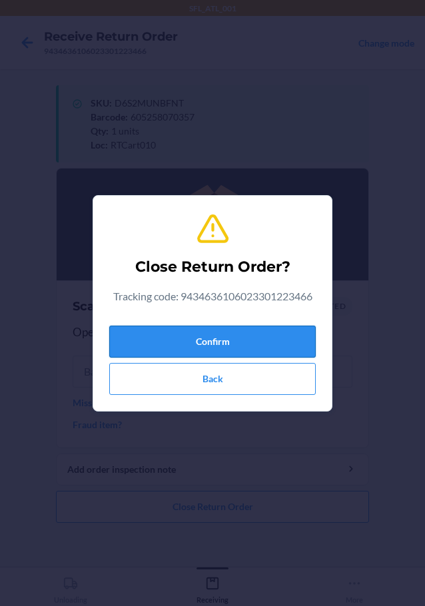
click at [180, 333] on button "Confirm" at bounding box center [212, 342] width 207 height 32
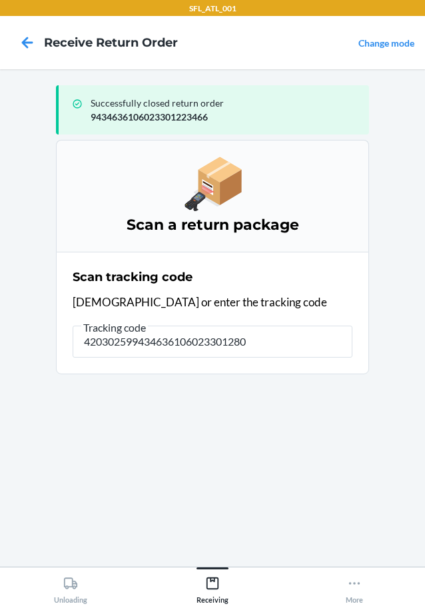
type input "4203025994346361060233012808"
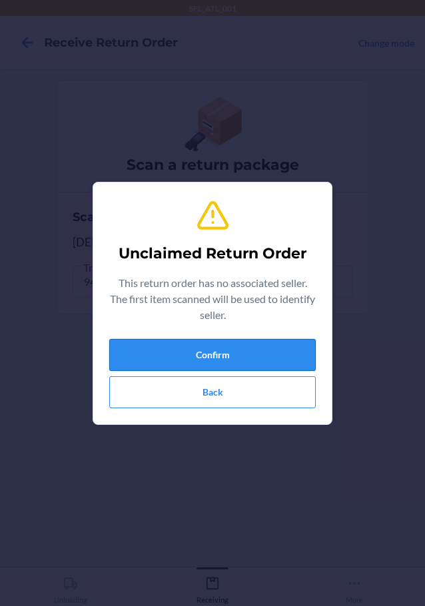
click at [198, 355] on button "Confirm" at bounding box center [212, 355] width 207 height 32
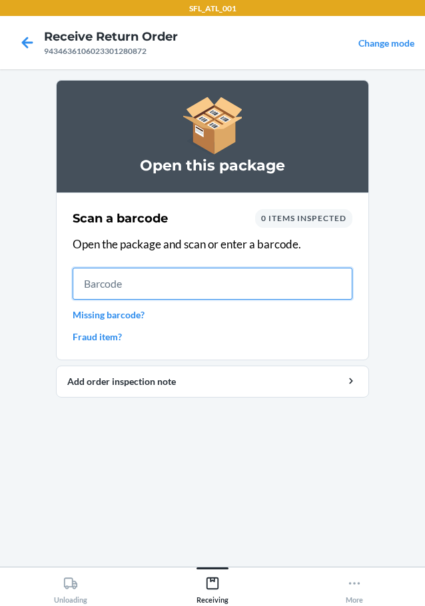
click at [221, 277] on input "text" at bounding box center [213, 284] width 280 height 32
type input "6424619371"
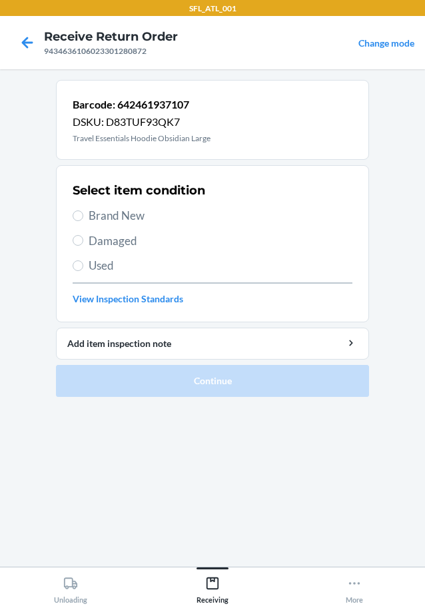
drag, startPoint x: 75, startPoint y: 207, endPoint x: 82, endPoint y: 225, distance: 19.4
click at [75, 208] on label "Brand New" at bounding box center [213, 215] width 280 height 17
click at [75, 211] on input "Brand New" at bounding box center [78, 216] width 11 height 11
radio input "true"
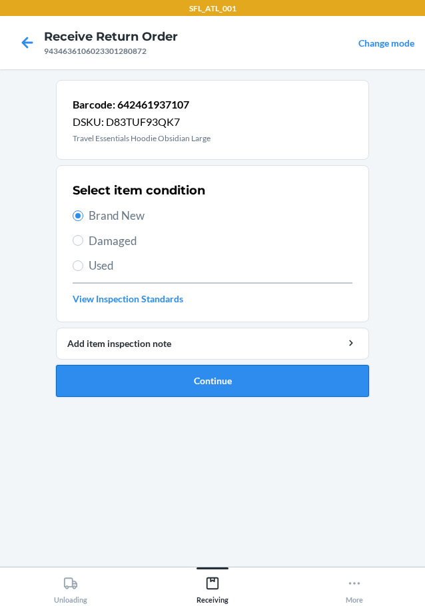
click at [127, 381] on button "Continue" at bounding box center [212, 381] width 313 height 32
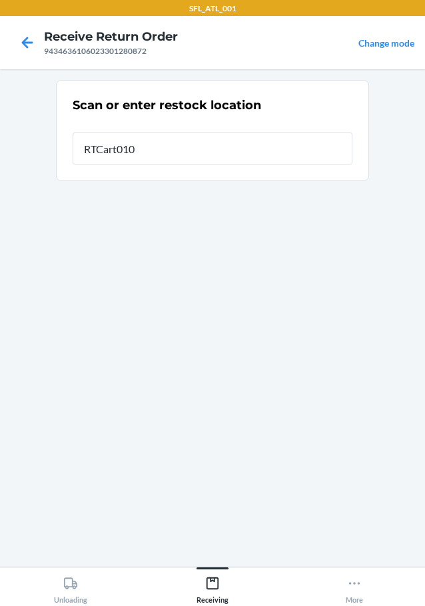
type input "RTCart010"
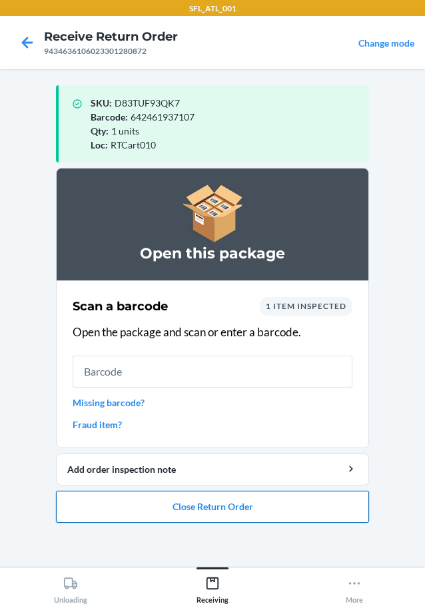
click at [217, 505] on button "Close Return Order" at bounding box center [212, 507] width 313 height 32
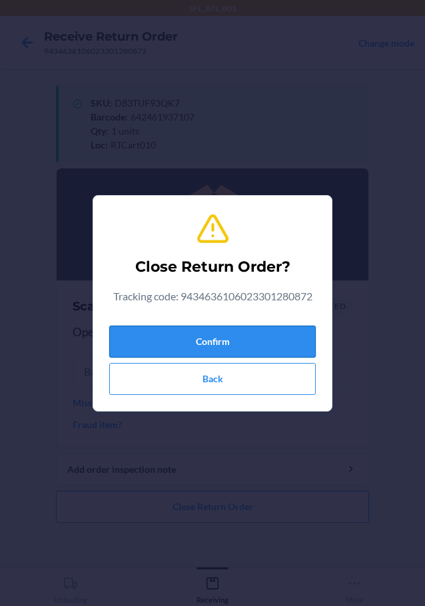
click at [273, 340] on button "Confirm" at bounding box center [212, 342] width 207 height 32
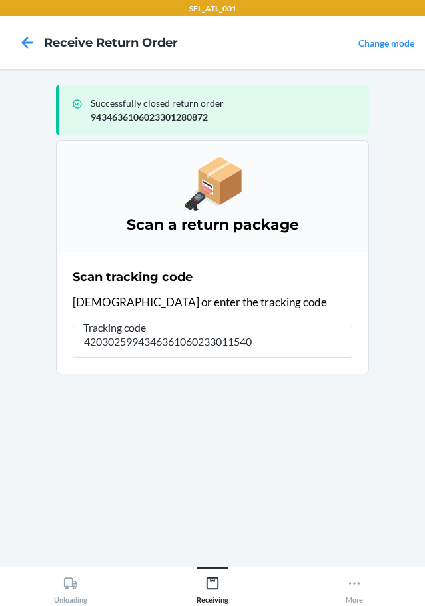
type input "42030259943463610602330115403"
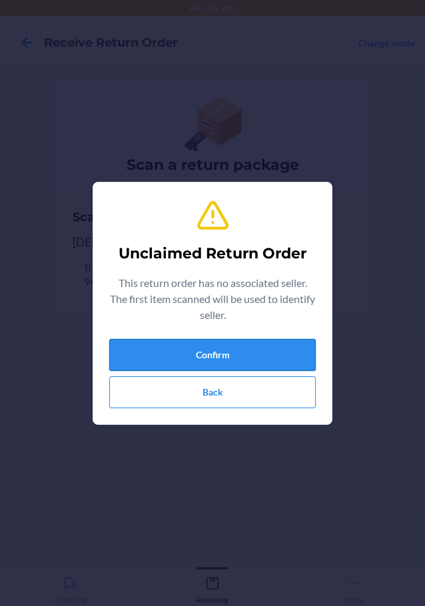
click at [291, 346] on button "Confirm" at bounding box center [212, 355] width 207 height 32
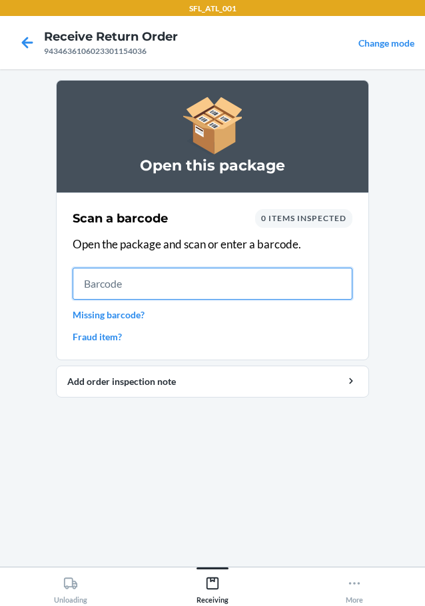
drag, startPoint x: 318, startPoint y: 288, endPoint x: 345, endPoint y: 278, distance: 29.1
click at [324, 288] on input "text" at bounding box center [213, 284] width 280 height 32
type input "[CREDIT_CARD_NUMBER]"
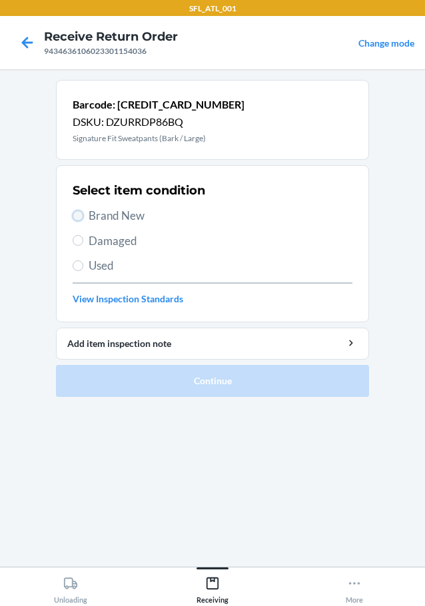
click at [75, 212] on input "Brand New" at bounding box center [78, 216] width 11 height 11
radio input "true"
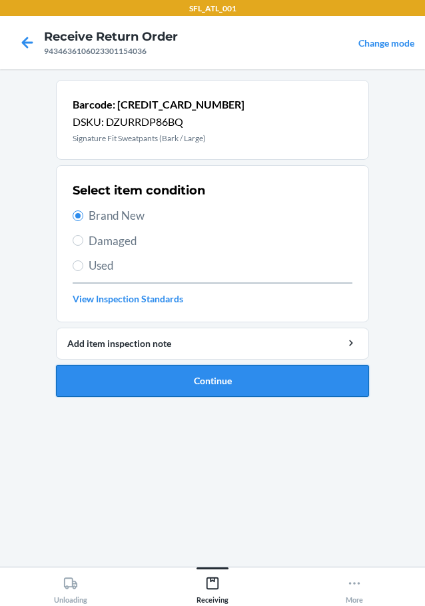
click at [178, 375] on button "Continue" at bounding box center [212, 381] width 313 height 32
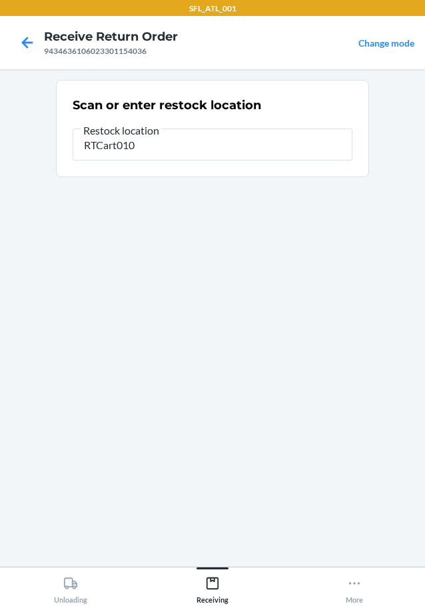
type input "RTCart010"
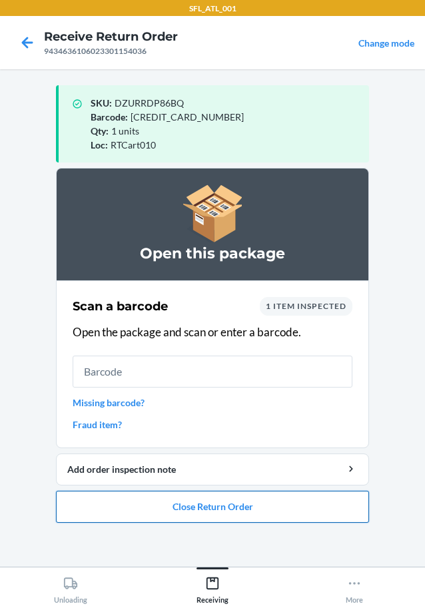
click at [243, 506] on button "Close Return Order" at bounding box center [212, 507] width 313 height 32
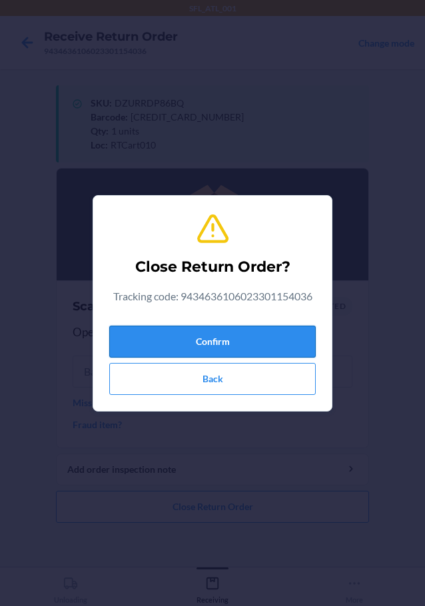
click at [248, 347] on button "Confirm" at bounding box center [212, 342] width 207 height 32
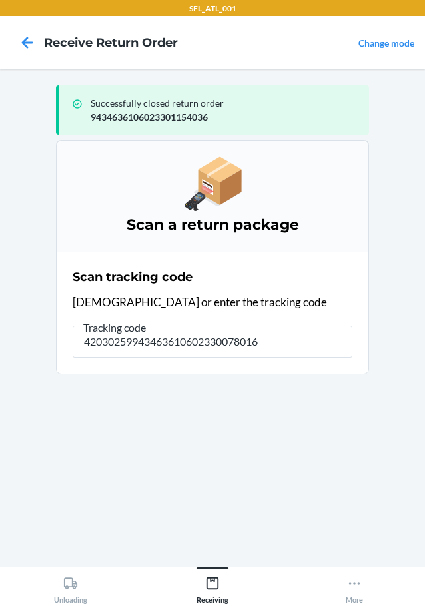
type input "420302599434636106023300780168"
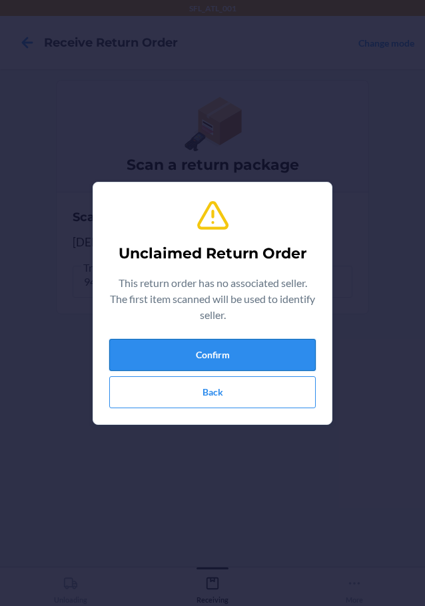
click at [283, 365] on button "Confirm" at bounding box center [212, 355] width 207 height 32
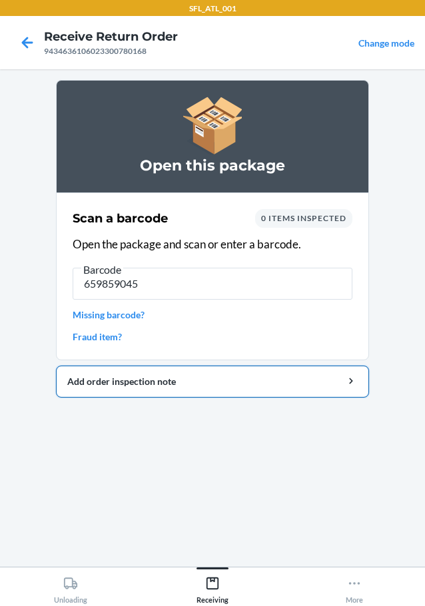
type input "6598590451"
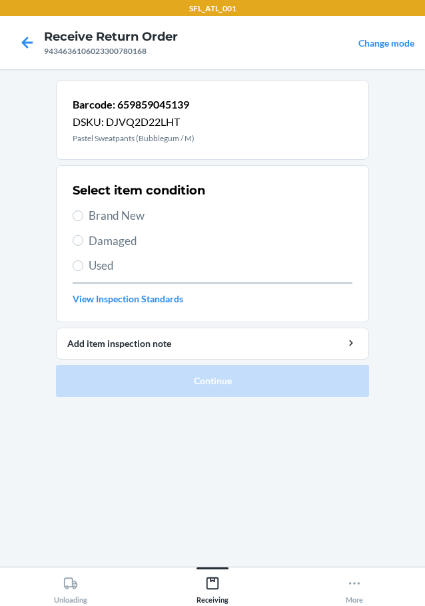
click at [72, 215] on section "Select item condition Brand New Damaged Used View Inspection Standards" at bounding box center [212, 243] width 313 height 157
click at [75, 217] on input "Brand New" at bounding box center [78, 216] width 11 height 11
radio input "true"
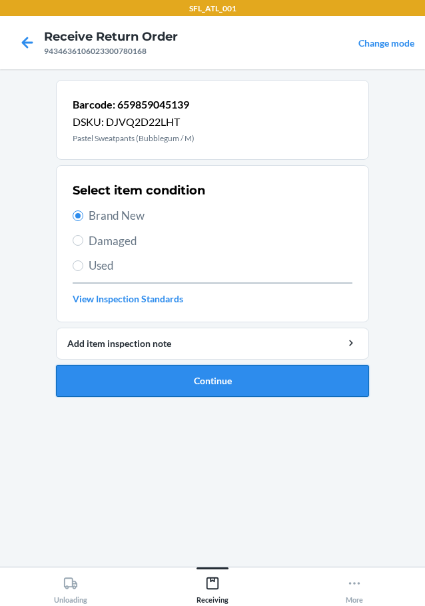
click at [122, 381] on button "Continue" at bounding box center [212, 381] width 313 height 32
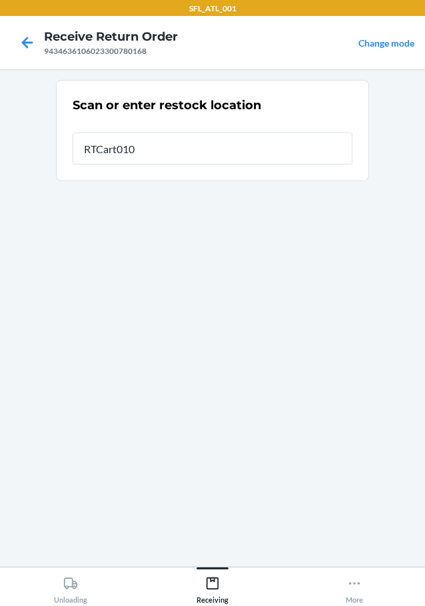
type input "RTCart010"
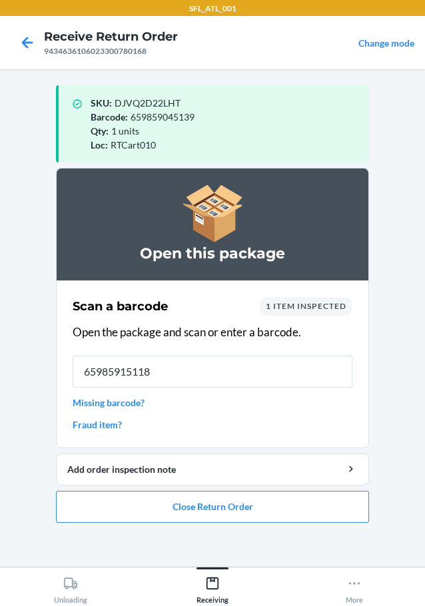
type input "659859151182"
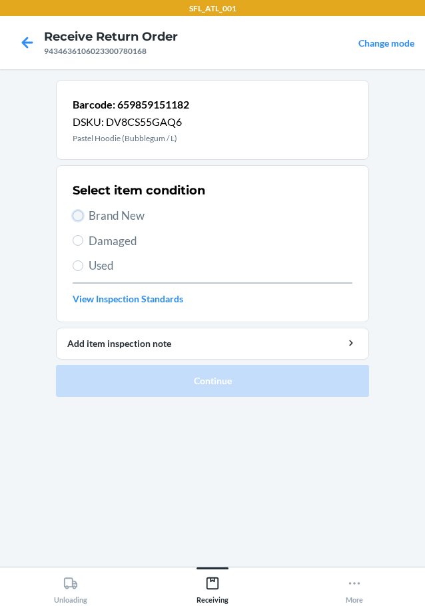
click at [77, 214] on input "Brand New" at bounding box center [78, 216] width 11 height 11
radio input "true"
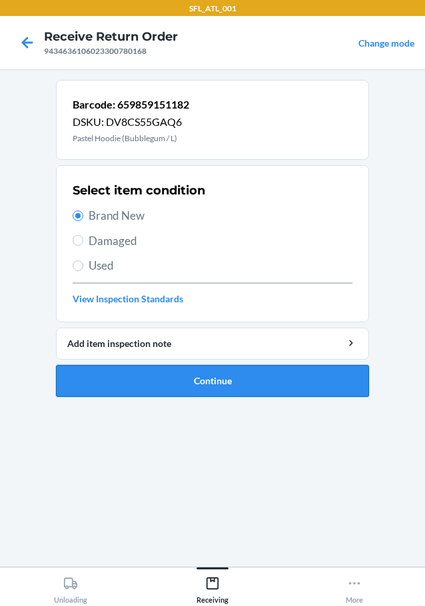
click at [205, 381] on button "Continue" at bounding box center [212, 381] width 313 height 32
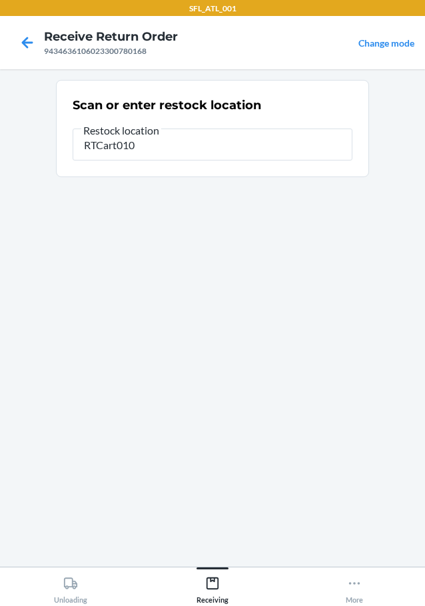
type input "RTCart010"
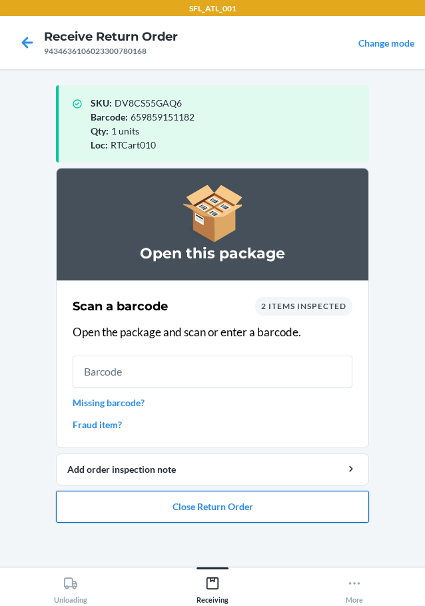
click at [275, 497] on button "Close Return Order" at bounding box center [212, 507] width 313 height 32
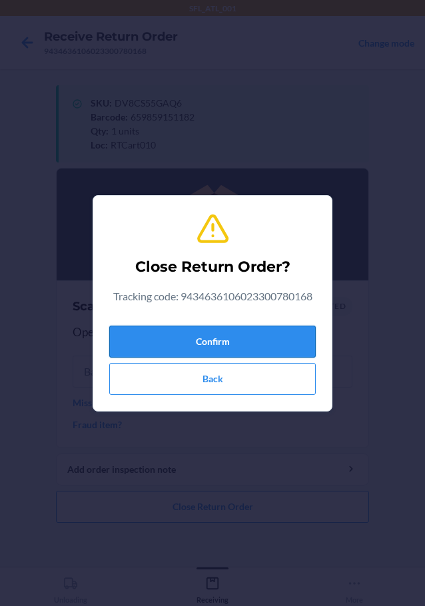
click at [231, 333] on button "Confirm" at bounding box center [212, 342] width 207 height 32
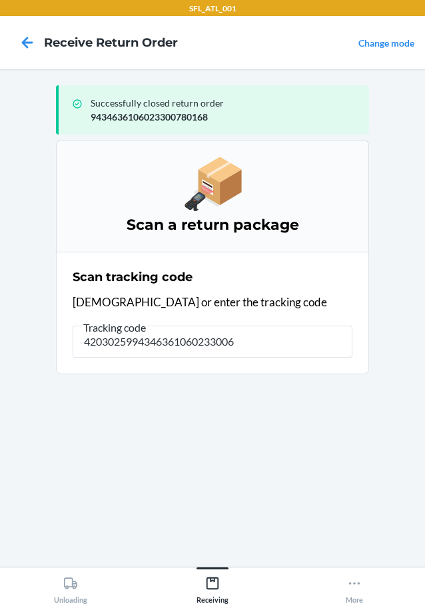
type input "42030259943463610602330062"
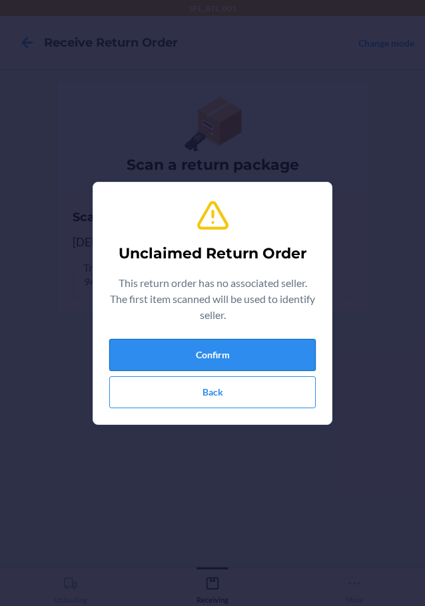
drag, startPoint x: 176, startPoint y: 347, endPoint x: 184, endPoint y: 348, distance: 8.1
click at [179, 348] on button "Confirm" at bounding box center [212, 355] width 207 height 32
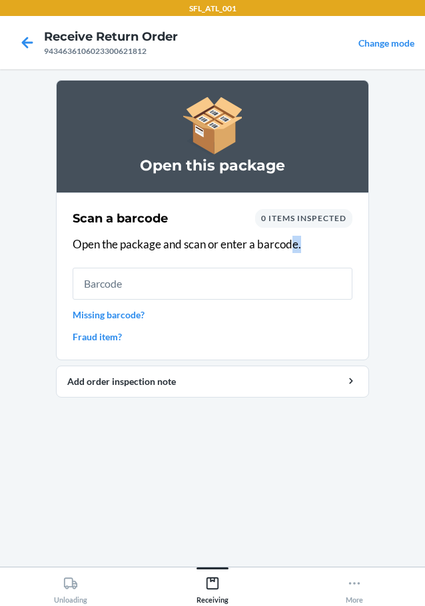
drag, startPoint x: 293, startPoint y: 264, endPoint x: 293, endPoint y: 293, distance: 29.3
click at [293, 293] on div "Scan a barcode 0 items inspected Open the package and scan or enter a barcode. …" at bounding box center [213, 276] width 280 height 143
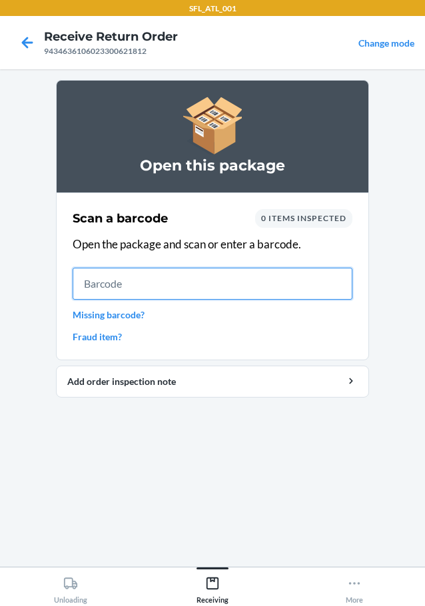
click at [295, 291] on input "text" at bounding box center [213, 284] width 280 height 32
type input "6124613308"
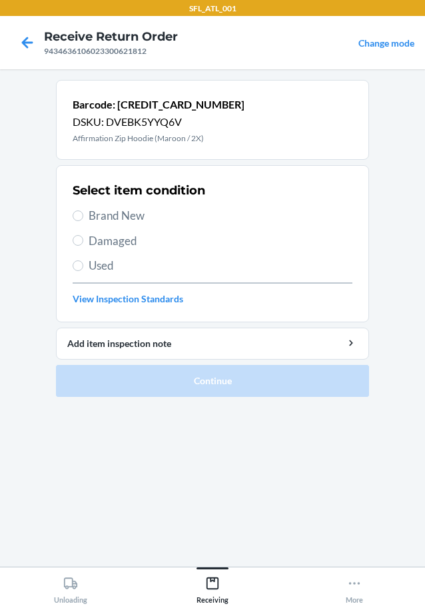
click at [72, 211] on section "Select item condition Brand New Damaged Used View Inspection Standards" at bounding box center [212, 243] width 313 height 157
drag, startPoint x: 77, startPoint y: 215, endPoint x: 98, endPoint y: 270, distance: 59.0
click at [78, 215] on input "Brand New" at bounding box center [78, 216] width 11 height 11
radio input "true"
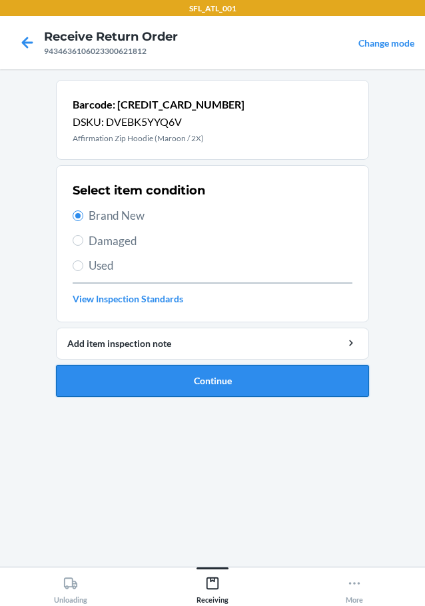
click at [172, 383] on button "Continue" at bounding box center [212, 381] width 313 height 32
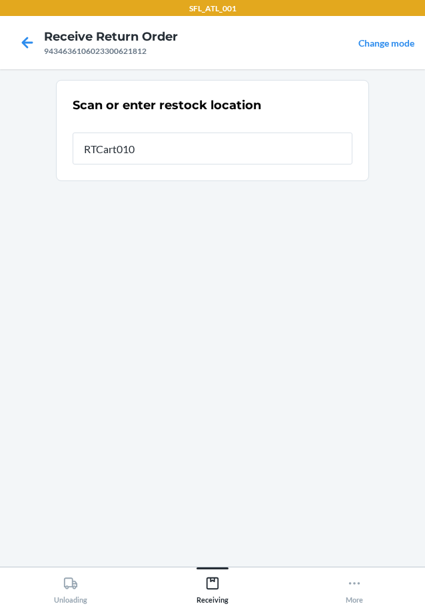
type input "RTCart010"
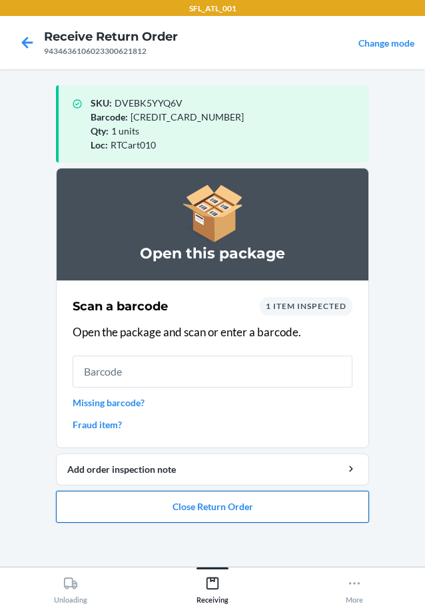
click at [296, 506] on button "Close Return Order" at bounding box center [212, 507] width 313 height 32
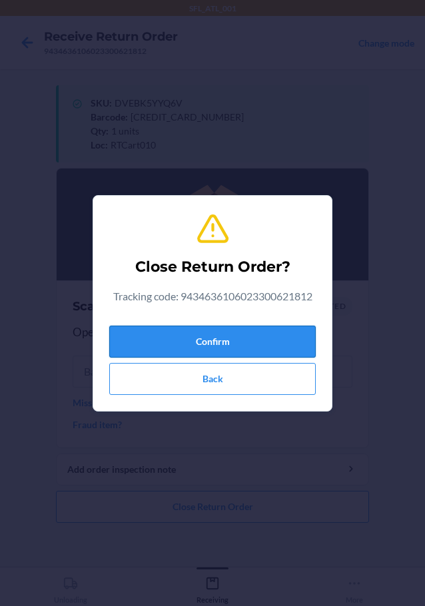
drag, startPoint x: 254, startPoint y: 355, endPoint x: 249, endPoint y: 333, distance: 22.5
click at [254, 354] on button "Confirm" at bounding box center [212, 342] width 207 height 32
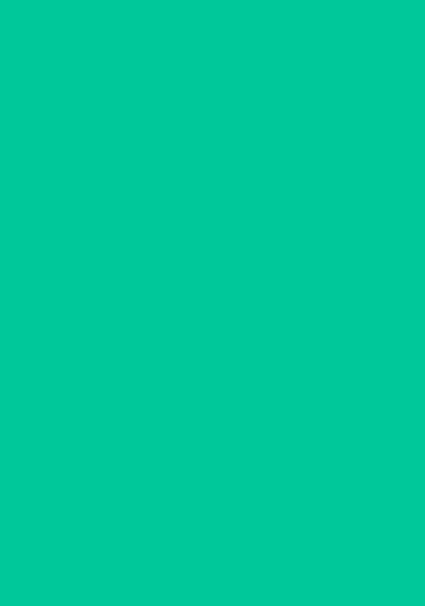
click at [256, 335] on input "text" at bounding box center [213, 342] width 280 height 32
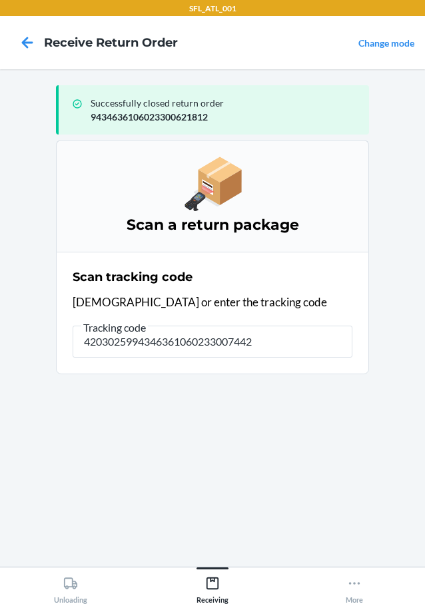
type input "42030259943463610602330074428"
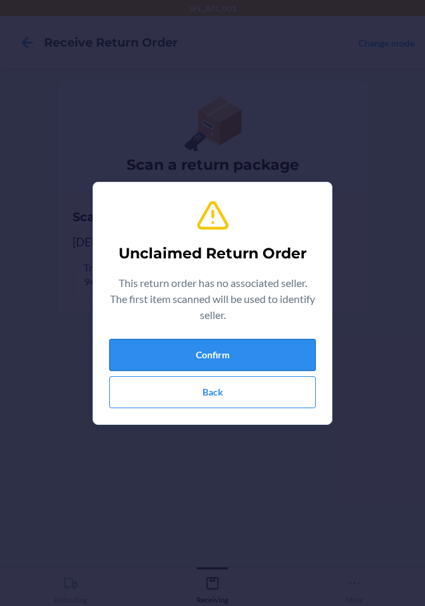
click at [287, 352] on button "Confirm" at bounding box center [212, 355] width 207 height 32
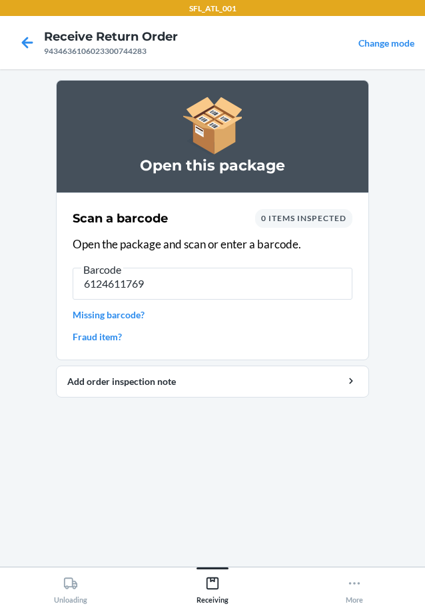
type input "61246117699"
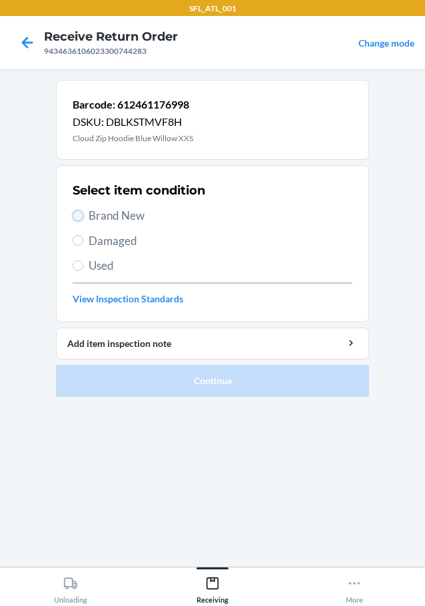
click at [81, 219] on input "Brand New" at bounding box center [78, 216] width 11 height 11
radio input "true"
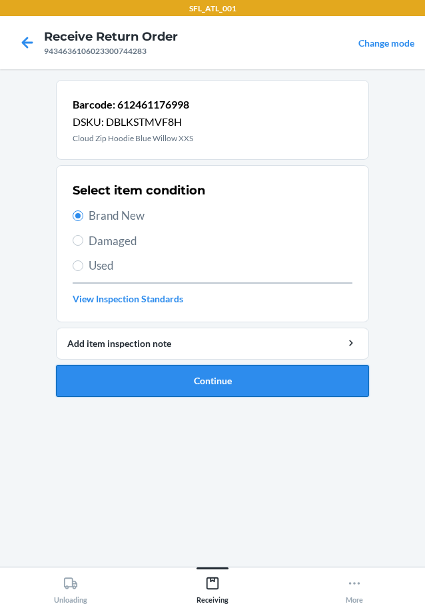
click at [145, 369] on button "Continue" at bounding box center [212, 381] width 313 height 32
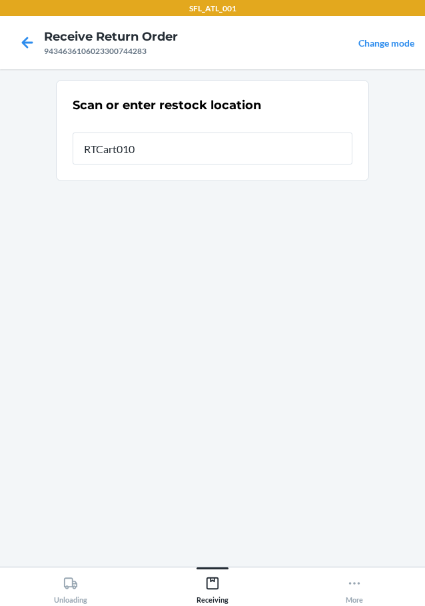
type input "RTCart010"
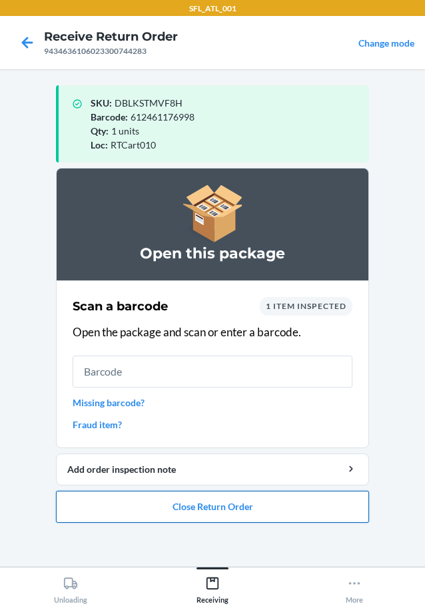
click at [325, 498] on button "Close Return Order" at bounding box center [212, 507] width 313 height 32
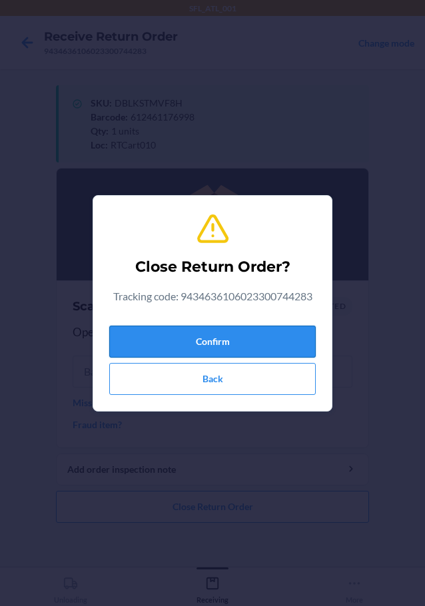
click at [304, 332] on button "Confirm" at bounding box center [212, 342] width 207 height 32
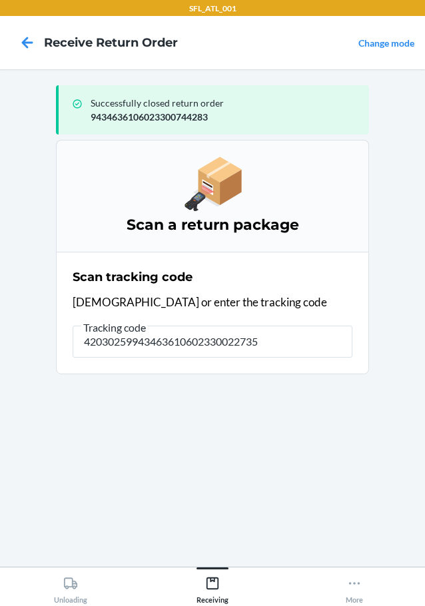
type input "420302599434636106023300227359"
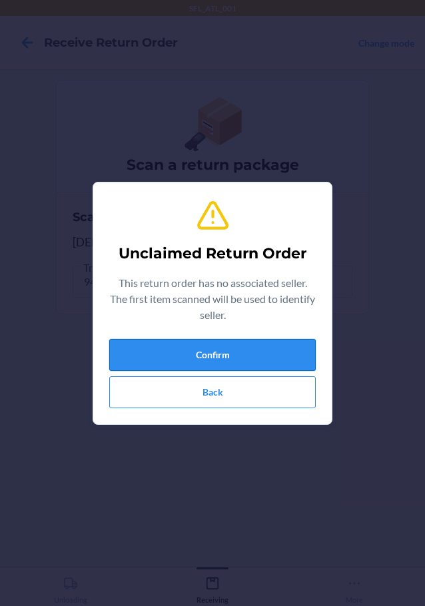
click at [265, 353] on button "Confirm" at bounding box center [212, 355] width 207 height 32
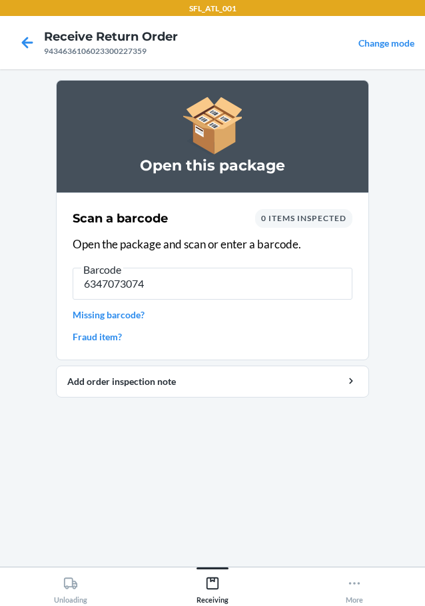
type input "63470730742"
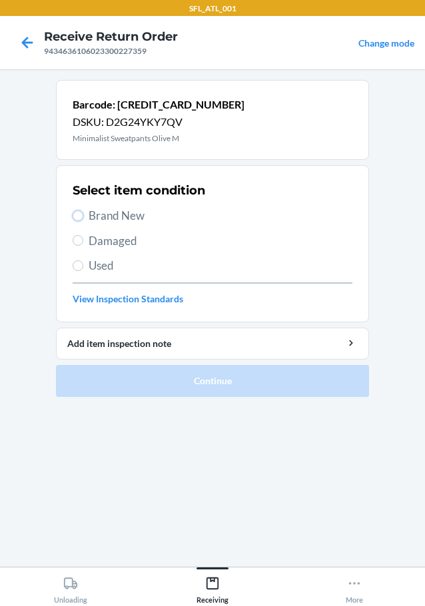
drag, startPoint x: 75, startPoint y: 216, endPoint x: 117, endPoint y: 288, distance: 83.0
click at [85, 225] on div "Select item condition Brand New Damaged Used View Inspection Standards" at bounding box center [213, 244] width 280 height 132
drag, startPoint x: 75, startPoint y: 214, endPoint x: 84, endPoint y: 205, distance: 12.7
click at [75, 213] on input "Brand New" at bounding box center [78, 216] width 11 height 11
radio input "true"
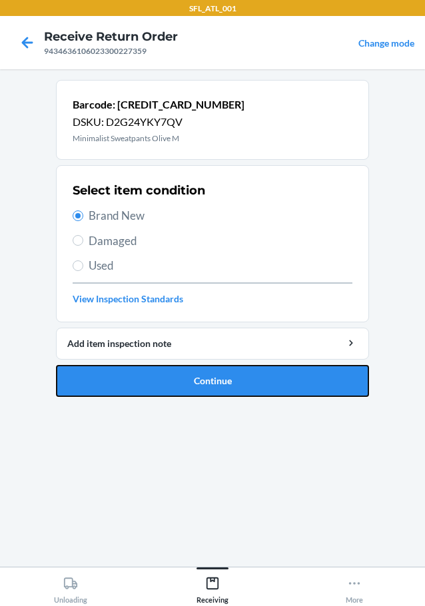
click at [223, 378] on button "Continue" at bounding box center [212, 381] width 313 height 32
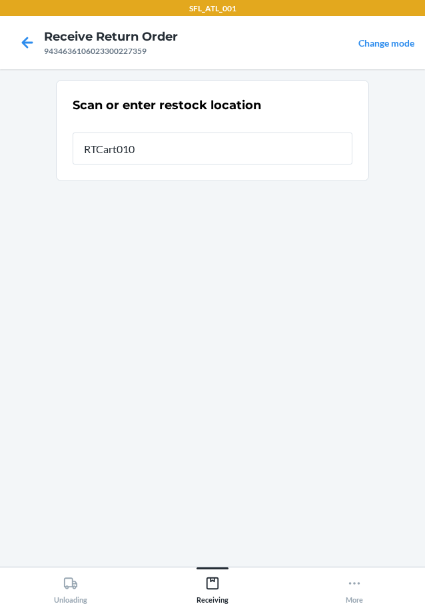
type input "RTCart010"
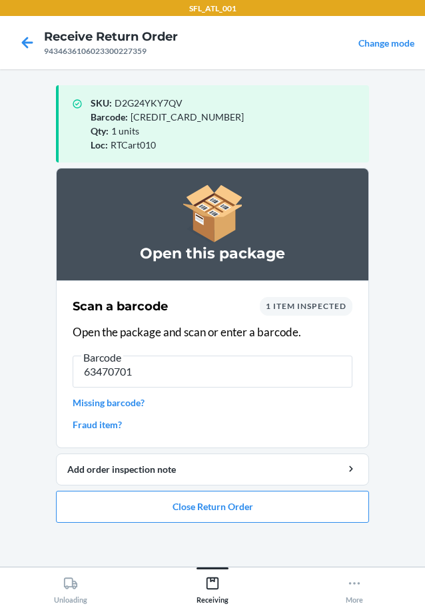
type input "634707014"
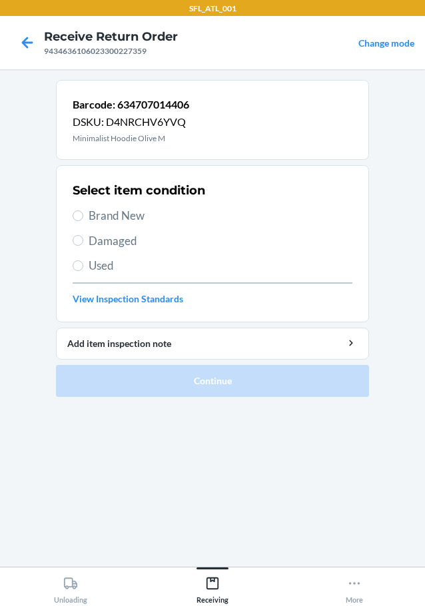
click at [84, 213] on label "Brand New" at bounding box center [213, 215] width 280 height 17
click at [83, 213] on input "Brand New" at bounding box center [78, 216] width 11 height 11
radio input "true"
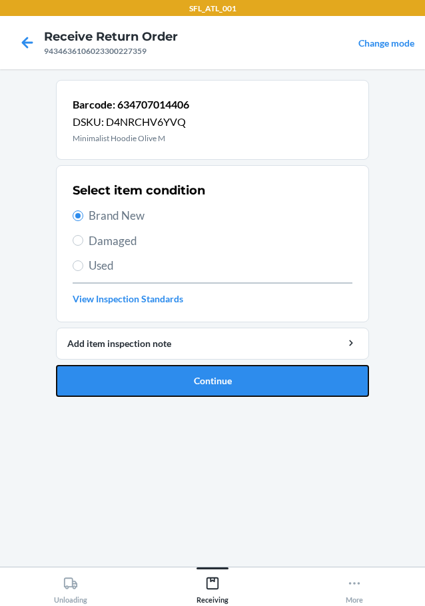
drag, startPoint x: 170, startPoint y: 378, endPoint x: 185, endPoint y: 373, distance: 16.0
click at [173, 378] on button "Continue" at bounding box center [212, 381] width 313 height 32
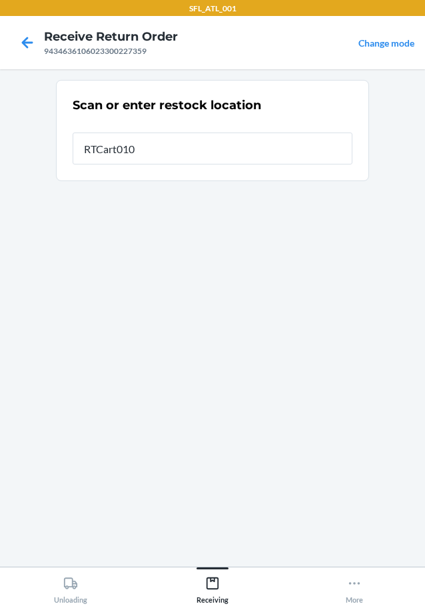
type input "RTCart010"
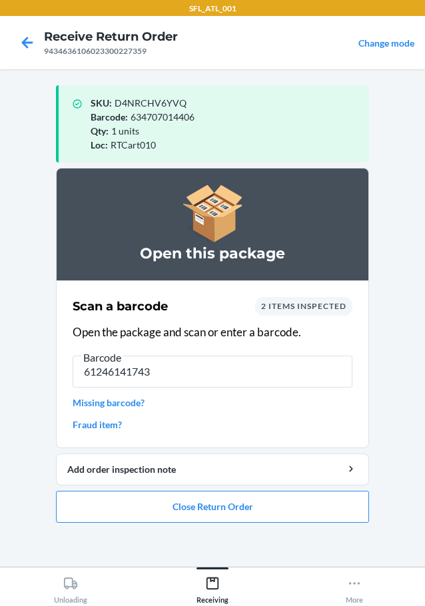
type input "612461417435"
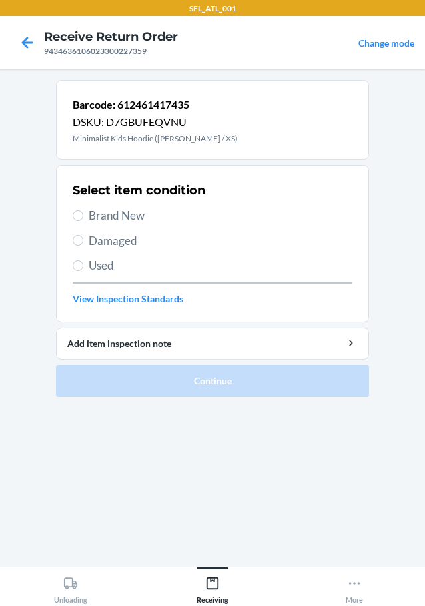
click at [85, 209] on label "Brand New" at bounding box center [213, 215] width 280 height 17
click at [83, 211] on input "Brand New" at bounding box center [78, 216] width 11 height 11
radio input "true"
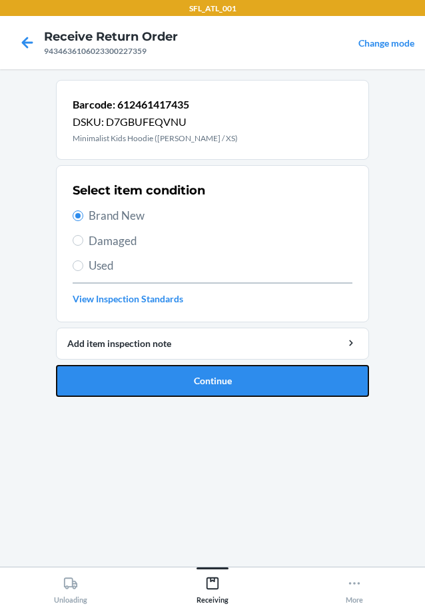
drag, startPoint x: 176, startPoint y: 385, endPoint x: 193, endPoint y: 385, distance: 16.7
click at [177, 385] on button "Continue" at bounding box center [212, 381] width 313 height 32
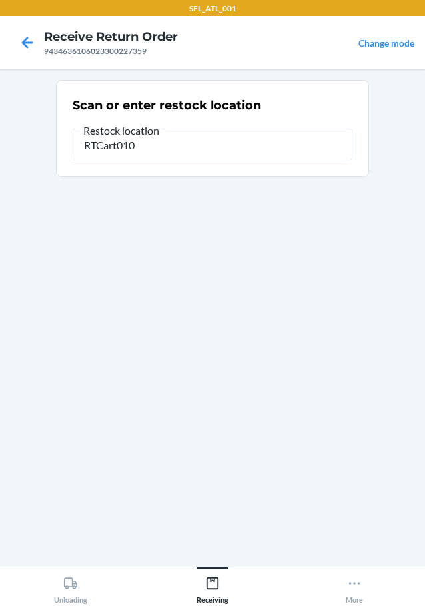
type input "RTCart010"
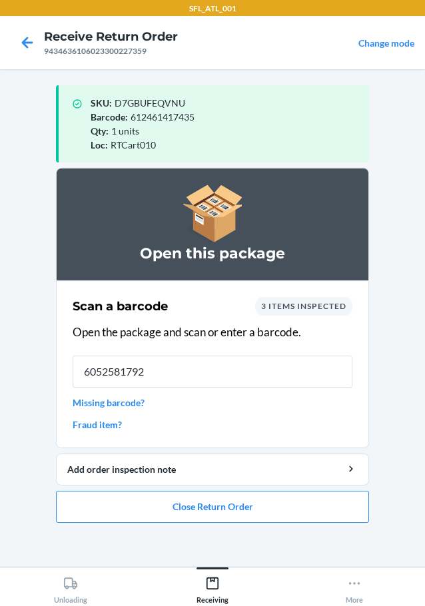
type input "60525817928"
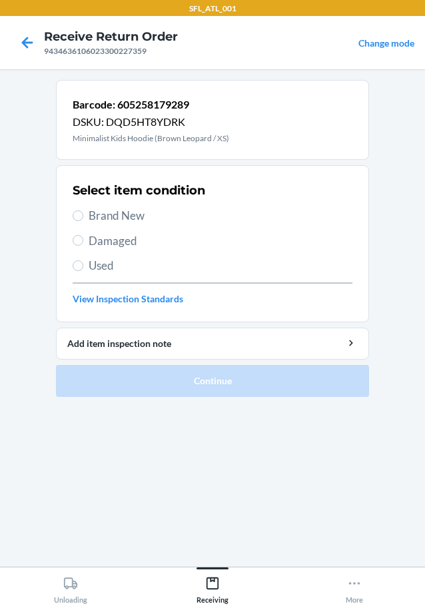
click at [85, 217] on label "Brand New" at bounding box center [213, 215] width 280 height 17
click at [83, 217] on input "Brand New" at bounding box center [78, 216] width 11 height 11
radio input "true"
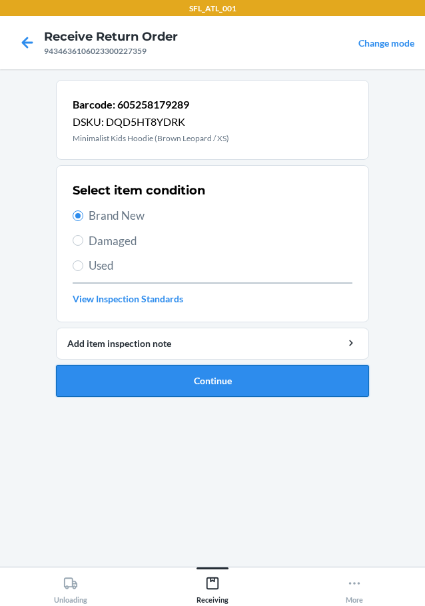
click at [216, 374] on button "Continue" at bounding box center [212, 381] width 313 height 32
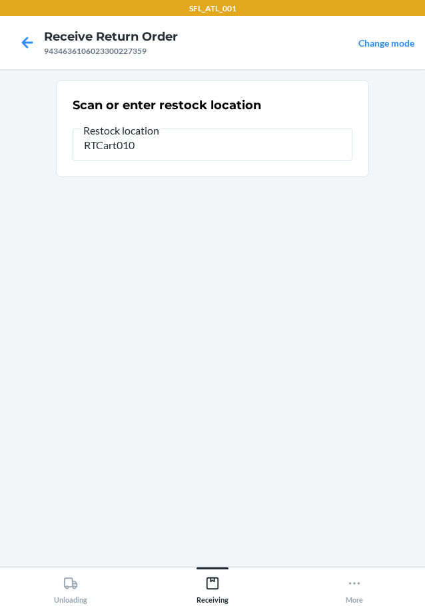
type input "RTCart010"
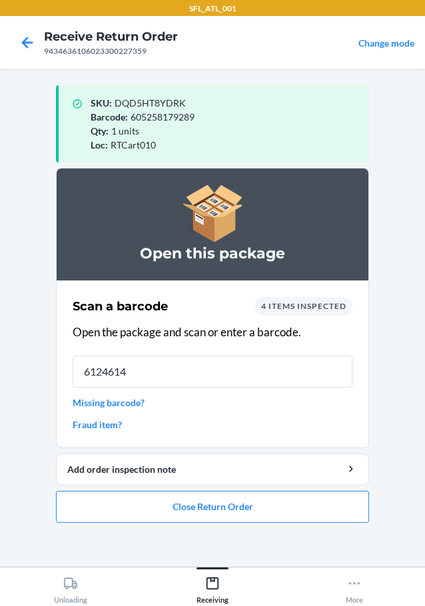
type input "61246146"
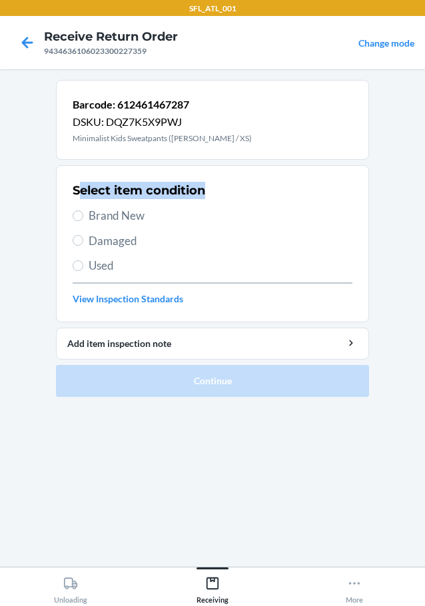
drag, startPoint x: 80, startPoint y: 202, endPoint x: 90, endPoint y: 221, distance: 21.8
click at [89, 221] on div "Select item condition Brand New Damaged Used View Inspection Standards" at bounding box center [213, 244] width 280 height 132
click at [84, 219] on label "Brand New" at bounding box center [213, 215] width 280 height 17
click at [83, 219] on input "Brand New" at bounding box center [78, 216] width 11 height 11
radio input "true"
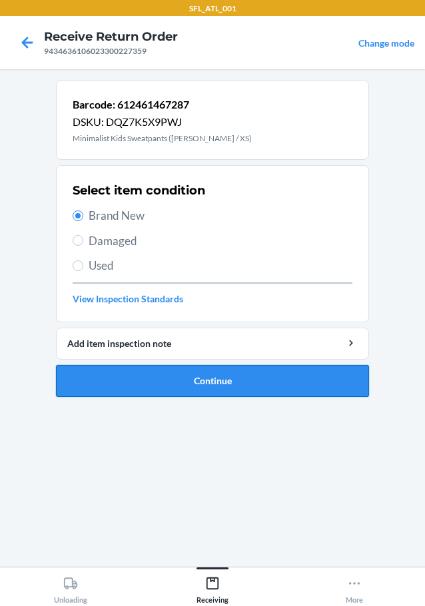
click at [289, 379] on button "Continue" at bounding box center [212, 381] width 313 height 32
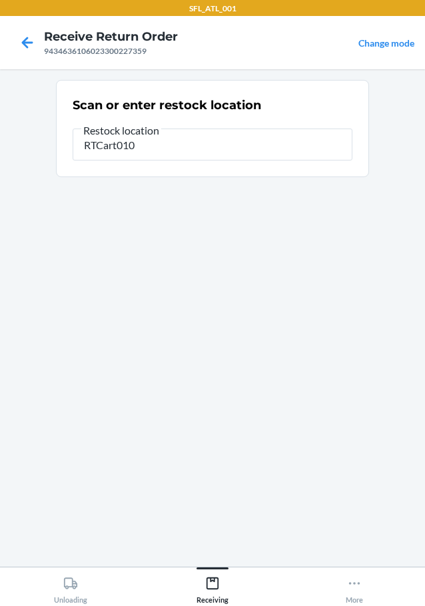
type input "RTCart010"
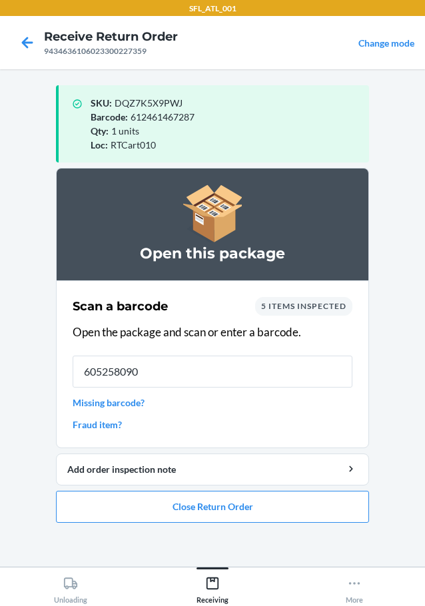
type input "6052580905"
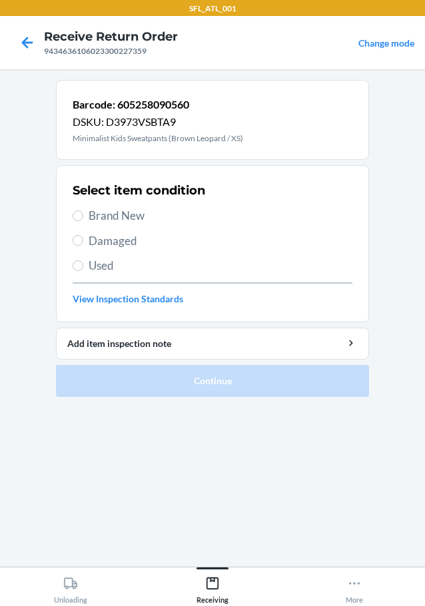
drag, startPoint x: 79, startPoint y: 207, endPoint x: 87, endPoint y: 219, distance: 13.9
click at [85, 217] on label "Brand New" at bounding box center [213, 215] width 280 height 17
click at [83, 217] on input "Brand New" at bounding box center [78, 216] width 11 height 11
radio input "true"
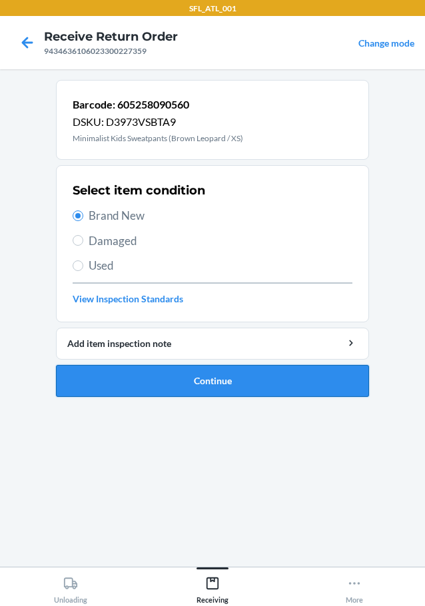
click at [161, 369] on button "Continue" at bounding box center [212, 381] width 313 height 32
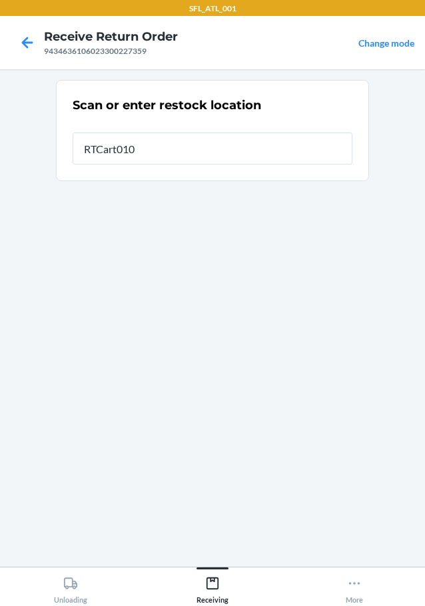
type input "RTCart010"
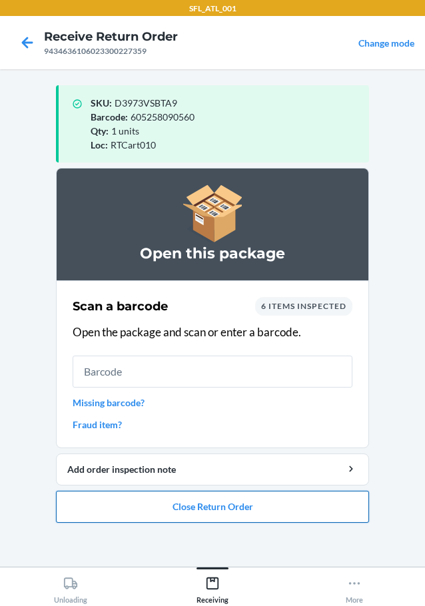
click at [206, 514] on button "Close Return Order" at bounding box center [212, 507] width 313 height 32
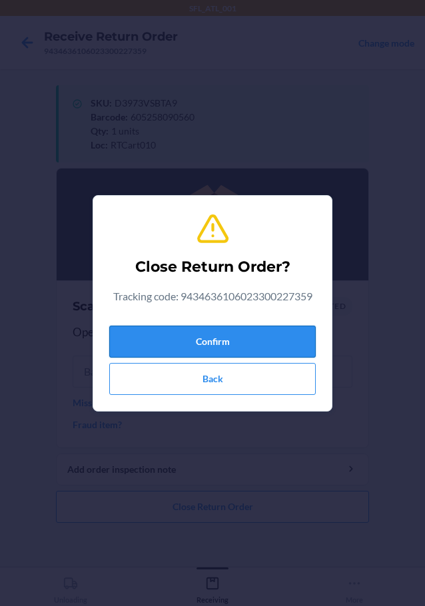
click at [234, 334] on button "Confirm" at bounding box center [212, 342] width 207 height 32
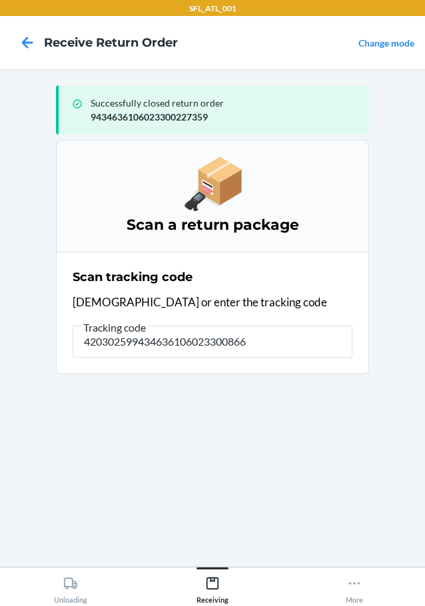
type input "4203025994346361060233008669"
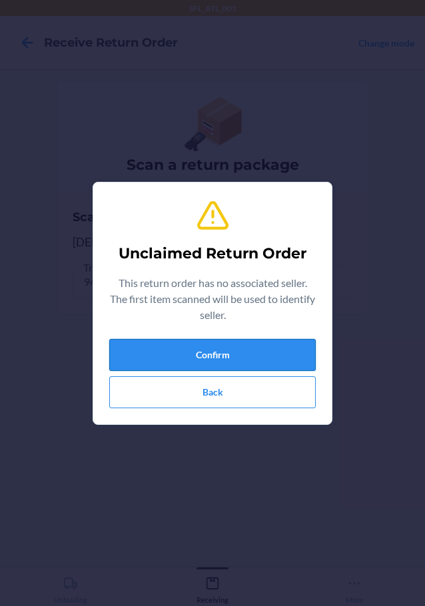
click at [259, 353] on button "Confirm" at bounding box center [212, 355] width 207 height 32
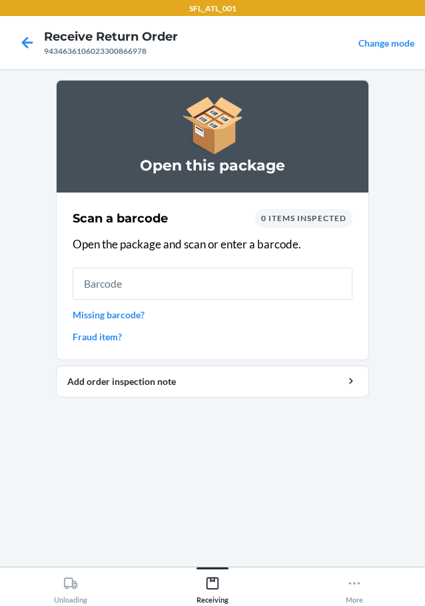
click at [125, 314] on link "Missing barcode?" at bounding box center [213, 315] width 280 height 14
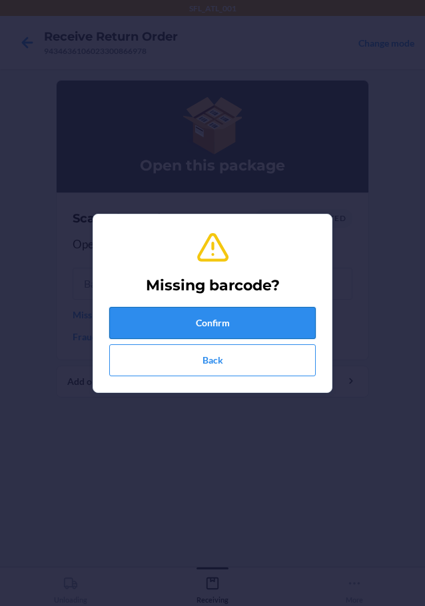
click at [211, 315] on button "Confirm" at bounding box center [212, 323] width 207 height 32
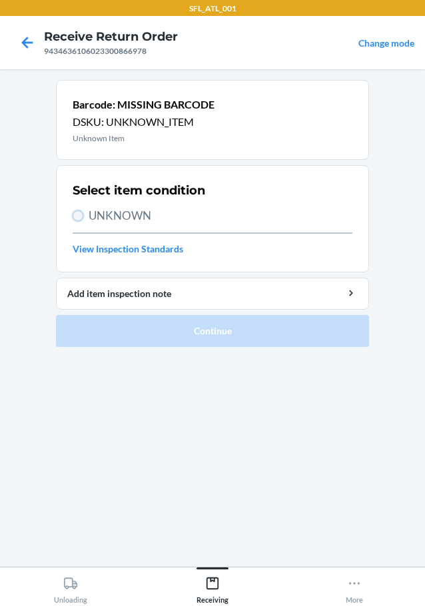
click at [81, 217] on input "UNKNOWN" at bounding box center [78, 216] width 11 height 11
radio input "true"
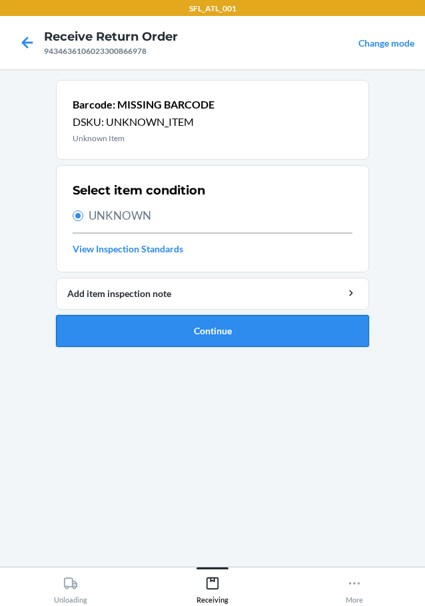
click at [175, 335] on button "Continue" at bounding box center [212, 331] width 313 height 32
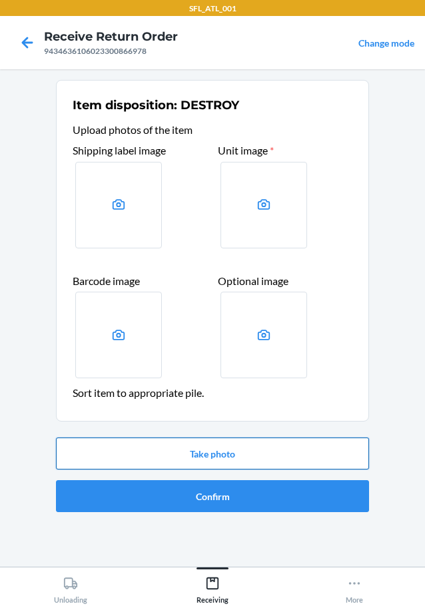
click at [201, 455] on button "Take photo" at bounding box center [212, 454] width 313 height 32
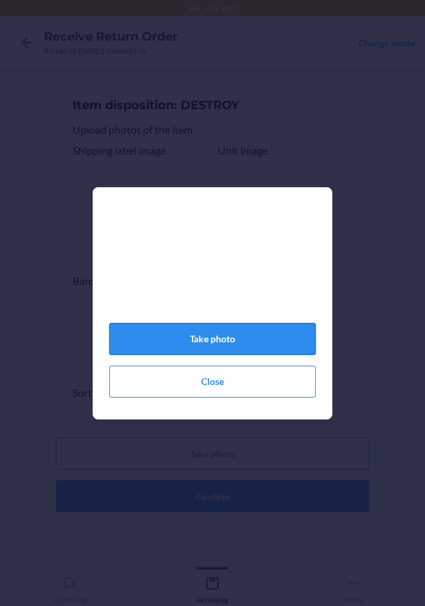
click at [239, 345] on button "Take photo" at bounding box center [212, 339] width 207 height 32
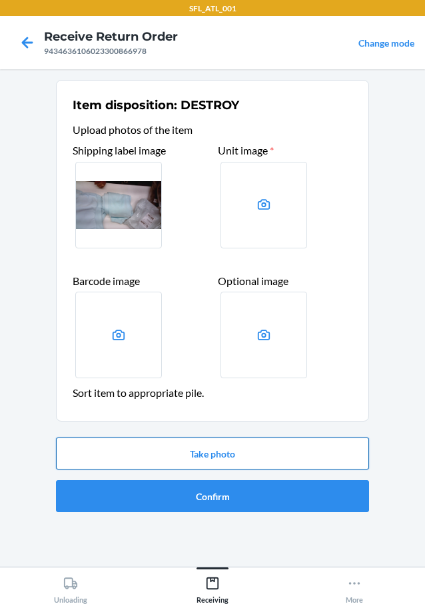
click at [195, 459] on button "Take photo" at bounding box center [212, 454] width 313 height 32
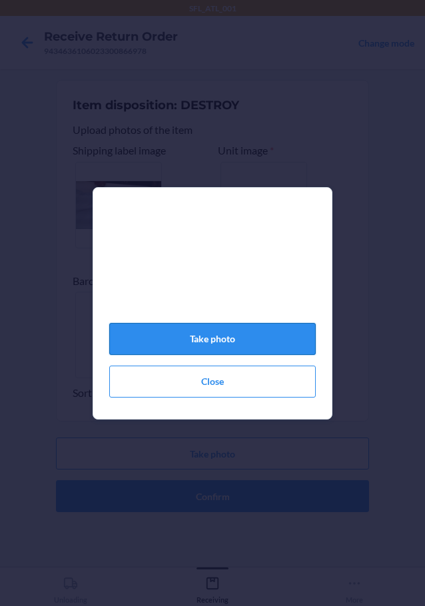
click at [231, 335] on button "Take photo" at bounding box center [212, 339] width 207 height 32
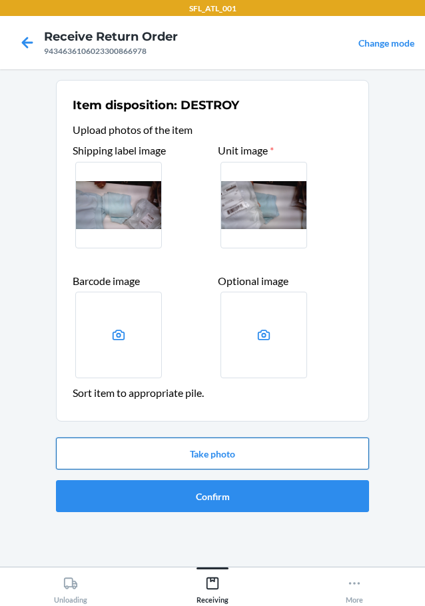
click at [203, 446] on button "Take photo" at bounding box center [212, 454] width 313 height 32
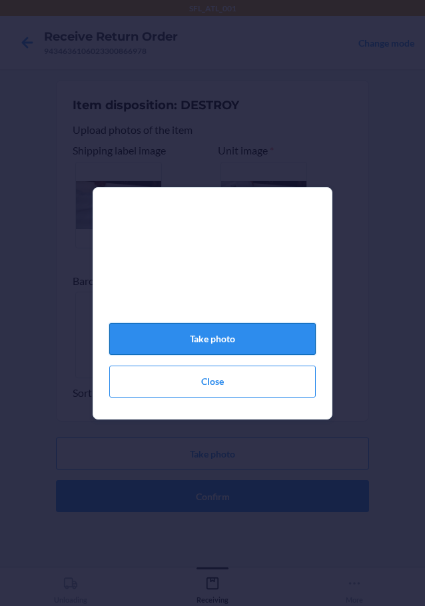
click at [222, 355] on button "Take photo" at bounding box center [212, 339] width 207 height 32
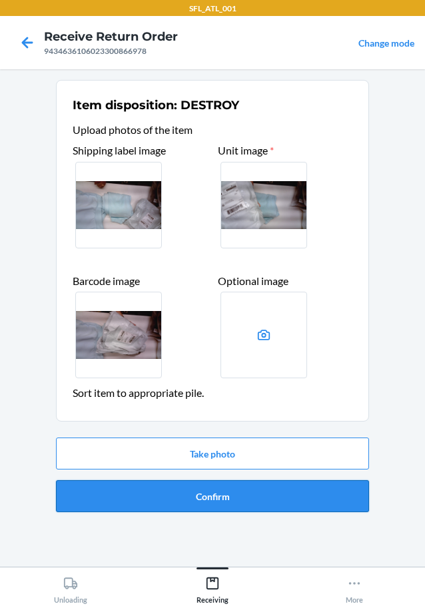
click at [303, 507] on button "Confirm" at bounding box center [212, 496] width 313 height 32
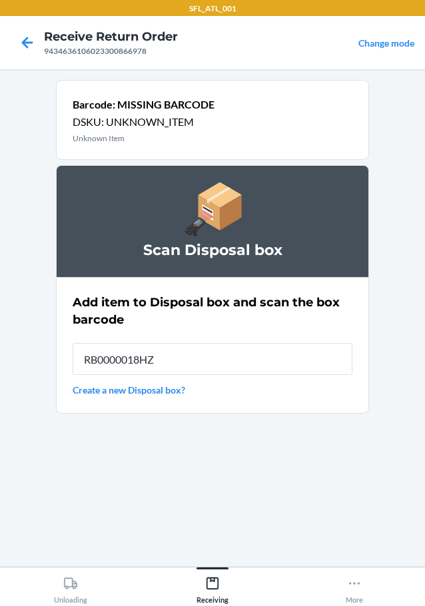
type input "RB0000018HZ"
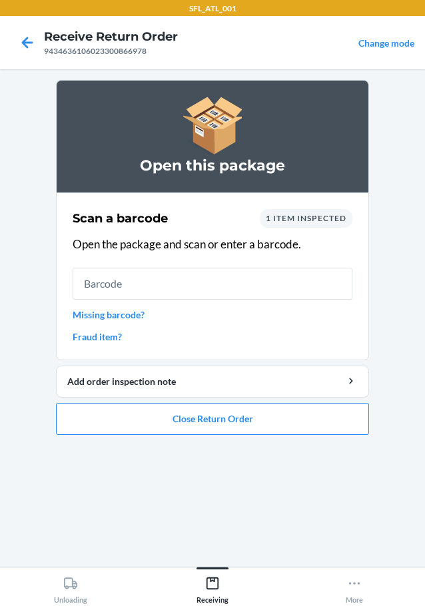
click at [130, 313] on link "Missing barcode?" at bounding box center [213, 315] width 280 height 14
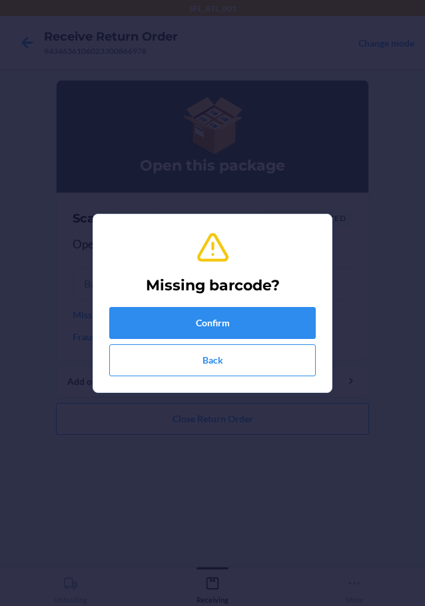
click at [166, 305] on div "Missing barcode? Confirm Back" at bounding box center [212, 303] width 207 height 157
click at [172, 316] on button "Confirm" at bounding box center [212, 323] width 207 height 32
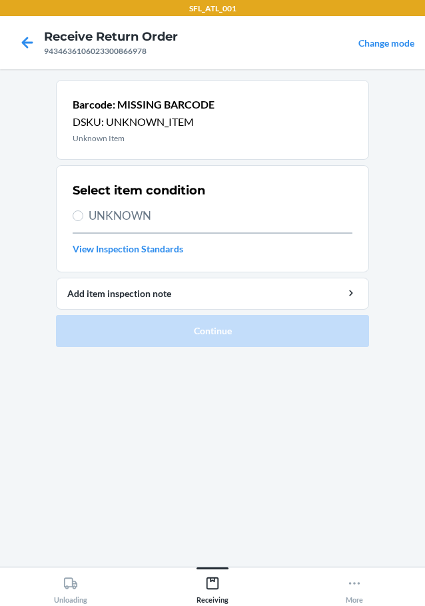
drag, startPoint x: 73, startPoint y: 210, endPoint x: 91, endPoint y: 217, distance: 18.8
click at [83, 211] on label "UNKNOWN" at bounding box center [213, 215] width 280 height 17
click at [83, 211] on input "UNKNOWN" at bounding box center [78, 216] width 11 height 11
radio input "true"
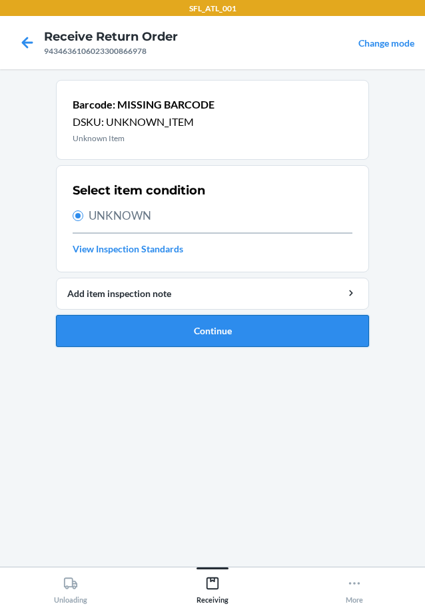
click at [169, 321] on button "Continue" at bounding box center [212, 331] width 313 height 32
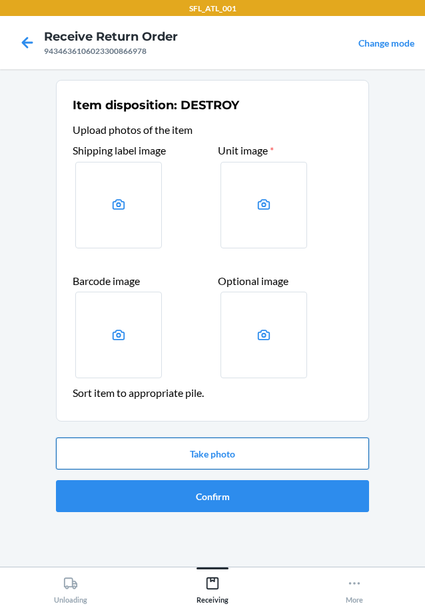
click at [240, 454] on button "Take photo" at bounding box center [212, 454] width 313 height 32
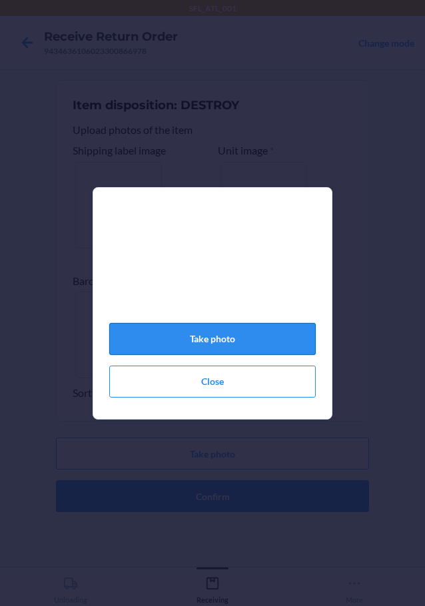
click at [234, 345] on button "Take photo" at bounding box center [212, 339] width 207 height 32
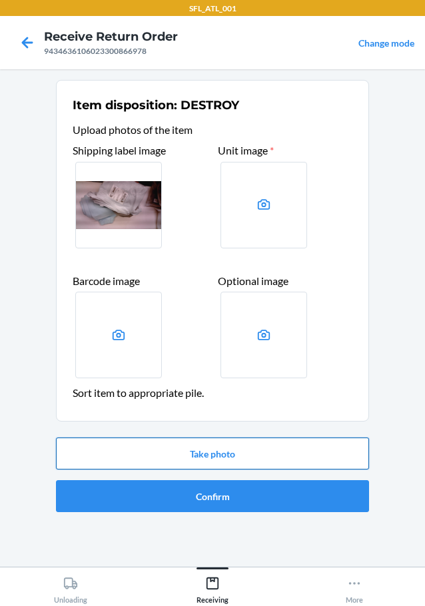
click at [240, 449] on button "Take photo" at bounding box center [212, 454] width 313 height 32
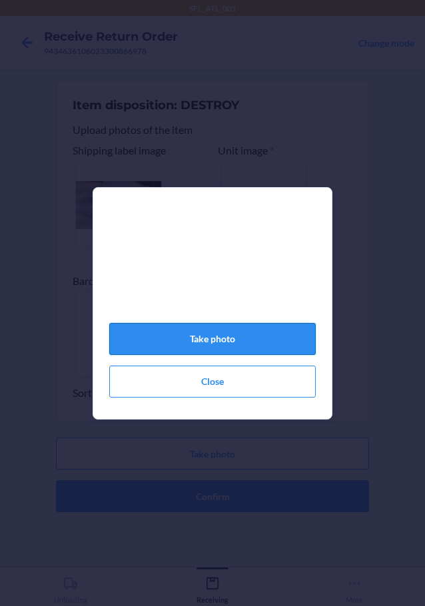
click at [235, 340] on button "Take photo" at bounding box center [212, 339] width 207 height 32
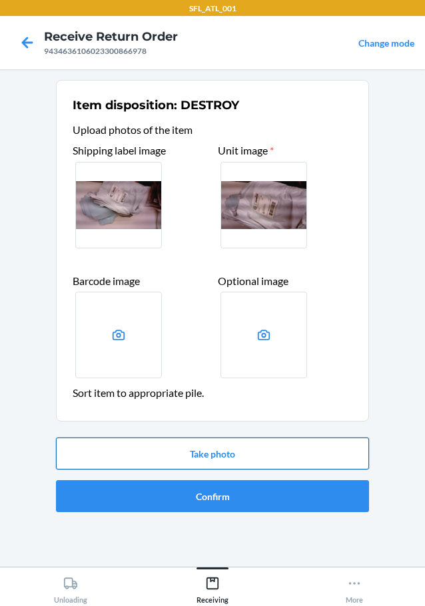
click at [254, 451] on button "Take photo" at bounding box center [212, 454] width 313 height 32
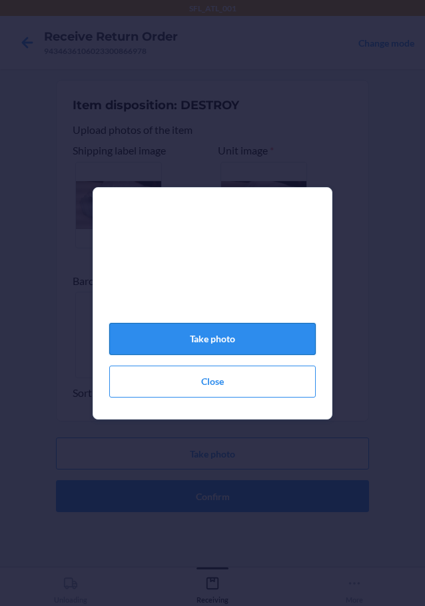
click at [227, 340] on button "Take photo" at bounding box center [212, 339] width 207 height 32
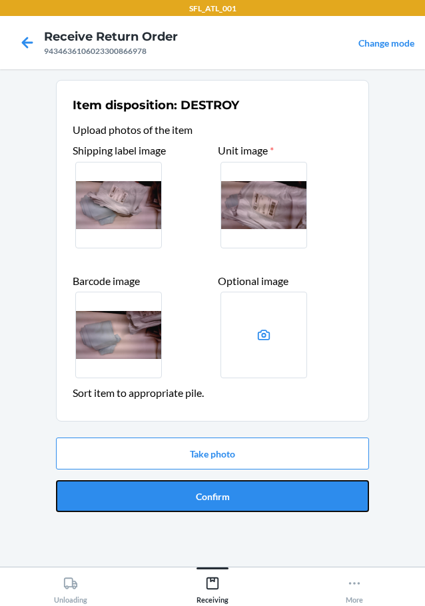
drag, startPoint x: 268, startPoint y: 496, endPoint x: 273, endPoint y: 484, distance: 12.9
click at [269, 497] on button "Confirm" at bounding box center [212, 496] width 313 height 32
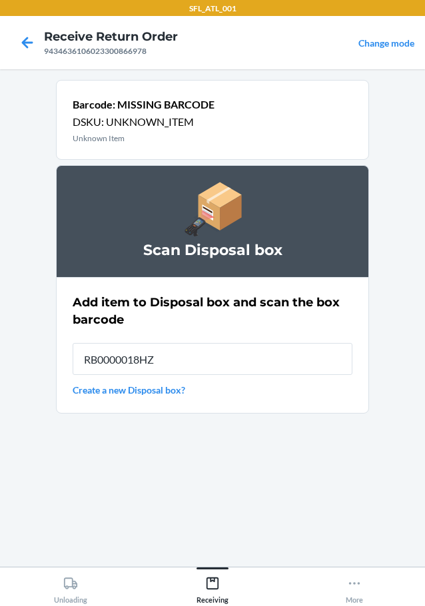
type input "RB0000018HZ"
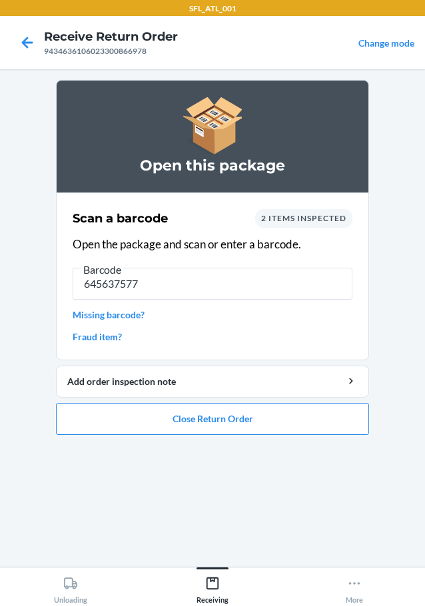
type input "6456375770"
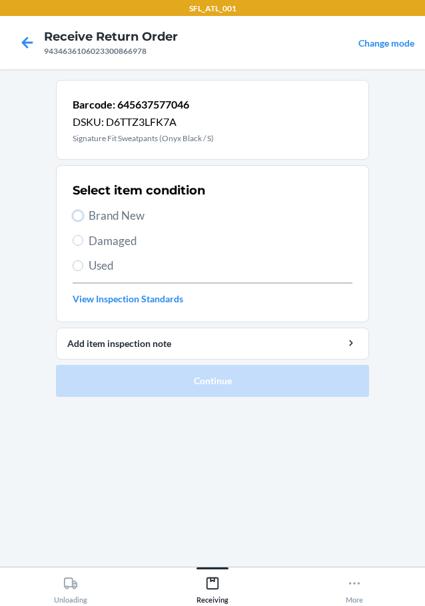
drag, startPoint x: 75, startPoint y: 220, endPoint x: 133, endPoint y: 285, distance: 87.3
click at [79, 222] on label "Brand New" at bounding box center [213, 215] width 280 height 17
click at [79, 221] on input "Brand New" at bounding box center [78, 216] width 11 height 11
radio input "true"
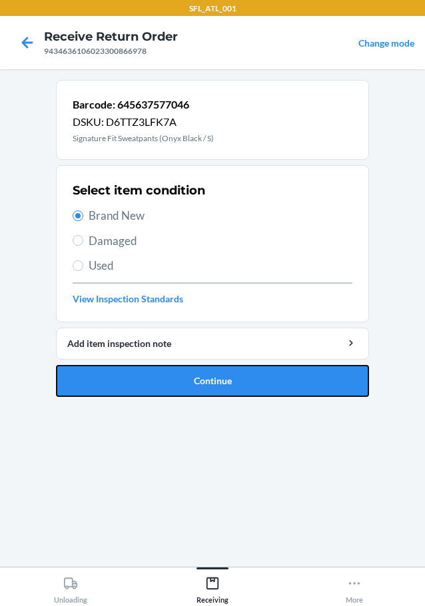
drag, startPoint x: 160, startPoint y: 382, endPoint x: 192, endPoint y: 381, distance: 32.0
click at [161, 382] on button "Continue" at bounding box center [212, 381] width 313 height 32
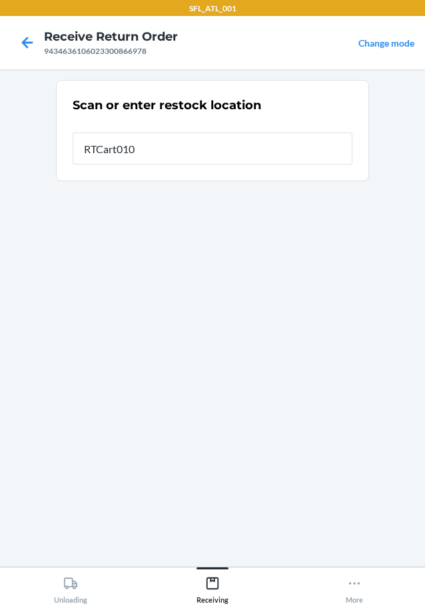
type input "RTCart010"
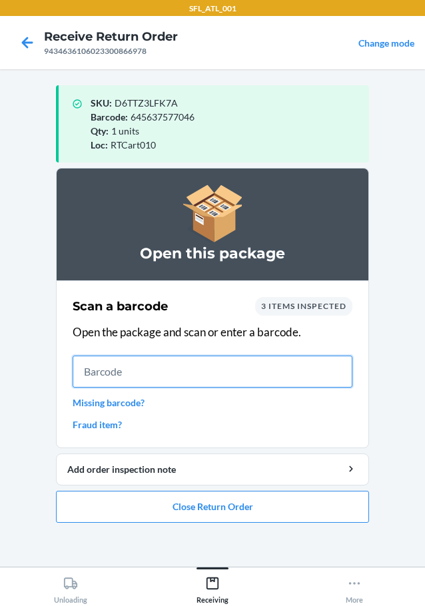
click at [206, 361] on input "text" at bounding box center [213, 372] width 280 height 32
type input "6604571378"
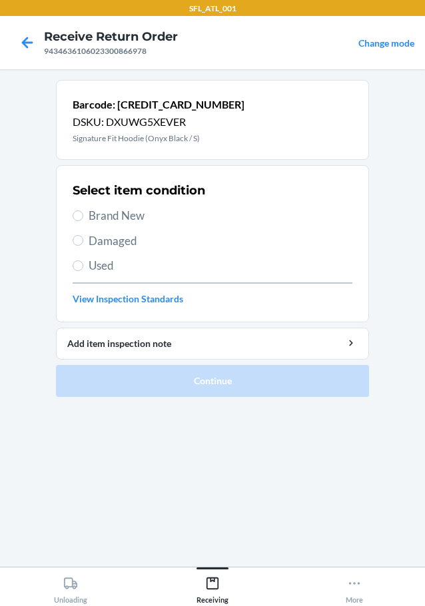
click at [83, 211] on label "Brand New" at bounding box center [213, 215] width 280 height 17
click at [83, 211] on input "Brand New" at bounding box center [78, 216] width 11 height 11
radio input "true"
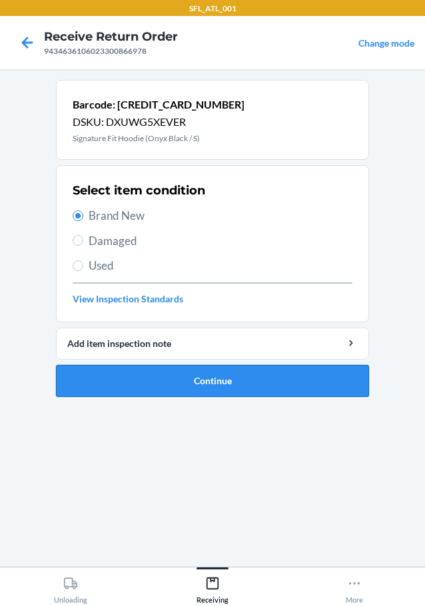
click at [201, 386] on button "Continue" at bounding box center [212, 381] width 313 height 32
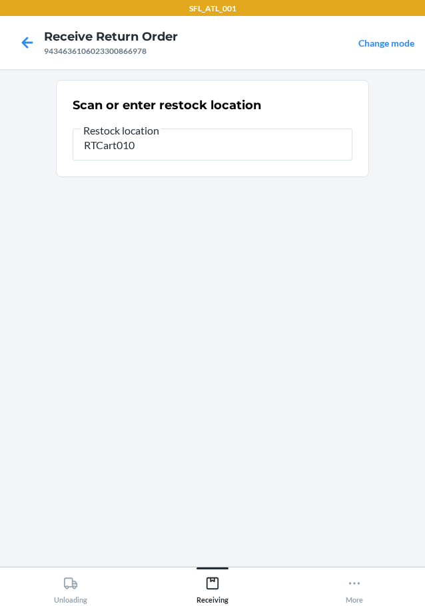
type input "RTCart010"
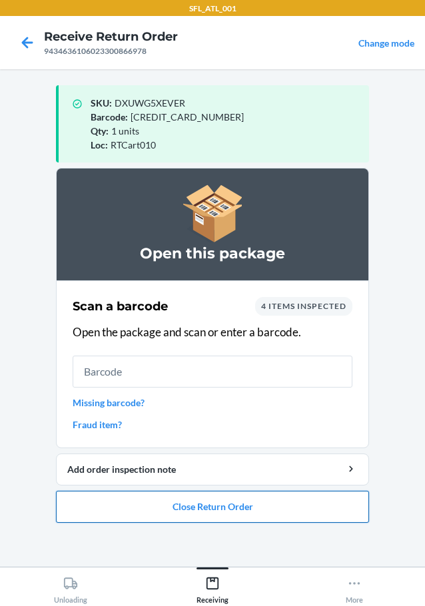
click at [227, 506] on button "Close Return Order" at bounding box center [212, 507] width 313 height 32
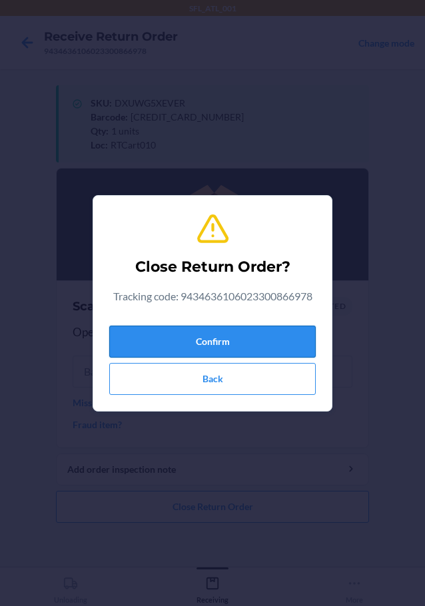
click at [259, 343] on button "Confirm" at bounding box center [212, 342] width 207 height 32
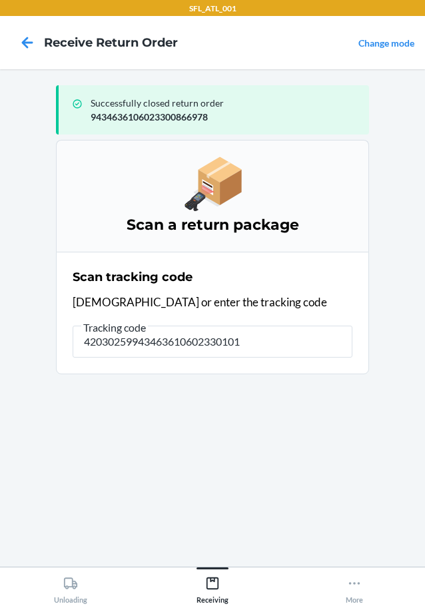
type input "420302599434636106023301017"
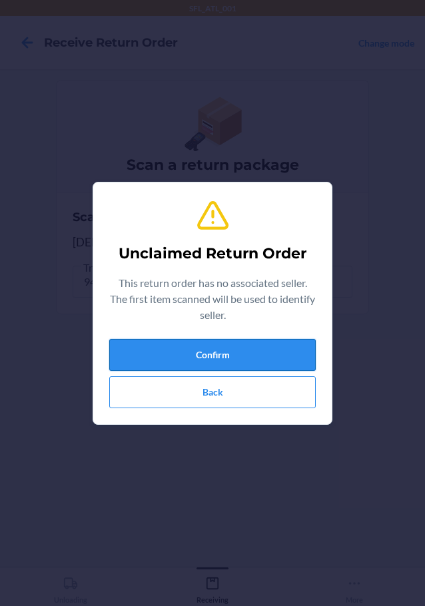
click at [263, 363] on button "Confirm" at bounding box center [212, 355] width 207 height 32
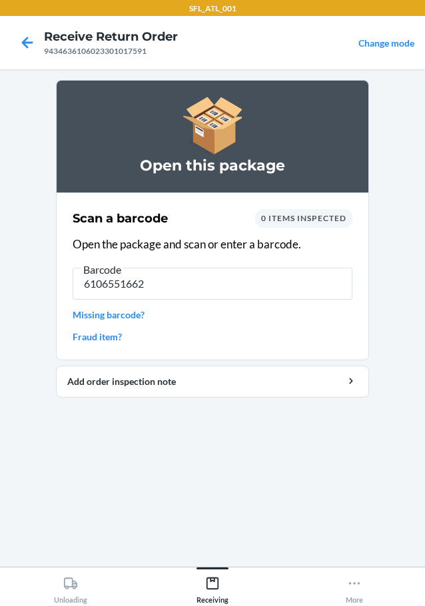
type input "61065516626"
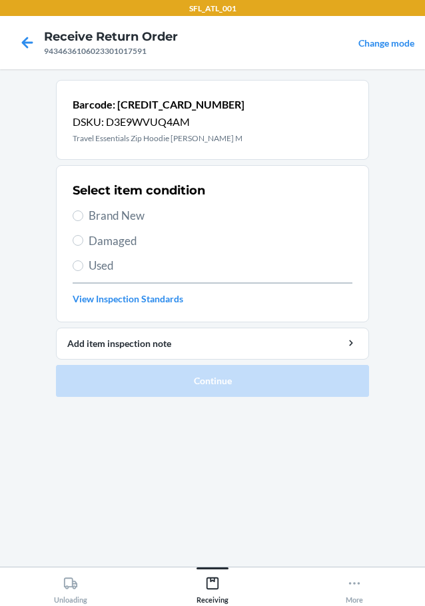
click at [71, 263] on section "Select item condition Brand New Damaged Used View Inspection Standards" at bounding box center [212, 243] width 313 height 157
click at [85, 266] on label "Used" at bounding box center [213, 265] width 280 height 17
click at [83, 266] on input "Used" at bounding box center [78, 266] width 11 height 11
radio input "true"
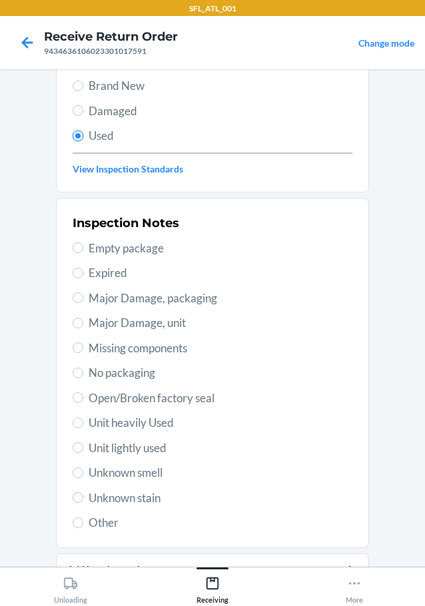
scroll to position [197, 0]
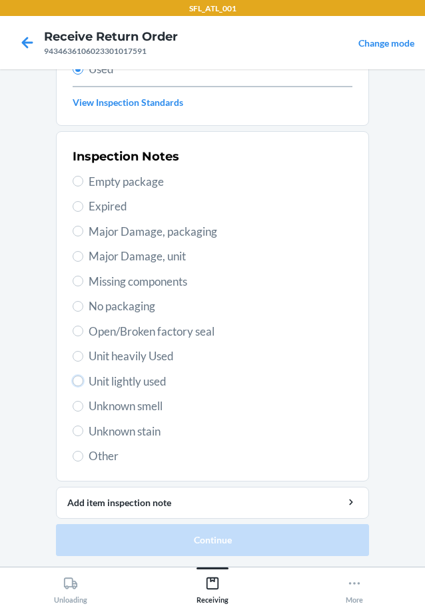
drag, startPoint x: 75, startPoint y: 382, endPoint x: 79, endPoint y: 372, distance: 11.0
click at [76, 379] on input "Unit lightly used" at bounding box center [78, 381] width 11 height 11
radio input "true"
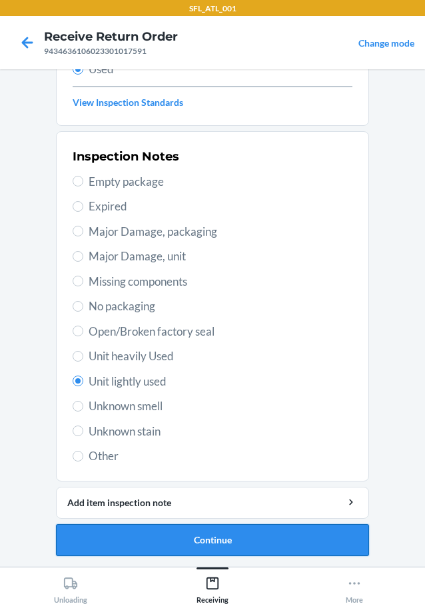
click at [130, 539] on button "Continue" at bounding box center [212, 540] width 313 height 32
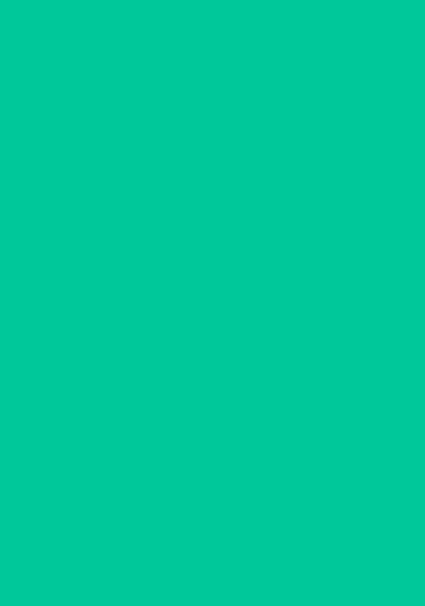
scroll to position [0, 0]
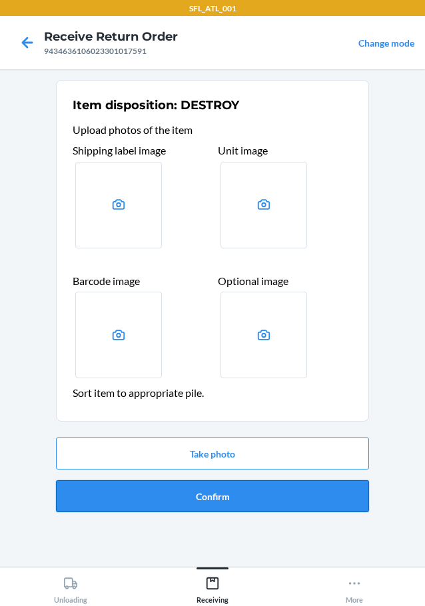
click at [209, 494] on button "Confirm" at bounding box center [212, 496] width 313 height 32
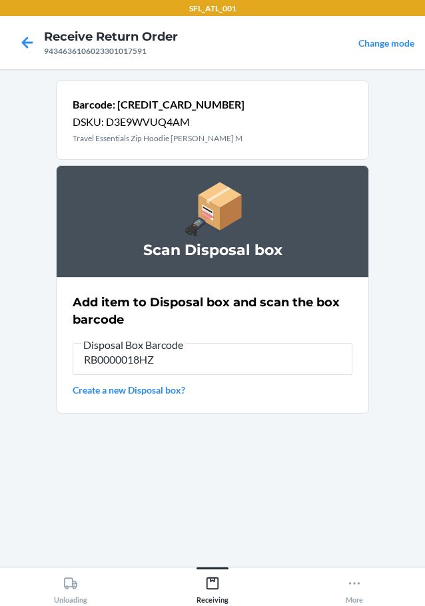
type input "RB0000018HZ"
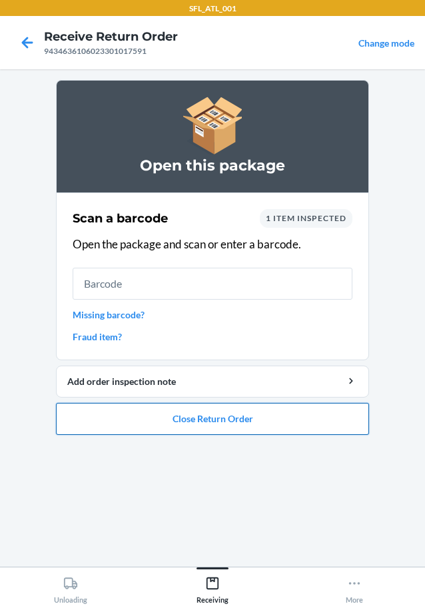
click at [161, 410] on button "Close Return Order" at bounding box center [212, 419] width 313 height 32
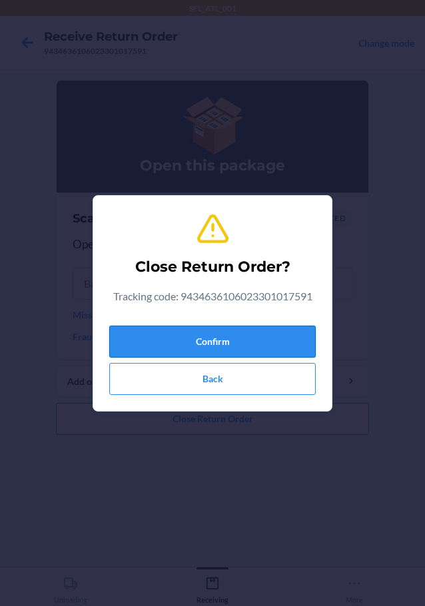
click at [161, 341] on button "Confirm" at bounding box center [212, 342] width 207 height 32
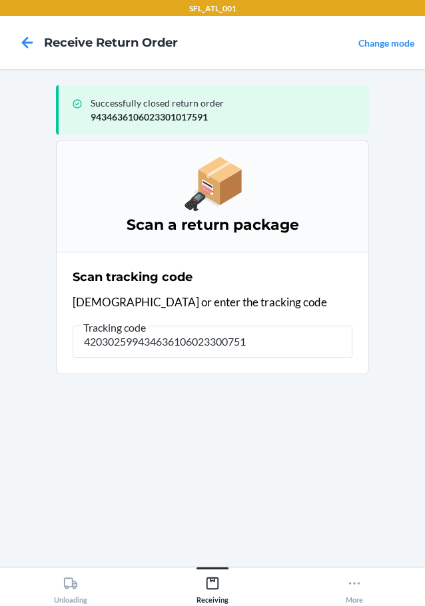
type input "4203025994346361060233007513"
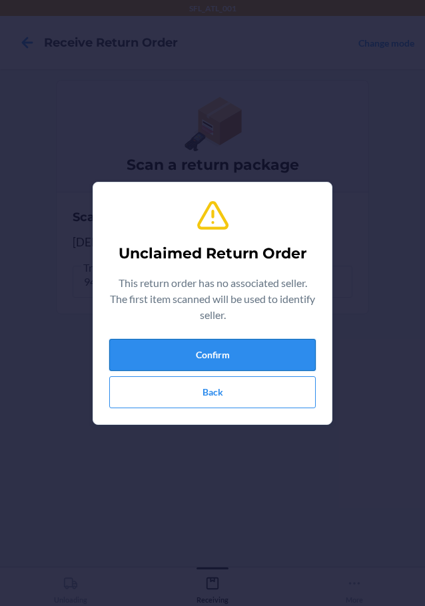
click at [171, 342] on button "Confirm" at bounding box center [212, 355] width 207 height 32
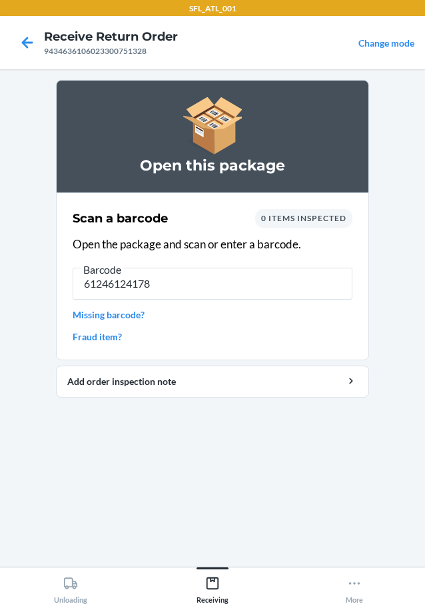
type input "612461241788"
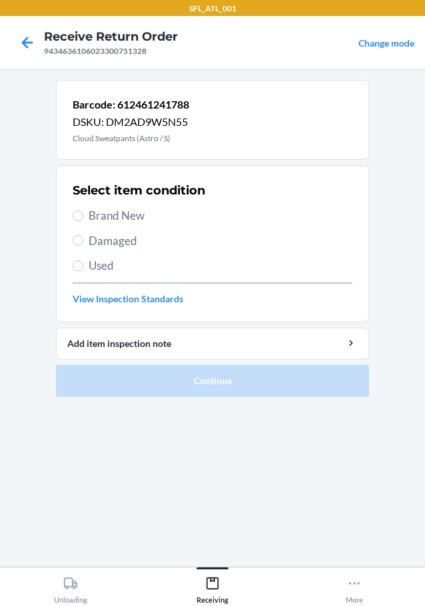
drag, startPoint x: 85, startPoint y: 211, endPoint x: 110, endPoint y: 268, distance: 62.4
click at [102, 230] on div "Select item condition Brand New Damaged Used View Inspection Standards" at bounding box center [213, 244] width 280 height 132
click at [75, 221] on input "Brand New" at bounding box center [78, 216] width 11 height 11
radio input "true"
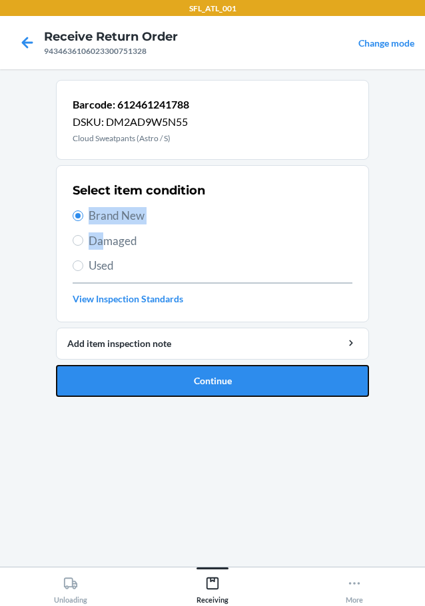
drag, startPoint x: 155, startPoint y: 388, endPoint x: 165, endPoint y: 377, distance: 14.7
click at [157, 387] on button "Continue" at bounding box center [212, 381] width 313 height 32
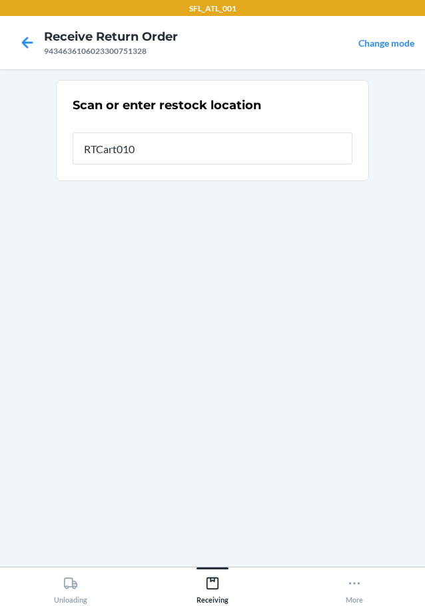
type input "RTCart010"
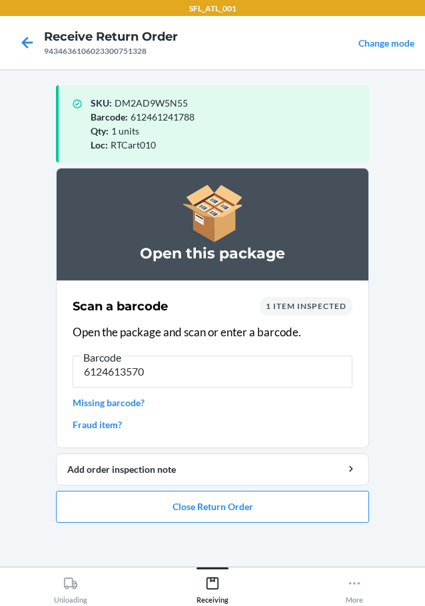
type input "61246135708"
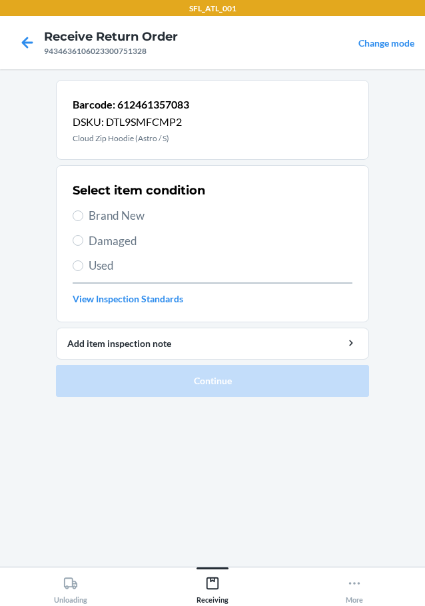
click at [85, 211] on label "Brand New" at bounding box center [213, 215] width 280 height 17
click at [83, 211] on input "Brand New" at bounding box center [78, 216] width 11 height 11
radio input "true"
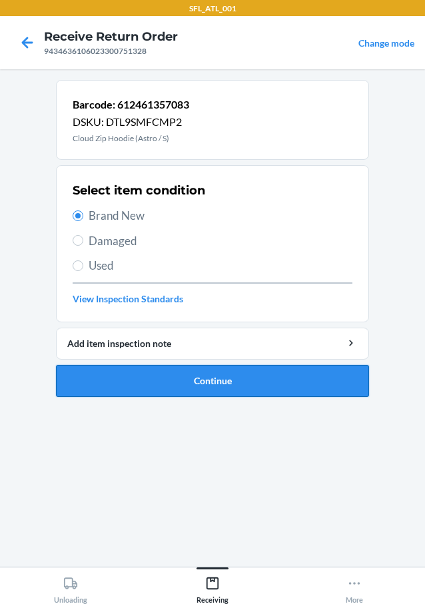
click at [246, 380] on button "Continue" at bounding box center [212, 381] width 313 height 32
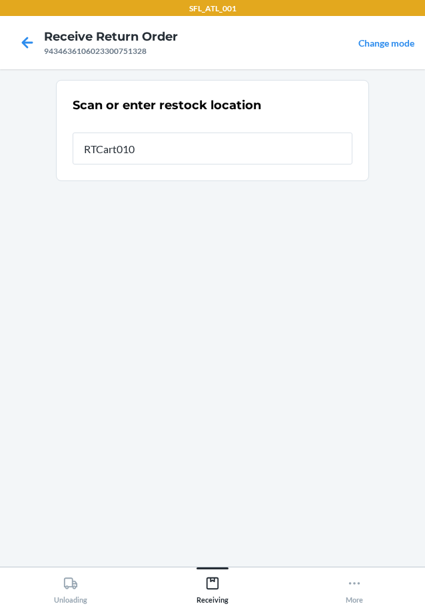
type input "RTCart010"
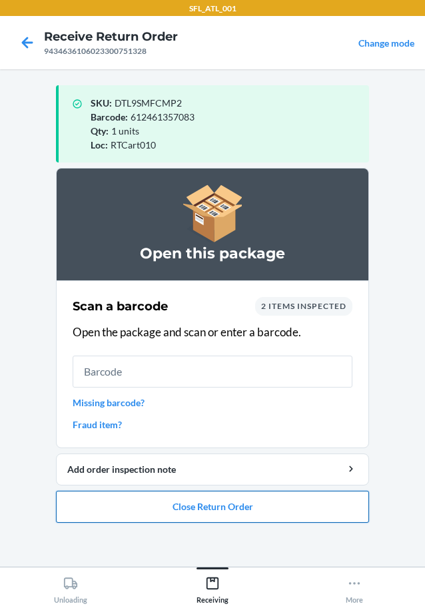
click at [275, 513] on button "Close Return Order" at bounding box center [212, 507] width 313 height 32
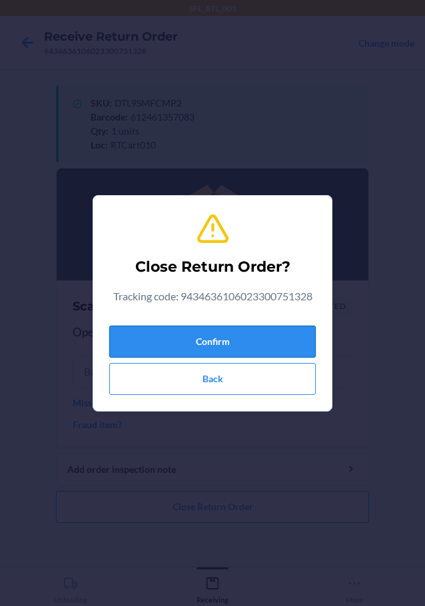
click at [288, 341] on button "Confirm" at bounding box center [212, 342] width 207 height 32
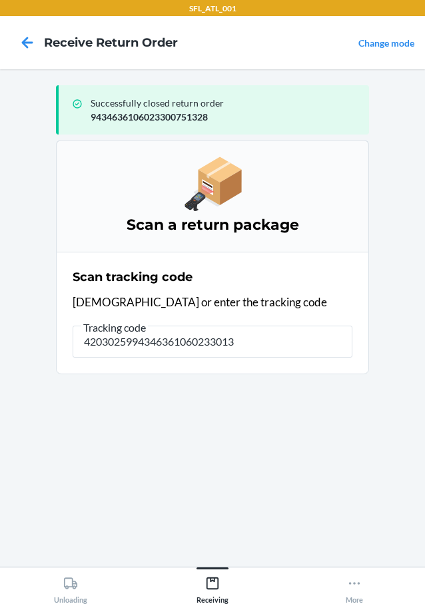
type input "42030259943463610602330132"
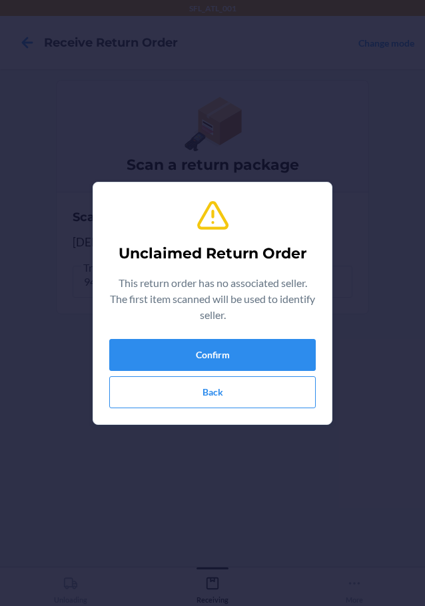
type input "642461806519"
click at [171, 357] on button "Confirm" at bounding box center [212, 355] width 207 height 32
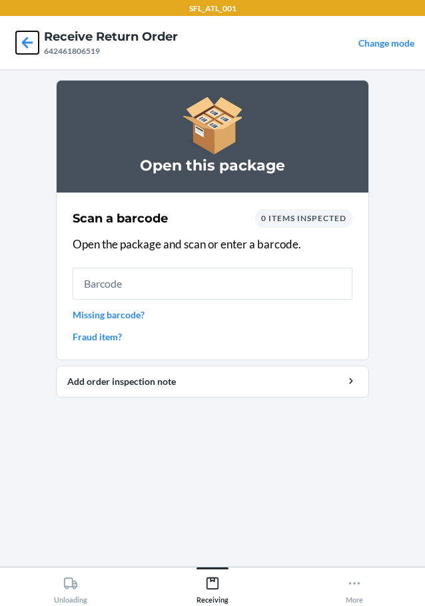
click at [22, 47] on icon at bounding box center [27, 42] width 23 height 23
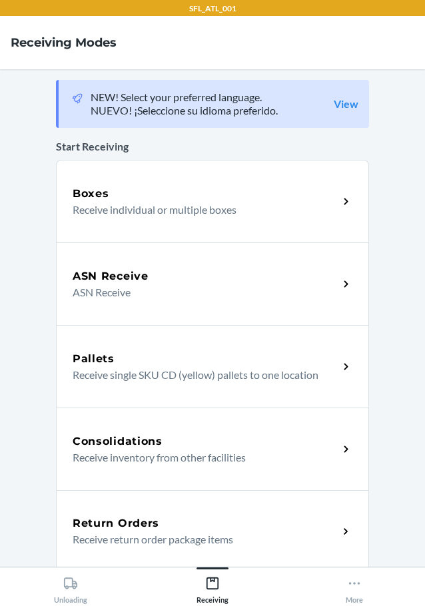
click at [163, 534] on p "Receive return order package items" at bounding box center [200, 540] width 255 height 16
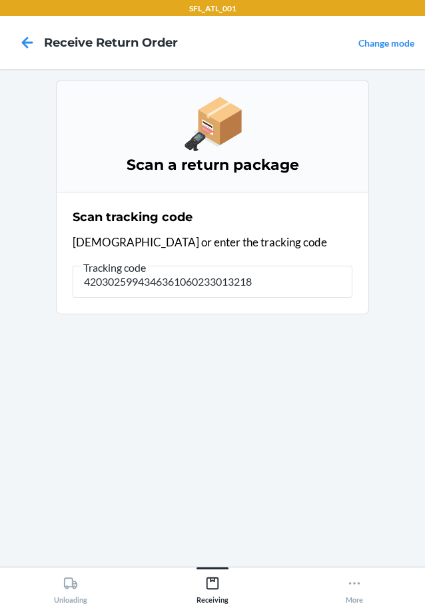
type input "42030259943463610602330132181"
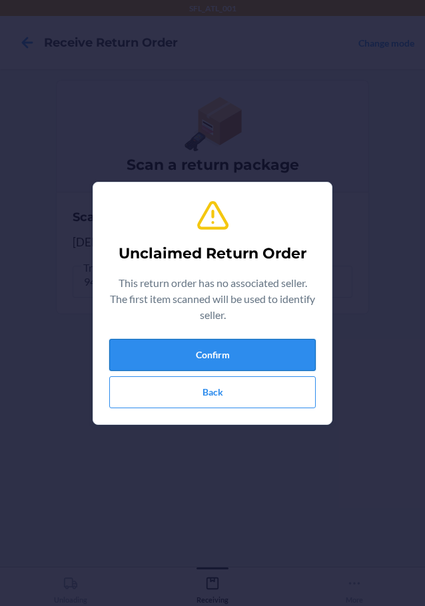
click at [162, 350] on button "Confirm" at bounding box center [212, 355] width 207 height 32
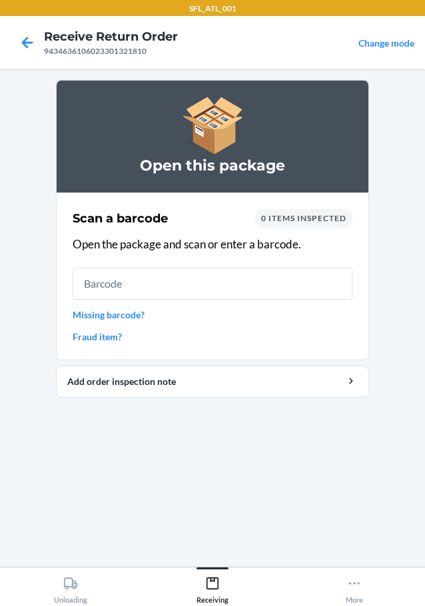
click at [119, 335] on link "Fraud item?" at bounding box center [213, 337] width 280 height 14
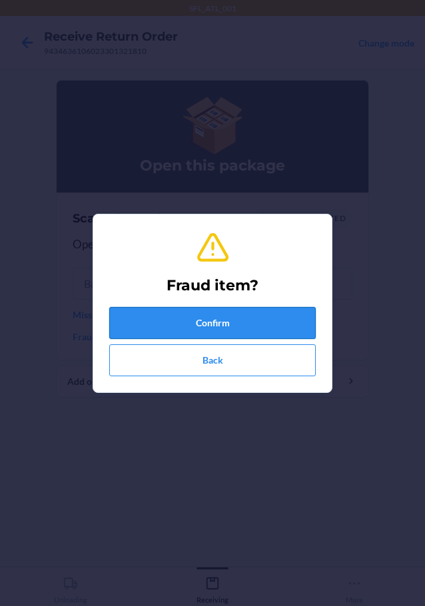
click at [179, 323] on button "Confirm" at bounding box center [212, 323] width 207 height 32
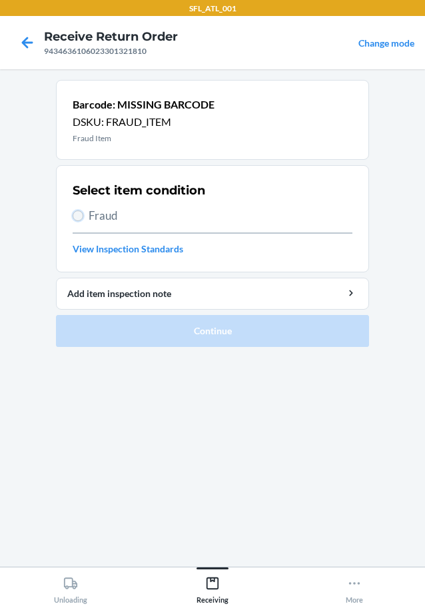
click at [79, 215] on input "Fraud" at bounding box center [78, 216] width 11 height 11
radio input "true"
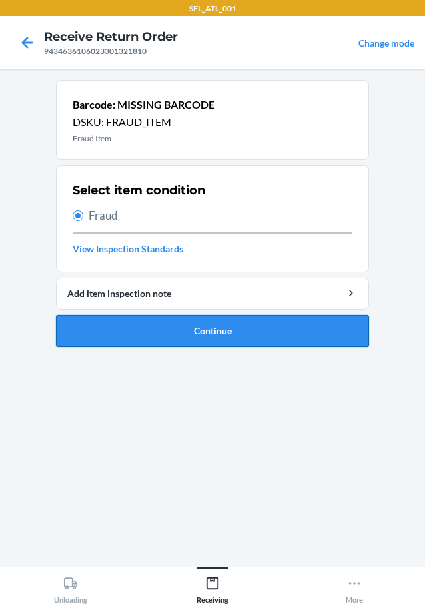
click at [166, 333] on button "Continue" at bounding box center [212, 331] width 313 height 32
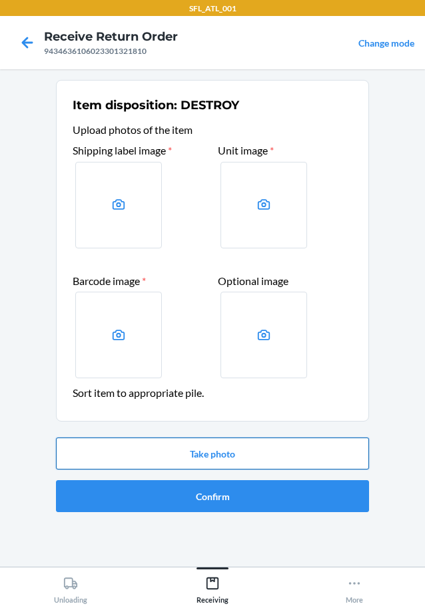
click at [233, 450] on button "Take photo" at bounding box center [212, 454] width 313 height 32
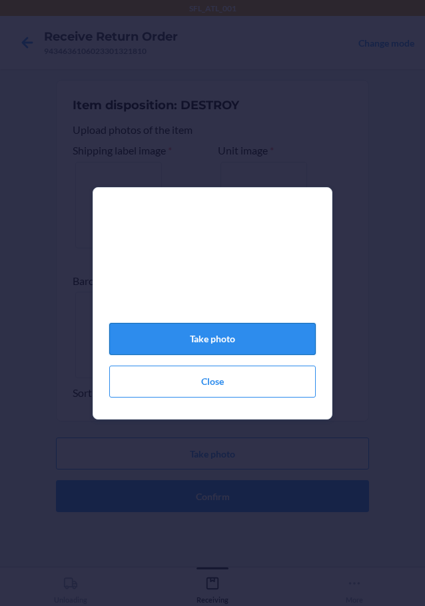
click at [173, 338] on button "Take photo" at bounding box center [212, 339] width 207 height 32
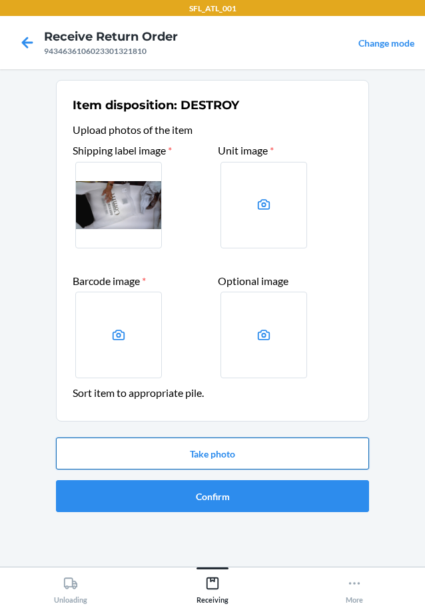
click at [207, 450] on button "Take photo" at bounding box center [212, 454] width 313 height 32
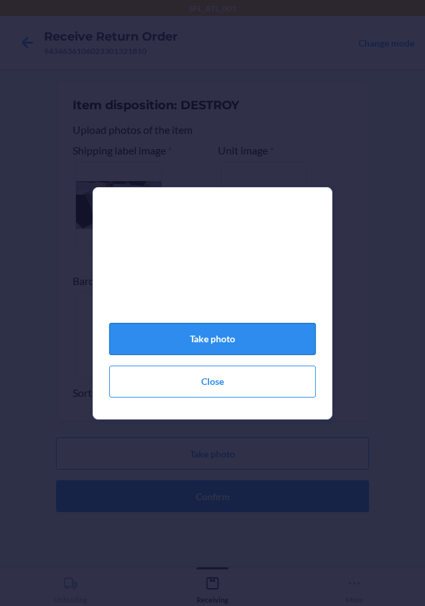
click at [217, 350] on button "Take photo" at bounding box center [212, 339] width 207 height 32
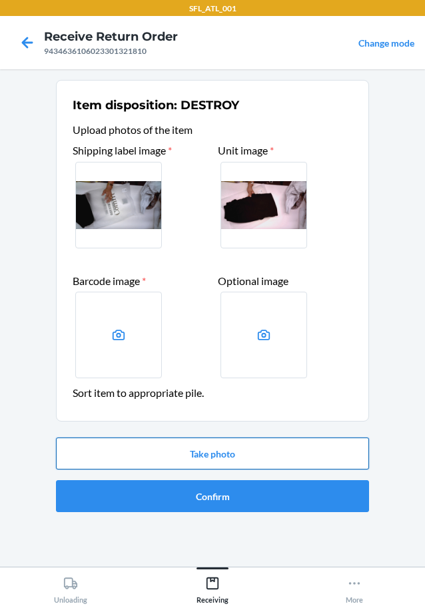
click at [164, 460] on button "Take photo" at bounding box center [212, 454] width 313 height 32
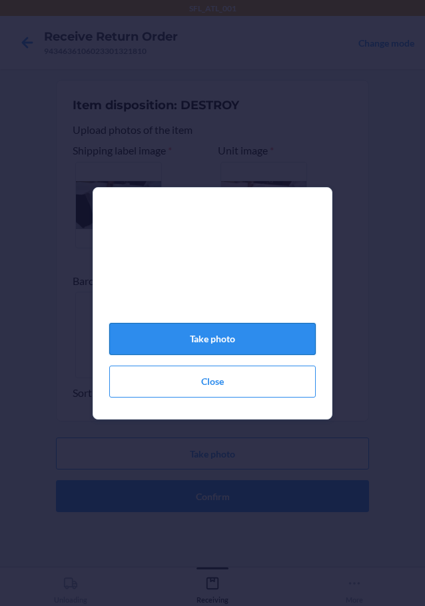
click at [187, 355] on button "Take photo" at bounding box center [212, 339] width 207 height 32
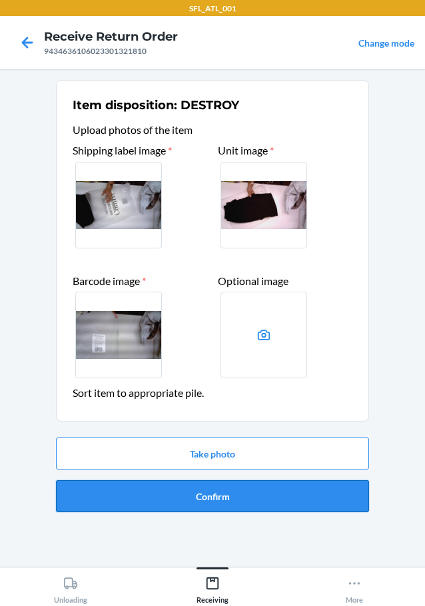
click at [201, 491] on button "Confirm" at bounding box center [212, 496] width 313 height 32
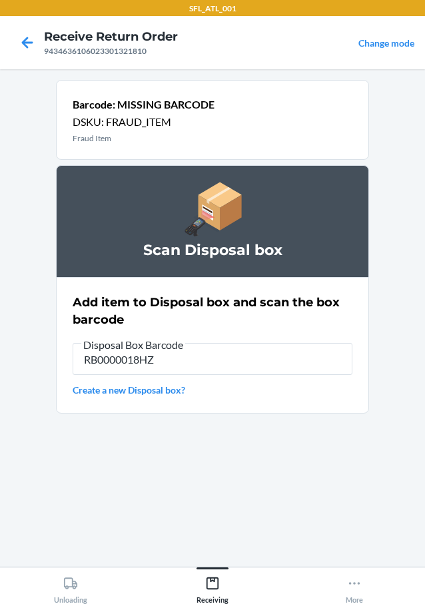
type input "RB0000018HZ"
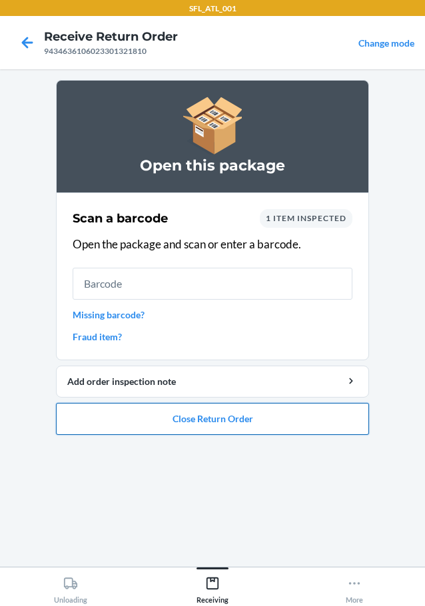
click at [194, 424] on button "Close Return Order" at bounding box center [212, 419] width 313 height 32
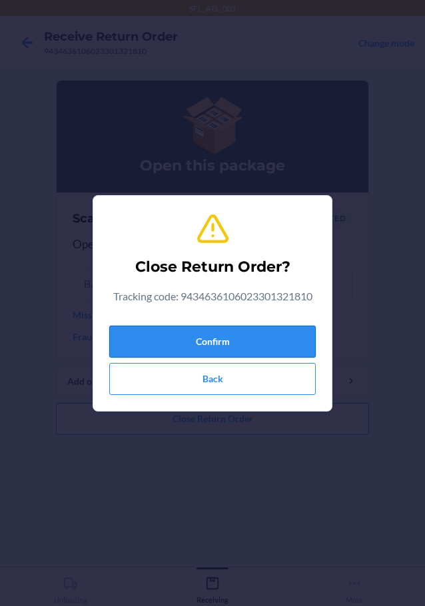
click at [244, 345] on button "Confirm" at bounding box center [212, 342] width 207 height 32
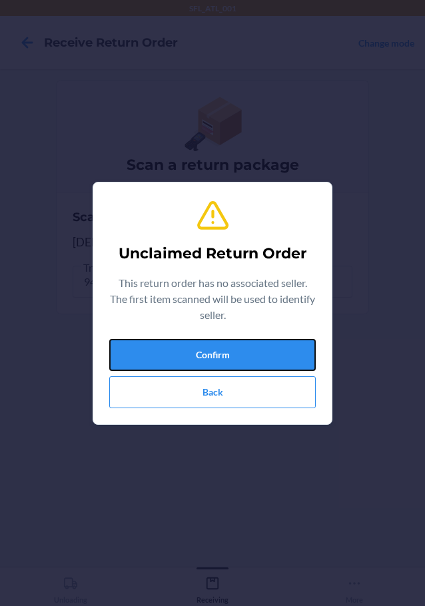
drag, startPoint x: 221, startPoint y: 343, endPoint x: 220, endPoint y: 328, distance: 15.4
click at [223, 343] on button "Confirm" at bounding box center [212, 355] width 207 height 32
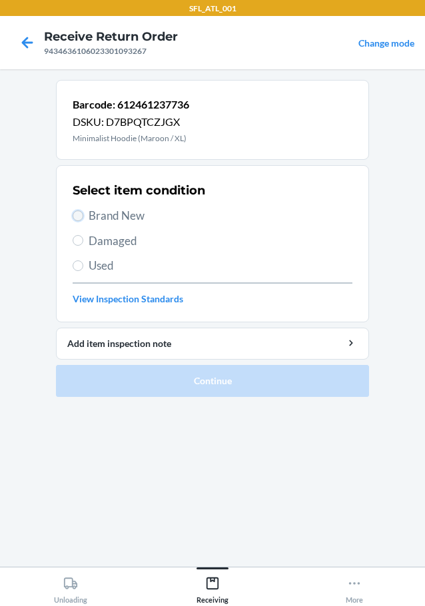
click at [80, 213] on input "Brand New" at bounding box center [78, 216] width 11 height 11
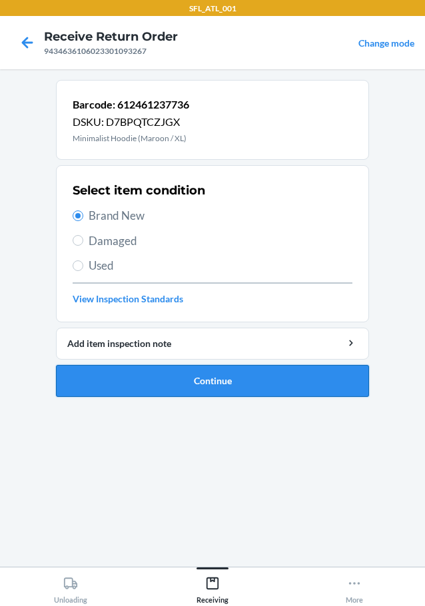
click at [180, 367] on button "Continue" at bounding box center [212, 381] width 313 height 32
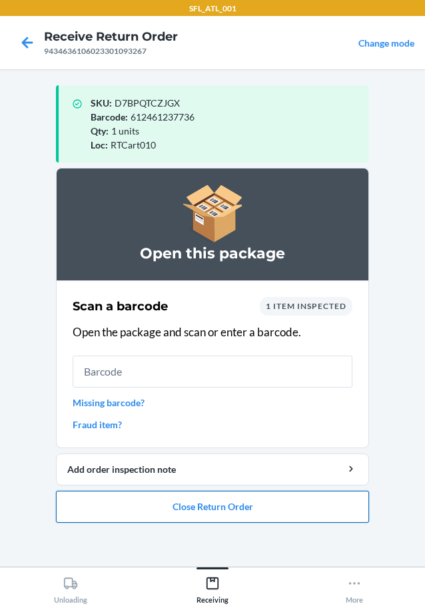
click at [217, 515] on button "Close Return Order" at bounding box center [212, 507] width 313 height 32
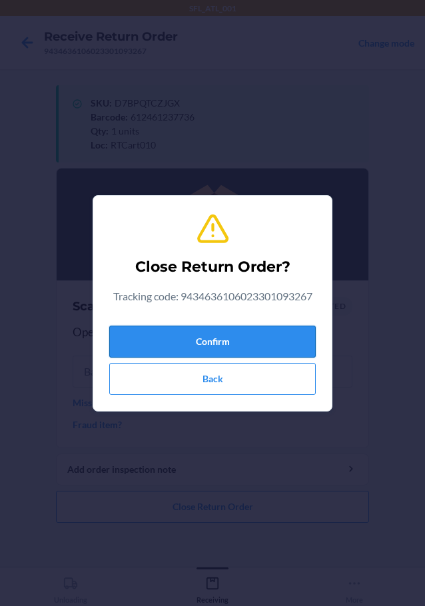
click at [231, 349] on button "Confirm" at bounding box center [212, 342] width 207 height 32
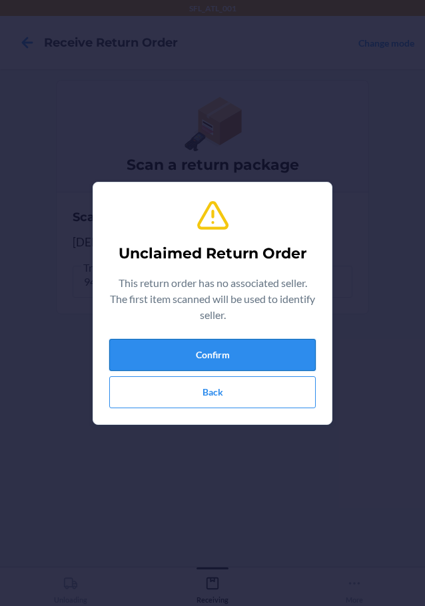
click at [191, 364] on button "Confirm" at bounding box center [212, 355] width 207 height 32
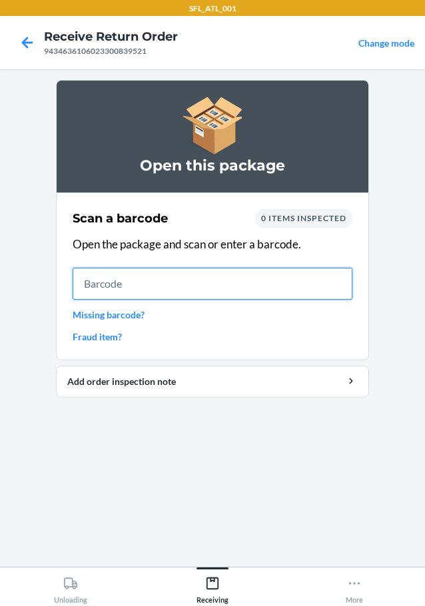
click at [134, 281] on input "text" at bounding box center [213, 284] width 280 height 32
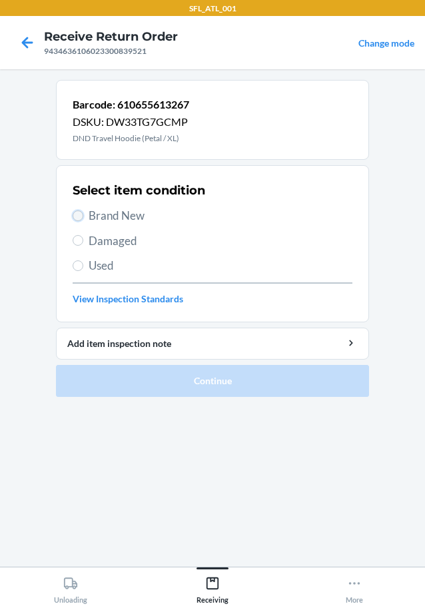
click at [74, 212] on input "Brand New" at bounding box center [78, 216] width 11 height 11
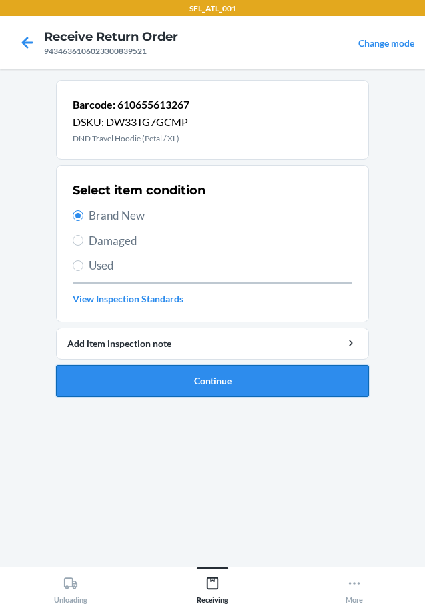
click at [260, 380] on button "Continue" at bounding box center [212, 381] width 313 height 32
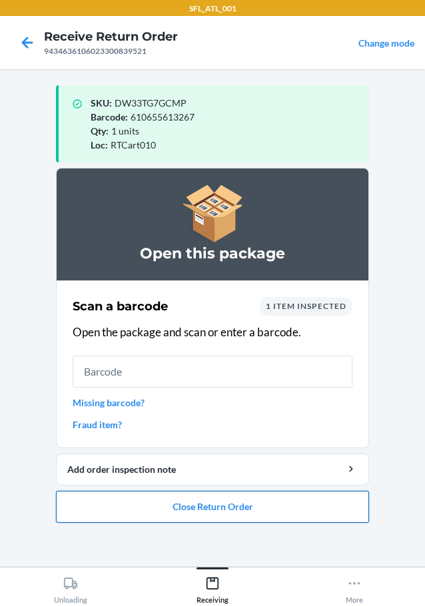
click at [257, 496] on button "Close Return Order" at bounding box center [212, 507] width 313 height 32
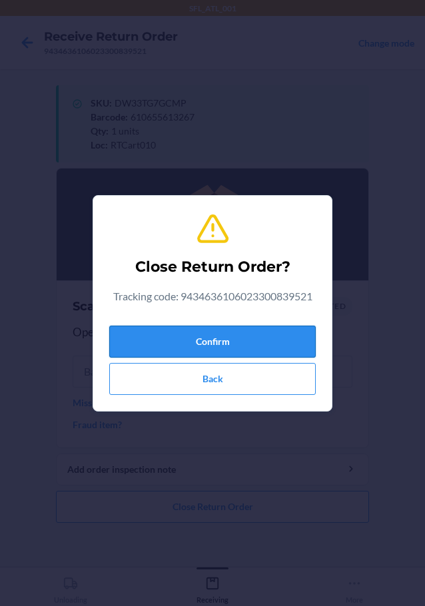
click at [285, 354] on button "Confirm" at bounding box center [212, 342] width 207 height 32
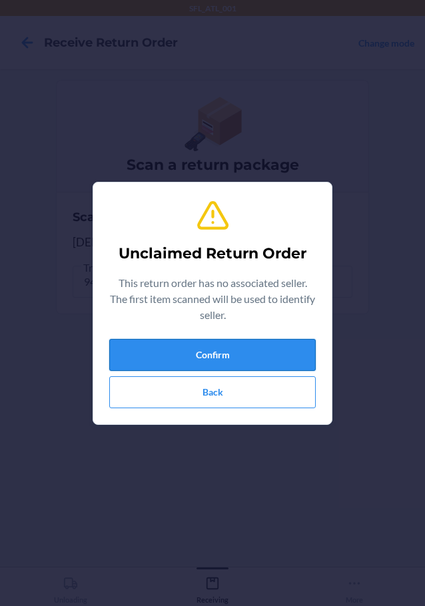
click at [259, 349] on button "Confirm" at bounding box center [212, 355] width 207 height 32
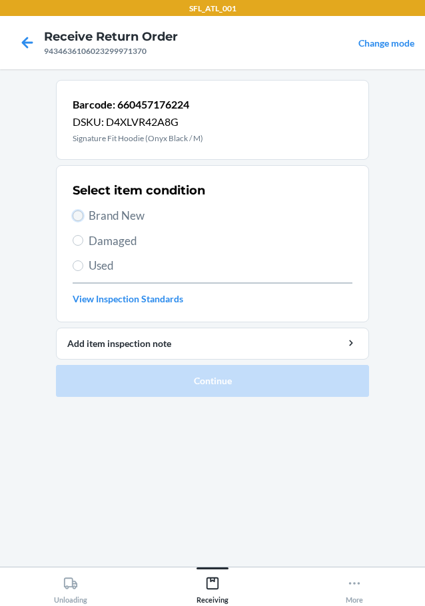
click at [77, 217] on input "Brand New" at bounding box center [78, 216] width 11 height 11
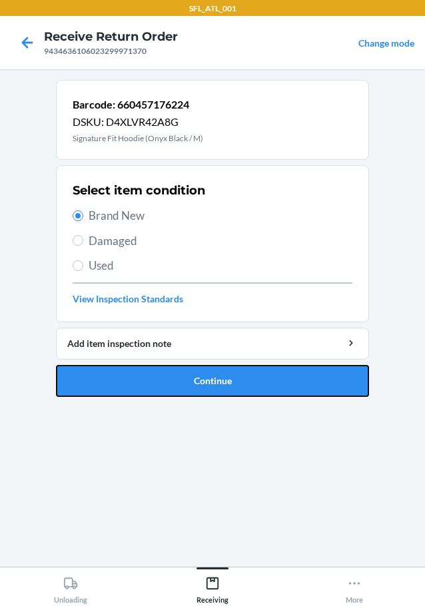
drag, startPoint x: 119, startPoint y: 372, endPoint x: 128, endPoint y: 359, distance: 16.3
click at [123, 368] on button "Continue" at bounding box center [212, 381] width 313 height 32
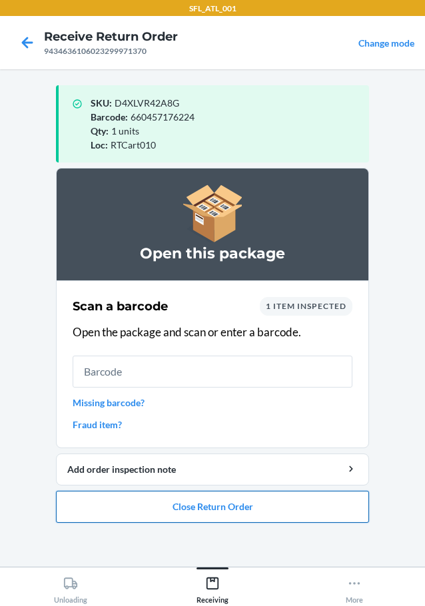
click at [312, 501] on button "Close Return Order" at bounding box center [212, 507] width 313 height 32
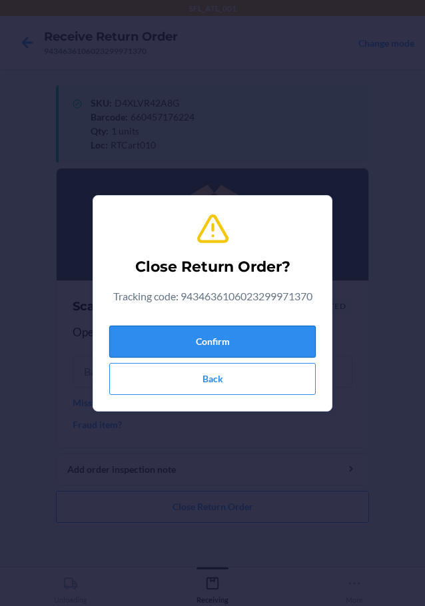
click at [267, 343] on button "Confirm" at bounding box center [212, 342] width 207 height 32
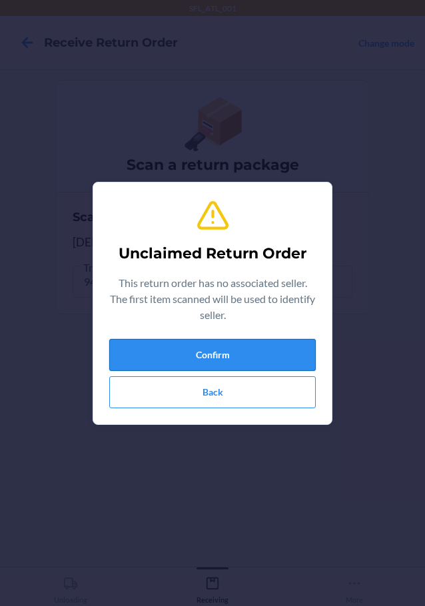
click at [293, 349] on button "Confirm" at bounding box center [212, 355] width 207 height 32
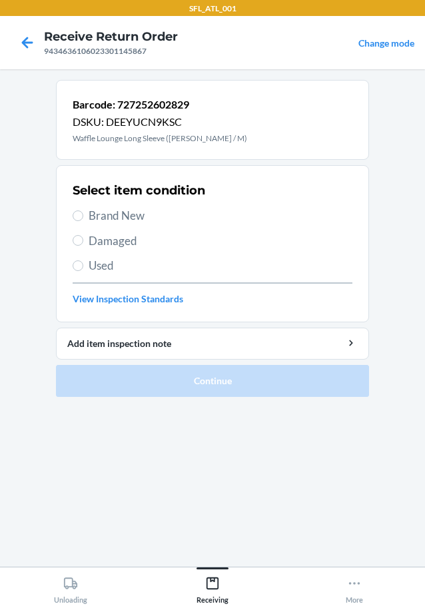
click at [85, 211] on label "Brand New" at bounding box center [213, 215] width 280 height 17
click at [83, 211] on input "Brand New" at bounding box center [78, 216] width 11 height 11
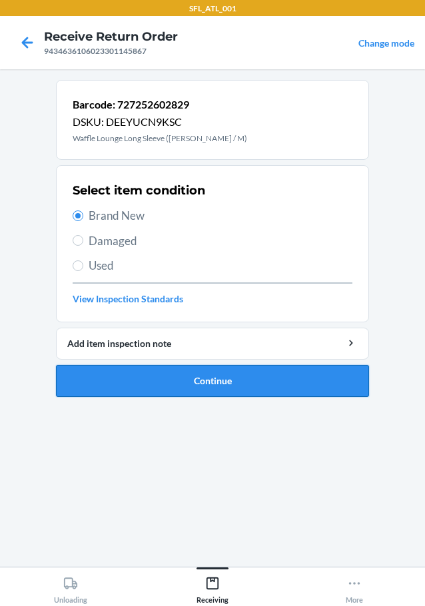
click at [157, 391] on button "Continue" at bounding box center [212, 381] width 313 height 32
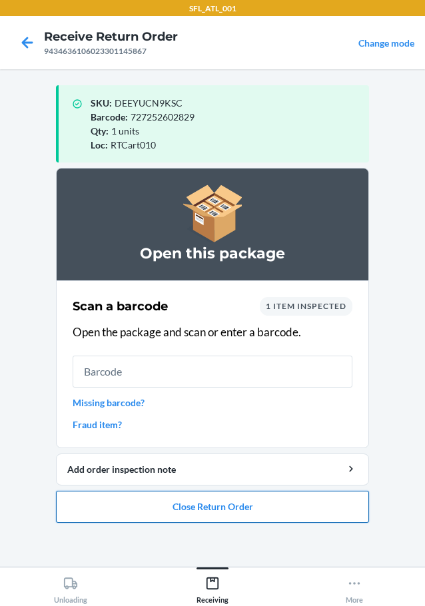
click at [254, 516] on button "Close Return Order" at bounding box center [212, 507] width 313 height 32
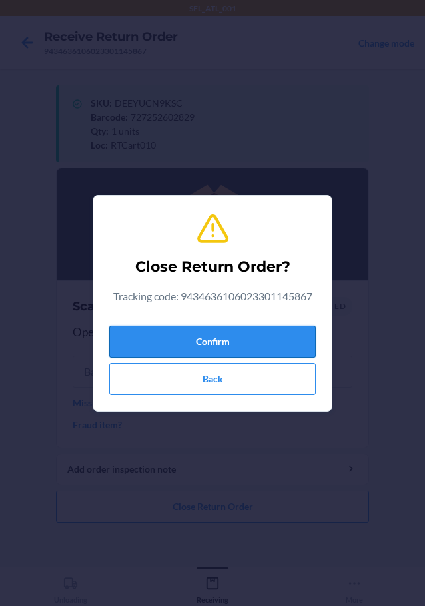
click at [273, 343] on button "Confirm" at bounding box center [212, 342] width 207 height 32
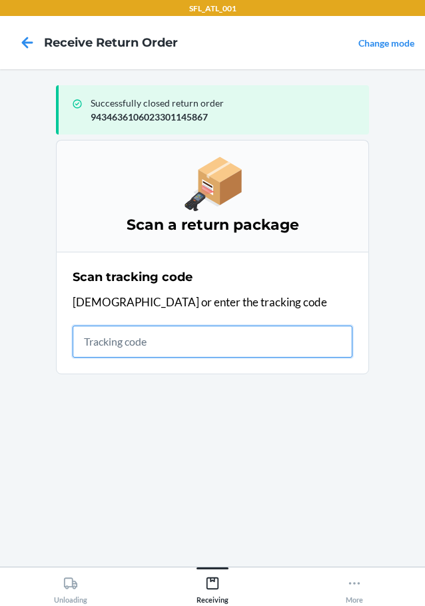
click at [173, 350] on input "text" at bounding box center [213, 342] width 280 height 32
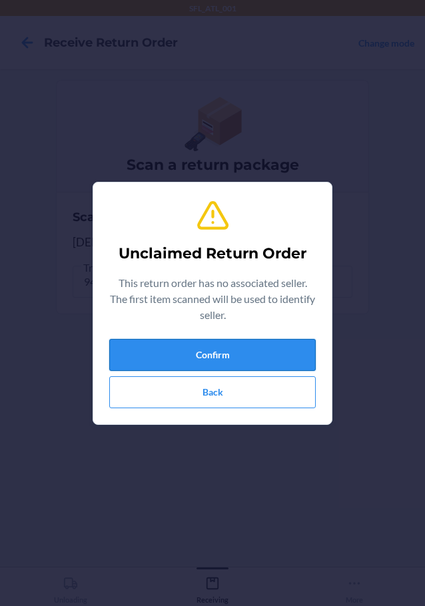
click at [240, 339] on div "Unclaimed Return Order This return order has no associated seller. The first it…" at bounding box center [212, 303] width 207 height 221
click at [251, 352] on button "Confirm" at bounding box center [212, 355] width 207 height 32
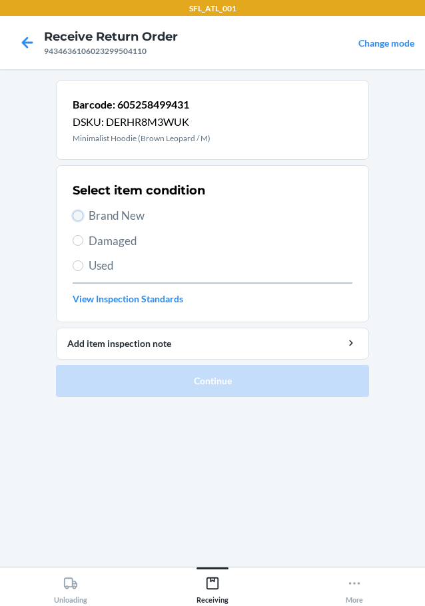
click at [82, 217] on input "Brand New" at bounding box center [78, 216] width 11 height 11
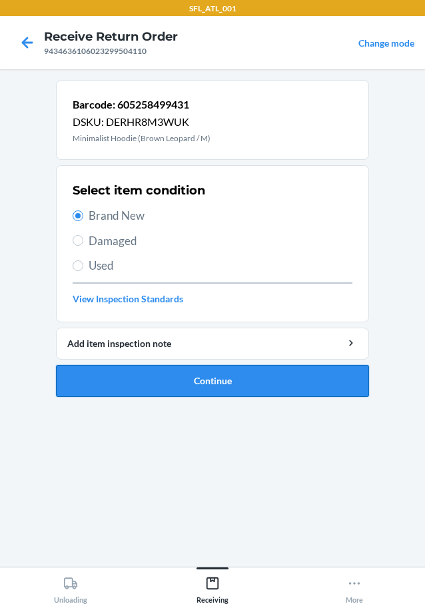
click at [147, 394] on button "Continue" at bounding box center [212, 381] width 313 height 32
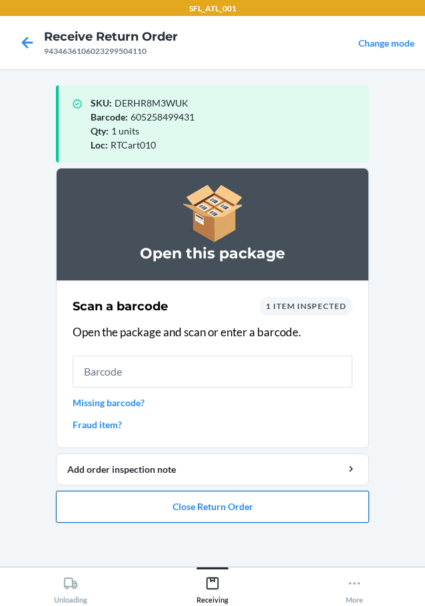
click at [324, 510] on button "Close Return Order" at bounding box center [212, 507] width 313 height 32
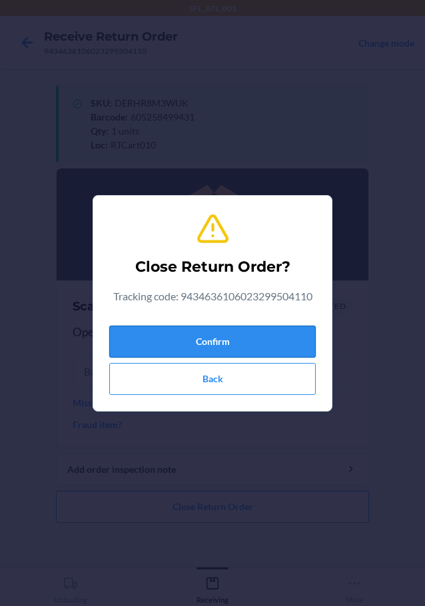
click at [279, 337] on button "Confirm" at bounding box center [212, 342] width 207 height 32
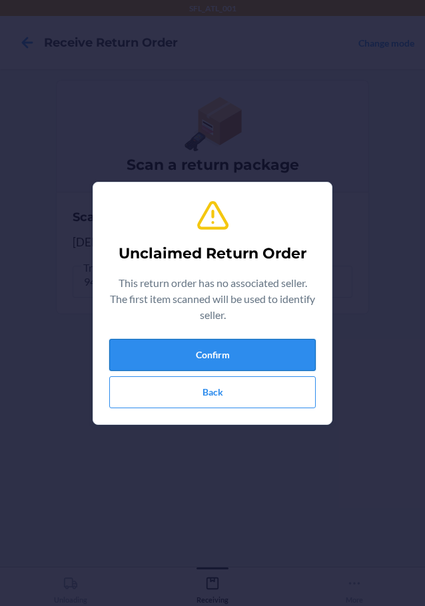
click at [257, 353] on button "Confirm" at bounding box center [212, 355] width 207 height 32
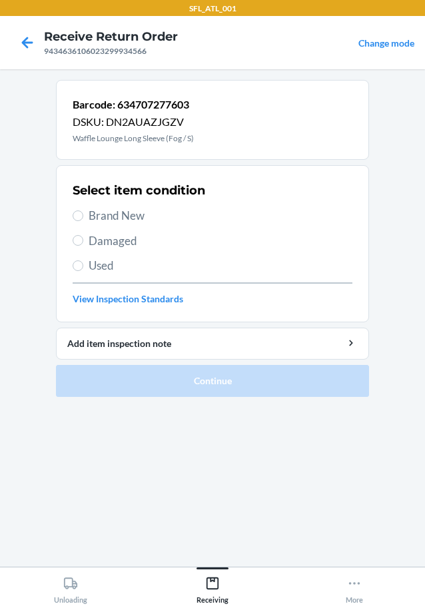
drag, startPoint x: 75, startPoint y: 207, endPoint x: 121, endPoint y: 229, distance: 50.7
click at [89, 221] on label "Brand New" at bounding box center [213, 215] width 280 height 17
click at [77, 217] on input "Brand New" at bounding box center [78, 216] width 11 height 11
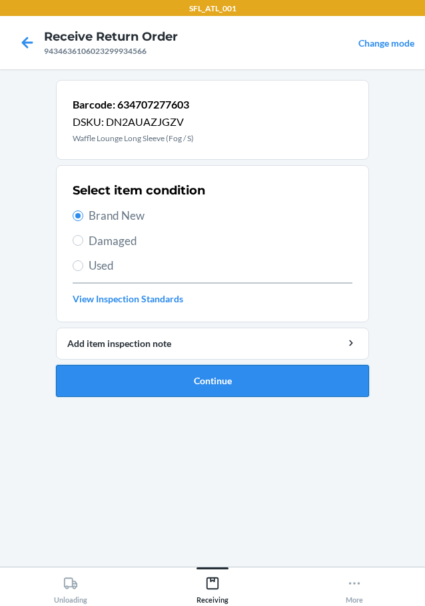
click at [212, 375] on button "Continue" at bounding box center [212, 381] width 313 height 32
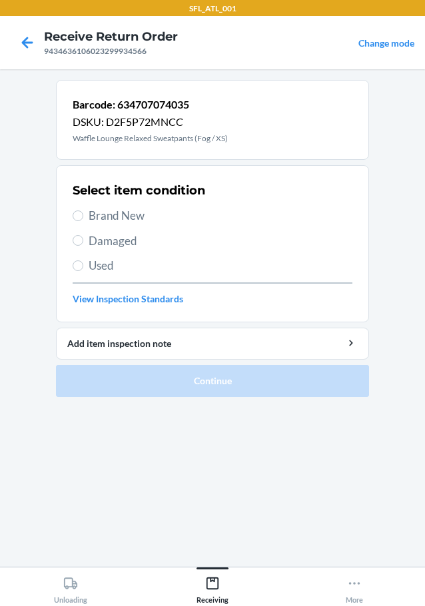
drag, startPoint x: 83, startPoint y: 212, endPoint x: 83, endPoint y: 223, distance: 11.3
click at [83, 213] on label "Brand New" at bounding box center [213, 215] width 280 height 17
click at [83, 213] on input "Brand New" at bounding box center [78, 216] width 11 height 11
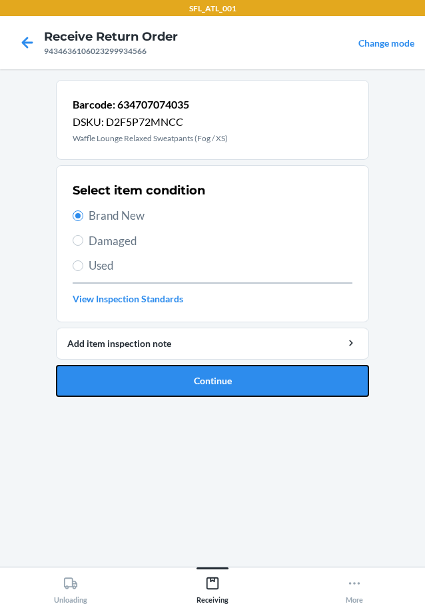
drag, startPoint x: 153, startPoint y: 387, endPoint x: 173, endPoint y: 374, distance: 24.2
click at [157, 387] on button "Continue" at bounding box center [212, 381] width 313 height 32
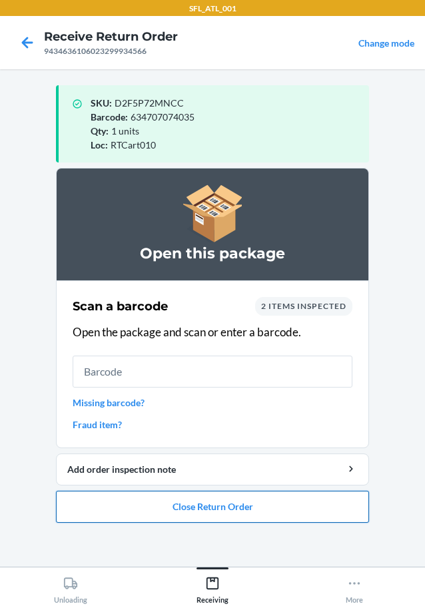
click at [260, 518] on button "Close Return Order" at bounding box center [212, 507] width 313 height 32
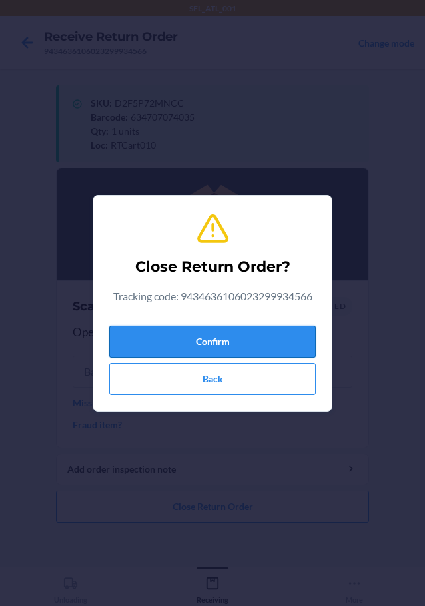
click at [245, 345] on button "Confirm" at bounding box center [212, 342] width 207 height 32
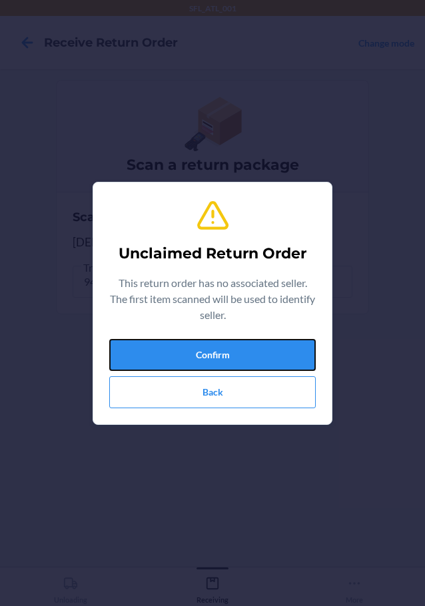
click at [246, 344] on button "Confirm" at bounding box center [212, 355] width 207 height 32
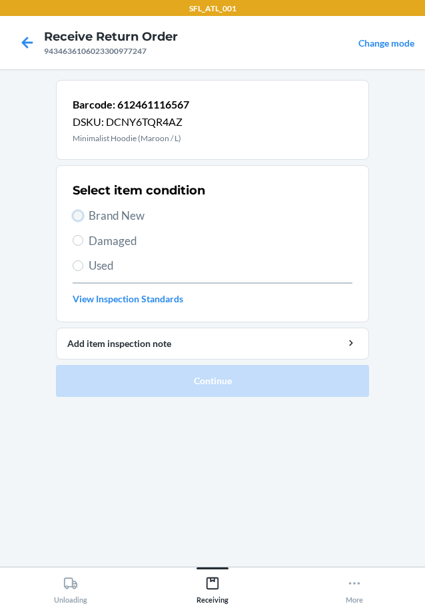
click at [80, 221] on input "Brand New" at bounding box center [78, 216] width 11 height 11
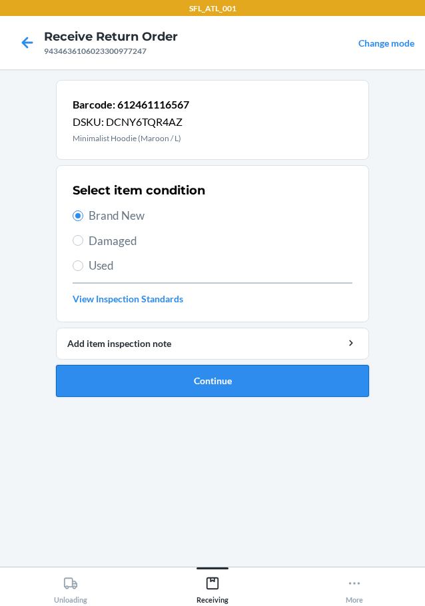
click at [170, 383] on button "Continue" at bounding box center [212, 381] width 313 height 32
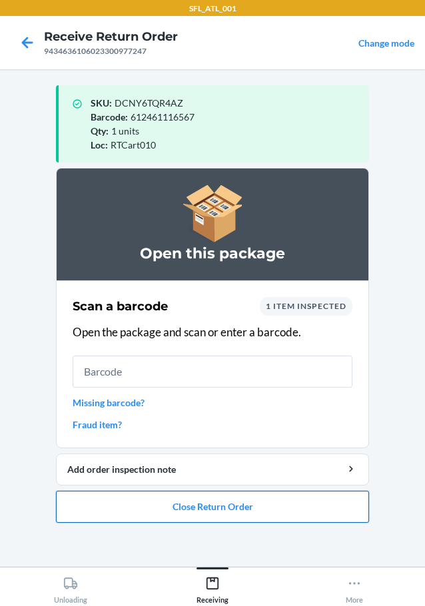
click at [280, 497] on button "Close Return Order" at bounding box center [212, 507] width 313 height 32
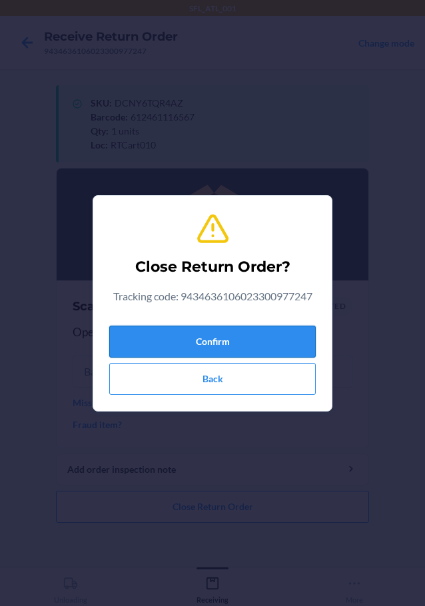
click at [252, 334] on button "Confirm" at bounding box center [212, 342] width 207 height 32
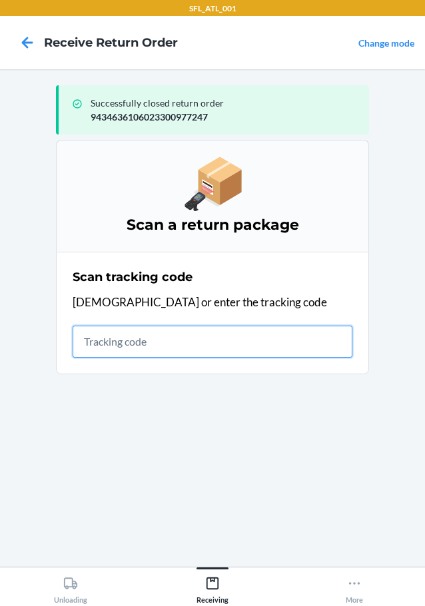
click at [300, 336] on input "text" at bounding box center [213, 342] width 280 height 32
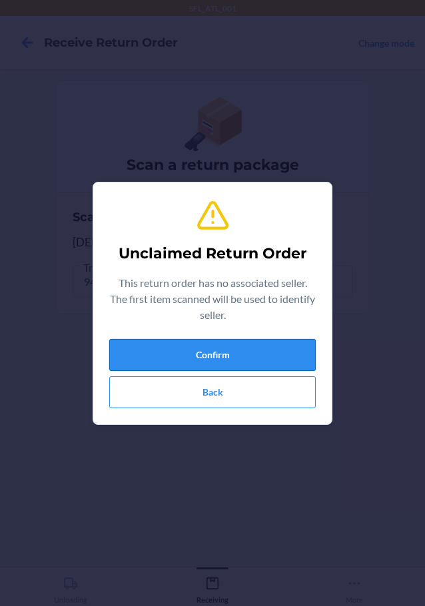
click at [198, 341] on button "Confirm" at bounding box center [212, 355] width 207 height 32
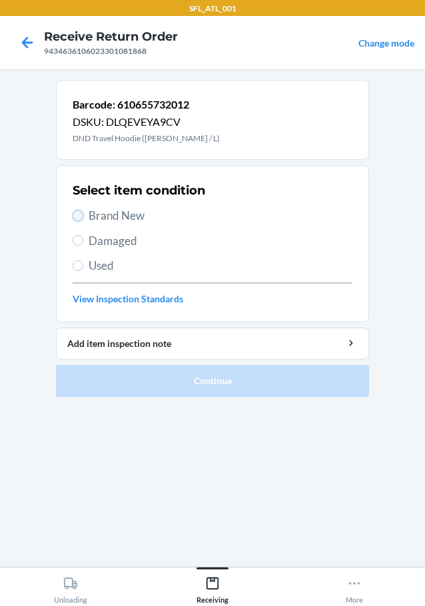
click at [76, 214] on input "Brand New" at bounding box center [78, 216] width 11 height 11
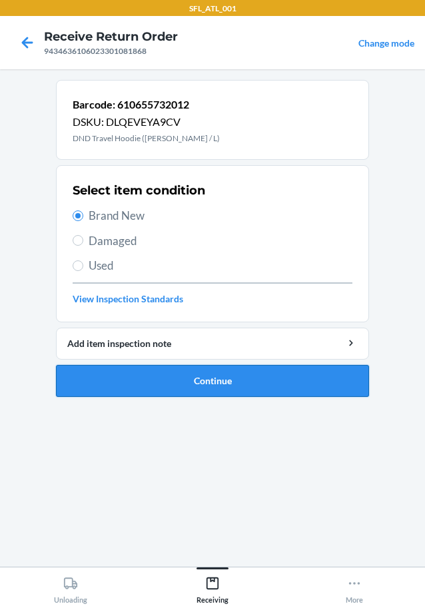
click at [169, 379] on button "Continue" at bounding box center [212, 381] width 313 height 32
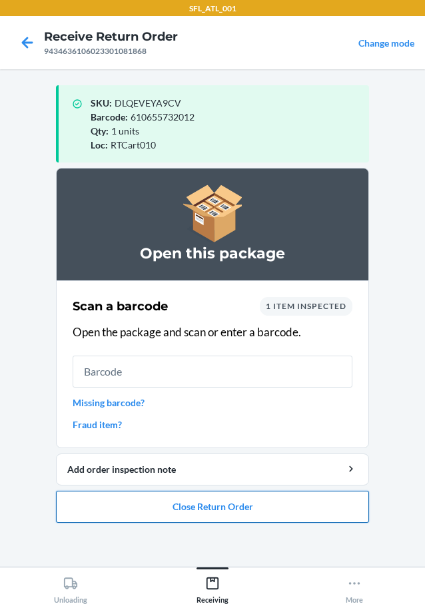
click at [215, 503] on button "Close Return Order" at bounding box center [212, 507] width 313 height 32
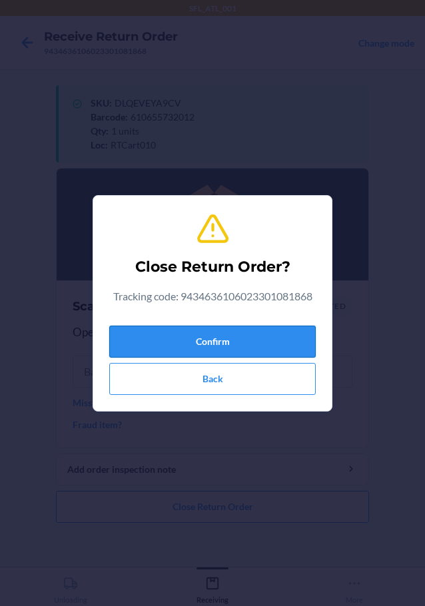
click at [232, 345] on button "Confirm" at bounding box center [212, 342] width 207 height 32
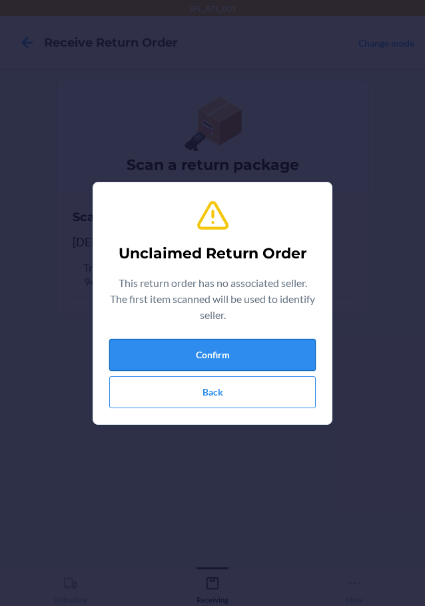
click at [171, 356] on button "Confirm" at bounding box center [212, 355] width 207 height 32
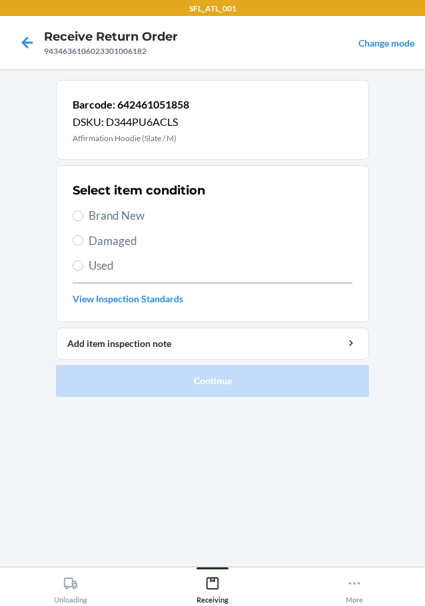
click at [83, 215] on label "Brand New" at bounding box center [213, 215] width 280 height 17
click at [83, 215] on input "Brand New" at bounding box center [78, 216] width 11 height 11
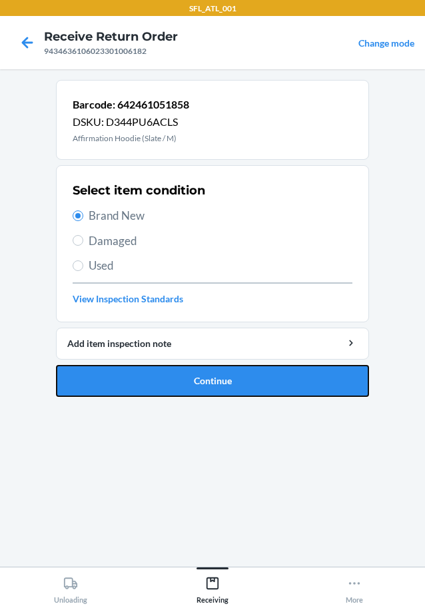
drag, startPoint x: 147, startPoint y: 375, endPoint x: 149, endPoint y: 395, distance: 20.8
click at [147, 375] on button "Continue" at bounding box center [212, 381] width 313 height 32
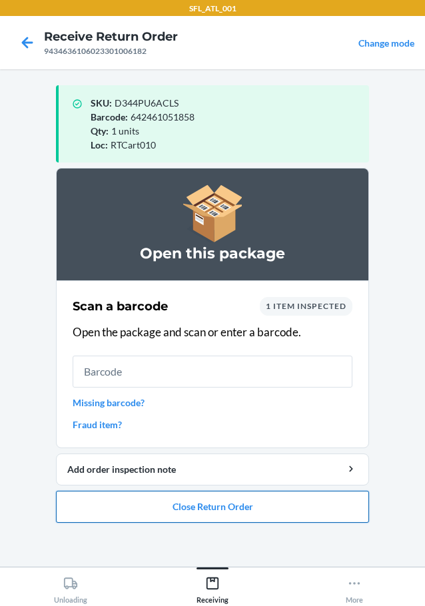
click at [245, 512] on button "Close Return Order" at bounding box center [212, 507] width 313 height 32
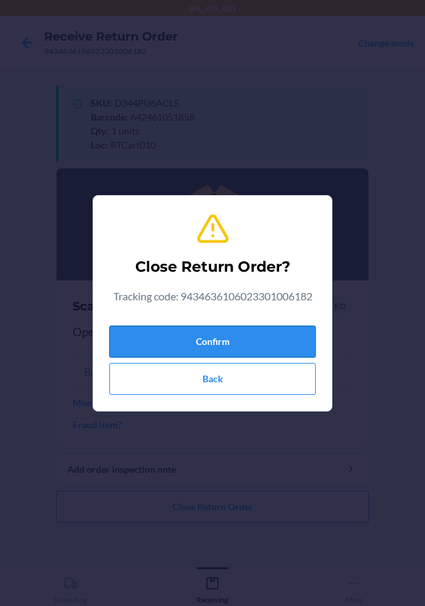
click at [274, 343] on button "Confirm" at bounding box center [212, 342] width 207 height 32
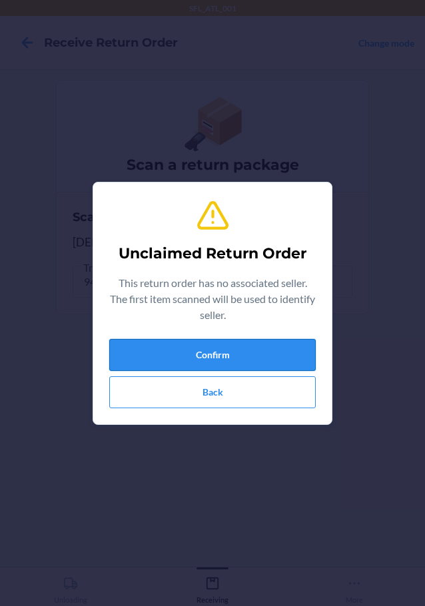
click at [257, 354] on button "Confirm" at bounding box center [212, 355] width 207 height 32
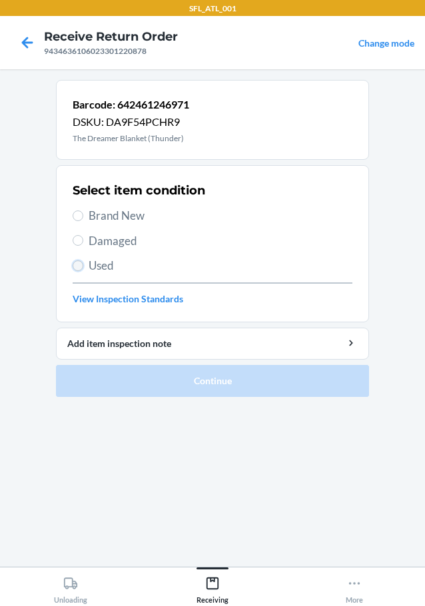
click at [77, 263] on input "Used" at bounding box center [78, 266] width 11 height 11
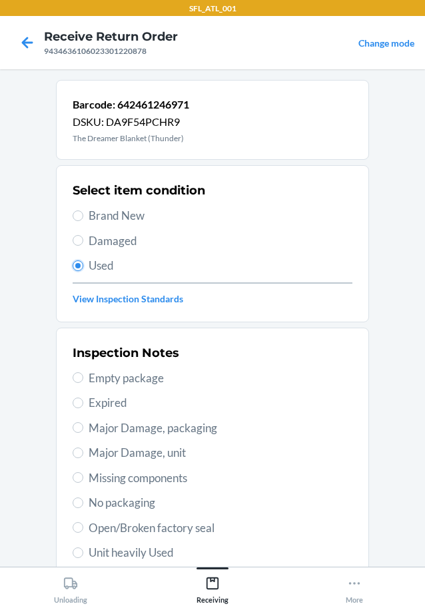
scroll to position [197, 0]
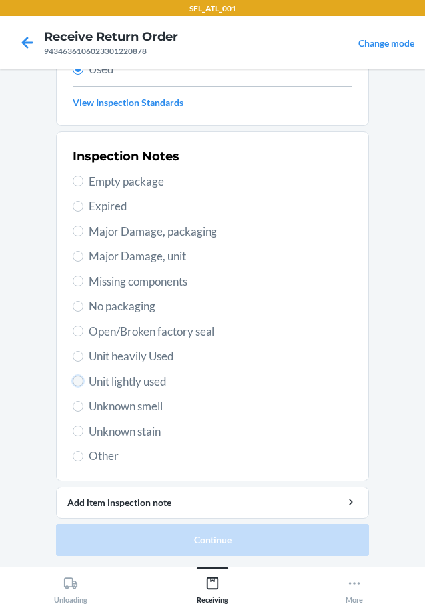
click at [73, 381] on input "Unit lightly used" at bounding box center [78, 381] width 11 height 11
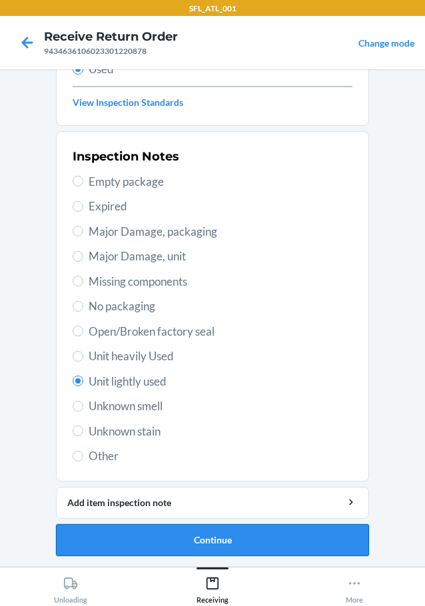
click at [161, 543] on button "Continue" at bounding box center [212, 540] width 313 height 32
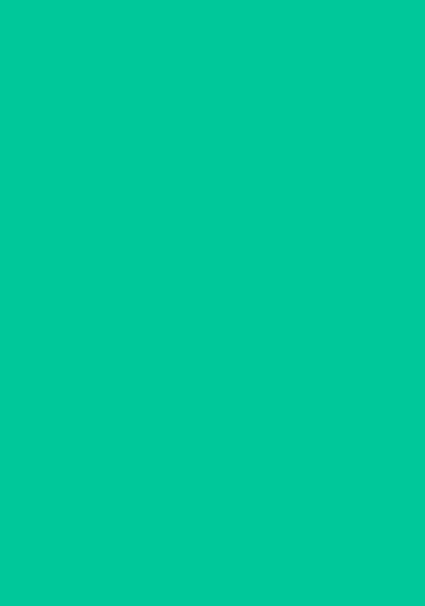
scroll to position [0, 0]
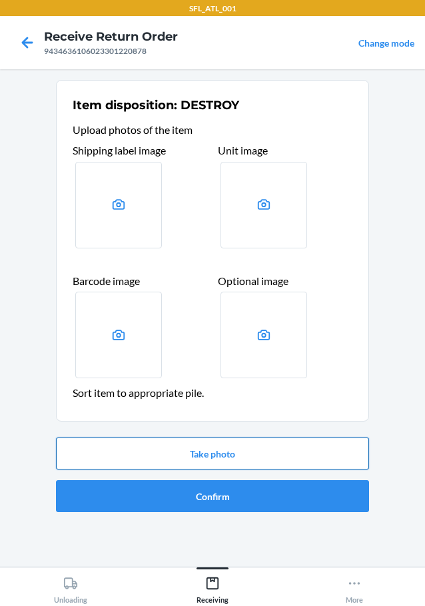
click at [202, 450] on button "Take photo" at bounding box center [212, 454] width 313 height 32
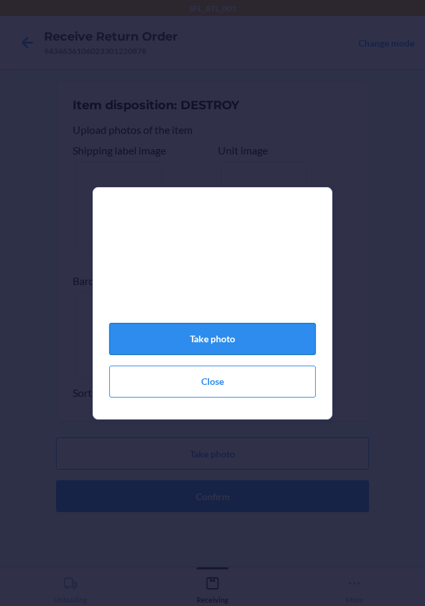
click at [225, 345] on button "Take photo" at bounding box center [212, 339] width 207 height 32
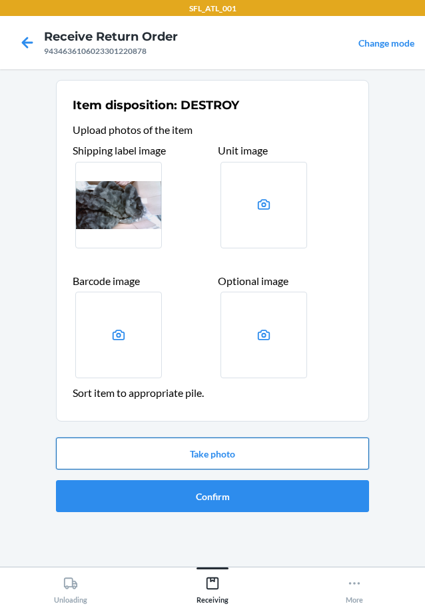
click at [224, 454] on button "Take photo" at bounding box center [212, 454] width 313 height 32
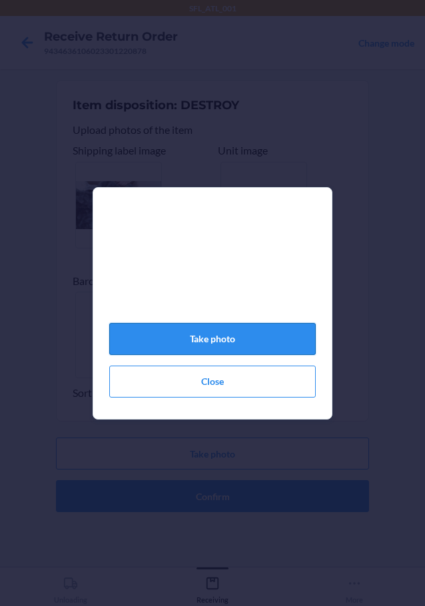
click at [176, 345] on button "Take photo" at bounding box center [212, 339] width 207 height 32
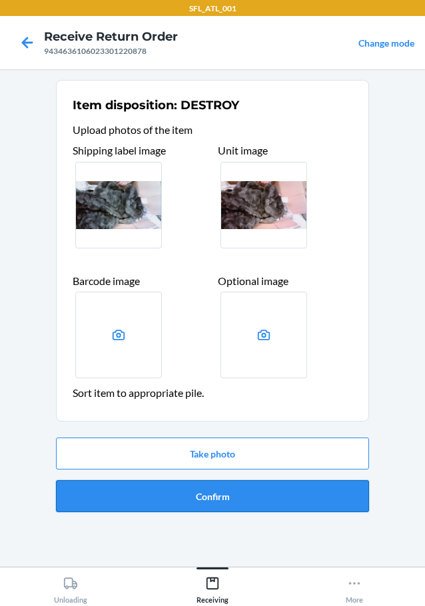
drag, startPoint x: 261, startPoint y: 496, endPoint x: 267, endPoint y: 509, distance: 14.4
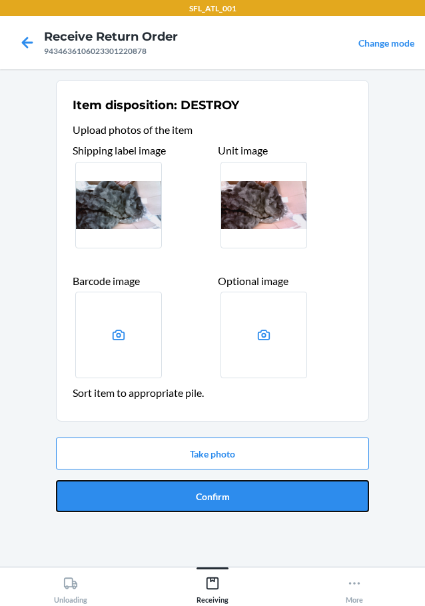
click at [267, 510] on button "Confirm" at bounding box center [212, 496] width 313 height 32
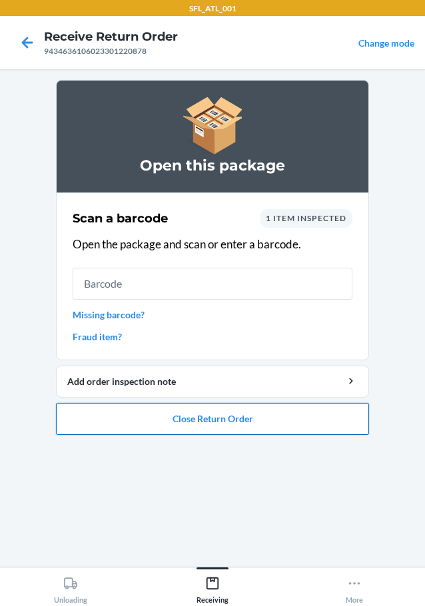
click at [293, 413] on button "Close Return Order" at bounding box center [212, 419] width 313 height 32
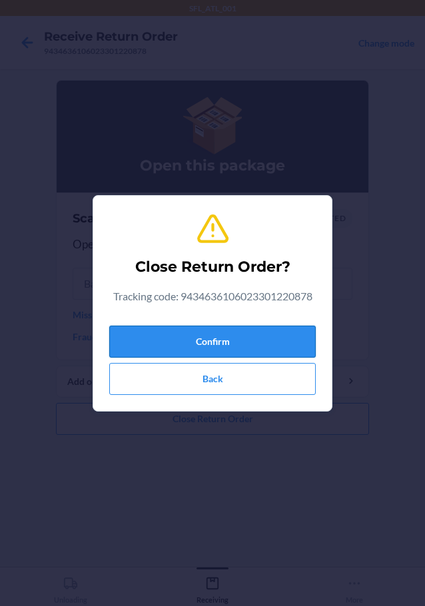
click at [259, 337] on button "Confirm" at bounding box center [212, 342] width 207 height 32
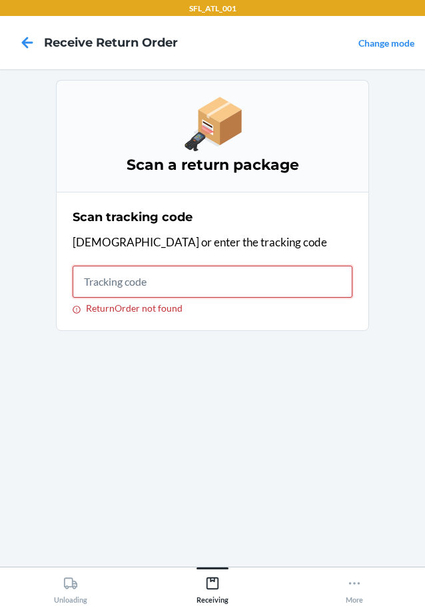
click at [283, 286] on input "ReturnOrder not found" at bounding box center [213, 282] width 280 height 32
click at [81, 591] on div "Unloading" at bounding box center [70, 587] width 33 height 33
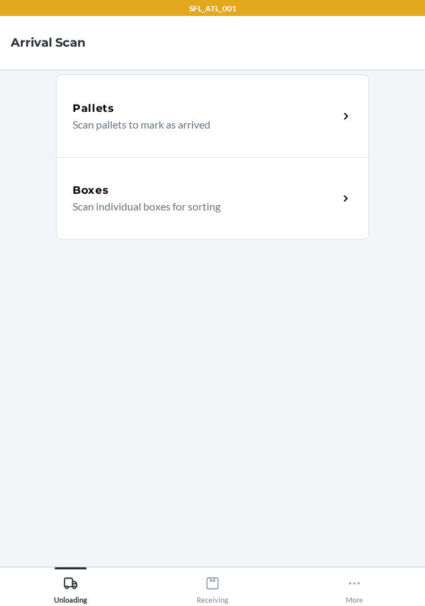
click at [173, 197] on div "Boxes" at bounding box center [206, 191] width 266 height 16
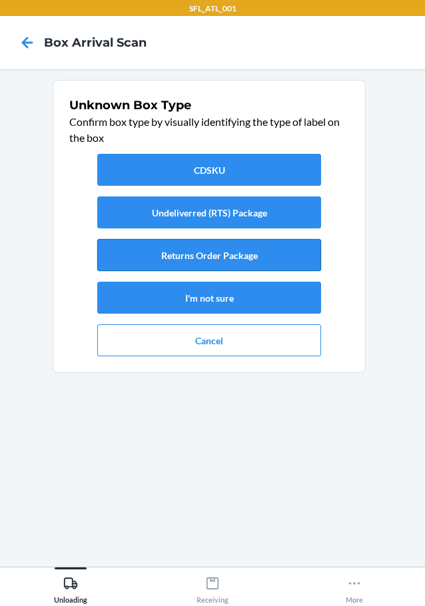
click at [275, 263] on button "Returns Order Package" at bounding box center [209, 255] width 224 height 32
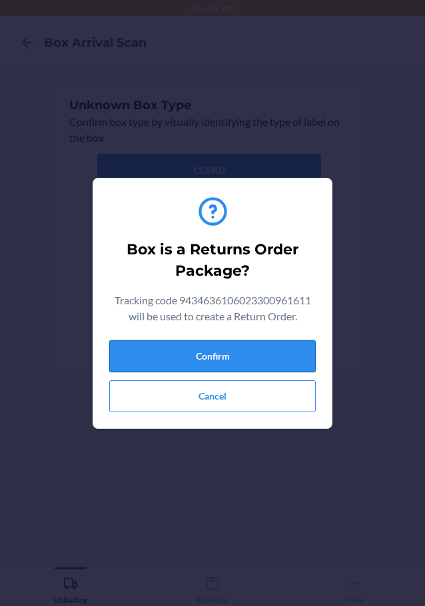
click at [289, 360] on button "Confirm" at bounding box center [212, 357] width 207 height 32
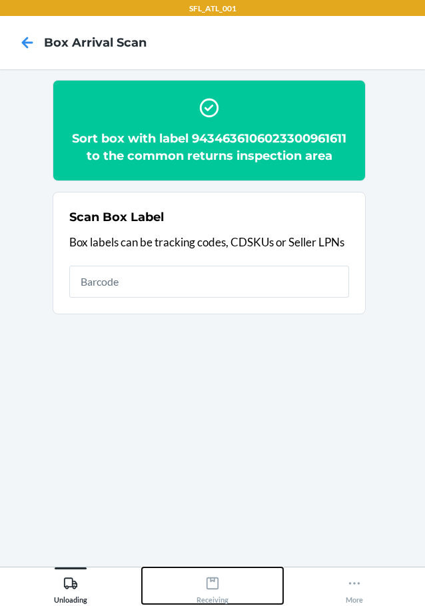
drag, startPoint x: 209, startPoint y: 595, endPoint x: 229, endPoint y: 570, distance: 31.7
click at [209, 594] on div "Receiving" at bounding box center [213, 587] width 32 height 33
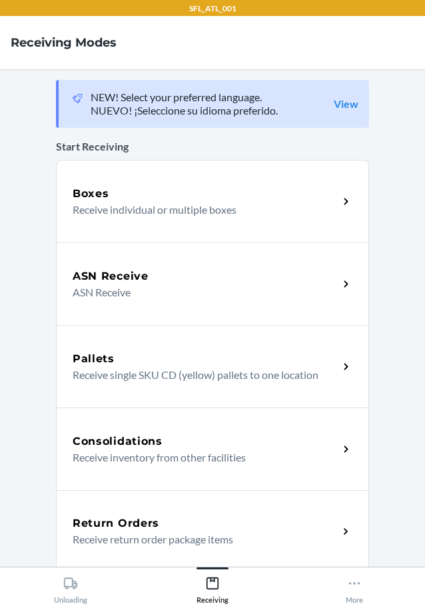
click at [207, 520] on div "Return Orders" at bounding box center [206, 524] width 266 height 16
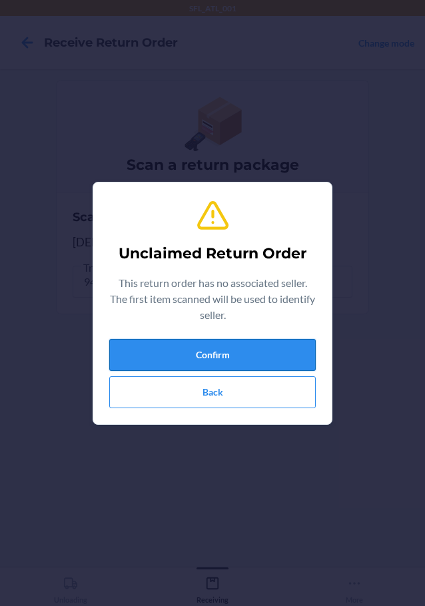
click at [242, 345] on button "Confirm" at bounding box center [212, 355] width 207 height 32
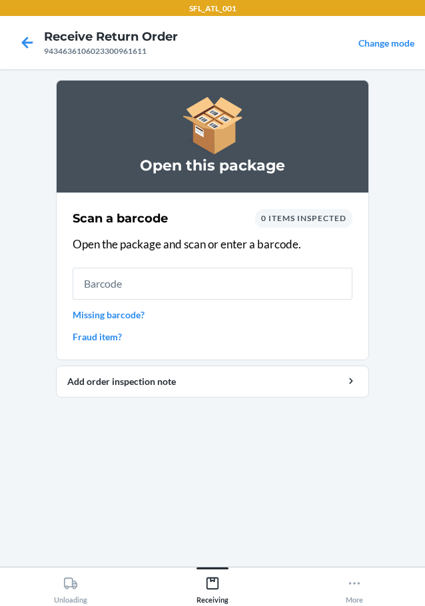
click at [147, 322] on div "Scan a barcode 0 items inspected Open the package and scan or enter a barcode. …" at bounding box center [213, 276] width 280 height 143
click at [149, 316] on link "Missing barcode?" at bounding box center [213, 315] width 280 height 14
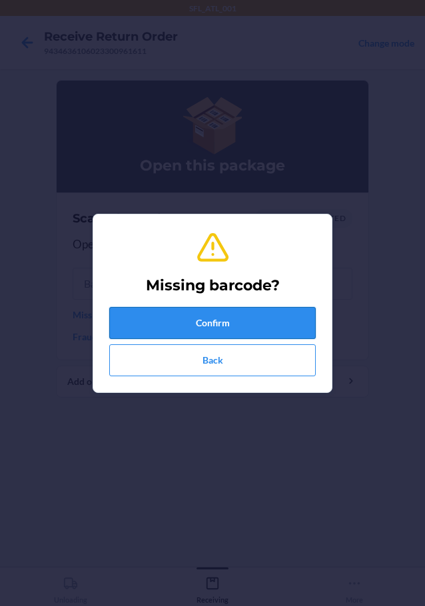
click at [177, 326] on button "Confirm" at bounding box center [212, 323] width 207 height 32
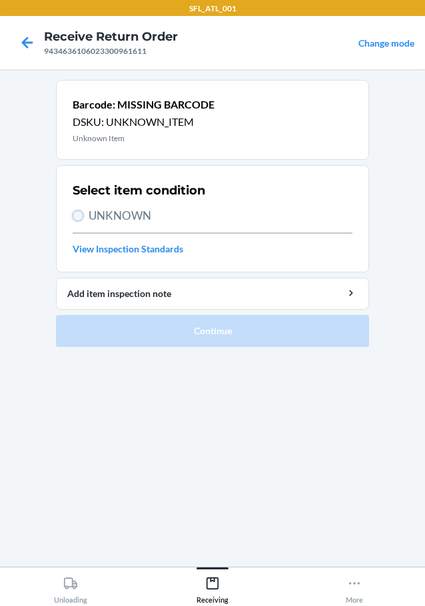
click at [80, 217] on input "UNKNOWN" at bounding box center [78, 216] width 11 height 11
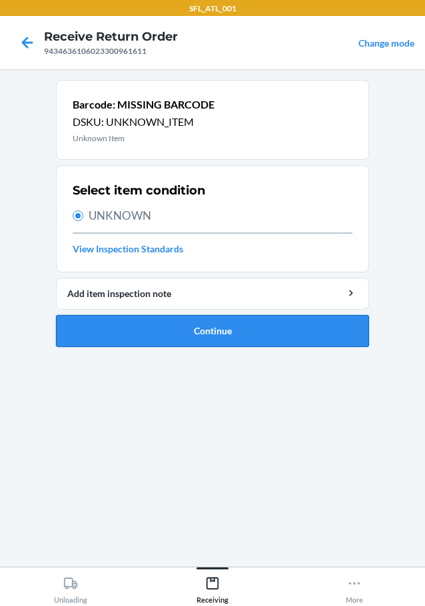
click at [205, 327] on button "Continue" at bounding box center [212, 331] width 313 height 32
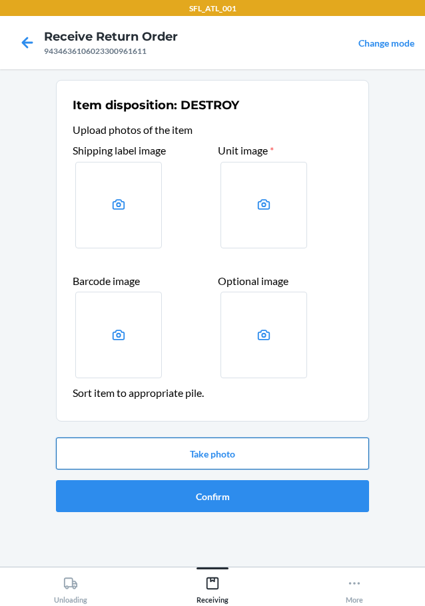
click at [236, 448] on button "Take photo" at bounding box center [212, 454] width 313 height 32
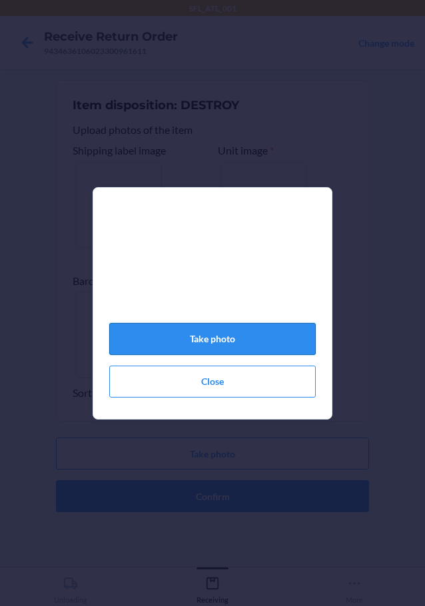
click at [243, 350] on button "Take photo" at bounding box center [212, 339] width 207 height 32
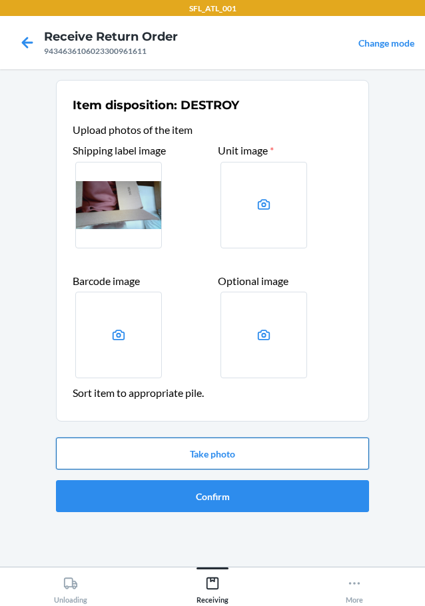
drag, startPoint x: 199, startPoint y: 460, endPoint x: 208, endPoint y: 447, distance: 15.9
click at [208, 447] on button "Take photo" at bounding box center [212, 454] width 313 height 32
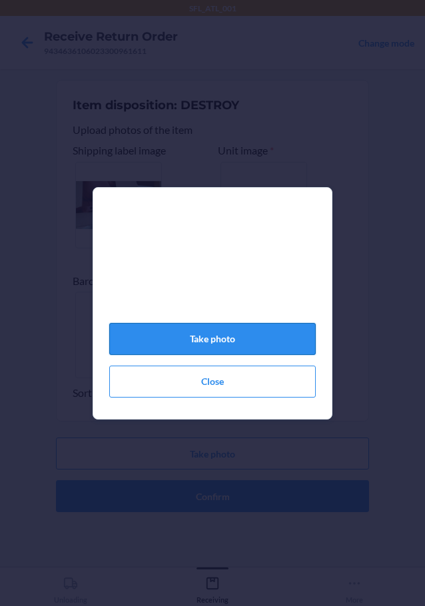
click at [216, 336] on button "Take photo" at bounding box center [212, 339] width 207 height 32
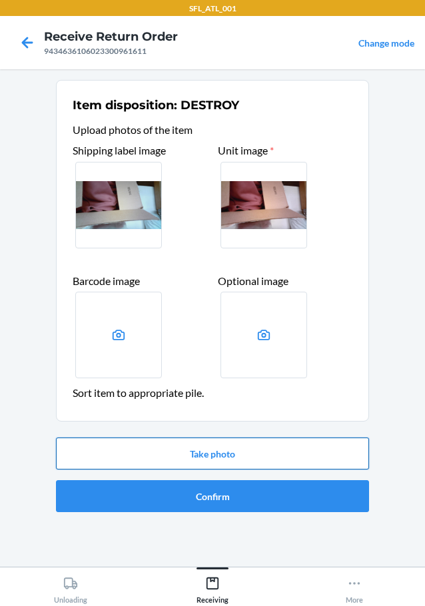
click at [242, 445] on button "Take photo" at bounding box center [212, 454] width 313 height 32
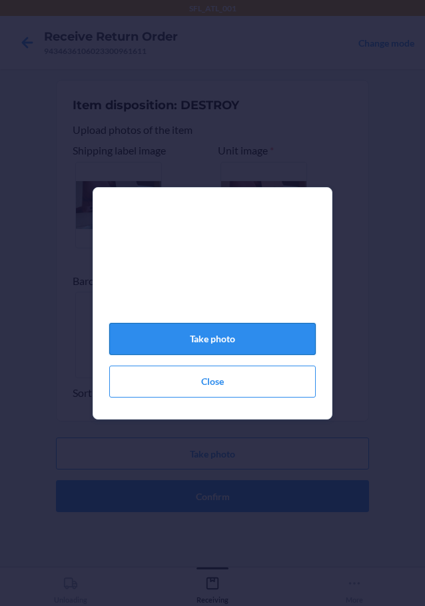
click at [239, 343] on button "Take photo" at bounding box center [212, 339] width 207 height 32
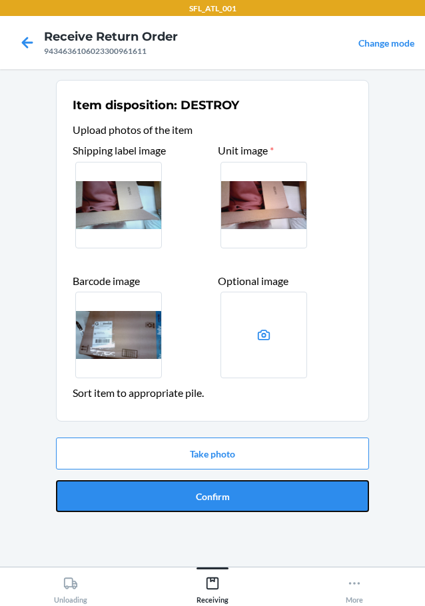
drag, startPoint x: 270, startPoint y: 497, endPoint x: 261, endPoint y: 468, distance: 29.9
click at [271, 495] on button "Confirm" at bounding box center [212, 496] width 313 height 32
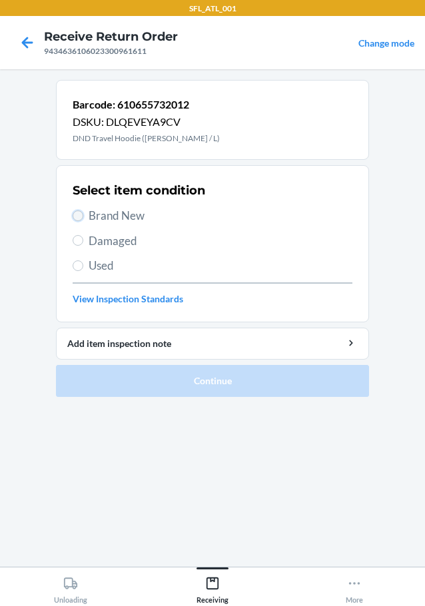
click at [75, 215] on input "Brand New" at bounding box center [78, 216] width 11 height 11
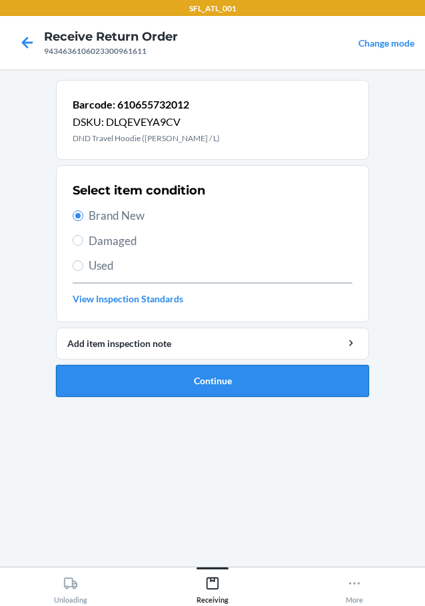
click at [210, 380] on button "Continue" at bounding box center [212, 381] width 313 height 32
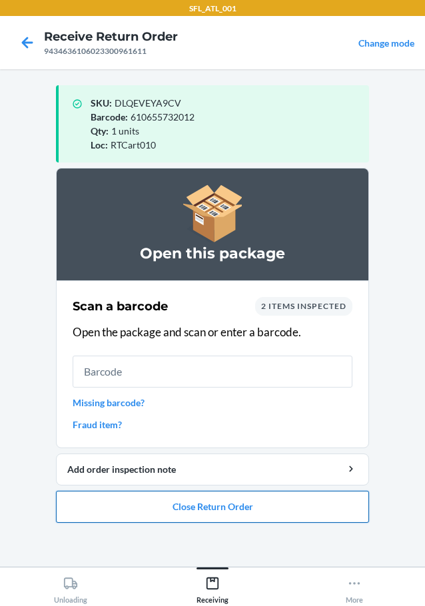
click at [326, 506] on button "Close Return Order" at bounding box center [212, 507] width 313 height 32
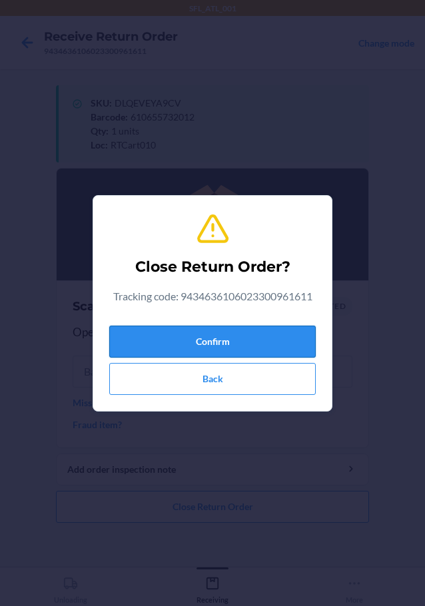
click at [233, 349] on button "Confirm" at bounding box center [212, 342] width 207 height 32
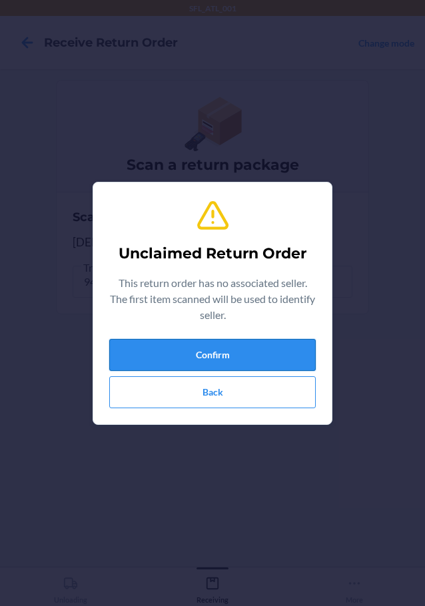
click at [279, 363] on button "Confirm" at bounding box center [212, 355] width 207 height 32
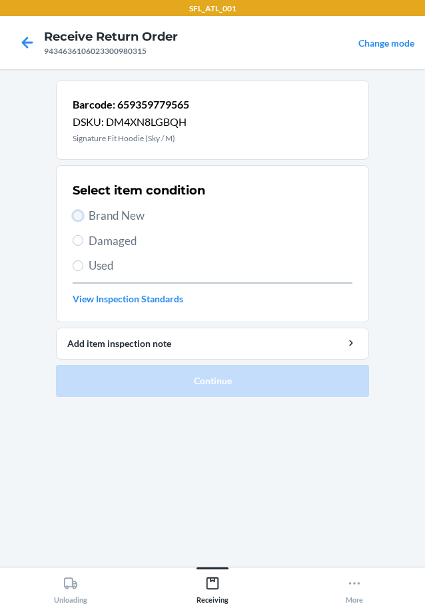
click at [80, 219] on input "Brand New" at bounding box center [78, 216] width 11 height 11
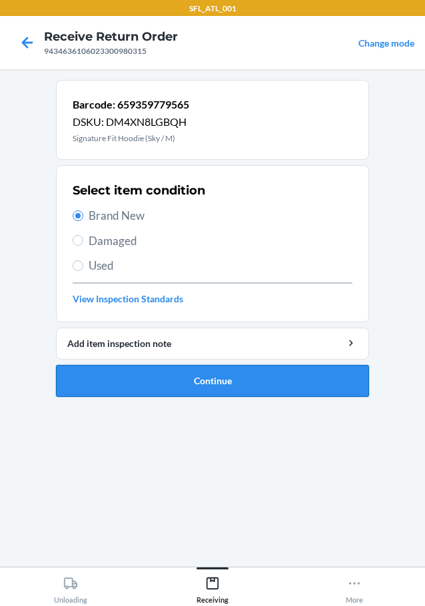
click at [161, 373] on li "Barcode: 659359779565 DSKU: DM4XN8LGBQH Signature Fit Hoodie (Sky / M) Select i…" at bounding box center [212, 238] width 313 height 317
click at [161, 373] on button "Continue" at bounding box center [212, 381] width 313 height 32
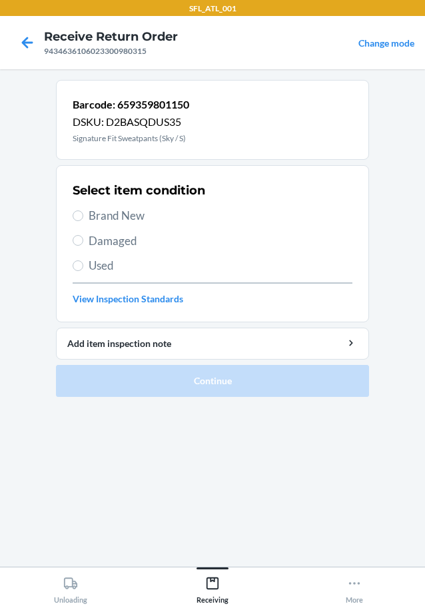
click at [81, 209] on label "Brand New" at bounding box center [213, 215] width 280 height 17
click at [81, 211] on input "Brand New" at bounding box center [78, 216] width 11 height 11
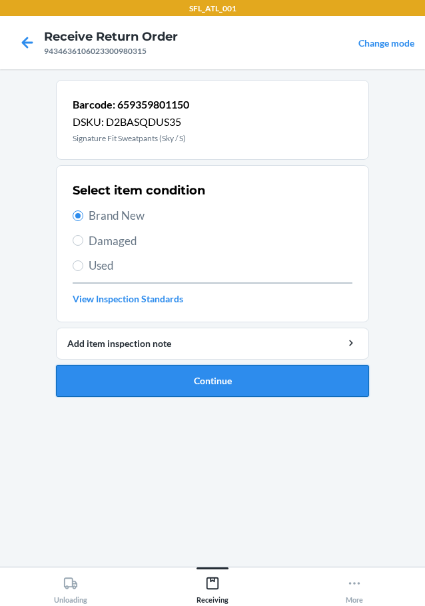
click at [163, 383] on button "Continue" at bounding box center [212, 381] width 313 height 32
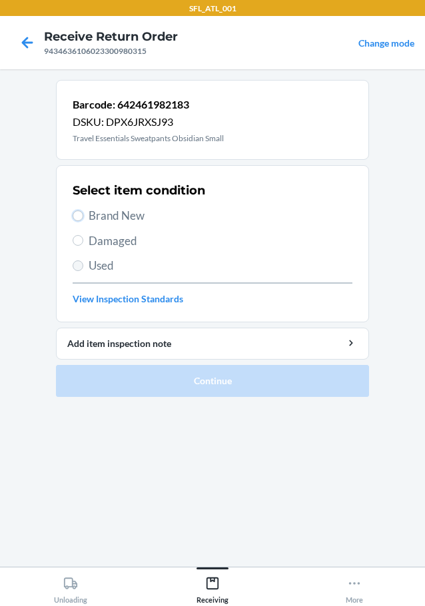
drag, startPoint x: 75, startPoint y: 211, endPoint x: 77, endPoint y: 270, distance: 58.7
click at [76, 221] on label "Brand New" at bounding box center [213, 215] width 280 height 17
click at [76, 221] on input "Brand New" at bounding box center [78, 216] width 11 height 11
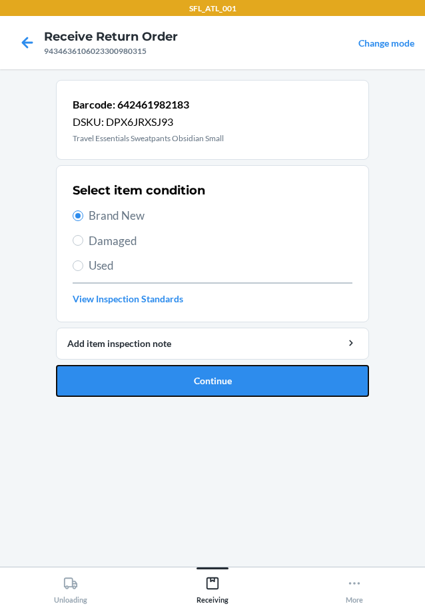
drag, startPoint x: 132, startPoint y: 375, endPoint x: 160, endPoint y: 388, distance: 31.0
click at [135, 377] on button "Continue" at bounding box center [212, 381] width 313 height 32
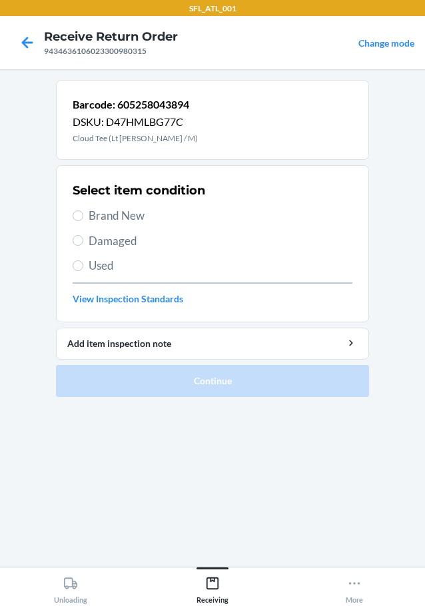
drag, startPoint x: 83, startPoint y: 219, endPoint x: 74, endPoint y: 204, distance: 17.0
click at [83, 217] on label "Brand New" at bounding box center [213, 215] width 280 height 17
click at [83, 217] on input "Brand New" at bounding box center [78, 216] width 11 height 11
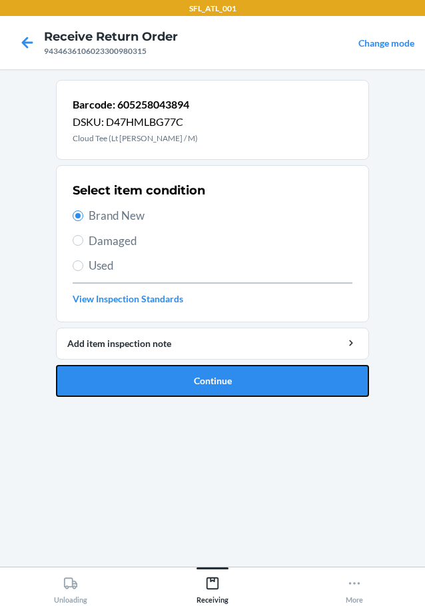
drag, startPoint x: 181, startPoint y: 378, endPoint x: 205, endPoint y: 369, distance: 25.5
click at [181, 378] on button "Continue" at bounding box center [212, 381] width 313 height 32
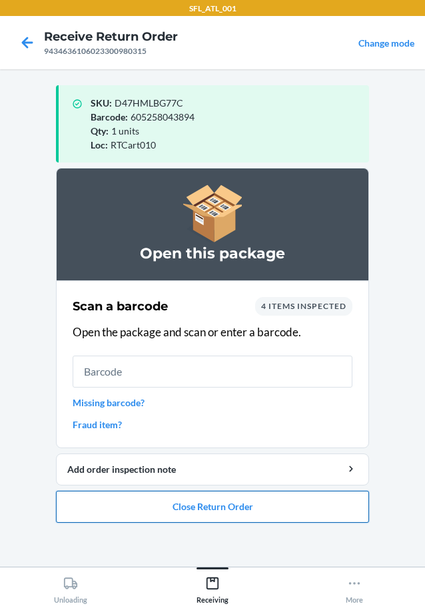
click at [202, 508] on button "Close Return Order" at bounding box center [212, 507] width 313 height 32
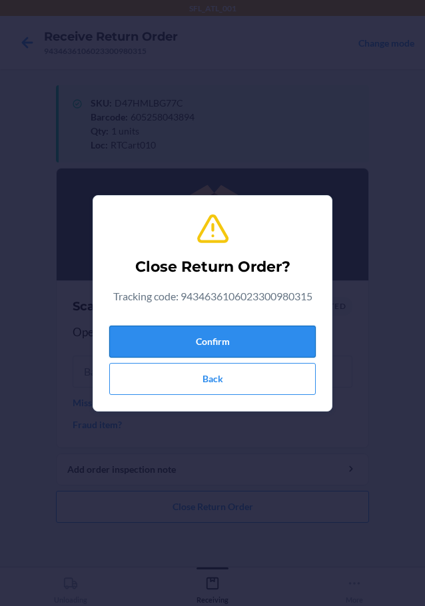
click at [257, 328] on button "Confirm" at bounding box center [212, 342] width 207 height 32
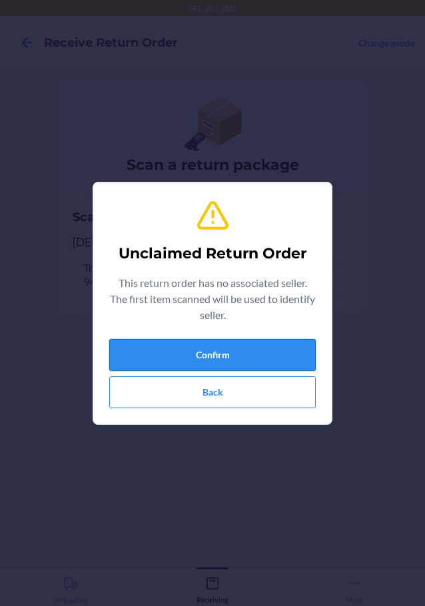
click at [259, 345] on button "Confirm" at bounding box center [212, 355] width 207 height 32
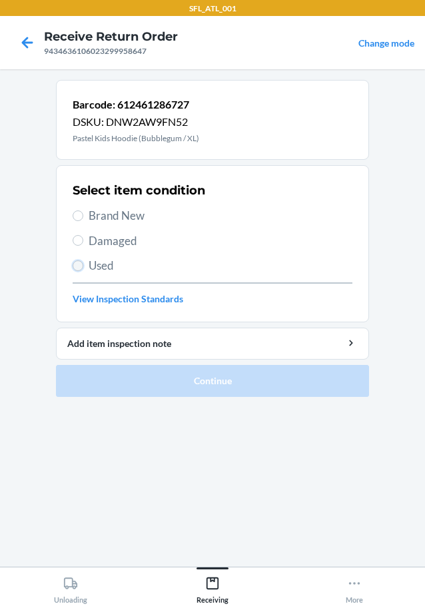
drag, startPoint x: 81, startPoint y: 265, endPoint x: 159, endPoint y: 321, distance: 96.5
click at [82, 267] on input "Used" at bounding box center [78, 266] width 11 height 11
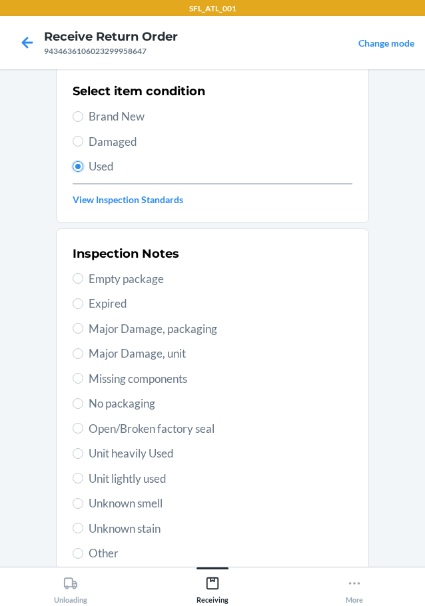
scroll to position [197, 0]
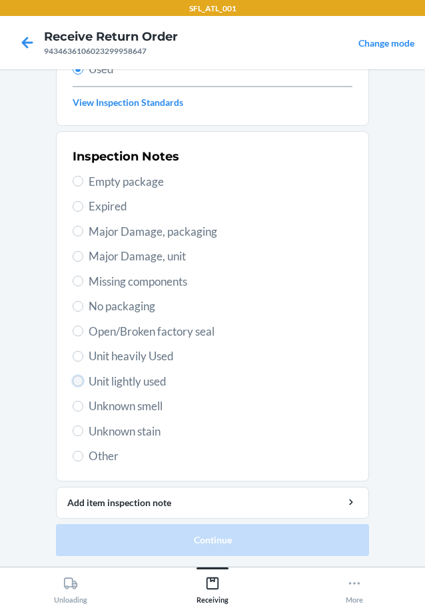
click at [75, 379] on input "Unit lightly used" at bounding box center [78, 381] width 11 height 11
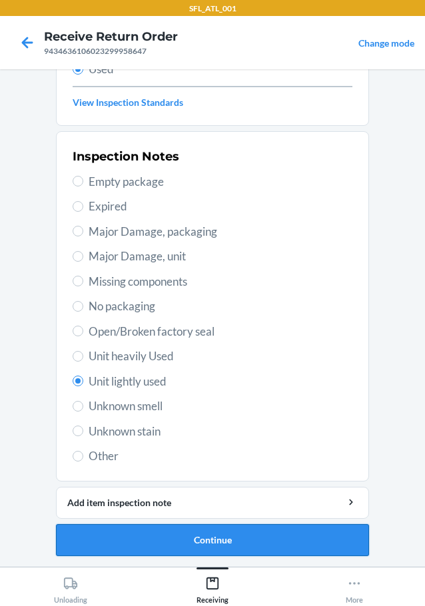
click at [148, 549] on button "Continue" at bounding box center [212, 540] width 313 height 32
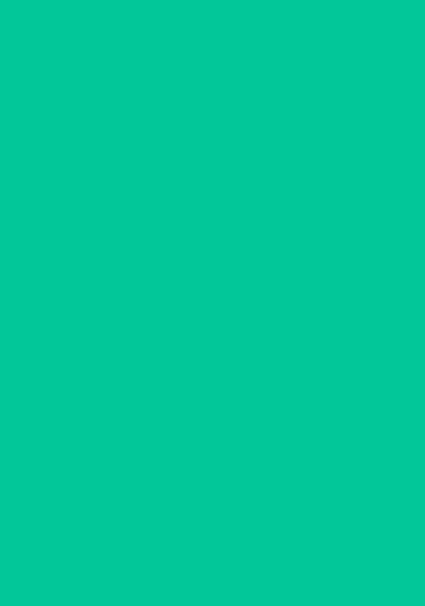
scroll to position [0, 0]
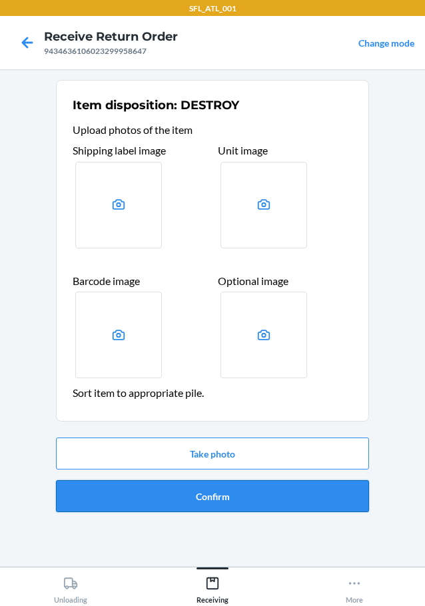
click at [259, 494] on button "Confirm" at bounding box center [212, 496] width 313 height 32
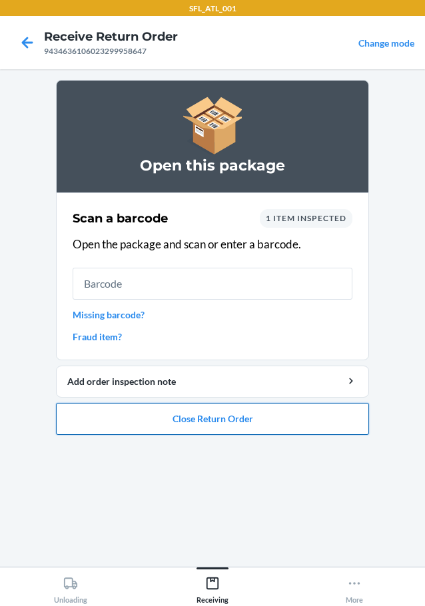
click at [327, 411] on button "Close Return Order" at bounding box center [212, 419] width 313 height 32
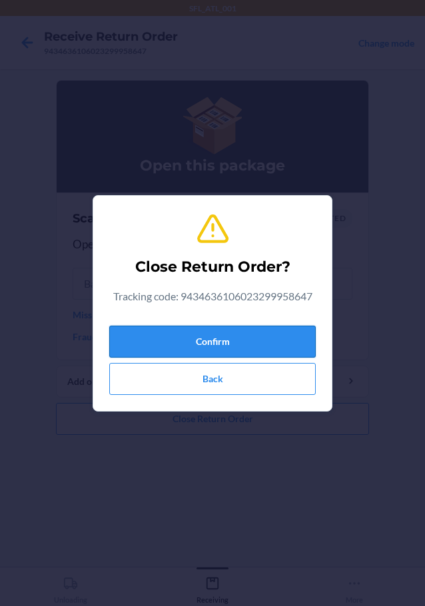
click at [241, 335] on button "Confirm" at bounding box center [212, 342] width 207 height 32
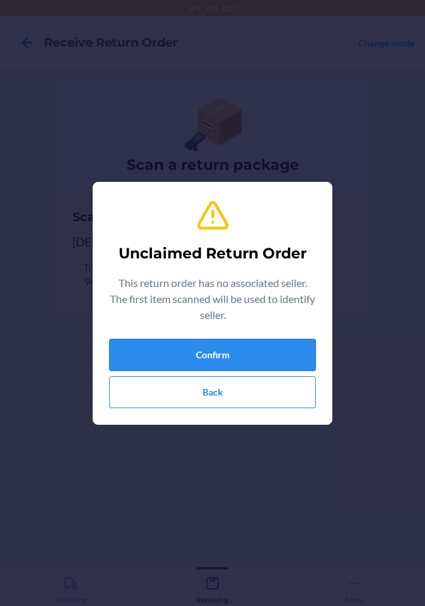
click at [205, 353] on button "Confirm" at bounding box center [212, 355] width 207 height 32
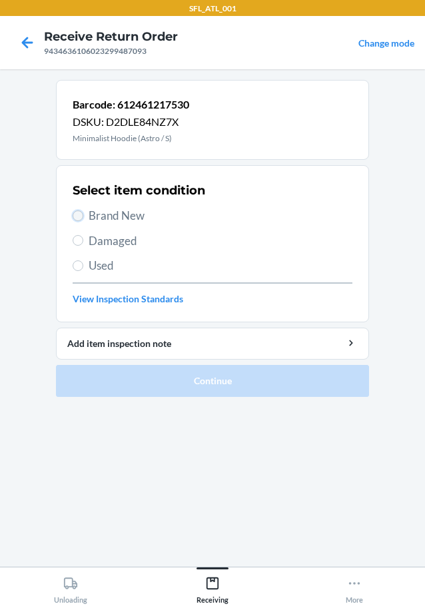
click at [79, 220] on input "Brand New" at bounding box center [78, 216] width 11 height 11
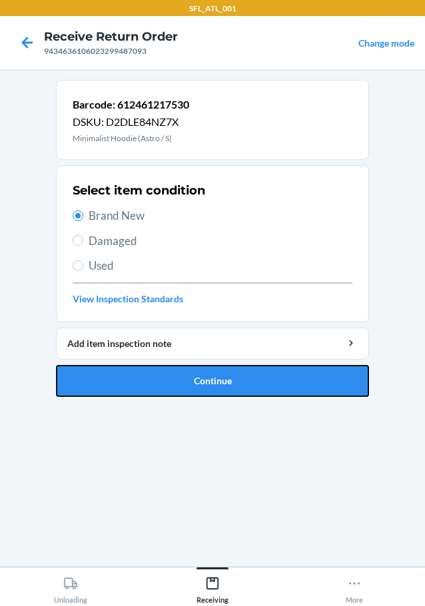
drag, startPoint x: 199, startPoint y: 379, endPoint x: 230, endPoint y: 373, distance: 31.9
click at [199, 379] on button "Continue" at bounding box center [212, 381] width 313 height 32
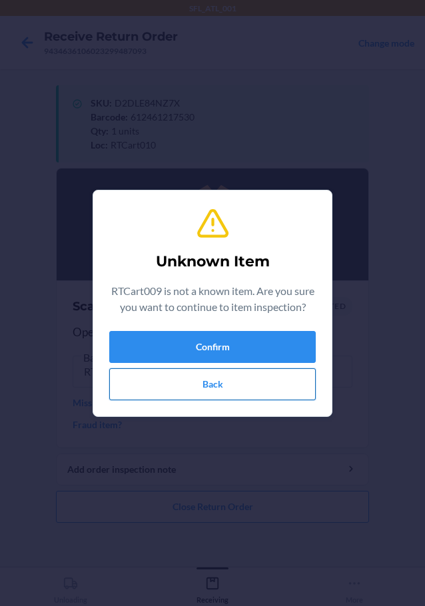
click at [269, 374] on button "Back" at bounding box center [212, 385] width 207 height 32
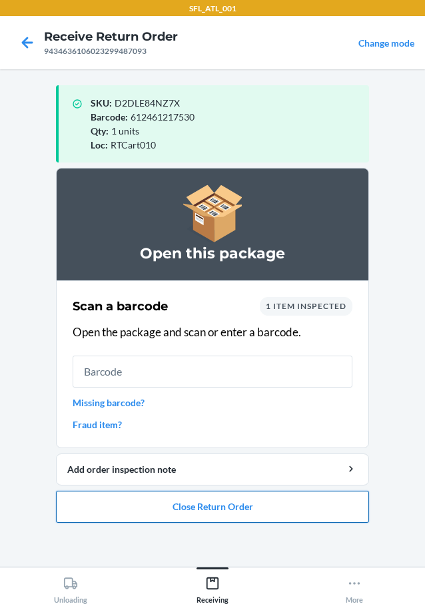
click at [283, 498] on button "Close Return Order" at bounding box center [212, 507] width 313 height 32
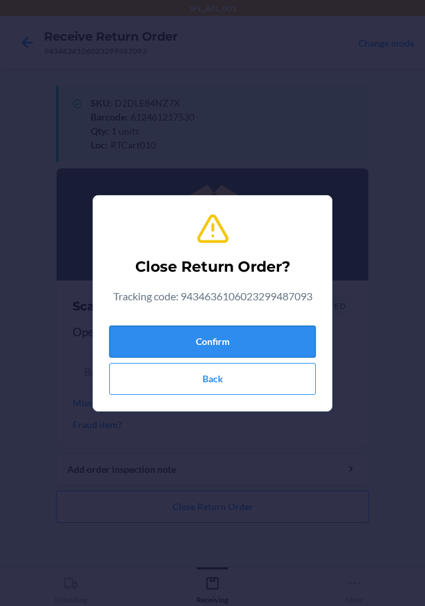
click at [301, 345] on button "Confirm" at bounding box center [212, 342] width 207 height 32
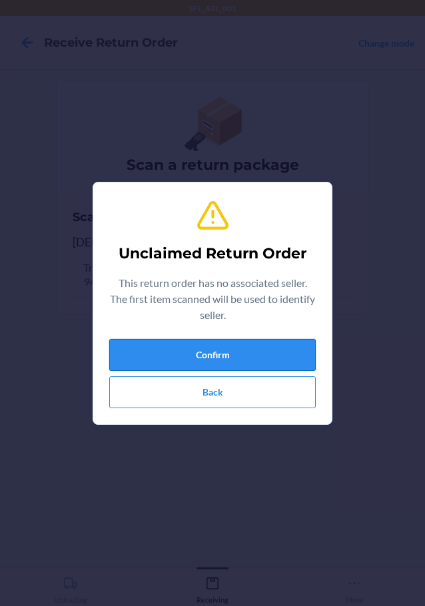
click at [287, 362] on button "Confirm" at bounding box center [212, 355] width 207 height 32
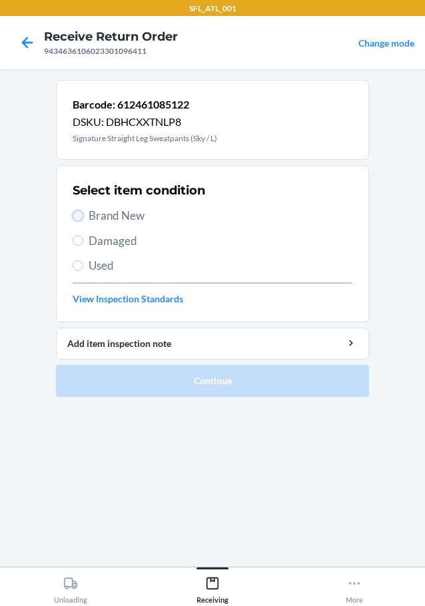
click at [81, 213] on input "Brand New" at bounding box center [78, 216] width 11 height 11
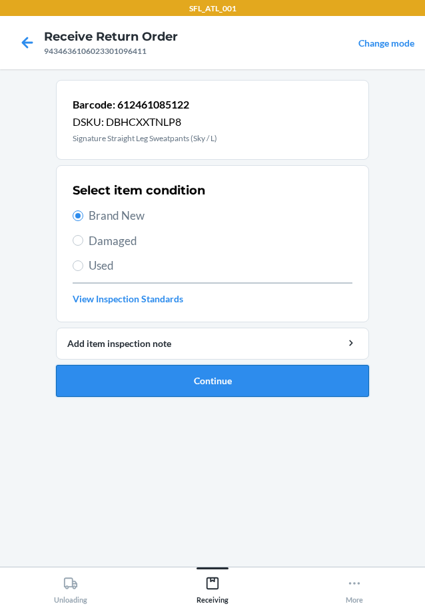
click at [139, 379] on li "Barcode: 612461085122 DSKU: DBHCXXTNLP8 Signature Straight Leg Sweatpants (Sky …" at bounding box center [212, 238] width 313 height 317
click at [141, 379] on button "Continue" at bounding box center [212, 381] width 313 height 32
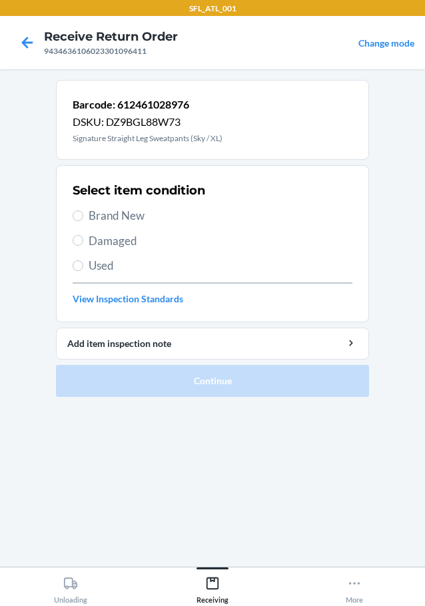
drag, startPoint x: 71, startPoint y: 215, endPoint x: 95, endPoint y: 223, distance: 25.3
click at [74, 215] on section "Select item condition Brand New Damaged Used View Inspection Standards" at bounding box center [212, 243] width 313 height 157
drag, startPoint x: 85, startPoint y: 210, endPoint x: 101, endPoint y: 230, distance: 25.6
click at [89, 217] on label "Brand New" at bounding box center [213, 215] width 280 height 17
click at [75, 215] on input "Brand New" at bounding box center [78, 216] width 11 height 11
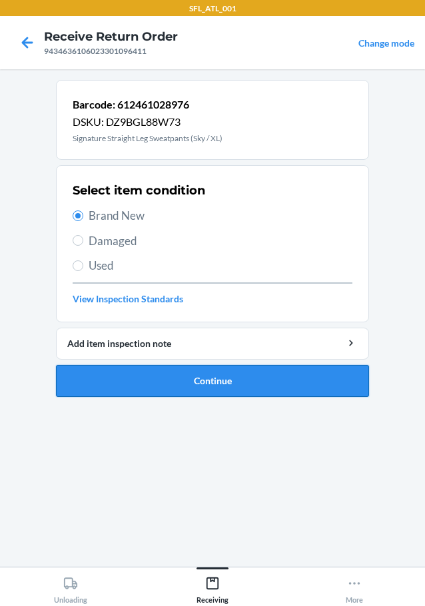
click at [112, 387] on button "Continue" at bounding box center [212, 381] width 313 height 32
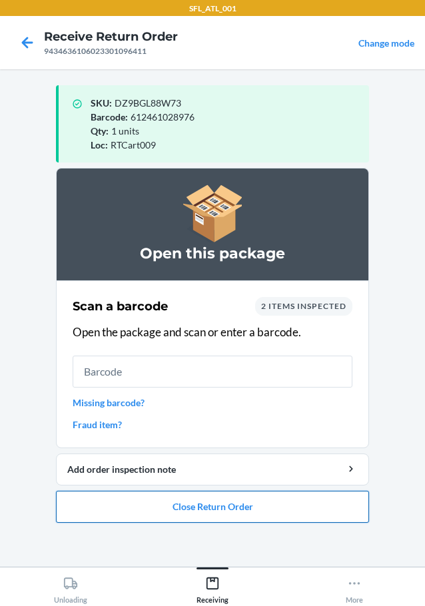
click at [256, 508] on button "Close Return Order" at bounding box center [212, 507] width 313 height 32
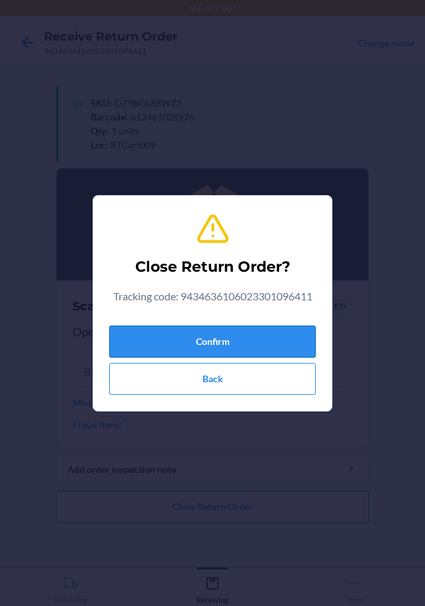
click at [249, 346] on button "Confirm" at bounding box center [212, 342] width 207 height 32
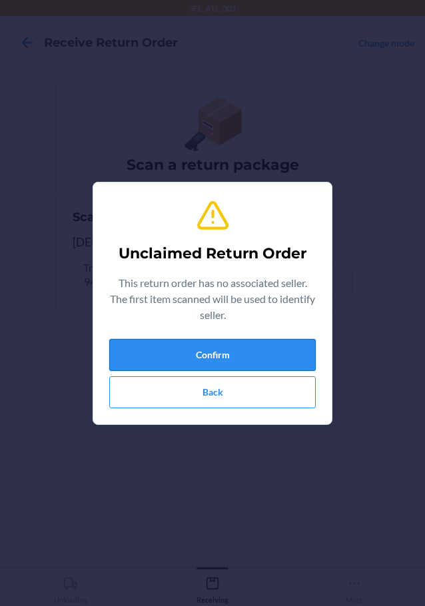
click at [232, 351] on button "Confirm" at bounding box center [212, 355] width 207 height 32
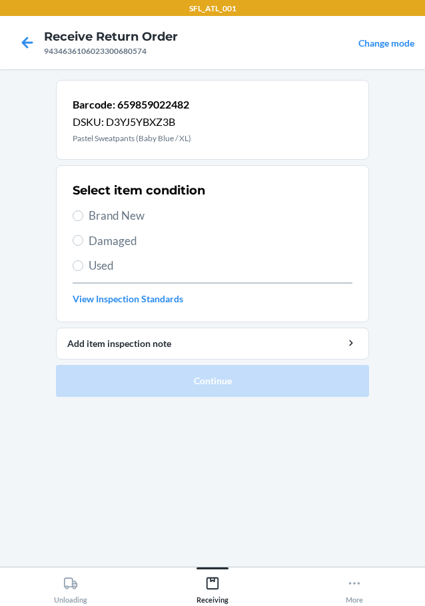
drag, startPoint x: 83, startPoint y: 215, endPoint x: 95, endPoint y: 220, distance: 12.5
click at [83, 215] on label "Brand New" at bounding box center [213, 215] width 280 height 17
click at [83, 215] on input "Brand New" at bounding box center [78, 216] width 11 height 11
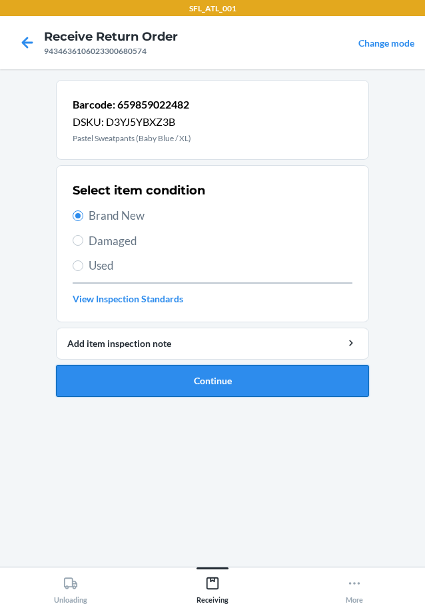
click at [122, 381] on button "Continue" at bounding box center [212, 381] width 313 height 32
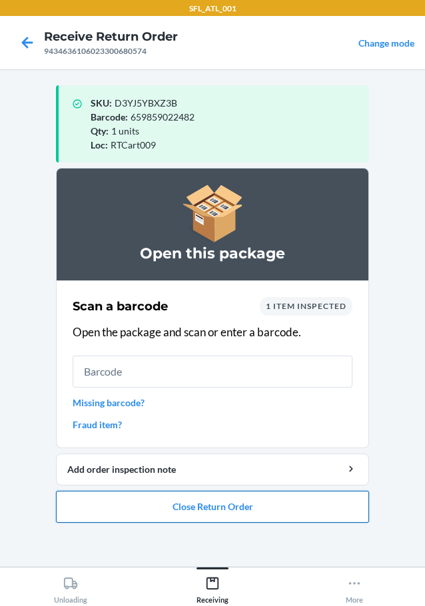
click at [256, 516] on button "Close Return Order" at bounding box center [212, 507] width 313 height 32
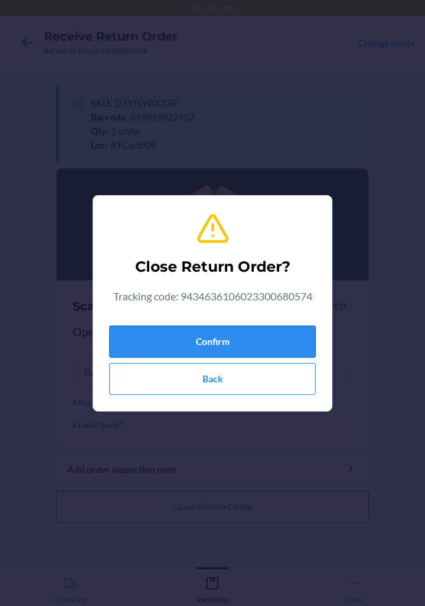
click at [254, 339] on button "Confirm" at bounding box center [212, 342] width 207 height 32
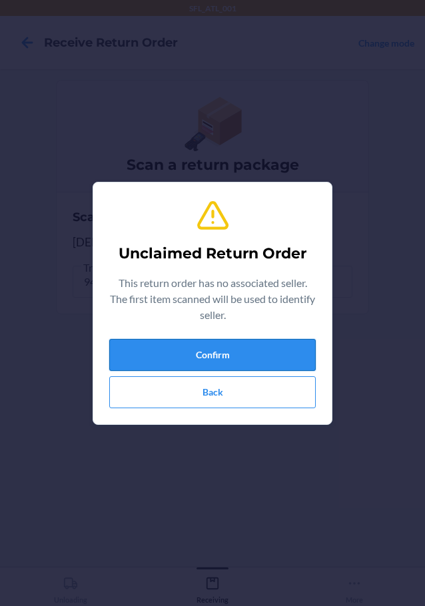
click at [270, 347] on button "Confirm" at bounding box center [212, 355] width 207 height 32
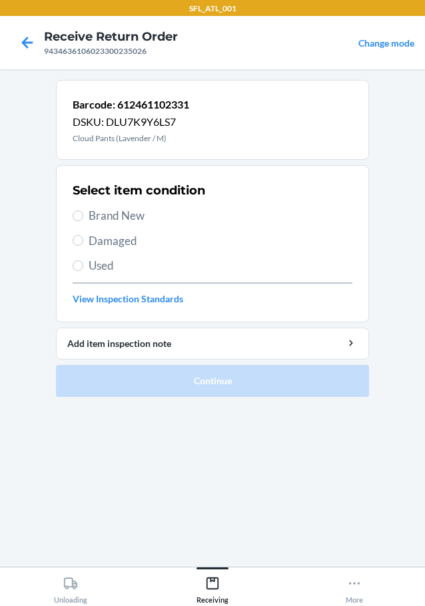
drag, startPoint x: 85, startPoint y: 214, endPoint x: 125, endPoint y: 213, distance: 40.0
click at [85, 213] on label "Brand New" at bounding box center [213, 215] width 280 height 17
click at [83, 213] on input "Brand New" at bounding box center [78, 216] width 11 height 11
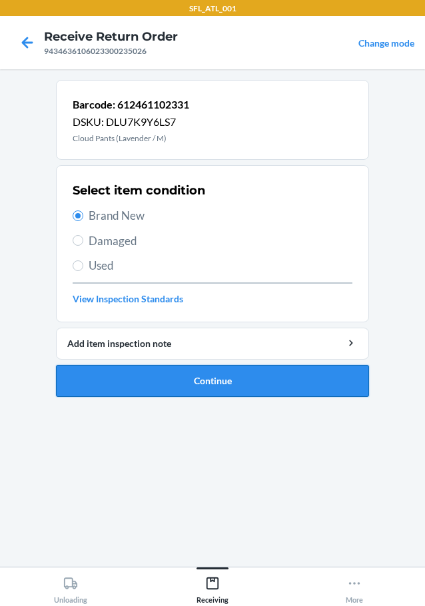
click at [232, 378] on button "Continue" at bounding box center [212, 381] width 313 height 32
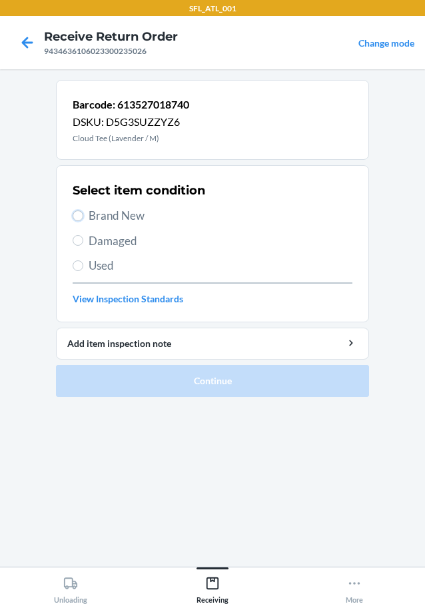
drag, startPoint x: 75, startPoint y: 215, endPoint x: 101, endPoint y: 232, distance: 31.2
click at [76, 215] on input "Brand New" at bounding box center [78, 216] width 11 height 11
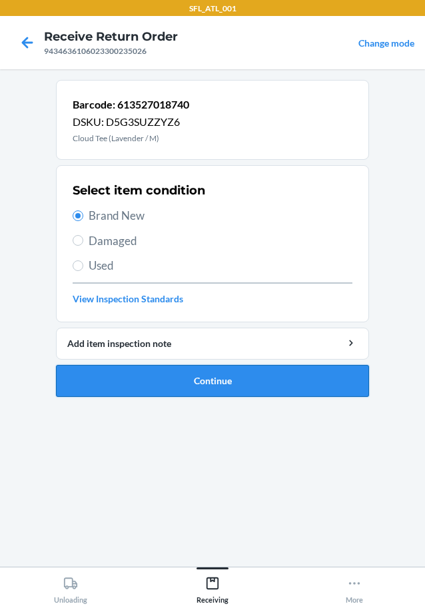
click at [171, 381] on button "Continue" at bounding box center [212, 381] width 313 height 32
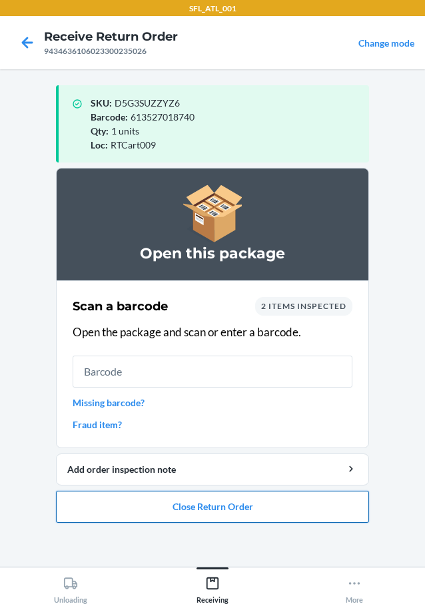
click at [215, 496] on button "Close Return Order" at bounding box center [212, 507] width 313 height 32
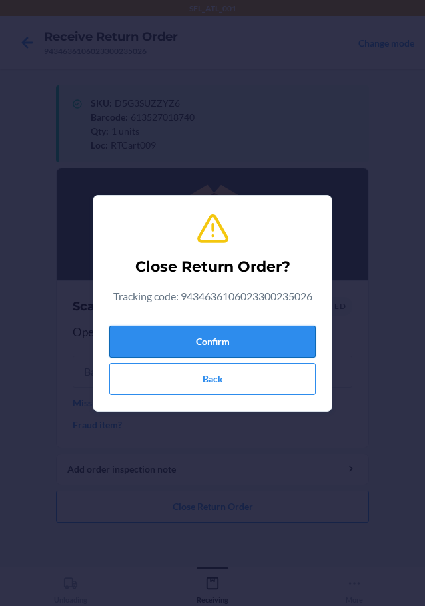
click at [217, 346] on button "Confirm" at bounding box center [212, 342] width 207 height 32
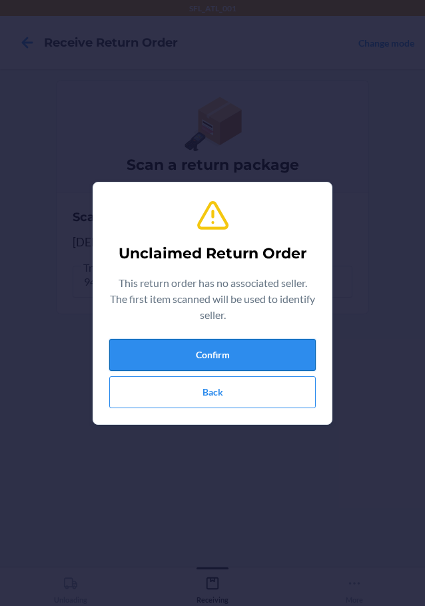
click at [283, 348] on button "Confirm" at bounding box center [212, 355] width 207 height 32
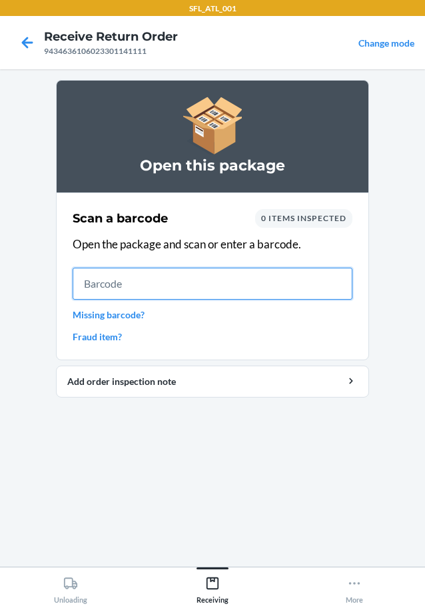
click at [248, 275] on input "text" at bounding box center [213, 284] width 280 height 32
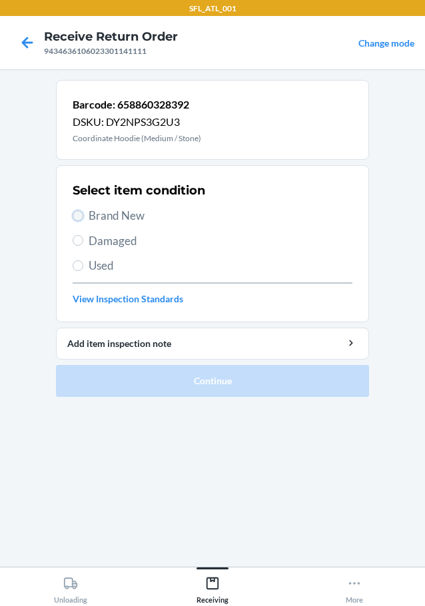
click at [81, 219] on input "Brand New" at bounding box center [78, 216] width 11 height 11
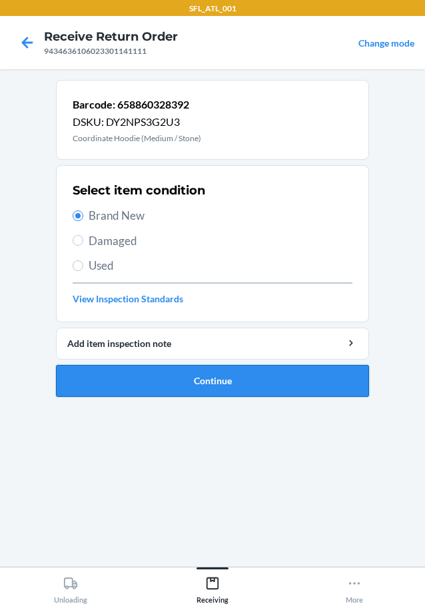
click at [151, 379] on button "Continue" at bounding box center [212, 381] width 313 height 32
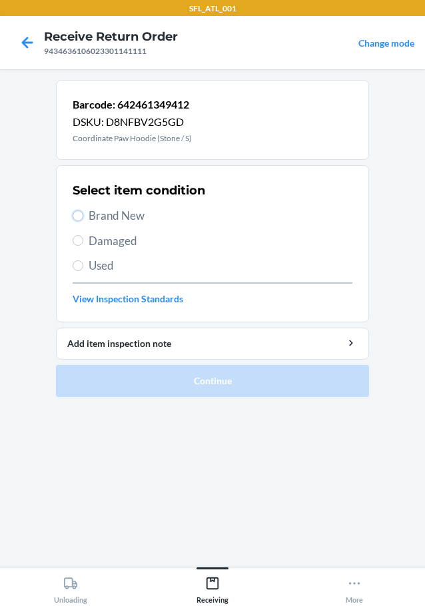
drag, startPoint x: 79, startPoint y: 214, endPoint x: 96, endPoint y: 217, distance: 17.6
click at [79, 215] on input "Brand New" at bounding box center [78, 216] width 11 height 11
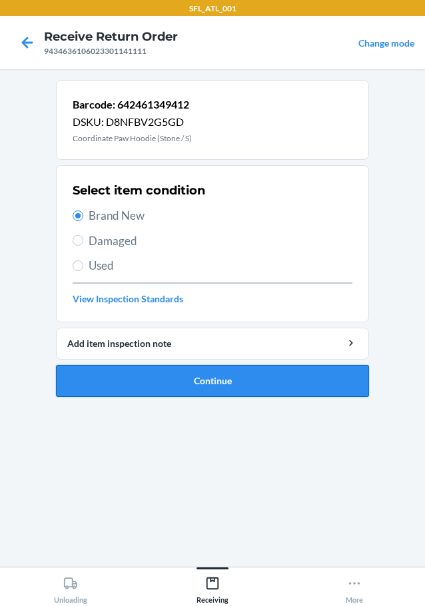
click at [256, 375] on button "Continue" at bounding box center [212, 381] width 313 height 32
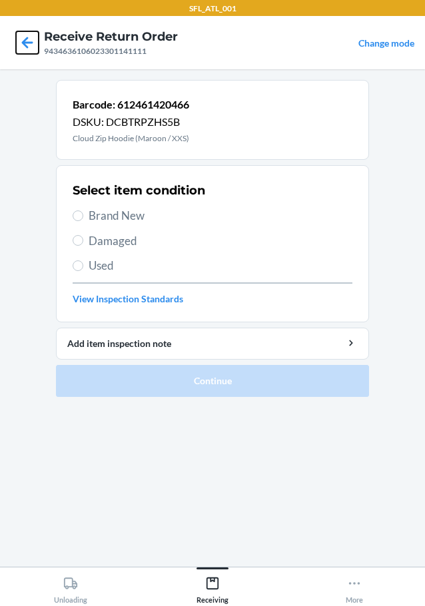
click at [28, 44] on icon at bounding box center [27, 42] width 23 height 23
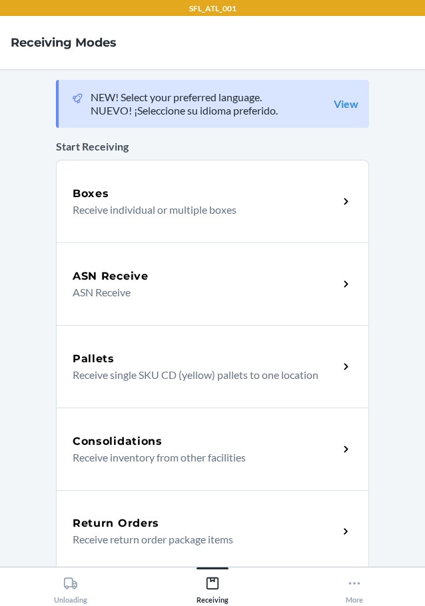
click at [197, 532] on p "Receive return order package items" at bounding box center [200, 540] width 255 height 16
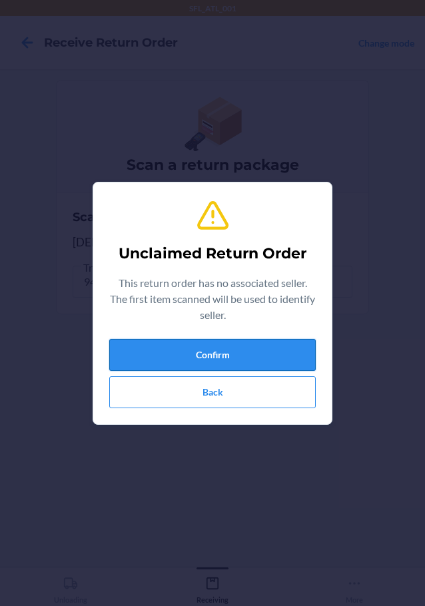
click at [283, 345] on button "Confirm" at bounding box center [212, 355] width 207 height 32
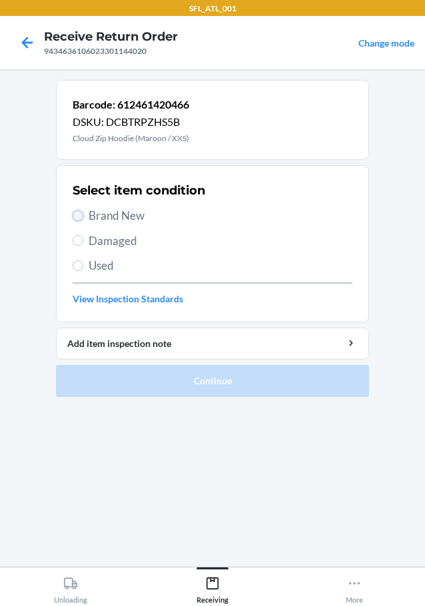
click at [76, 211] on input "Brand New" at bounding box center [78, 216] width 11 height 11
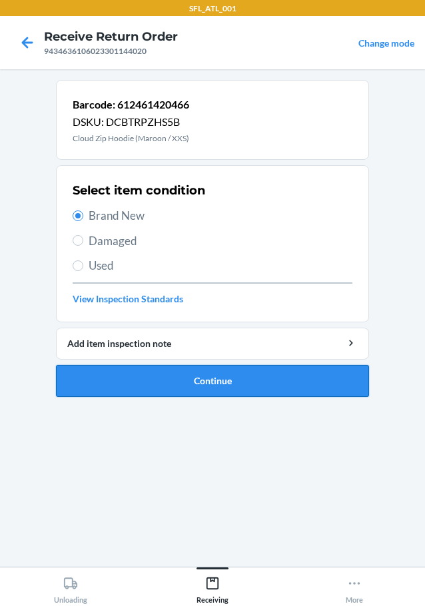
click at [91, 372] on button "Continue" at bounding box center [212, 381] width 313 height 32
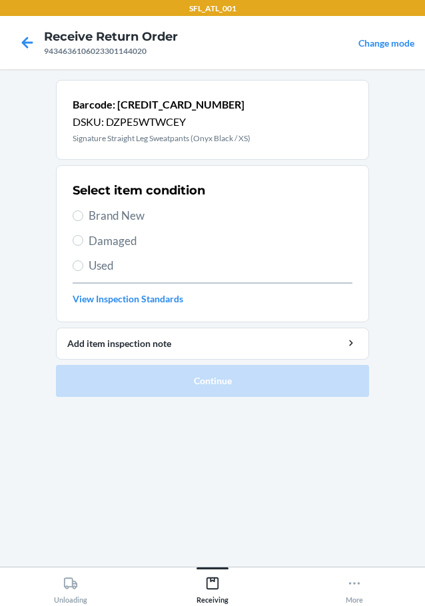
click at [83, 218] on label "Brand New" at bounding box center [213, 215] width 280 height 17
click at [83, 218] on input "Brand New" at bounding box center [78, 216] width 11 height 11
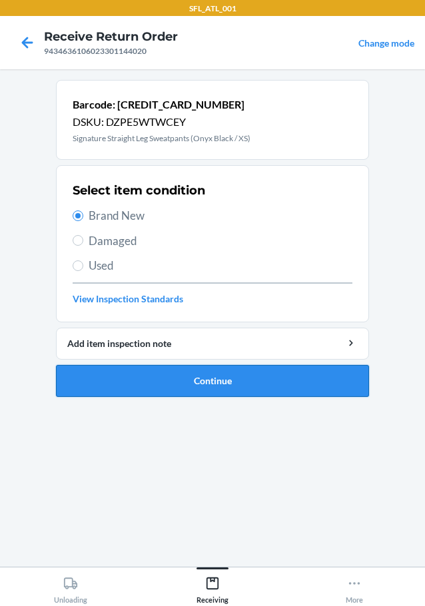
click at [140, 382] on button "Continue" at bounding box center [212, 381] width 313 height 32
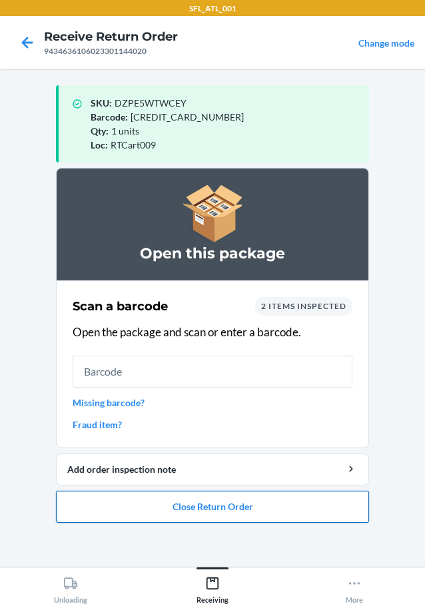
click at [277, 501] on button "Close Return Order" at bounding box center [212, 507] width 313 height 32
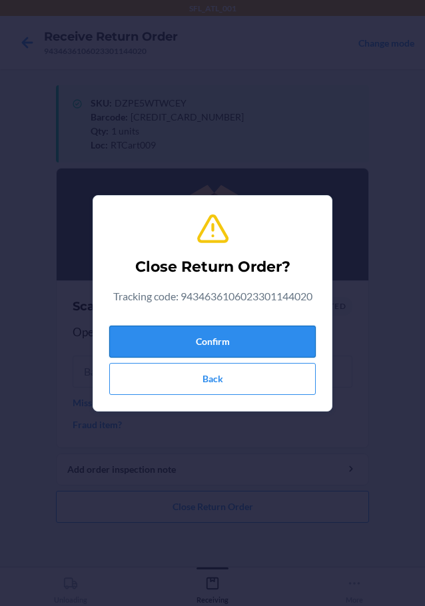
click at [262, 350] on button "Confirm" at bounding box center [212, 342] width 207 height 32
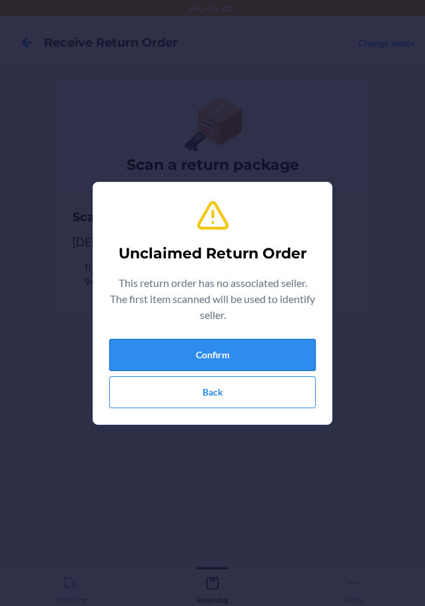
drag, startPoint x: 167, startPoint y: 360, endPoint x: 175, endPoint y: 360, distance: 7.3
click at [172, 360] on button "Confirm" at bounding box center [212, 355] width 207 height 32
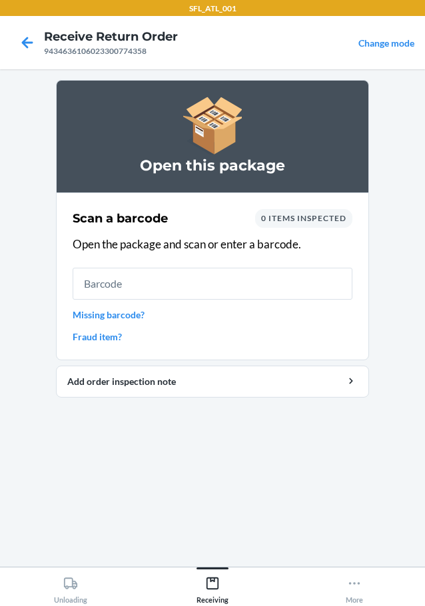
click at [135, 311] on link "Missing barcode?" at bounding box center [213, 315] width 280 height 14
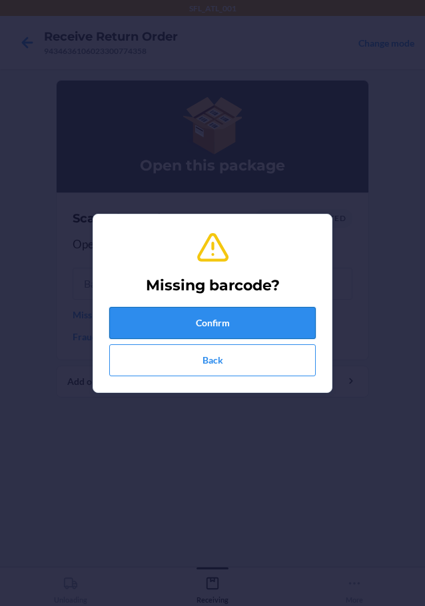
click at [188, 315] on button "Confirm" at bounding box center [212, 323] width 207 height 32
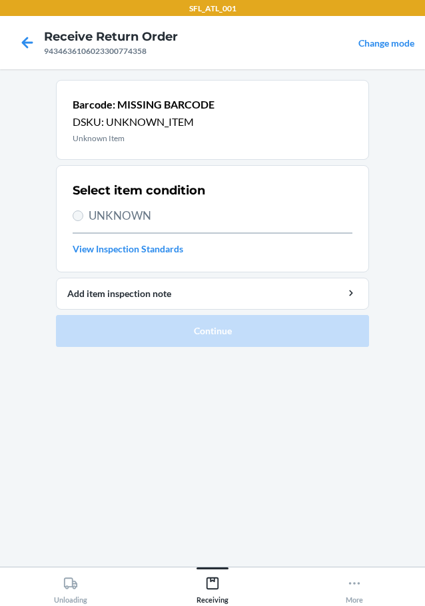
click at [73, 221] on label "UNKNOWN" at bounding box center [213, 215] width 280 height 17
click at [73, 221] on input "UNKNOWN" at bounding box center [78, 216] width 11 height 11
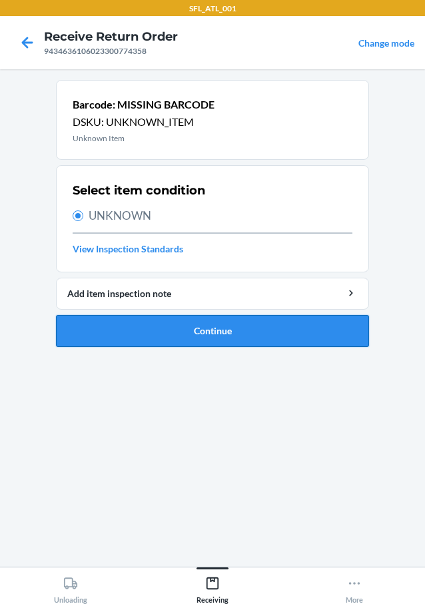
click at [133, 341] on button "Continue" at bounding box center [212, 331] width 313 height 32
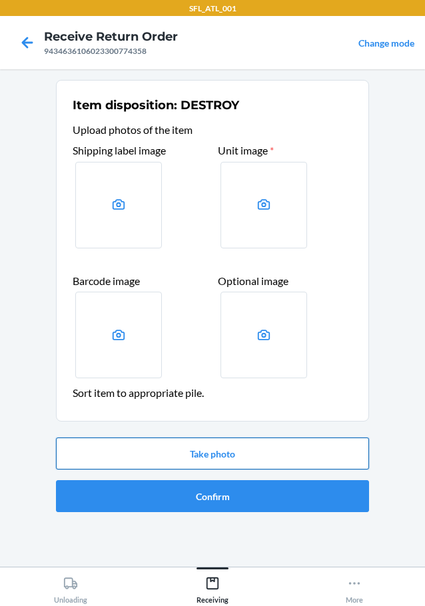
click at [188, 452] on button "Take photo" at bounding box center [212, 454] width 313 height 32
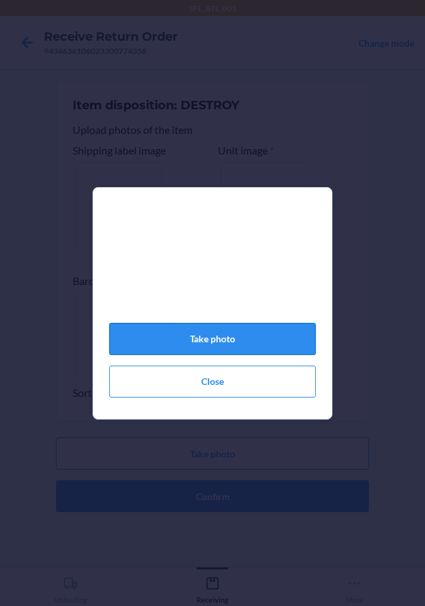
click at [228, 347] on button "Take photo" at bounding box center [212, 339] width 207 height 32
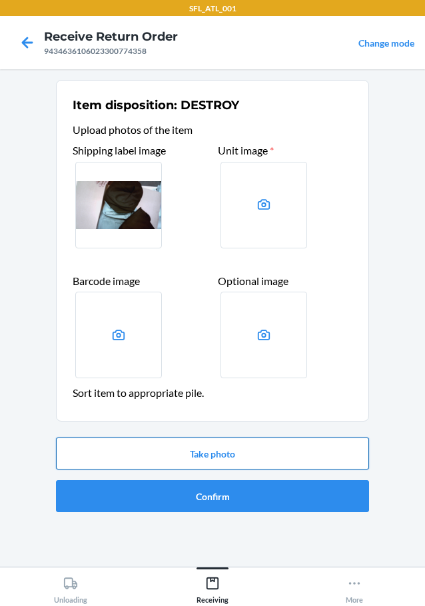
click at [227, 464] on button "Take photo" at bounding box center [212, 454] width 313 height 32
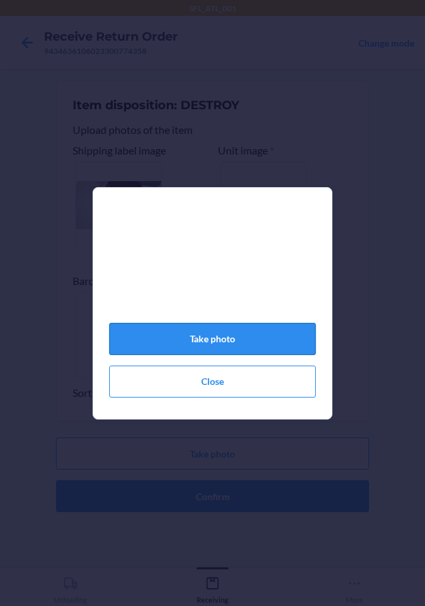
click at [235, 348] on button "Take photo" at bounding box center [212, 339] width 207 height 32
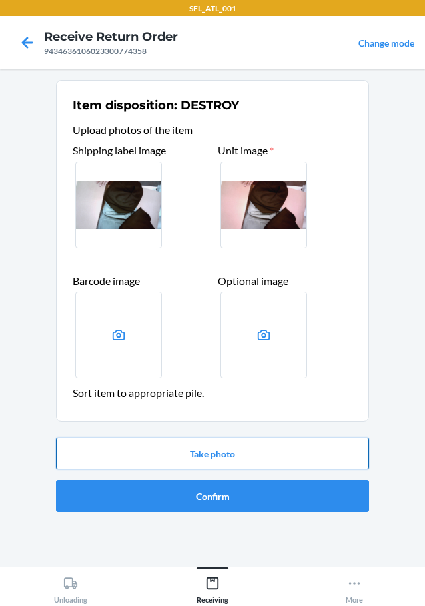
click at [221, 445] on button "Take photo" at bounding box center [212, 454] width 313 height 32
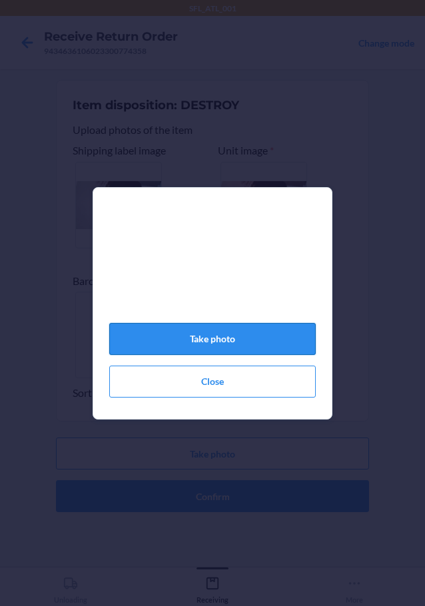
click at [253, 350] on button "Take photo" at bounding box center [212, 339] width 207 height 32
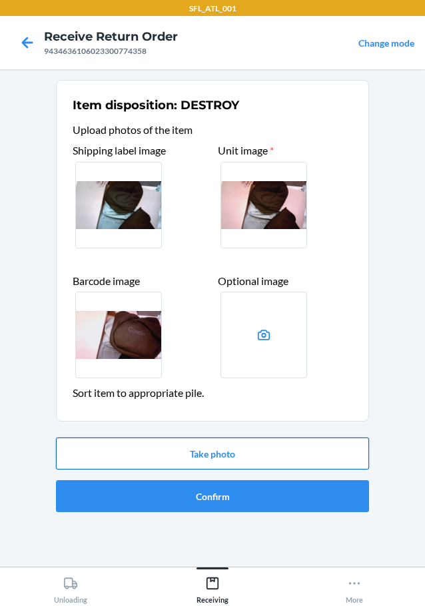
click at [237, 456] on button "Take photo" at bounding box center [212, 454] width 313 height 32
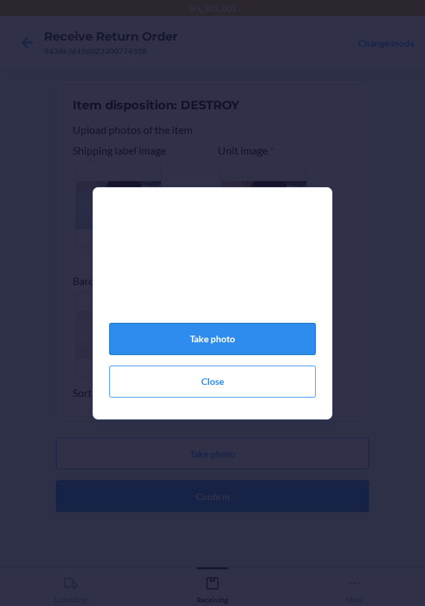
click at [219, 345] on button "Take photo" at bounding box center [212, 339] width 207 height 32
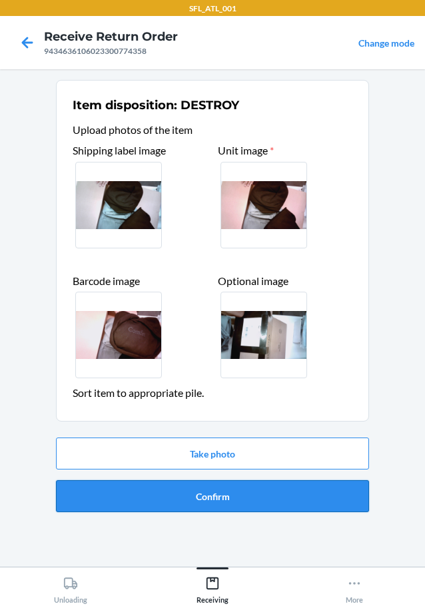
click at [225, 492] on button "Confirm" at bounding box center [212, 496] width 313 height 32
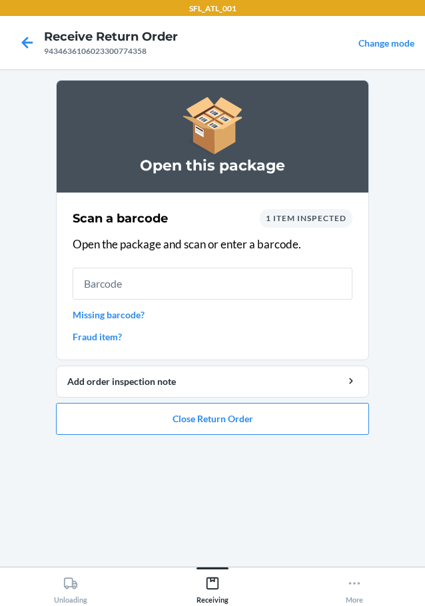
click at [144, 313] on link "Missing barcode?" at bounding box center [213, 315] width 280 height 14
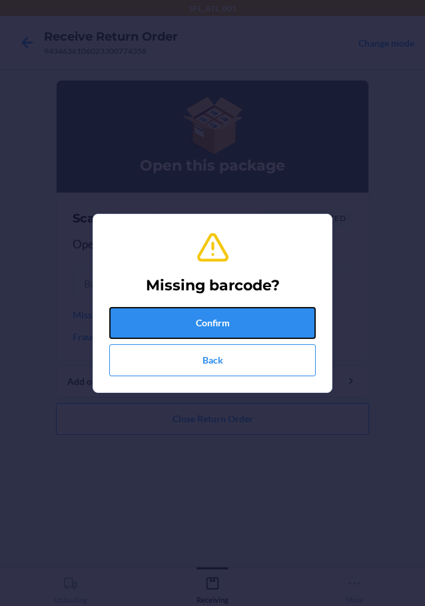
click at [179, 321] on button "Confirm" at bounding box center [212, 323] width 207 height 32
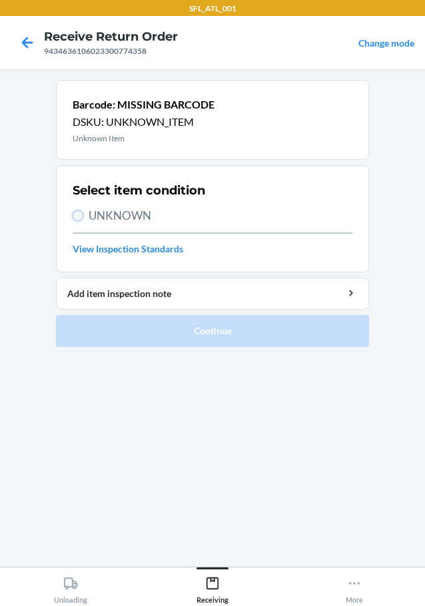
click at [73, 214] on input "UNKNOWN" at bounding box center [78, 216] width 11 height 11
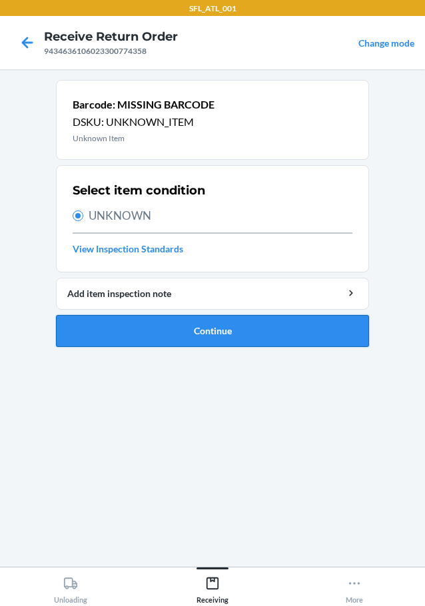
click at [149, 323] on button "Continue" at bounding box center [212, 331] width 313 height 32
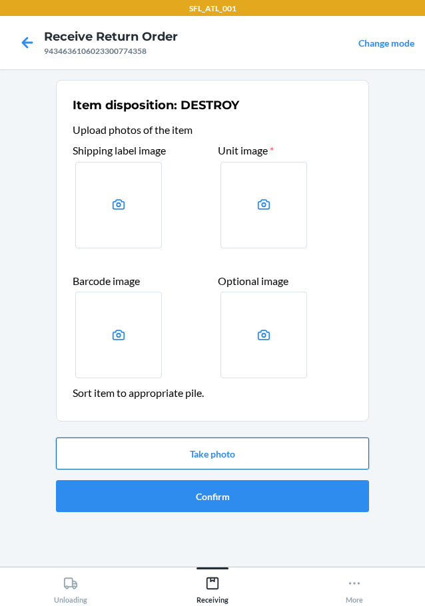
click at [199, 444] on button "Take photo" at bounding box center [212, 454] width 313 height 32
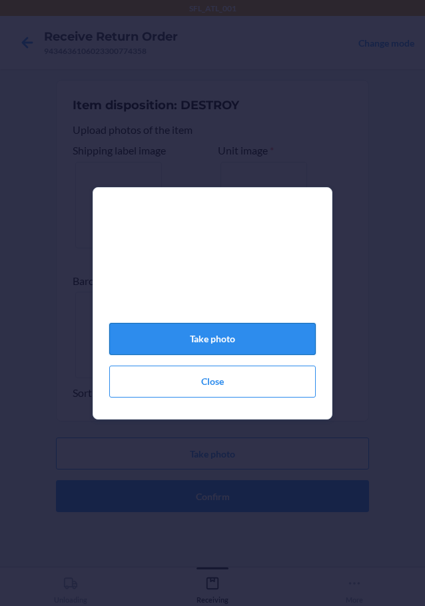
click at [215, 345] on button "Take photo" at bounding box center [212, 339] width 207 height 32
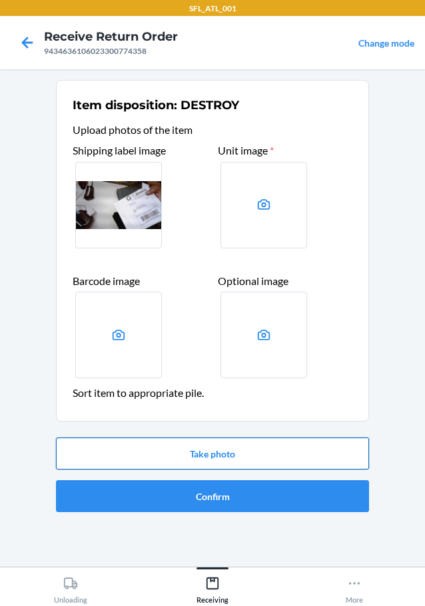
click at [235, 455] on button "Take photo" at bounding box center [212, 454] width 313 height 32
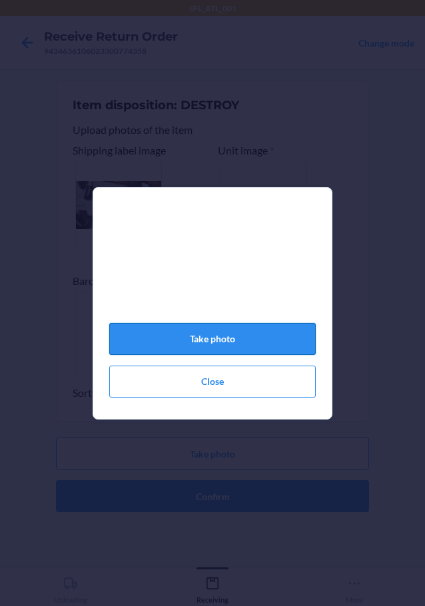
click at [261, 336] on button "Take photo" at bounding box center [212, 339] width 207 height 32
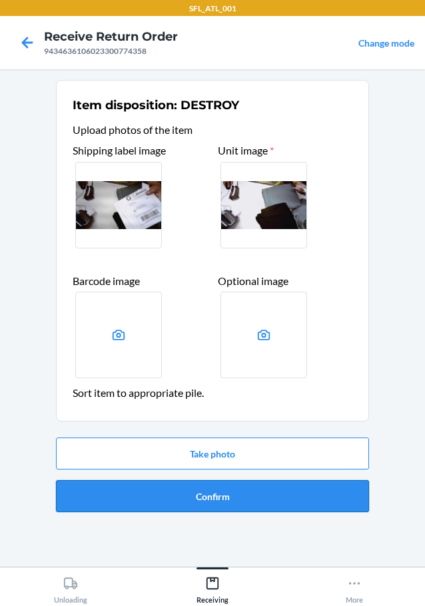
click at [261, 495] on button "Confirm" at bounding box center [212, 496] width 313 height 32
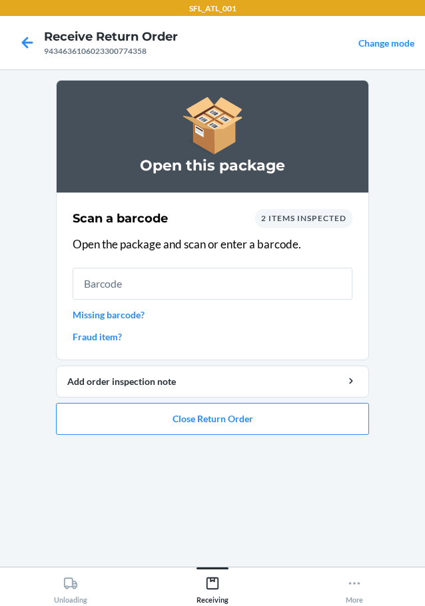
click at [130, 311] on link "Missing barcode?" at bounding box center [213, 315] width 280 height 14
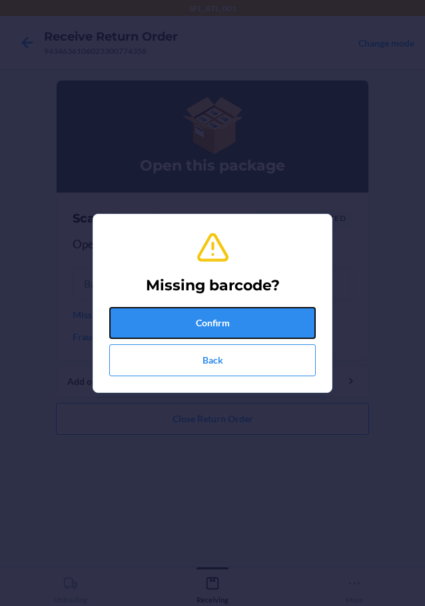
click at [160, 325] on button "Confirm" at bounding box center [212, 323] width 207 height 32
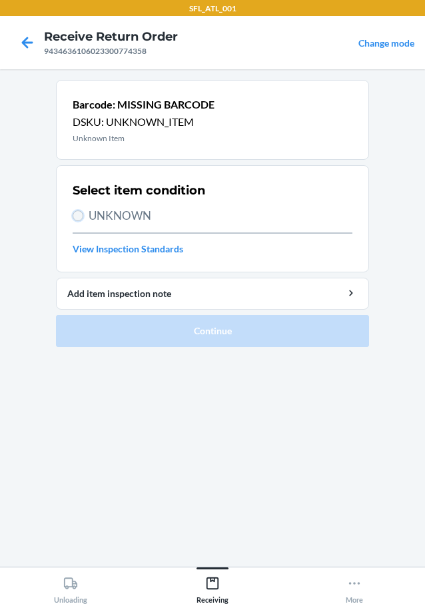
click at [76, 212] on input "UNKNOWN" at bounding box center [78, 216] width 11 height 11
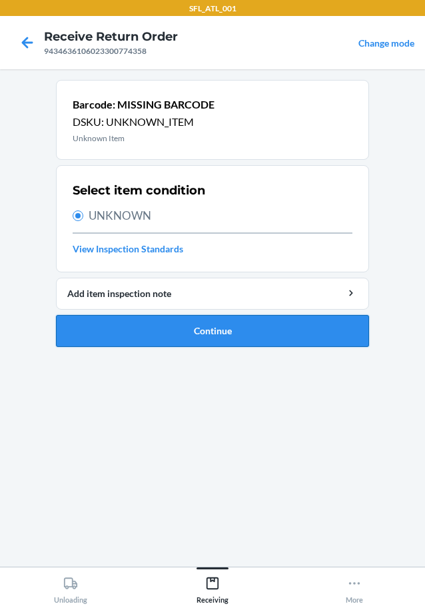
click at [137, 339] on button "Continue" at bounding box center [212, 331] width 313 height 32
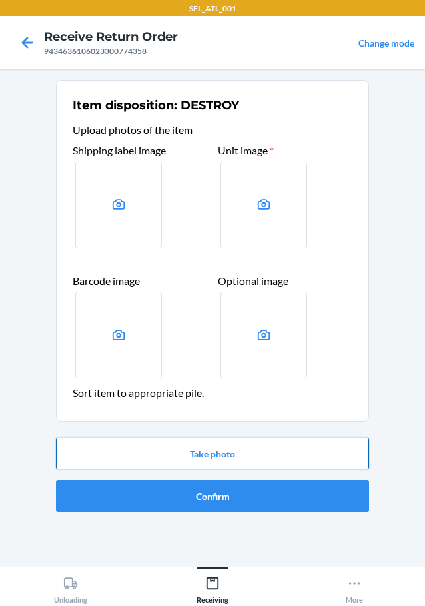
click at [169, 462] on button "Take photo" at bounding box center [212, 454] width 313 height 32
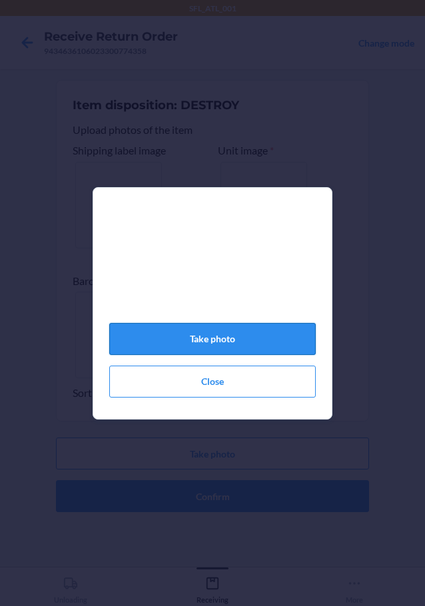
click at [264, 355] on button "Take photo" at bounding box center [212, 339] width 207 height 32
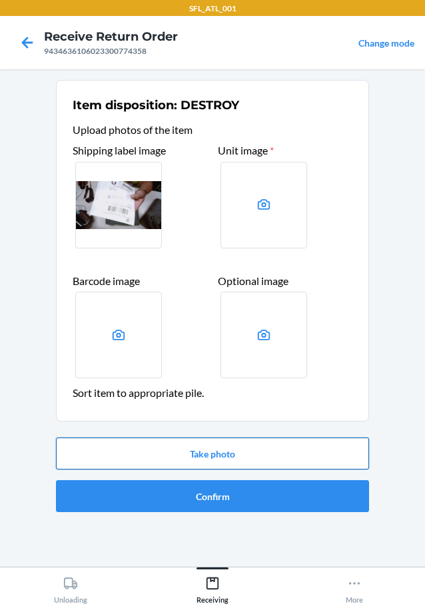
click at [232, 446] on button "Take photo" at bounding box center [212, 454] width 313 height 32
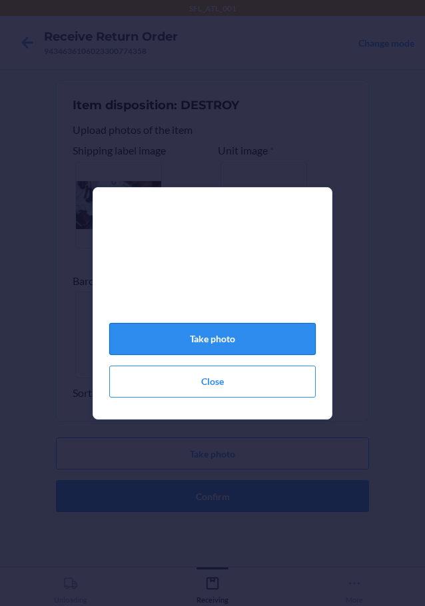
click at [264, 343] on button "Take photo" at bounding box center [212, 339] width 207 height 32
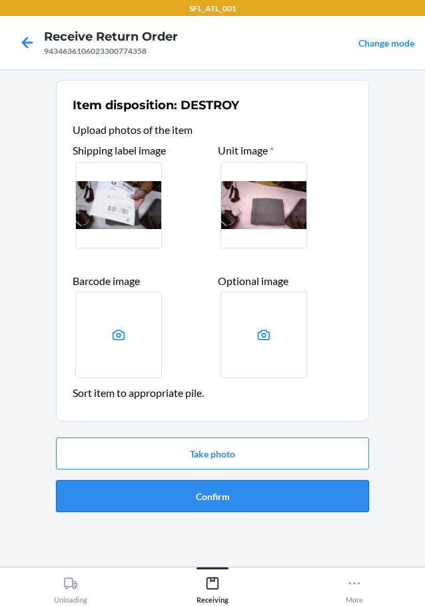
click at [239, 489] on button "Confirm" at bounding box center [212, 496] width 313 height 32
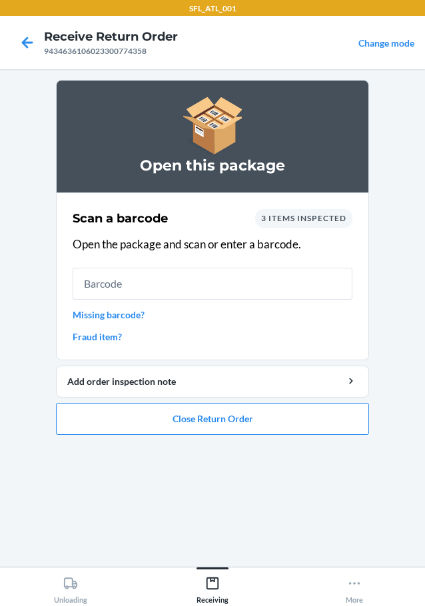
click at [113, 314] on link "Missing barcode?" at bounding box center [213, 315] width 280 height 14
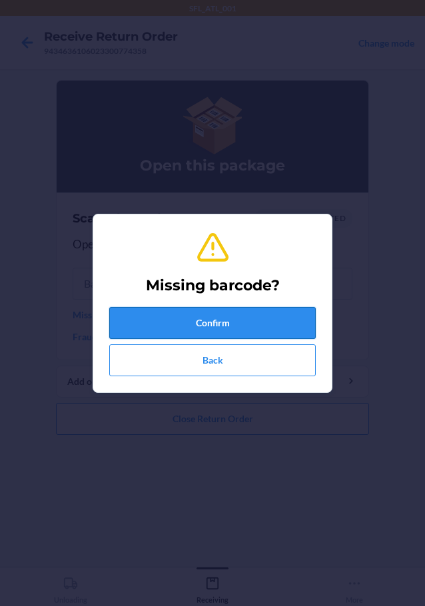
click at [174, 335] on button "Confirm" at bounding box center [212, 323] width 207 height 32
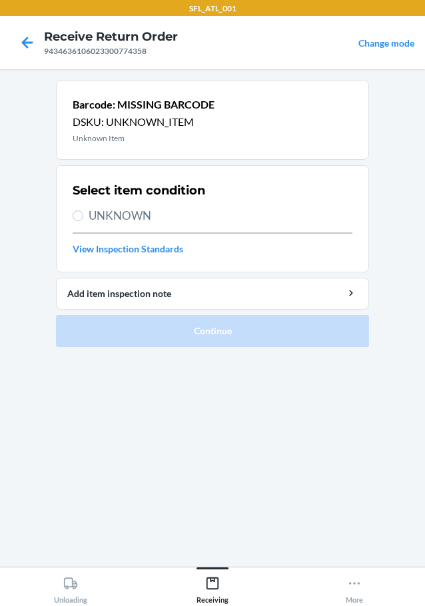
click at [81, 209] on label "UNKNOWN" at bounding box center [213, 215] width 280 height 17
click at [81, 211] on input "UNKNOWN" at bounding box center [78, 216] width 11 height 11
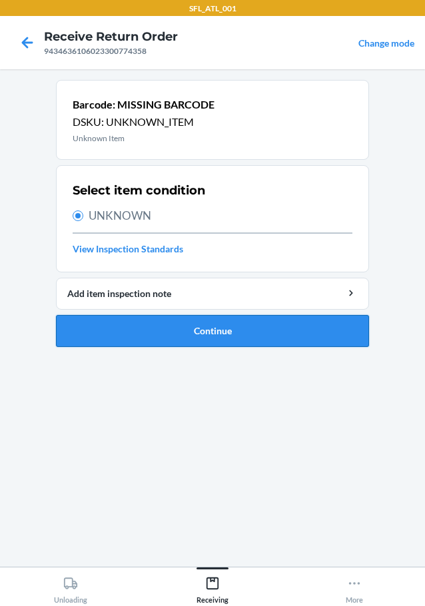
click at [175, 328] on button "Continue" at bounding box center [212, 331] width 313 height 32
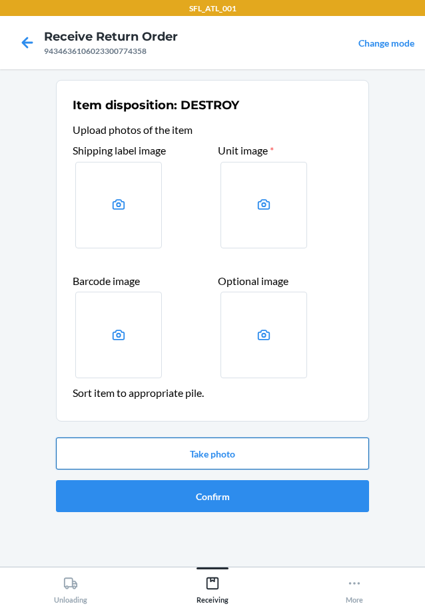
click at [225, 458] on button "Take photo" at bounding box center [212, 454] width 313 height 32
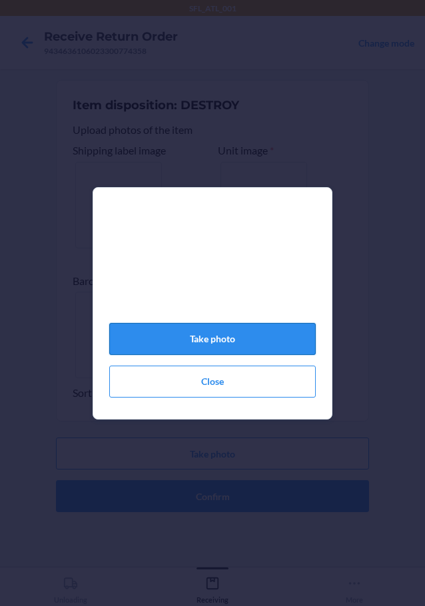
click at [218, 344] on button "Take photo" at bounding box center [212, 339] width 207 height 32
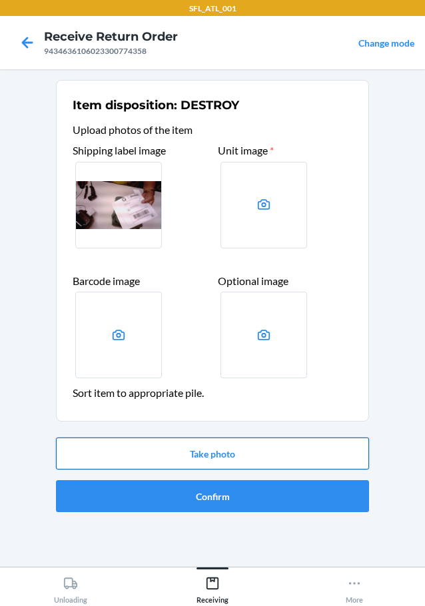
click at [266, 454] on button "Take photo" at bounding box center [212, 454] width 313 height 32
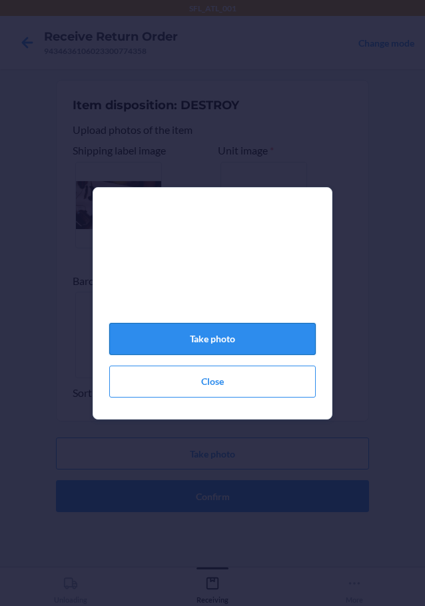
click at [234, 340] on button "Take photo" at bounding box center [212, 339] width 207 height 32
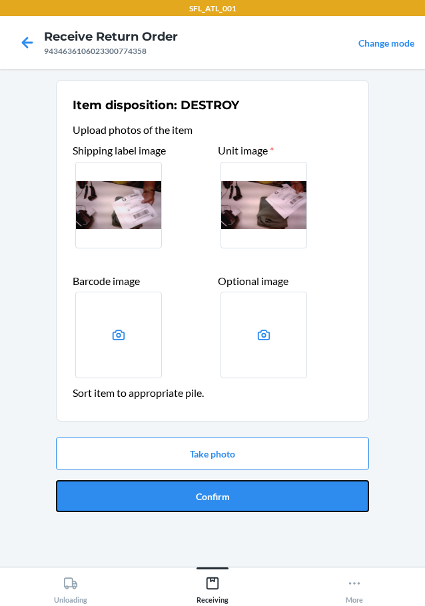
drag, startPoint x: 257, startPoint y: 487, endPoint x: 265, endPoint y: 476, distance: 13.9
click at [266, 493] on button "Confirm" at bounding box center [212, 496] width 313 height 32
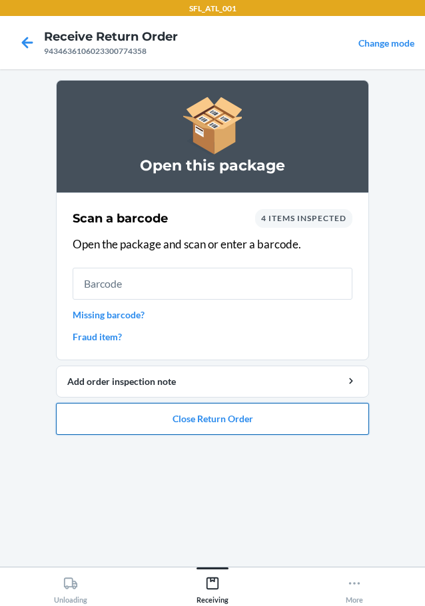
click at [264, 418] on button "Close Return Order" at bounding box center [212, 419] width 313 height 32
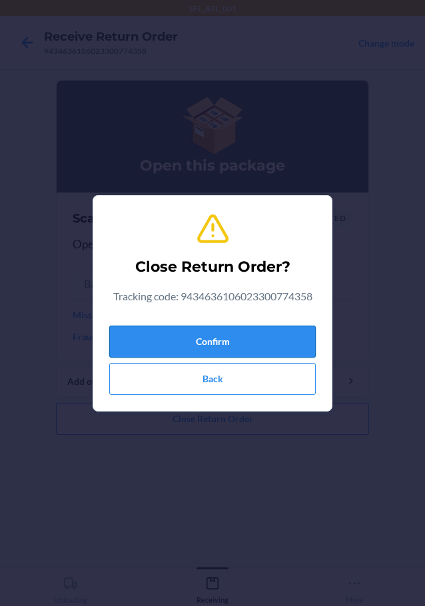
click at [273, 335] on button "Confirm" at bounding box center [212, 342] width 207 height 32
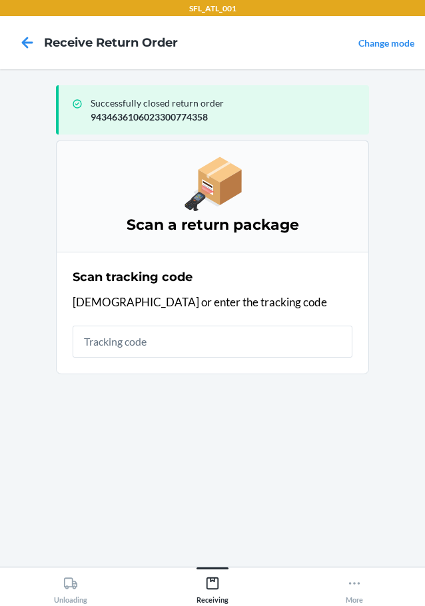
click at [291, 336] on input "text" at bounding box center [213, 342] width 280 height 32
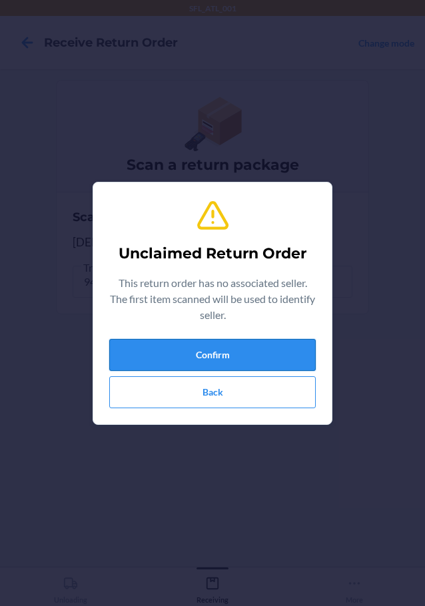
click at [233, 357] on button "Confirm" at bounding box center [212, 355] width 207 height 32
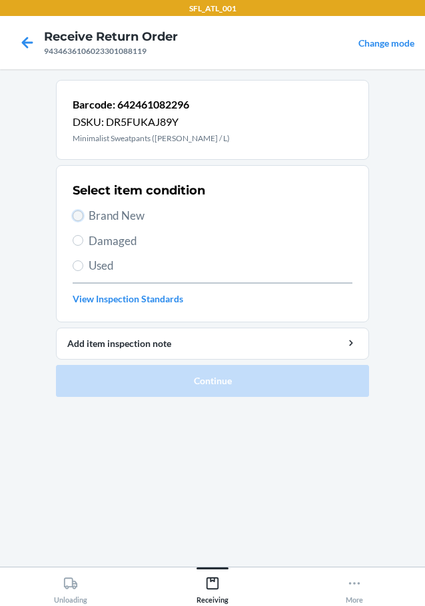
click at [78, 215] on input "Brand New" at bounding box center [78, 216] width 11 height 11
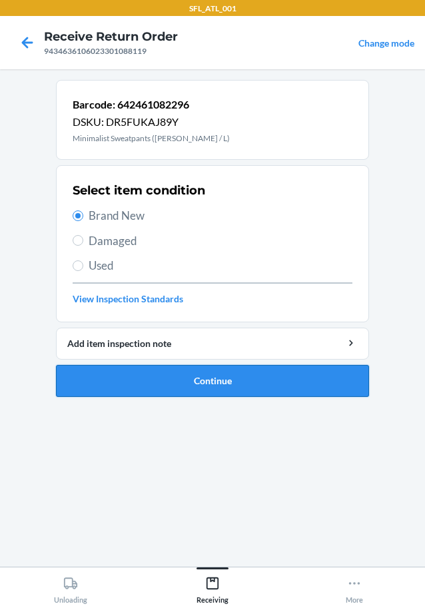
click at [168, 377] on button "Continue" at bounding box center [212, 381] width 313 height 32
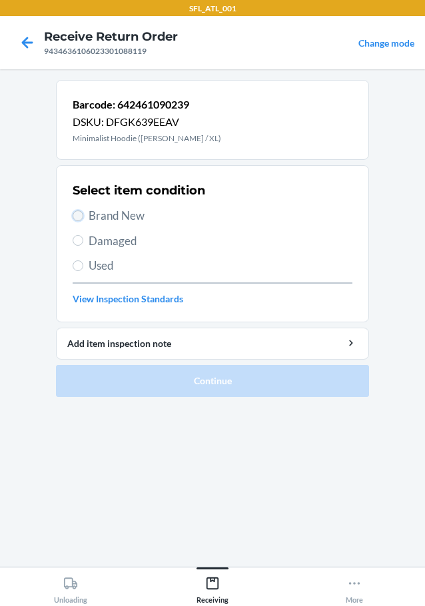
click at [73, 217] on input "Brand New" at bounding box center [78, 216] width 11 height 11
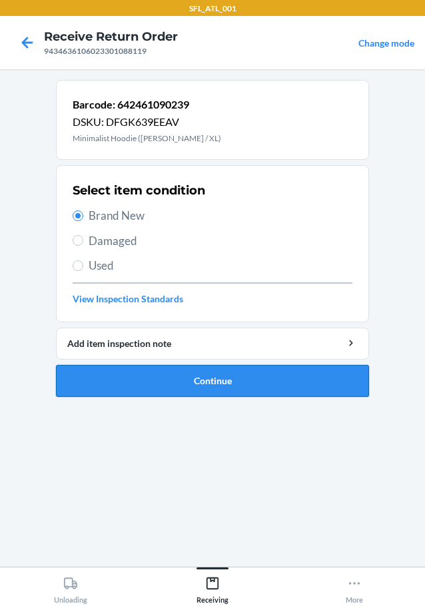
click at [169, 394] on button "Continue" at bounding box center [212, 381] width 313 height 32
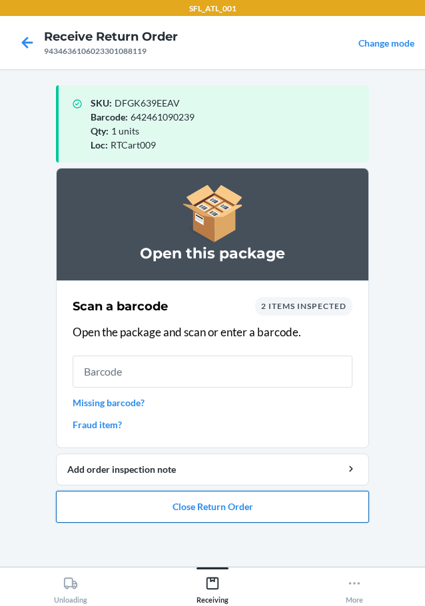
click at [217, 504] on button "Close Return Order" at bounding box center [212, 507] width 313 height 32
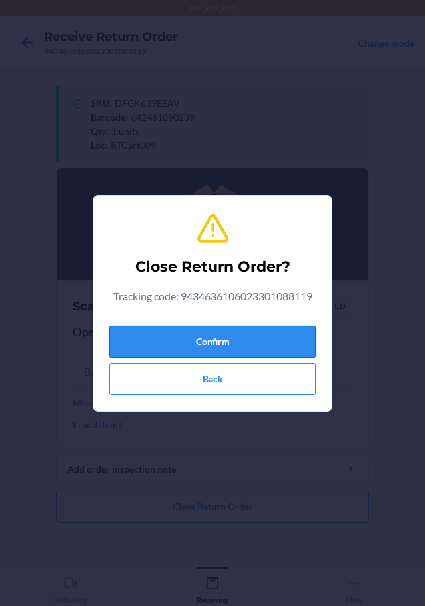
click at [293, 335] on button "Confirm" at bounding box center [212, 342] width 207 height 32
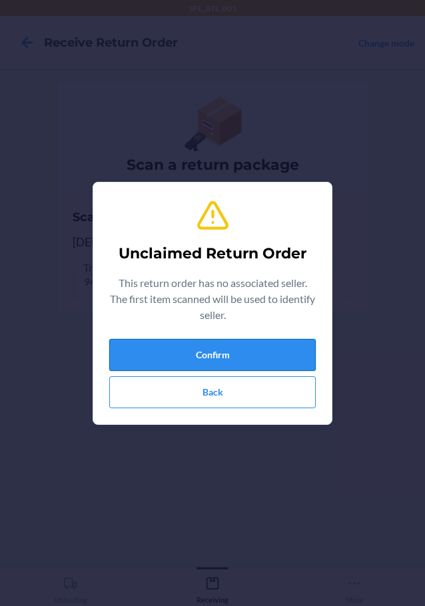
click at [304, 348] on button "Confirm" at bounding box center [212, 355] width 207 height 32
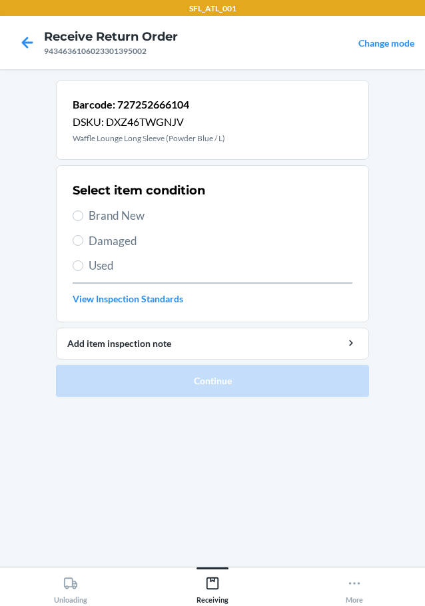
click at [86, 217] on label "Brand New" at bounding box center [213, 215] width 280 height 17
click at [83, 217] on input "Brand New" at bounding box center [78, 216] width 11 height 11
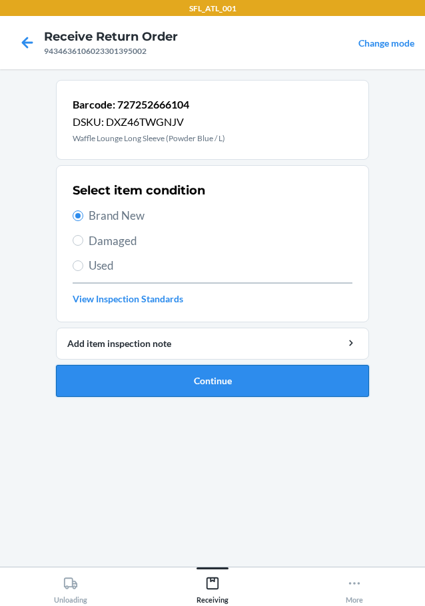
click at [190, 383] on button "Continue" at bounding box center [212, 381] width 313 height 32
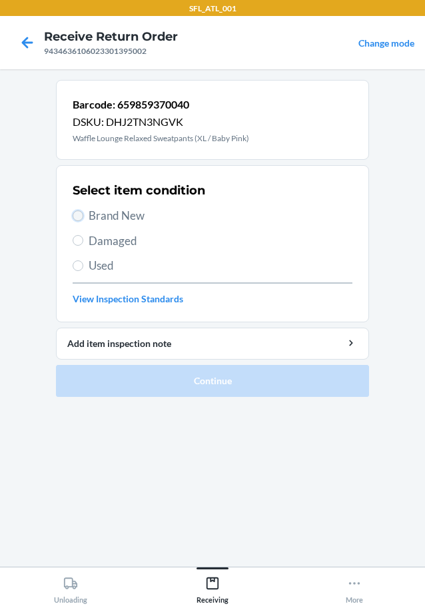
drag, startPoint x: 77, startPoint y: 217, endPoint x: 173, endPoint y: 293, distance: 122.8
click at [78, 217] on input "Brand New" at bounding box center [78, 216] width 11 height 11
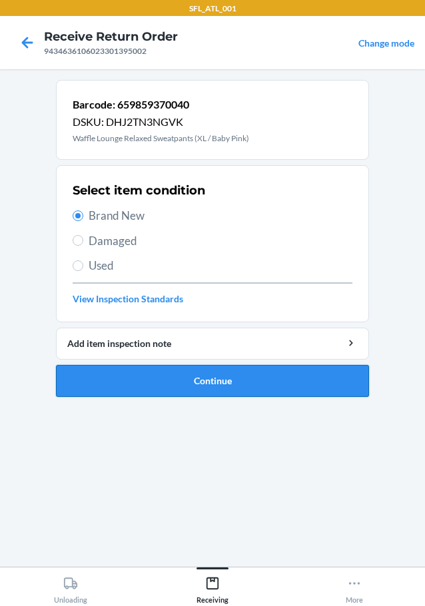
click at [224, 379] on button "Continue" at bounding box center [212, 381] width 313 height 32
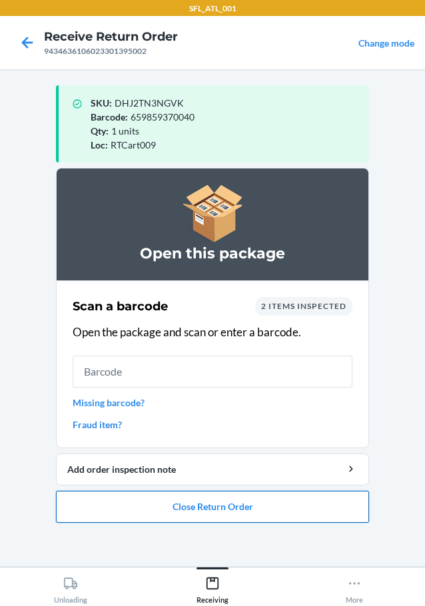
click at [235, 504] on button "Close Return Order" at bounding box center [212, 507] width 313 height 32
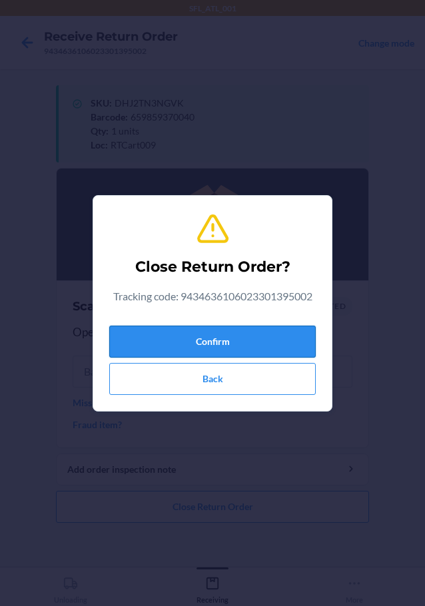
click at [289, 328] on button "Confirm" at bounding box center [212, 342] width 207 height 32
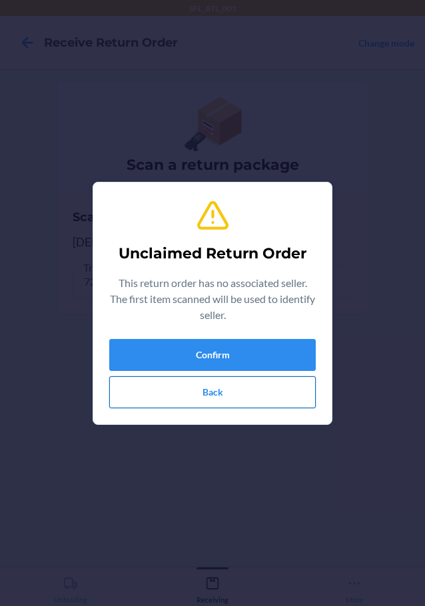
click at [189, 387] on button "Back" at bounding box center [212, 393] width 207 height 32
click at [241, 358] on button "Confirm" at bounding box center [212, 355] width 207 height 32
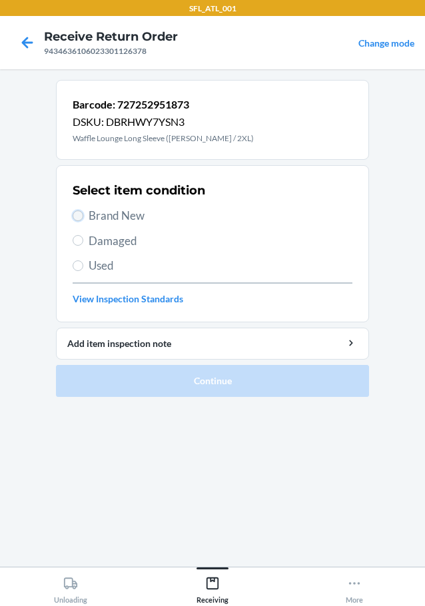
click at [79, 215] on input "Brand New" at bounding box center [78, 216] width 11 height 11
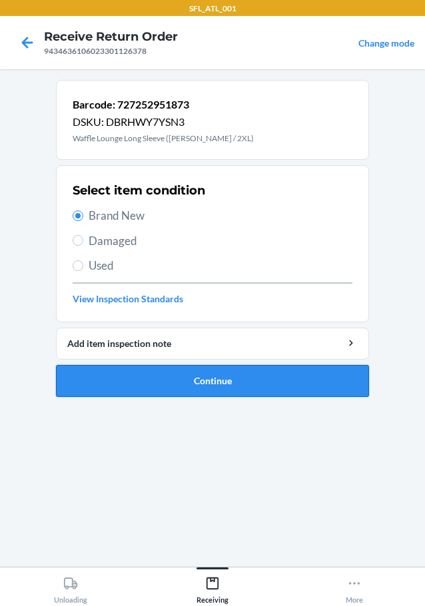
click at [135, 371] on button "Continue" at bounding box center [212, 381] width 313 height 32
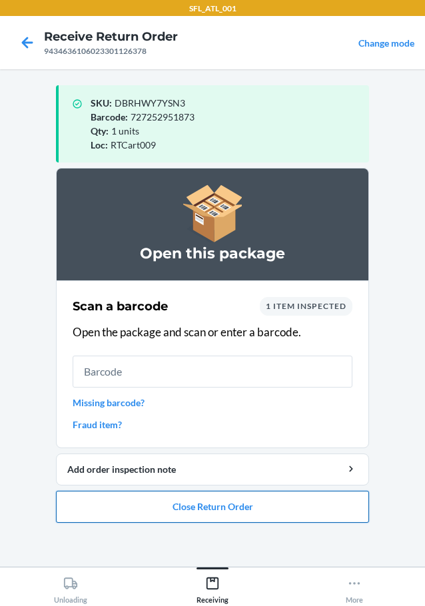
click at [229, 506] on button "Close Return Order" at bounding box center [212, 507] width 313 height 32
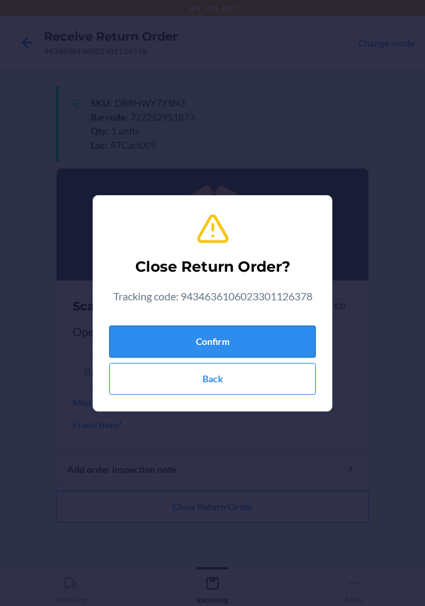
click at [251, 334] on button "Confirm" at bounding box center [212, 342] width 207 height 32
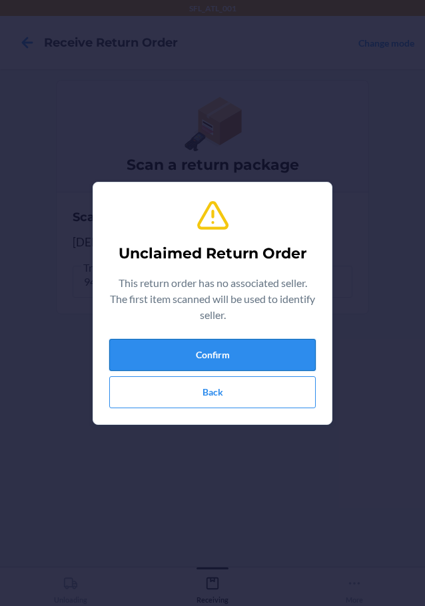
click at [254, 351] on button "Confirm" at bounding box center [212, 355] width 207 height 32
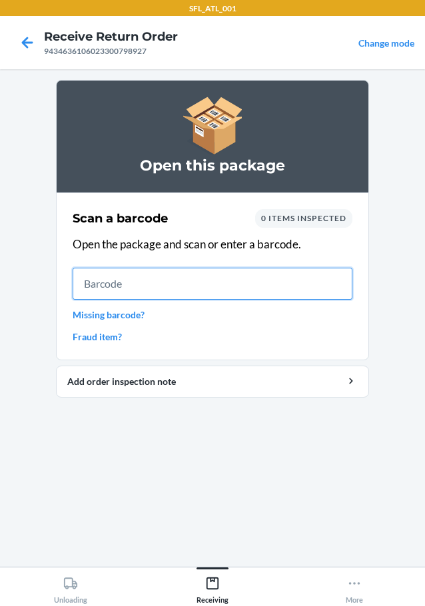
drag, startPoint x: 315, startPoint y: 289, endPoint x: 385, endPoint y: 262, distance: 74.9
click at [365, 280] on section "Scan a barcode 0 items inspected Open the package and scan or enter a barcode. …" at bounding box center [212, 277] width 313 height 168
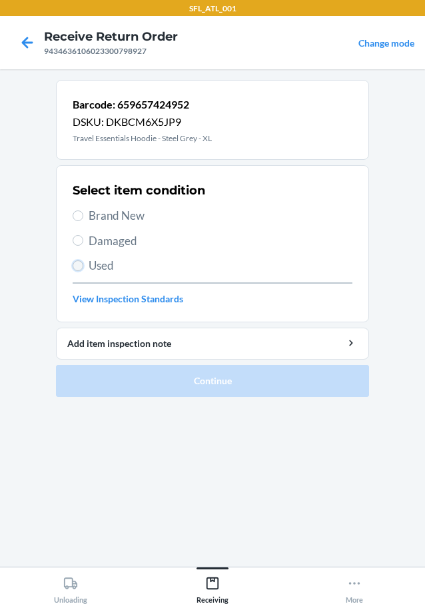
click at [80, 270] on input "Used" at bounding box center [78, 266] width 11 height 11
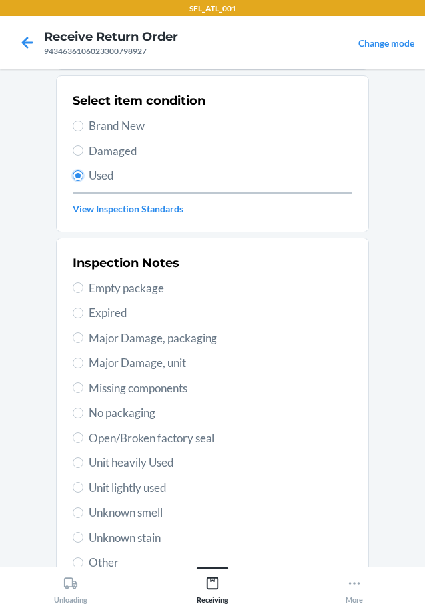
scroll to position [197, 0]
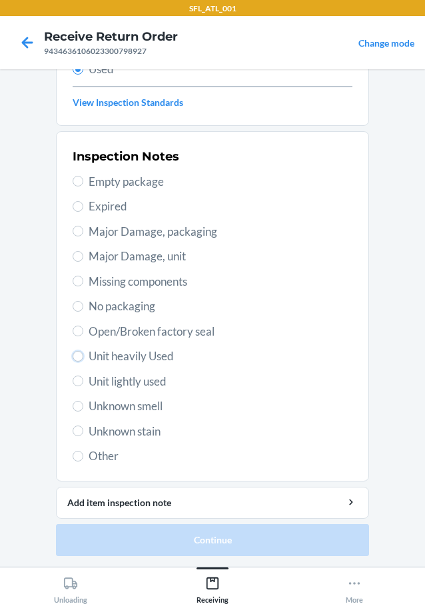
drag, startPoint x: 71, startPoint y: 355, endPoint x: 106, endPoint y: 408, distance: 63.6
click at [73, 361] on input "Unit heavily Used" at bounding box center [78, 356] width 11 height 11
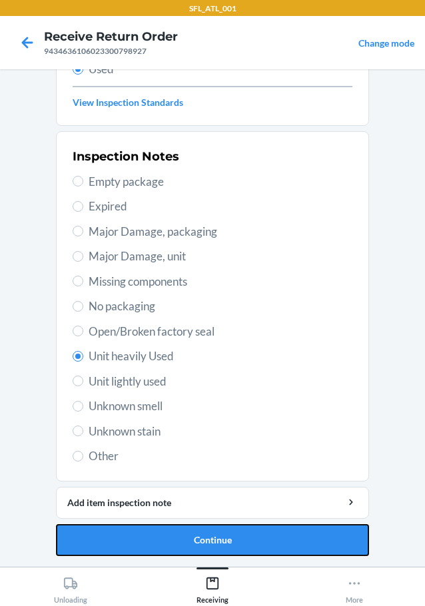
drag, startPoint x: 150, startPoint y: 546, endPoint x: 168, endPoint y: 549, distance: 18.3
click at [158, 548] on button "Continue" at bounding box center [212, 540] width 313 height 32
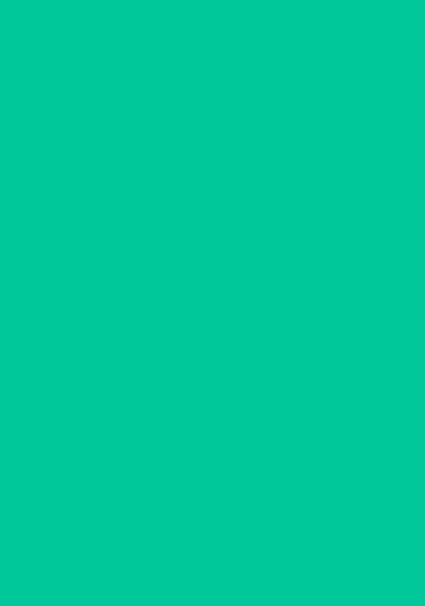
scroll to position [0, 0]
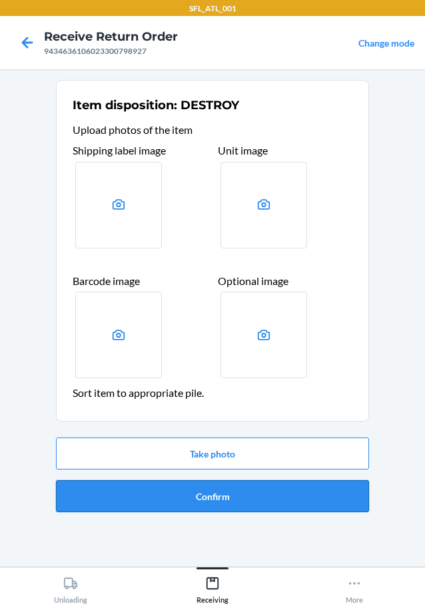
click at [223, 484] on button "Confirm" at bounding box center [212, 496] width 313 height 32
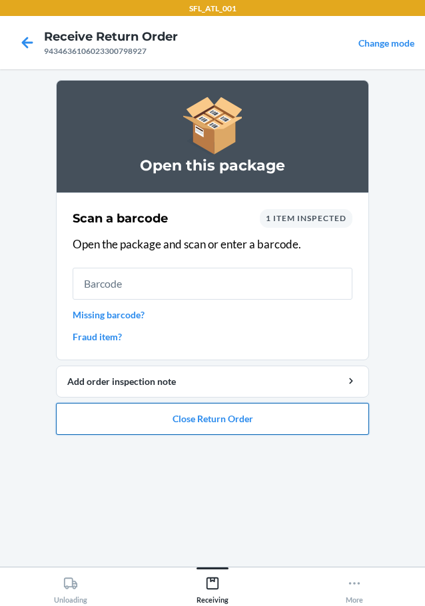
click at [279, 415] on button "Close Return Order" at bounding box center [212, 419] width 313 height 32
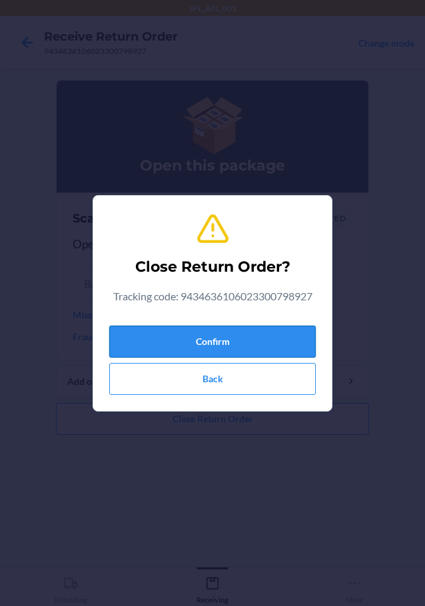
drag, startPoint x: 264, startPoint y: 328, endPoint x: 283, endPoint y: 329, distance: 19.4
click at [267, 330] on button "Confirm" at bounding box center [212, 342] width 207 height 32
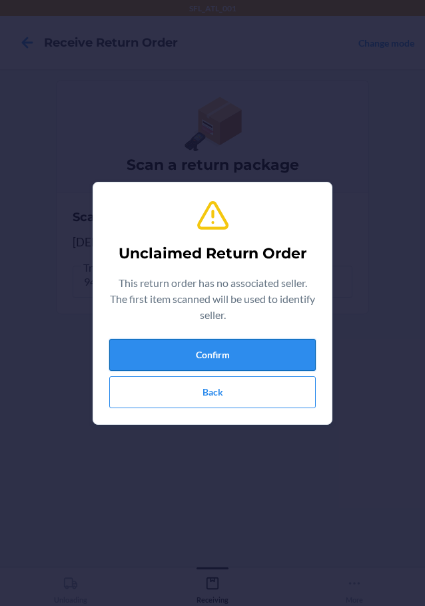
click at [259, 351] on button "Confirm" at bounding box center [212, 355] width 207 height 32
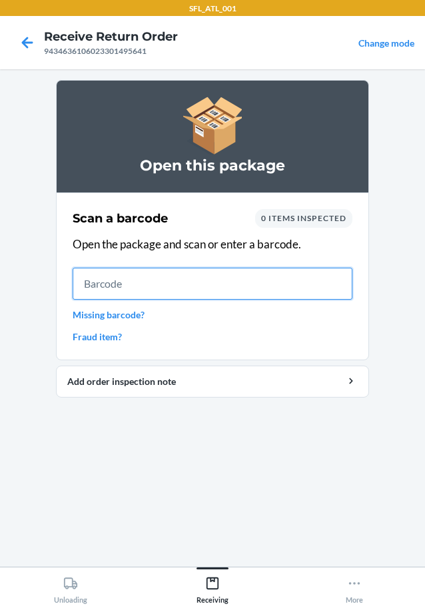
click at [321, 288] on input "text" at bounding box center [213, 284] width 280 height 32
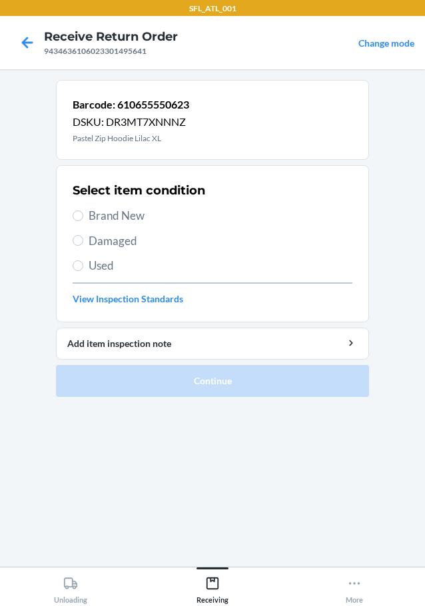
drag, startPoint x: 73, startPoint y: 212, endPoint x: 107, endPoint y: 237, distance: 42.0
click at [75, 214] on label "Brand New" at bounding box center [213, 215] width 280 height 17
click at [75, 214] on input "Brand New" at bounding box center [78, 216] width 11 height 11
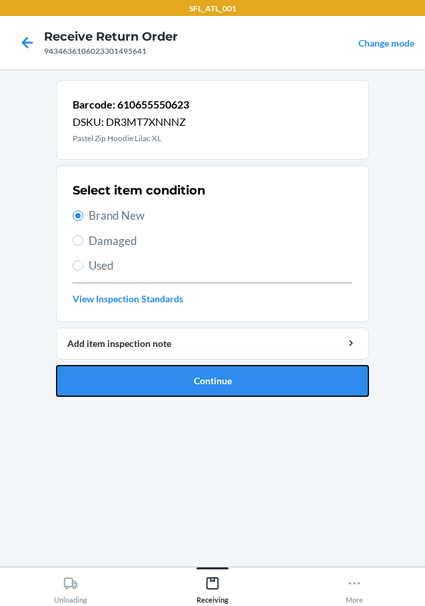
click at [203, 375] on button "Continue" at bounding box center [212, 381] width 313 height 32
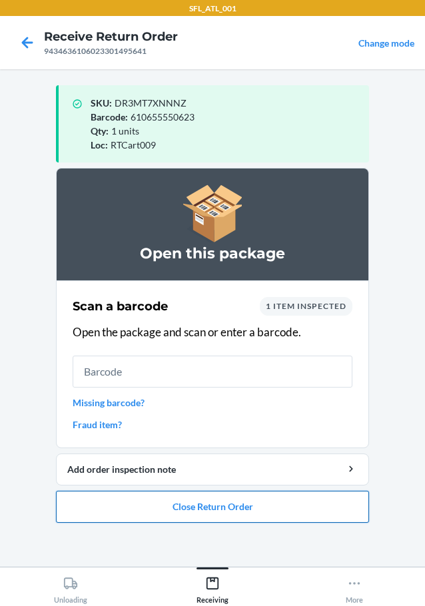
click at [146, 505] on button "Close Return Order" at bounding box center [212, 507] width 313 height 32
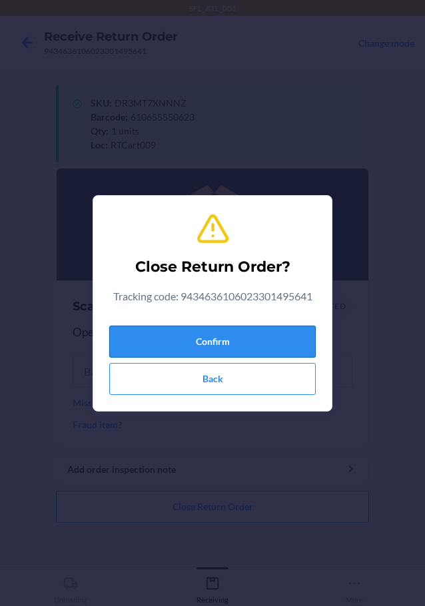
click at [197, 329] on button "Confirm" at bounding box center [212, 342] width 207 height 32
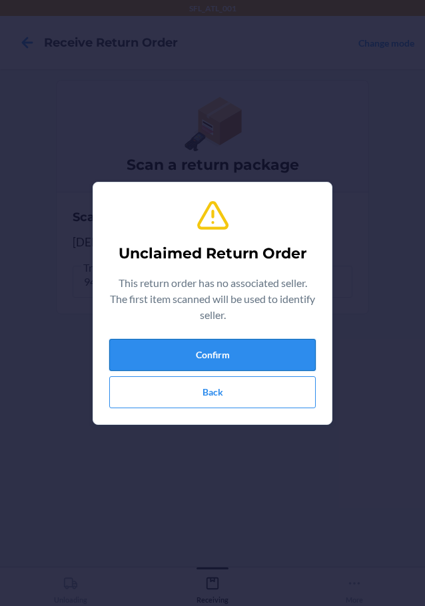
click at [269, 365] on button "Confirm" at bounding box center [212, 355] width 207 height 32
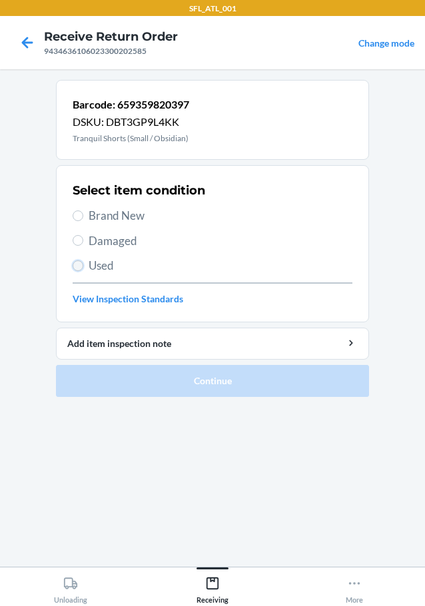
click at [79, 263] on input "Used" at bounding box center [78, 266] width 11 height 11
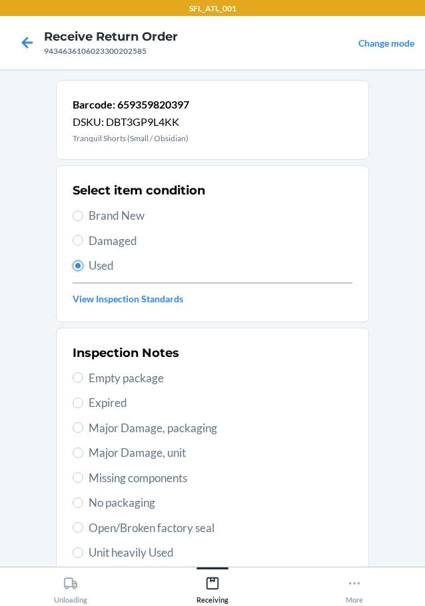
scroll to position [197, 0]
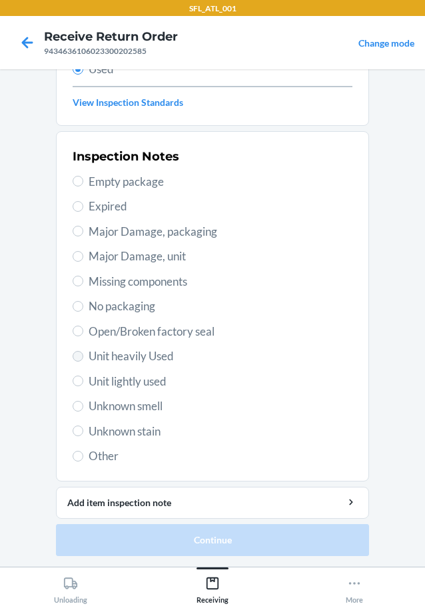
drag, startPoint x: 68, startPoint y: 353, endPoint x: 71, endPoint y: 360, distance: 7.2
click at [73, 357] on label "Unit heavily Used" at bounding box center [213, 356] width 280 height 17
click at [73, 357] on input "Unit heavily Used" at bounding box center [78, 356] width 11 height 11
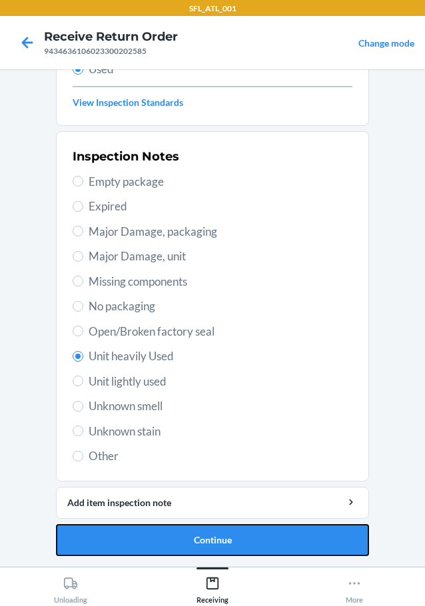
drag, startPoint x: 113, startPoint y: 541, endPoint x: 141, endPoint y: 520, distance: 34.7
click at [119, 539] on button "Continue" at bounding box center [212, 540] width 313 height 32
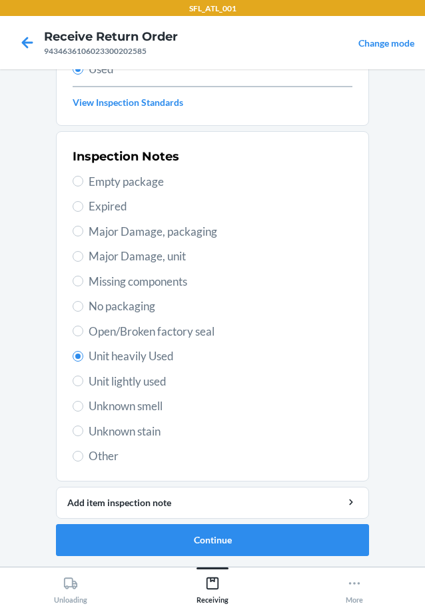
scroll to position [0, 0]
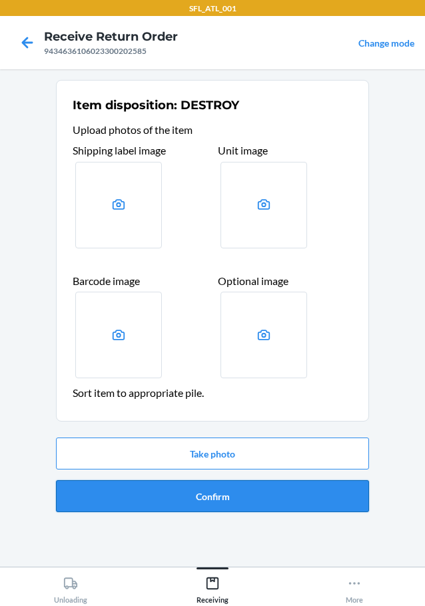
click at [137, 488] on button "Confirm" at bounding box center [212, 496] width 313 height 32
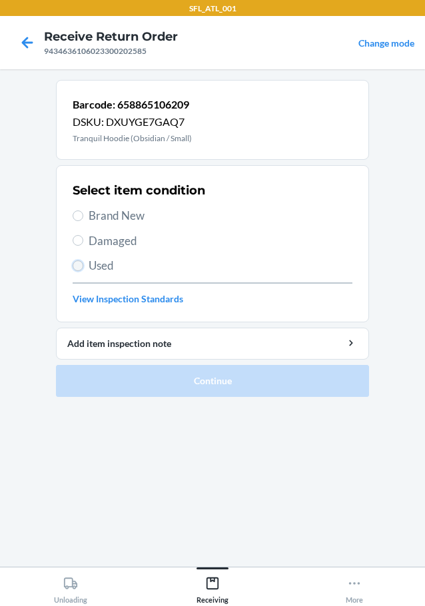
click at [81, 263] on input "Used" at bounding box center [78, 266] width 11 height 11
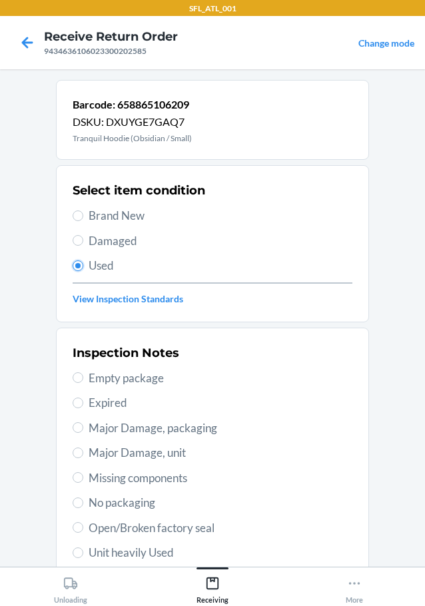
scroll to position [197, 0]
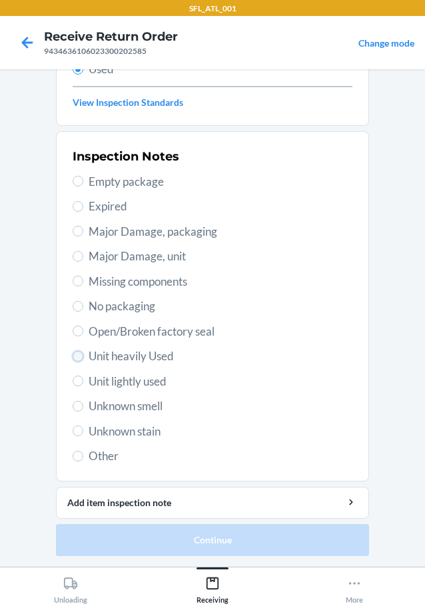
click at [73, 357] on input "Unit heavily Used" at bounding box center [78, 356] width 11 height 11
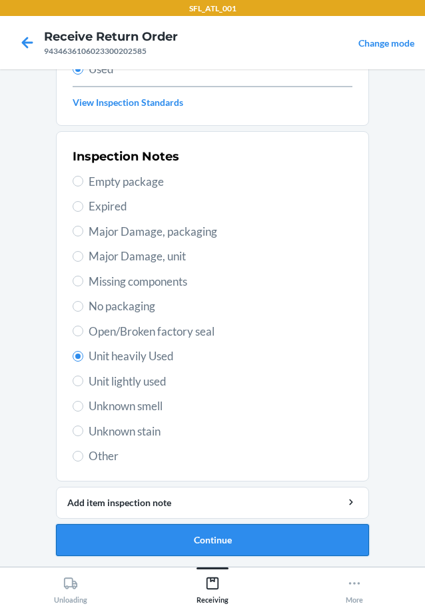
click at [187, 539] on button "Continue" at bounding box center [212, 540] width 313 height 32
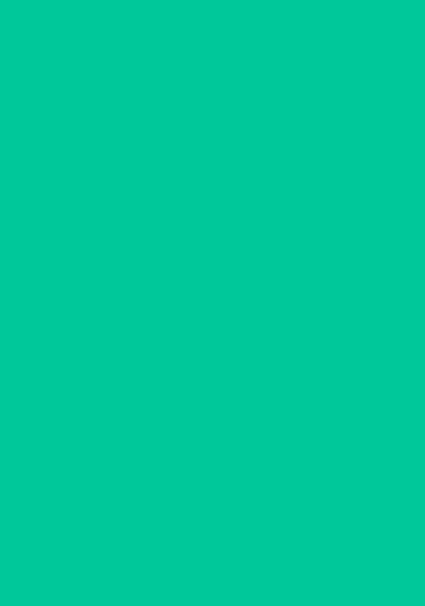
scroll to position [0, 0]
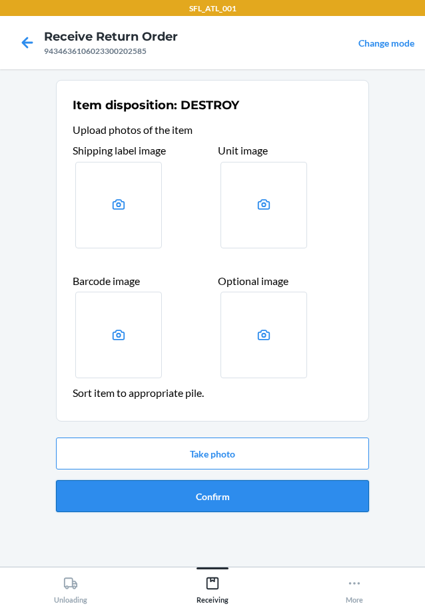
click at [273, 492] on button "Confirm" at bounding box center [212, 496] width 313 height 32
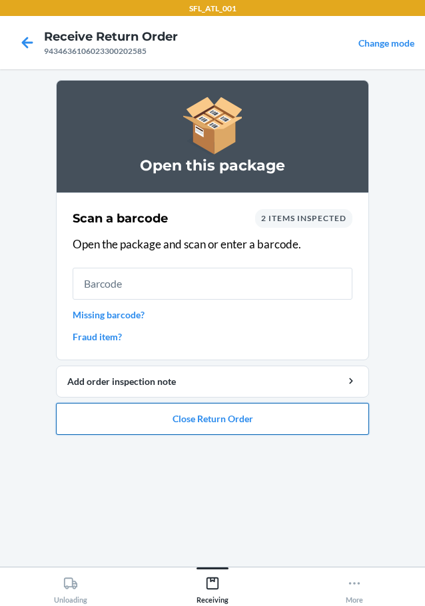
click at [209, 414] on button "Close Return Order" at bounding box center [212, 419] width 313 height 32
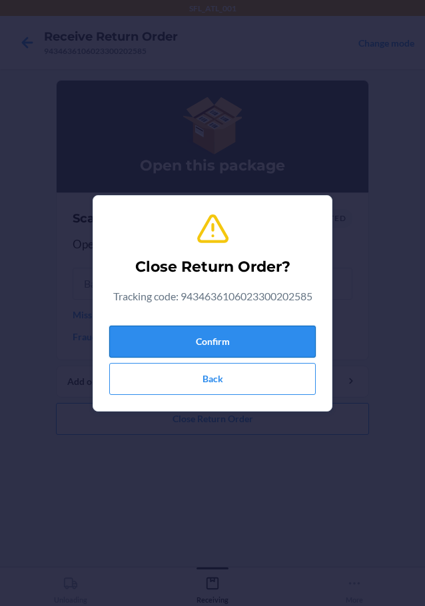
click at [197, 336] on button "Confirm" at bounding box center [212, 342] width 207 height 32
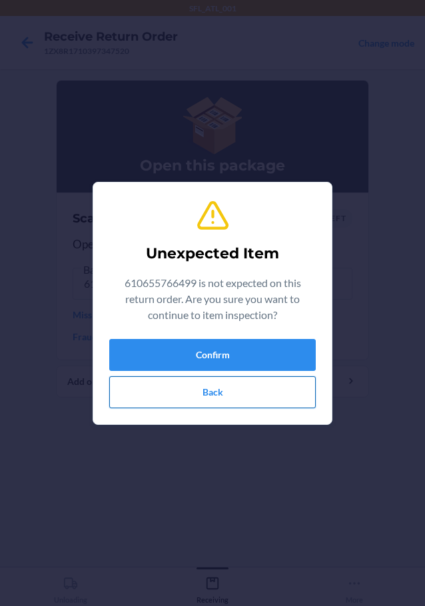
click at [257, 390] on button "Back" at bounding box center [212, 393] width 207 height 32
click at [237, 343] on button "Confirm" at bounding box center [212, 355] width 207 height 32
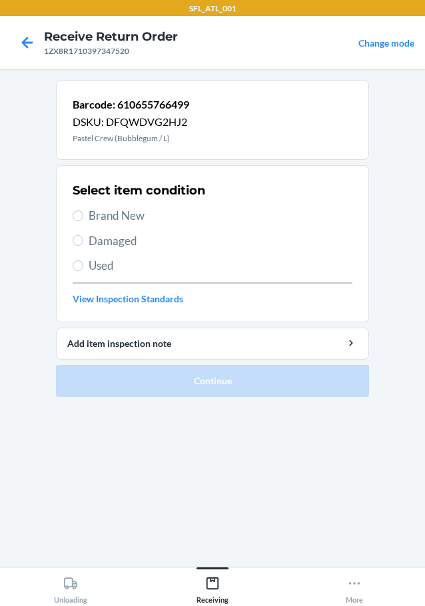
click at [79, 209] on label "Brand New" at bounding box center [213, 215] width 280 height 17
click at [79, 211] on input "Brand New" at bounding box center [78, 216] width 11 height 11
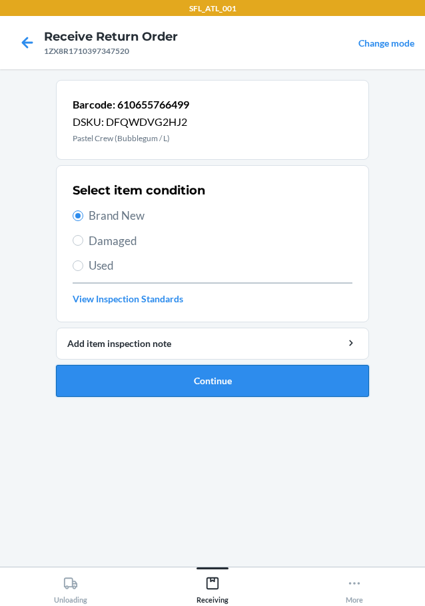
click at [195, 382] on button "Continue" at bounding box center [212, 381] width 313 height 32
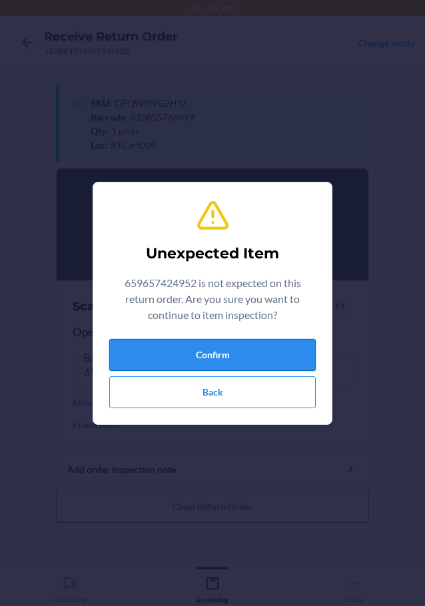
click at [230, 341] on button "Confirm" at bounding box center [212, 355] width 207 height 32
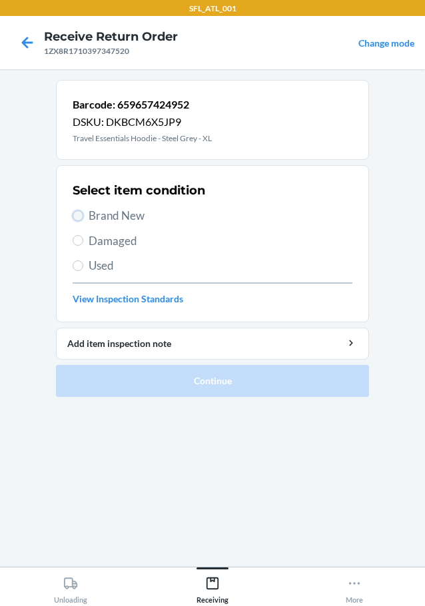
click at [78, 220] on input "Brand New" at bounding box center [78, 216] width 11 height 11
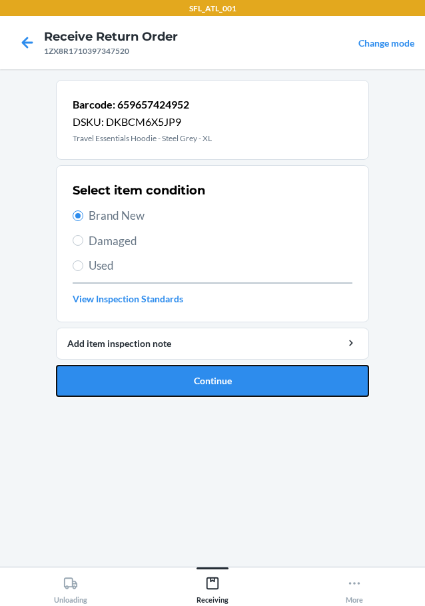
click at [257, 386] on button "Continue" at bounding box center [212, 381] width 313 height 32
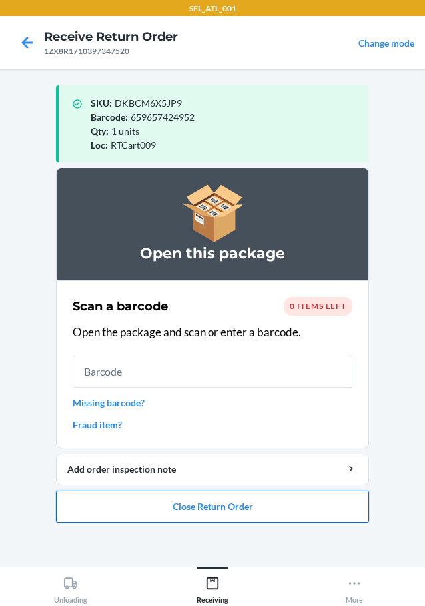
click at [231, 512] on button "Close Return Order" at bounding box center [212, 507] width 313 height 32
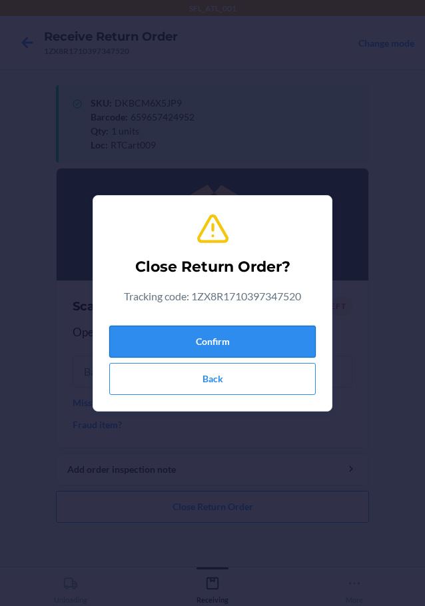
click at [220, 342] on button "Confirm" at bounding box center [212, 342] width 207 height 32
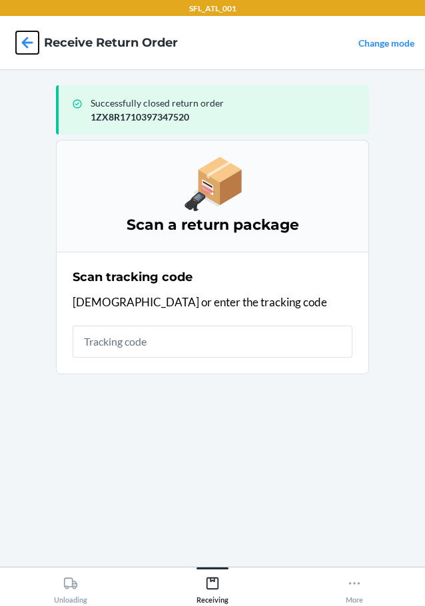
drag, startPoint x: 27, startPoint y: 43, endPoint x: 138, endPoint y: 75, distance: 116.0
click at [27, 42] on icon at bounding box center [27, 42] width 11 height 11
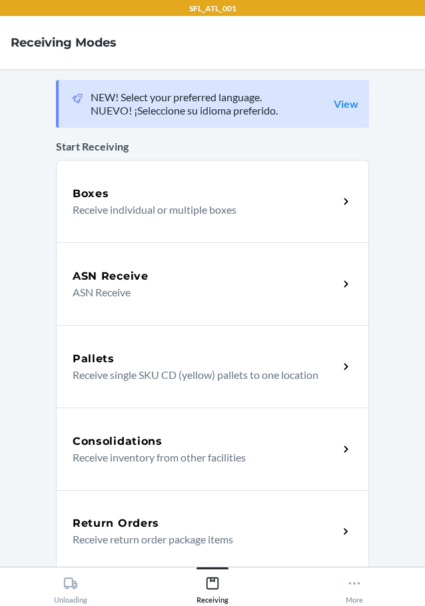
click at [139, 508] on div "Return Orders Receive return order package items" at bounding box center [212, 531] width 313 height 83
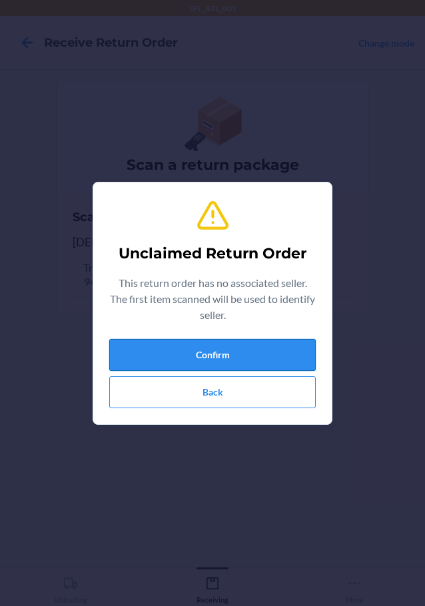
drag, startPoint x: 237, startPoint y: 355, endPoint x: 238, endPoint y: 347, distance: 8.1
click at [237, 354] on button "Confirm" at bounding box center [212, 355] width 207 height 32
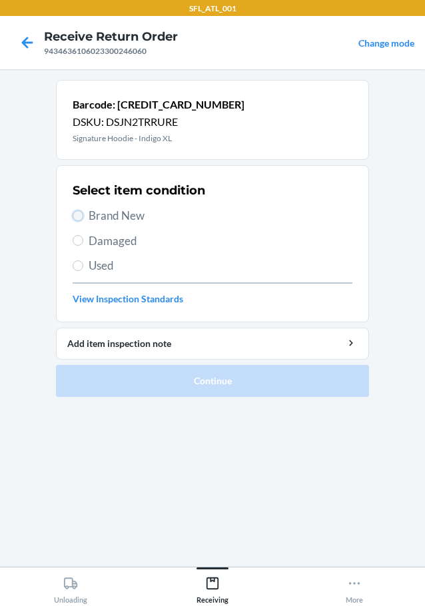
click at [76, 219] on input "Brand New" at bounding box center [78, 216] width 11 height 11
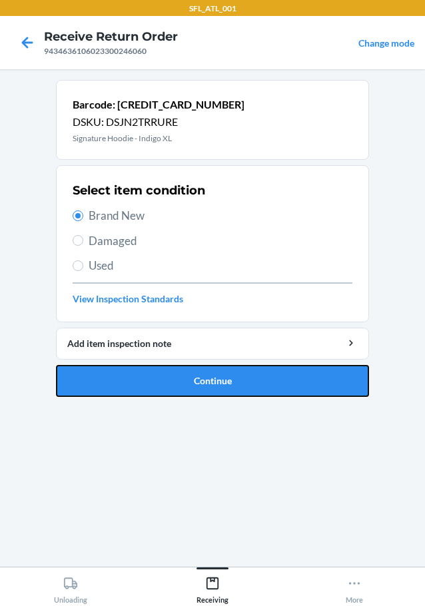
drag, startPoint x: 161, startPoint y: 387, endPoint x: 201, endPoint y: 385, distance: 40.0
click at [162, 387] on button "Continue" at bounding box center [212, 381] width 313 height 32
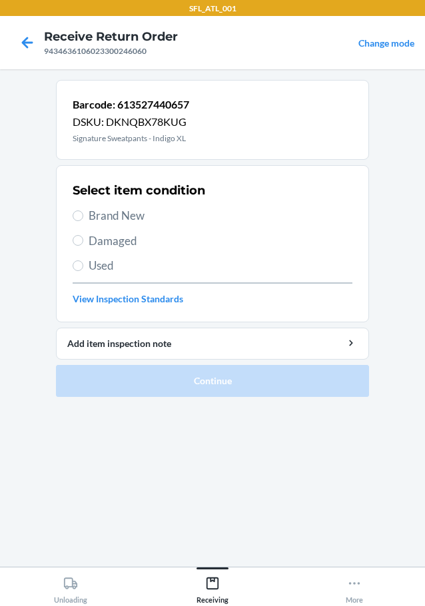
click at [77, 208] on label "Brand New" at bounding box center [213, 215] width 280 height 17
click at [77, 211] on input "Brand New" at bounding box center [78, 216] width 11 height 11
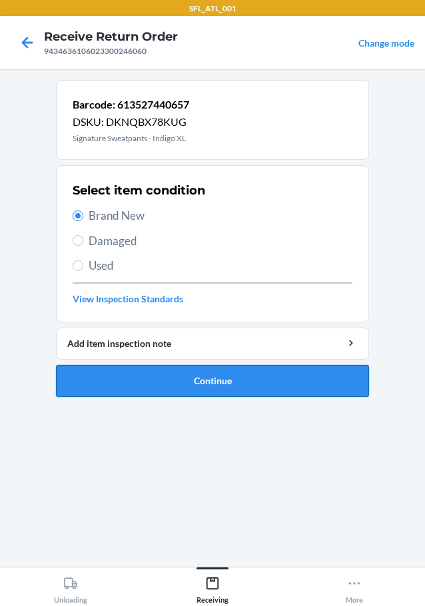
click at [188, 379] on button "Continue" at bounding box center [212, 381] width 313 height 32
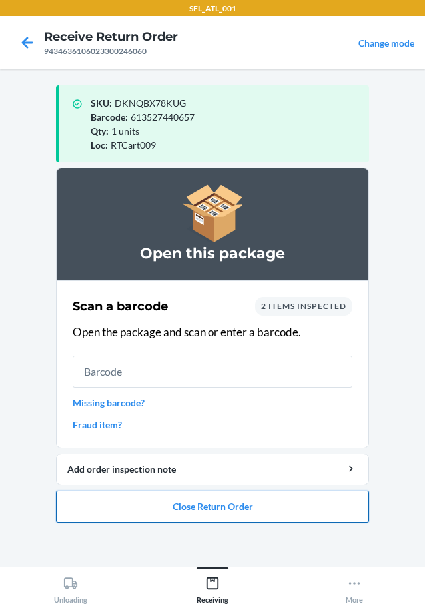
click at [231, 506] on button "Close Return Order" at bounding box center [212, 507] width 313 height 32
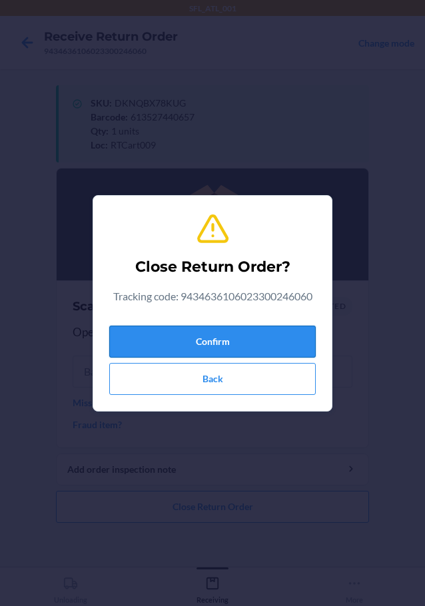
click at [231, 350] on button "Confirm" at bounding box center [212, 342] width 207 height 32
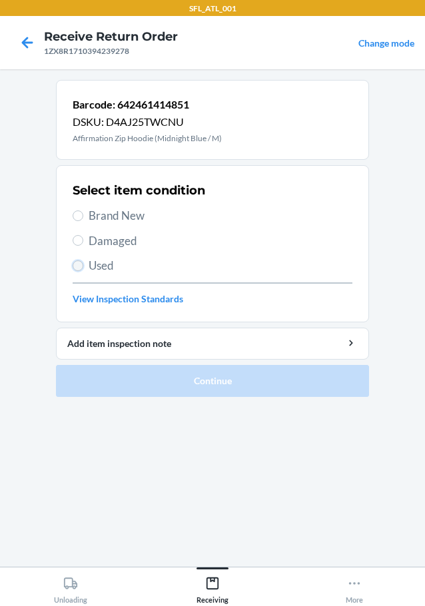
click at [79, 263] on input "Used" at bounding box center [78, 266] width 11 height 11
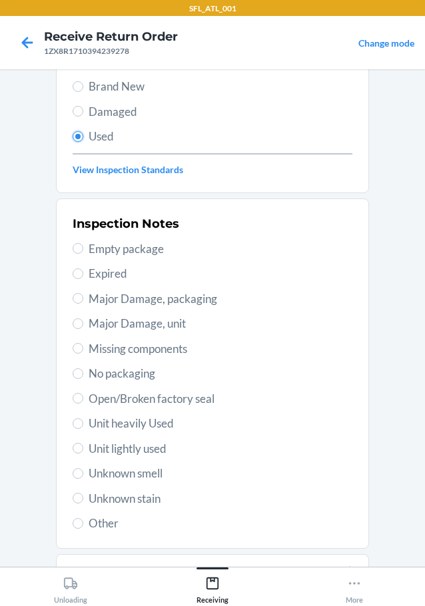
scroll to position [197, 0]
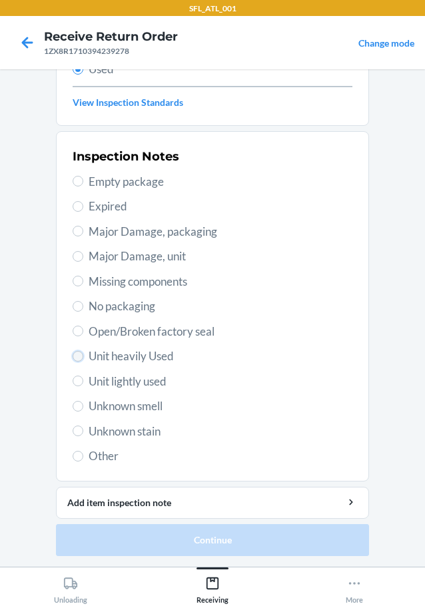
click at [74, 355] on input "Unit heavily Used" at bounding box center [78, 356] width 11 height 11
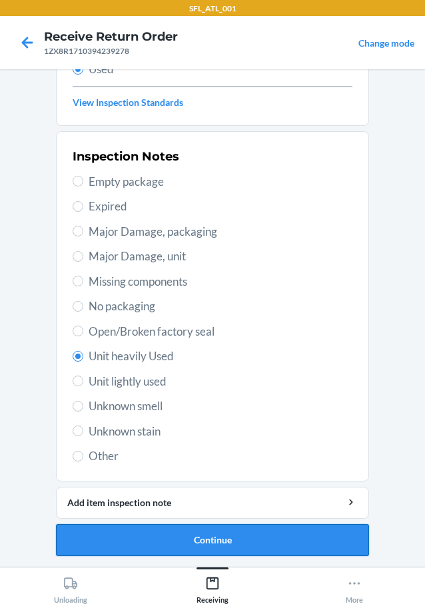
drag, startPoint x: 139, startPoint y: 538, endPoint x: 151, endPoint y: 526, distance: 16.5
click at [149, 527] on button "Continue" at bounding box center [212, 540] width 313 height 32
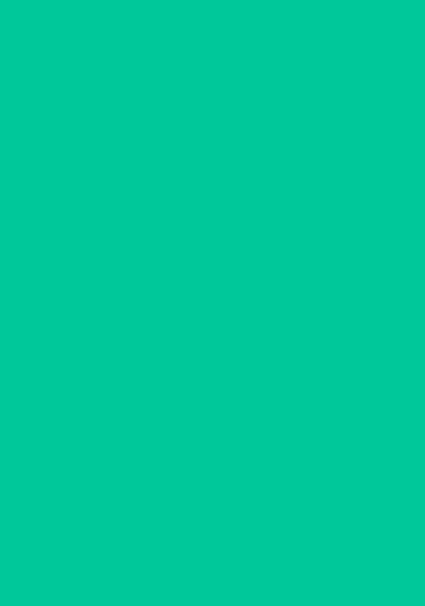
scroll to position [0, 0]
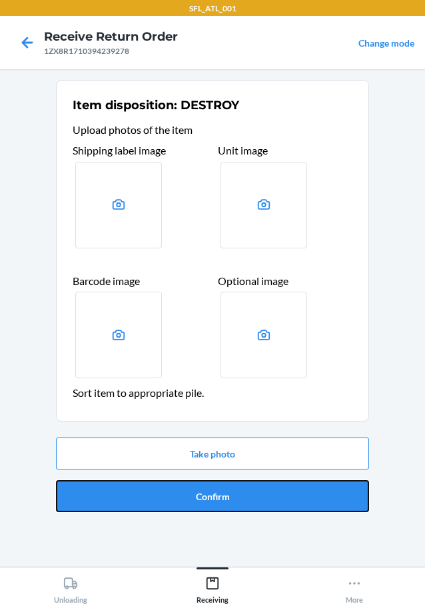
click at [354, 498] on button "Confirm" at bounding box center [212, 496] width 313 height 32
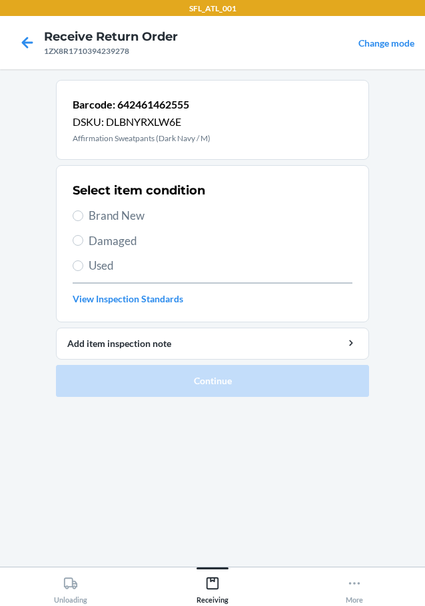
click at [78, 257] on div "Select item condition Brand New Damaged Used View Inspection Standards" at bounding box center [213, 244] width 280 height 132
click at [82, 267] on input "Used" at bounding box center [78, 266] width 11 height 11
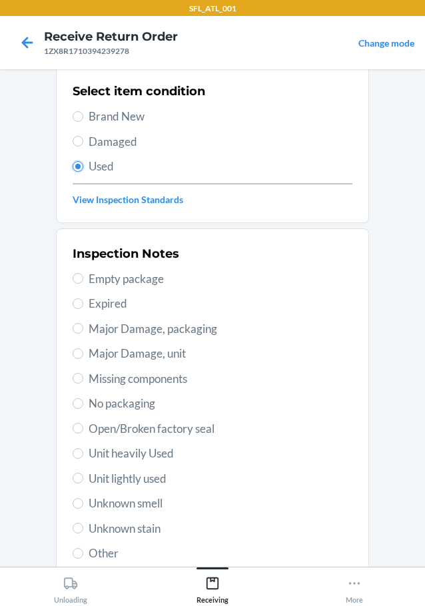
scroll to position [197, 0]
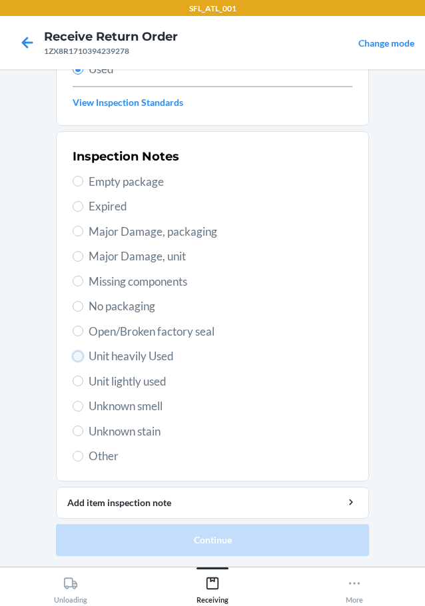
click at [73, 355] on input "Unit heavily Used" at bounding box center [78, 356] width 11 height 11
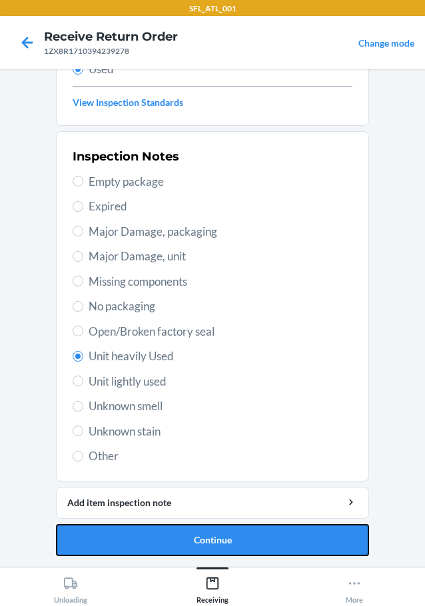
drag, startPoint x: 144, startPoint y: 535, endPoint x: 159, endPoint y: 535, distance: 15.3
click at [145, 535] on button "Continue" at bounding box center [212, 540] width 313 height 32
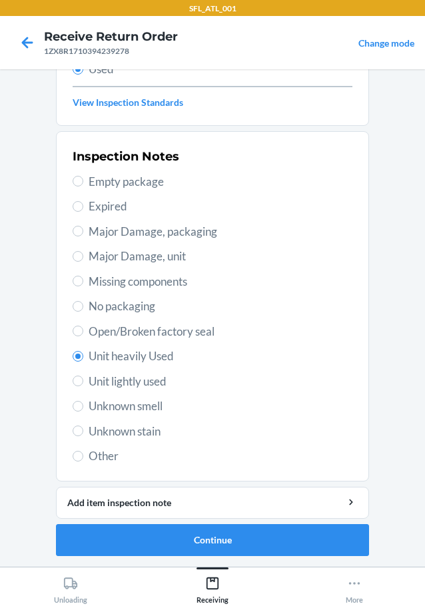
scroll to position [0, 0]
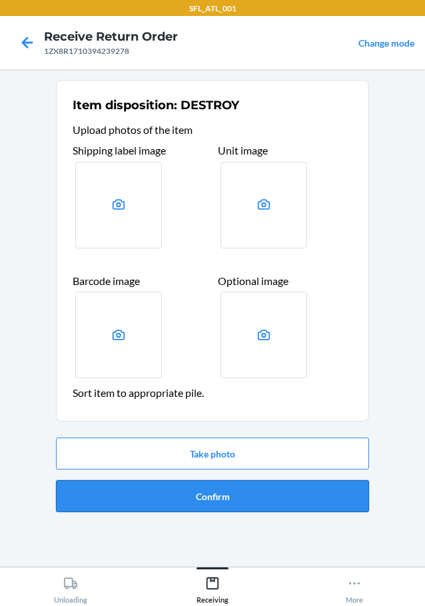
click at [183, 498] on button "Confirm" at bounding box center [212, 496] width 313 height 32
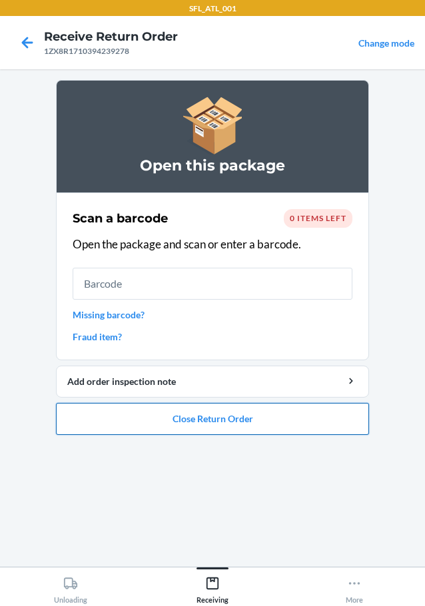
click at [257, 423] on button "Close Return Order" at bounding box center [212, 419] width 313 height 32
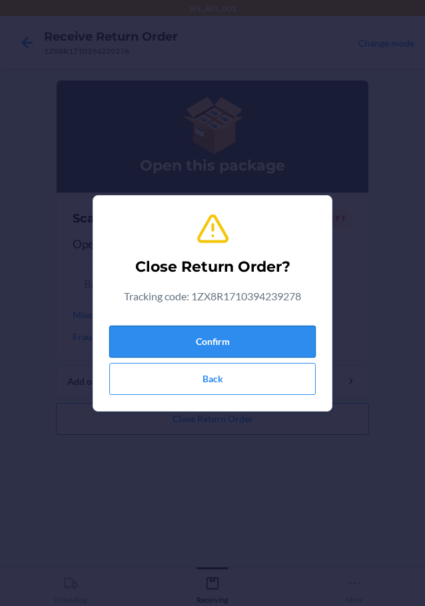
click at [231, 355] on button "Confirm" at bounding box center [212, 342] width 207 height 32
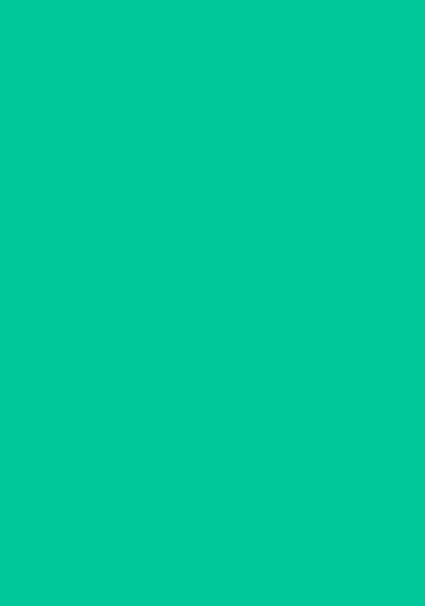
click at [241, 345] on input "text" at bounding box center [213, 342] width 280 height 32
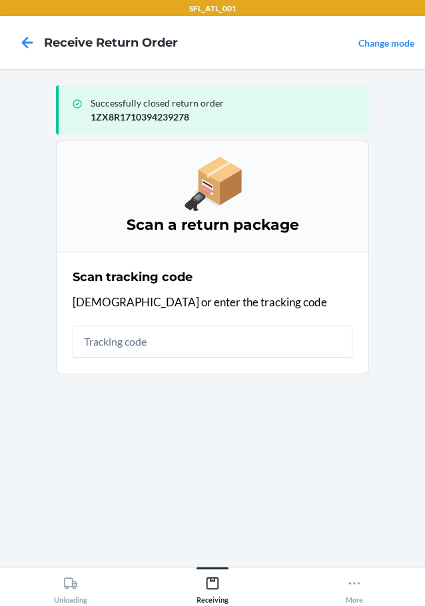
click at [246, 336] on input "text" at bounding box center [213, 342] width 280 height 32
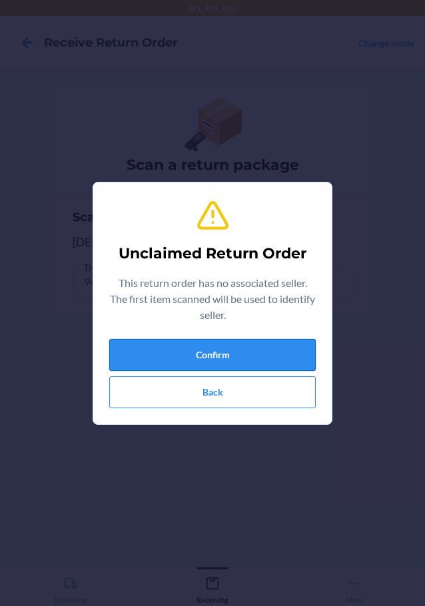
click at [259, 359] on button "Confirm" at bounding box center [212, 355] width 207 height 32
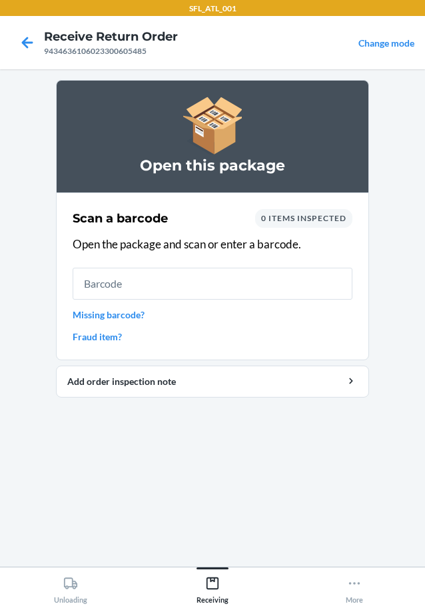
click at [121, 339] on link "Fraud item?" at bounding box center [213, 337] width 280 height 14
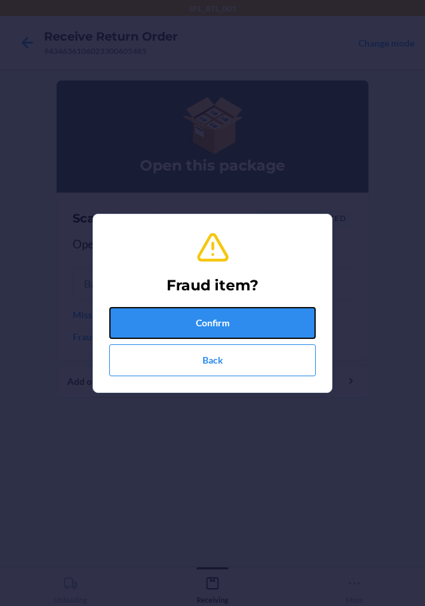
drag, startPoint x: 183, startPoint y: 336, endPoint x: 187, endPoint y: 330, distance: 7.2
click at [185, 336] on button "Confirm" at bounding box center [212, 323] width 207 height 32
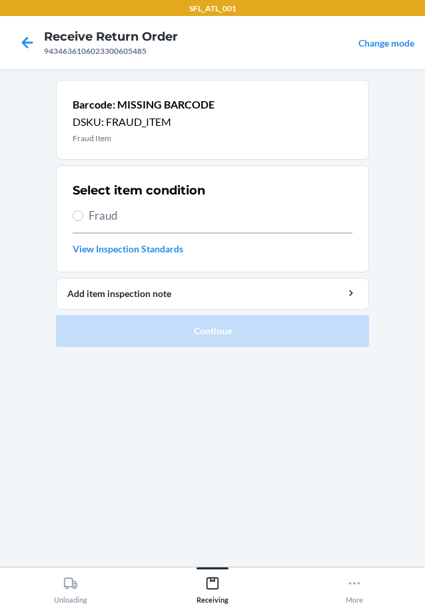
click at [81, 221] on label "Fraud" at bounding box center [213, 215] width 280 height 17
click at [81, 221] on input "Fraud" at bounding box center [78, 216] width 11 height 11
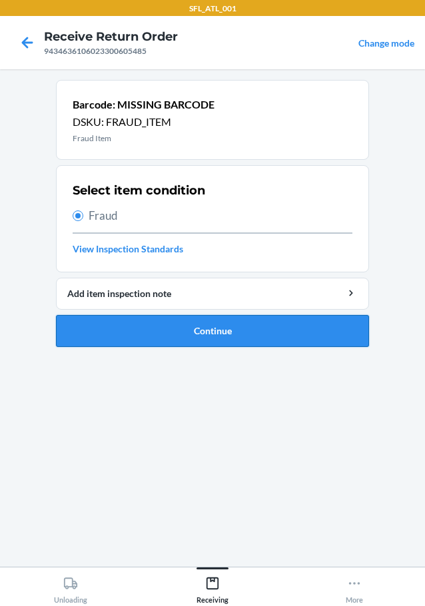
click at [129, 322] on button "Continue" at bounding box center [212, 331] width 313 height 32
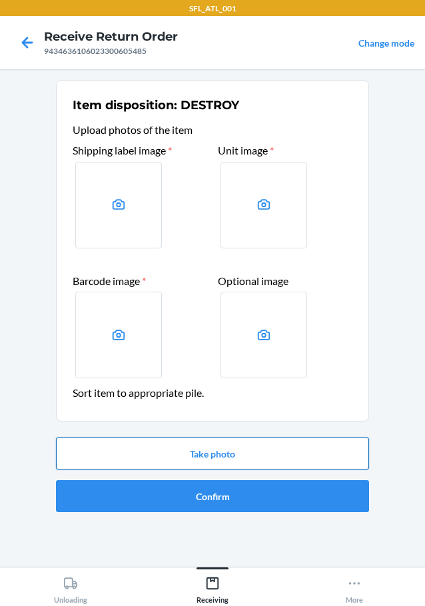
click at [145, 449] on button "Take photo" at bounding box center [212, 454] width 313 height 32
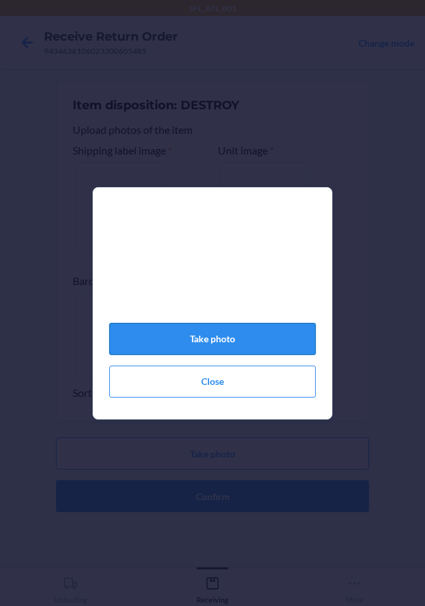
click at [209, 354] on button "Take photo" at bounding box center [212, 339] width 207 height 32
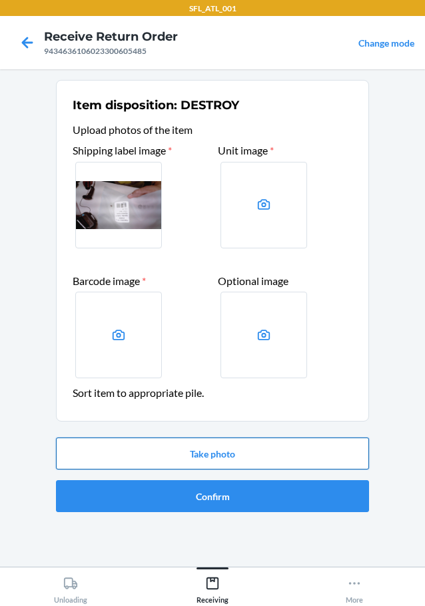
click at [235, 456] on button "Take photo" at bounding box center [212, 454] width 313 height 32
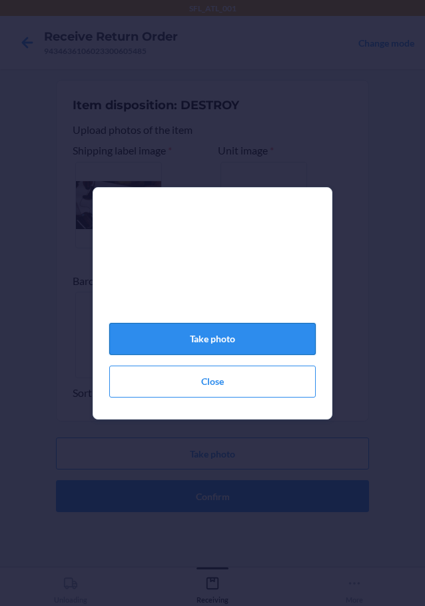
click at [257, 352] on button "Take photo" at bounding box center [212, 339] width 207 height 32
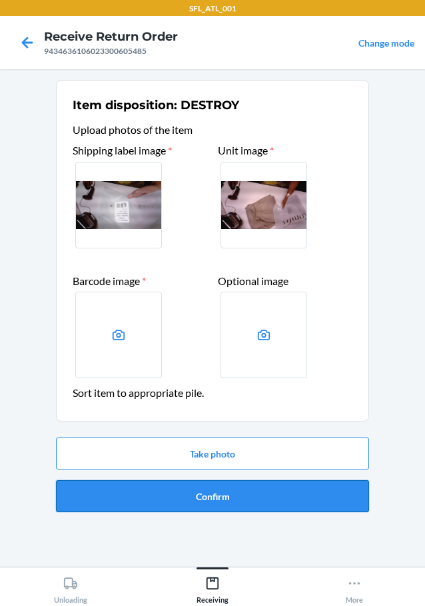
click at [208, 492] on button "Confirm" at bounding box center [212, 496] width 313 height 32
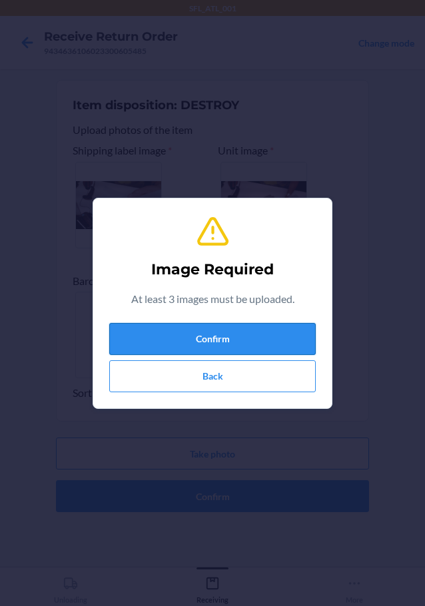
click at [276, 333] on button "Confirm" at bounding box center [212, 339] width 207 height 32
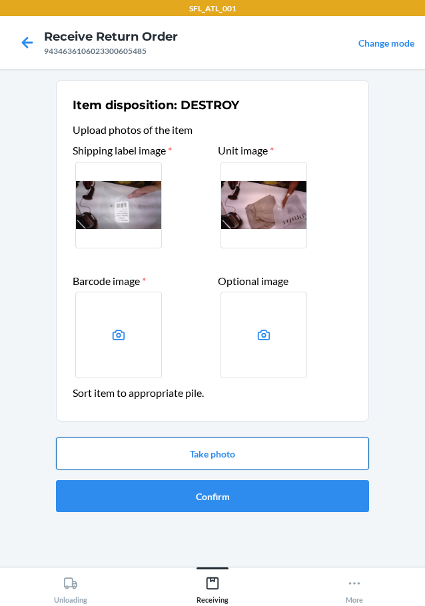
click at [240, 458] on button "Take photo" at bounding box center [212, 454] width 313 height 32
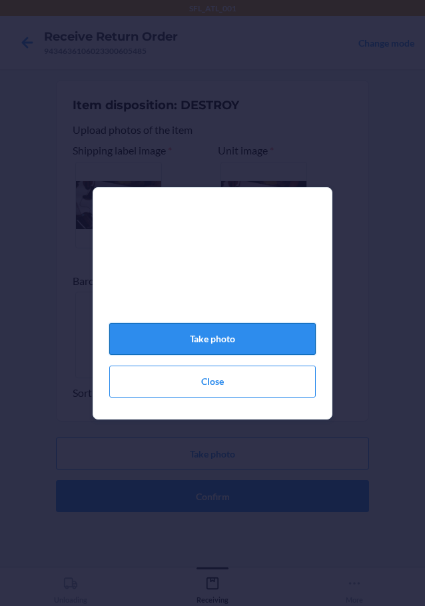
click at [285, 337] on button "Take photo" at bounding box center [212, 339] width 207 height 32
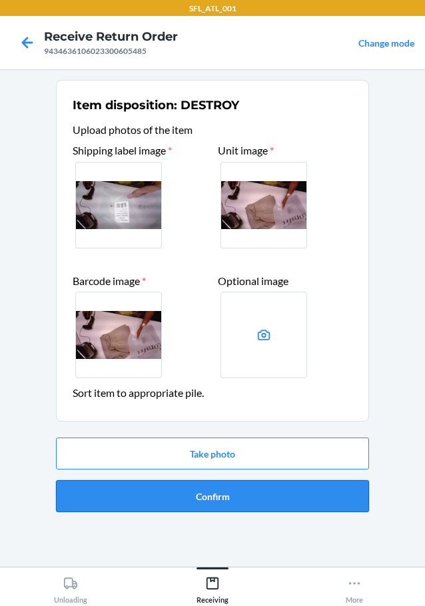
click at [291, 489] on button "Confirm" at bounding box center [212, 496] width 313 height 32
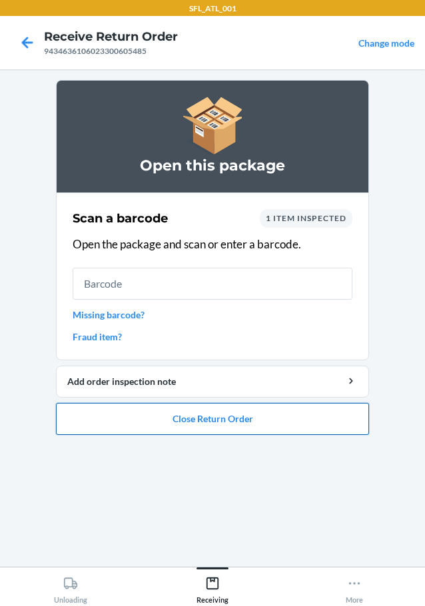
click at [319, 419] on button "Close Return Order" at bounding box center [212, 419] width 313 height 32
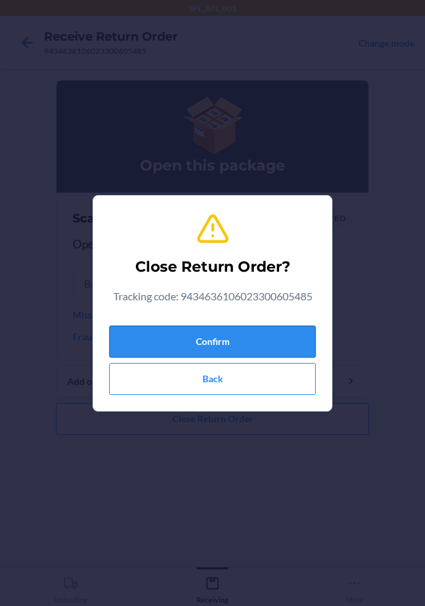
click at [289, 345] on button "Confirm" at bounding box center [212, 342] width 207 height 32
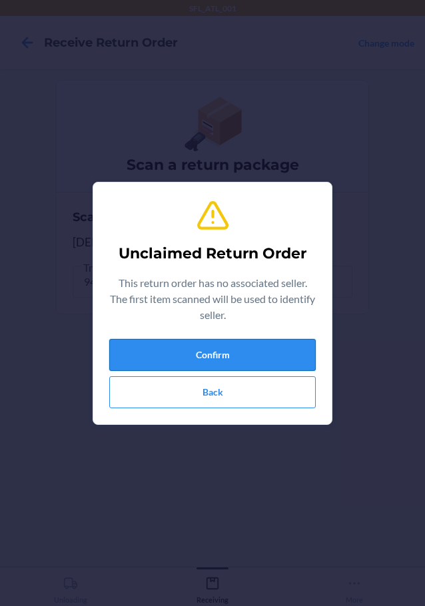
click at [238, 353] on button "Confirm" at bounding box center [212, 355] width 207 height 32
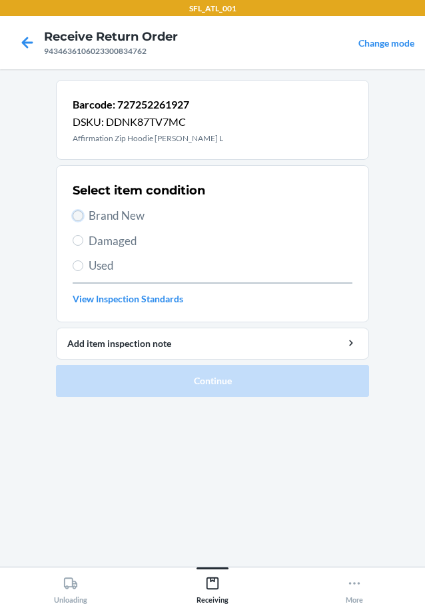
click at [74, 215] on input "Brand New" at bounding box center [78, 216] width 11 height 11
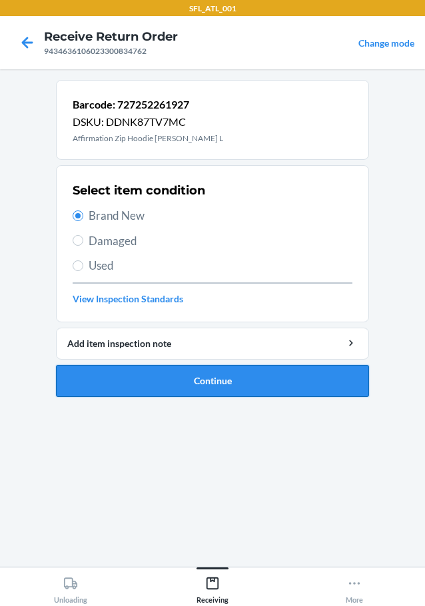
click at [114, 371] on button "Continue" at bounding box center [212, 381] width 313 height 32
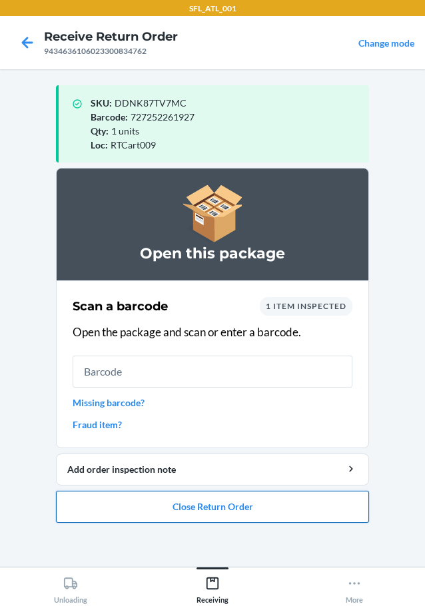
click at [209, 508] on button "Close Return Order" at bounding box center [212, 507] width 313 height 32
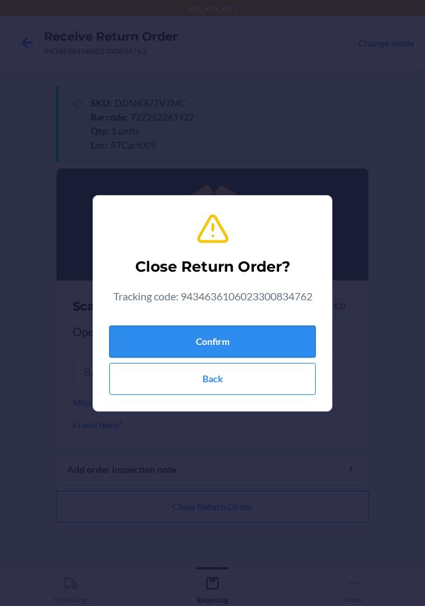
click at [256, 345] on button "Confirm" at bounding box center [212, 342] width 207 height 32
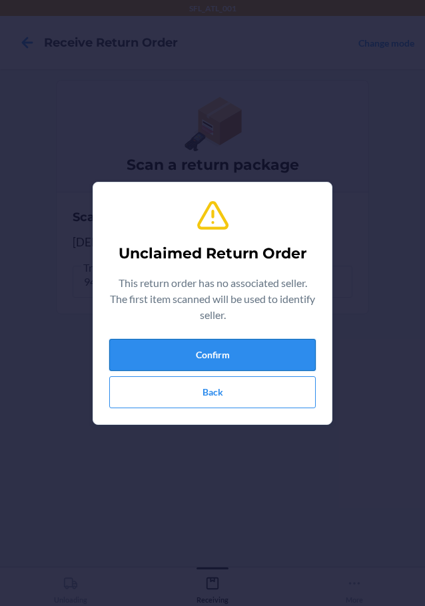
click at [222, 341] on button "Confirm" at bounding box center [212, 355] width 207 height 32
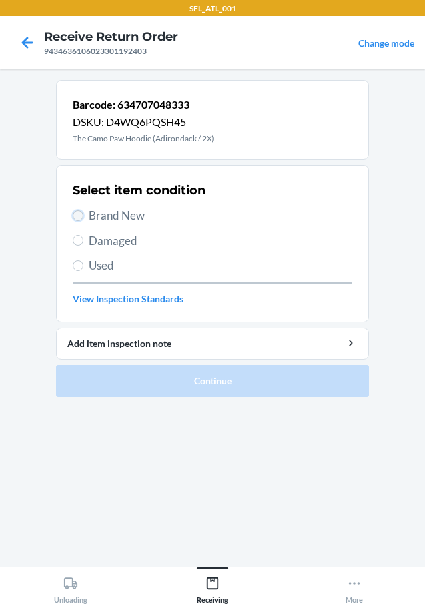
drag, startPoint x: 78, startPoint y: 212, endPoint x: 102, endPoint y: 233, distance: 32.1
click at [79, 213] on input "Brand New" at bounding box center [78, 216] width 11 height 11
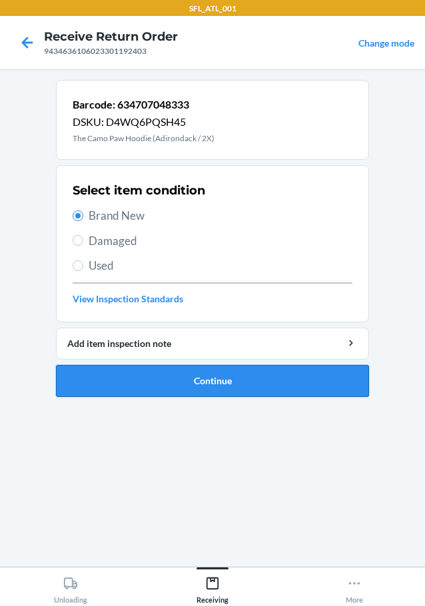
drag, startPoint x: 150, startPoint y: 366, endPoint x: 163, endPoint y: 378, distance: 17.9
click at [158, 383] on li "Barcode: 634707048333 DSKU: D4WQ6PQSH45 The Camo Paw Hoodie (Adirondack / 2X) S…" at bounding box center [212, 238] width 313 height 317
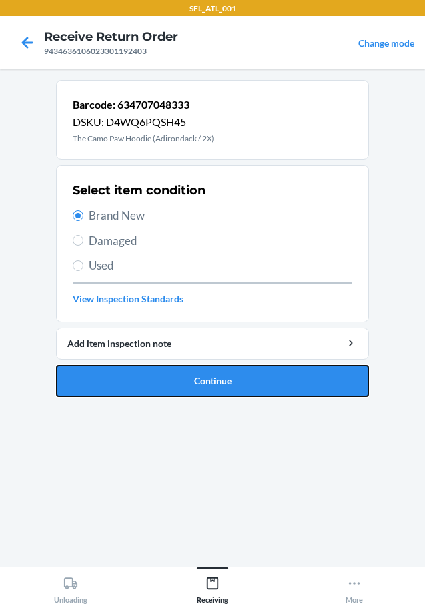
drag, startPoint x: 163, startPoint y: 378, endPoint x: 191, endPoint y: 366, distance: 30.5
click at [165, 378] on button "Continue" at bounding box center [212, 381] width 313 height 32
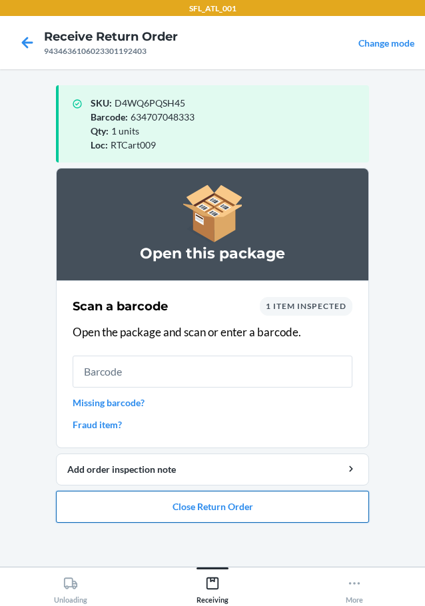
click at [208, 504] on button "Close Return Order" at bounding box center [212, 507] width 313 height 32
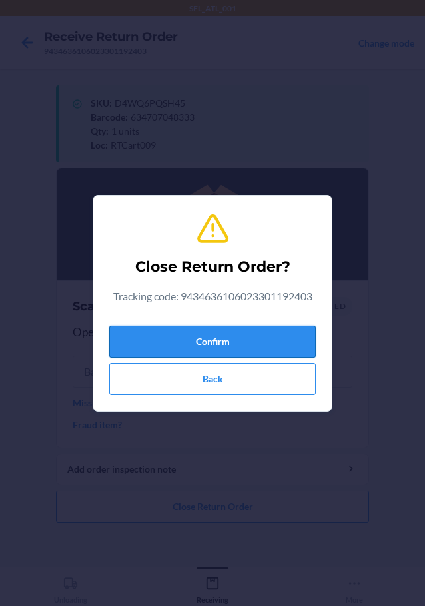
click at [270, 347] on button "Confirm" at bounding box center [212, 342] width 207 height 32
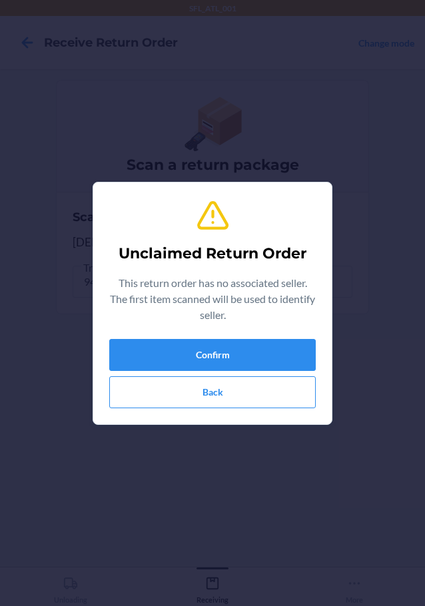
drag, startPoint x: 262, startPoint y: 337, endPoint x: 261, endPoint y: 329, distance: 8.1
click at [263, 338] on div "Unclaimed Return Order This return order has no associated seller. The first it…" at bounding box center [212, 303] width 207 height 221
click at [244, 341] on button "Confirm" at bounding box center [212, 355] width 207 height 32
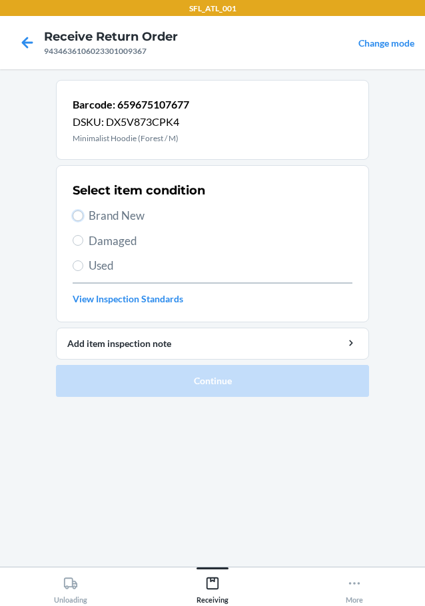
drag, startPoint x: 77, startPoint y: 213, endPoint x: 95, endPoint y: 239, distance: 31.6
click at [78, 216] on input "Brand New" at bounding box center [78, 216] width 11 height 11
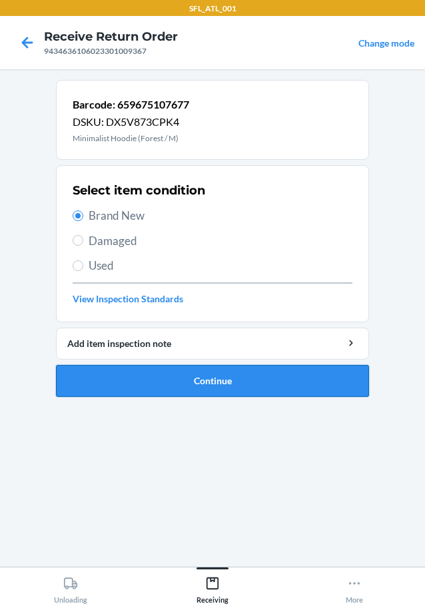
click at [123, 378] on button "Continue" at bounding box center [212, 381] width 313 height 32
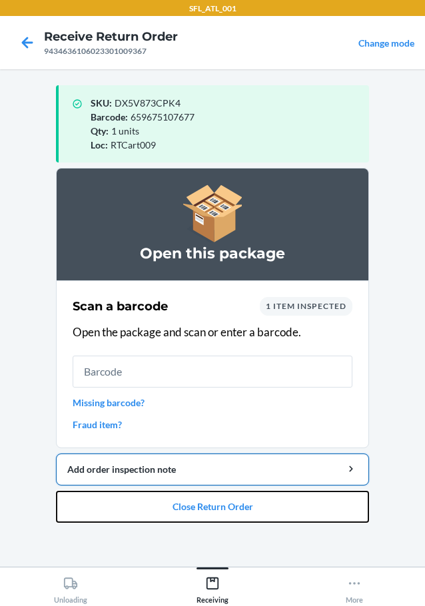
drag, startPoint x: 215, startPoint y: 498, endPoint x: 249, endPoint y: 466, distance: 46.7
click at [239, 480] on li "Open this package Scan a barcode 1 item inspected Open the package and scan or …" at bounding box center [212, 345] width 313 height 355
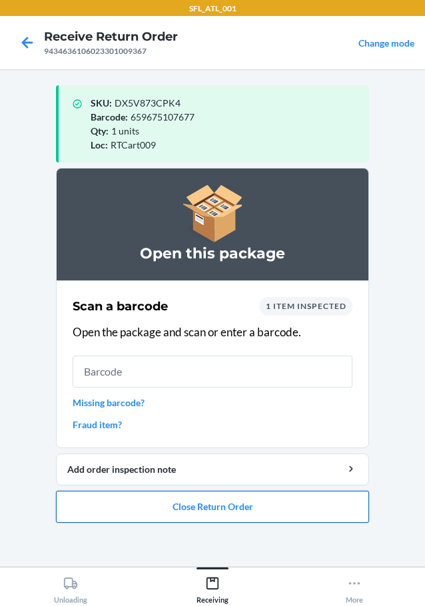
click at [237, 517] on button "Close Return Order" at bounding box center [212, 507] width 313 height 32
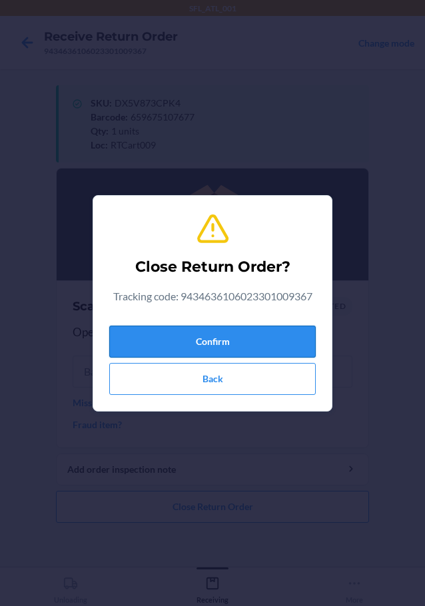
click at [250, 349] on button "Confirm" at bounding box center [212, 342] width 207 height 32
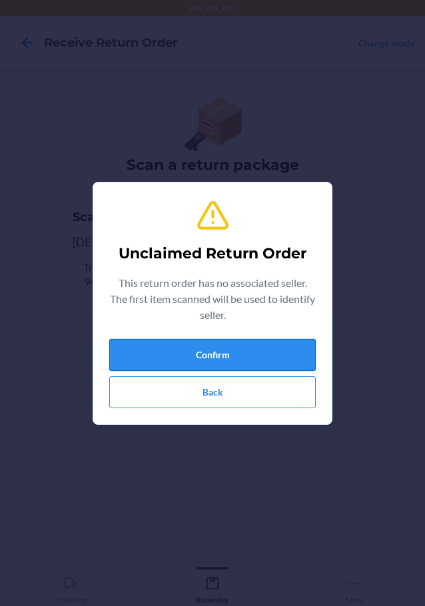
click at [277, 354] on button "Confirm" at bounding box center [212, 355] width 207 height 32
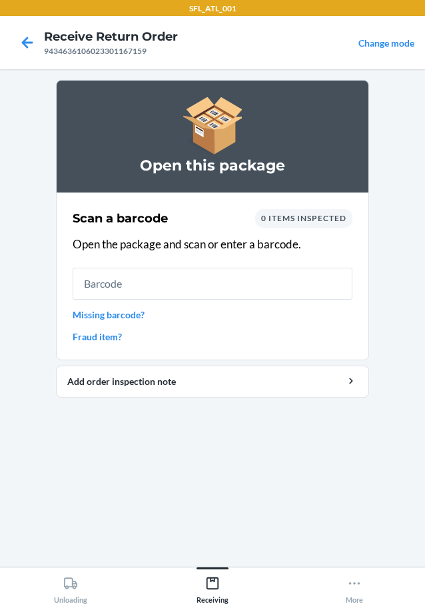
click at [144, 341] on link "Fraud item?" at bounding box center [213, 337] width 280 height 14
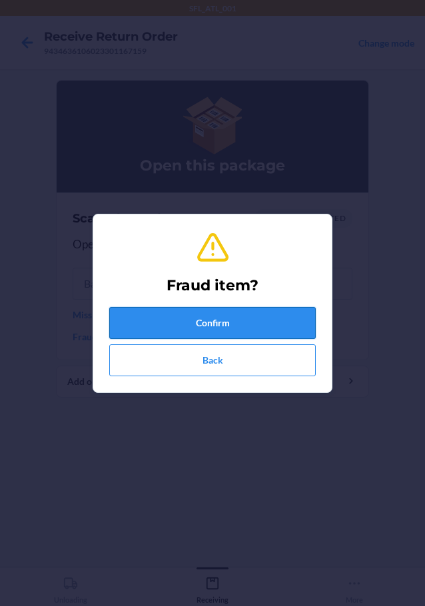
click at [201, 321] on button "Confirm" at bounding box center [212, 323] width 207 height 32
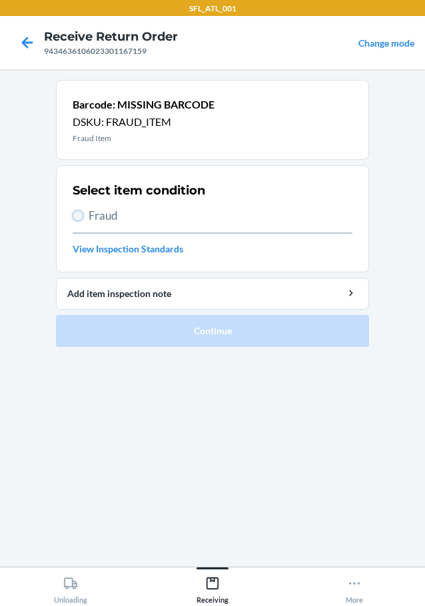
drag, startPoint x: 79, startPoint y: 215, endPoint x: 87, endPoint y: 221, distance: 9.5
click at [82, 216] on input "Fraud" at bounding box center [78, 216] width 11 height 11
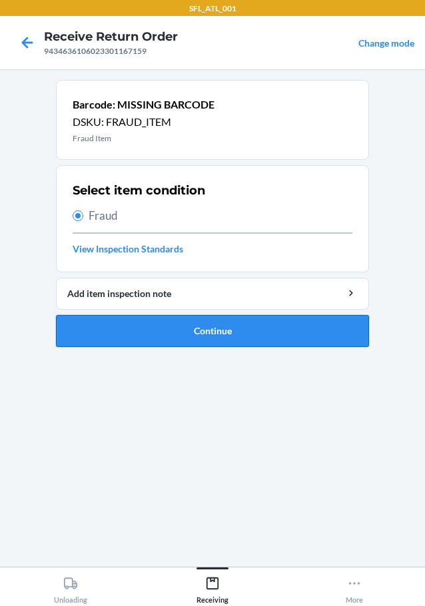
click at [171, 329] on button "Continue" at bounding box center [212, 331] width 313 height 32
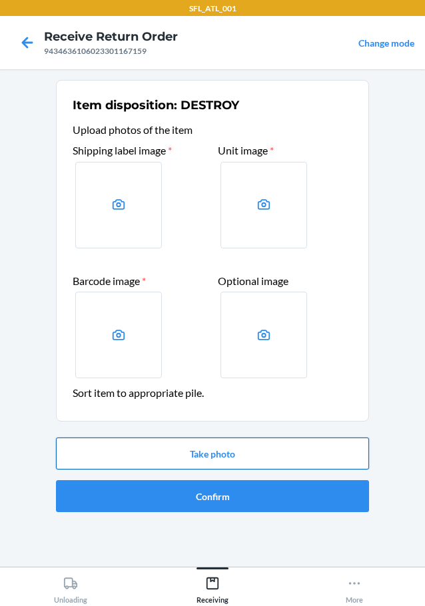
click at [196, 448] on button "Take photo" at bounding box center [212, 454] width 313 height 32
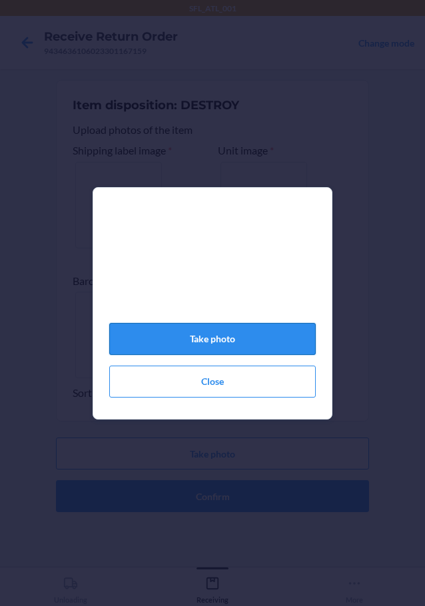
click at [225, 337] on button "Take photo" at bounding box center [212, 339] width 207 height 32
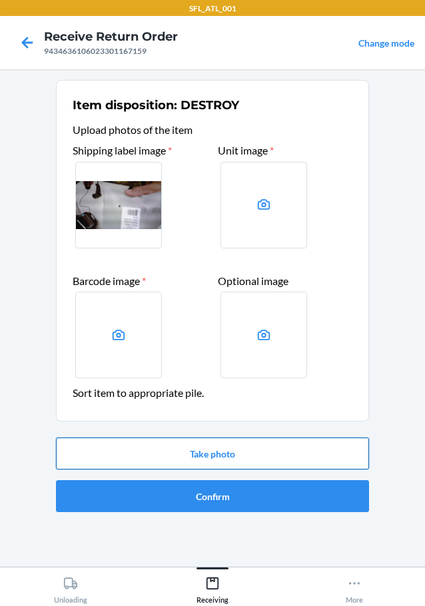
click at [261, 446] on button "Take photo" at bounding box center [212, 454] width 313 height 32
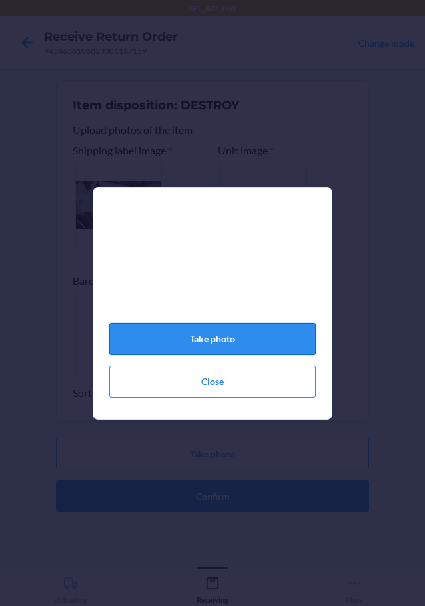
click at [273, 340] on button "Take photo" at bounding box center [212, 339] width 207 height 32
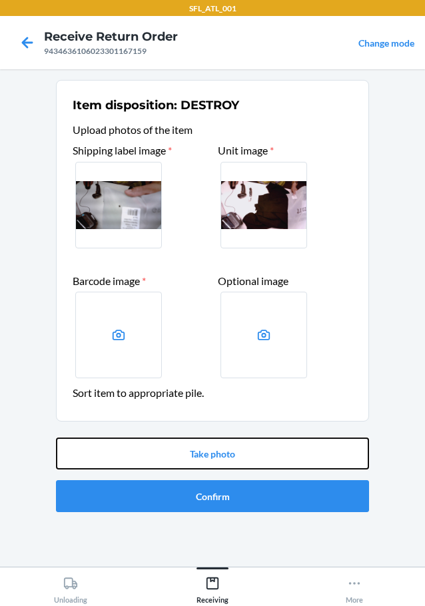
drag, startPoint x: 289, startPoint y: 440, endPoint x: 293, endPoint y: 371, distance: 68.8
click at [292, 426] on li "Item disposition: DESTROY Upload photos of the item Shipping label image * Unit…" at bounding box center [212, 299] width 313 height 438
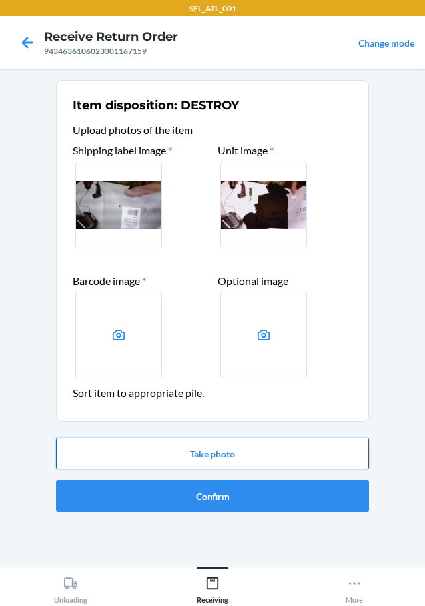
drag, startPoint x: 251, startPoint y: 447, endPoint x: 255, endPoint y: 440, distance: 7.8
click at [255, 440] on button "Take photo" at bounding box center [212, 454] width 313 height 32
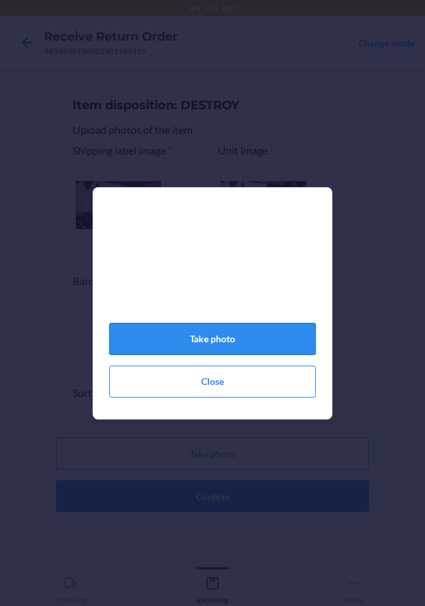
click at [287, 339] on button "Take photo" at bounding box center [212, 339] width 207 height 32
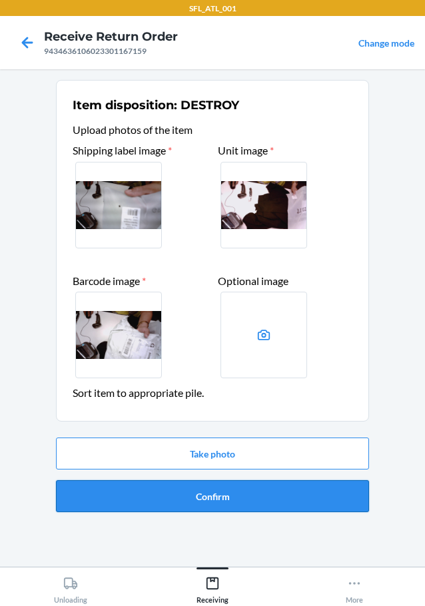
click at [315, 495] on button "Confirm" at bounding box center [212, 496] width 313 height 32
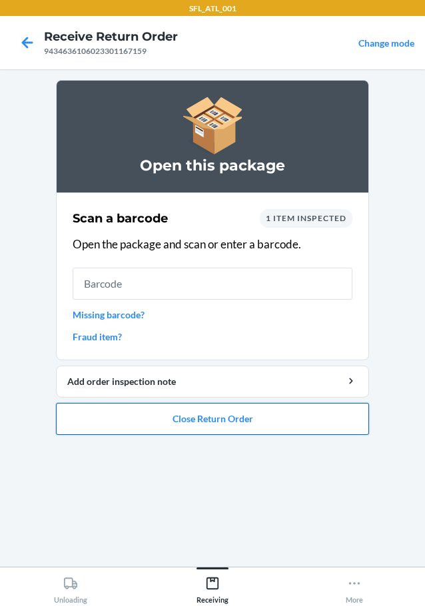
click at [287, 406] on button "Close Return Order" at bounding box center [212, 419] width 313 height 32
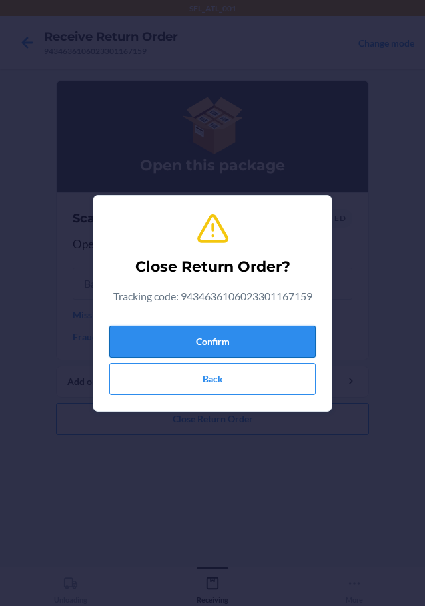
drag, startPoint x: 304, startPoint y: 341, endPoint x: 313, endPoint y: 339, distance: 9.1
click at [305, 341] on button "Confirm" at bounding box center [212, 342] width 207 height 32
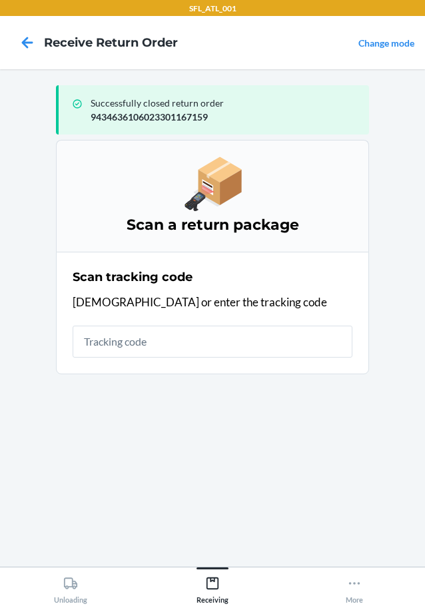
click at [184, 345] on input "text" at bounding box center [213, 342] width 280 height 32
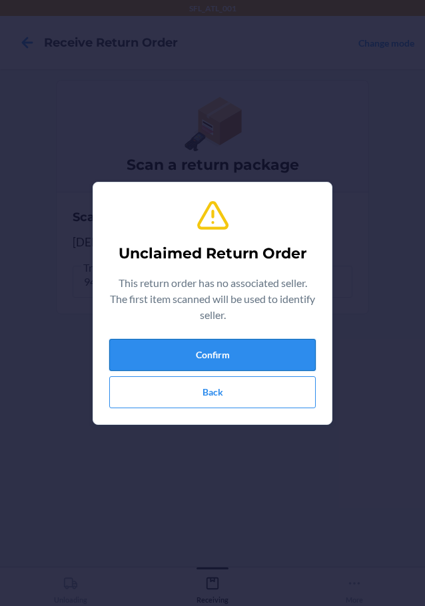
click at [153, 355] on button "Confirm" at bounding box center [212, 355] width 207 height 32
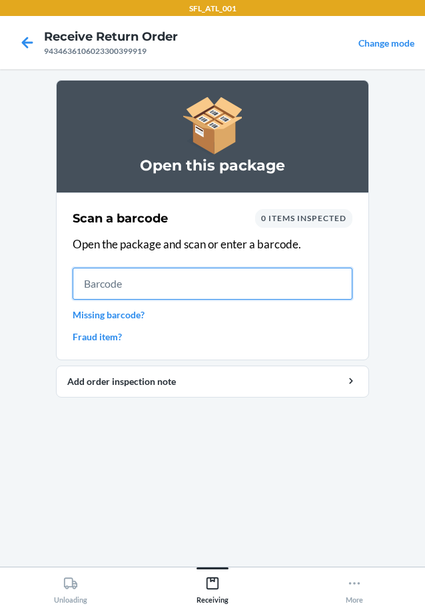
click at [301, 277] on input "text" at bounding box center [213, 284] width 280 height 32
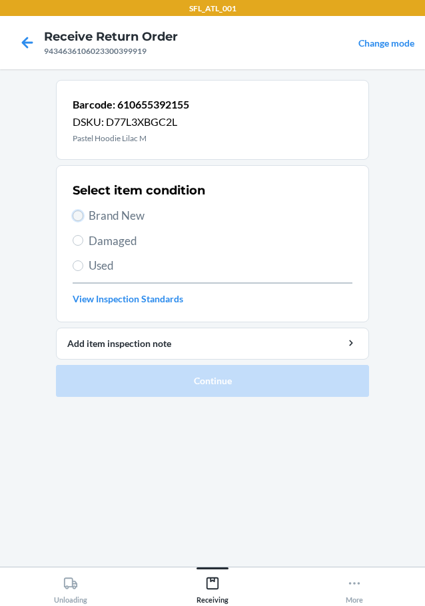
click at [77, 211] on input "Brand New" at bounding box center [78, 216] width 11 height 11
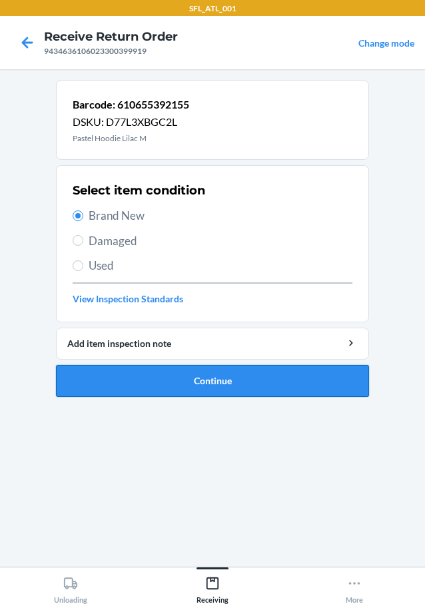
click at [155, 369] on button "Continue" at bounding box center [212, 381] width 313 height 32
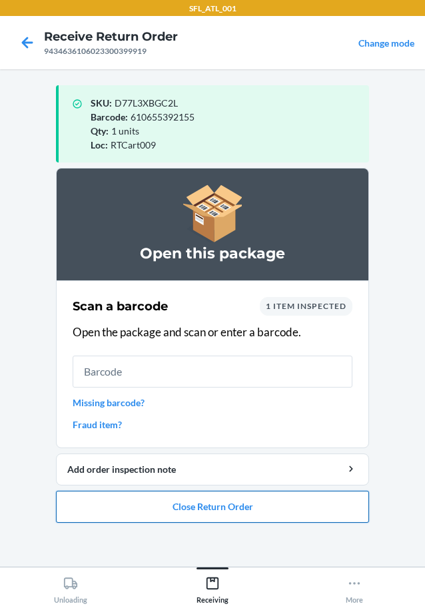
drag, startPoint x: 310, startPoint y: 506, endPoint x: 311, endPoint y: 495, distance: 11.3
click at [311, 495] on button "Close Return Order" at bounding box center [212, 507] width 313 height 32
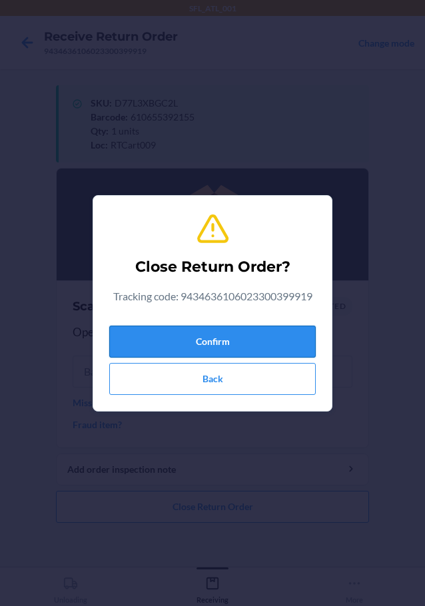
click at [306, 350] on button "Confirm" at bounding box center [212, 342] width 207 height 32
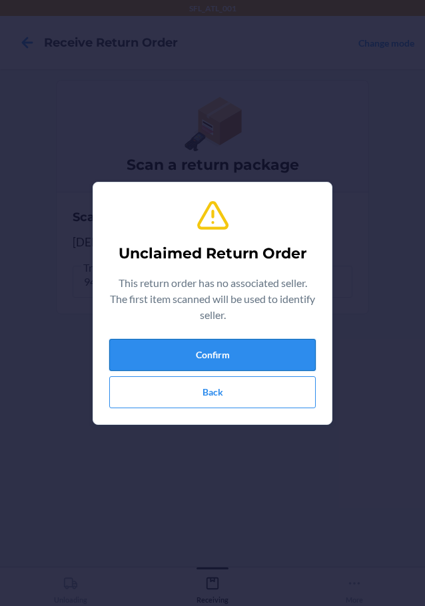
click at [209, 359] on button "Confirm" at bounding box center [212, 355] width 207 height 32
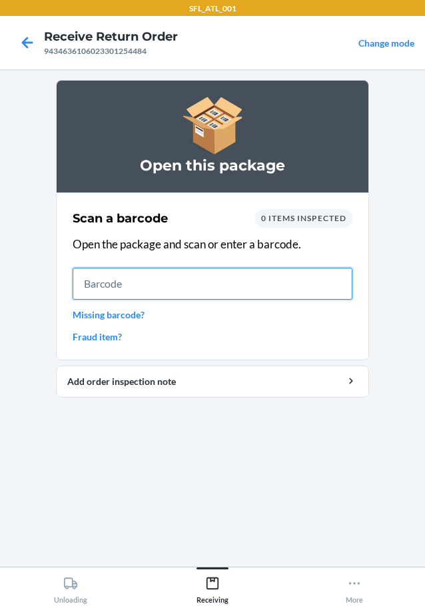
click at [269, 278] on input "text" at bounding box center [213, 284] width 280 height 32
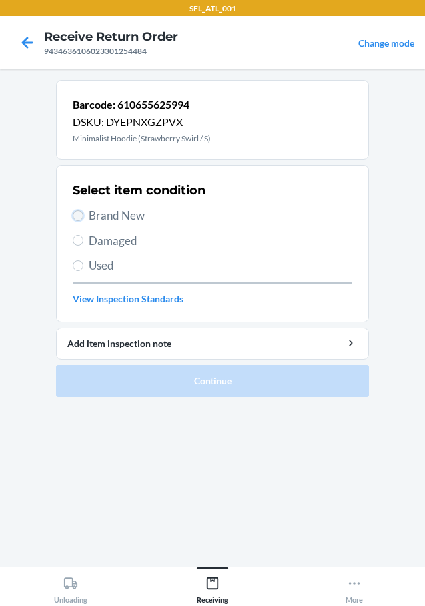
drag, startPoint x: 74, startPoint y: 217, endPoint x: 82, endPoint y: 219, distance: 8.1
click at [82, 219] on input "Brand New" at bounding box center [78, 216] width 11 height 11
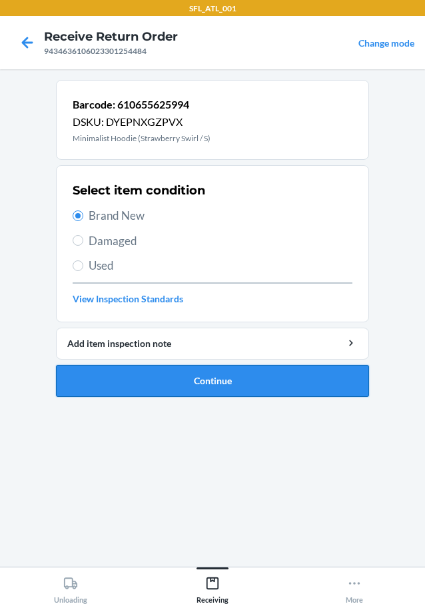
click at [122, 377] on button "Continue" at bounding box center [212, 381] width 313 height 32
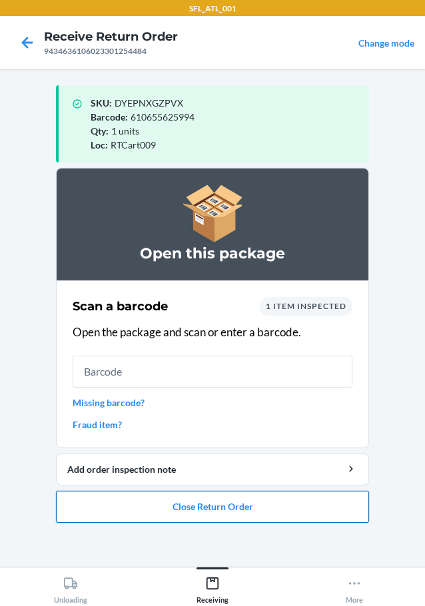
click at [245, 498] on button "Close Return Order" at bounding box center [212, 507] width 313 height 32
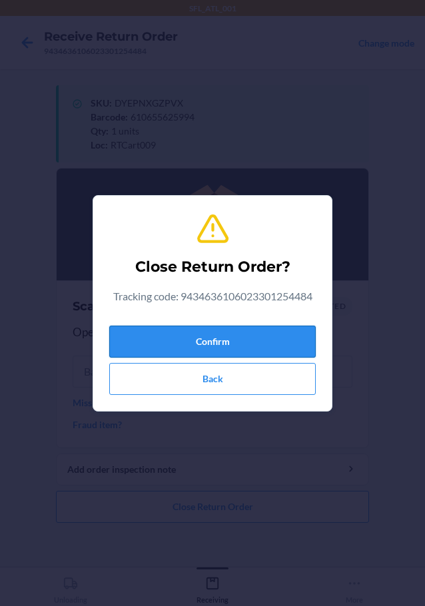
click at [278, 355] on button "Confirm" at bounding box center [212, 342] width 207 height 32
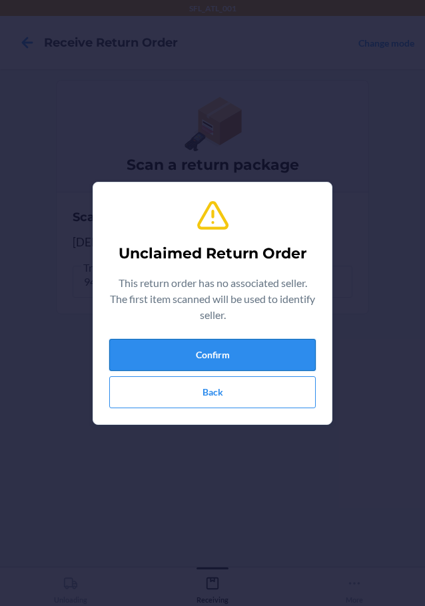
click at [267, 365] on button "Confirm" at bounding box center [212, 355] width 207 height 32
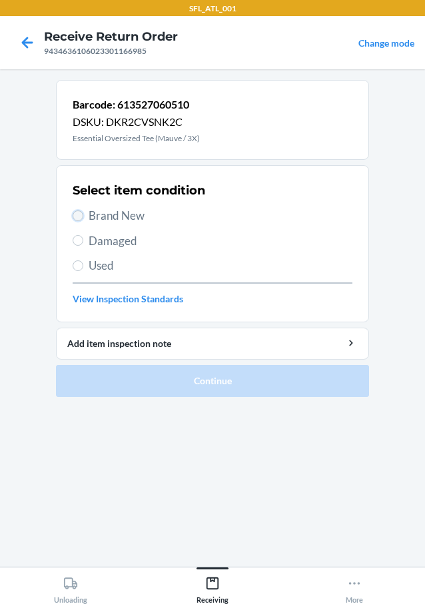
click at [76, 214] on input "Brand New" at bounding box center [78, 216] width 11 height 11
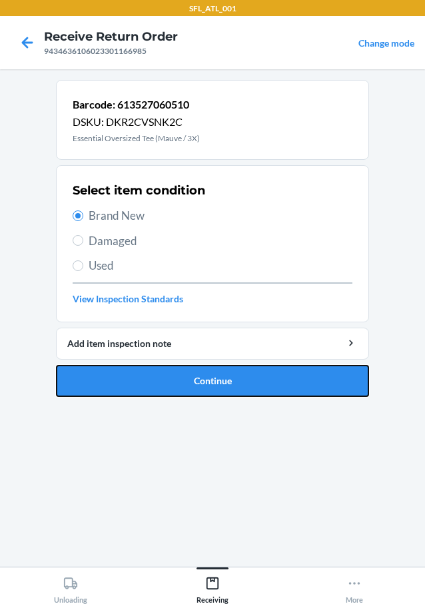
drag, startPoint x: 169, startPoint y: 390, endPoint x: 189, endPoint y: 381, distance: 21.2
click at [173, 389] on button "Continue" at bounding box center [212, 381] width 313 height 32
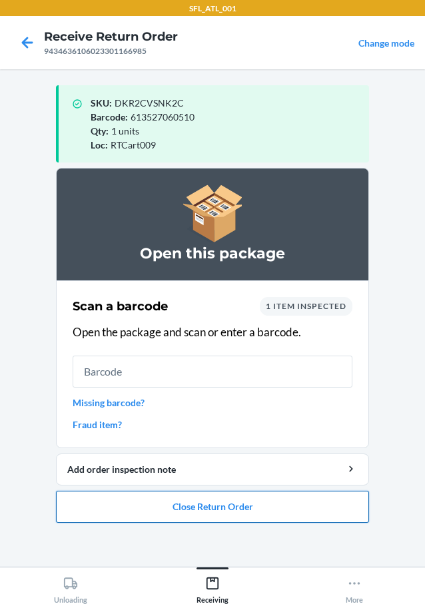
click at [205, 503] on button "Close Return Order" at bounding box center [212, 507] width 313 height 32
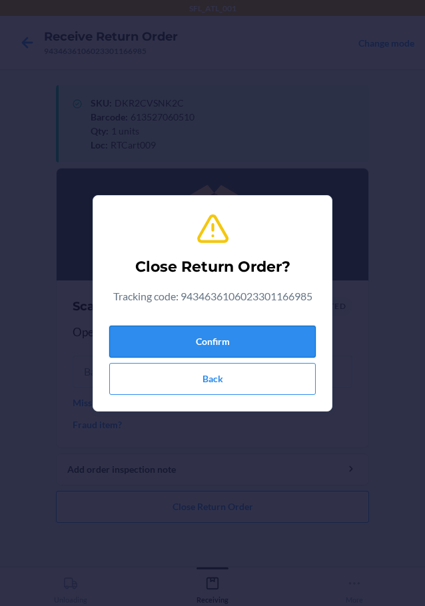
click at [232, 338] on button "Confirm" at bounding box center [212, 342] width 207 height 32
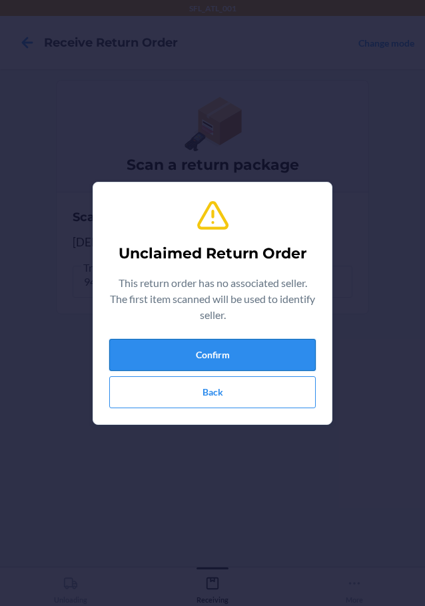
click at [273, 346] on button "Confirm" at bounding box center [212, 355] width 207 height 32
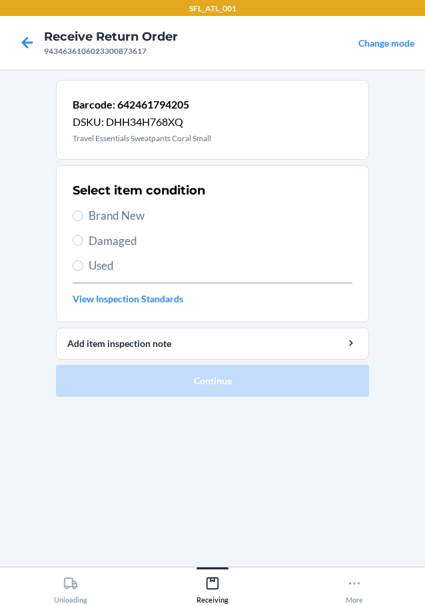
click at [85, 217] on label "Brand New" at bounding box center [213, 215] width 280 height 17
click at [83, 217] on input "Brand New" at bounding box center [78, 216] width 11 height 11
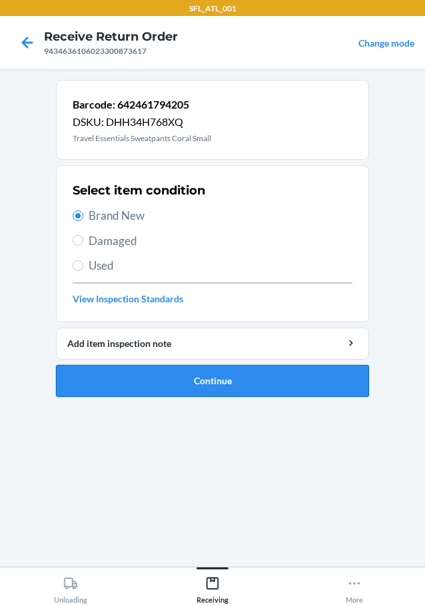
drag, startPoint x: 174, startPoint y: 379, endPoint x: 113, endPoint y: 280, distance: 116.3
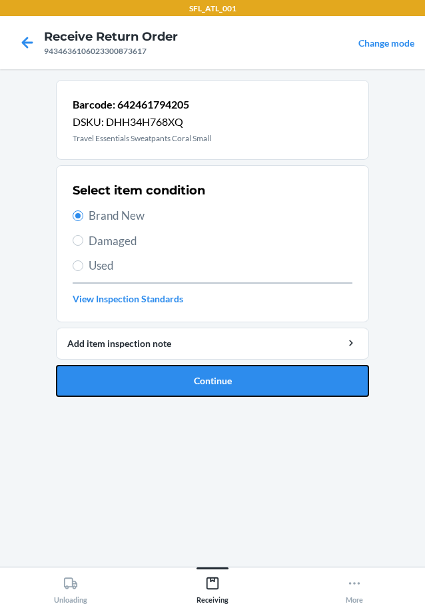
click at [174, 377] on button "Continue" at bounding box center [212, 381] width 313 height 32
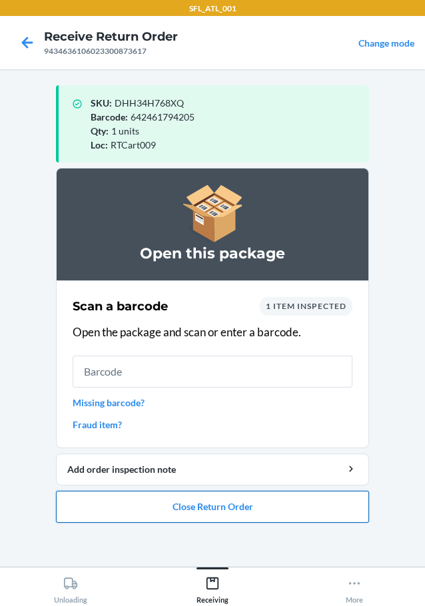
click at [260, 500] on button "Close Return Order" at bounding box center [212, 507] width 313 height 32
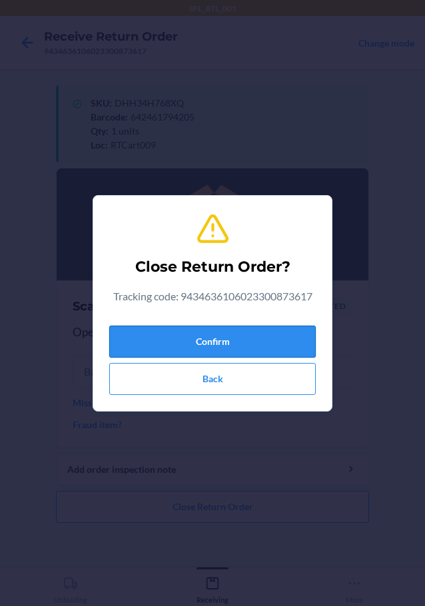
click at [220, 344] on button "Confirm" at bounding box center [212, 342] width 207 height 32
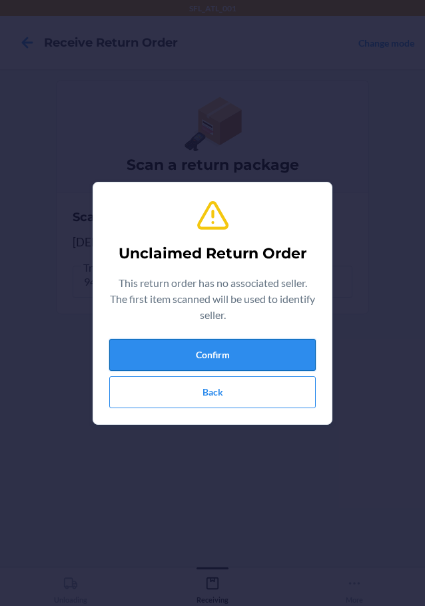
click at [262, 365] on button "Confirm" at bounding box center [212, 355] width 207 height 32
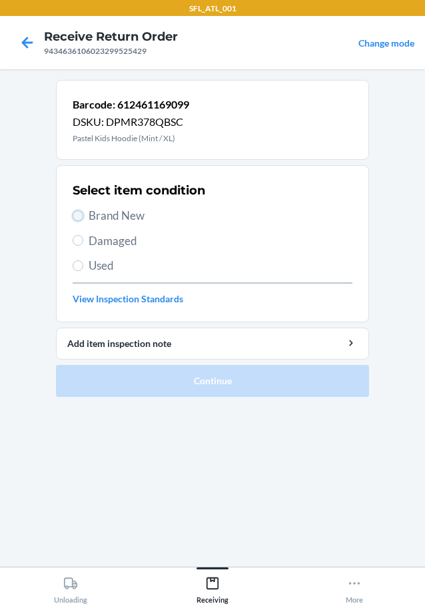
click at [76, 212] on input "Brand New" at bounding box center [78, 216] width 11 height 11
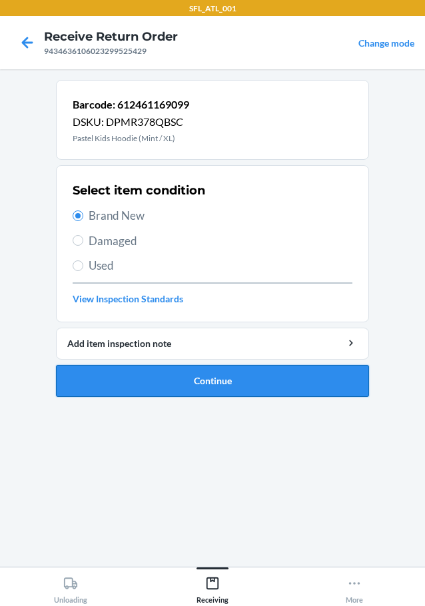
click at [203, 375] on button "Continue" at bounding box center [212, 381] width 313 height 32
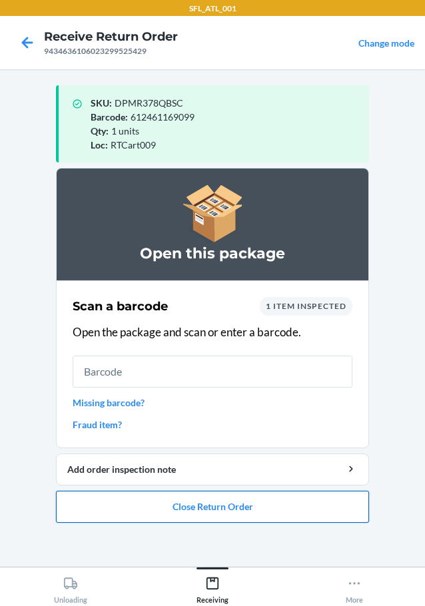
click at [317, 504] on button "Close Return Order" at bounding box center [212, 507] width 313 height 32
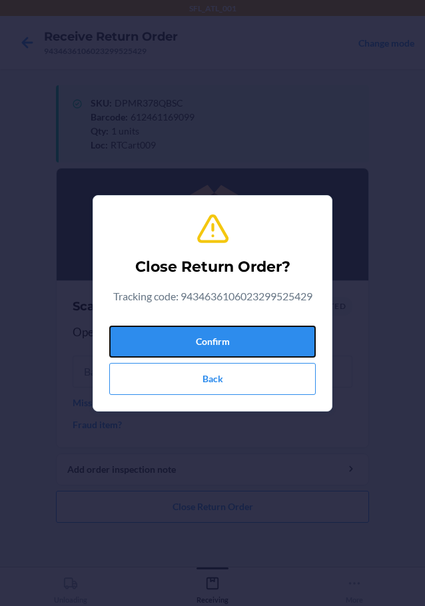
drag, startPoint x: 260, startPoint y: 332, endPoint x: 265, endPoint y: 309, distance: 23.3
click at [260, 329] on button "Confirm" at bounding box center [212, 342] width 207 height 32
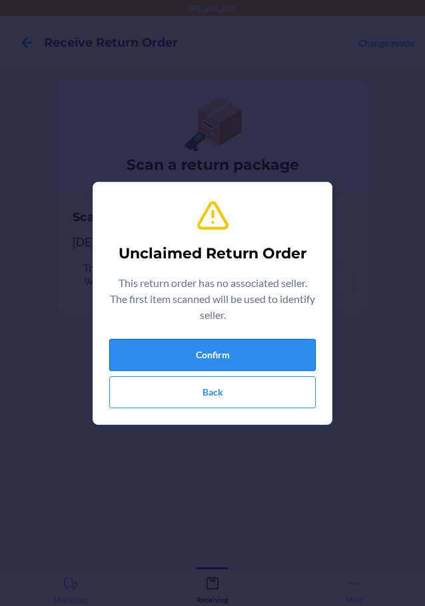
click at [199, 346] on button "Confirm" at bounding box center [212, 355] width 207 height 32
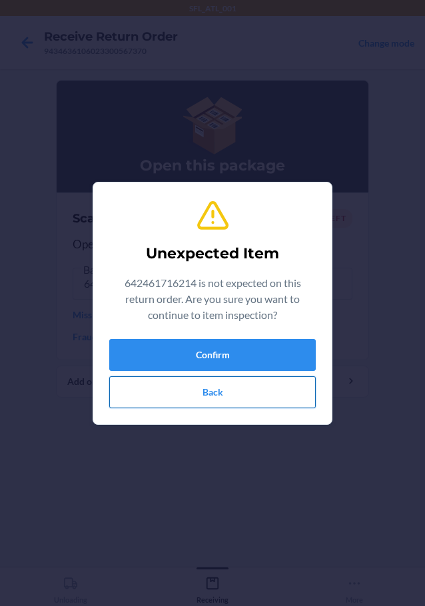
click at [245, 391] on button "Back" at bounding box center [212, 393] width 207 height 32
click at [248, 343] on button "Confirm" at bounding box center [212, 355] width 207 height 32
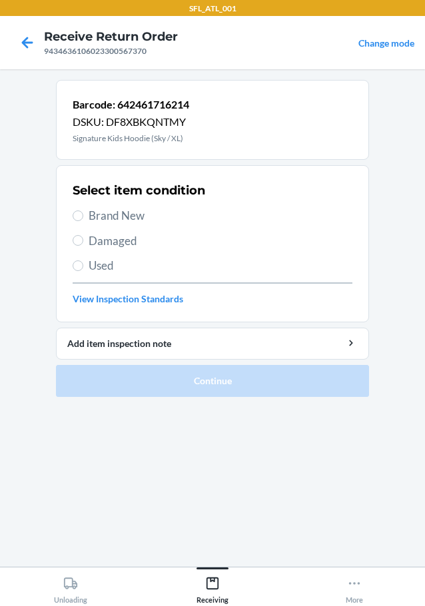
click at [80, 209] on label "Brand New" at bounding box center [213, 215] width 280 height 17
click at [80, 211] on input "Brand New" at bounding box center [78, 216] width 11 height 11
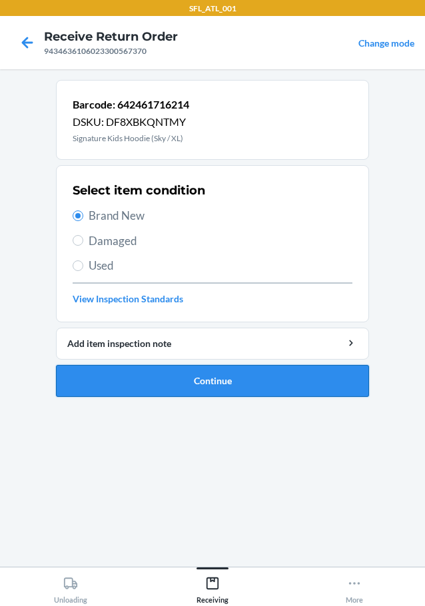
click at [148, 394] on button "Continue" at bounding box center [212, 381] width 313 height 32
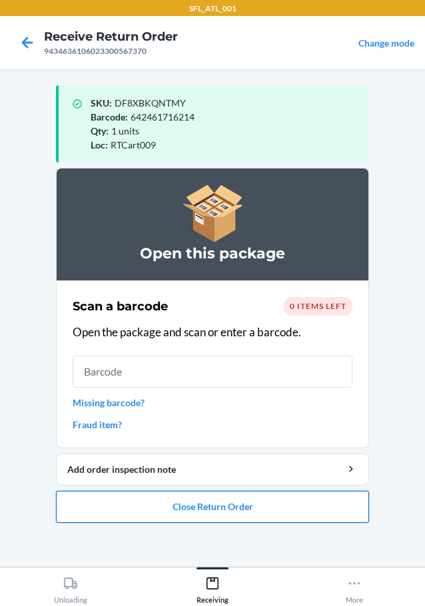
click at [257, 505] on button "Close Return Order" at bounding box center [212, 507] width 313 height 32
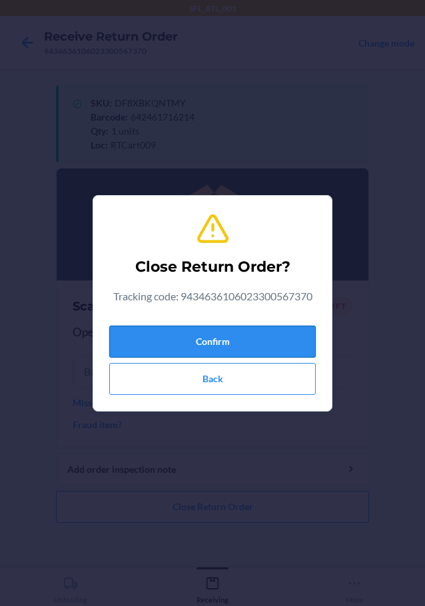
click at [235, 350] on button "Confirm" at bounding box center [212, 342] width 207 height 32
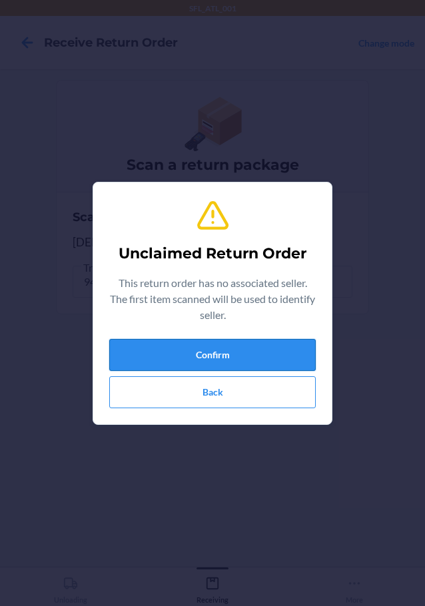
click at [257, 357] on button "Confirm" at bounding box center [212, 355] width 207 height 32
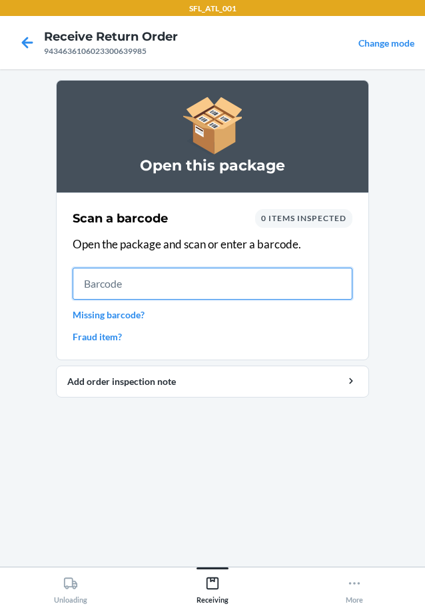
click at [267, 284] on input "text" at bounding box center [213, 284] width 280 height 32
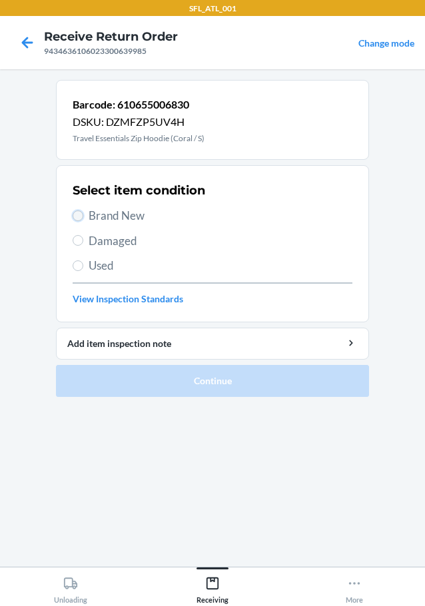
click at [75, 219] on input "Brand New" at bounding box center [78, 216] width 11 height 11
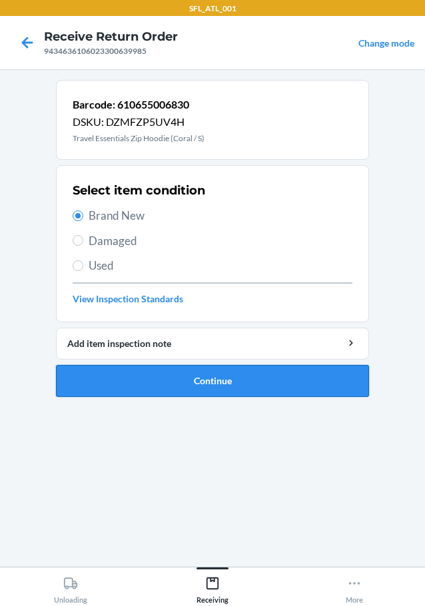
click at [152, 375] on button "Continue" at bounding box center [212, 381] width 313 height 32
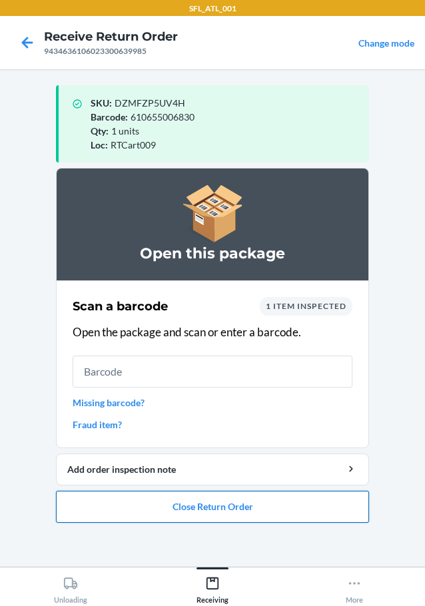
click at [193, 510] on button "Close Return Order" at bounding box center [212, 507] width 313 height 32
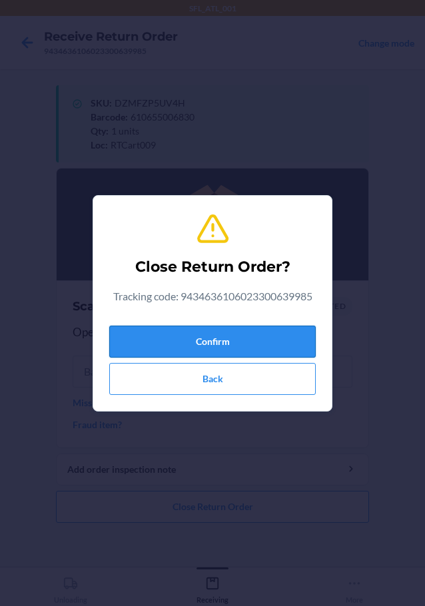
click at [202, 341] on button "Confirm" at bounding box center [212, 342] width 207 height 32
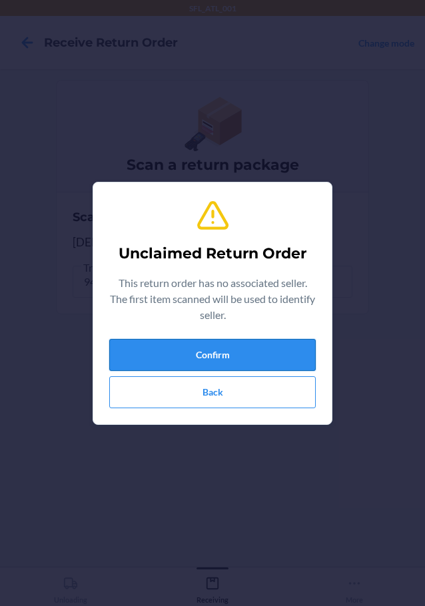
click at [263, 349] on button "Confirm" at bounding box center [212, 355] width 207 height 32
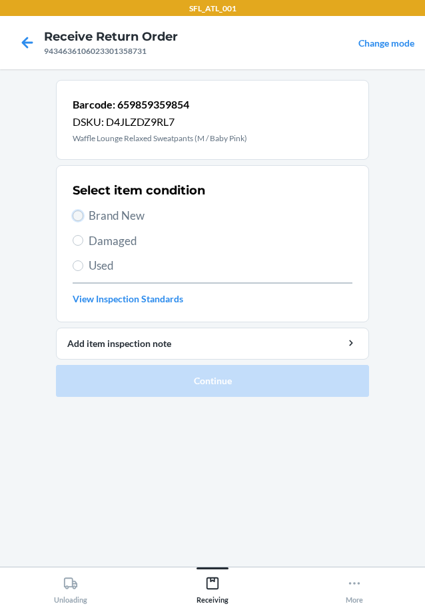
click at [75, 212] on input "Brand New" at bounding box center [78, 216] width 11 height 11
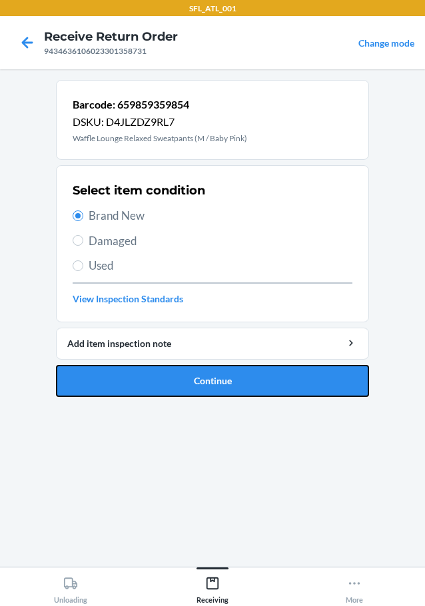
drag, startPoint x: 215, startPoint y: 373, endPoint x: 221, endPoint y: 369, distance: 6.9
click at [216, 371] on button "Continue" at bounding box center [212, 381] width 313 height 32
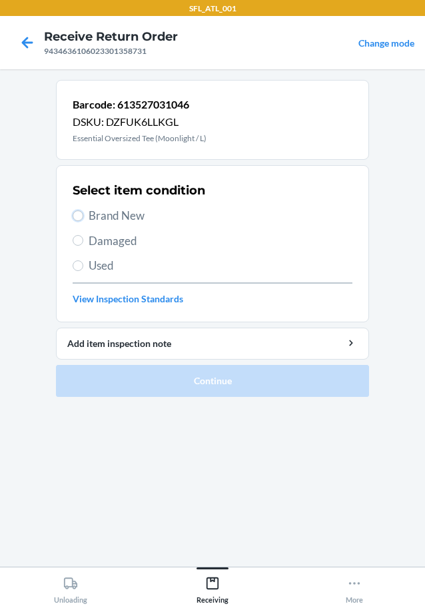
drag, startPoint x: 79, startPoint y: 214, endPoint x: 116, endPoint y: 234, distance: 41.7
click at [81, 214] on input "Brand New" at bounding box center [78, 216] width 11 height 11
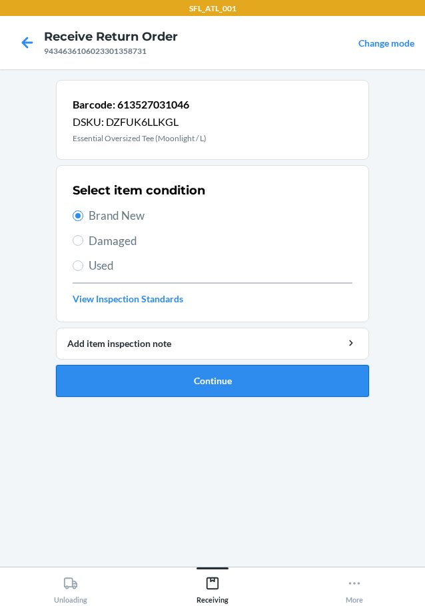
click at [223, 387] on button "Continue" at bounding box center [212, 381] width 313 height 32
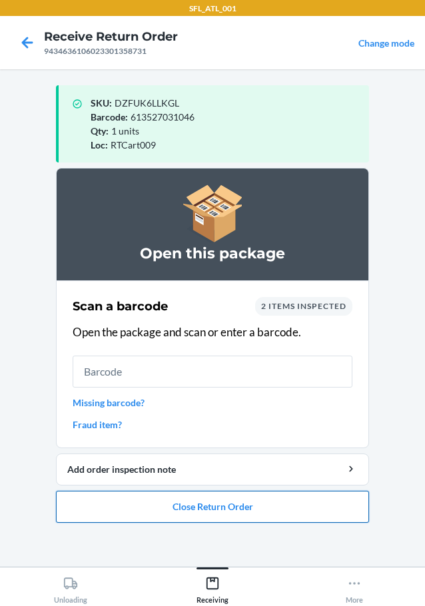
drag, startPoint x: 161, startPoint y: 517, endPoint x: 167, endPoint y: 512, distance: 8.0
click at [167, 512] on button "Close Return Order" at bounding box center [212, 507] width 313 height 32
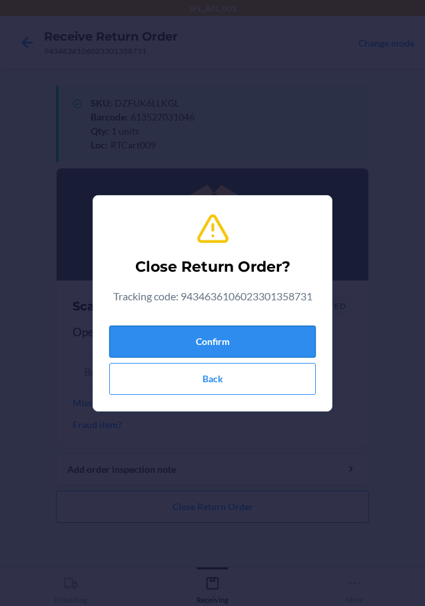
click at [249, 337] on button "Confirm" at bounding box center [212, 342] width 207 height 32
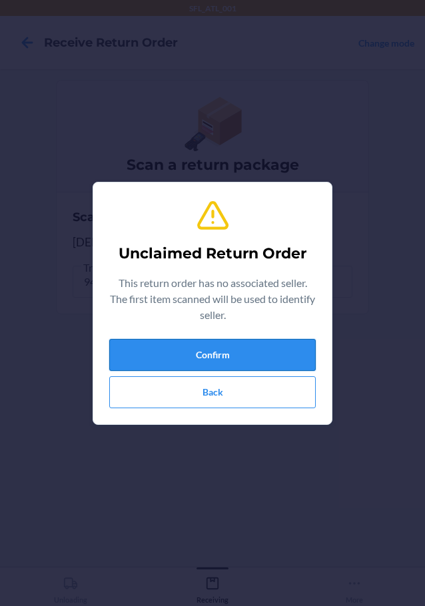
click at [198, 350] on button "Confirm" at bounding box center [212, 355] width 207 height 32
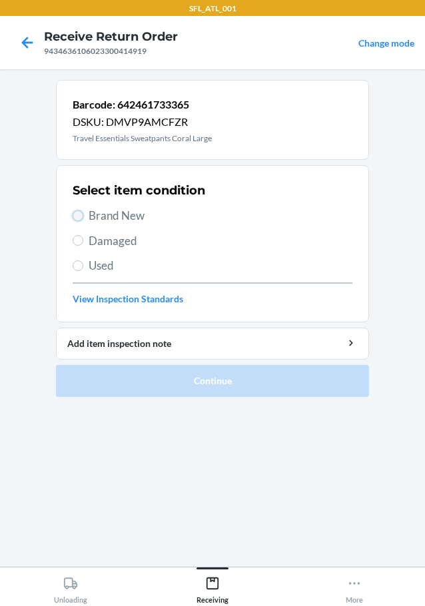
click at [75, 212] on input "Brand New" at bounding box center [78, 216] width 11 height 11
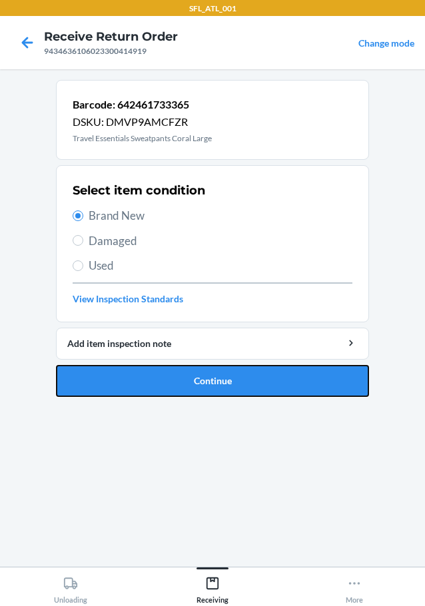
click at [181, 390] on button "Continue" at bounding box center [212, 381] width 313 height 32
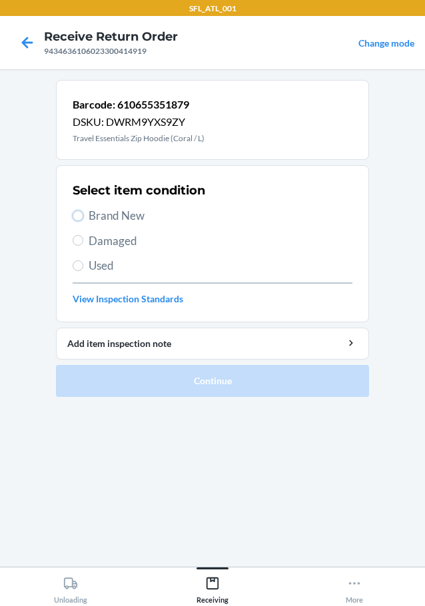
drag, startPoint x: 81, startPoint y: 215, endPoint x: 87, endPoint y: 227, distance: 13.7
click at [80, 215] on input "Brand New" at bounding box center [78, 216] width 11 height 11
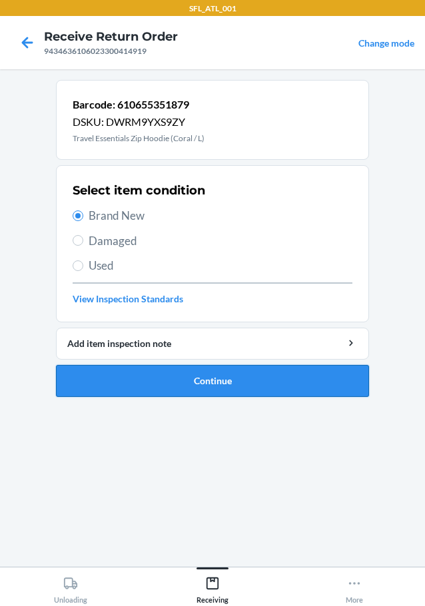
click at [147, 380] on button "Continue" at bounding box center [212, 381] width 313 height 32
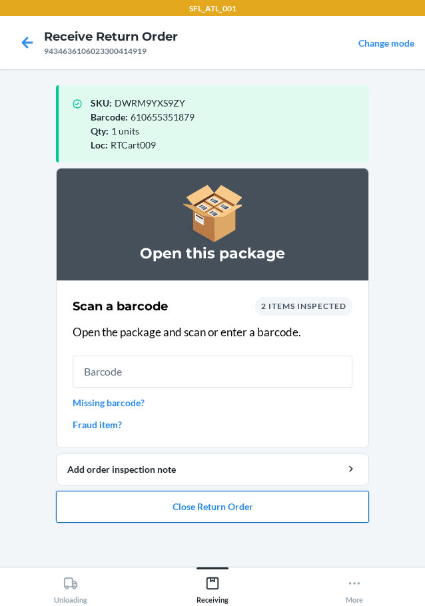
click at [178, 497] on button "Close Return Order" at bounding box center [212, 507] width 313 height 32
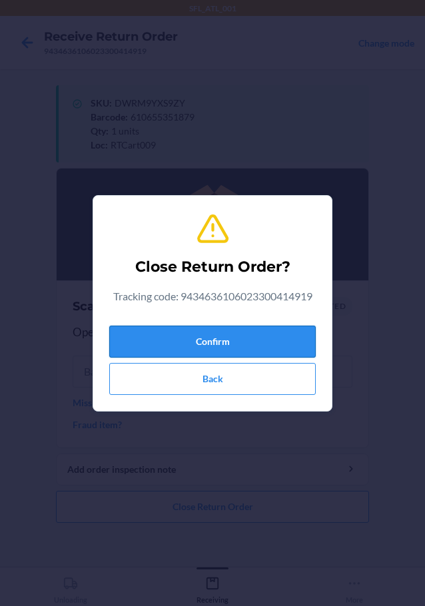
click at [239, 340] on button "Confirm" at bounding box center [212, 342] width 207 height 32
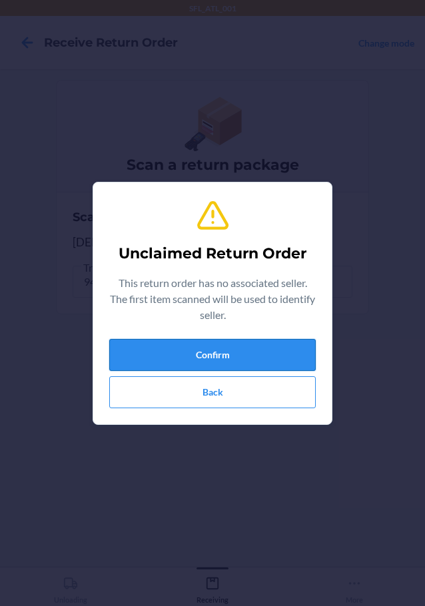
click at [237, 347] on button "Confirm" at bounding box center [212, 355] width 207 height 32
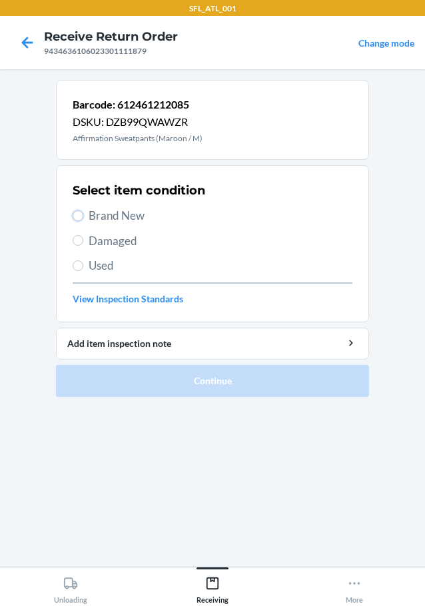
drag, startPoint x: 79, startPoint y: 214, endPoint x: 146, endPoint y: 306, distance: 113.6
click at [96, 227] on div "Select item condition Brand New Damaged Used View Inspection Standards" at bounding box center [213, 244] width 280 height 132
click at [74, 219] on input "Brand New" at bounding box center [78, 216] width 11 height 11
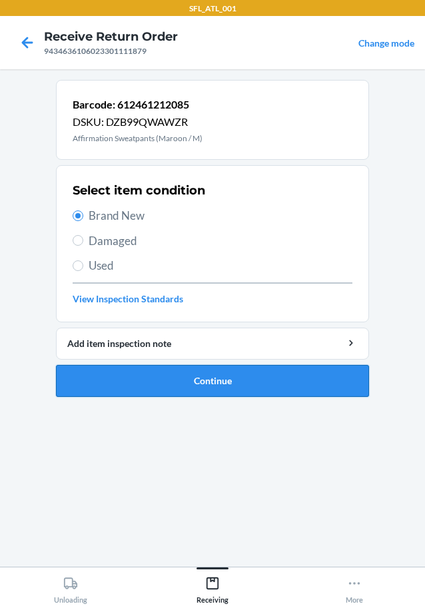
click at [150, 392] on button "Continue" at bounding box center [212, 381] width 313 height 32
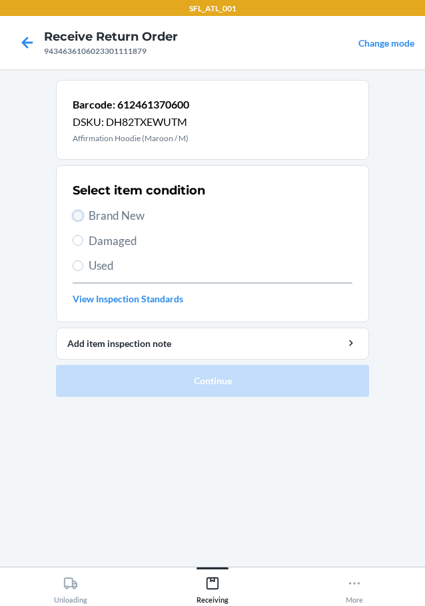
click at [79, 212] on input "Brand New" at bounding box center [78, 216] width 11 height 11
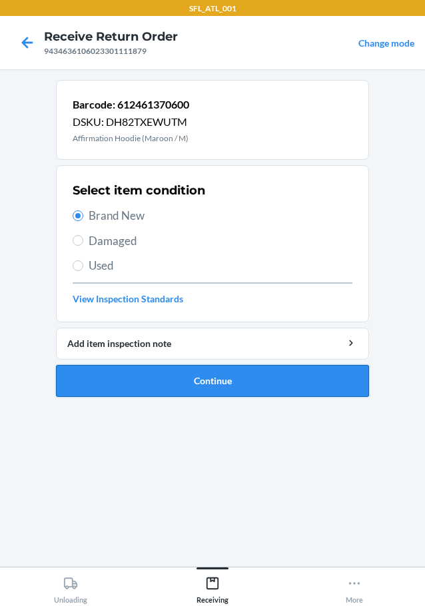
click at [130, 375] on button "Continue" at bounding box center [212, 381] width 313 height 32
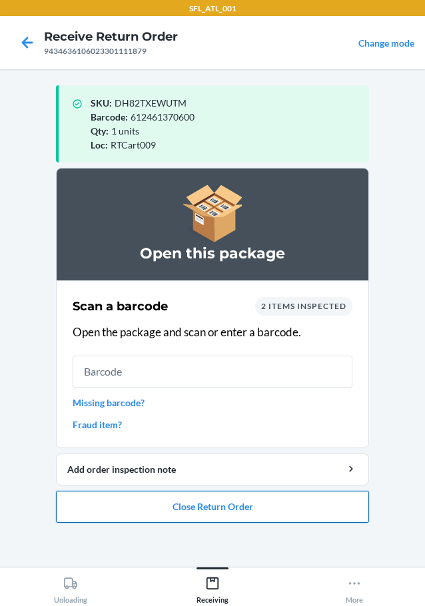
click at [225, 504] on button "Close Return Order" at bounding box center [212, 507] width 313 height 32
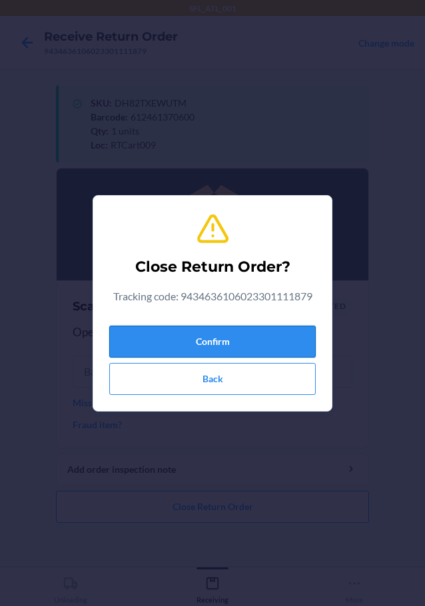
click at [267, 333] on button "Confirm" at bounding box center [212, 342] width 207 height 32
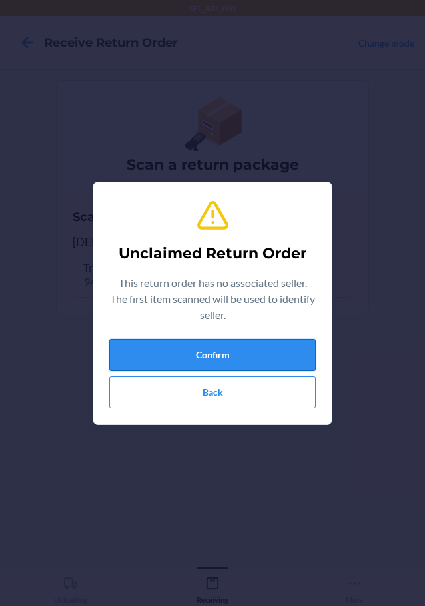
click at [262, 343] on button "Confirm" at bounding box center [212, 355] width 207 height 32
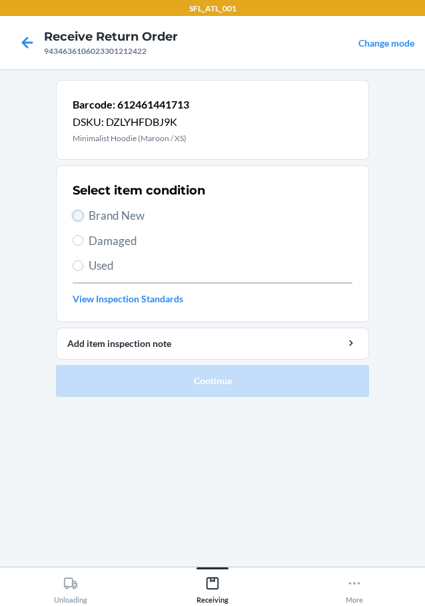
click at [81, 215] on input "Brand New" at bounding box center [78, 216] width 11 height 11
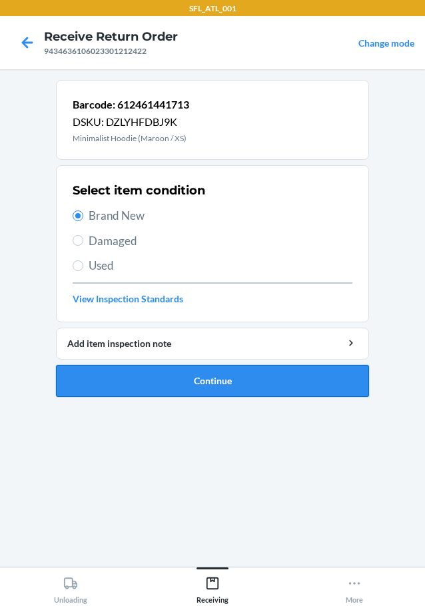
click at [234, 382] on button "Continue" at bounding box center [212, 381] width 313 height 32
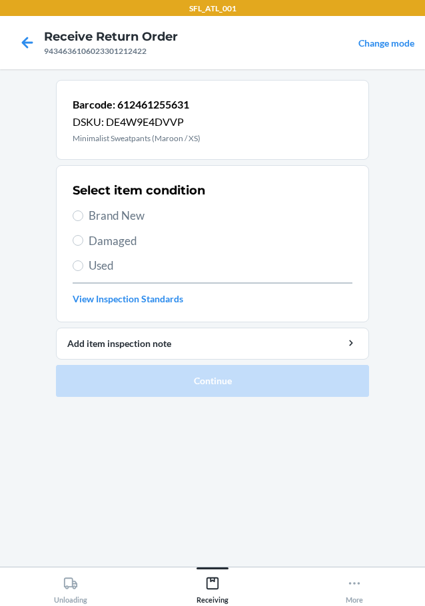
click at [71, 217] on section "Select item condition Brand New Damaged Used View Inspection Standards" at bounding box center [212, 243] width 313 height 157
click at [79, 216] on input "Brand New" at bounding box center [78, 216] width 11 height 11
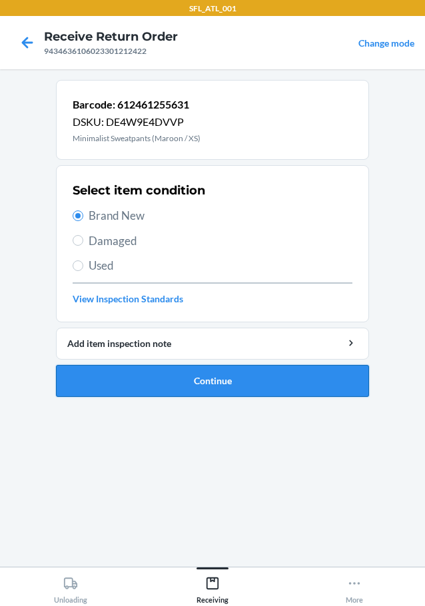
click at [243, 382] on button "Continue" at bounding box center [212, 381] width 313 height 32
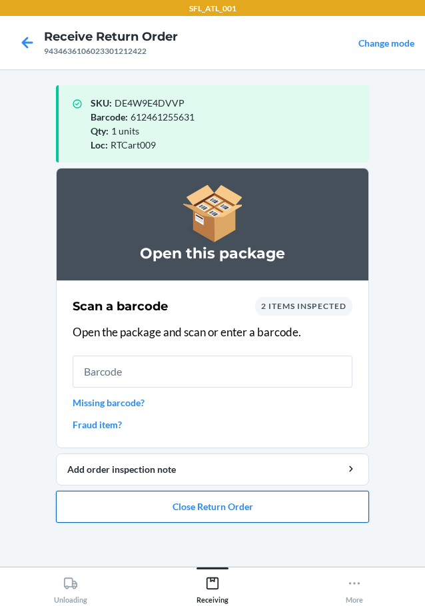
click at [328, 500] on button "Close Return Order" at bounding box center [212, 507] width 313 height 32
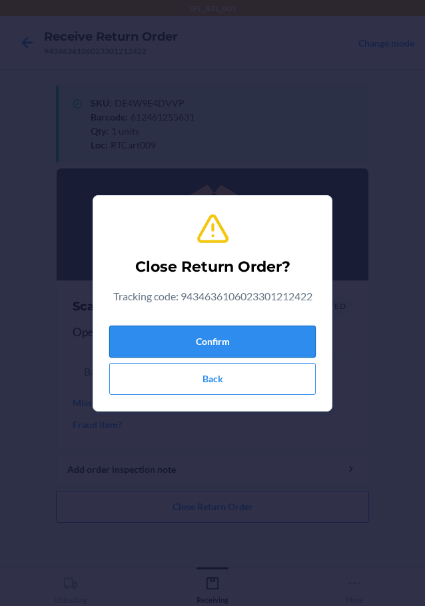
click at [284, 346] on button "Confirm" at bounding box center [212, 342] width 207 height 32
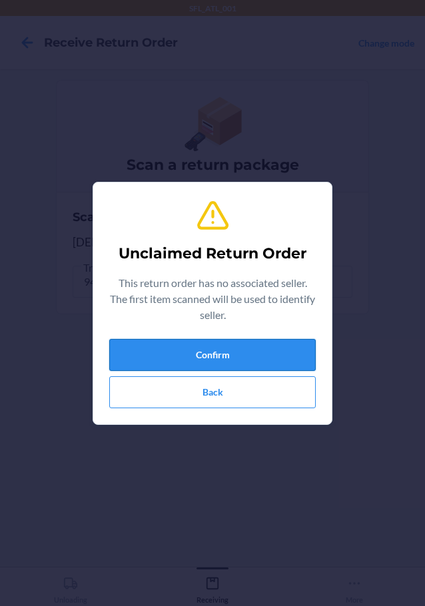
click at [287, 355] on button "Confirm" at bounding box center [212, 355] width 207 height 32
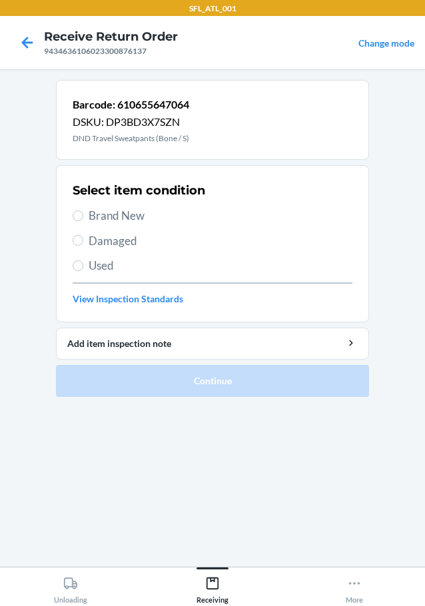
click at [84, 211] on label "Brand New" at bounding box center [213, 215] width 280 height 17
click at [83, 211] on input "Brand New" at bounding box center [78, 216] width 11 height 11
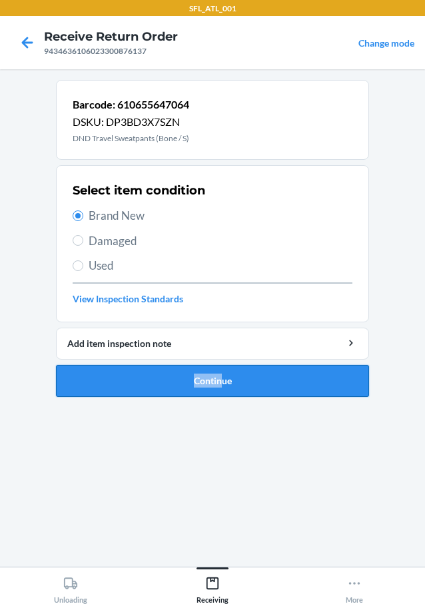
drag, startPoint x: 207, startPoint y: 360, endPoint x: 219, endPoint y: 379, distance: 23.1
click at [219, 379] on li "Barcode: 610655647064 DSKU: DP3BD3X7SZN DND Travel Sweatpants (Bone / S) Select…" at bounding box center [212, 238] width 313 height 317
click at [240, 377] on button "Continue" at bounding box center [212, 381] width 313 height 32
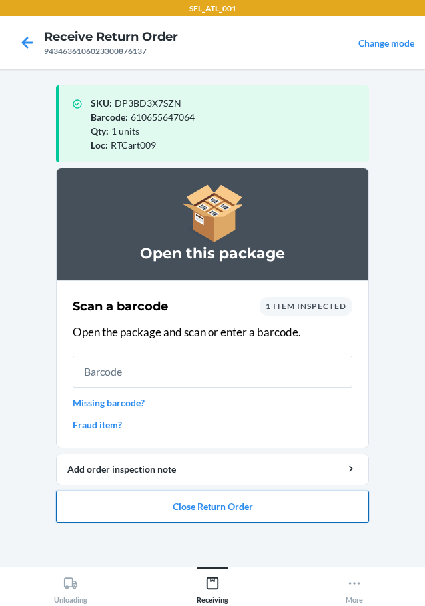
click at [289, 495] on button "Close Return Order" at bounding box center [212, 507] width 313 height 32
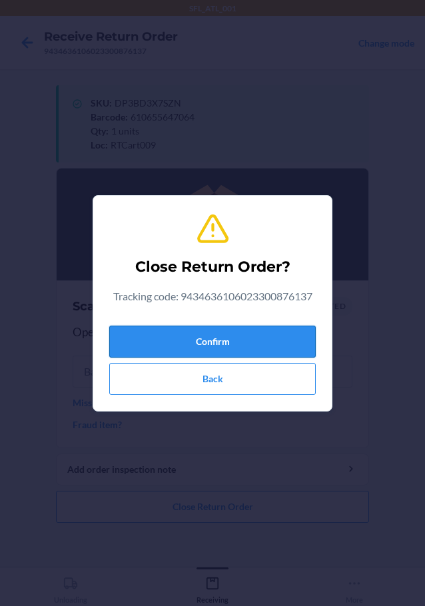
click at [302, 337] on button "Confirm" at bounding box center [212, 342] width 207 height 32
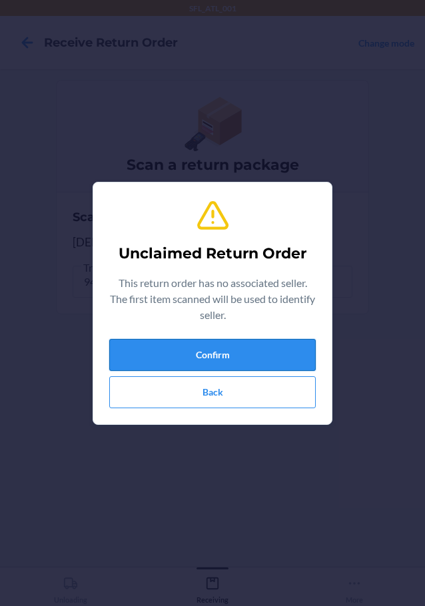
click at [230, 368] on button "Confirm" at bounding box center [212, 355] width 207 height 32
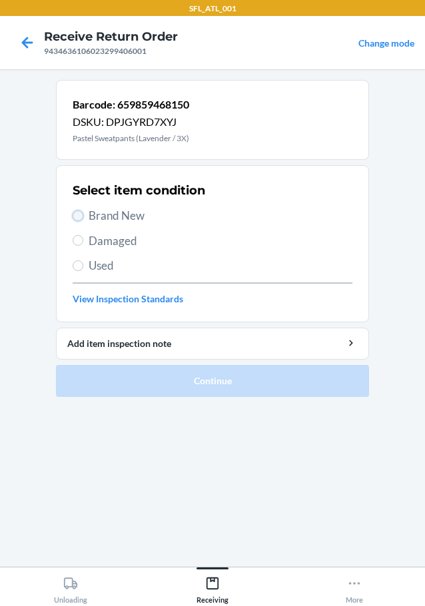
click at [78, 214] on input "Brand New" at bounding box center [78, 216] width 11 height 11
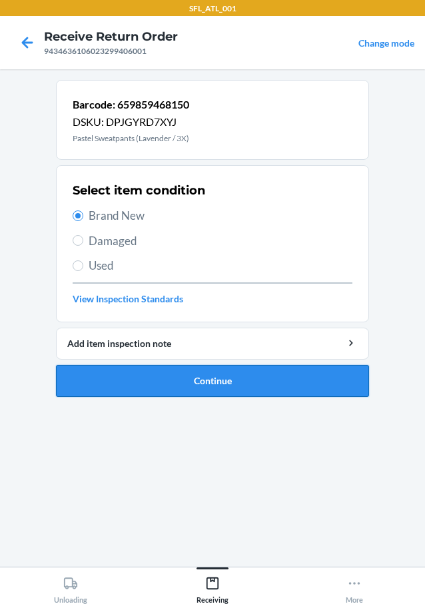
click at [163, 378] on button "Continue" at bounding box center [212, 381] width 313 height 32
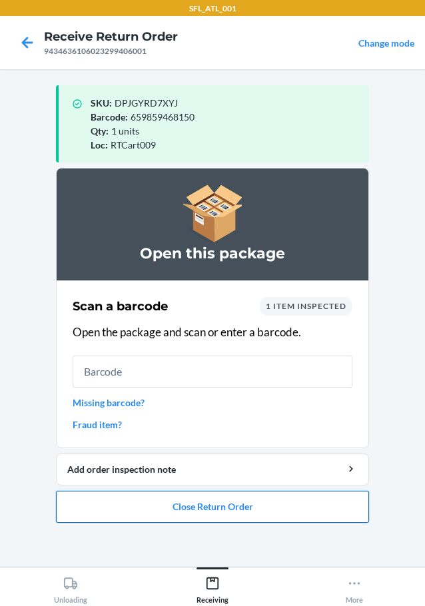
click at [255, 507] on button "Close Return Order" at bounding box center [212, 507] width 313 height 32
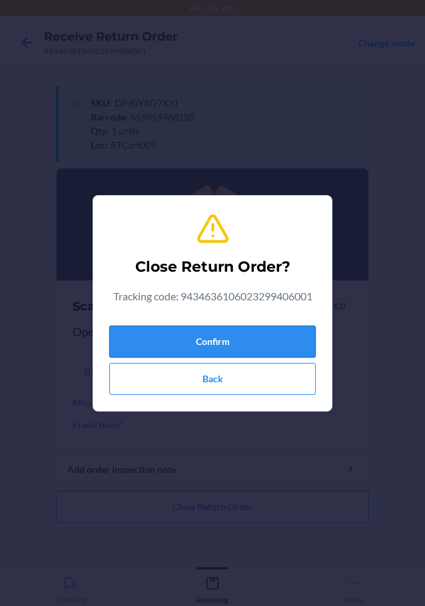
click at [289, 344] on button "Confirm" at bounding box center [212, 342] width 207 height 32
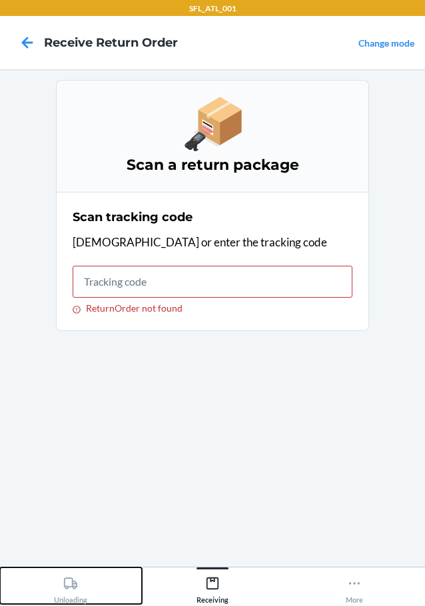
click at [65, 581] on icon at bounding box center [70, 583] width 13 height 11
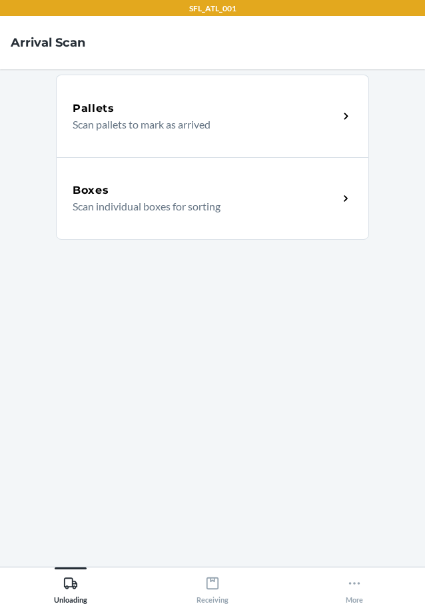
click at [129, 199] on p "Scan individual boxes for sorting" at bounding box center [200, 207] width 255 height 16
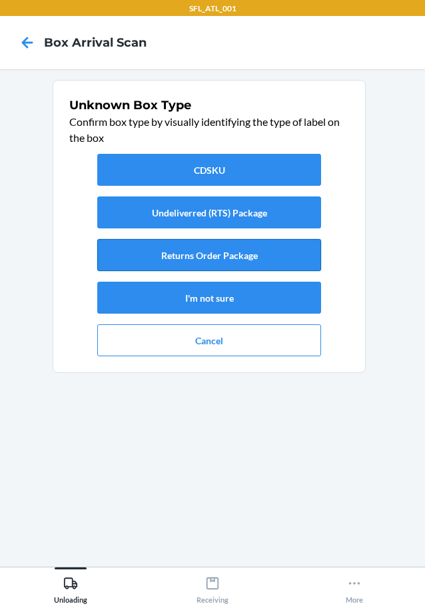
click at [238, 253] on button "Returns Order Package" at bounding box center [209, 255] width 224 height 32
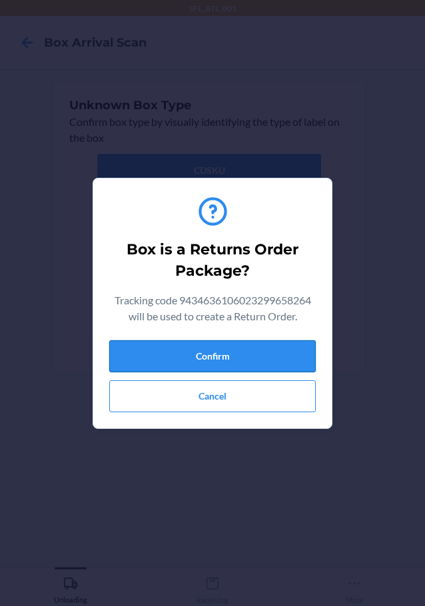
click at [289, 351] on button "Confirm" at bounding box center [212, 357] width 207 height 32
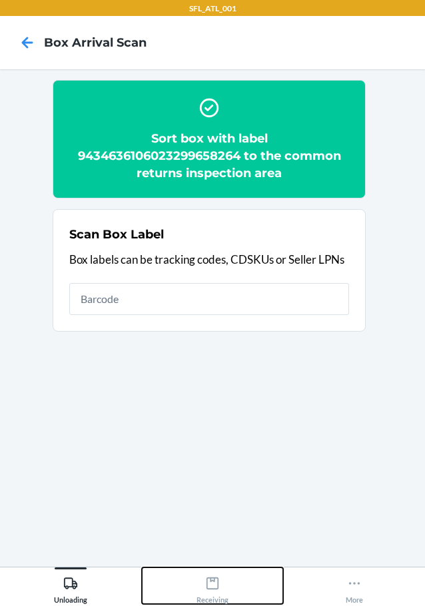
click at [220, 581] on div "Receiving" at bounding box center [213, 587] width 32 height 33
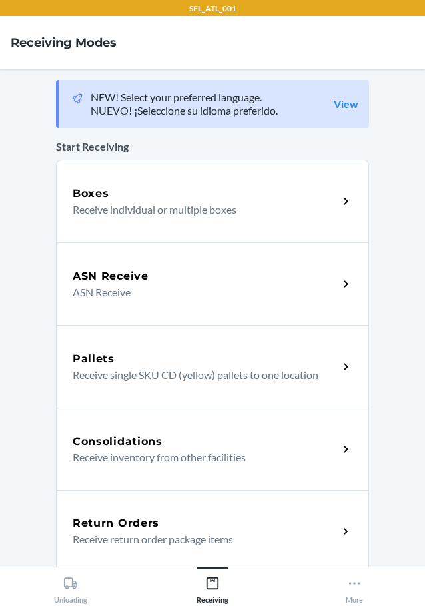
click at [190, 515] on div "Return Orders Receive return order package items" at bounding box center [212, 531] width 313 height 83
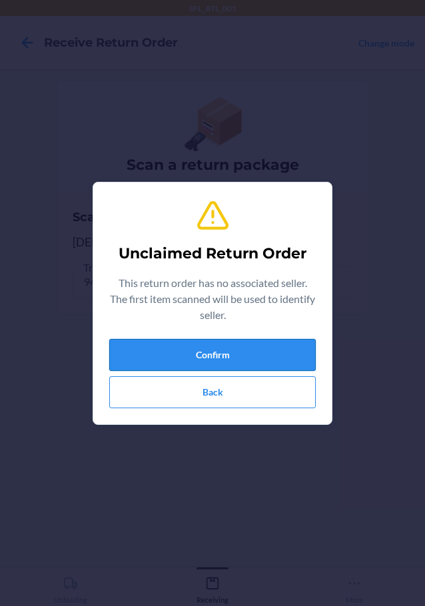
click at [281, 352] on button "Confirm" at bounding box center [212, 355] width 207 height 32
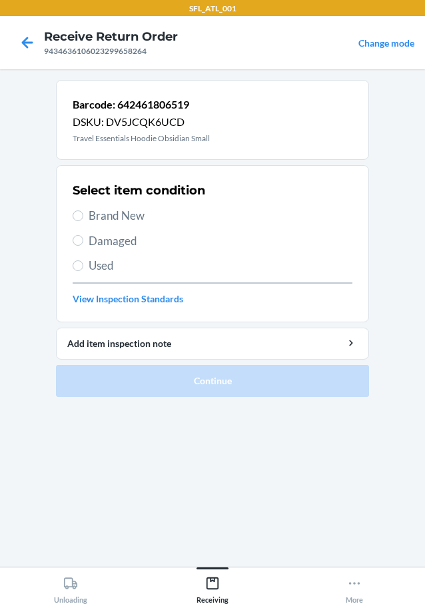
click at [85, 209] on label "Brand New" at bounding box center [213, 215] width 280 height 17
click at [83, 211] on input "Brand New" at bounding box center [78, 216] width 11 height 11
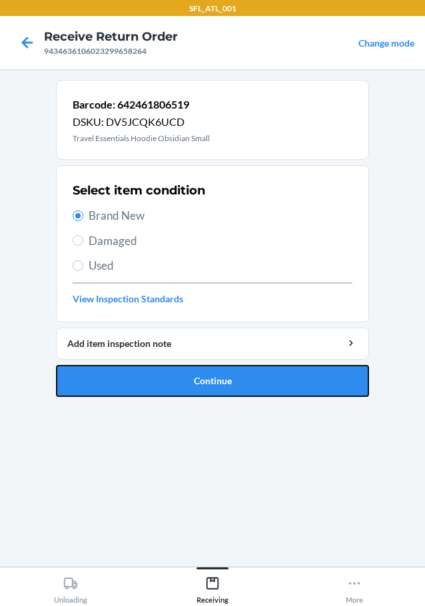
drag, startPoint x: 170, startPoint y: 385, endPoint x: 193, endPoint y: 374, distance: 25.6
click at [171, 385] on button "Continue" at bounding box center [212, 381] width 313 height 32
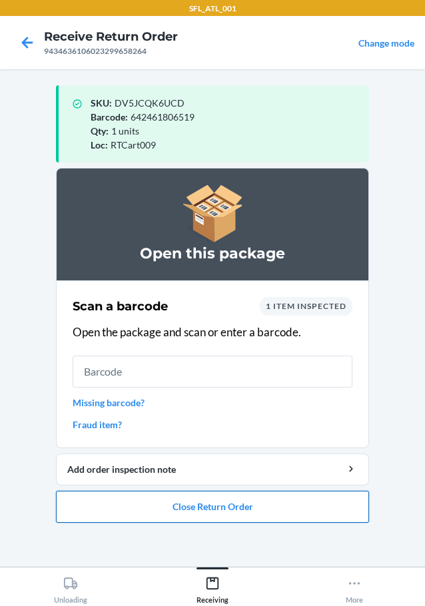
click at [291, 509] on button "Close Return Order" at bounding box center [212, 507] width 313 height 32
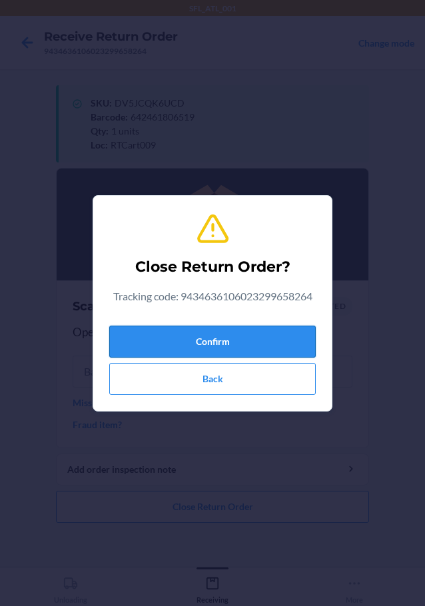
click at [281, 342] on button "Confirm" at bounding box center [212, 342] width 207 height 32
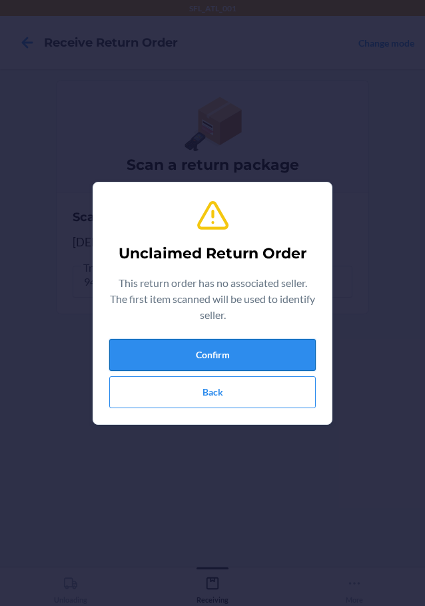
click at [206, 355] on button "Confirm" at bounding box center [212, 355] width 207 height 32
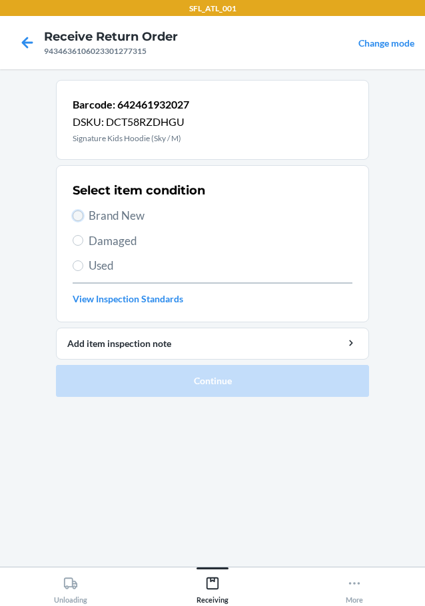
click at [75, 211] on input "Brand New" at bounding box center [78, 216] width 11 height 11
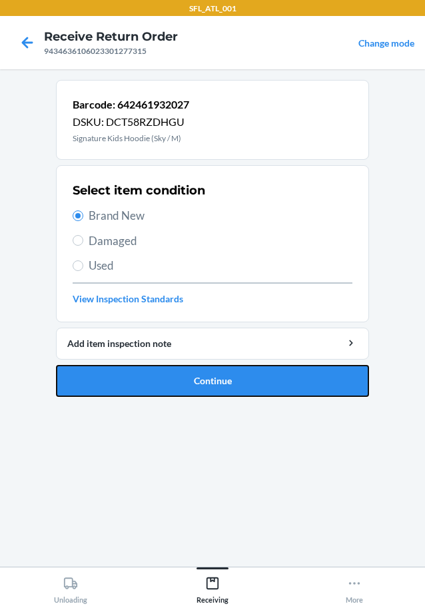
drag, startPoint x: 110, startPoint y: 367, endPoint x: 117, endPoint y: 374, distance: 9.4
click at [111, 369] on button "Continue" at bounding box center [212, 381] width 313 height 32
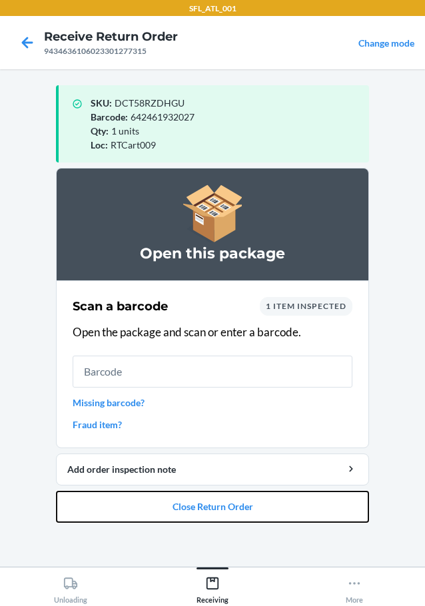
drag, startPoint x: 291, startPoint y: 500, endPoint x: 289, endPoint y: 490, distance: 10.8
click at [291, 494] on button "Close Return Order" at bounding box center [212, 507] width 313 height 32
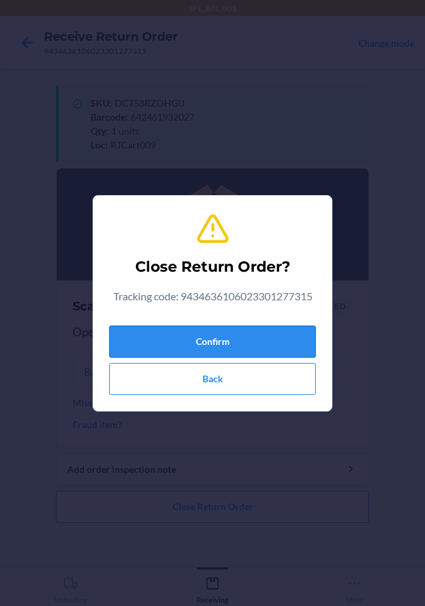
click at [242, 341] on button "Confirm" at bounding box center [212, 342] width 207 height 32
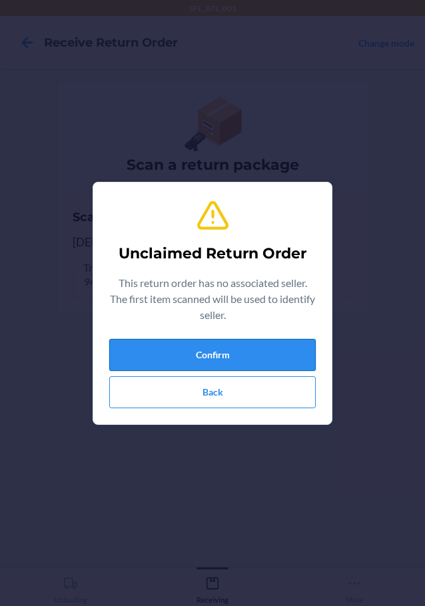
click at [239, 358] on button "Confirm" at bounding box center [212, 355] width 207 height 32
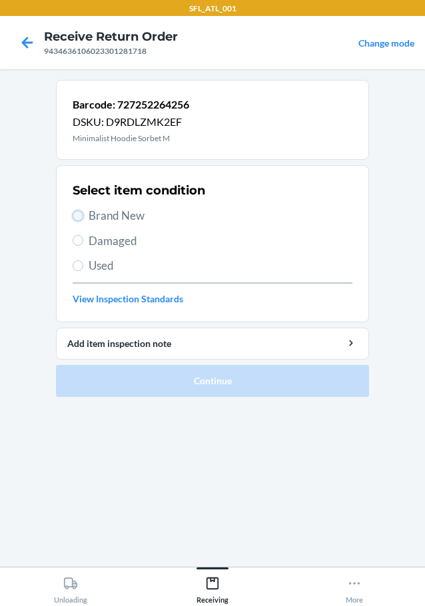
click at [75, 213] on input "Brand New" at bounding box center [78, 216] width 11 height 11
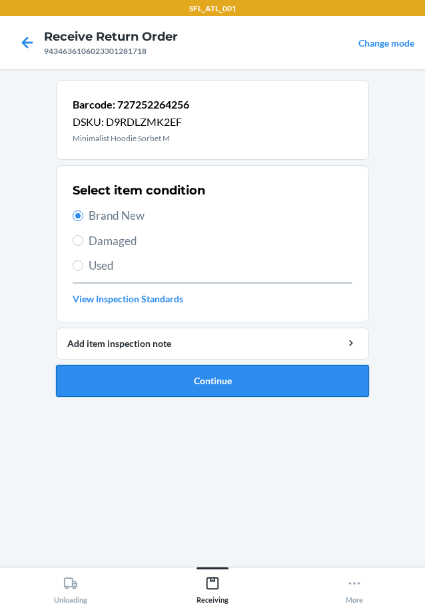
click at [167, 383] on button "Continue" at bounding box center [212, 381] width 313 height 32
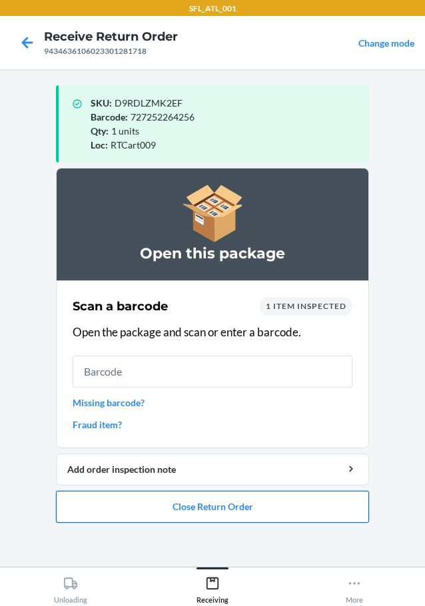
click at [237, 512] on button "Close Return Order" at bounding box center [212, 507] width 313 height 32
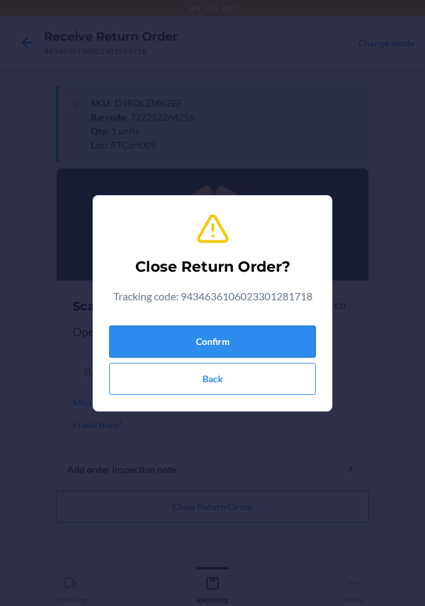
click at [224, 334] on button "Confirm" at bounding box center [212, 342] width 207 height 32
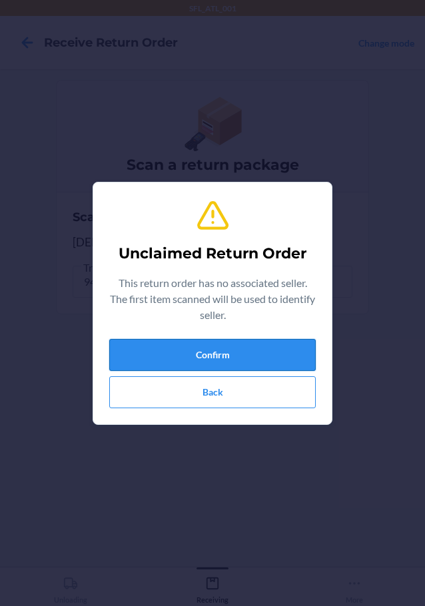
click at [255, 357] on button "Confirm" at bounding box center [212, 355] width 207 height 32
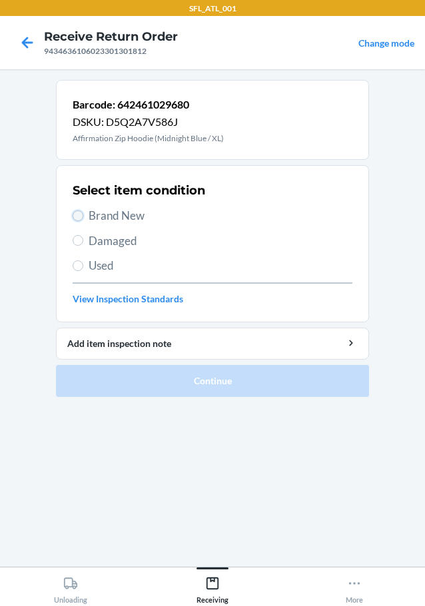
drag, startPoint x: 77, startPoint y: 214, endPoint x: 107, endPoint y: 262, distance: 56.6
click at [80, 219] on input "Brand New" at bounding box center [78, 216] width 11 height 11
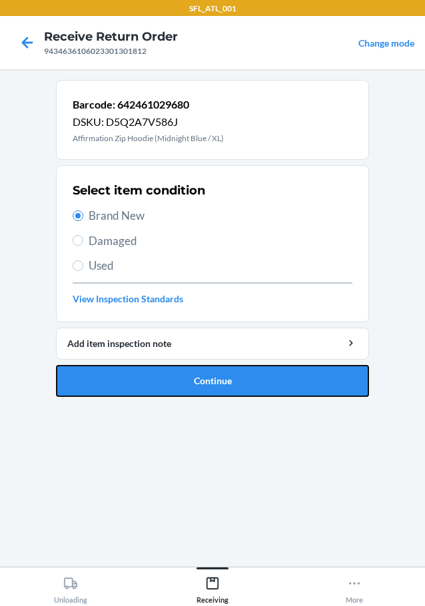
drag, startPoint x: 161, startPoint y: 390, endPoint x: 171, endPoint y: 390, distance: 10.0
click at [162, 390] on button "Continue" at bounding box center [212, 381] width 313 height 32
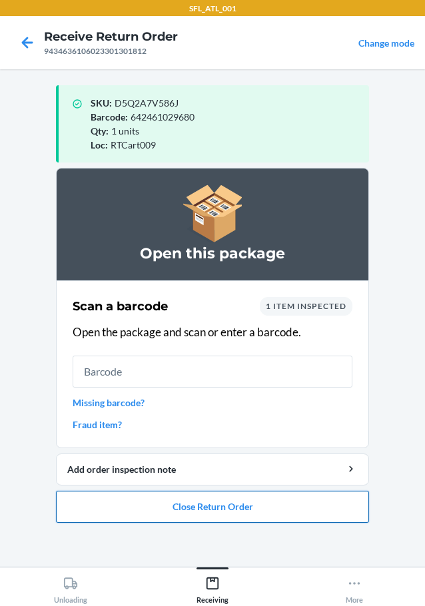
click at [254, 504] on button "Close Return Order" at bounding box center [212, 507] width 313 height 32
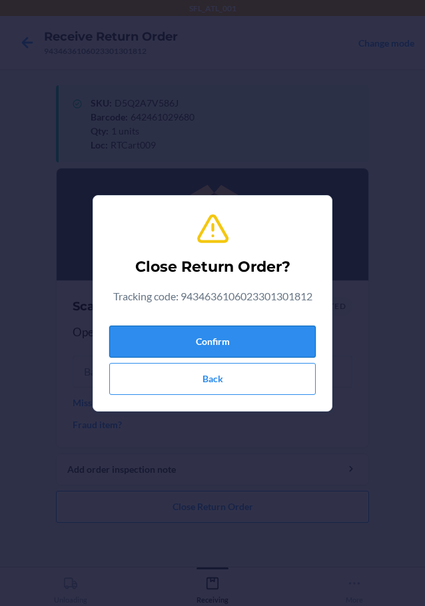
click at [271, 331] on button "Confirm" at bounding box center [212, 342] width 207 height 32
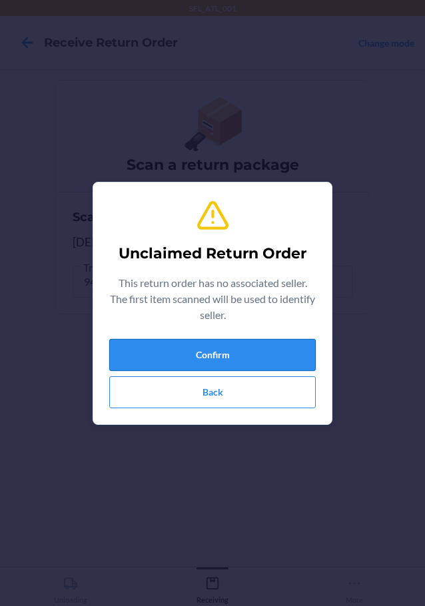
click at [265, 359] on button "Confirm" at bounding box center [212, 355] width 207 height 32
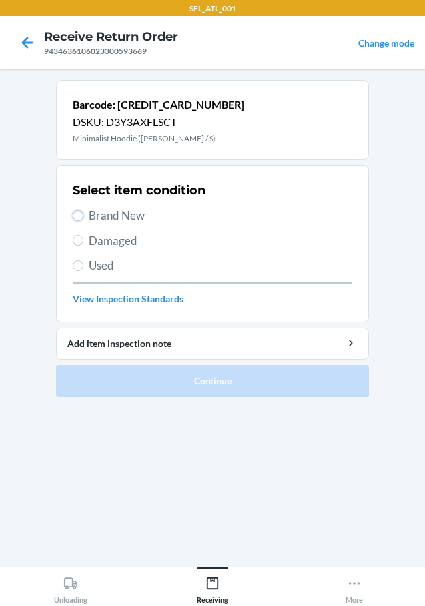
click at [83, 215] on label "Brand New" at bounding box center [213, 215] width 280 height 17
click at [83, 215] on input "Brand New" at bounding box center [78, 216] width 11 height 11
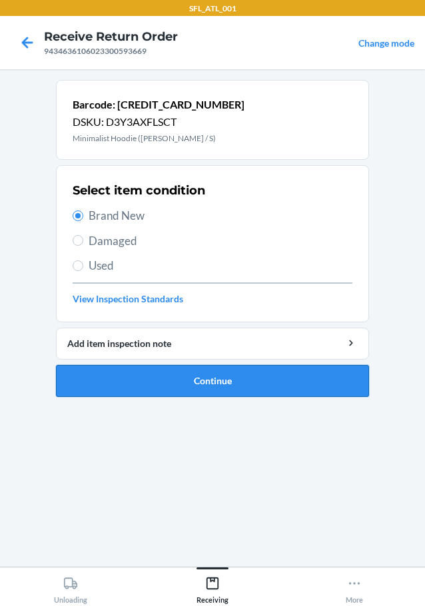
click at [162, 368] on button "Continue" at bounding box center [212, 381] width 313 height 32
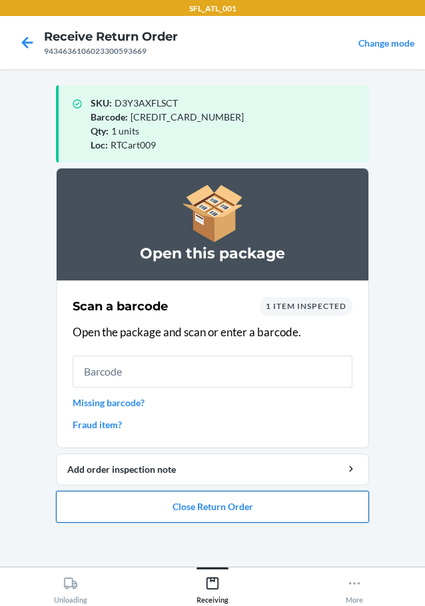
click at [328, 493] on button "Close Return Order" at bounding box center [212, 507] width 313 height 32
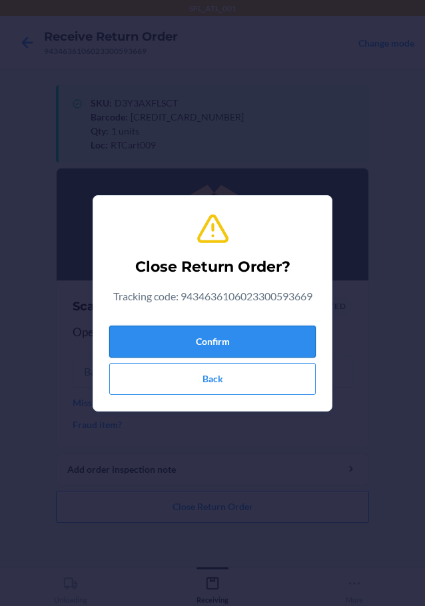
click at [290, 329] on button "Confirm" at bounding box center [212, 342] width 207 height 32
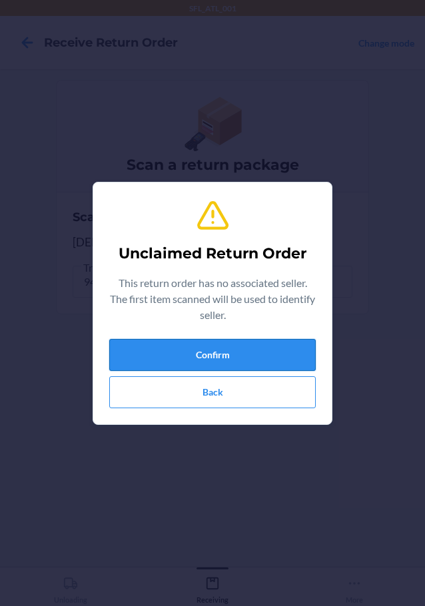
click at [298, 344] on button "Confirm" at bounding box center [212, 355] width 207 height 32
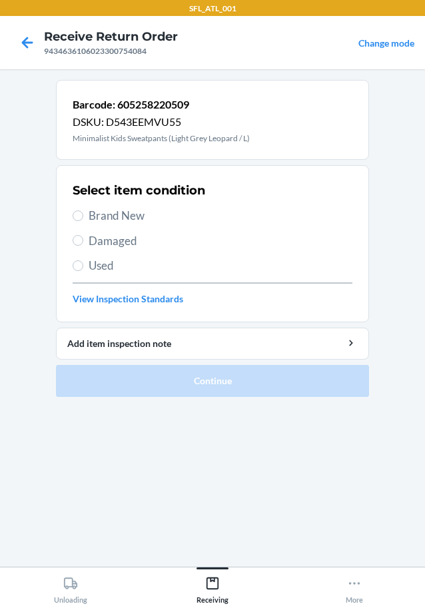
drag, startPoint x: 74, startPoint y: 209, endPoint x: 73, endPoint y: 223, distance: 14.1
click at [73, 222] on label "Brand New" at bounding box center [213, 215] width 280 height 17
click at [73, 221] on input "Brand New" at bounding box center [78, 216] width 11 height 11
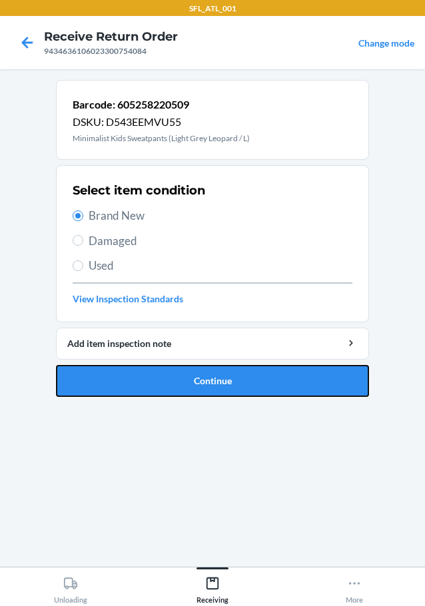
drag, startPoint x: 126, startPoint y: 383, endPoint x: 136, endPoint y: 380, distance: 10.3
click at [129, 383] on button "Continue" at bounding box center [212, 381] width 313 height 32
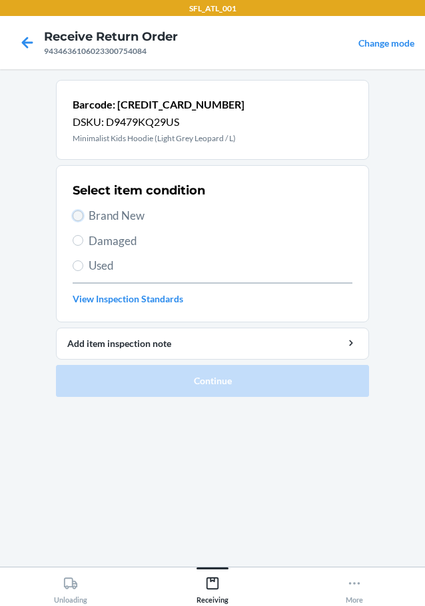
click at [79, 214] on input "Brand New" at bounding box center [78, 216] width 11 height 11
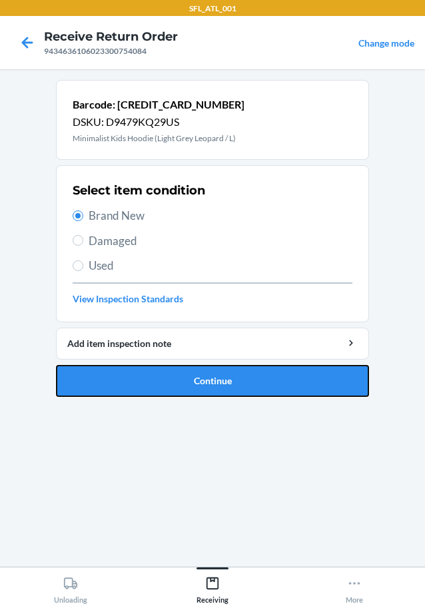
drag, startPoint x: 168, startPoint y: 376, endPoint x: 200, endPoint y: 369, distance: 32.7
click at [169, 376] on button "Continue" at bounding box center [212, 381] width 313 height 32
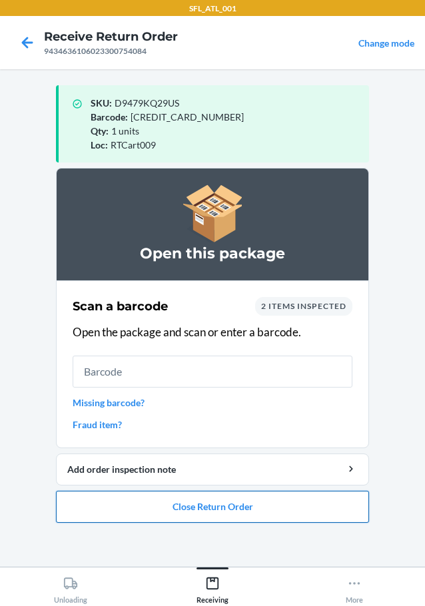
click at [154, 507] on button "Close Return Order" at bounding box center [212, 507] width 313 height 32
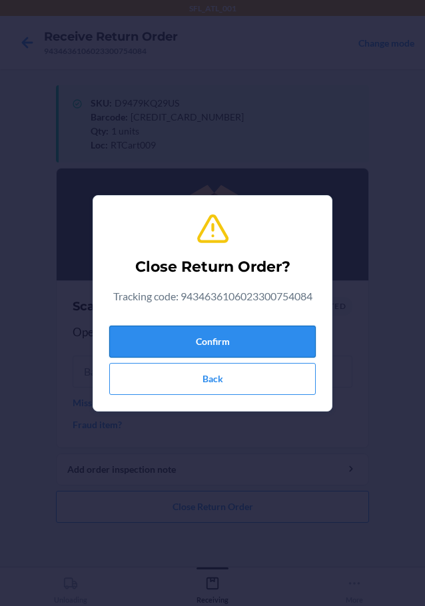
click at [254, 338] on button "Confirm" at bounding box center [212, 342] width 207 height 32
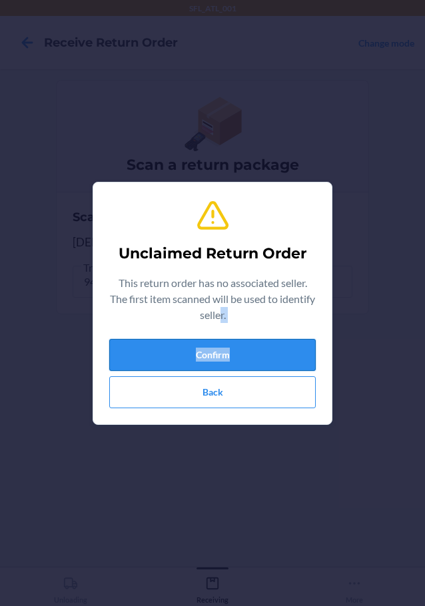
drag, startPoint x: 237, startPoint y: 331, endPoint x: 245, endPoint y: 350, distance: 20.3
click at [245, 350] on div "Unclaimed Return Order This return order has no associated seller. The first it…" at bounding box center [212, 303] width 207 height 221
click at [245, 352] on button "Confirm" at bounding box center [212, 355] width 207 height 32
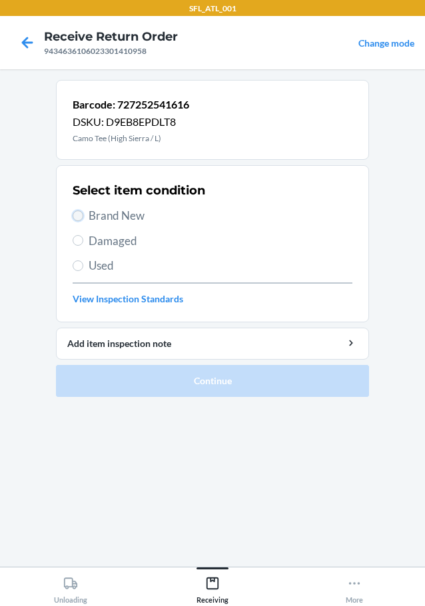
click at [74, 215] on input "Brand New" at bounding box center [78, 216] width 11 height 11
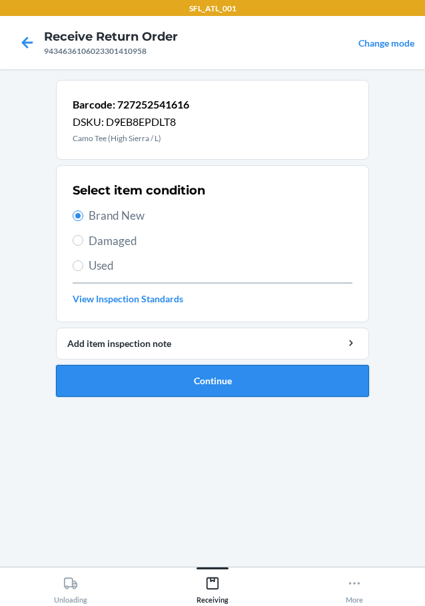
click at [166, 383] on button "Continue" at bounding box center [212, 381] width 313 height 32
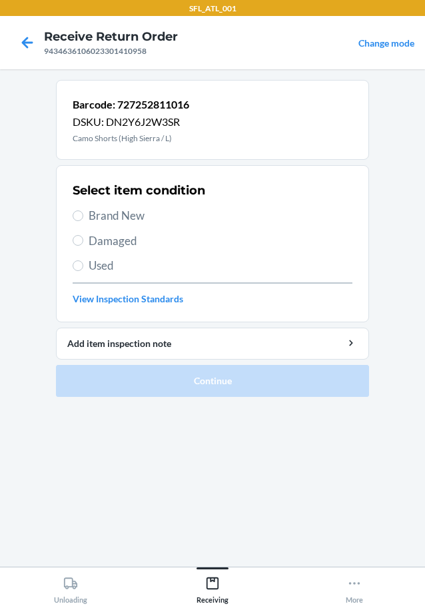
click at [83, 220] on label "Brand New" at bounding box center [213, 215] width 280 height 17
click at [83, 220] on input "Brand New" at bounding box center [78, 216] width 11 height 11
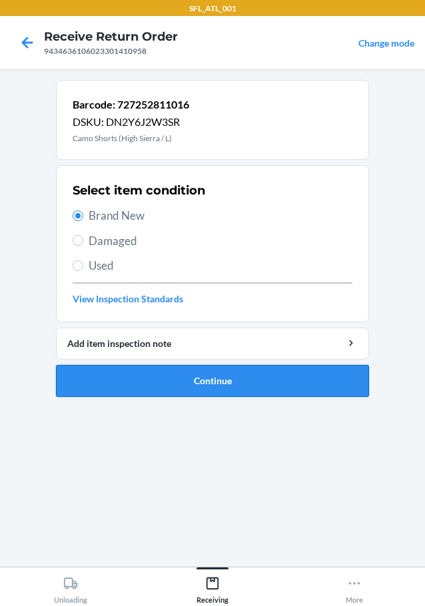
click at [154, 385] on button "Continue" at bounding box center [212, 381] width 313 height 32
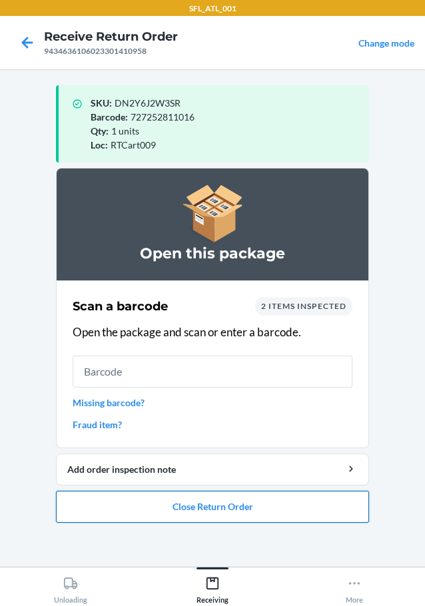
click at [311, 510] on button "Close Return Order" at bounding box center [212, 507] width 313 height 32
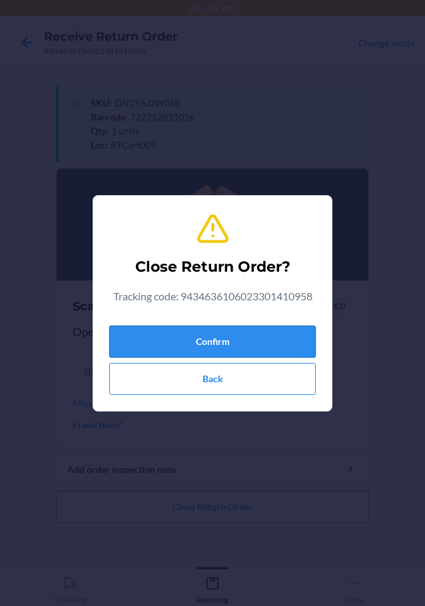
drag, startPoint x: 251, startPoint y: 354, endPoint x: 264, endPoint y: 350, distance: 13.3
click at [253, 355] on button "Confirm" at bounding box center [212, 342] width 207 height 32
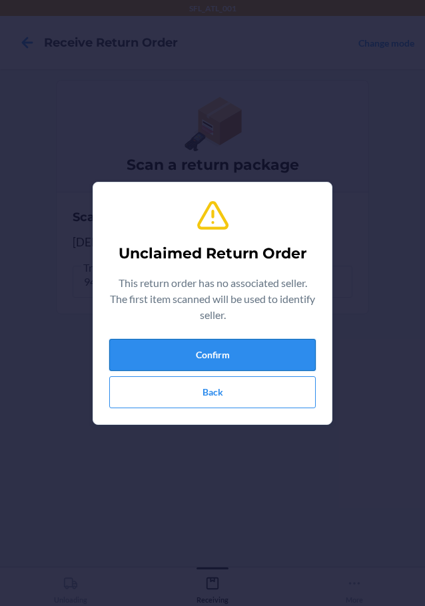
click at [263, 359] on button "Confirm" at bounding box center [212, 355] width 207 height 32
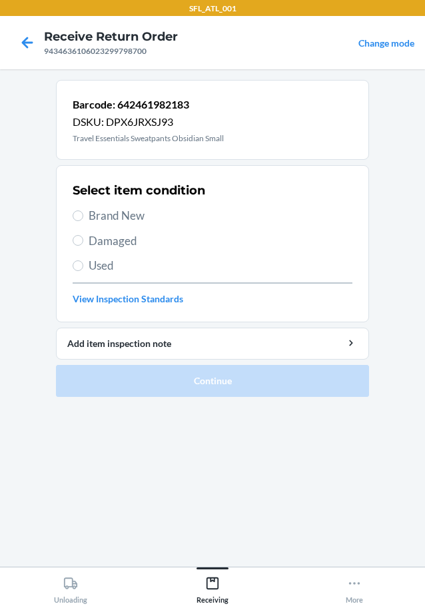
click at [78, 223] on label "Brand New" at bounding box center [213, 215] width 280 height 17
click at [78, 221] on input "Brand New" at bounding box center [78, 216] width 11 height 11
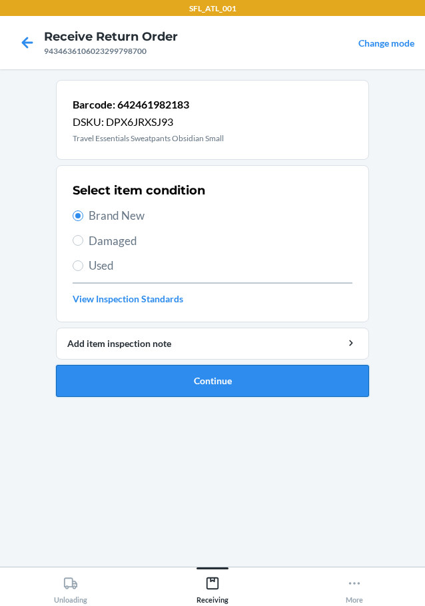
click at [145, 381] on button "Continue" at bounding box center [212, 381] width 313 height 32
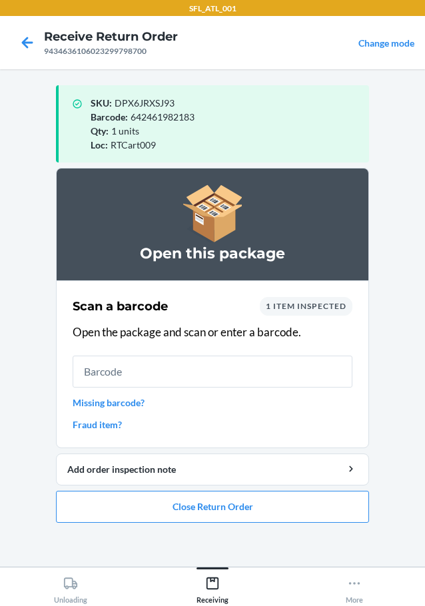
click at [137, 398] on link "Missing barcode?" at bounding box center [213, 403] width 280 height 14
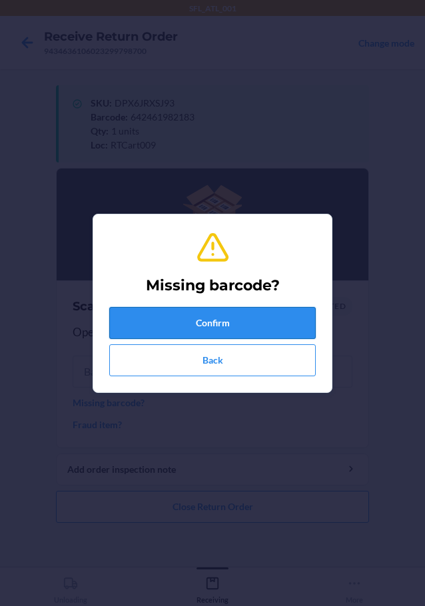
click at [220, 319] on button "Confirm" at bounding box center [212, 323] width 207 height 32
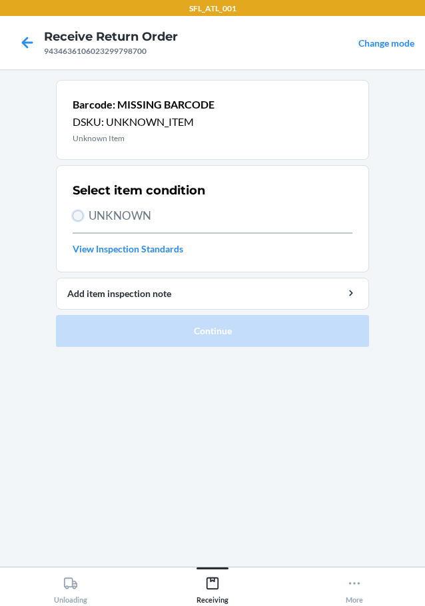
click at [75, 213] on input "UNKNOWN" at bounding box center [78, 216] width 11 height 11
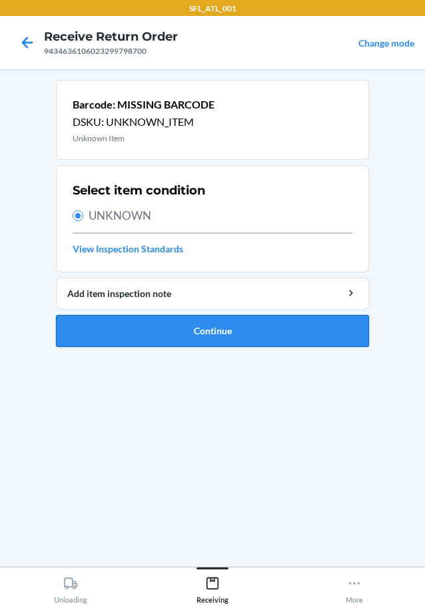
click at [121, 321] on button "Continue" at bounding box center [212, 331] width 313 height 32
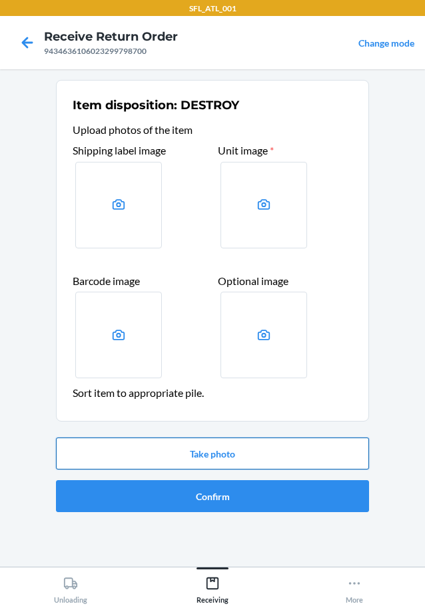
click at [200, 442] on button "Take photo" at bounding box center [212, 454] width 313 height 32
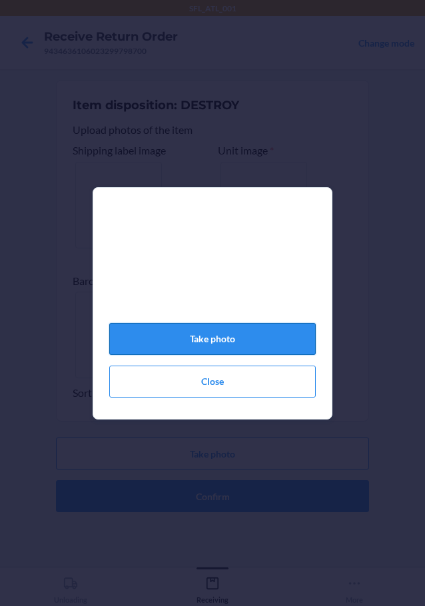
click at [203, 348] on button "Take photo" at bounding box center [212, 339] width 207 height 32
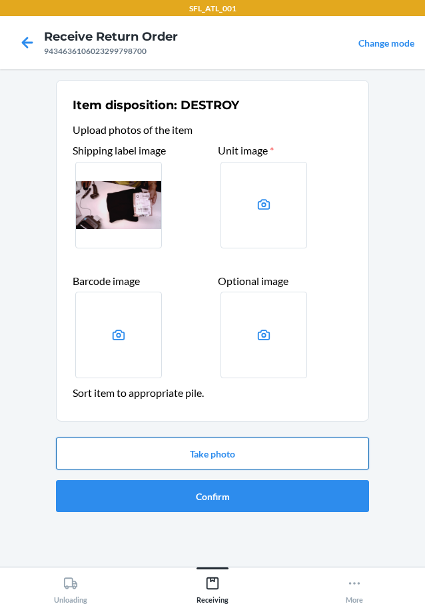
click at [220, 460] on button "Take photo" at bounding box center [212, 454] width 313 height 32
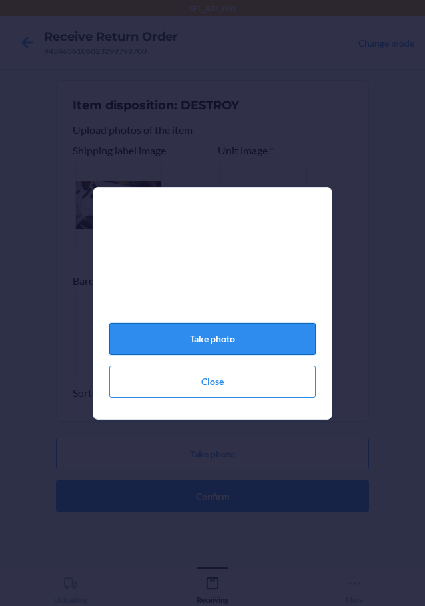
click at [222, 331] on button "Take photo" at bounding box center [212, 339] width 207 height 32
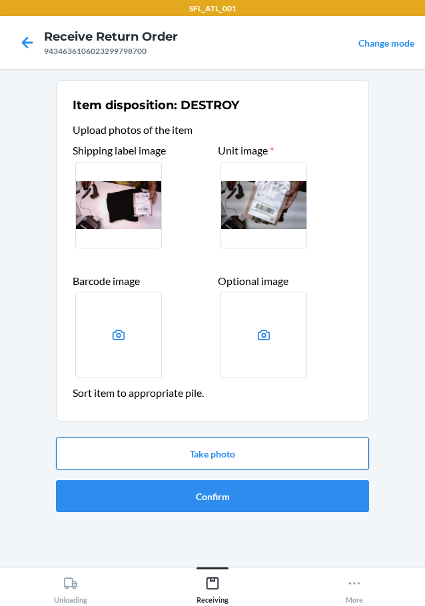
click at [235, 445] on button "Take photo" at bounding box center [212, 454] width 313 height 32
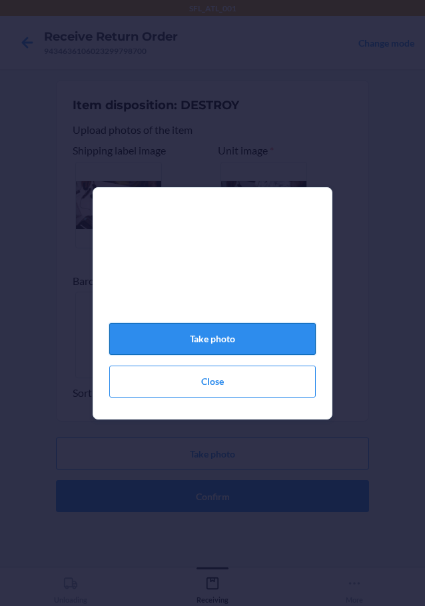
click at [269, 341] on button "Take photo" at bounding box center [212, 339] width 207 height 32
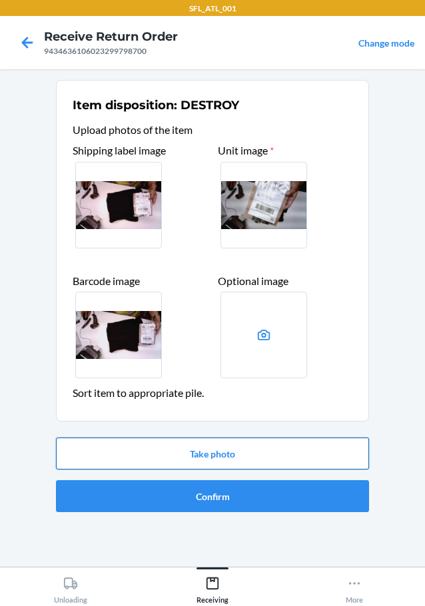
click at [241, 452] on button "Take photo" at bounding box center [212, 454] width 313 height 32
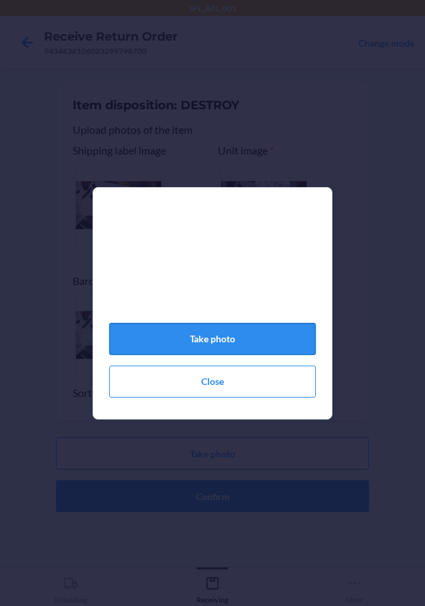
click at [197, 334] on button "Take photo" at bounding box center [212, 339] width 207 height 32
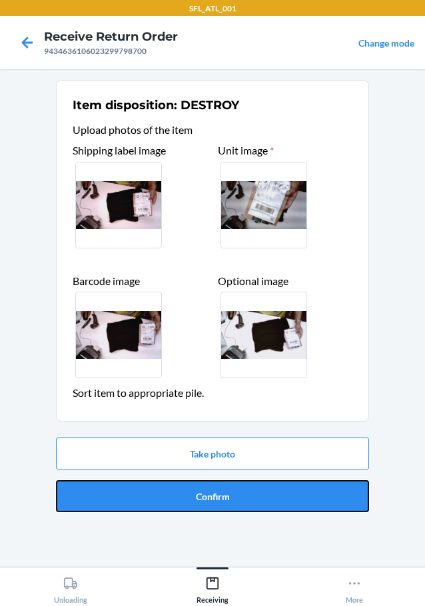
click at [133, 486] on button "Confirm" at bounding box center [212, 496] width 313 height 32
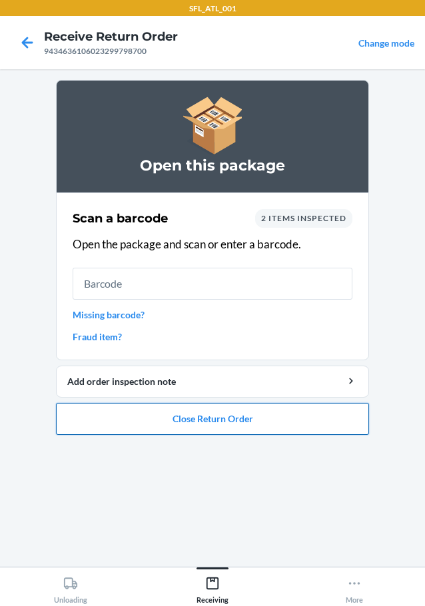
click at [249, 412] on button "Close Return Order" at bounding box center [212, 419] width 313 height 32
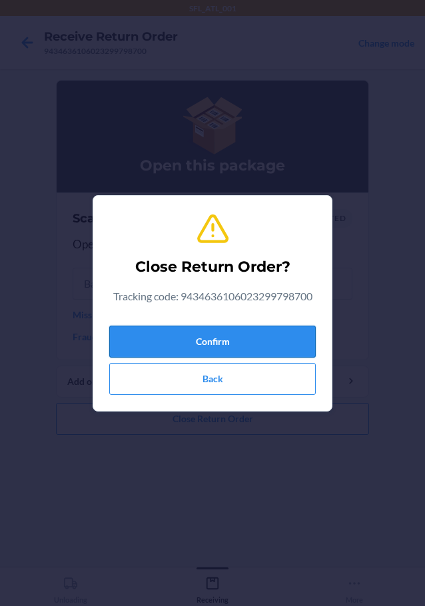
click at [237, 339] on button "Confirm" at bounding box center [212, 342] width 207 height 32
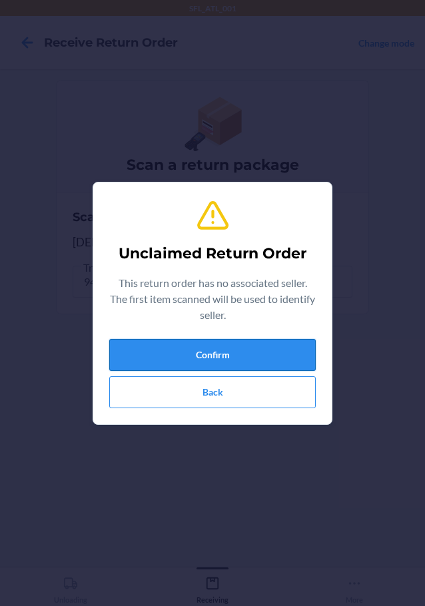
click at [228, 352] on button "Confirm" at bounding box center [212, 355] width 207 height 32
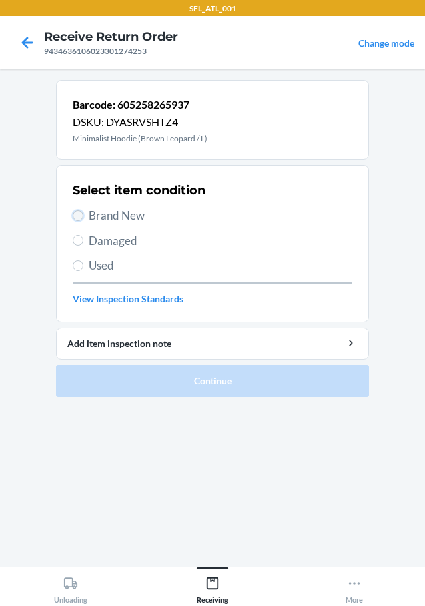
click at [75, 215] on input "Brand New" at bounding box center [78, 216] width 11 height 11
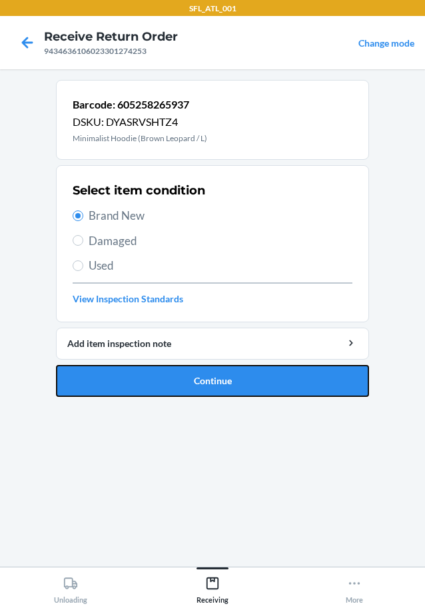
drag, startPoint x: 172, startPoint y: 384, endPoint x: 189, endPoint y: 382, distance: 17.4
click at [173, 384] on button "Continue" at bounding box center [212, 381] width 313 height 32
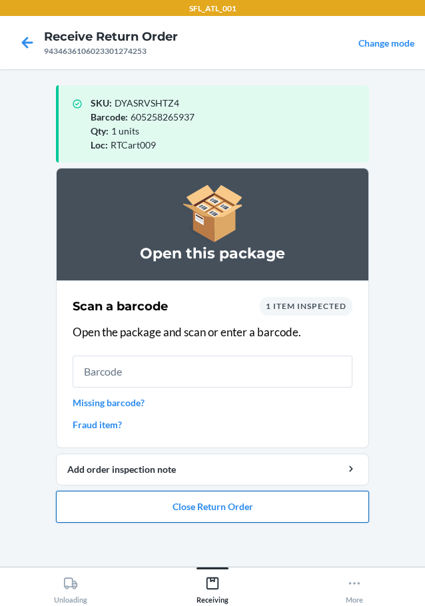
drag, startPoint x: 241, startPoint y: 502, endPoint x: 245, endPoint y: 496, distance: 8.1
click at [243, 498] on button "Close Return Order" at bounding box center [212, 507] width 313 height 32
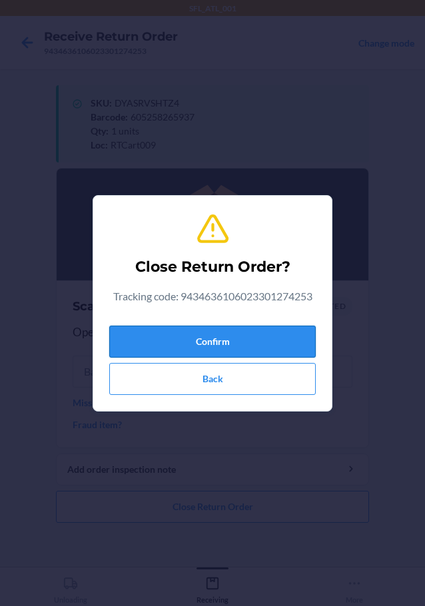
click at [258, 338] on button "Confirm" at bounding box center [212, 342] width 207 height 32
